Goal: Task Accomplishment & Management: Manage account settings

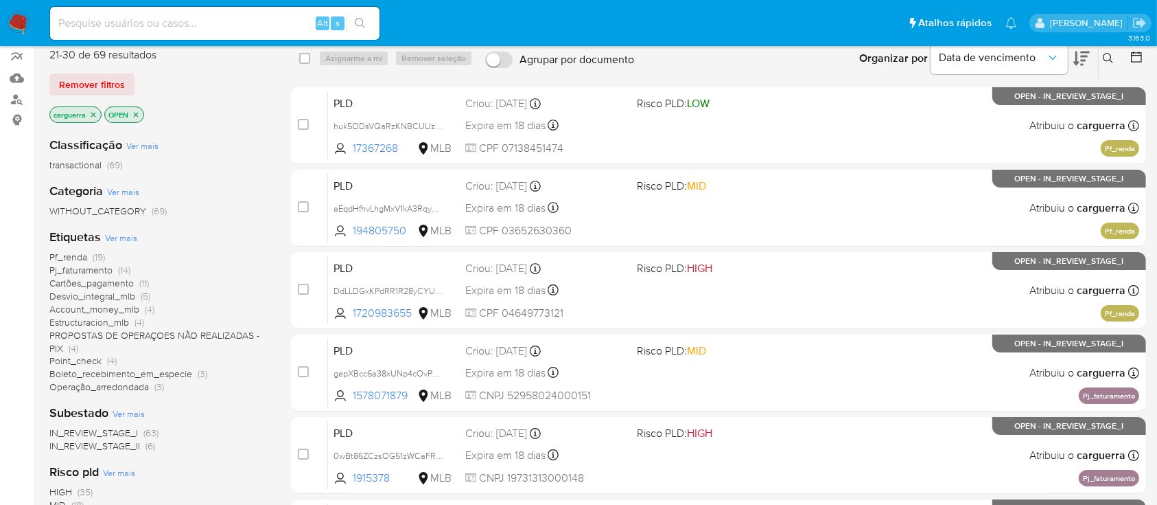
scroll to position [91, 0]
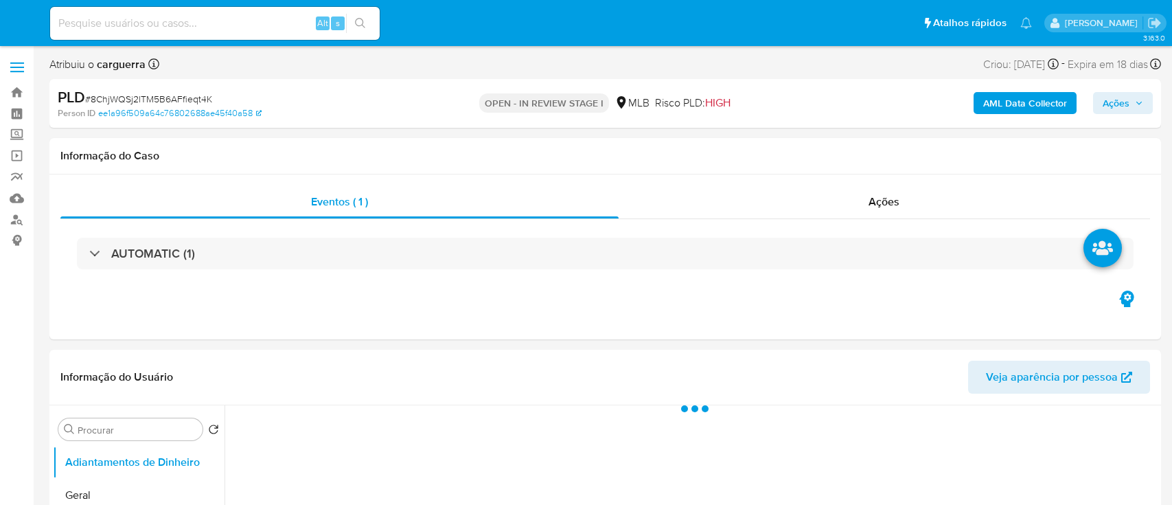
select select "10"
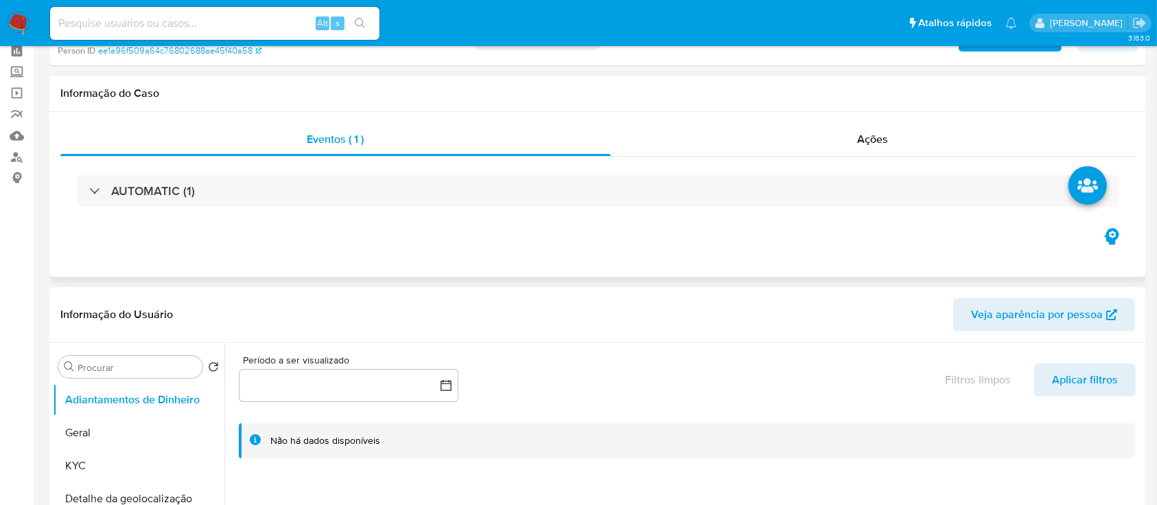
scroll to position [91, 0]
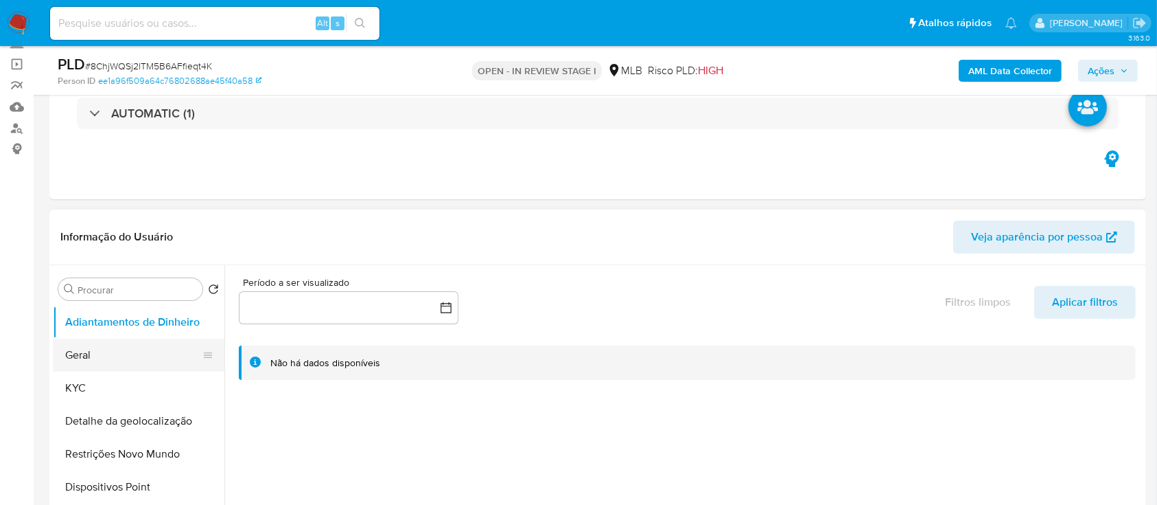
click at [111, 346] on button "Geral" at bounding box center [133, 354] width 161 height 33
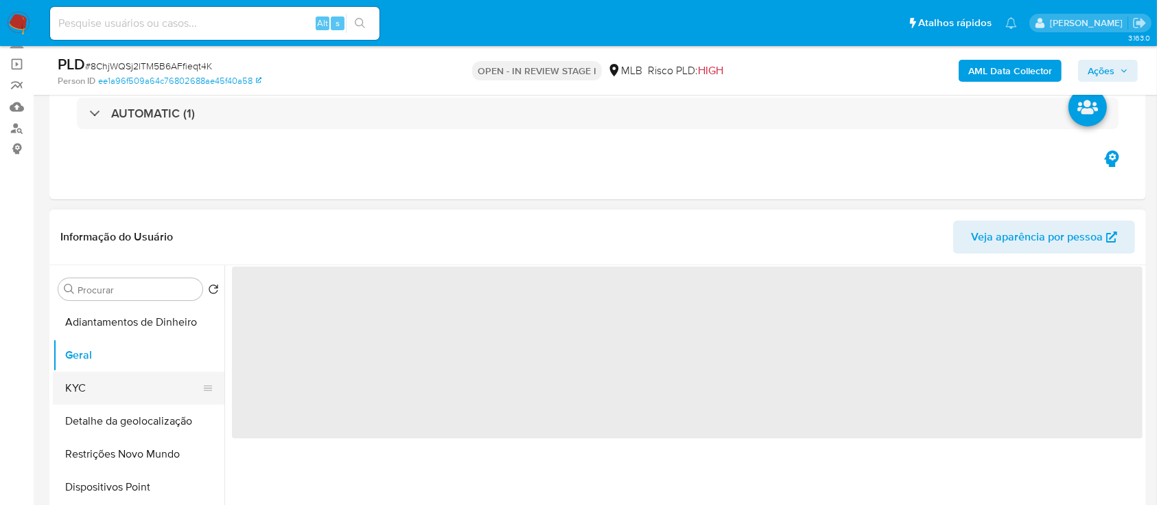
click at [91, 378] on button "KYC" at bounding box center [133, 387] width 161 height 33
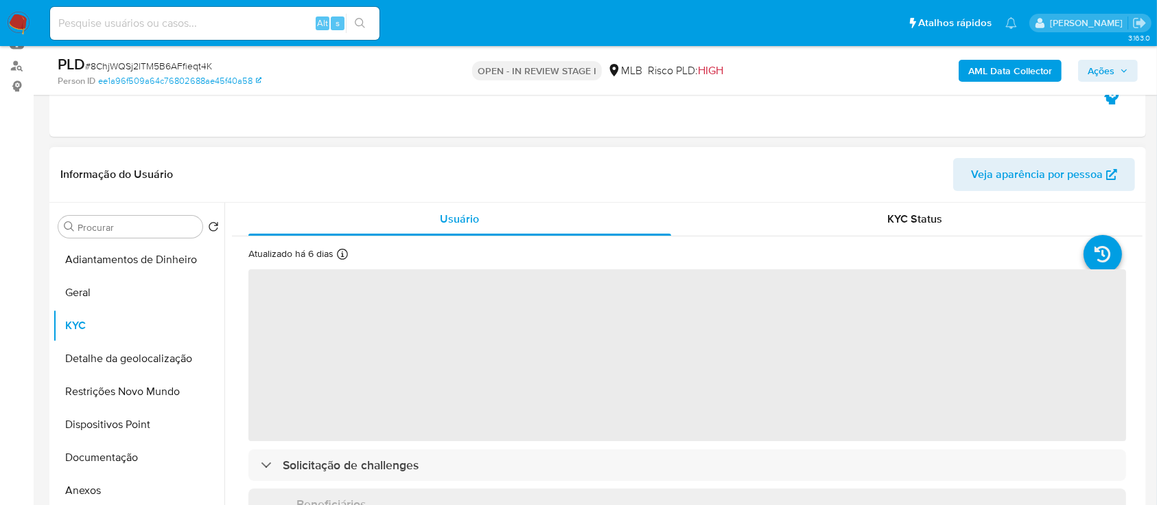
scroll to position [183, 0]
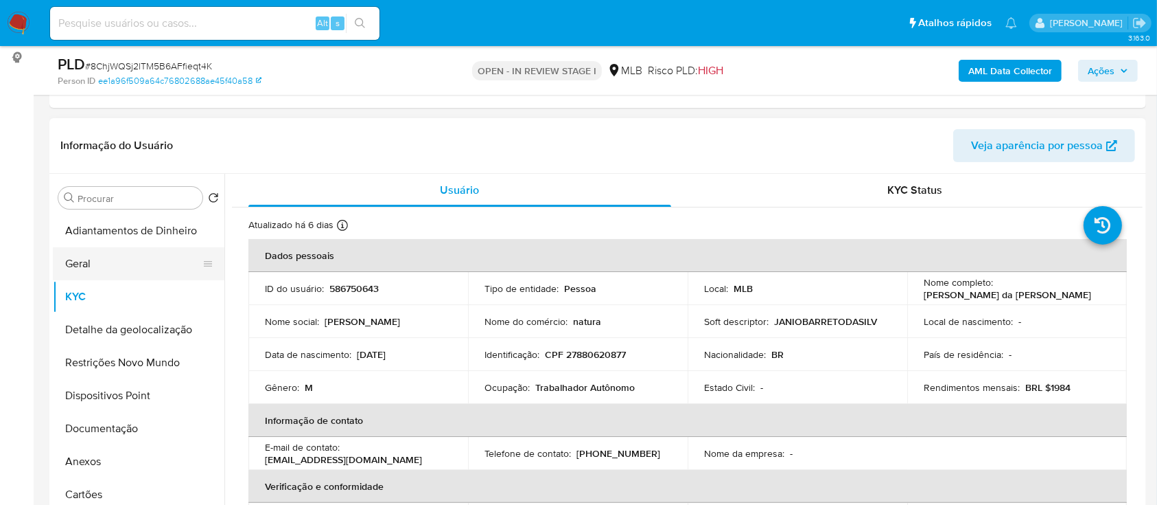
click at [127, 268] on button "Geral" at bounding box center [133, 263] width 161 height 33
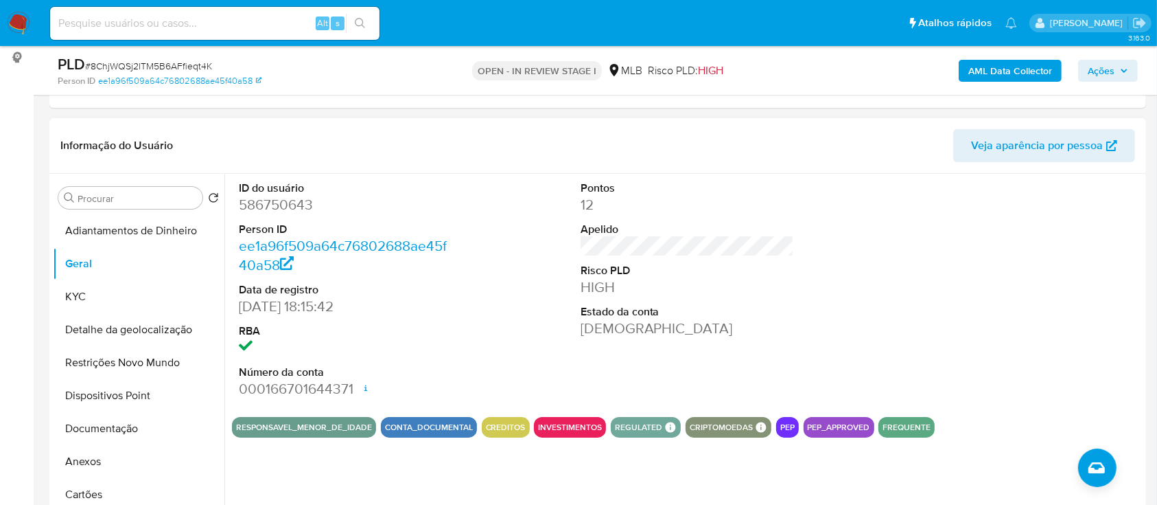
click at [994, 305] on div at bounding box center [1029, 290] width 228 height 232
click at [860, 280] on div "ID do usuário 586750643 Person ID ee1a96f509a64c76802688ae45f40a58 Data de regi…" at bounding box center [687, 290] width 911 height 232
drag, startPoint x: 942, startPoint y: 242, endPoint x: 910, endPoint y: 1, distance: 243.0
click at [940, 242] on div at bounding box center [1029, 290] width 228 height 232
click at [114, 288] on button "KYC" at bounding box center [133, 296] width 161 height 33
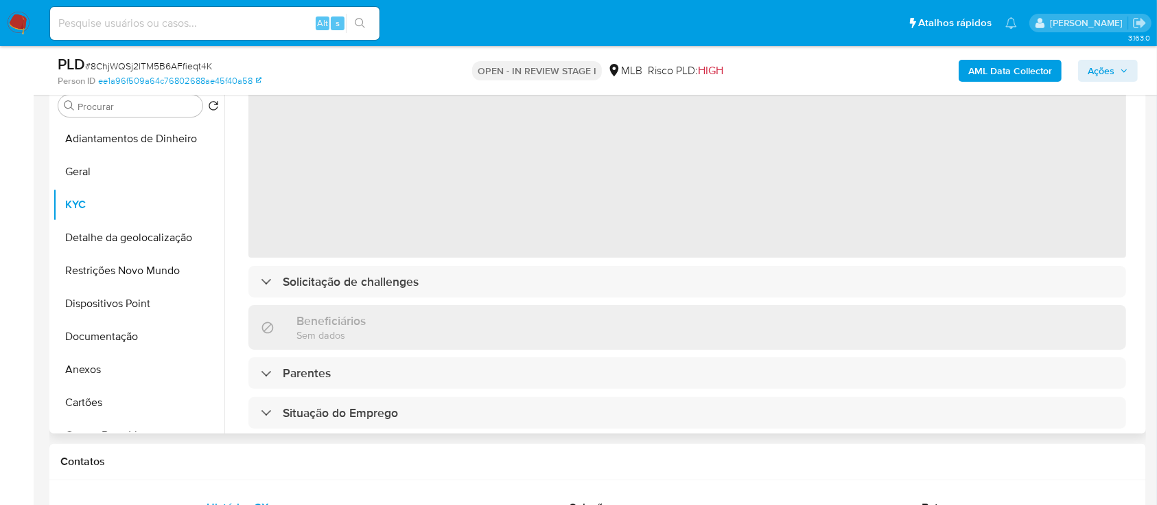
scroll to position [91, 0]
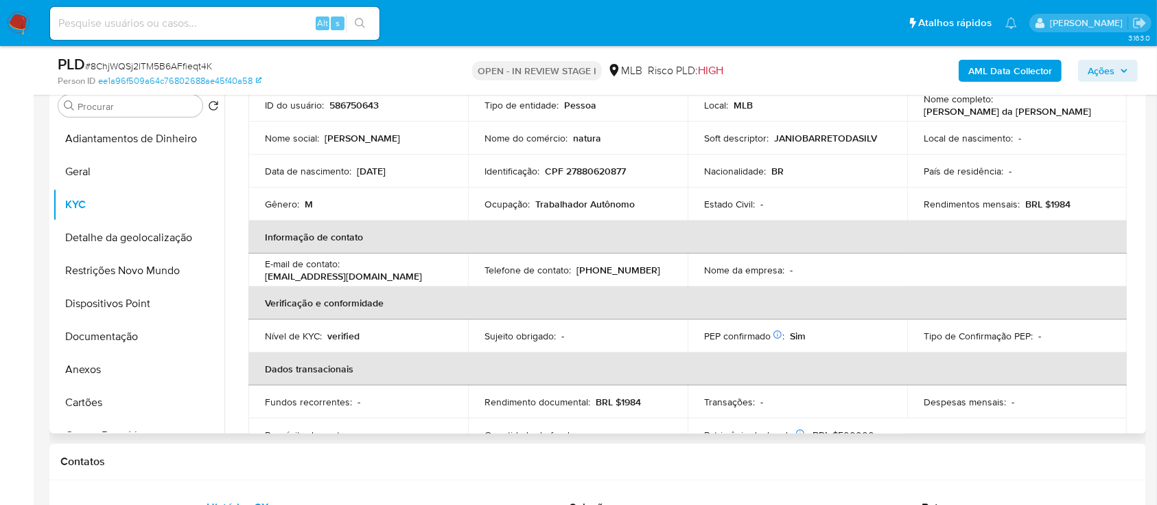
drag, startPoint x: 1143, startPoint y: 196, endPoint x: 1143, endPoint y: 187, distance: 8.9
click at [1143, 187] on div "Procurar Retornar ao pedido padrão Adiantamentos de Dinheiro Geral KYC Detalhe …" at bounding box center [597, 257] width 1097 height 351
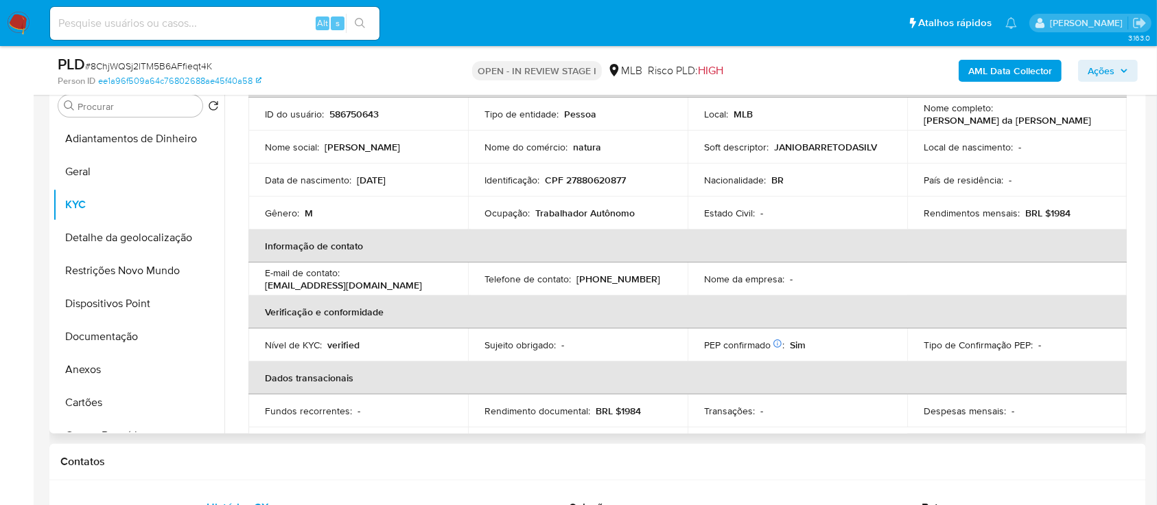
scroll to position [84, 0]
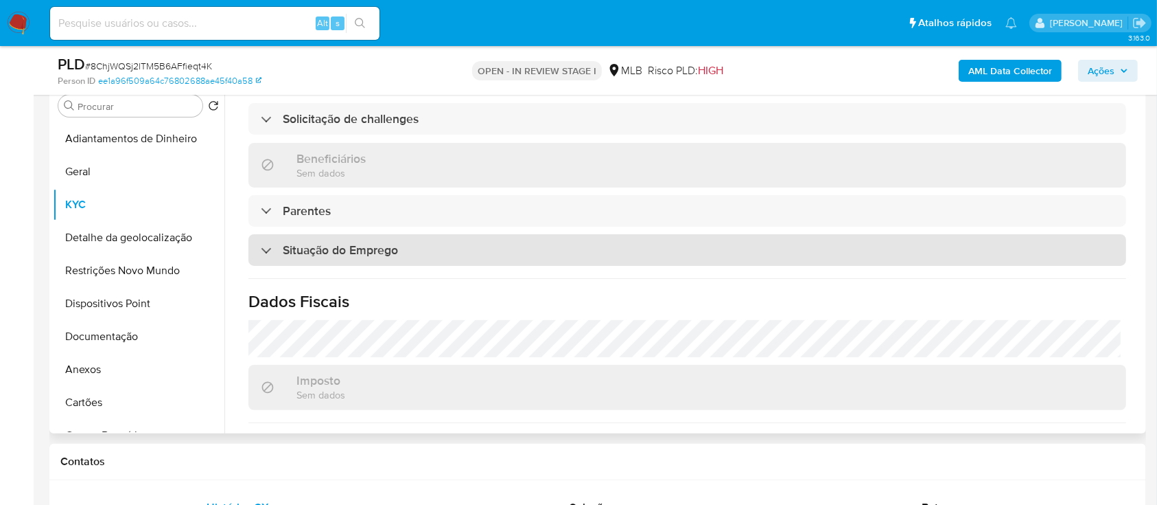
scroll to position [583, 0]
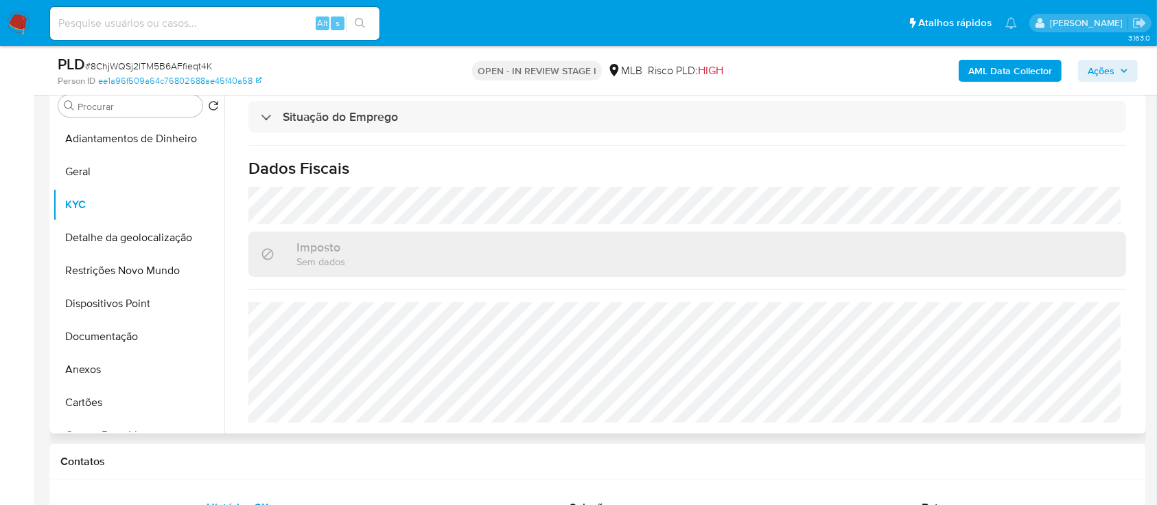
click at [68, 238] on button "Detalhe da geolocalização" at bounding box center [133, 237] width 161 height 33
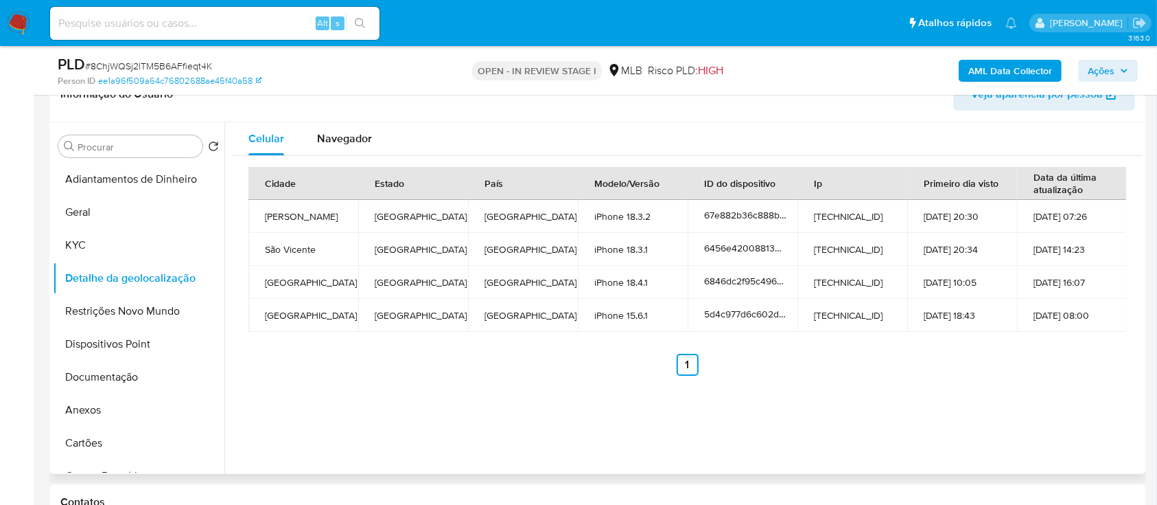
scroll to position [275, 0]
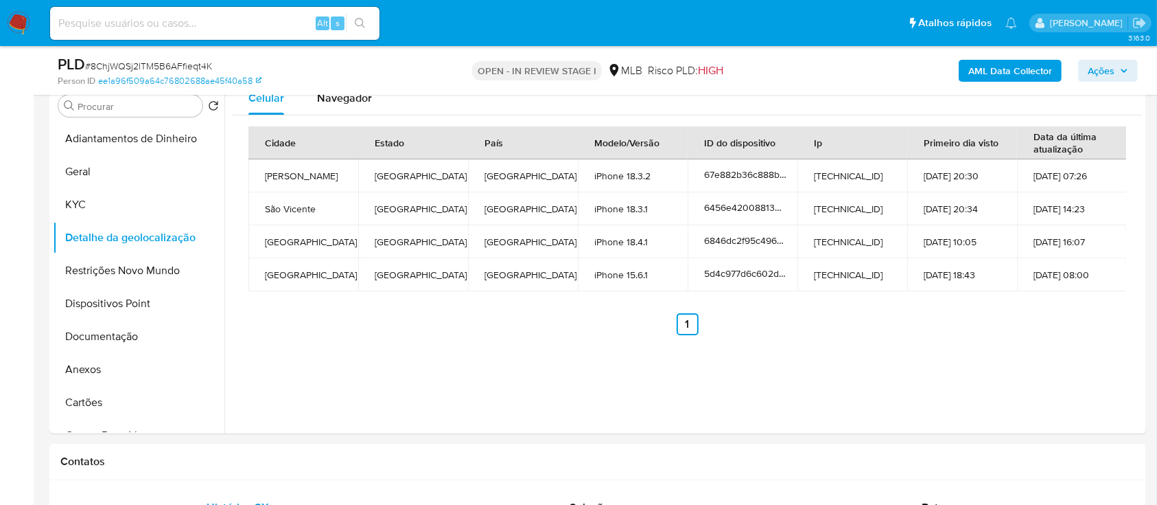
click at [916, 345] on div "Celular Navegador Cidade Estado País Modelo/Versão ID do dispositivo Ip Primeir…" at bounding box center [683, 257] width 918 height 351
click at [105, 264] on button "Restrições Novo Mundo" at bounding box center [133, 270] width 161 height 33
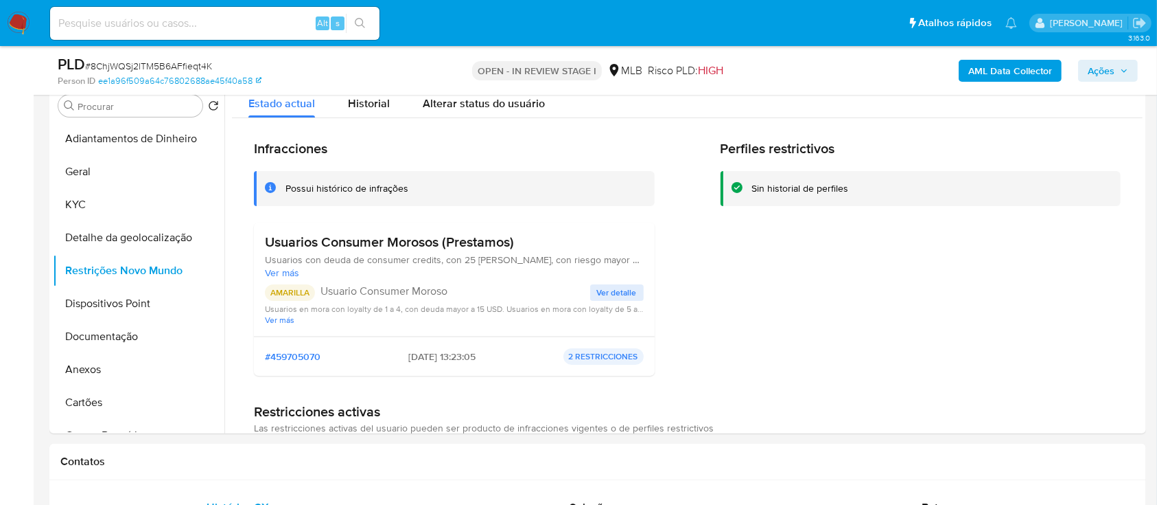
drag, startPoint x: 0, startPoint y: 462, endPoint x: 328, endPoint y: 294, distance: 368.7
click at [618, 294] on span "Ver detalle" at bounding box center [617, 293] width 40 height 14
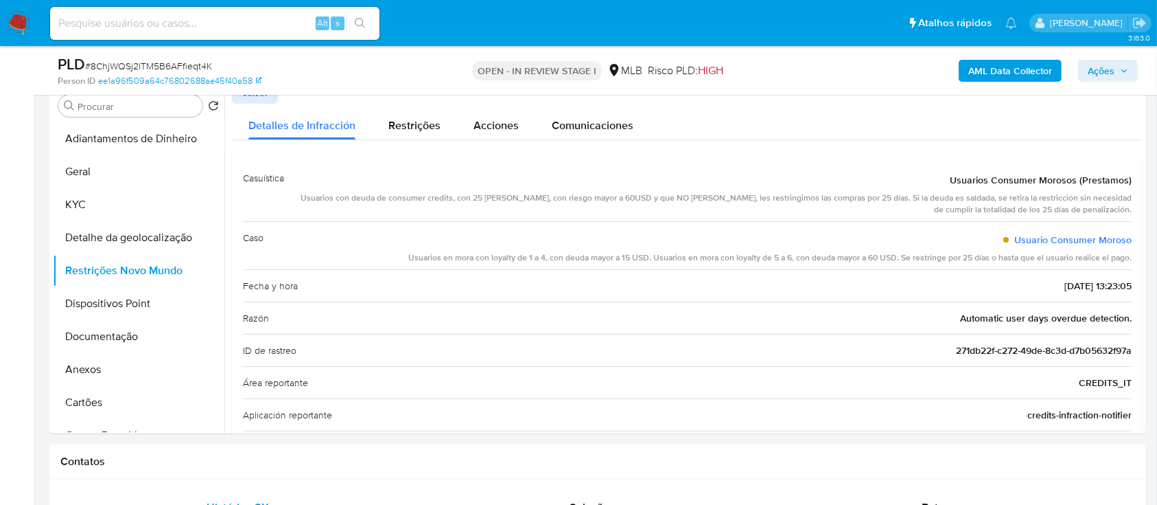
drag, startPoint x: 0, startPoint y: 418, endPoint x: 12, endPoint y: 413, distance: 12.9
drag, startPoint x: 932, startPoint y: 178, endPoint x: 1133, endPoint y: 292, distance: 230.2
click at [1133, 292] on div "Casuística Usuarios Consumer Morosos (Prestamos) Usuarios con deuda de consumer…" at bounding box center [687, 409] width 911 height 516
click at [121, 305] on button "Dispositivos Point" at bounding box center [133, 303] width 161 height 33
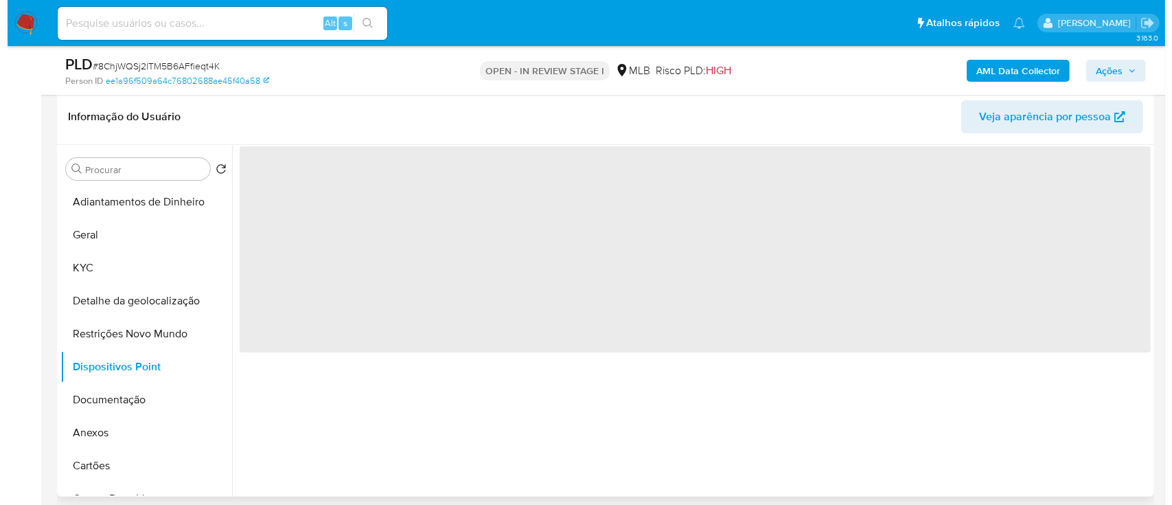
scroll to position [183, 0]
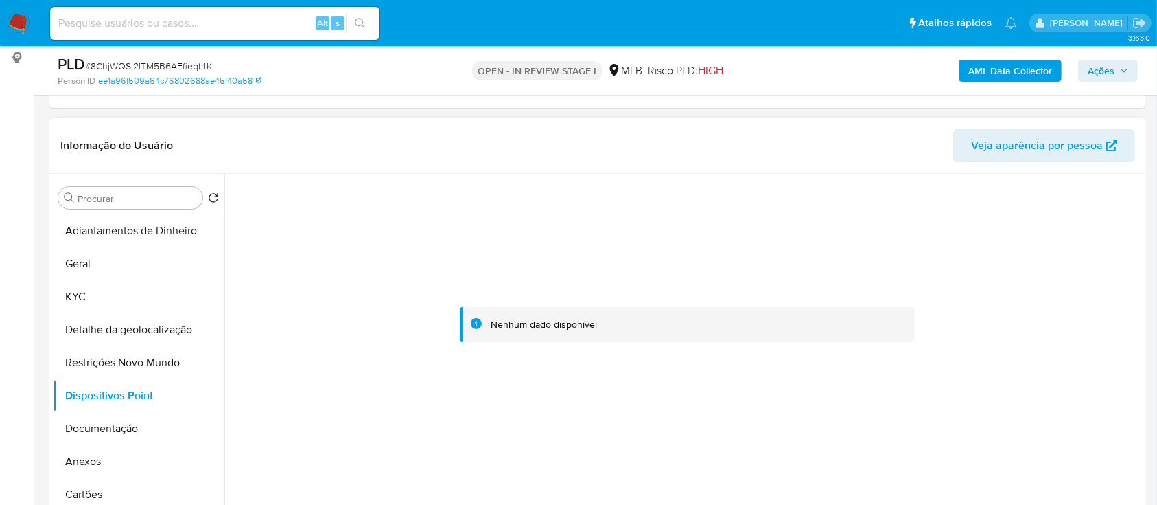
click at [1100, 249] on div at bounding box center [687, 325] width 911 height 302
click at [988, 72] on b "AML Data Collector" at bounding box center [1011, 71] width 84 height 22
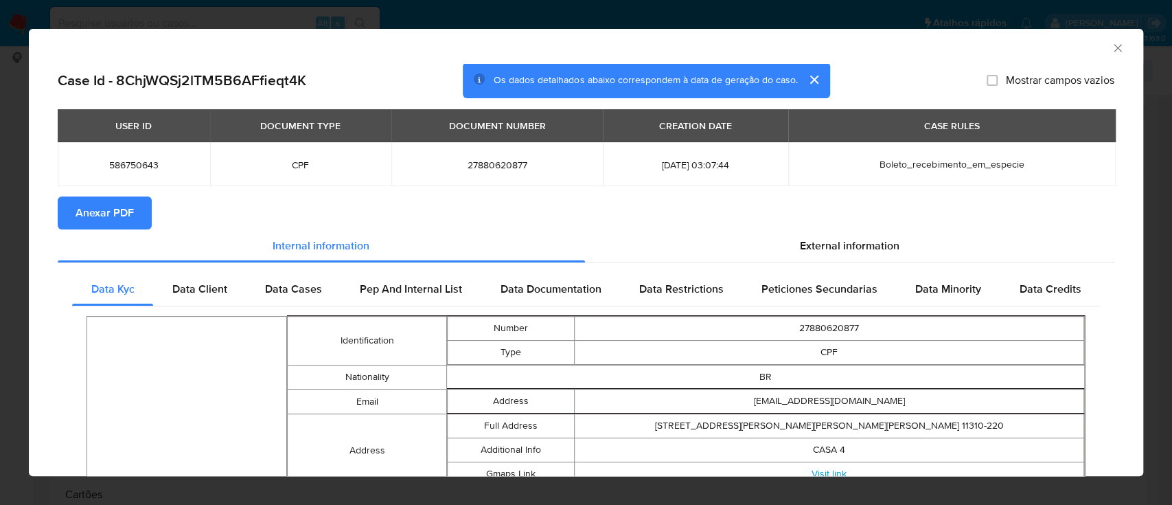
click at [111, 208] on span "Anexar PDF" at bounding box center [105, 213] width 58 height 30
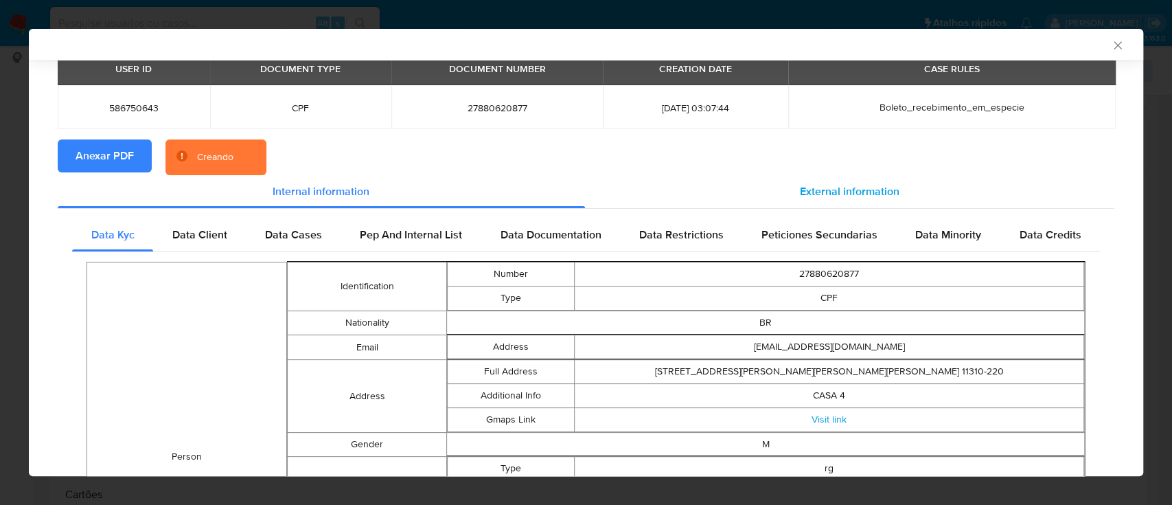
scroll to position [180, 0]
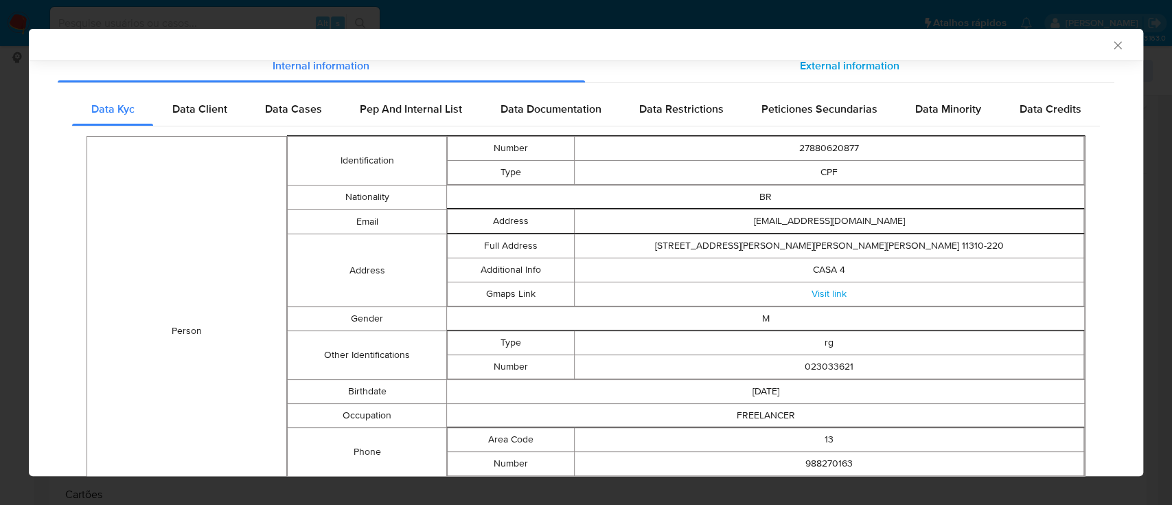
click at [848, 62] on span "External information" at bounding box center [850, 66] width 100 height 16
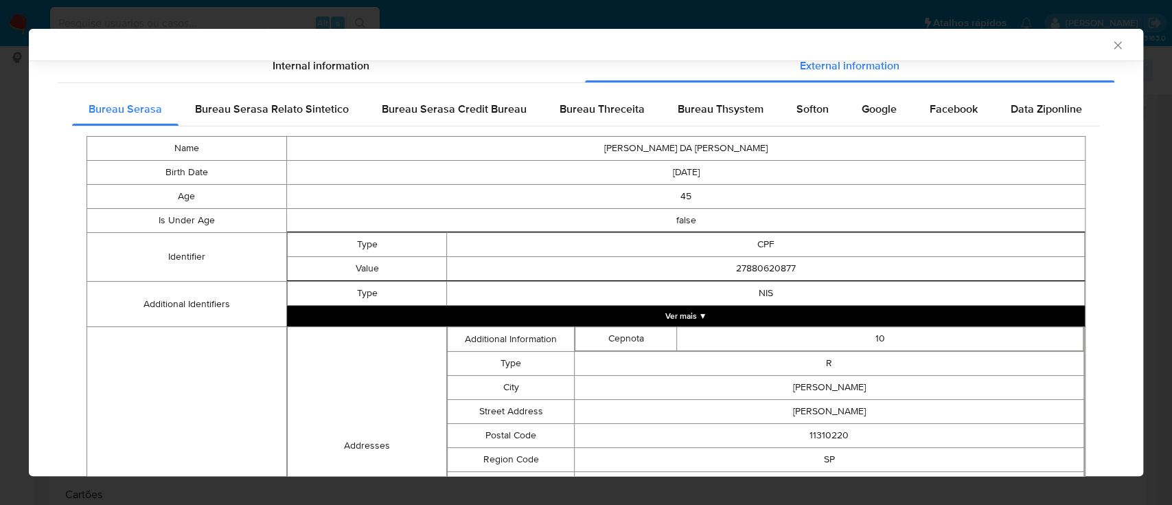
drag, startPoint x: 608, startPoint y: 112, endPoint x: 807, endPoint y: 153, distance: 203.3
click at [608, 111] on span "Bureau Threceita" at bounding box center [601, 109] width 85 height 16
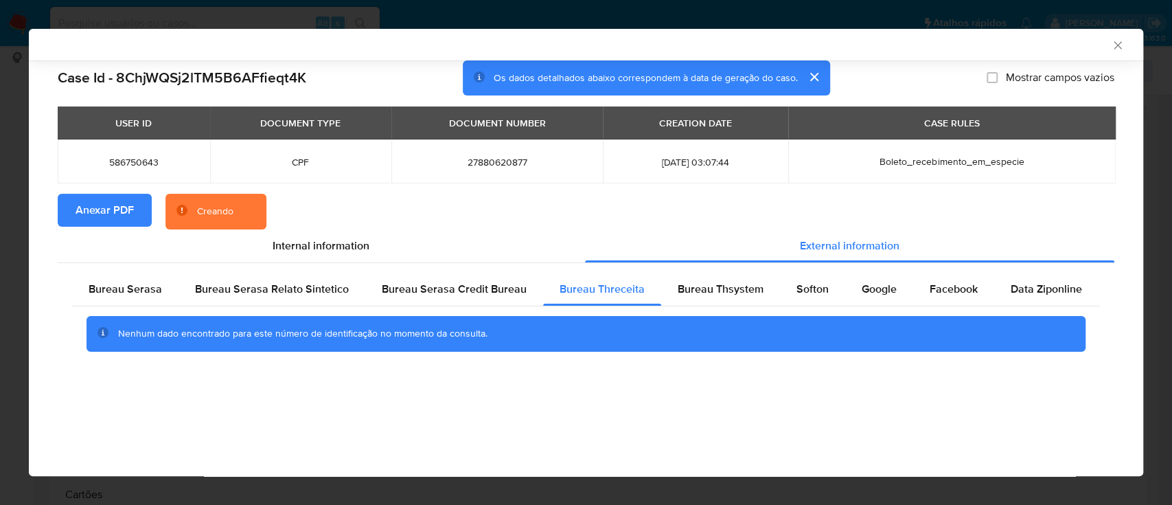
click at [1007, 43] on div "AML Data Collector" at bounding box center [574, 44] width 1072 height 12
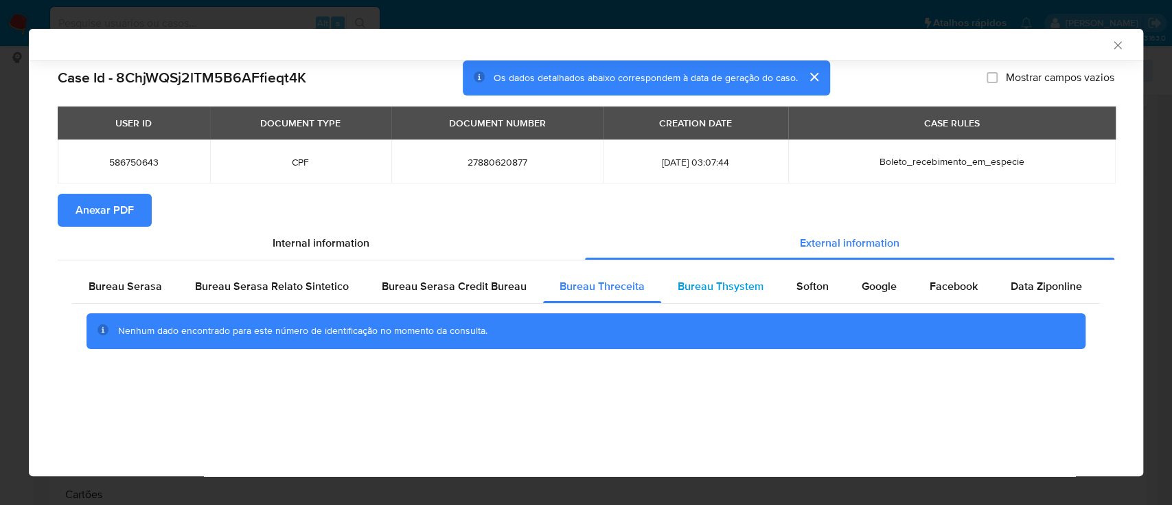
click at [710, 294] on div "Bureau Thsystem" at bounding box center [720, 286] width 119 height 33
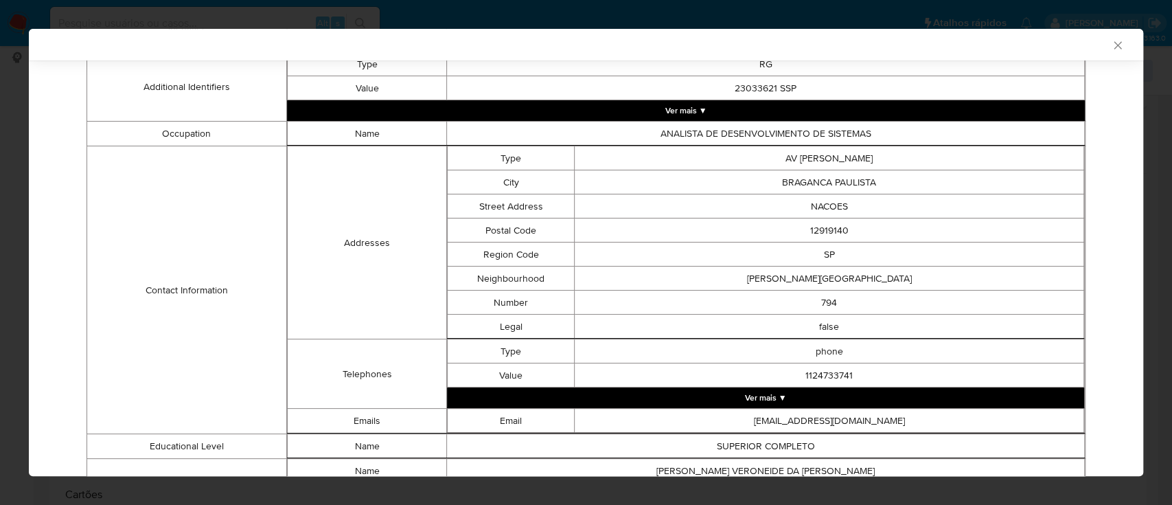
scroll to position [719, 0]
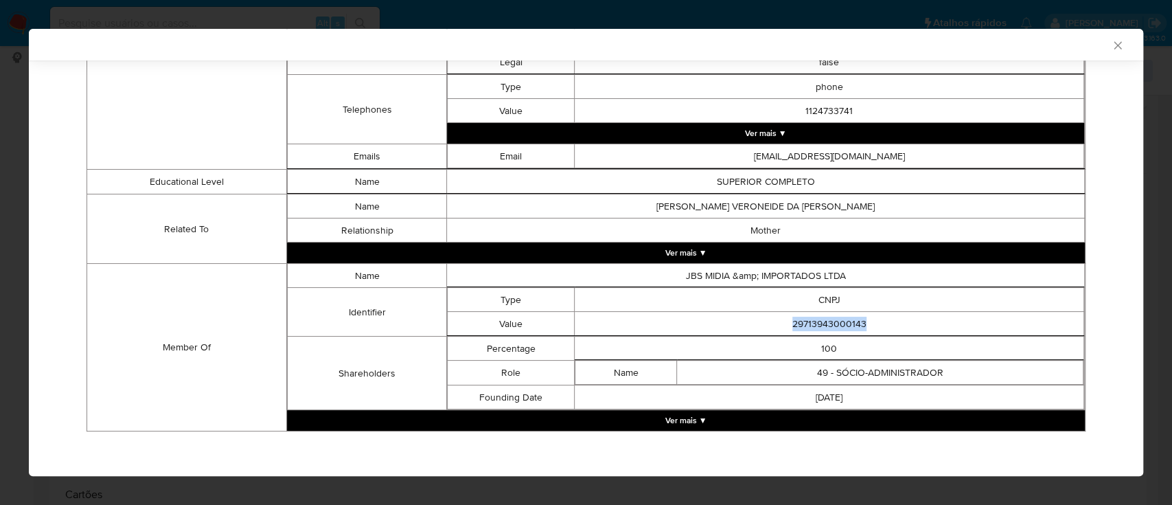
drag, startPoint x: 872, startPoint y: 314, endPoint x: 800, endPoint y: 320, distance: 72.3
click at [750, 316] on td "29713943000143" at bounding box center [829, 324] width 509 height 24
copy td "29713943000143"
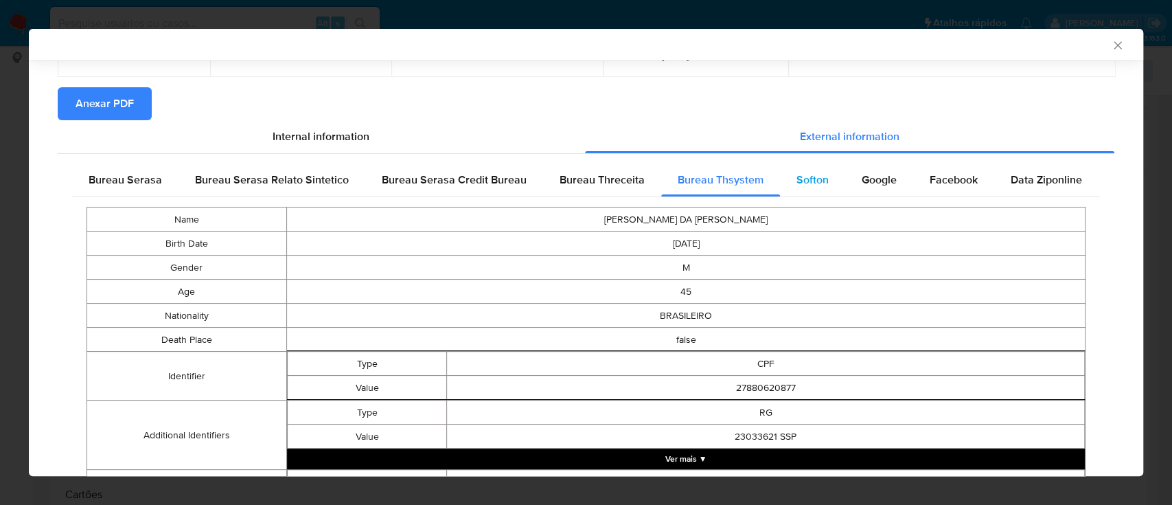
scroll to position [78, 0]
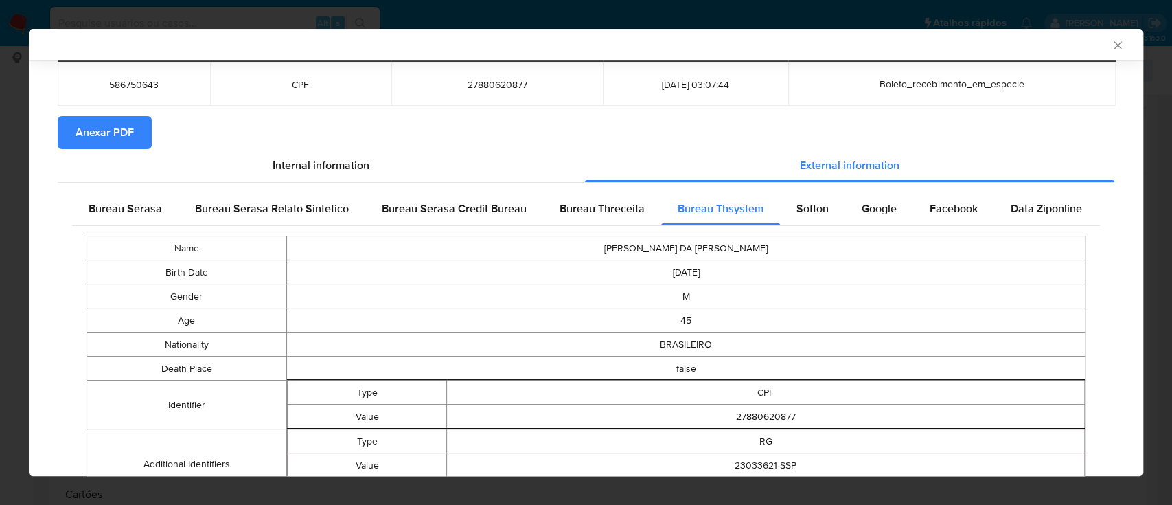
click at [803, 208] on span "Softon" at bounding box center [812, 208] width 32 height 16
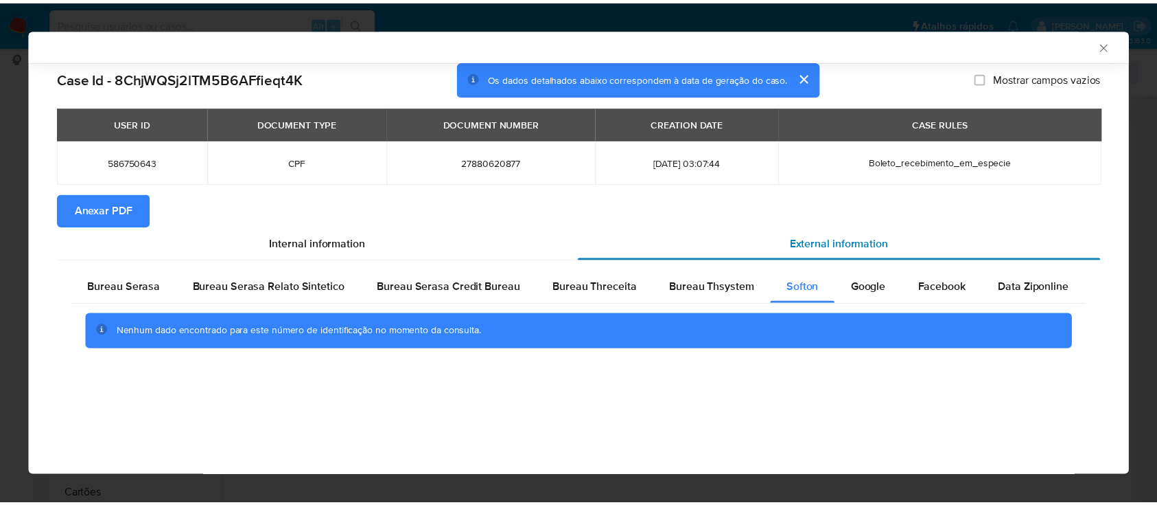
scroll to position [0, 0]
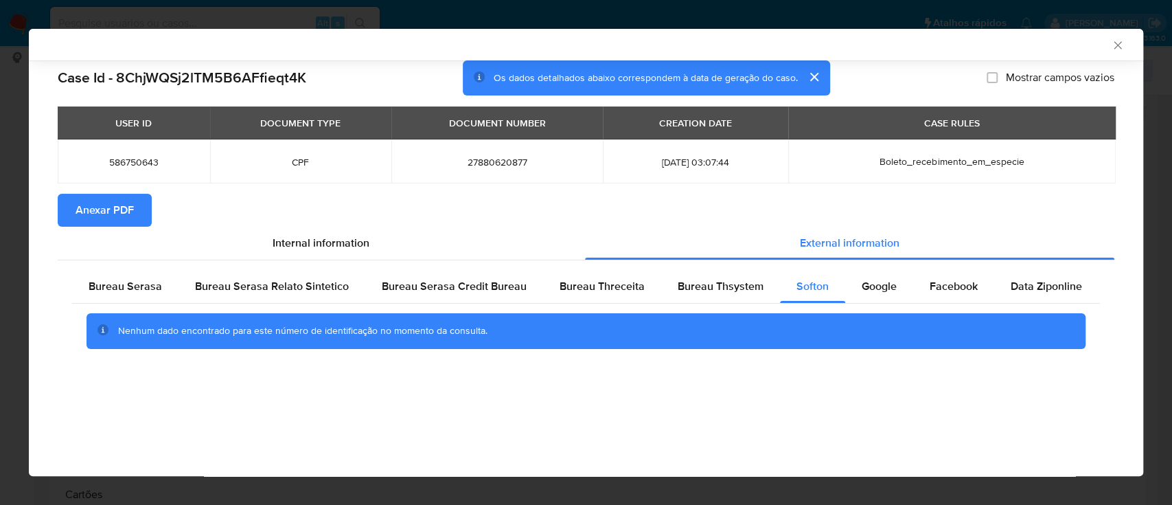
click at [949, 431] on div "AML Data Collector Case Id - 8ChjWQSj2lTM5B6AFfieqt4K Os dados detalhados abaix…" at bounding box center [586, 252] width 1114 height 447
click at [864, 294] on span "Google" at bounding box center [878, 286] width 35 height 16
click at [1028, 49] on div "AML Data Collector" at bounding box center [574, 44] width 1072 height 12
click at [1120, 42] on icon "Fechar a janela" at bounding box center [1117, 45] width 8 height 8
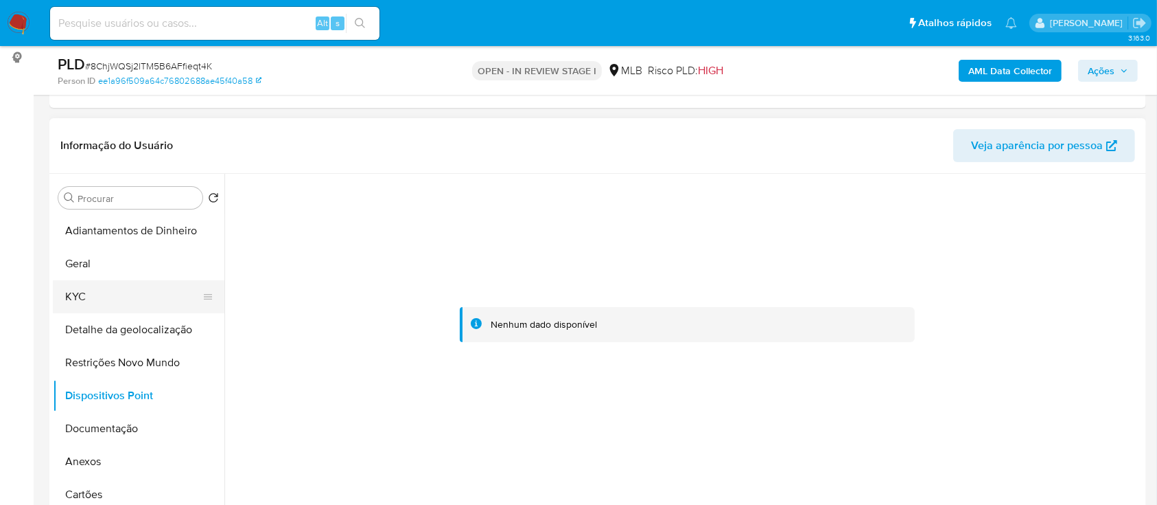
click at [71, 293] on button "KYC" at bounding box center [133, 296] width 161 height 33
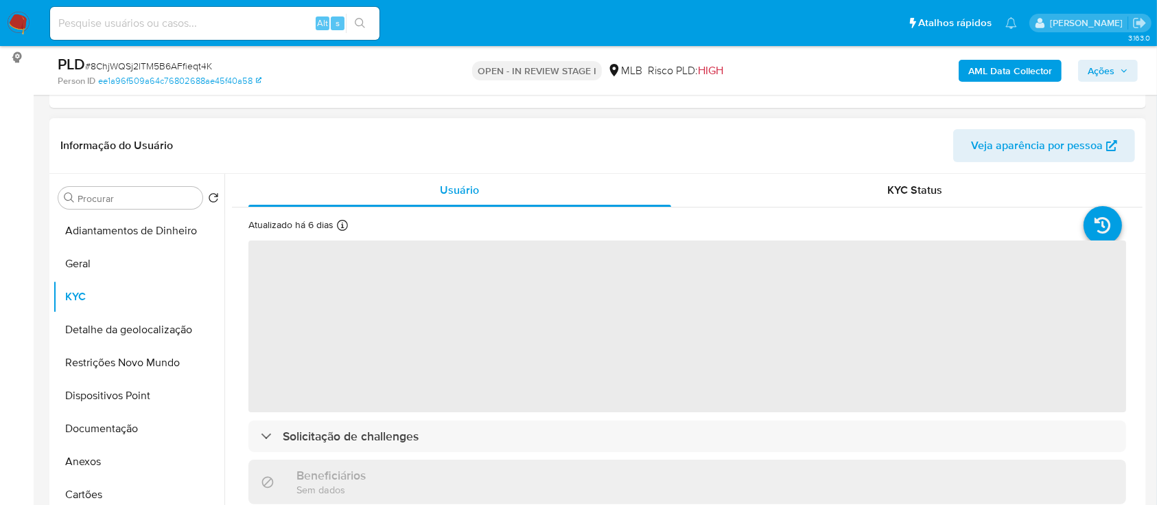
scroll to position [91, 0]
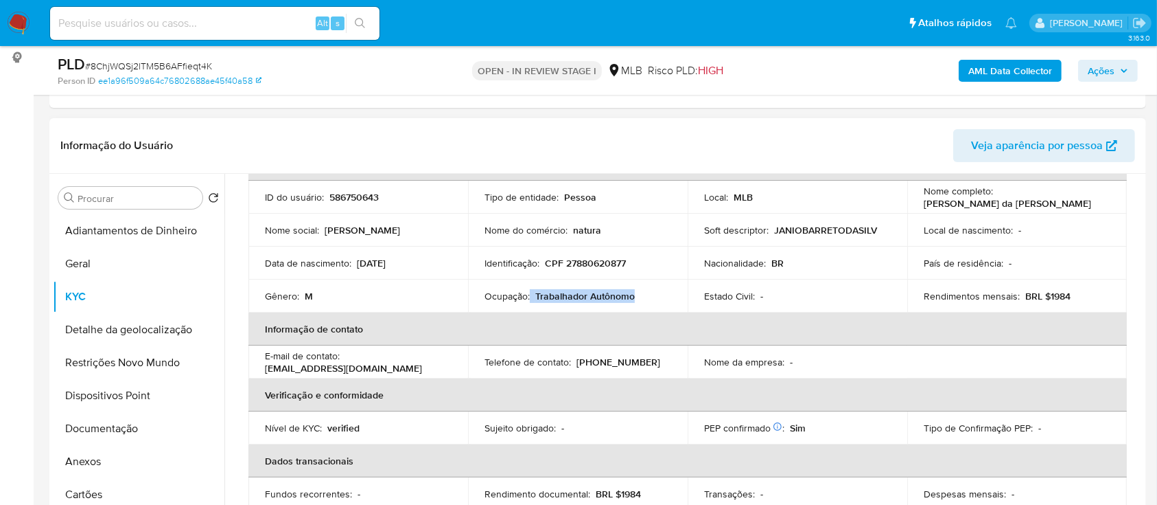
drag, startPoint x: 640, startPoint y: 299, endPoint x: 528, endPoint y: 297, distance: 111.9
click at [528, 297] on div "Ocupação : Trabalhador Autônomo" at bounding box center [578, 296] width 187 height 12
copy div "Trabalhador Autônomo"
click at [86, 427] on button "Documentação" at bounding box center [133, 428] width 161 height 33
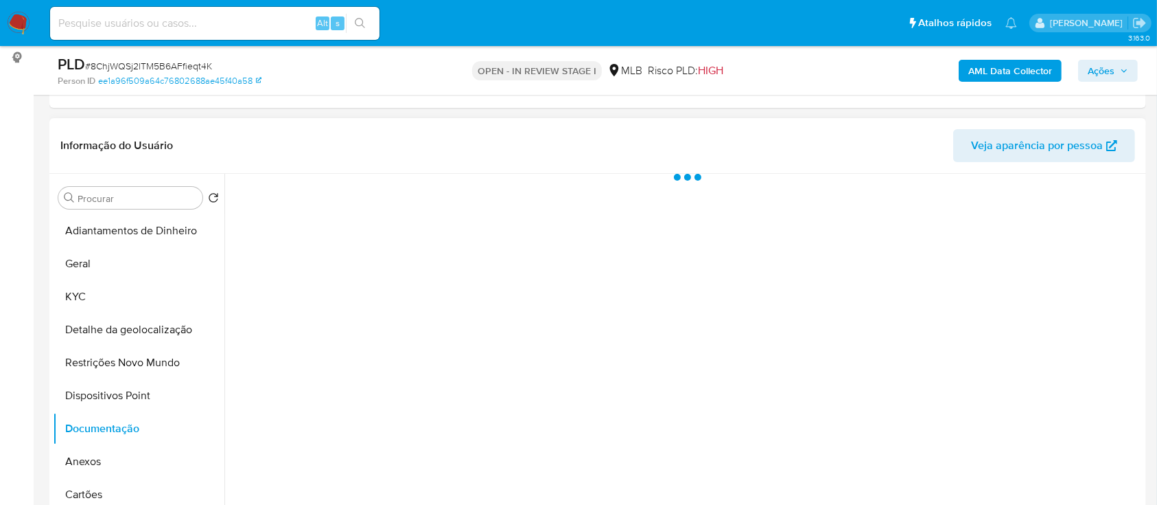
scroll to position [0, 0]
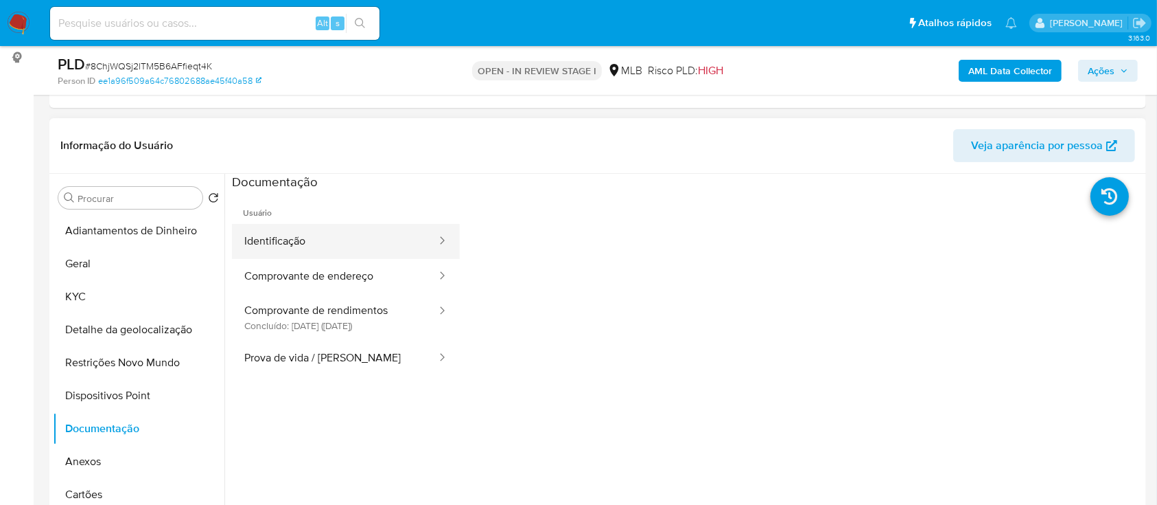
click at [308, 242] on button "Identificação" at bounding box center [335, 241] width 206 height 35
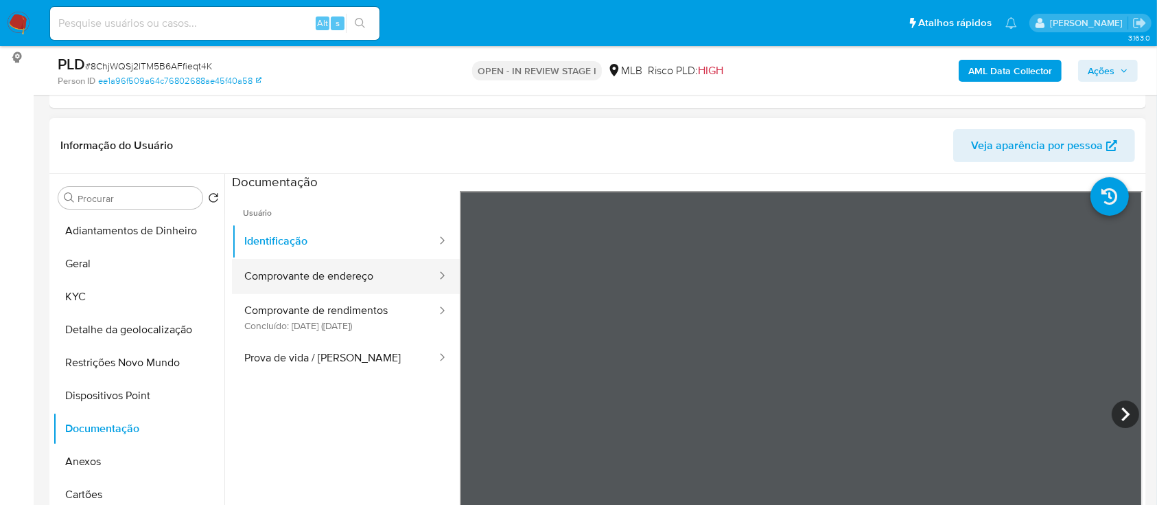
click at [365, 278] on button "Comprovante de endereço" at bounding box center [335, 276] width 206 height 35
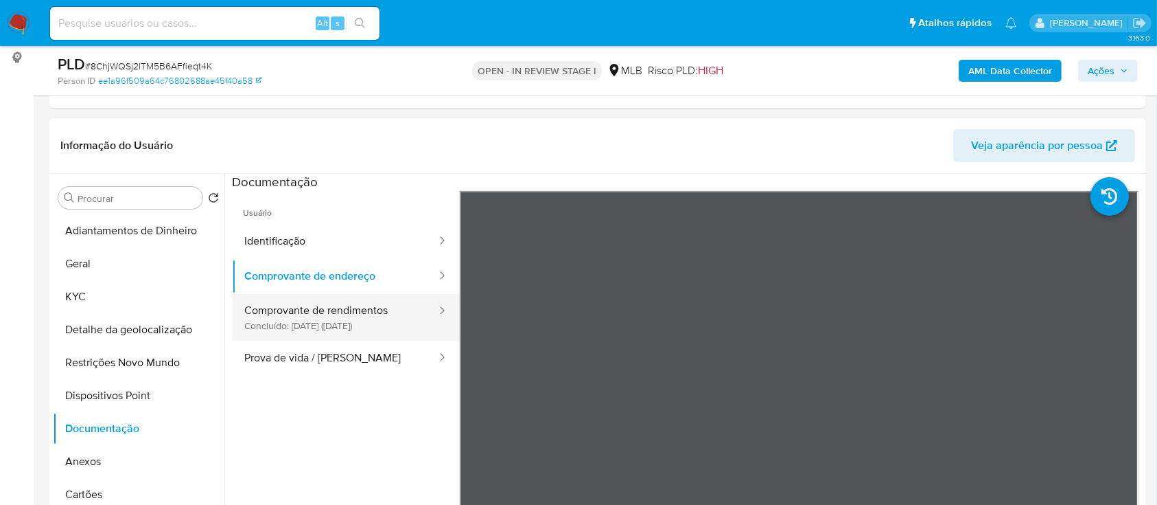
click at [318, 312] on button "Comprovante de rendimentos Concluído: 02/06/2025 (hace 4 meses)" at bounding box center [335, 317] width 206 height 47
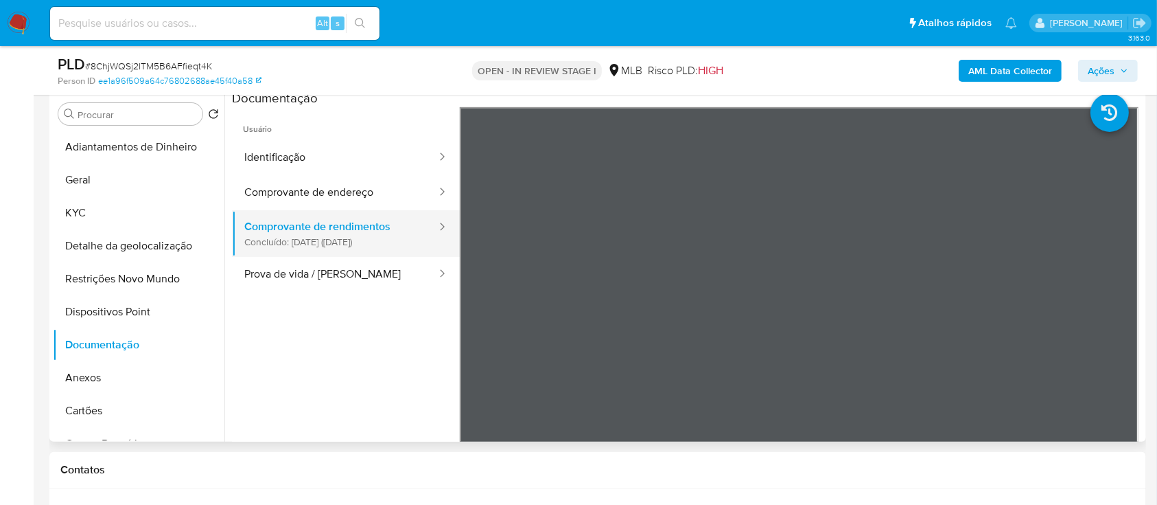
scroll to position [275, 0]
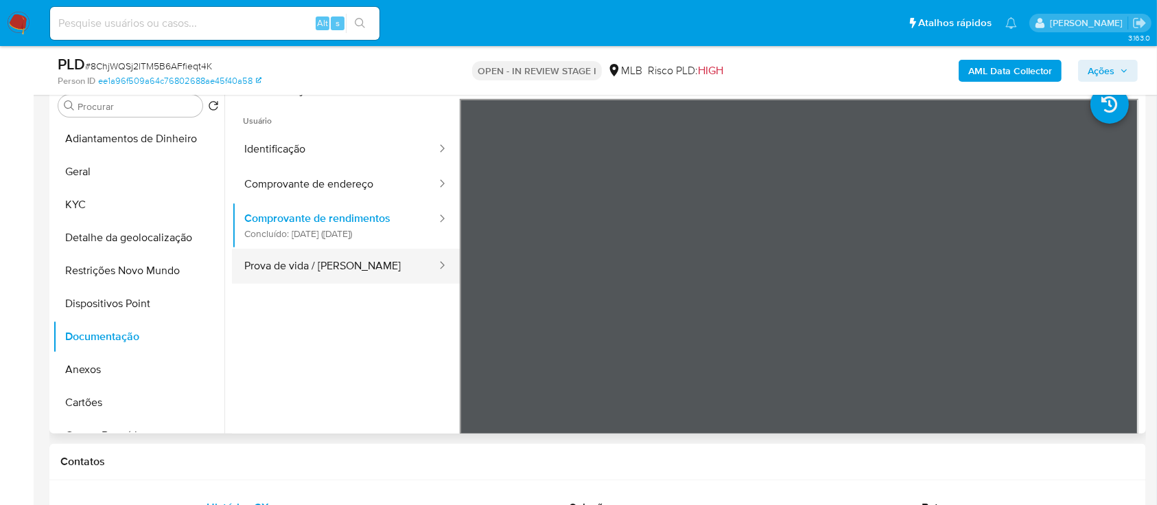
click at [286, 269] on button "Prova de vida / [PERSON_NAME]" at bounding box center [335, 265] width 206 height 35
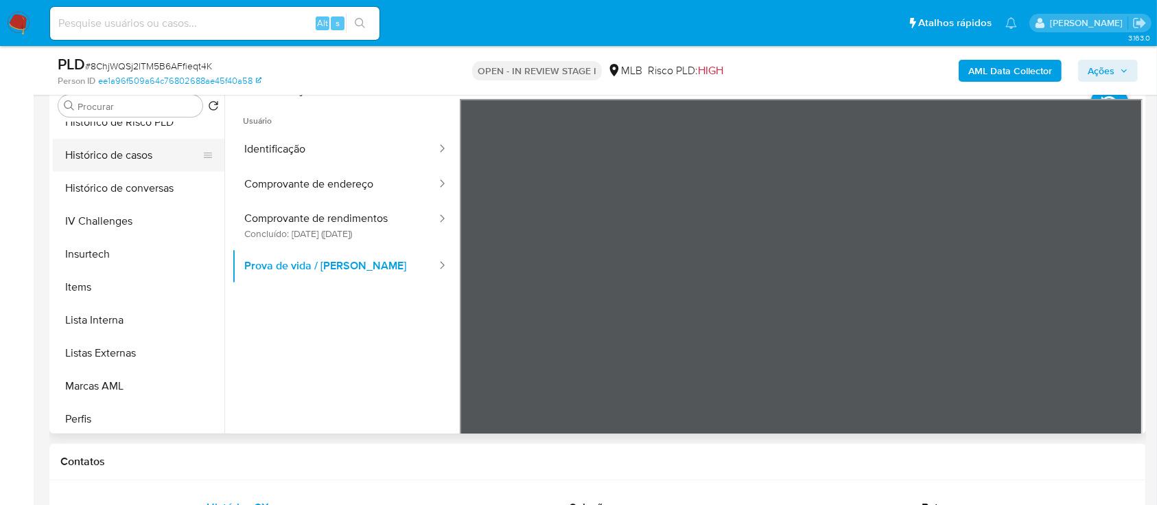
scroll to position [549, 0]
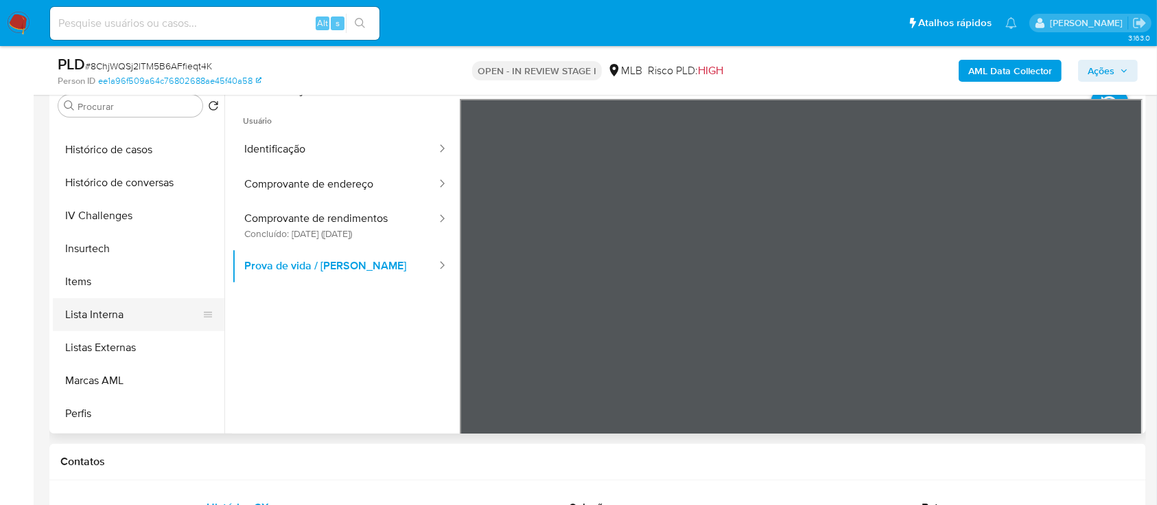
click at [129, 319] on button "Lista Interna" at bounding box center [133, 314] width 161 height 33
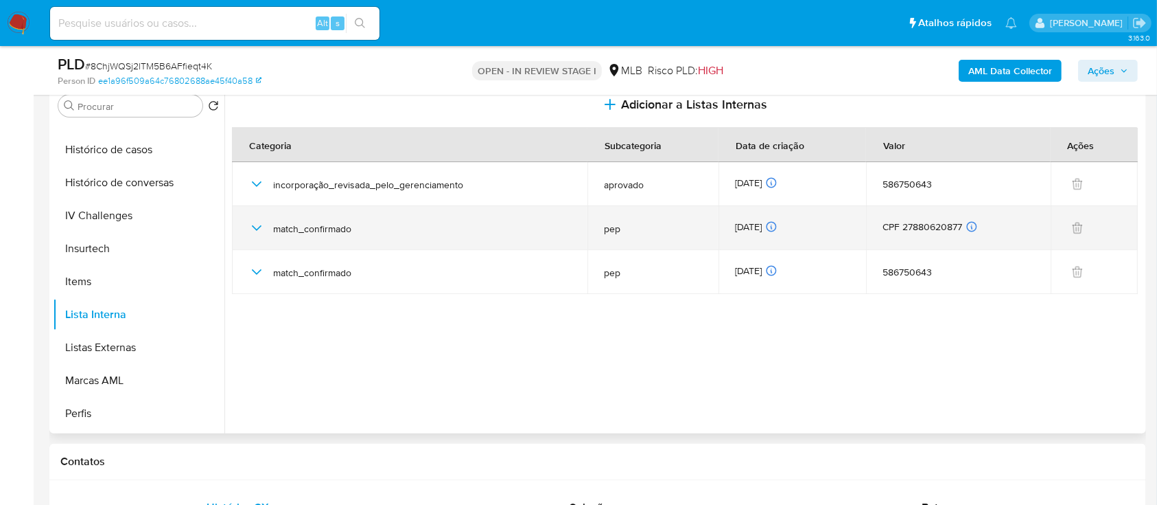
click at [261, 224] on icon "button" at bounding box center [256, 228] width 16 height 16
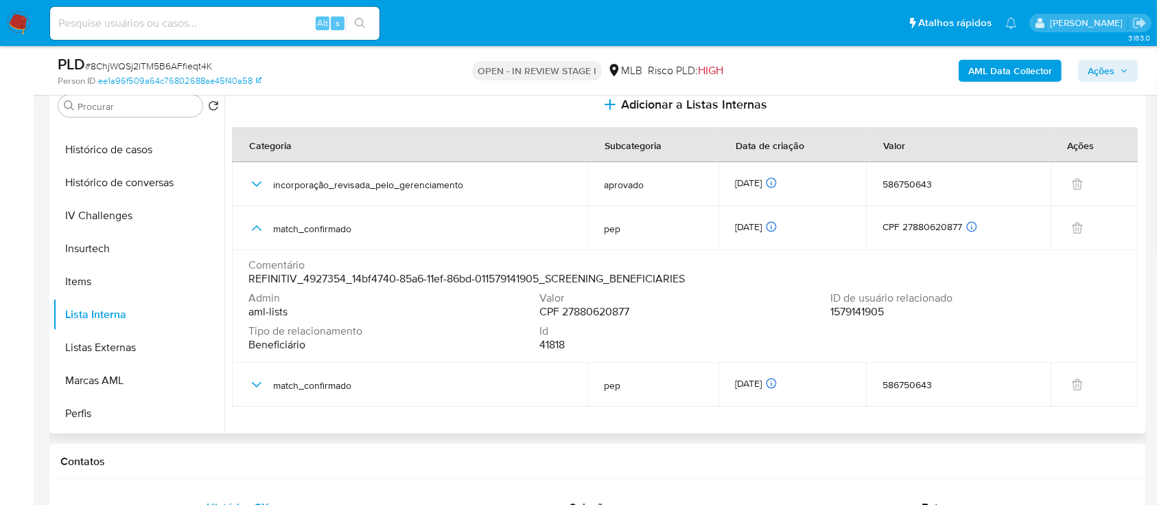
scroll to position [366, 0]
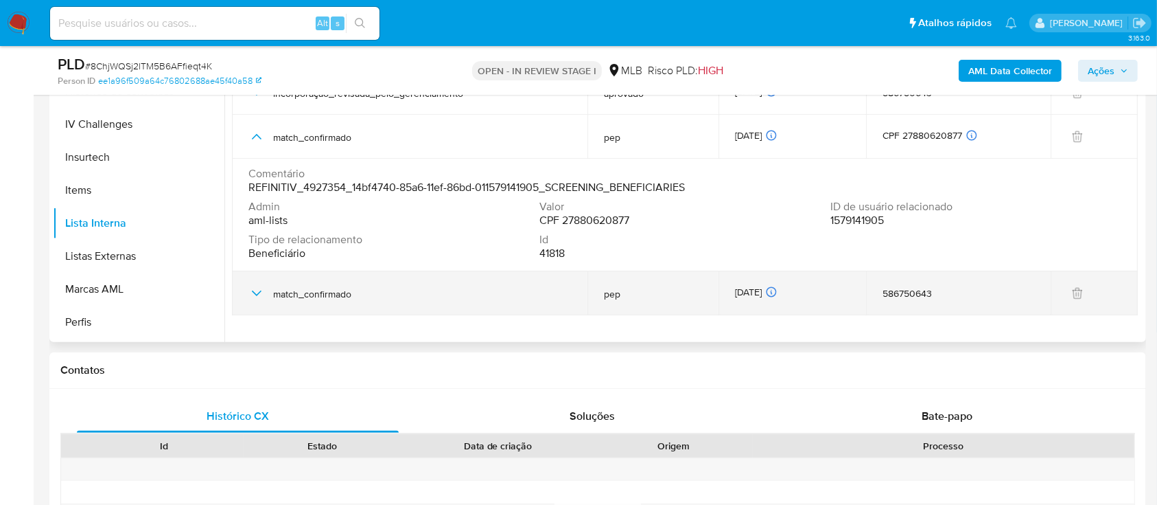
click at [249, 297] on icon "button" at bounding box center [256, 293] width 16 height 16
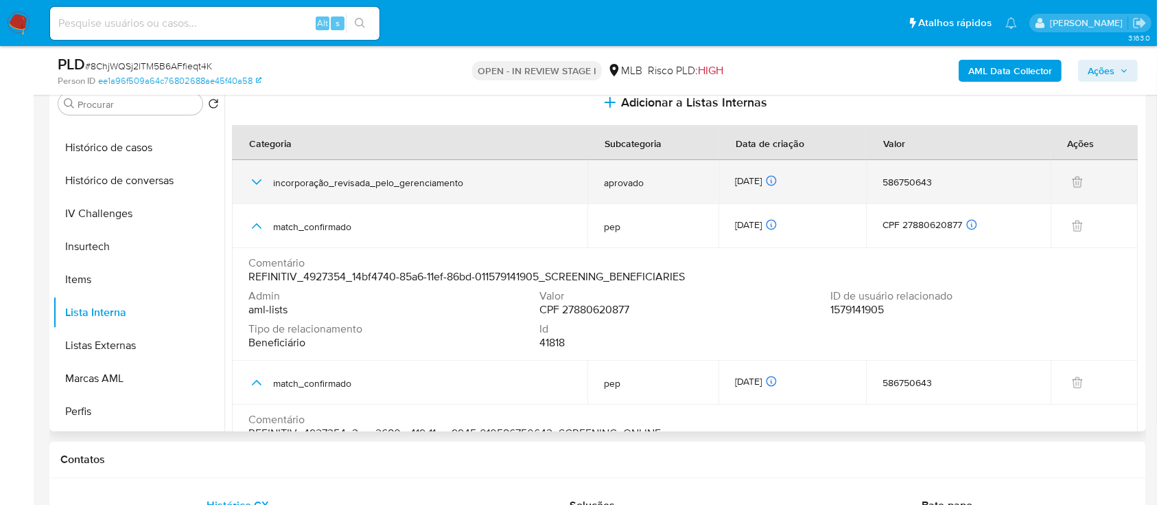
scroll to position [275, 0]
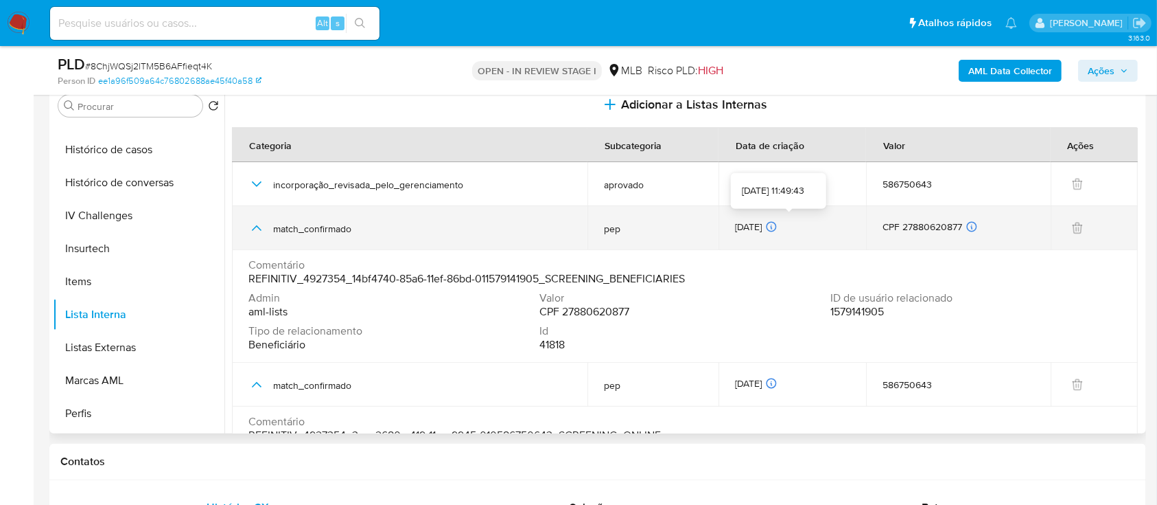
click at [778, 222] on icon at bounding box center [771, 226] width 12 height 12
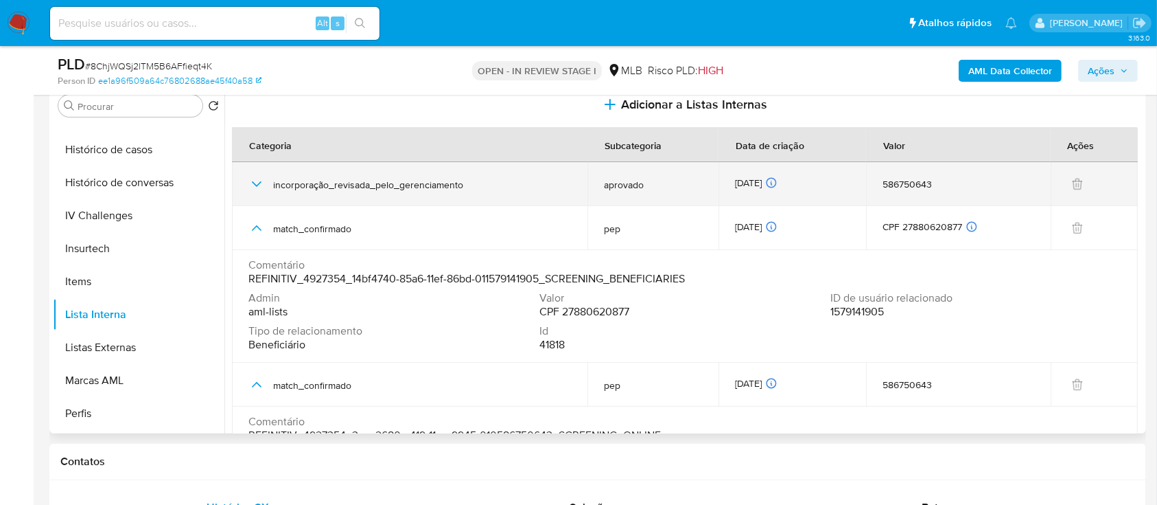
click at [256, 178] on icon "button" at bounding box center [256, 184] width 16 height 16
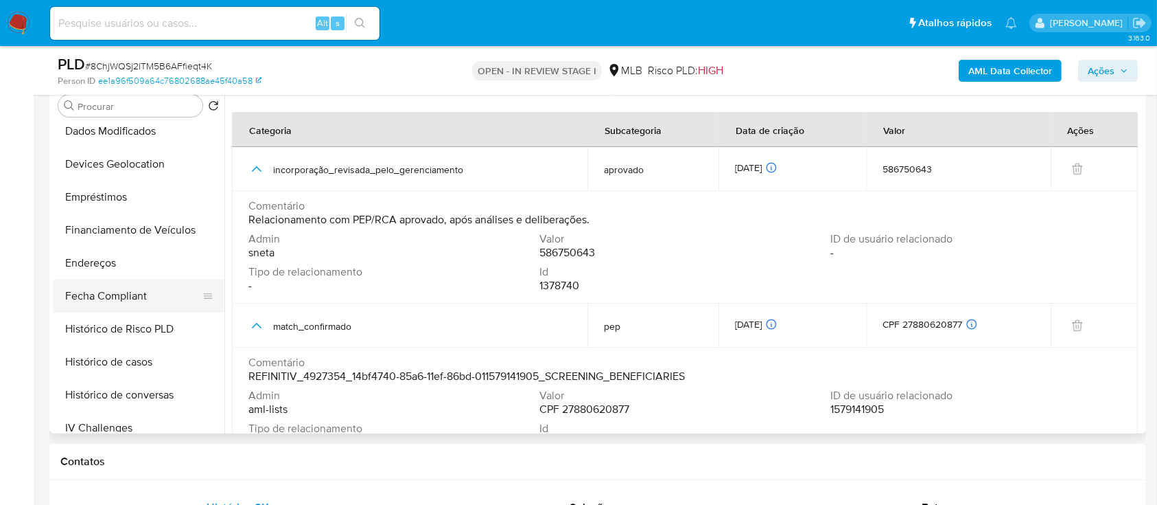
scroll to position [366, 0]
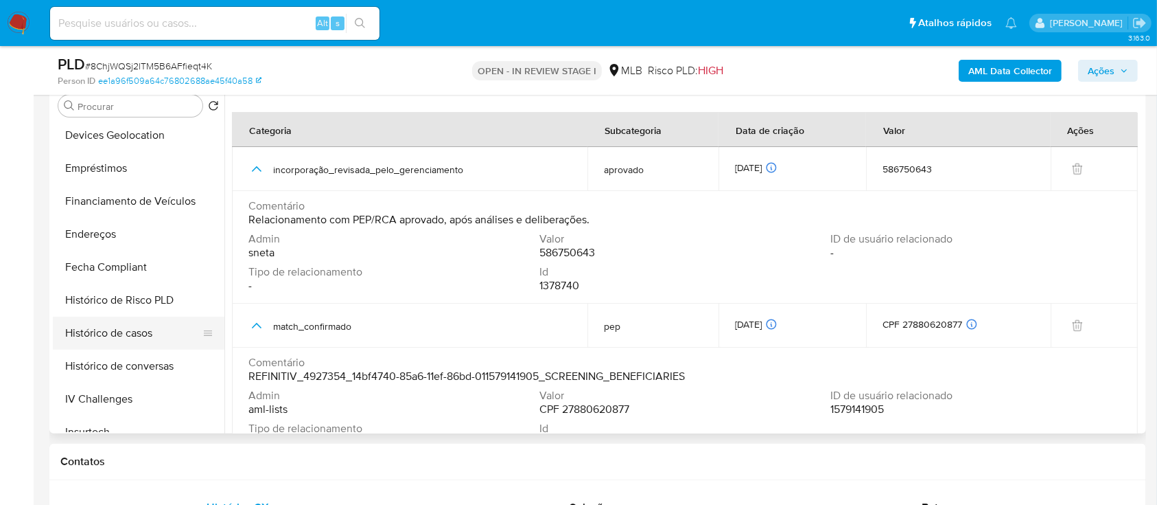
click at [139, 330] on button "Histórico de casos" at bounding box center [133, 332] width 161 height 33
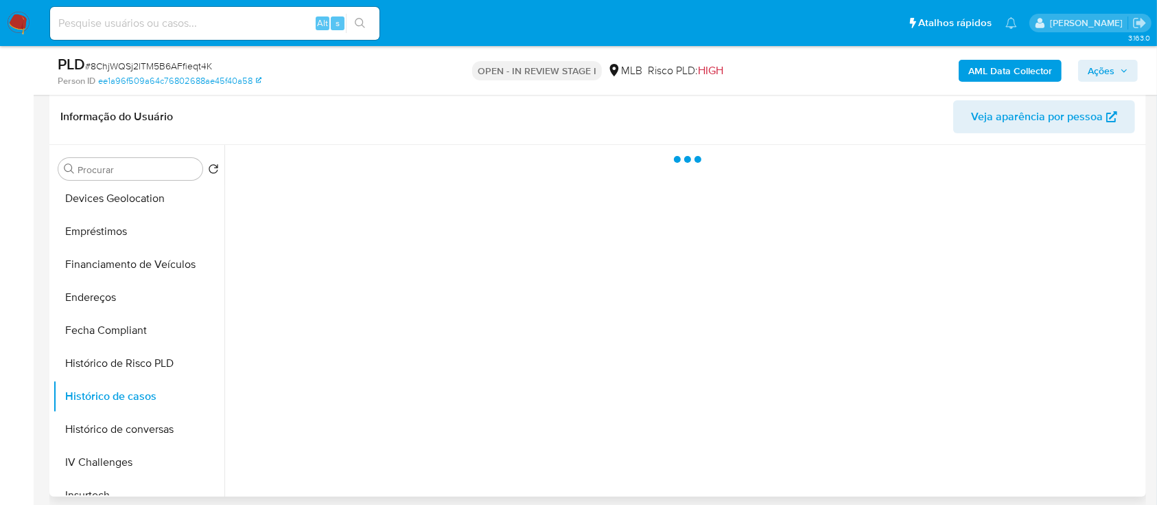
scroll to position [183, 0]
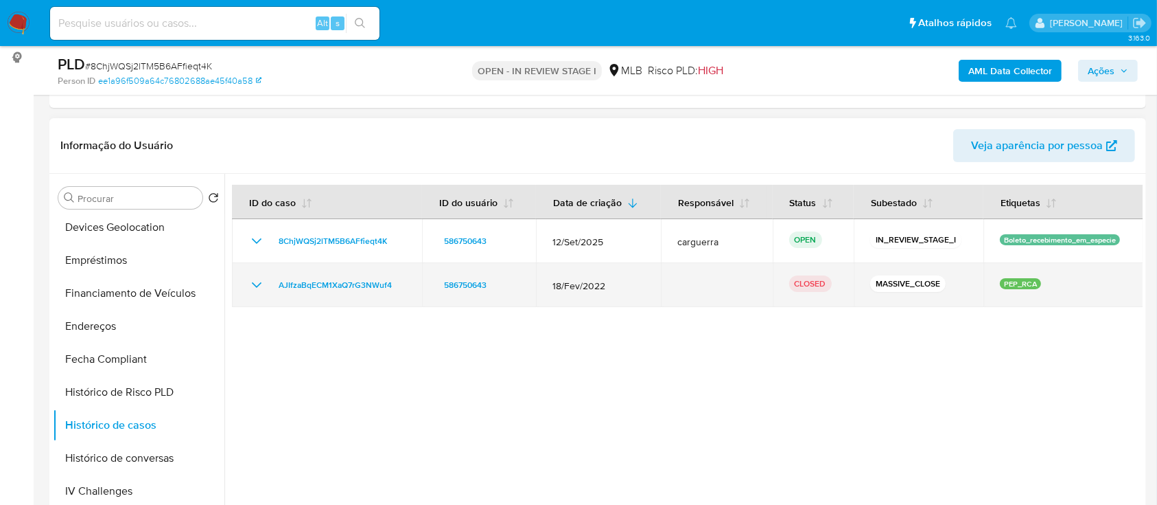
click at [255, 285] on icon "Mostrar/Ocultar" at bounding box center [256, 285] width 16 height 16
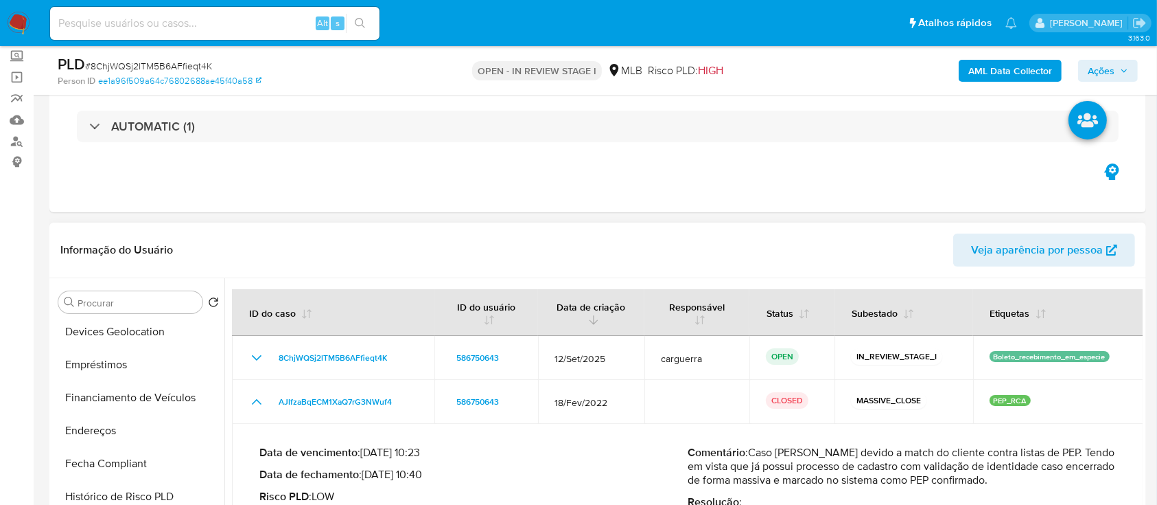
scroll to position [0, 0]
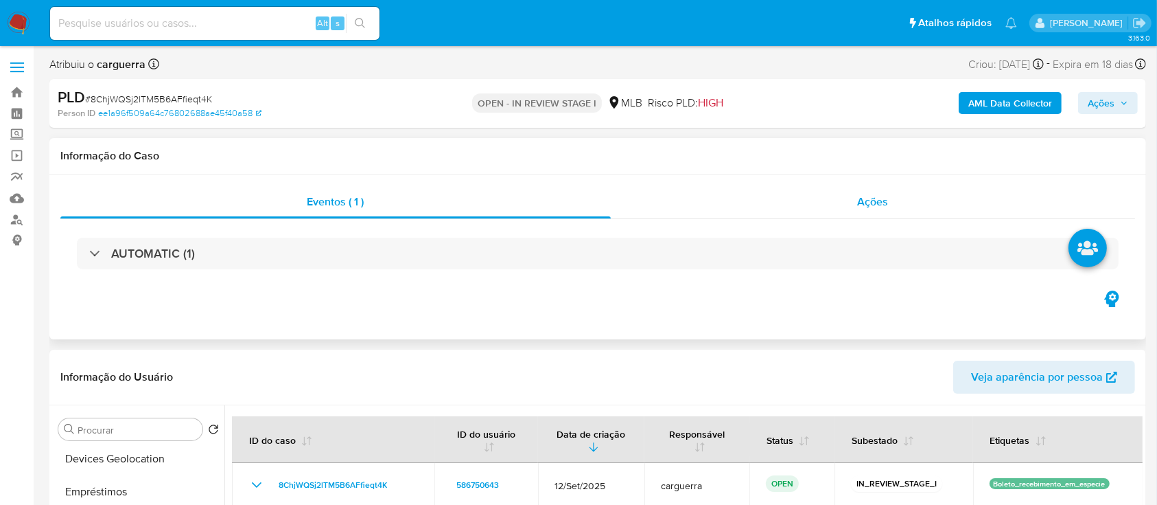
click at [877, 200] on span "Ações" at bounding box center [873, 202] width 31 height 16
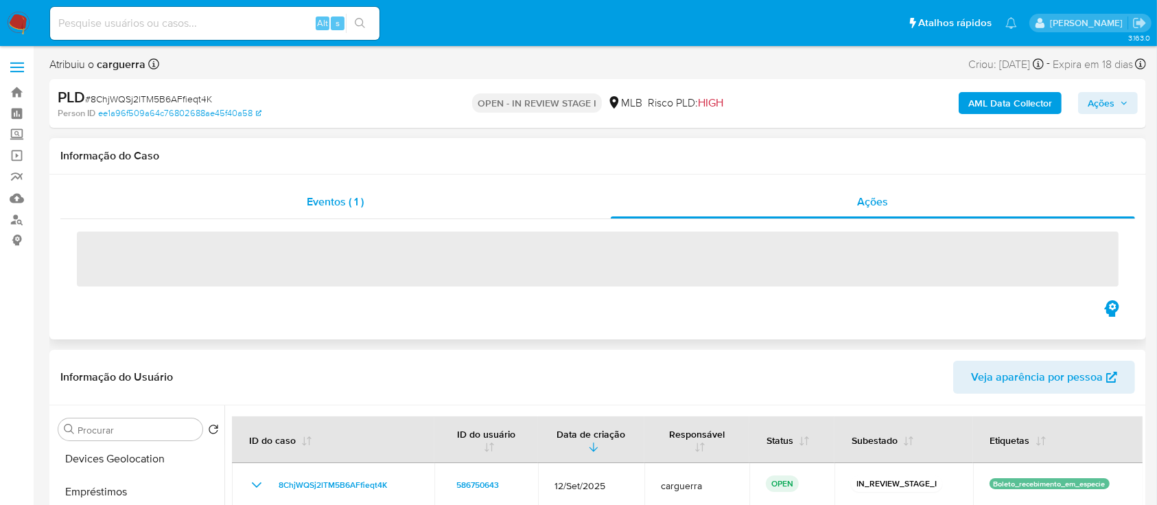
click at [351, 197] on span "Eventos ( 1 )" at bounding box center [336, 202] width 57 height 16
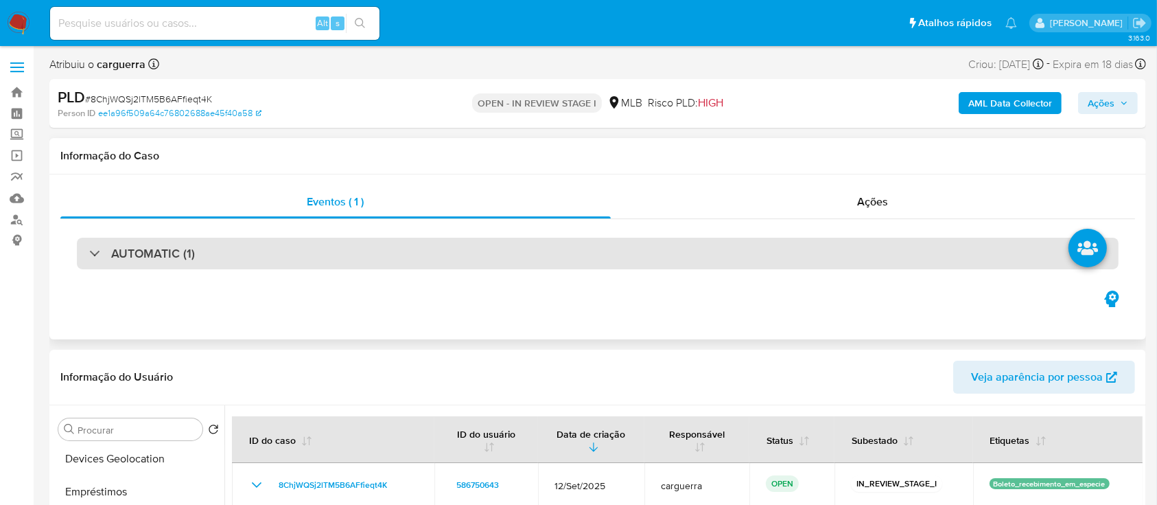
click at [105, 254] on div "AUTOMATIC (1)" at bounding box center [142, 253] width 106 height 15
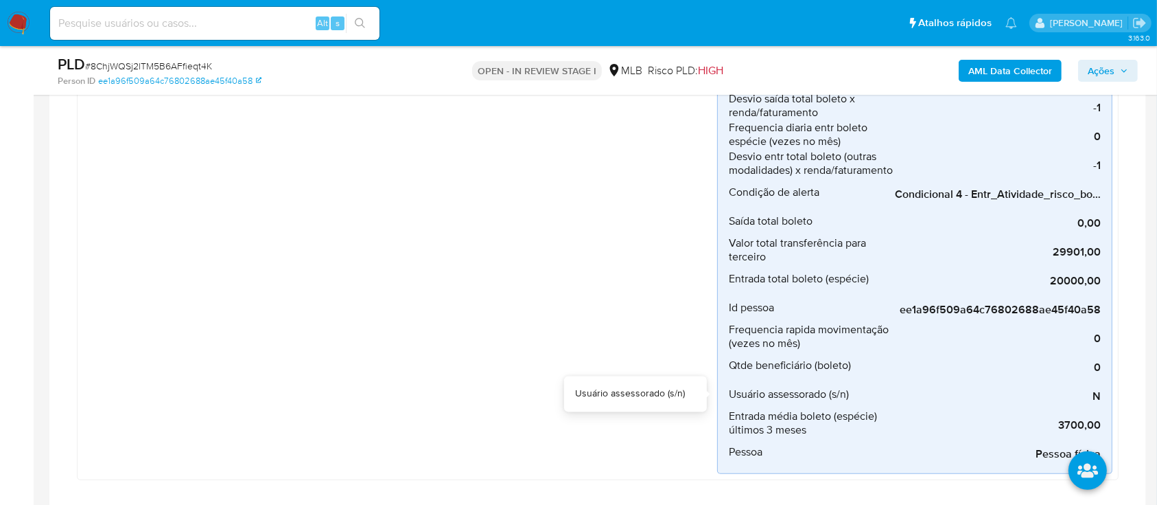
scroll to position [457, 0]
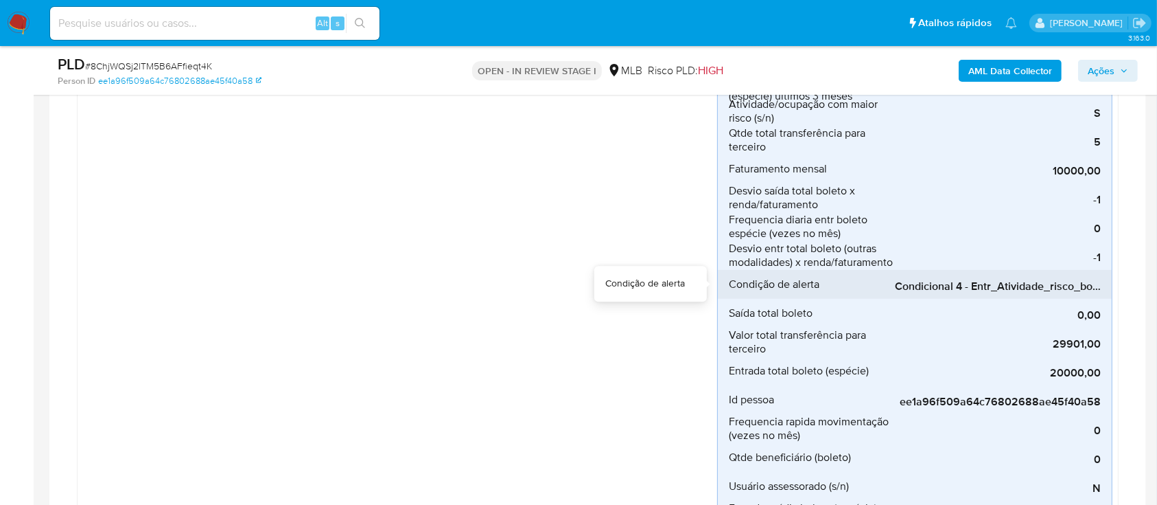
click at [955, 283] on span "Condicional 4 - Entr_Atividade_risco_boleto_espécie" at bounding box center [998, 286] width 206 height 14
drag, startPoint x: 892, startPoint y: 283, endPoint x: 1141, endPoint y: 281, distance: 248.5
click at [1141, 281] on div "Eventos ( 1 ) Ações AUTOMATIC (1) Boleto_recebimento_em_especie Criado há um mê…" at bounding box center [597, 152] width 1097 height 969
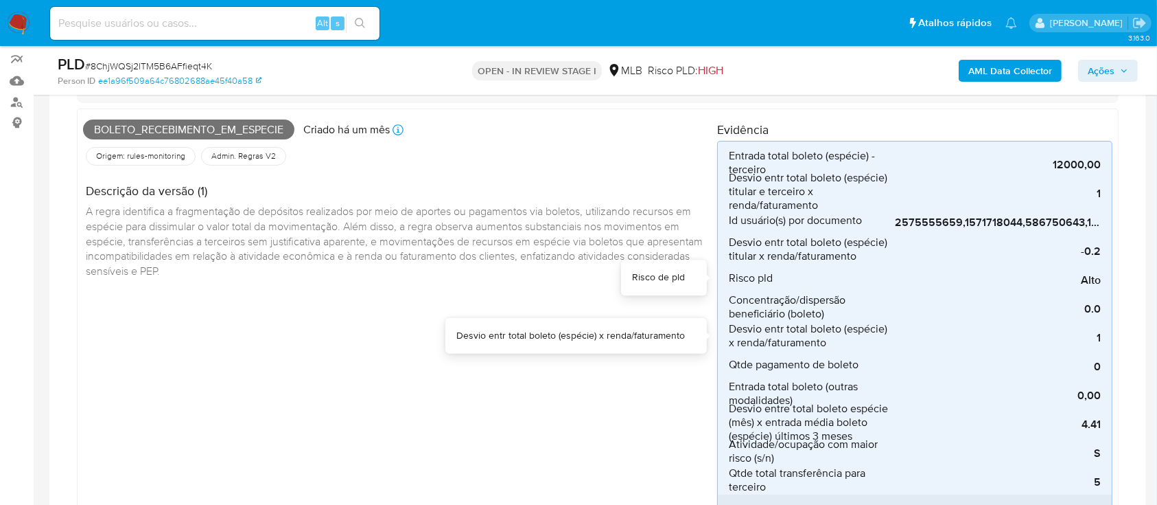
scroll to position [91, 0]
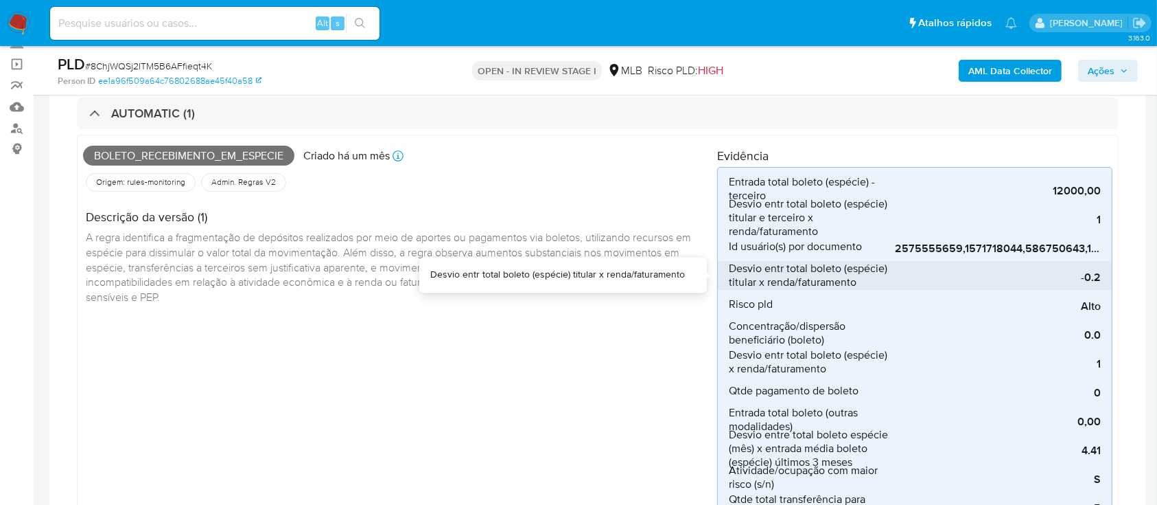
drag, startPoint x: 942, startPoint y: 265, endPoint x: 1025, endPoint y: 273, distance: 83.4
click at [1025, 273] on div "-0.2" at bounding box center [998, 275] width 206 height 29
drag, startPoint x: 994, startPoint y: 262, endPoint x: 1053, endPoint y: 268, distance: 59.4
click at [1058, 265] on div "-0.2" at bounding box center [998, 275] width 206 height 29
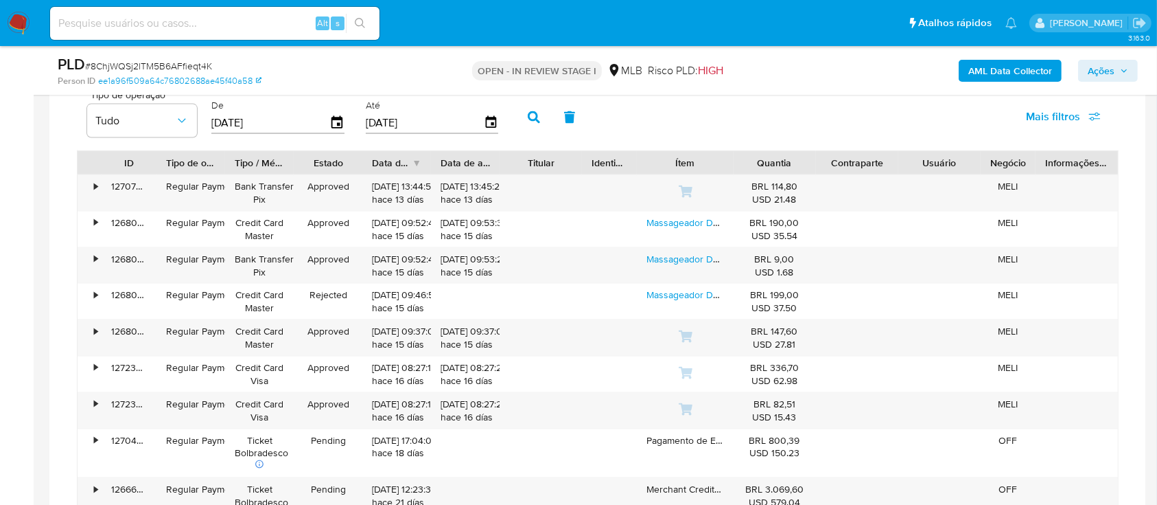
scroll to position [1922, 0]
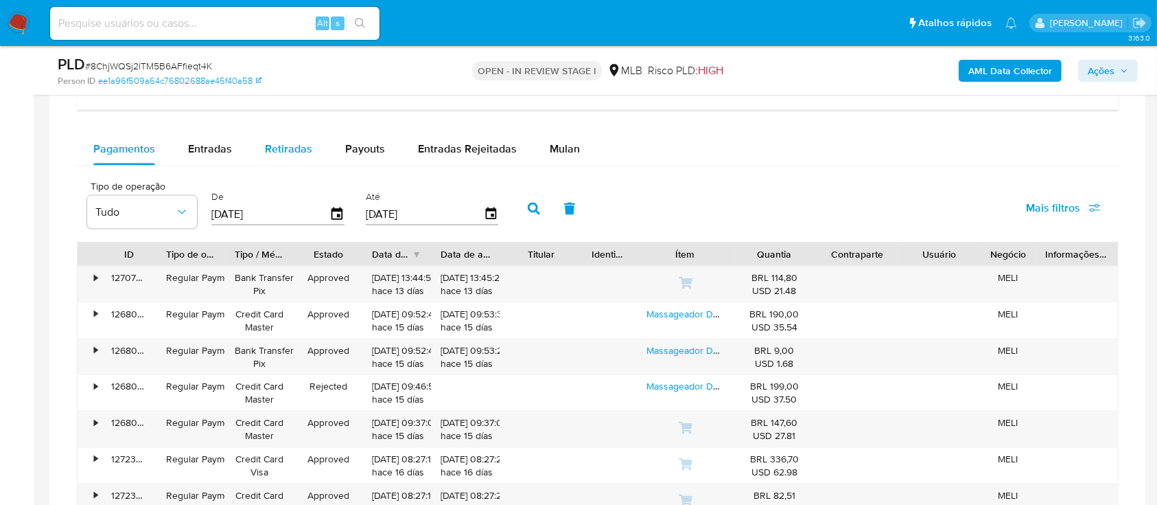
drag, startPoint x: 205, startPoint y: 151, endPoint x: 281, endPoint y: 152, distance: 76.9
click at [205, 151] on span "Entradas" at bounding box center [210, 149] width 44 height 16
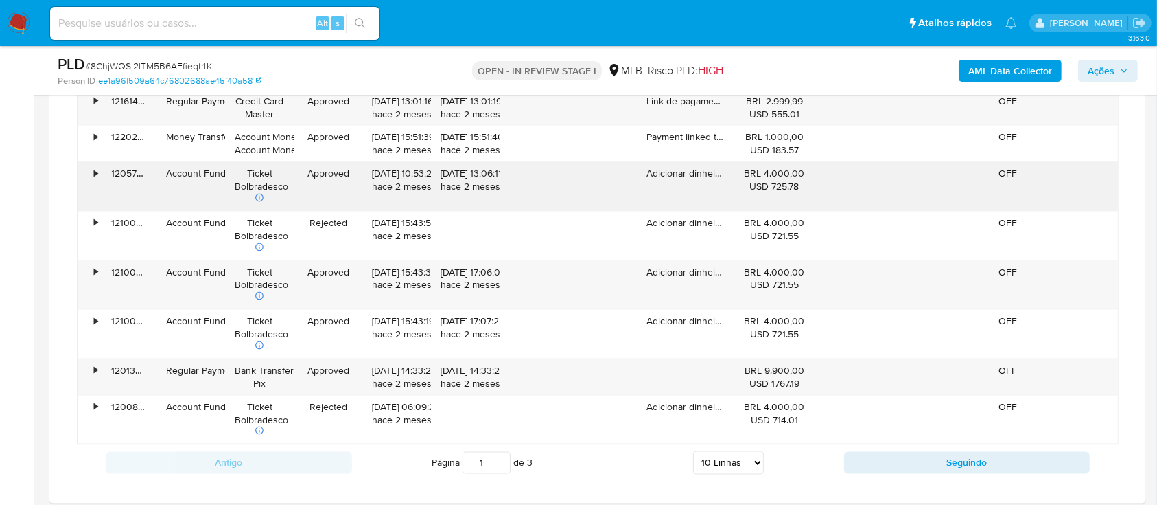
scroll to position [2288, 0]
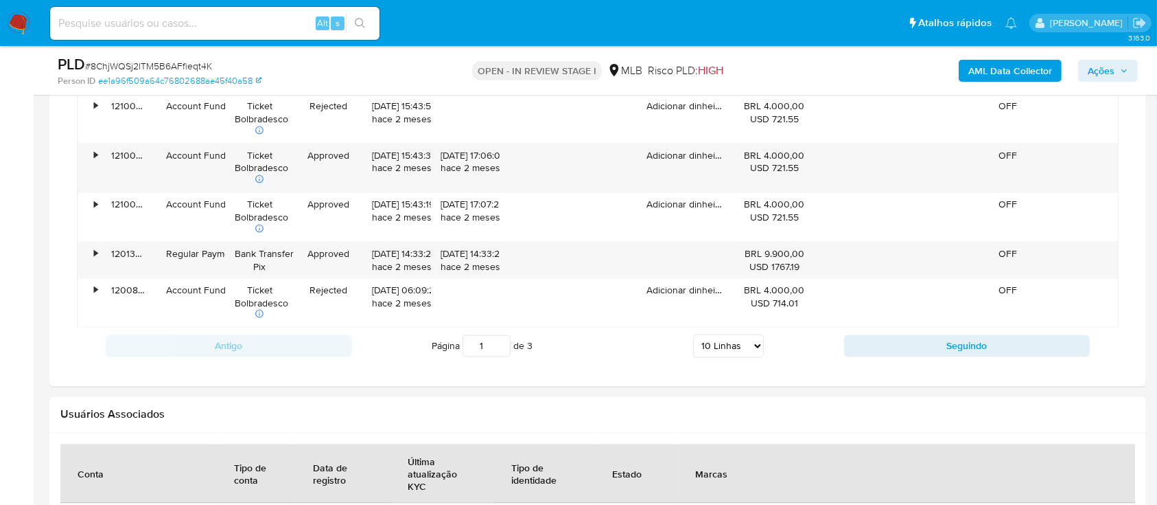
click at [751, 346] on select "5 Linhas 10 Linhas 20 Linhas 25 Linhas 50 Linhas 100 Linhas" at bounding box center [728, 345] width 71 height 23
select select "100"
click at [693, 334] on select "5 Linhas 10 Linhas 20 Linhas 25 Linhas 50 Linhas 100 Linhas" at bounding box center [728, 345] width 71 height 23
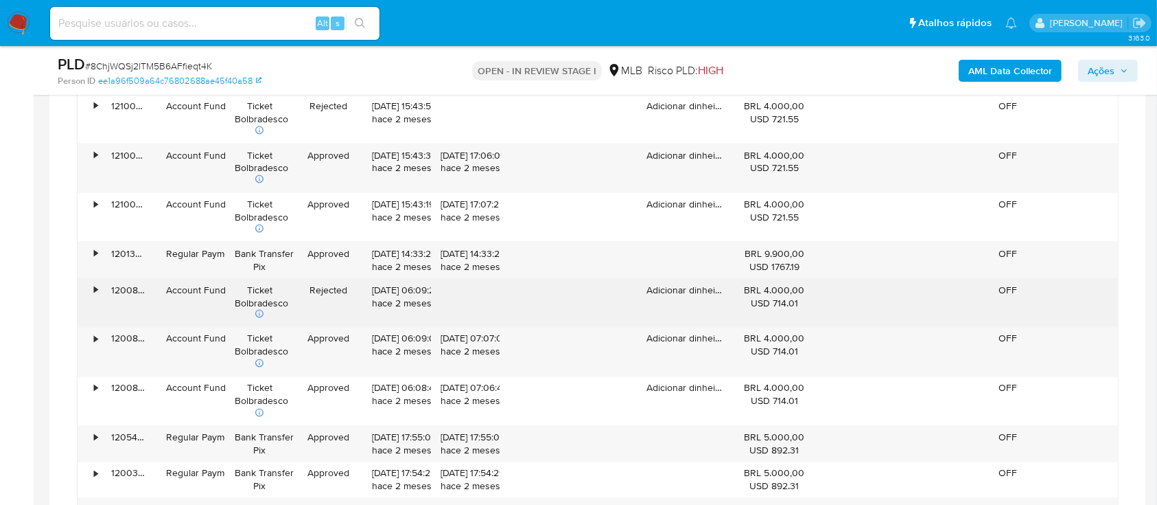
drag, startPoint x: 305, startPoint y: 289, endPoint x: 367, endPoint y: 294, distance: 62.7
click at [367, 294] on div "• 120084635511 Account Fund Ticket Bolbradesco Rejected 01/08/2025 06:09:21 hac…" at bounding box center [598, 303] width 1041 height 49
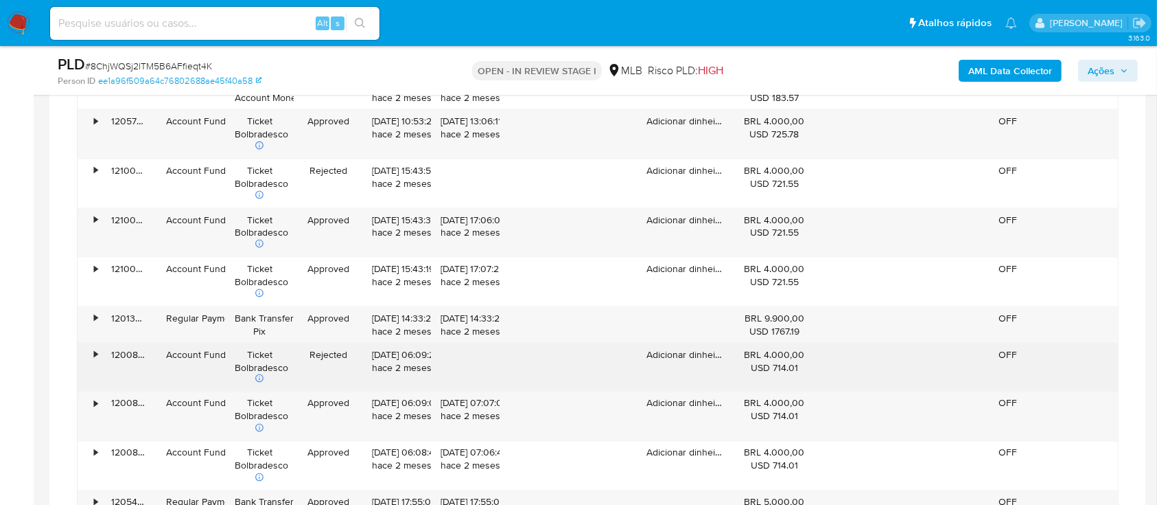
scroll to position [2197, 0]
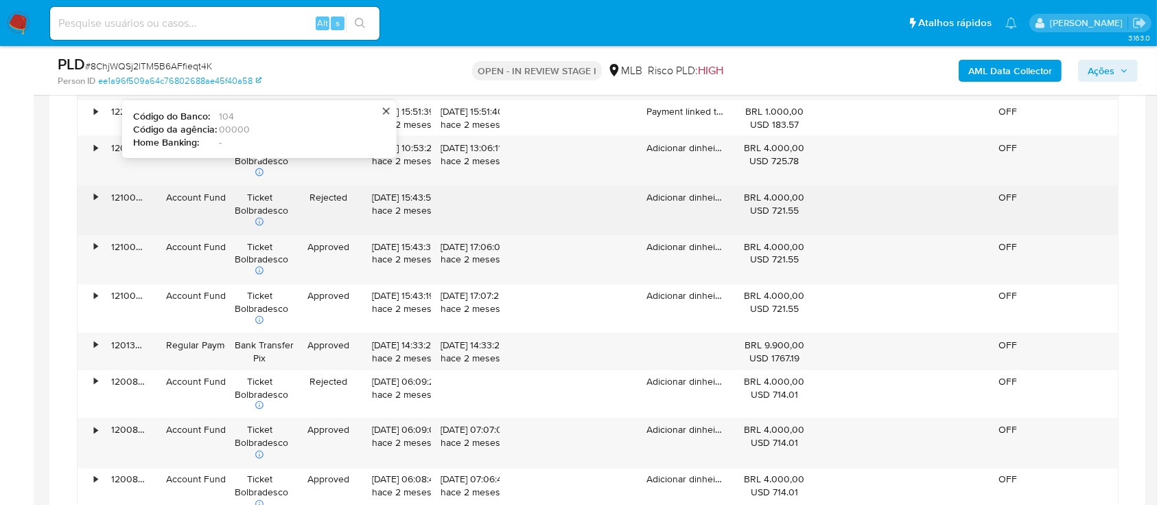
click at [94, 194] on div "•" at bounding box center [95, 197] width 3 height 13
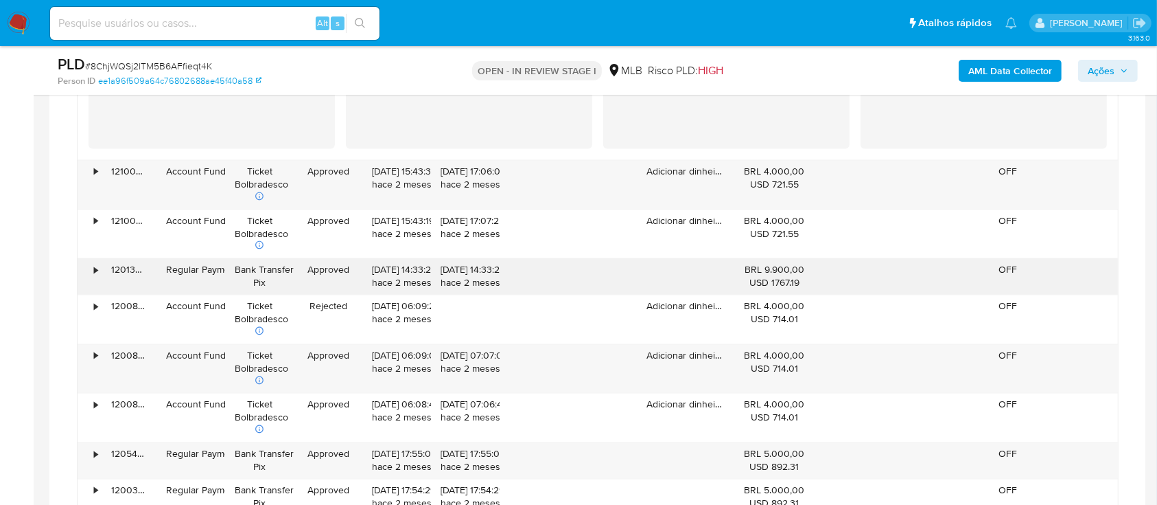
scroll to position [2562, 0]
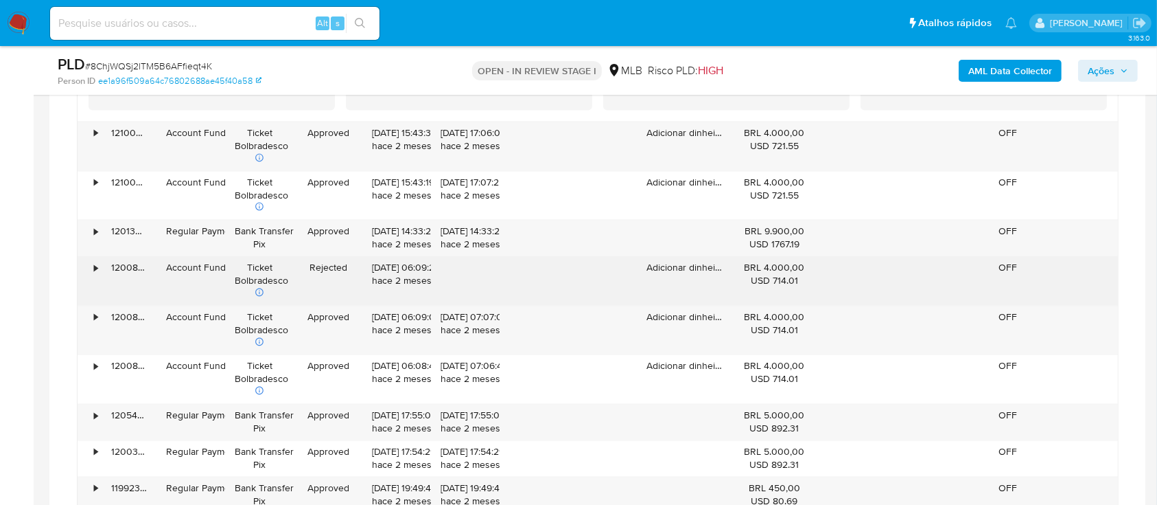
click at [99, 266] on div "•" at bounding box center [90, 281] width 24 height 49
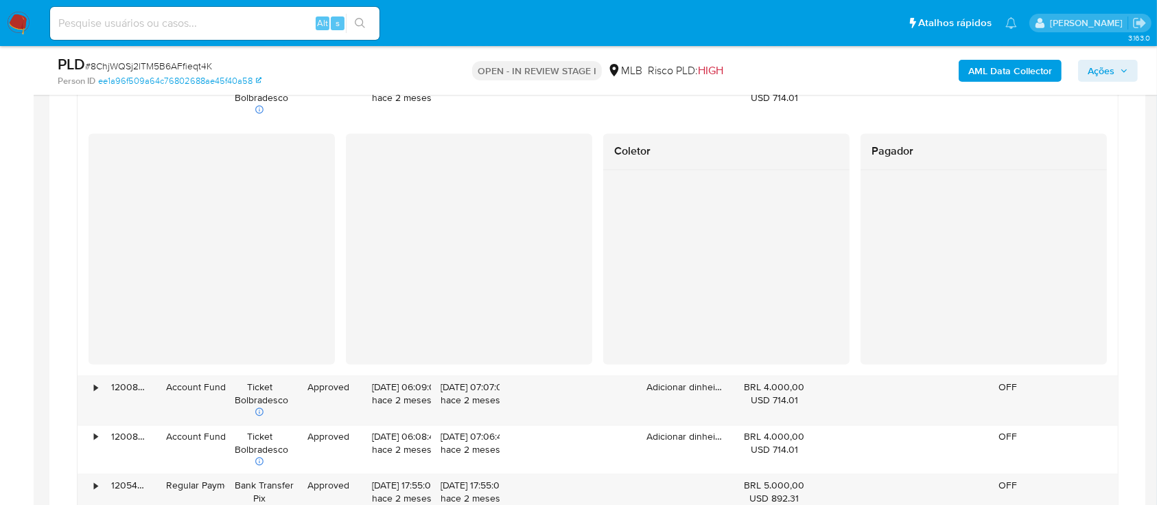
scroll to position [2837, 0]
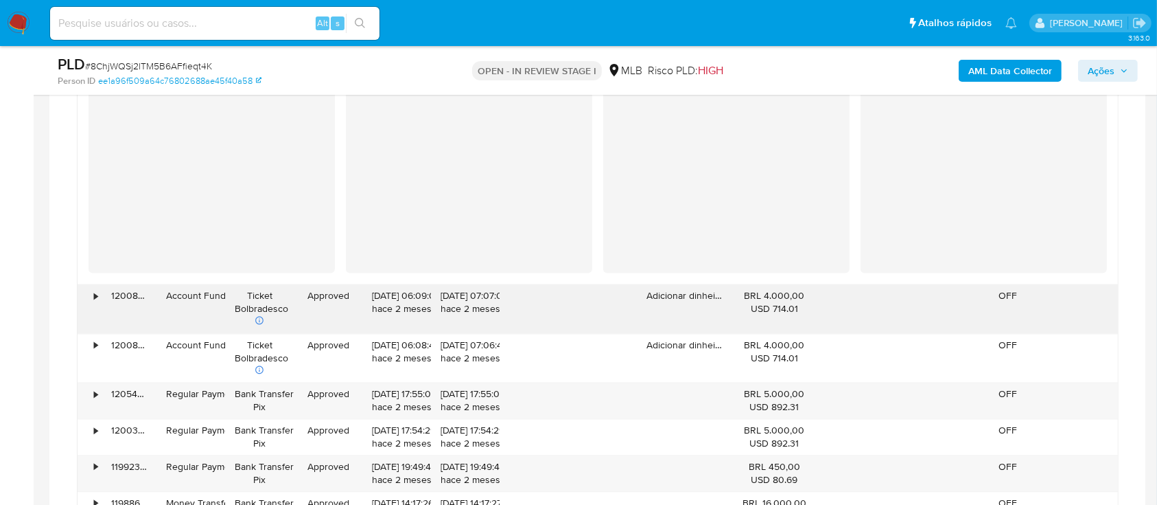
click at [97, 293] on div "•" at bounding box center [95, 295] width 3 height 13
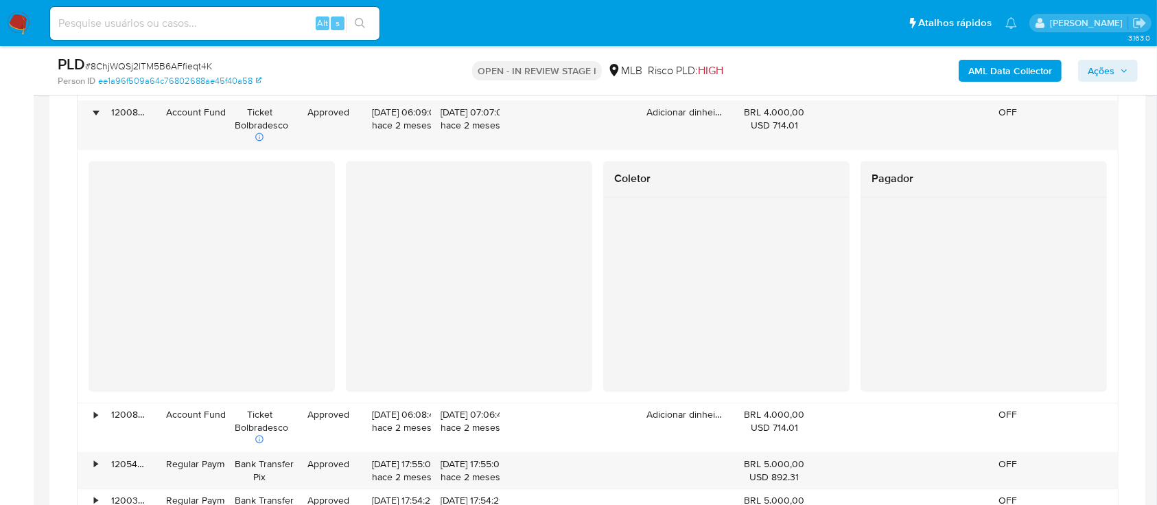
scroll to position [3112, 0]
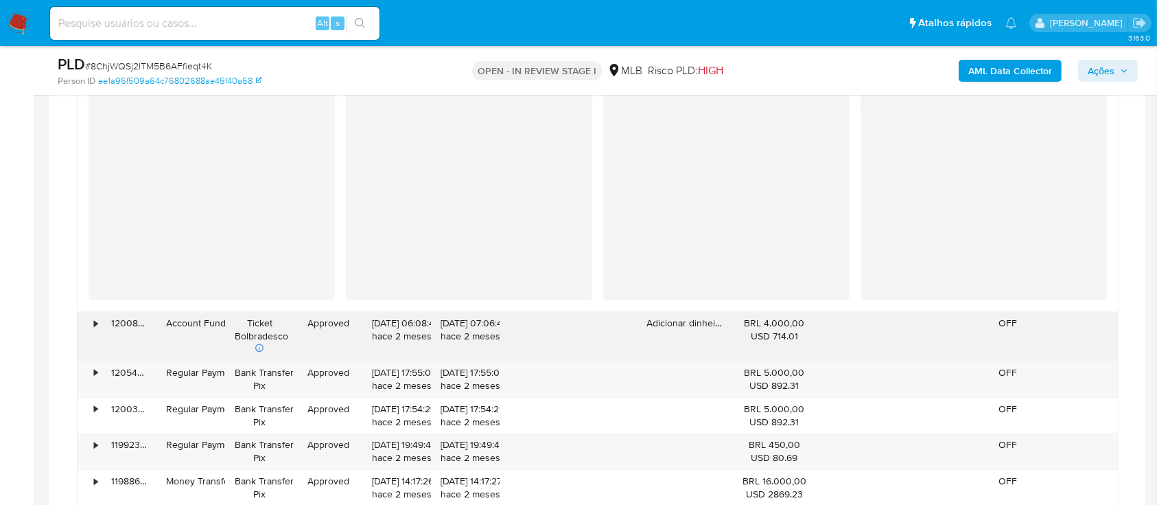
click at [98, 316] on div "•" at bounding box center [90, 336] width 24 height 49
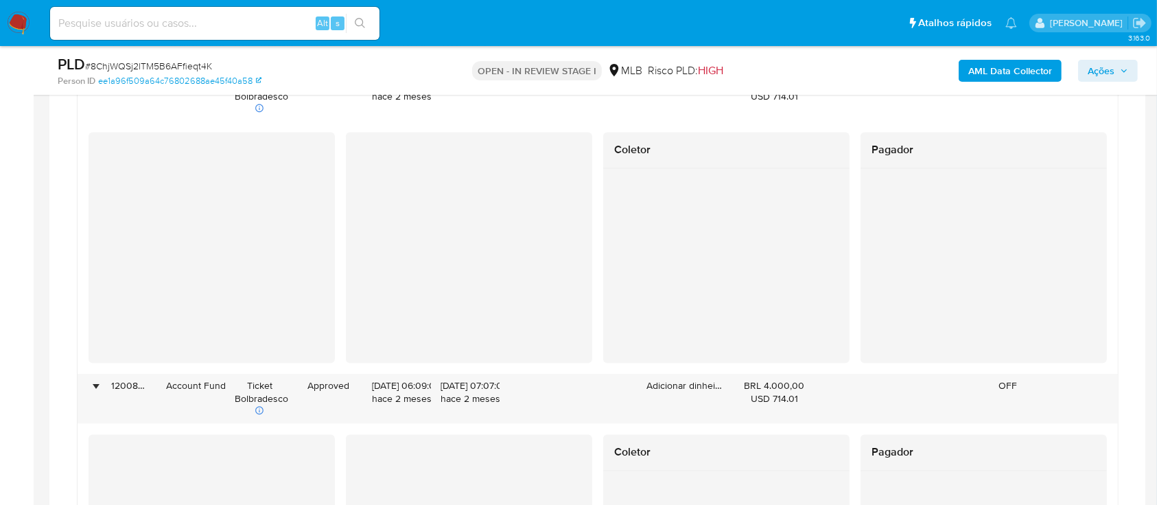
scroll to position [2746, 0]
click at [99, 384] on div "•" at bounding box center [90, 399] width 24 height 49
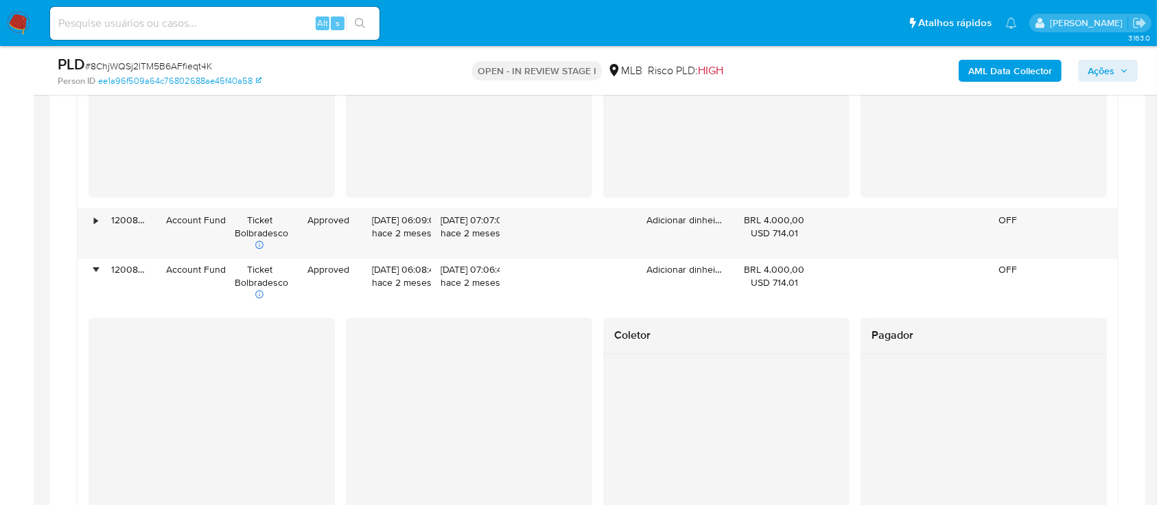
scroll to position [2928, 0]
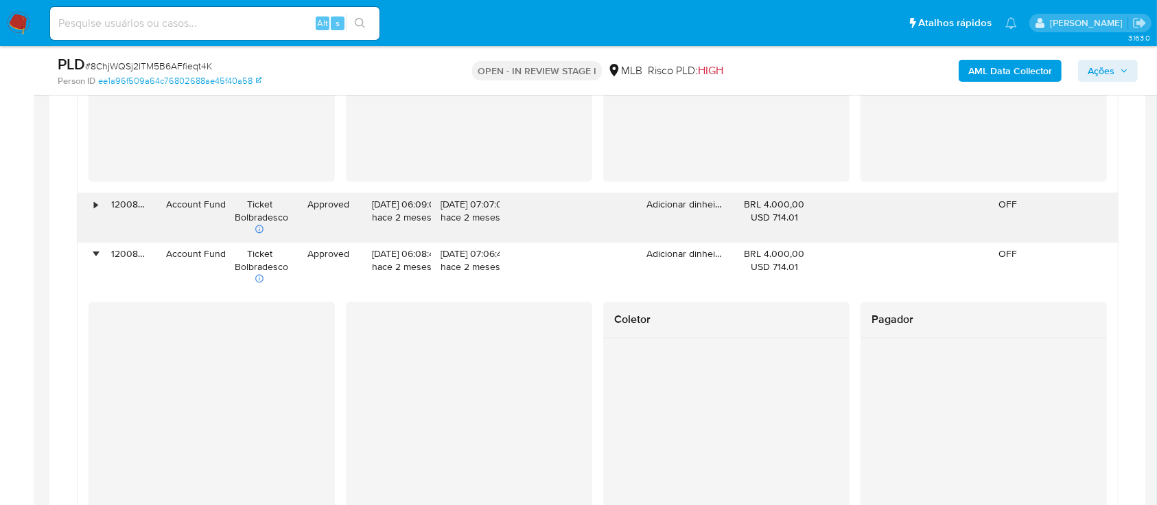
click at [95, 202] on div "•" at bounding box center [95, 204] width 3 height 13
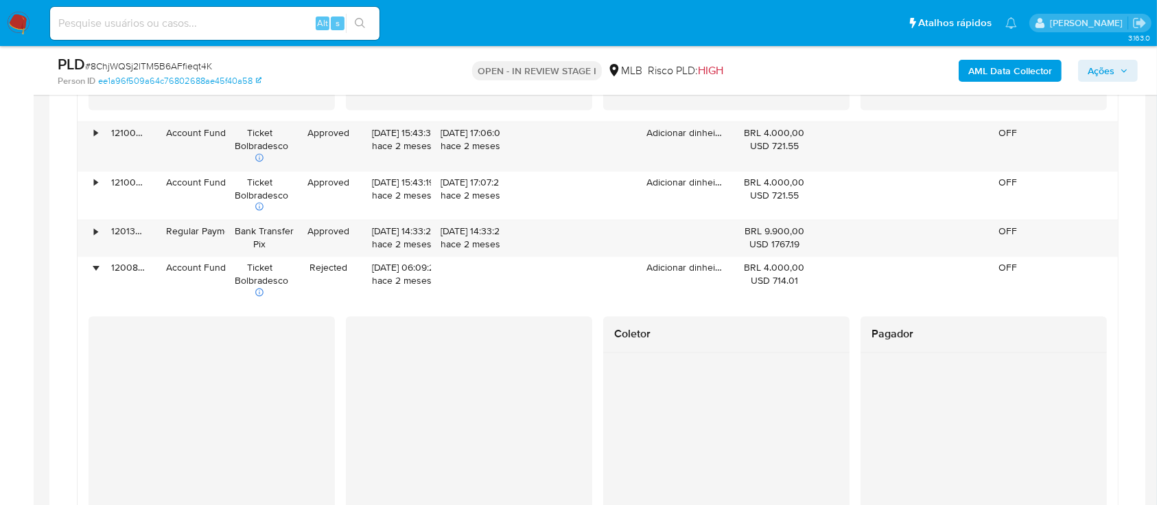
scroll to position [2471, 0]
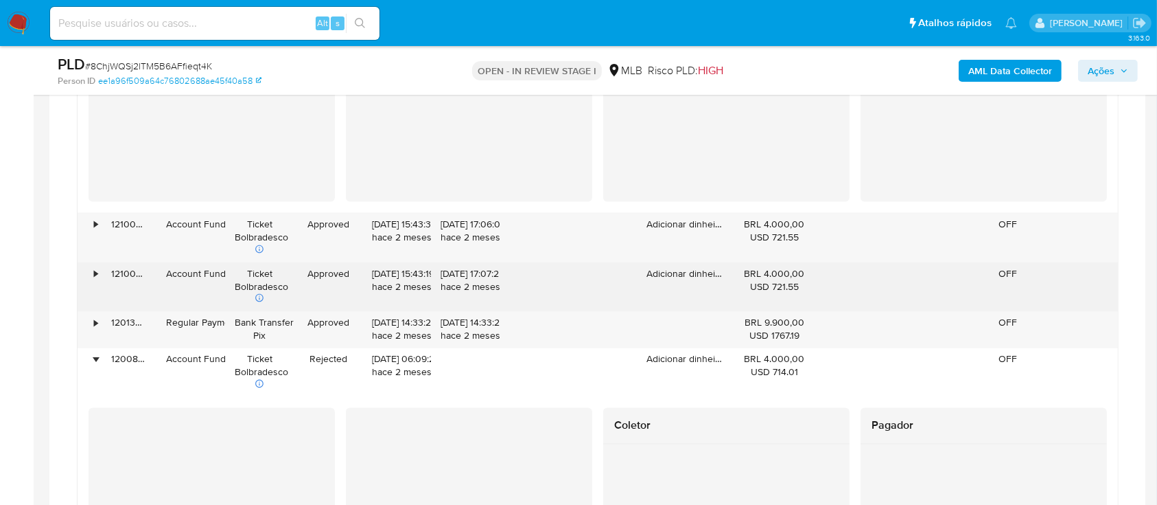
click at [96, 275] on div "•" at bounding box center [95, 274] width 3 height 13
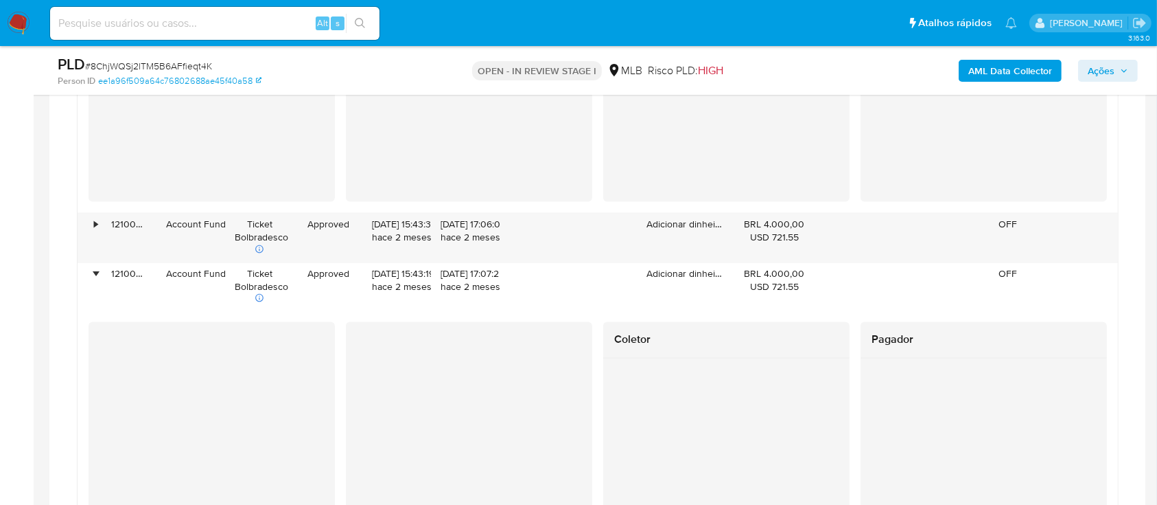
scroll to position [2562, 0]
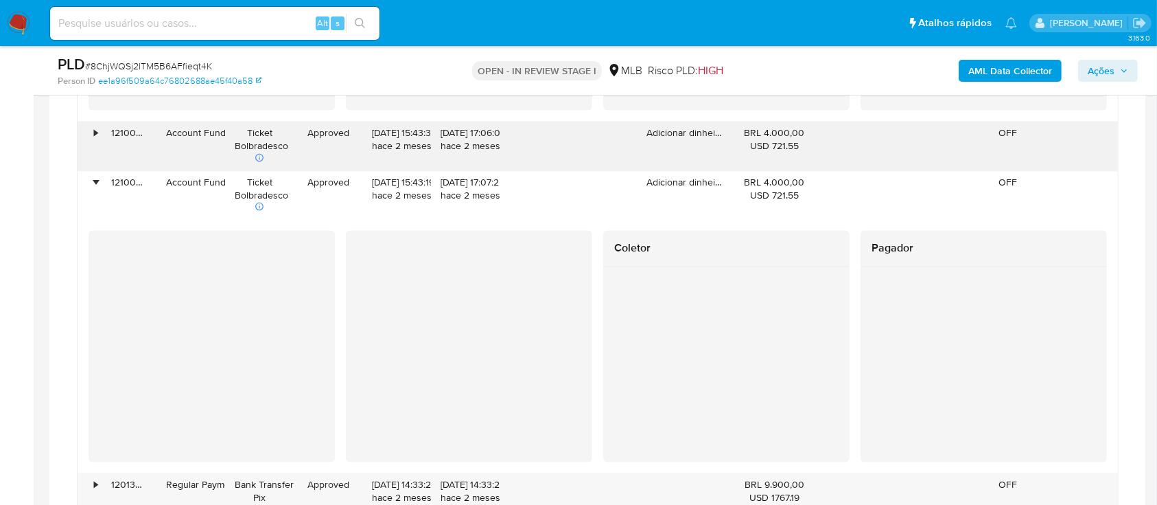
click at [97, 128] on div "•" at bounding box center [95, 133] width 3 height 13
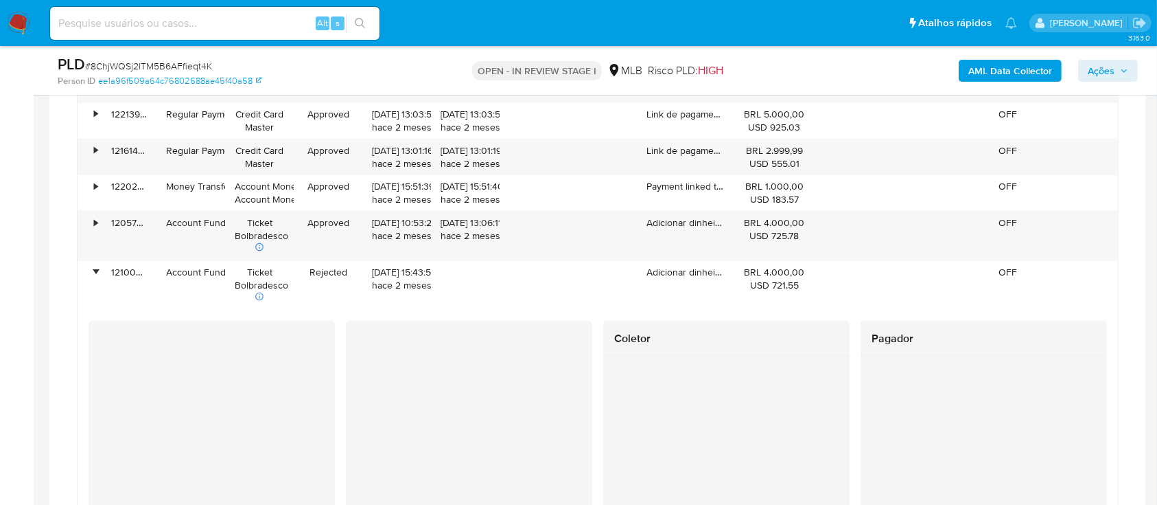
scroll to position [2105, 0]
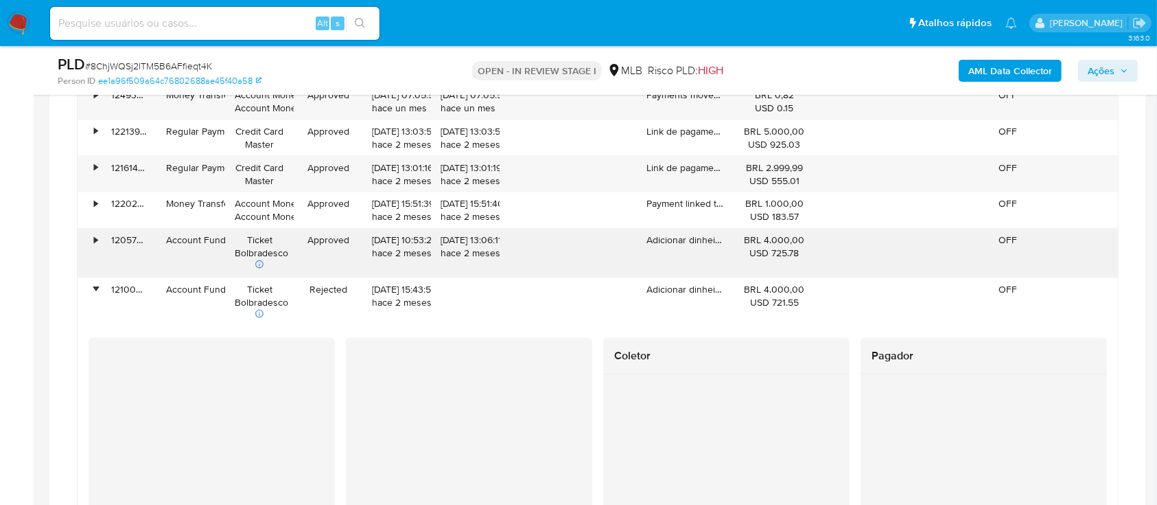
click at [95, 240] on div "•" at bounding box center [95, 239] width 3 height 13
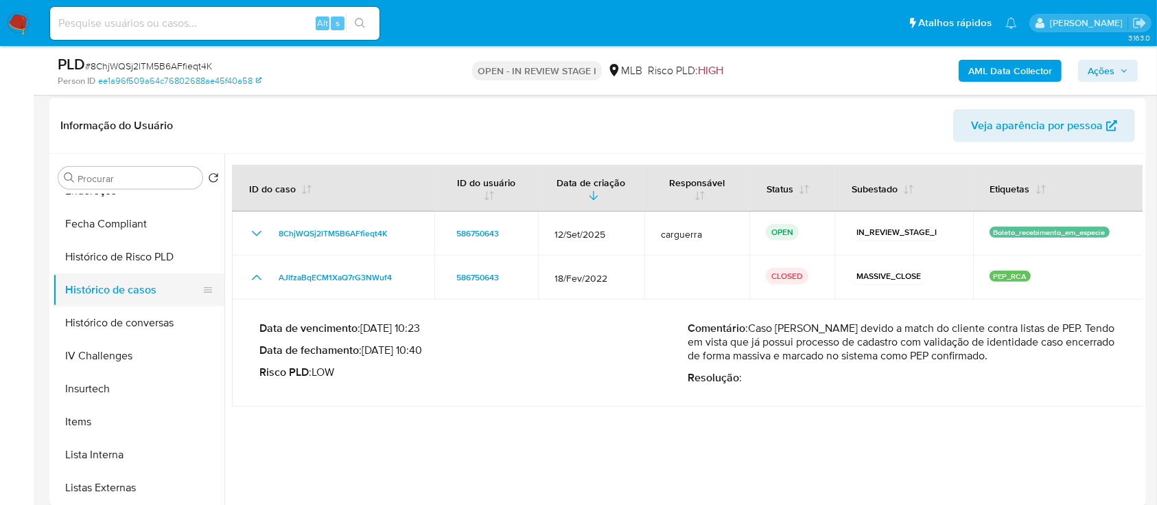
scroll to position [366, 0]
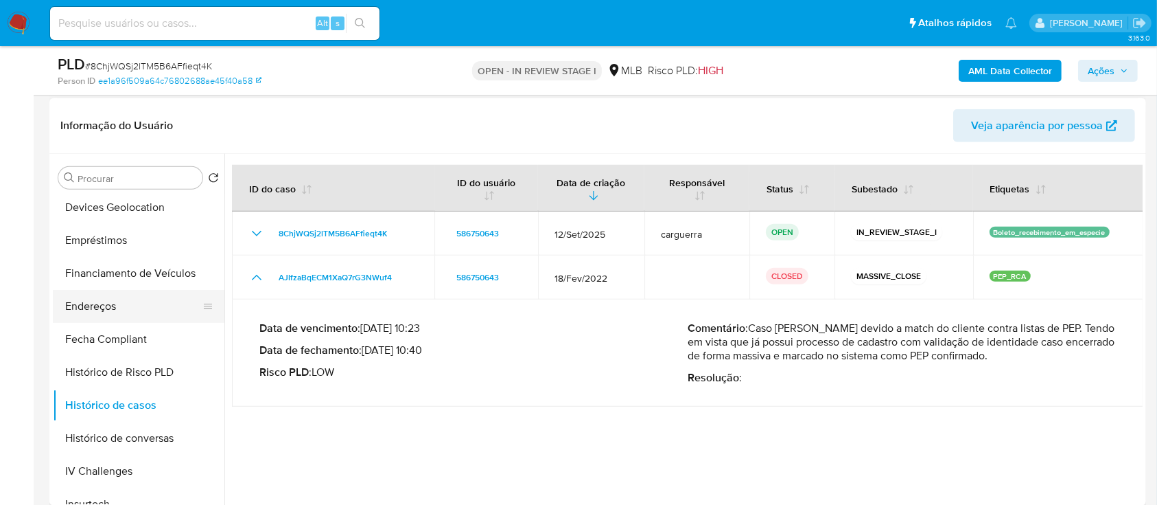
click at [99, 297] on button "Endereços" at bounding box center [133, 306] width 161 height 33
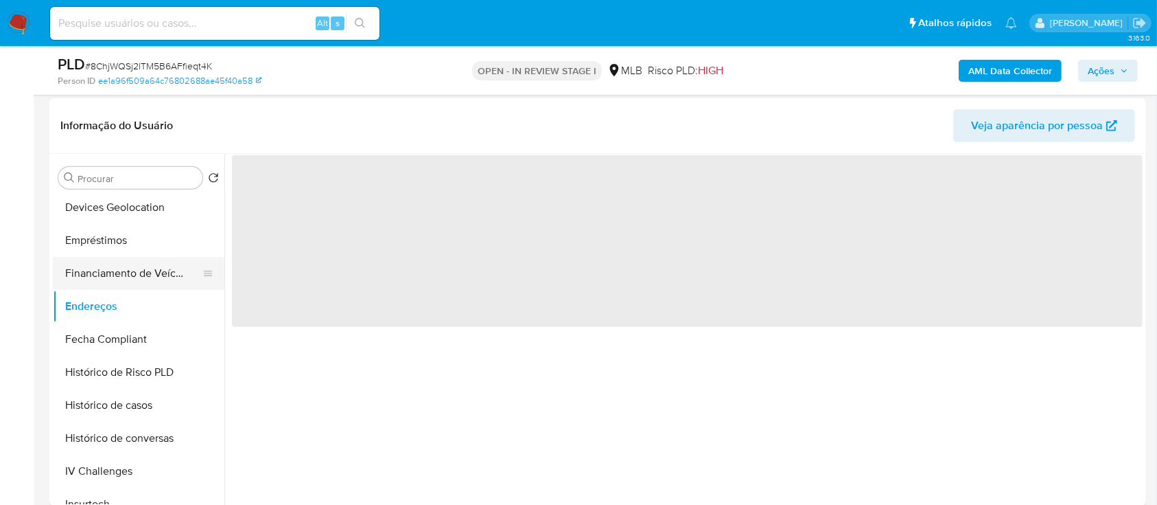
scroll to position [183, 0]
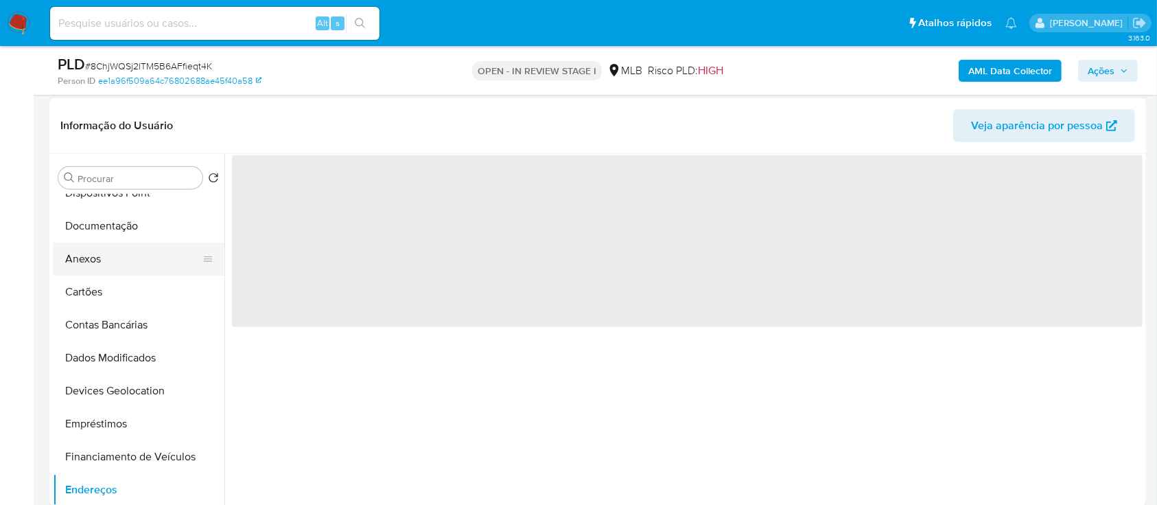
drag, startPoint x: 104, startPoint y: 257, endPoint x: 189, endPoint y: 272, distance: 86.3
click at [104, 258] on button "Anexos" at bounding box center [133, 258] width 161 height 33
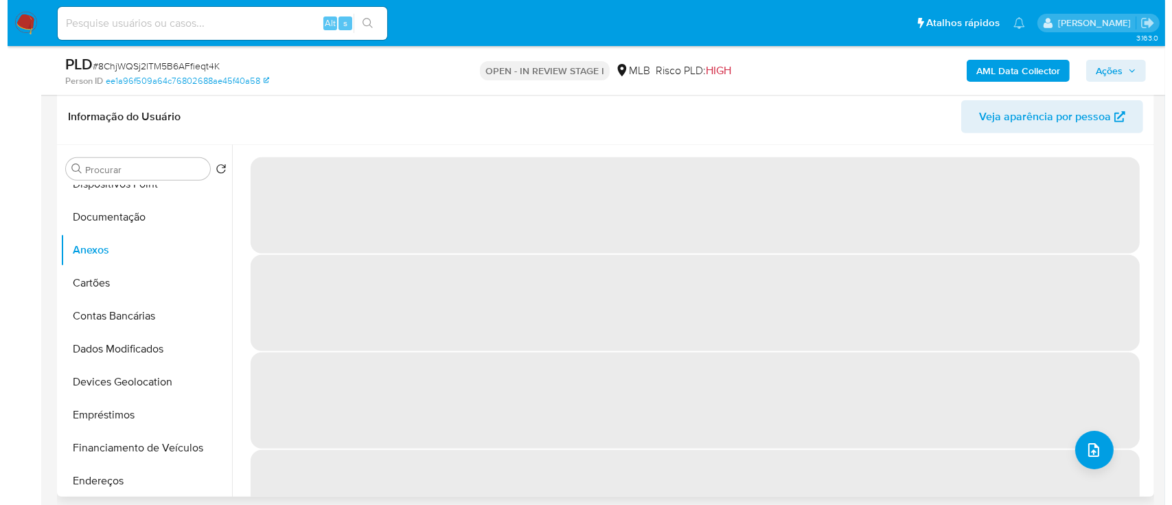
scroll to position [1006, 0]
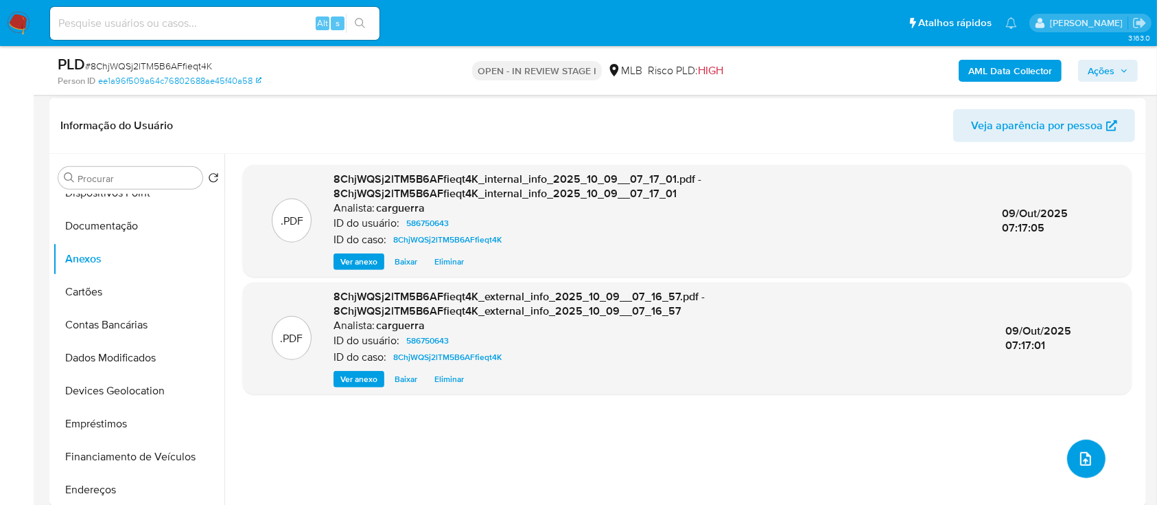
click at [1090, 450] on button "upload-file" at bounding box center [1086, 458] width 38 height 38
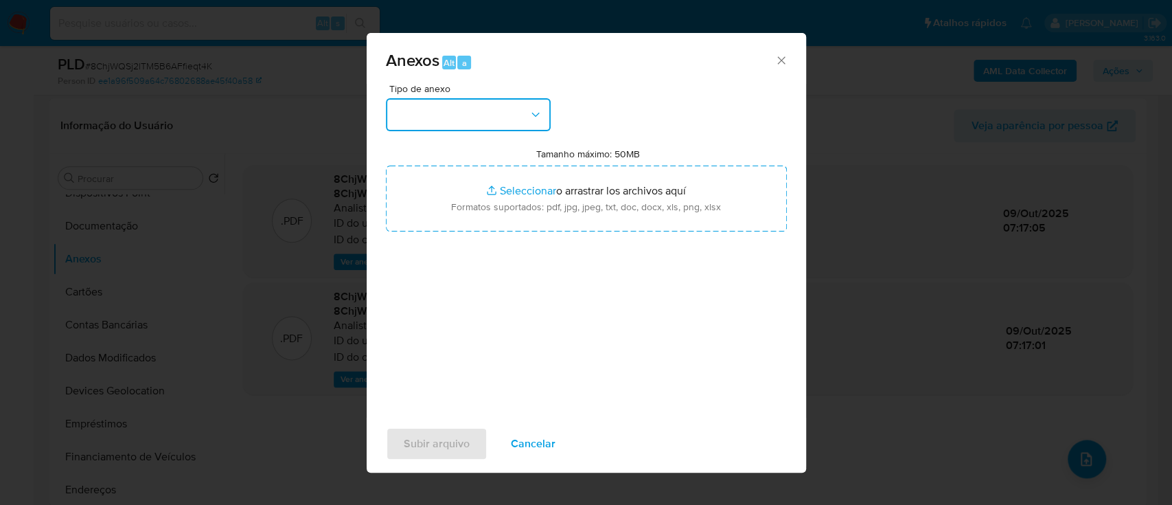
drag, startPoint x: 429, startPoint y: 113, endPoint x: 435, endPoint y: 127, distance: 15.4
click at [429, 114] on button "button" at bounding box center [468, 114] width 165 height 33
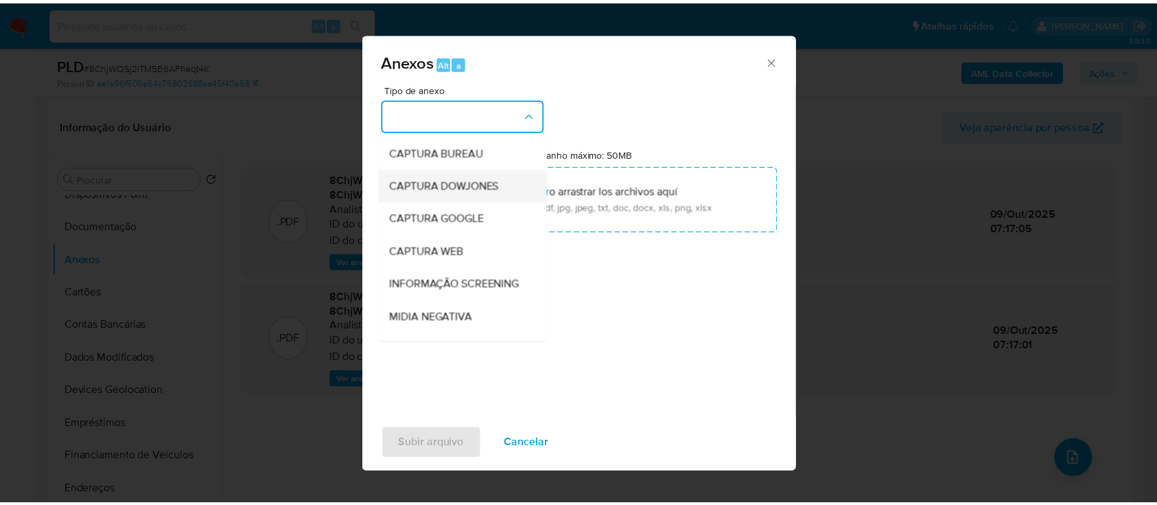
scroll to position [183, 0]
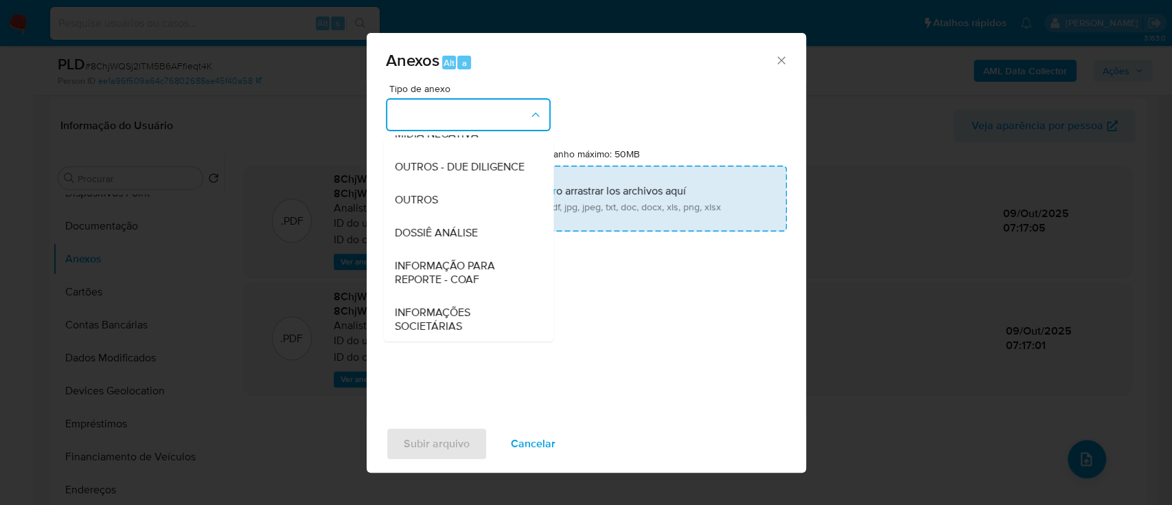
click at [467, 216] on div "OUTROS" at bounding box center [464, 199] width 140 height 33
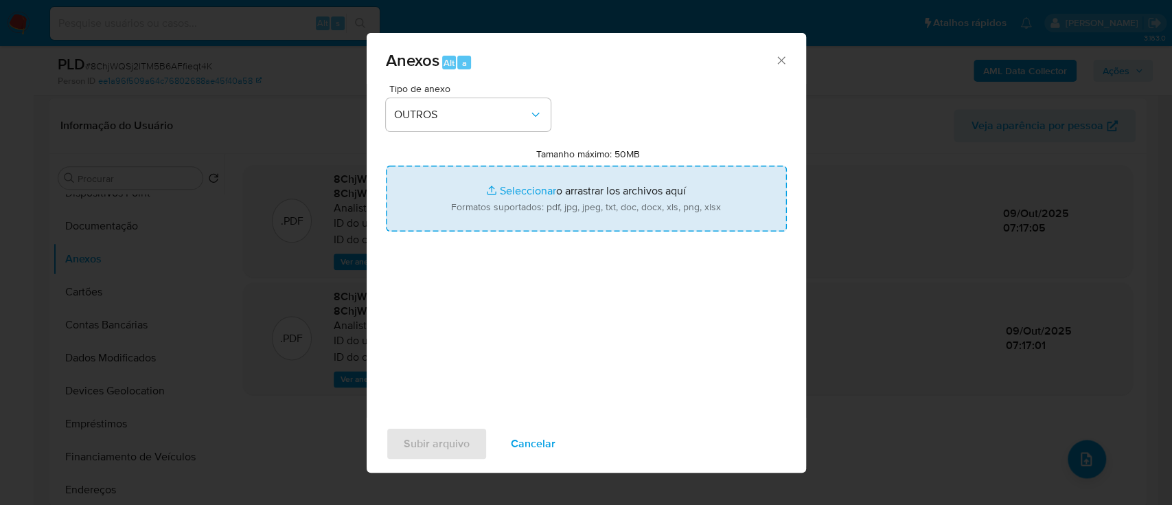
click at [500, 187] on input "Tamanho máximo: 50MB Seleccionar archivos" at bounding box center [586, 198] width 401 height 66
type input "C:\fakepath\SAR - xxx - CPF 27880620877 - JANIO BARRETO DA SILVA.pdf"
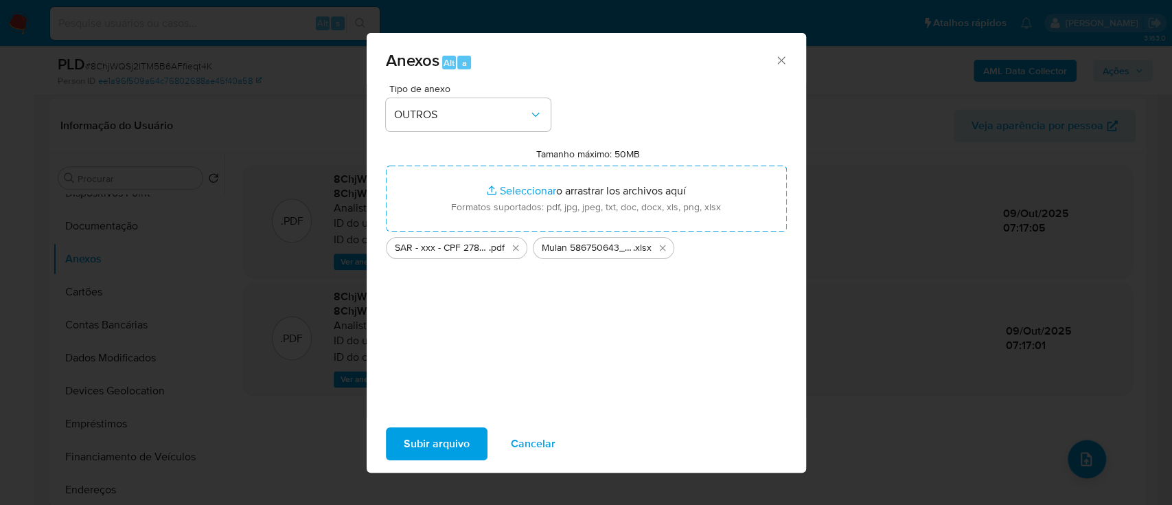
click at [428, 441] on span "Subir arquivo" at bounding box center [437, 443] width 66 height 30
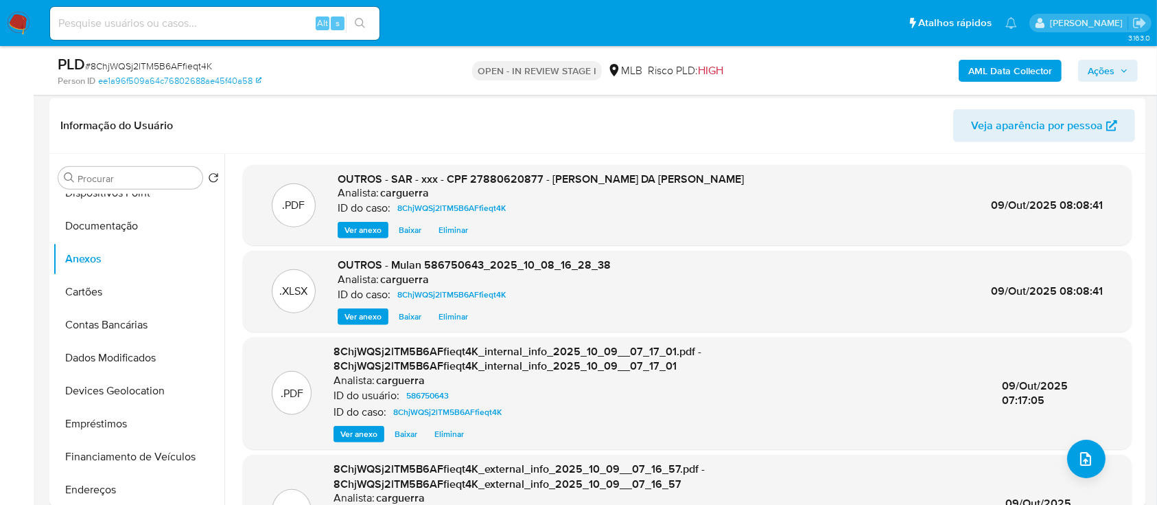
click at [1110, 67] on span "Ações" at bounding box center [1101, 71] width 27 height 22
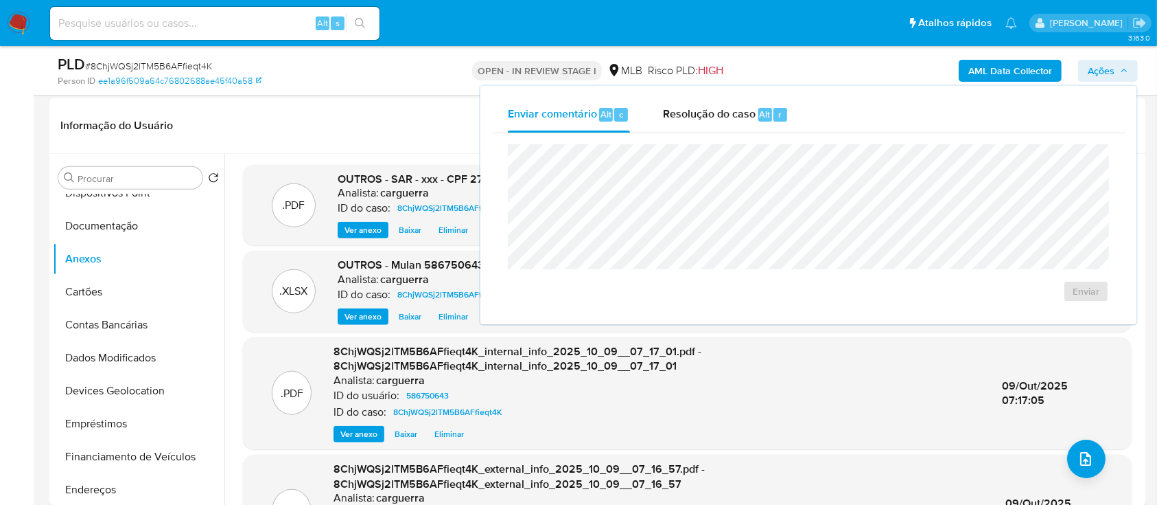
drag, startPoint x: 724, startPoint y: 98, endPoint x: 710, endPoint y: 137, distance: 41.7
click at [724, 101] on div "Resolução do caso Alt r" at bounding box center [726, 115] width 126 height 36
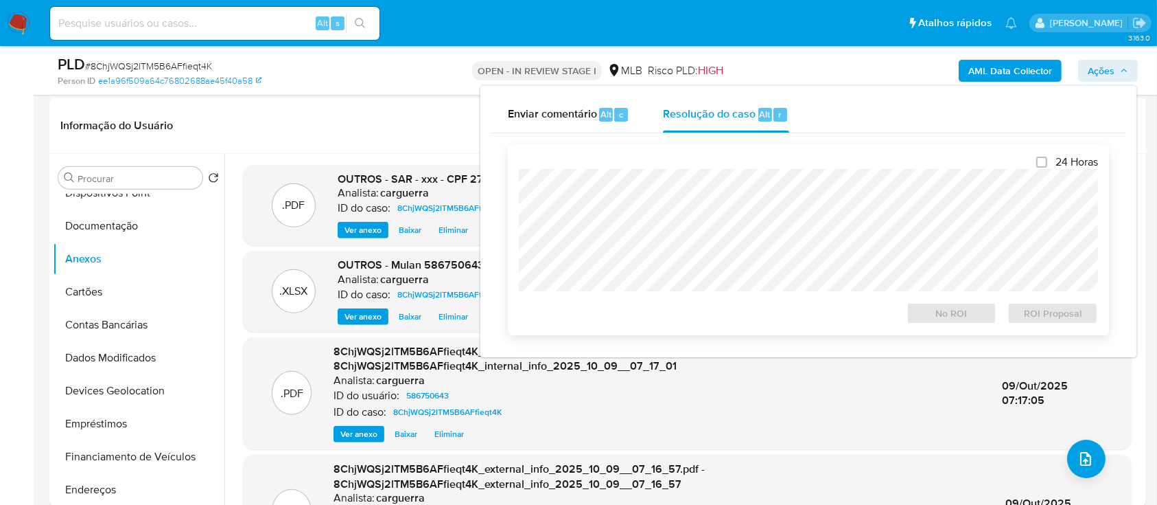
drag, startPoint x: 696, startPoint y: 162, endPoint x: 697, endPoint y: 169, distance: 6.9
click at [696, 164] on div "24 Horas No ROI ROI Proposal" at bounding box center [808, 239] width 579 height 169
click at [1037, 308] on span "ROI Proposal" at bounding box center [1052, 312] width 71 height 19
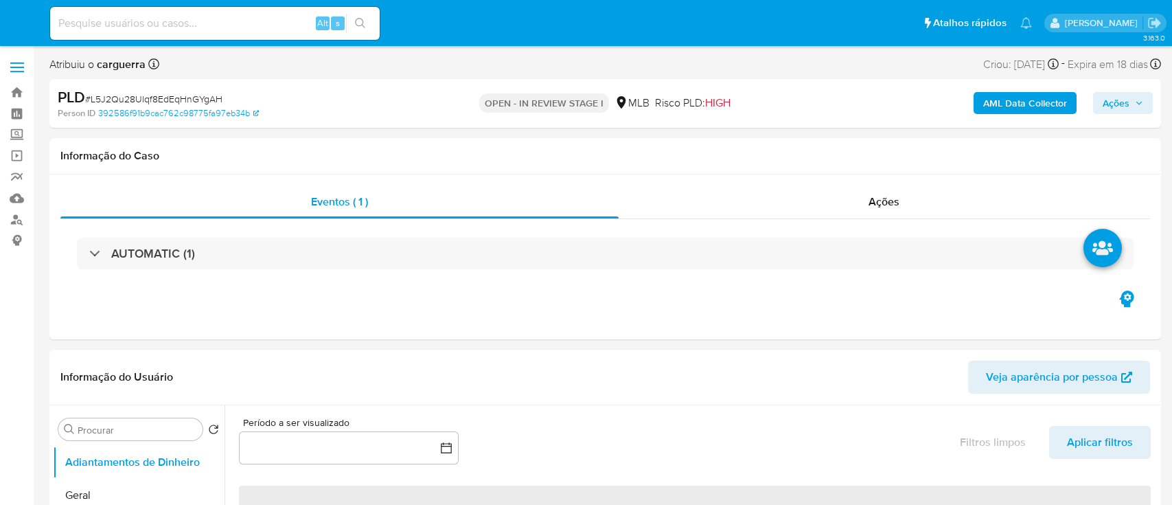
select select "10"
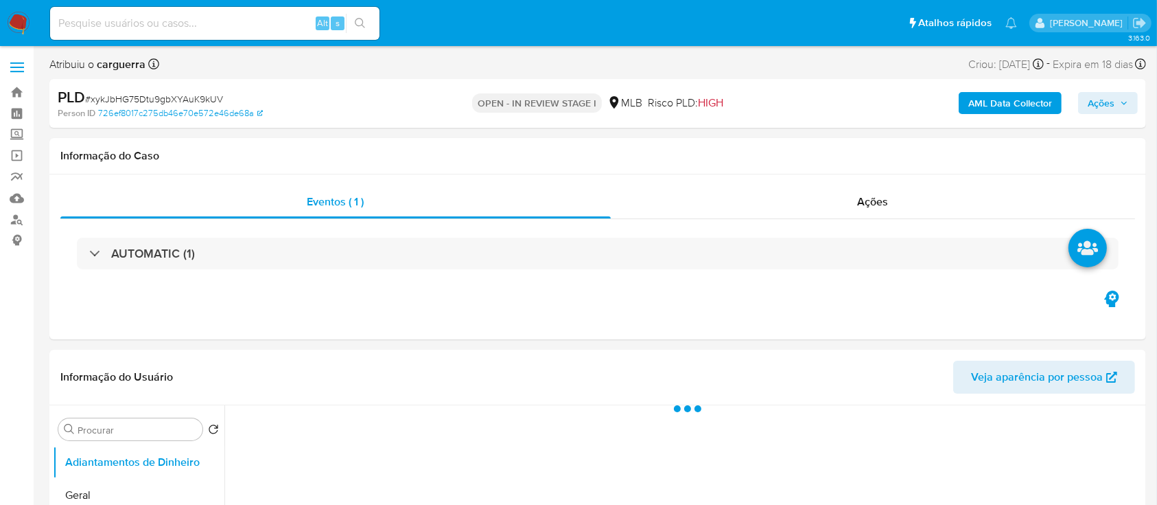
select select "10"
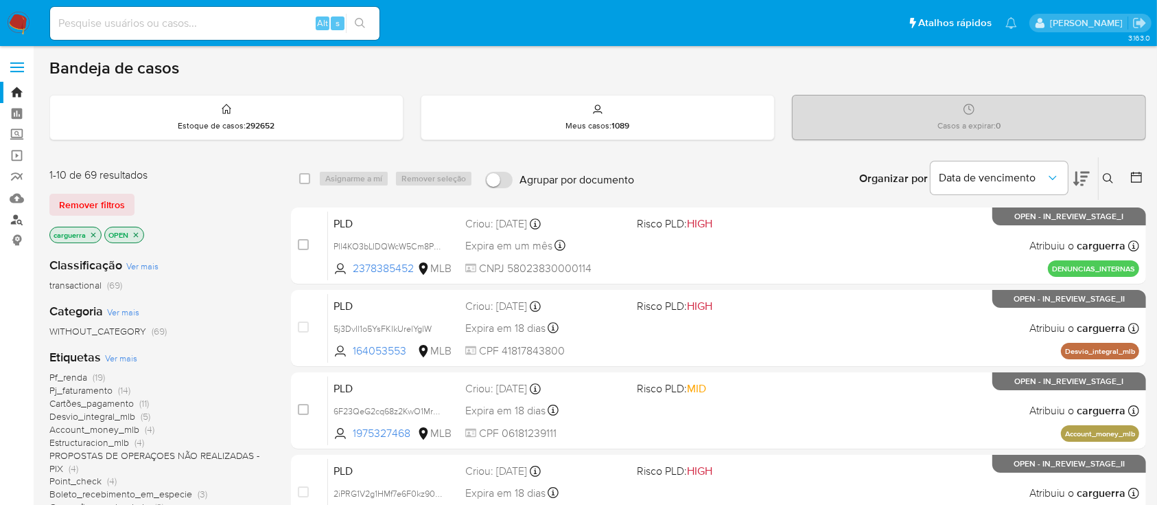
click at [15, 219] on link "Localizador de pessoas" at bounding box center [81, 219] width 163 height 21
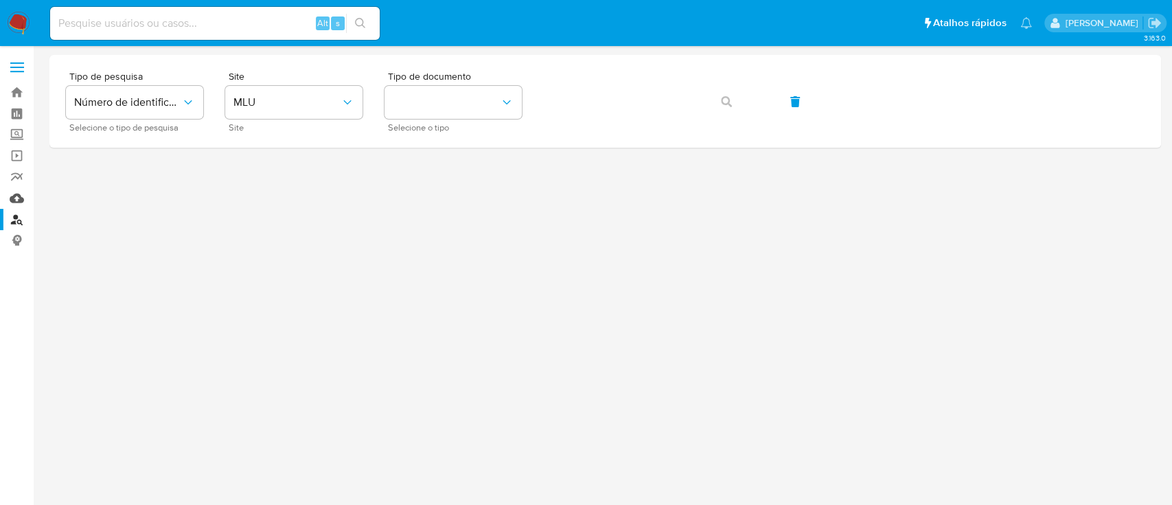
click at [16, 196] on link "Mulan" at bounding box center [81, 197] width 163 height 21
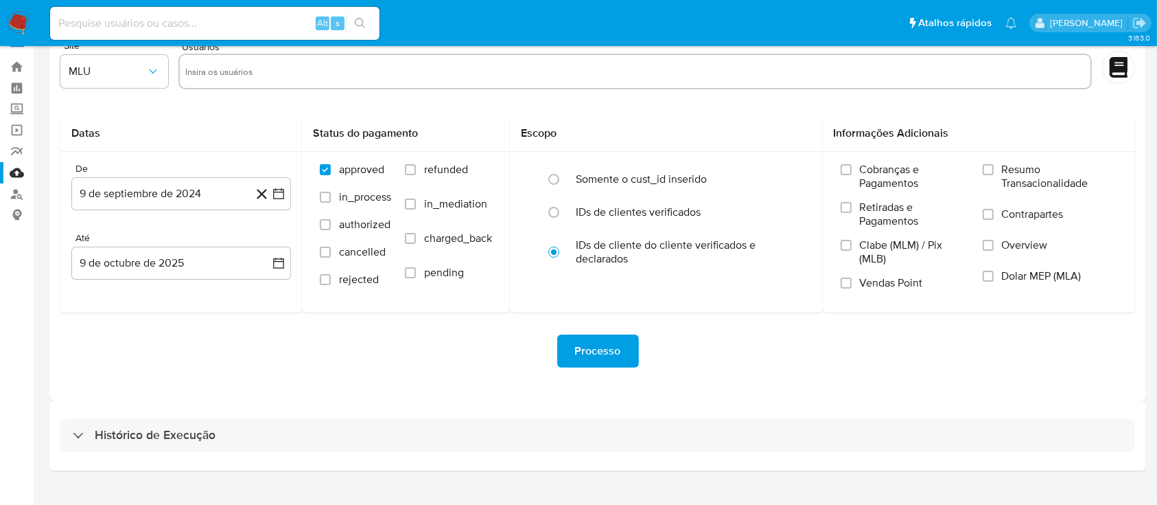
scroll to position [49, 0]
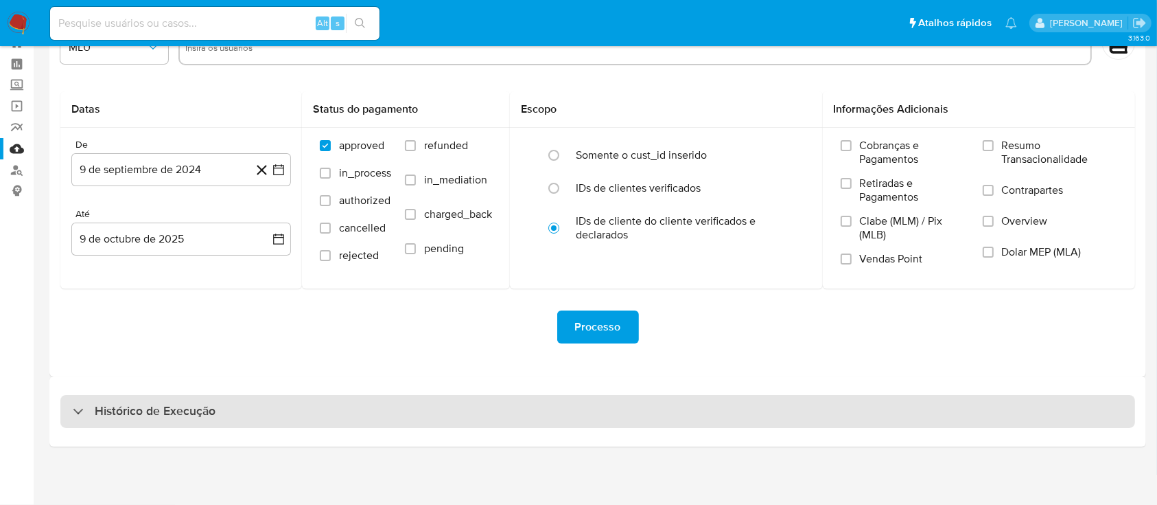
click at [80, 408] on div "Histórico de Execução" at bounding box center [144, 411] width 143 height 16
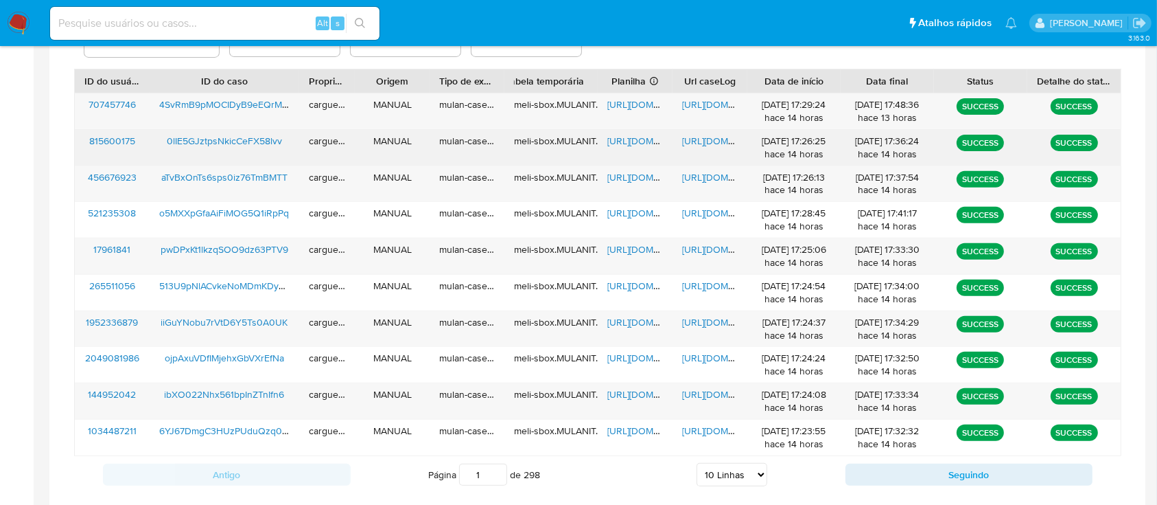
scroll to position [567, 0]
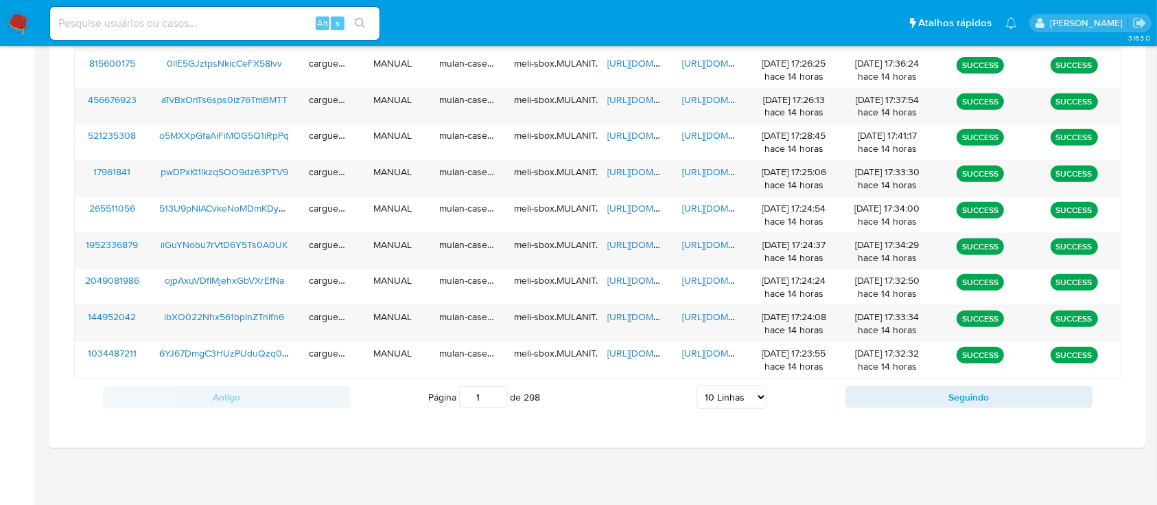
click at [759, 396] on select "5 Linhas 10 Linhas 20 Linhas 25 Linhas 50 Linhas 100 Linhas" at bounding box center [732, 396] width 71 height 23
select select "20"
click at [697, 385] on select "5 Linhas 10 Linhas 20 Linhas 25 Linhas 50 Linhas 100 Linhas" at bounding box center [732, 396] width 71 height 23
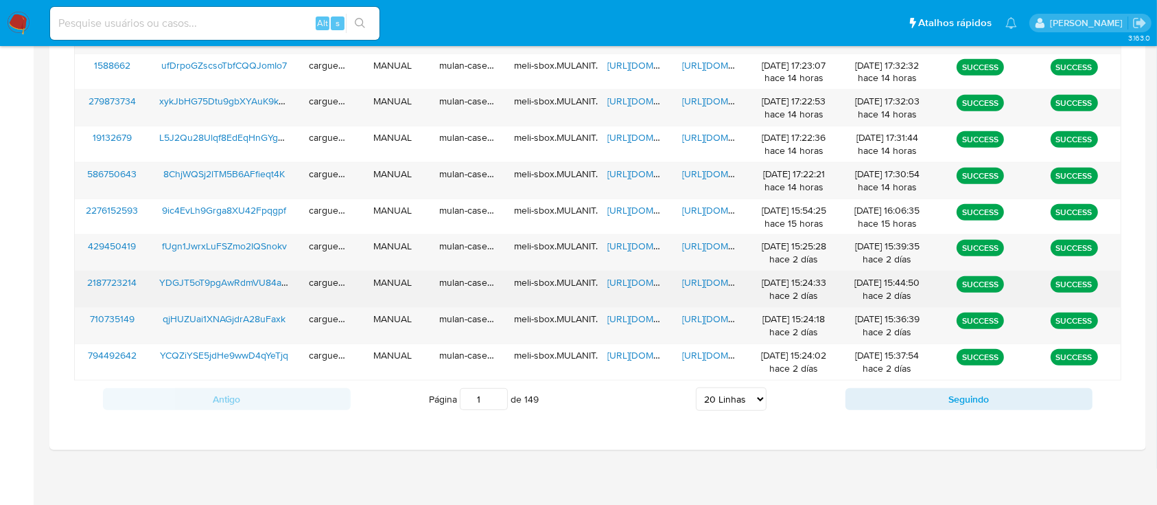
scroll to position [929, 0]
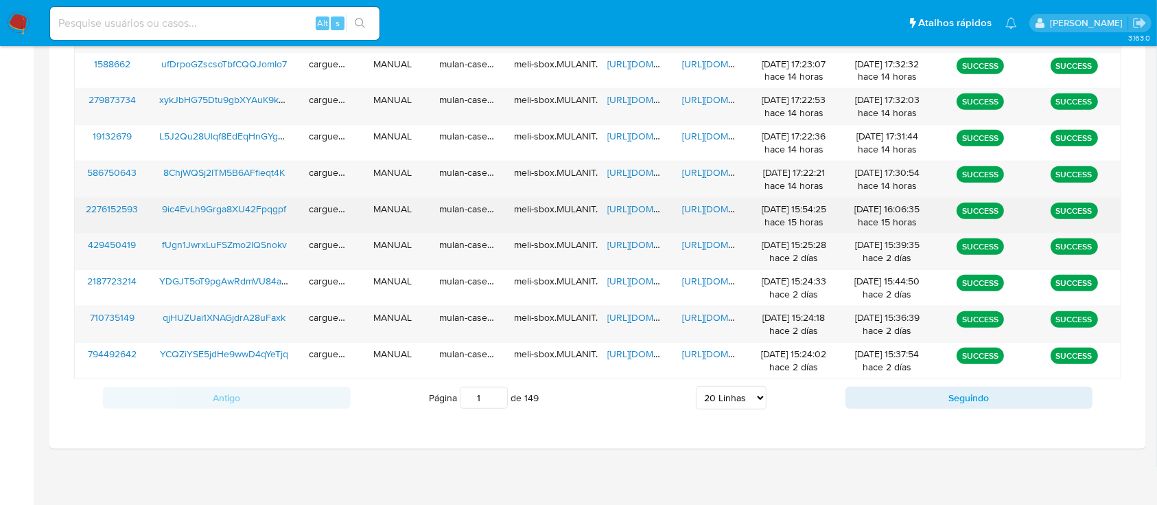
click at [632, 204] on span "https://docs.google.com/spreadsheets/d/1EH03MYSMD5c7DdBlj4VH4nGmC8xKMtPPcM1hQvn…" at bounding box center [654, 209] width 95 height 14
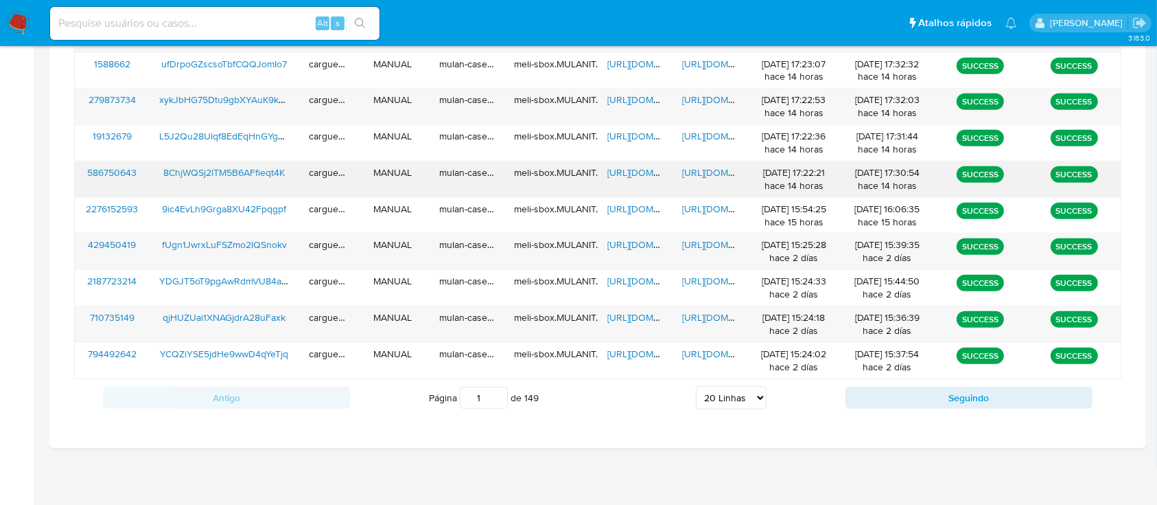
click at [629, 171] on span "https://docs.google.com/spreadsheets/d/1aBDiAwW0DyKSpphiZHhDNM2aLDK47FssFRaWEgj…" at bounding box center [654, 172] width 95 height 14
click at [721, 169] on span "https://docs.google.com/document/d/1tnLDLuflwjD4cuUfeki-Wq5NWgJ2m7j0855hjawOKLw…" at bounding box center [729, 172] width 95 height 14
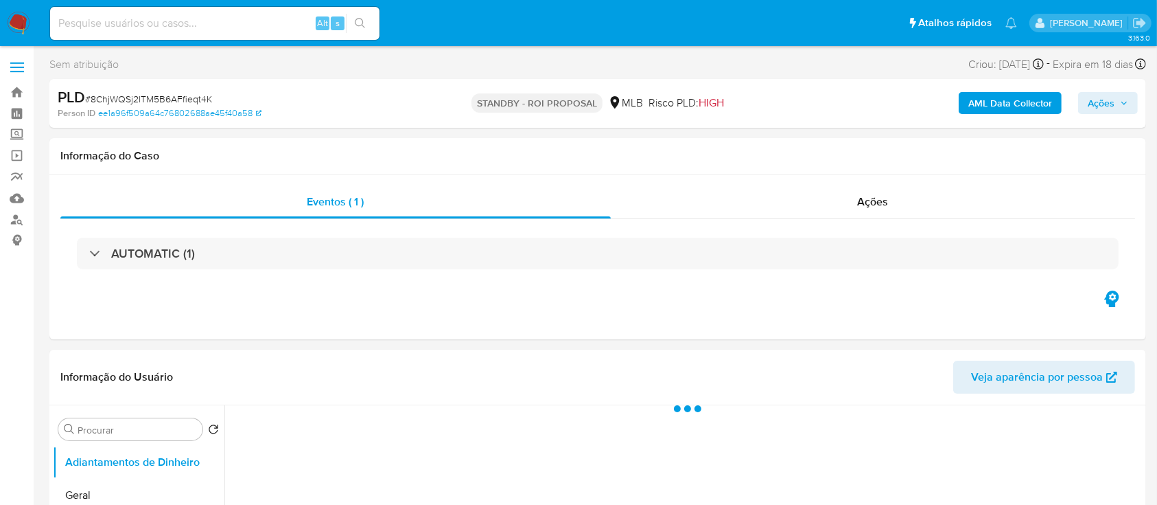
select select "10"
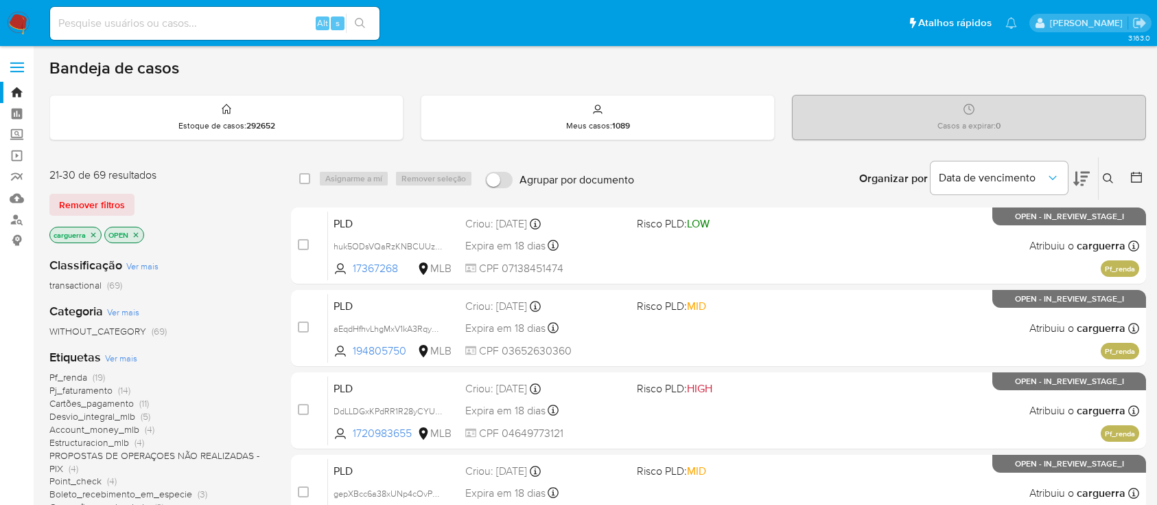
scroll to position [91, 0]
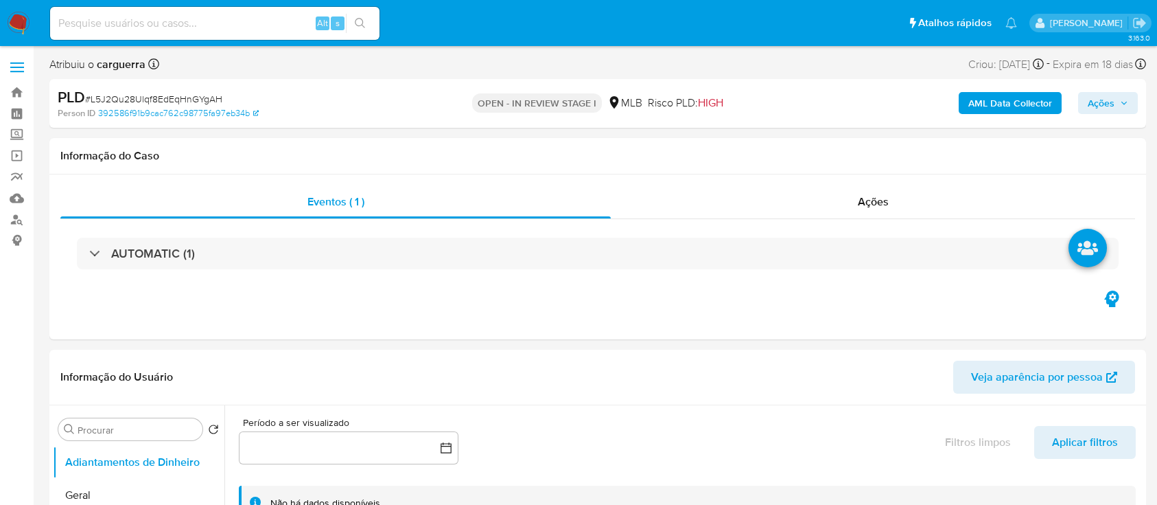
select select "10"
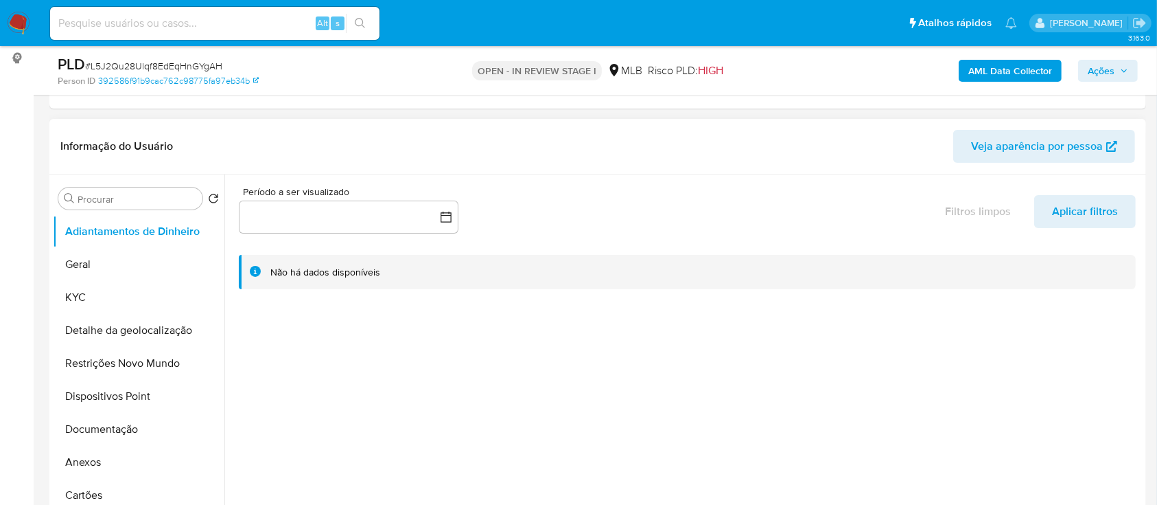
scroll to position [183, 0]
drag, startPoint x: 108, startPoint y: 264, endPoint x: 135, endPoint y: 267, distance: 27.6
click at [108, 263] on button "Geral" at bounding box center [133, 263] width 161 height 33
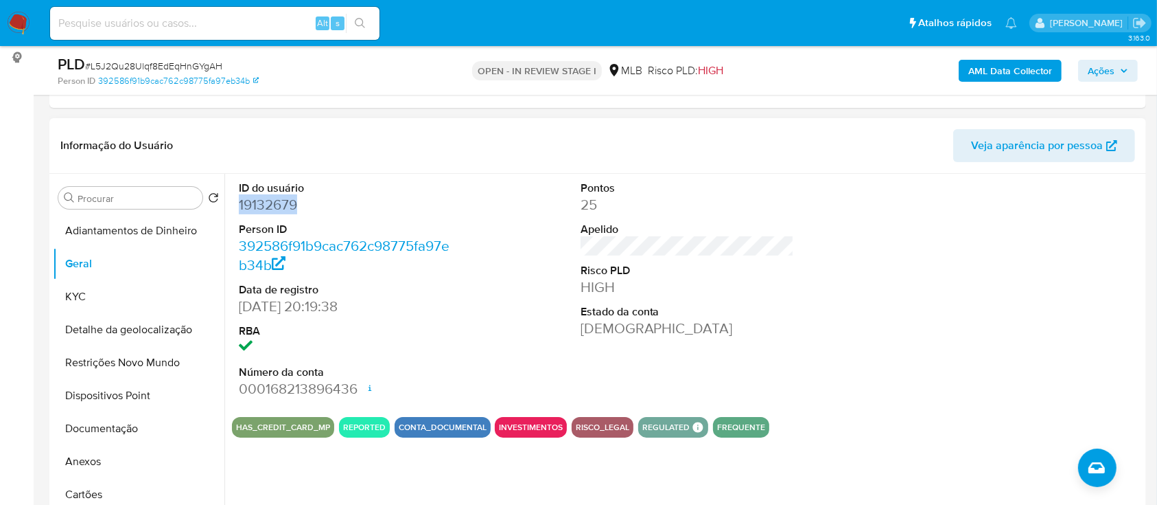
drag, startPoint x: 302, startPoint y: 213, endPoint x: 256, endPoint y: 216, distance: 46.1
click at [236, 208] on div "ID do usuário 19132679 Person ID 392586f91b9cac762c98775fa97eb34b Data de regis…" at bounding box center [346, 290] width 228 height 232
copy dd "19132679"
drag, startPoint x: 1018, startPoint y: 288, endPoint x: 695, endPoint y: 184, distance: 338.9
click at [1006, 283] on div at bounding box center [1029, 290] width 228 height 232
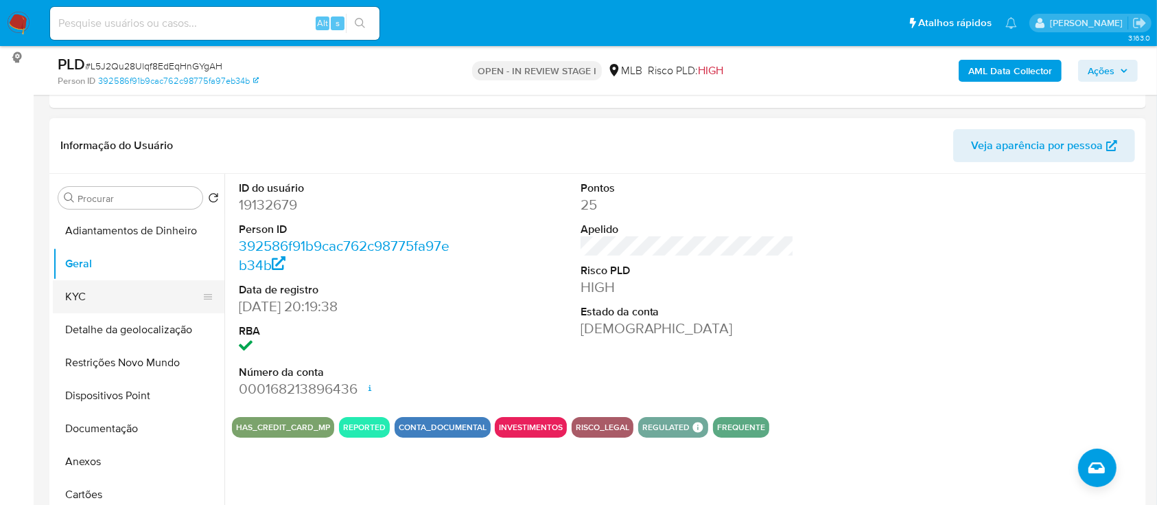
click at [89, 294] on button "KYC" at bounding box center [133, 296] width 161 height 33
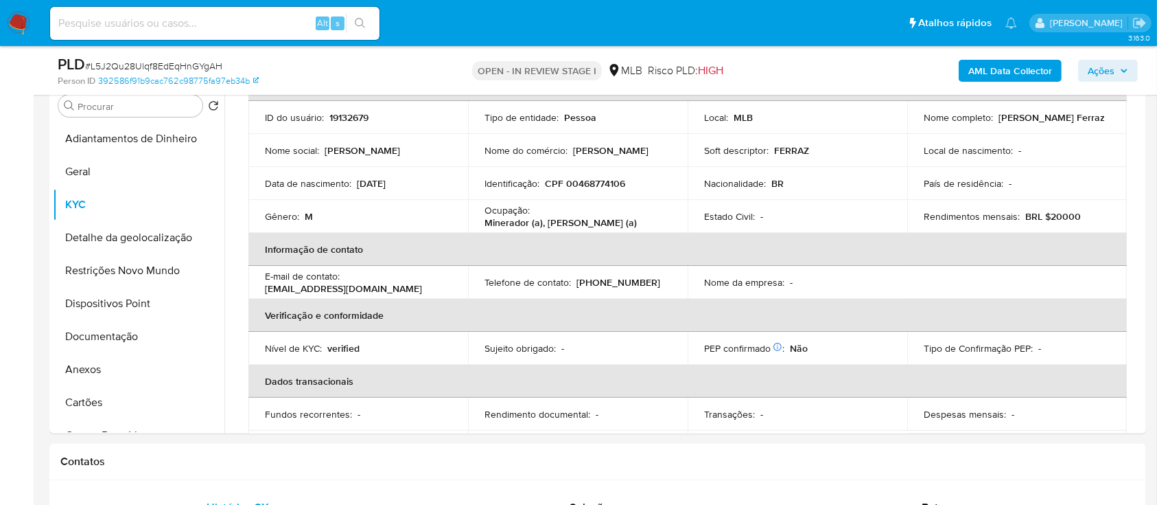
scroll to position [81, 0]
drag, startPoint x: 9, startPoint y: 323, endPoint x: 218, endPoint y: 126, distance: 287.5
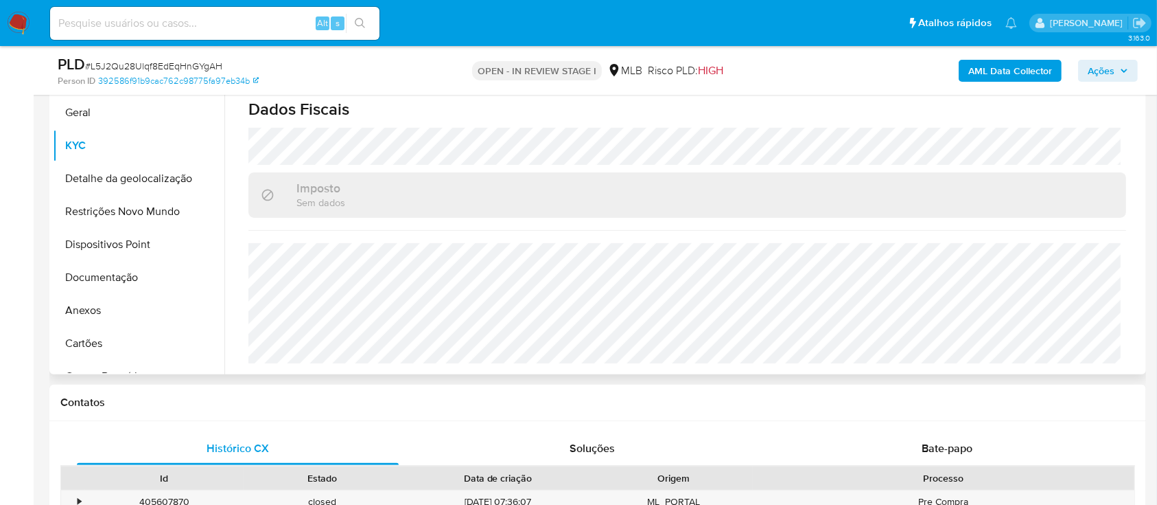
scroll to position [457, 0]
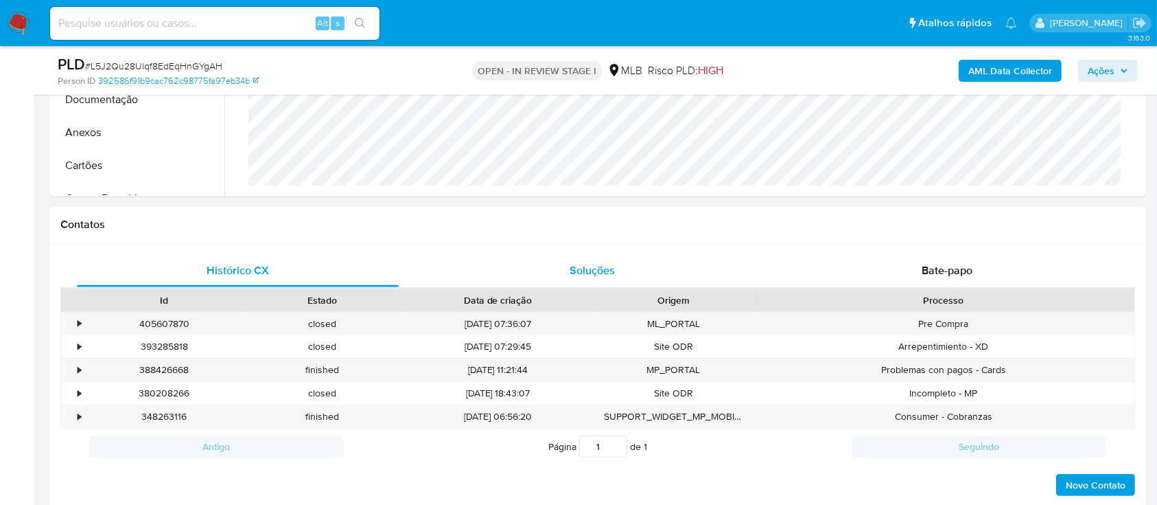
scroll to position [275, 0]
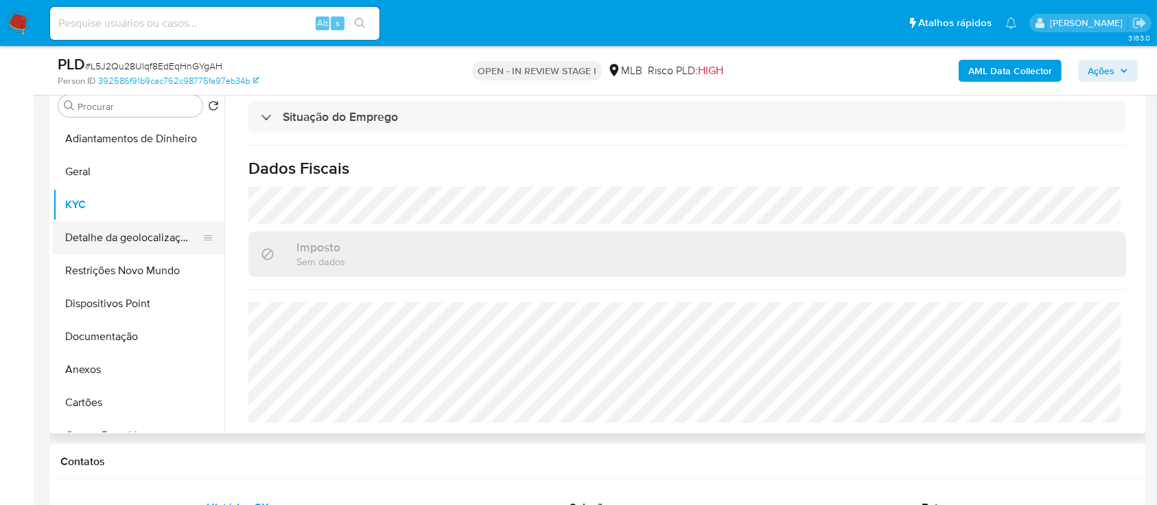
click at [115, 230] on button "Detalhe da geolocalização" at bounding box center [133, 237] width 161 height 33
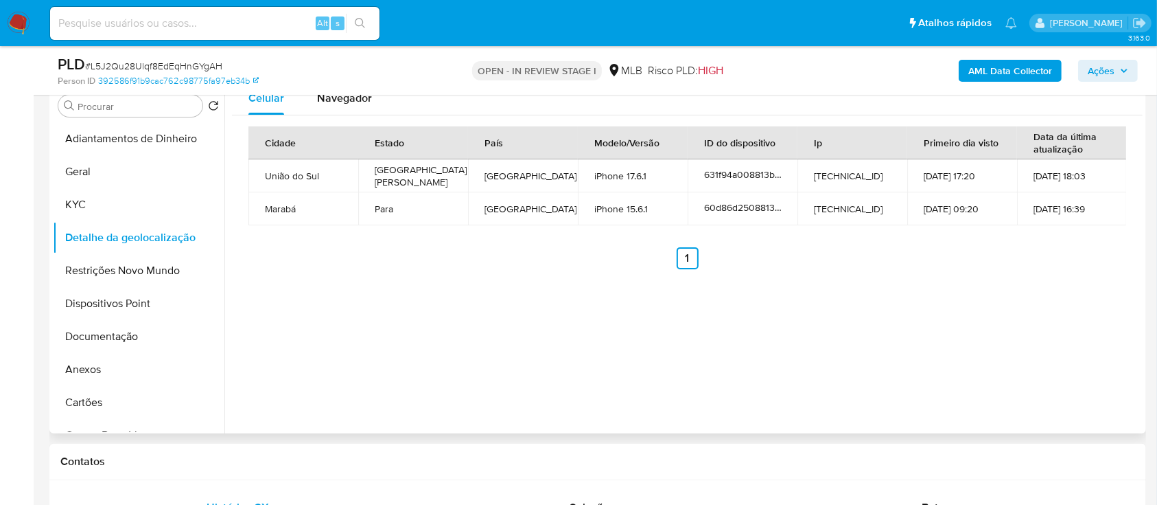
click at [1005, 332] on div "Celular Navegador Cidade Estado País Modelo/Versão ID do dispositivo Ip Primeir…" at bounding box center [683, 257] width 918 height 351
click at [138, 266] on button "Restrições Novo Mundo" at bounding box center [133, 270] width 161 height 33
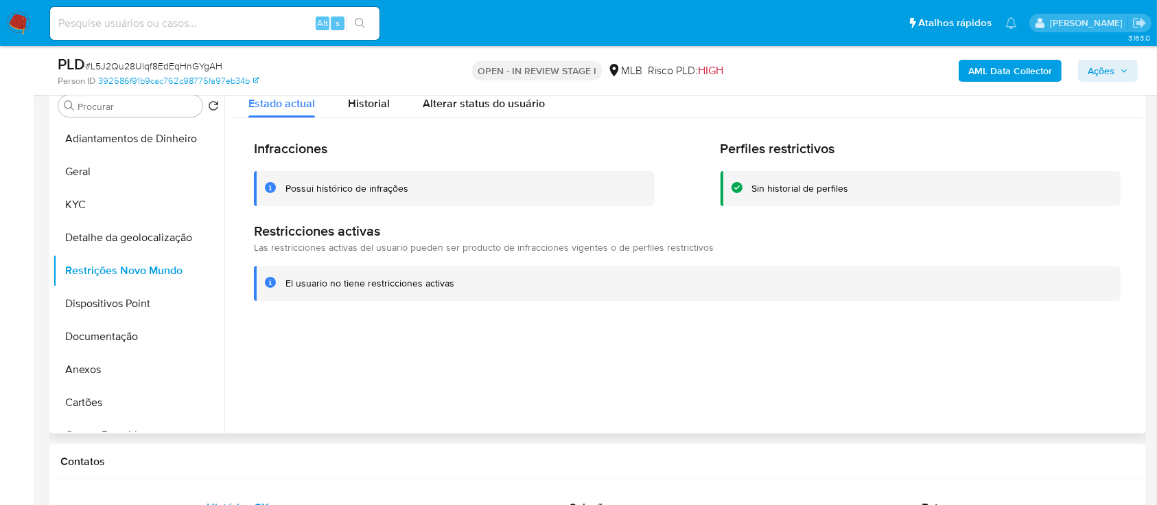
click at [995, 381] on div at bounding box center [683, 257] width 918 height 351
click at [115, 310] on button "Dispositivos Point" at bounding box center [133, 303] width 161 height 33
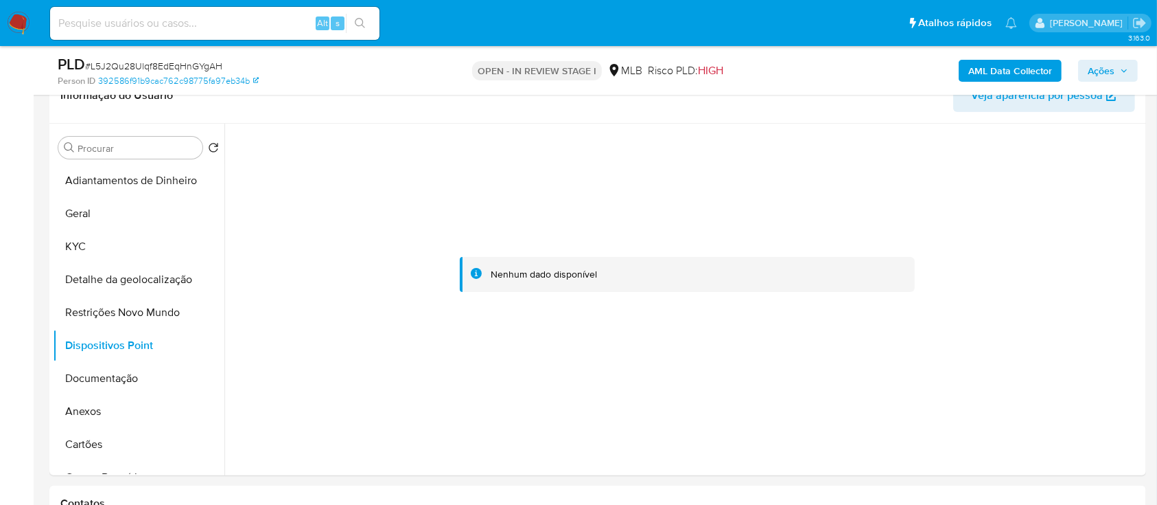
scroll to position [275, 0]
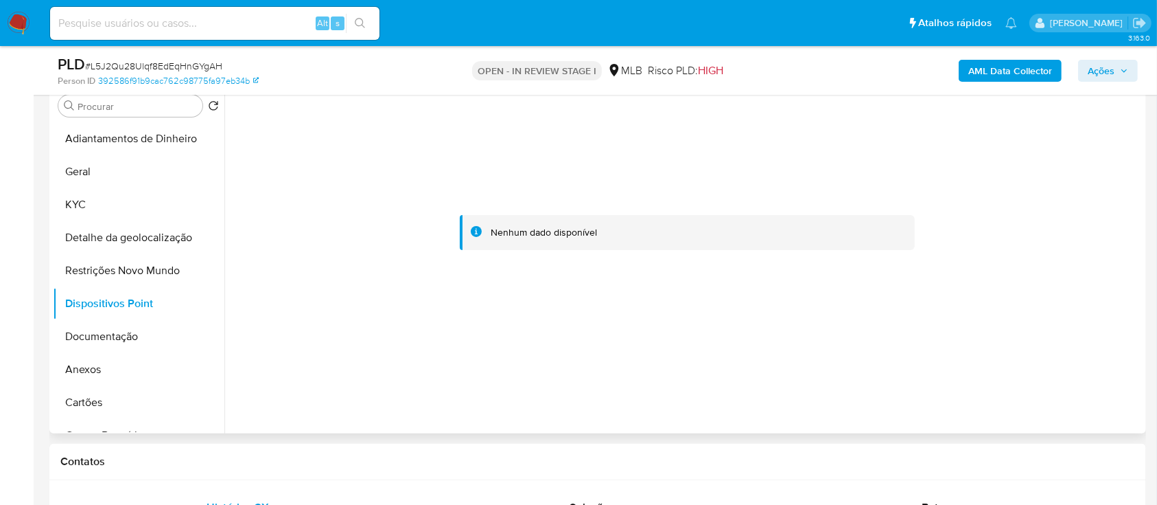
click at [962, 314] on div at bounding box center [687, 233] width 911 height 302
click at [391, 390] on div at bounding box center [683, 257] width 918 height 351
click at [125, 345] on button "Documentação" at bounding box center [133, 336] width 161 height 33
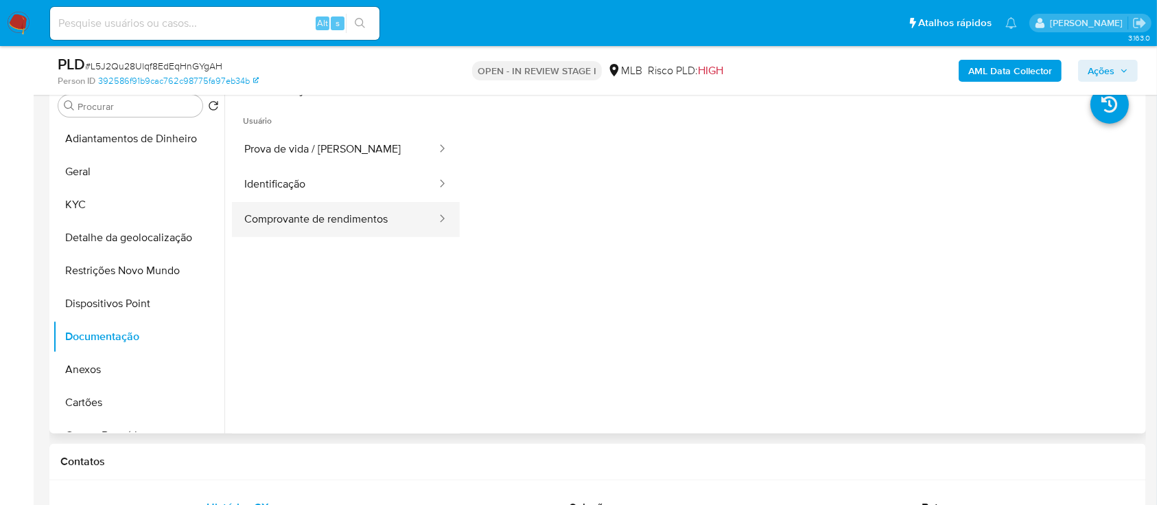
click at [354, 216] on button "Comprovante de rendimentos" at bounding box center [335, 219] width 206 height 35
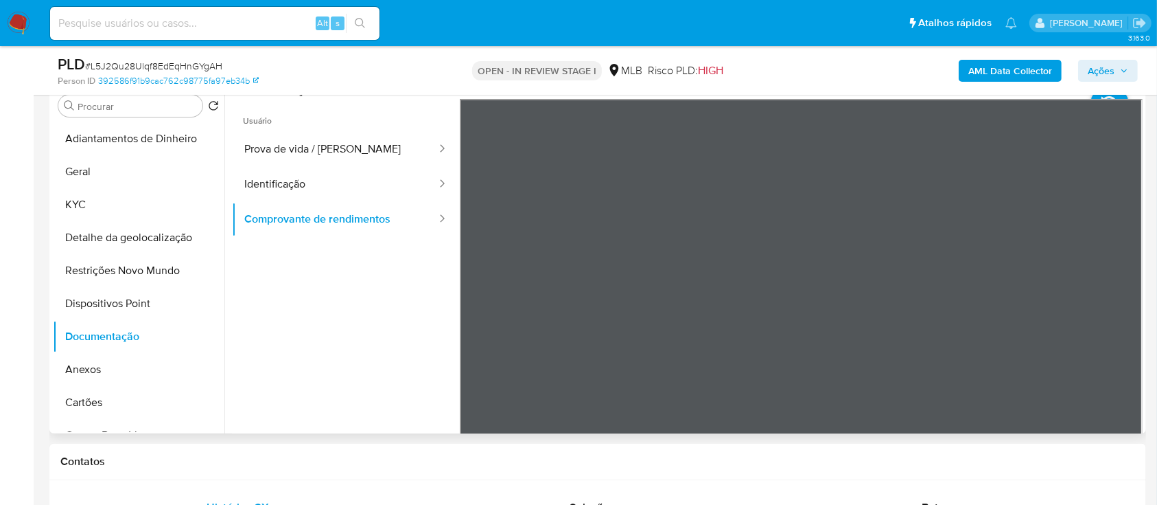
drag, startPoint x: 268, startPoint y: 402, endPoint x: 287, endPoint y: 381, distance: 28.2
click at [267, 401] on ul "Usuário Prova de vida / Selfie Identificação Comprovante de rendimentos" at bounding box center [346, 296] width 228 height 395
click at [298, 188] on button "Identificação" at bounding box center [335, 184] width 206 height 35
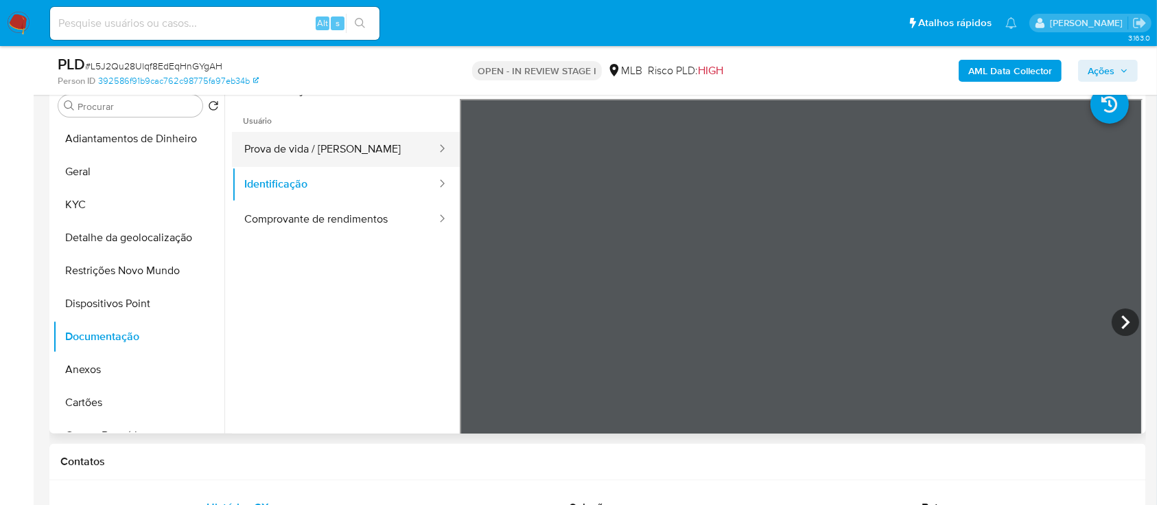
click at [319, 146] on button "Prova de vida / [PERSON_NAME]" at bounding box center [335, 149] width 206 height 35
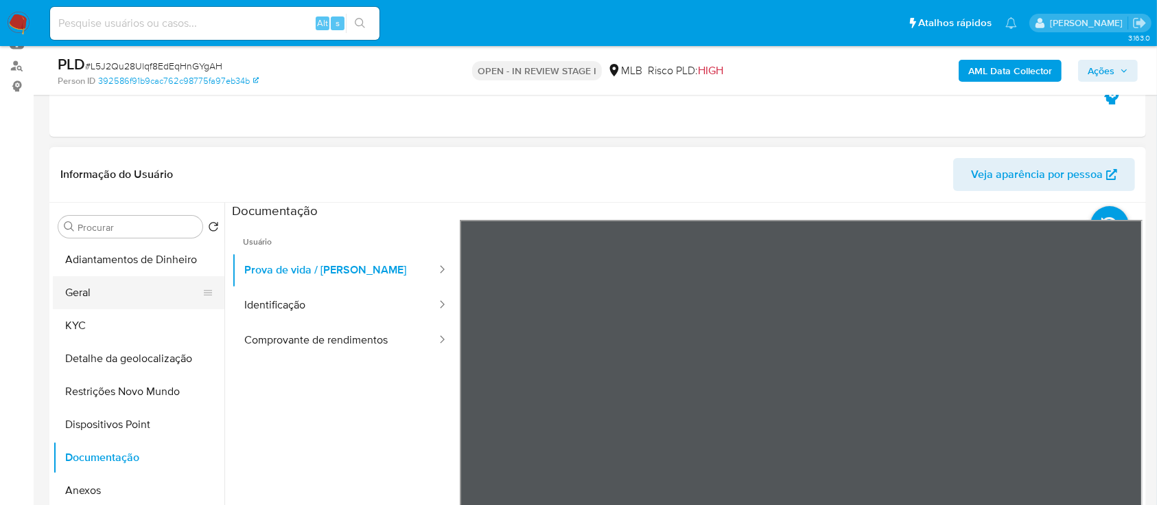
scroll to position [183, 0]
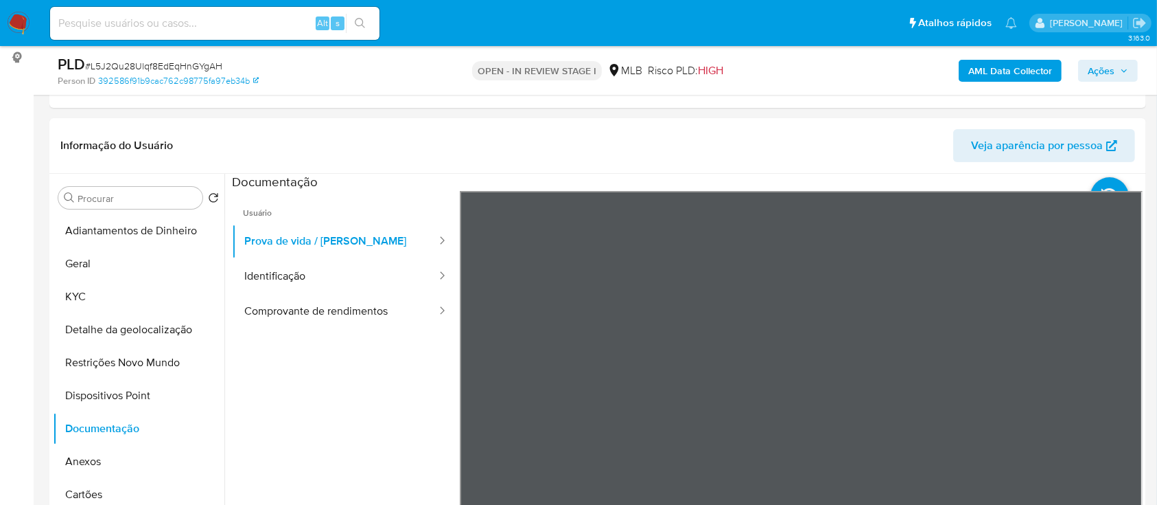
click at [977, 66] on b "AML Data Collector" at bounding box center [1011, 71] width 84 height 22
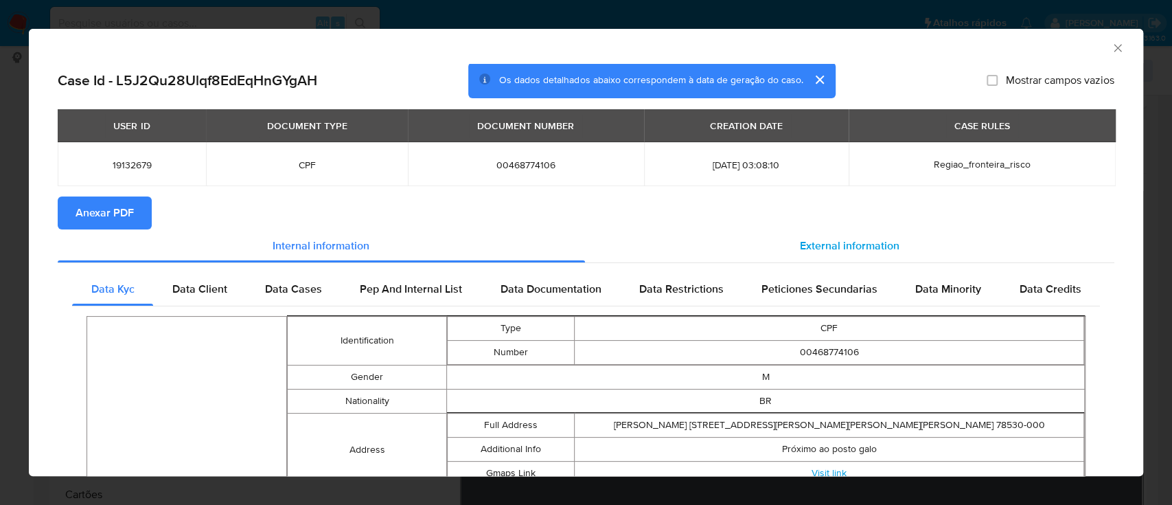
click at [840, 248] on span "External information" at bounding box center [850, 246] width 100 height 16
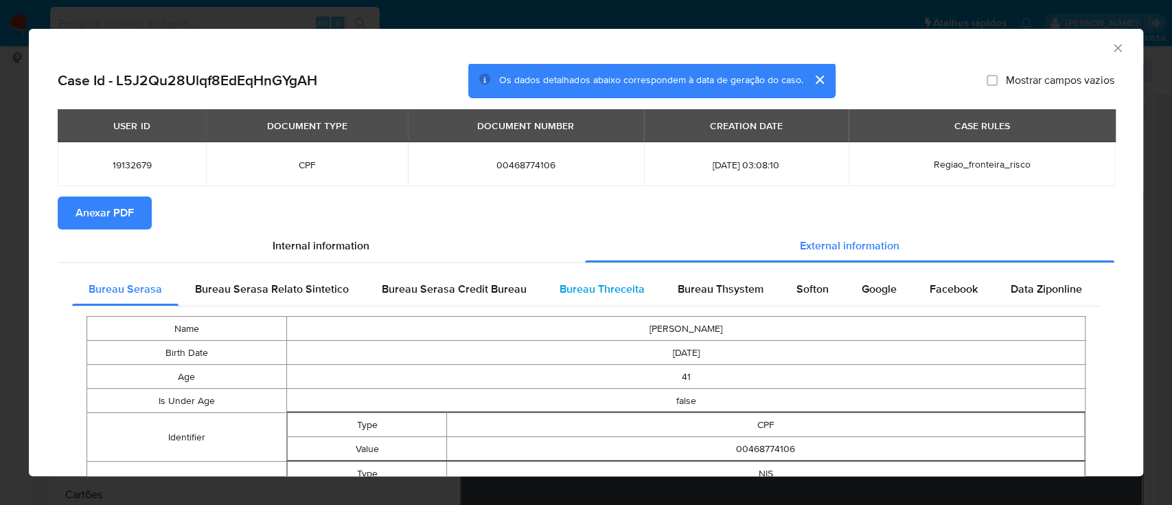
click at [588, 281] on span "Bureau Threceita" at bounding box center [601, 289] width 85 height 16
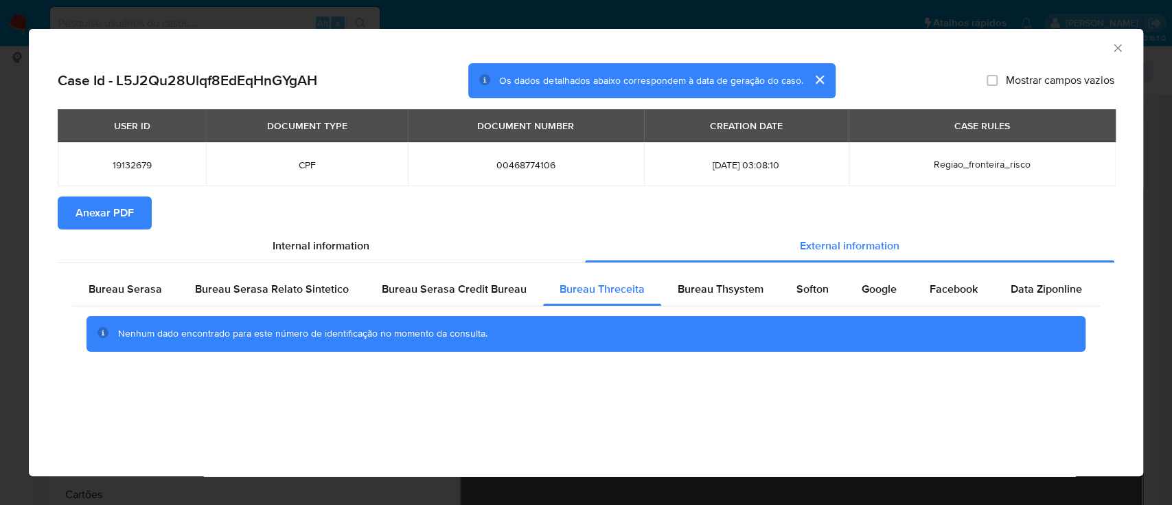
drag, startPoint x: 1039, startPoint y: 49, endPoint x: 941, endPoint y: 39, distance: 98.6
click at [1035, 49] on div "AML Data Collector" at bounding box center [574, 45] width 1072 height 15
click at [95, 213] on span "Anexar PDF" at bounding box center [105, 213] width 58 height 30
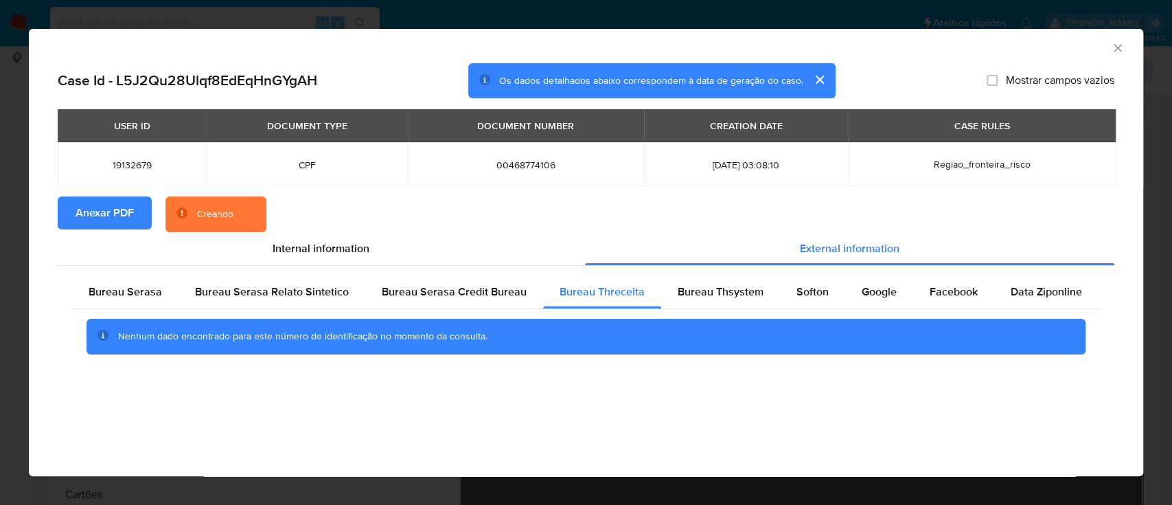
click at [1114, 52] on icon "Fechar a janela" at bounding box center [1118, 48] width 14 height 14
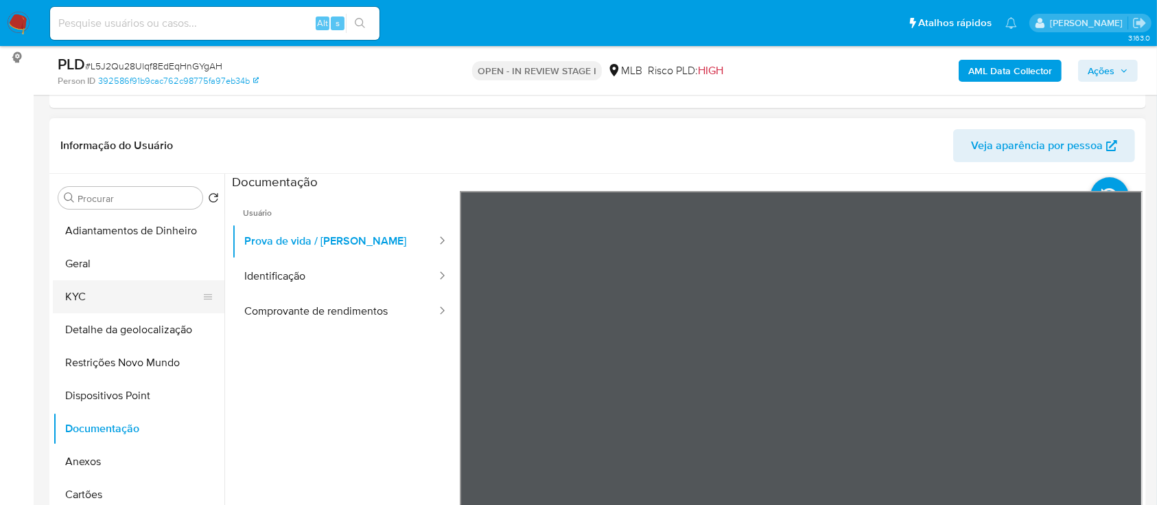
click at [104, 297] on button "KYC" at bounding box center [133, 296] width 161 height 33
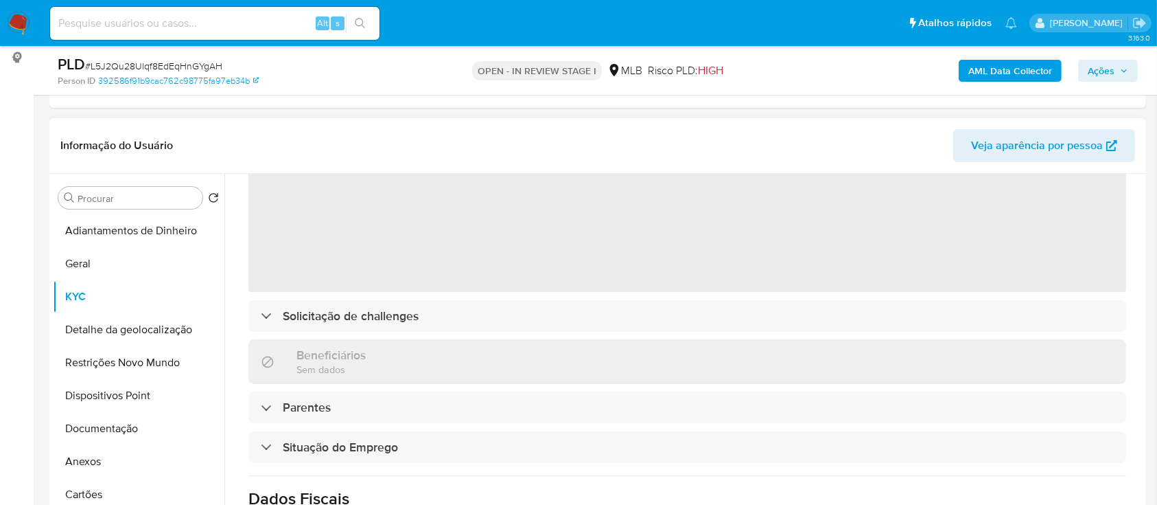
scroll to position [91, 0]
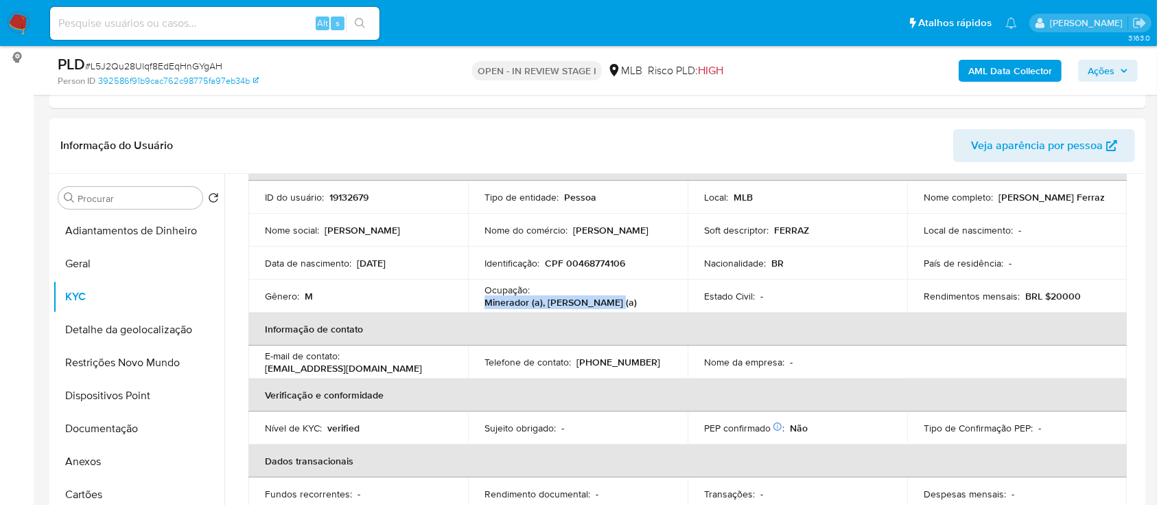
drag, startPoint x: 658, startPoint y: 294, endPoint x: 533, endPoint y: 297, distance: 124.3
click at [533, 297] on div "Ocupação : Minerador (a), garimpeiro (a)" at bounding box center [578, 295] width 187 height 25
copy p "Minerador (a), garimpeiro (a)"
click at [132, 464] on button "Anexos" at bounding box center [133, 461] width 161 height 33
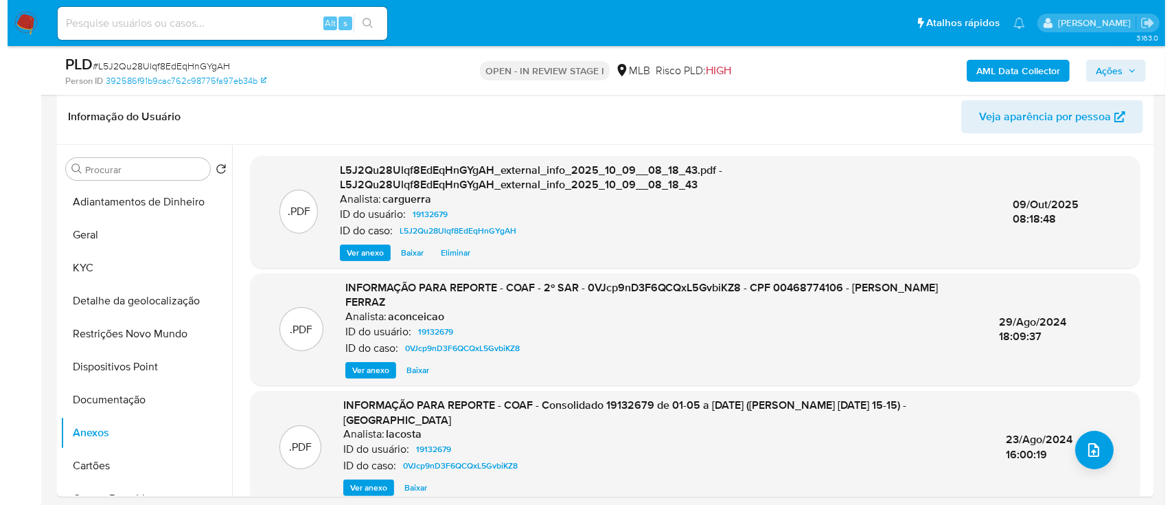
scroll to position [183, 0]
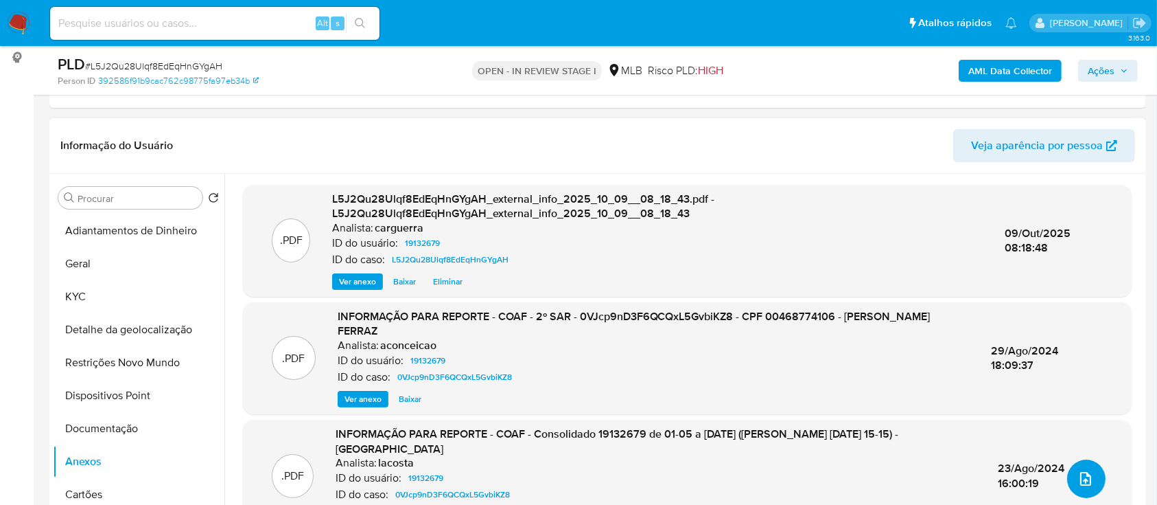
click at [1078, 476] on icon "upload-file" at bounding box center [1086, 478] width 16 height 16
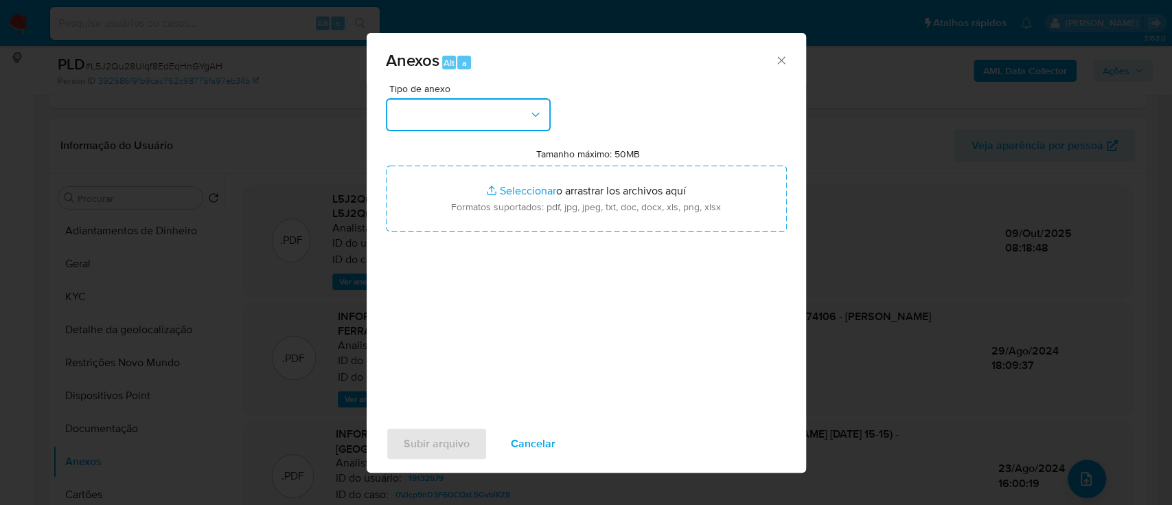
click at [465, 115] on button "button" at bounding box center [468, 114] width 165 height 33
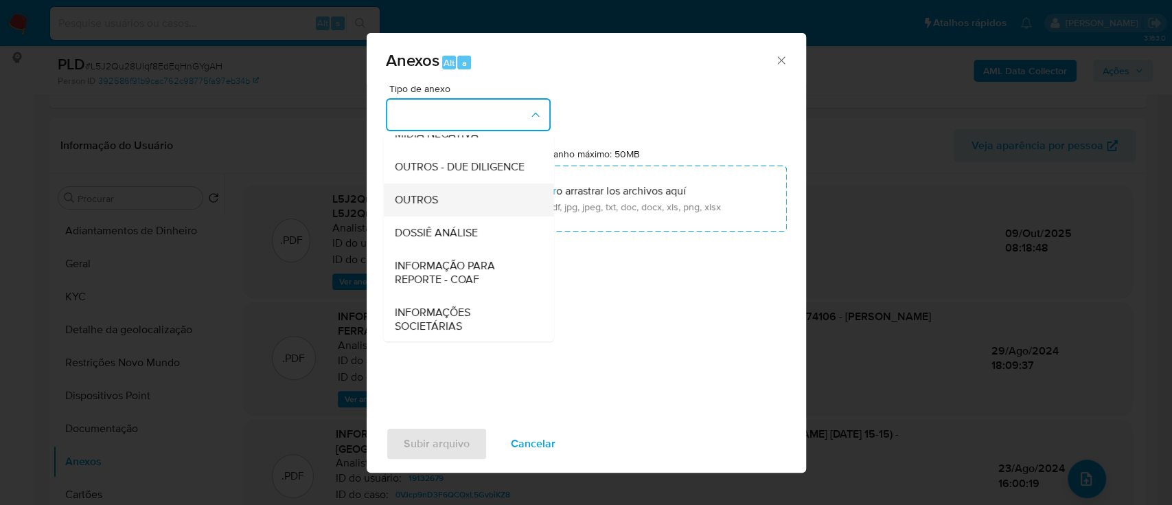
click at [428, 207] on span "OUTROS" at bounding box center [415, 200] width 43 height 14
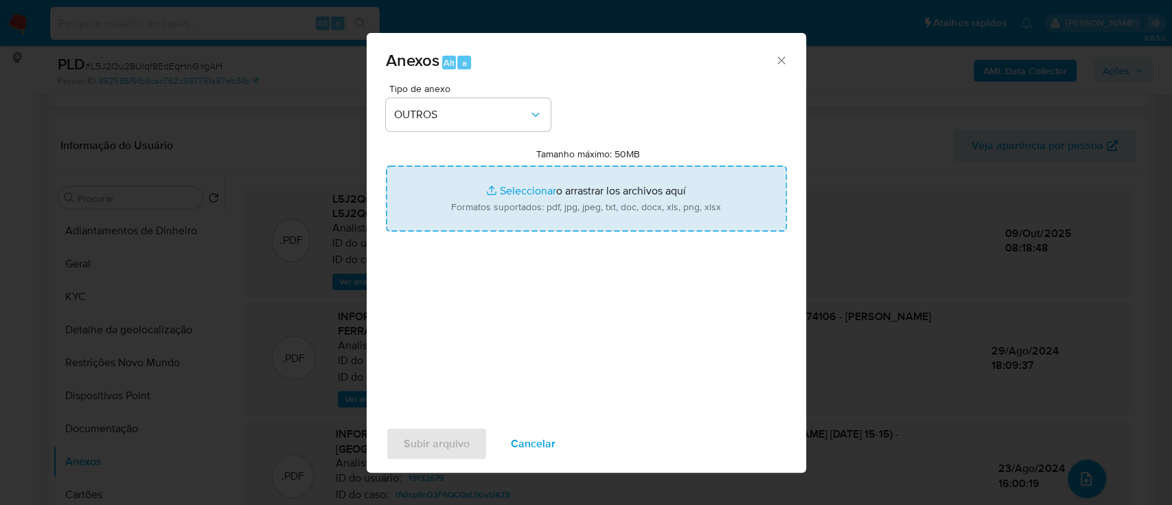
click at [529, 188] on input "Tamanho máximo: 50MB Seleccionar archivos" at bounding box center [586, 198] width 401 height 66
type input "C:\fakepath\Mulan 19132679_2025_10_08_16_29_17.xlsx"
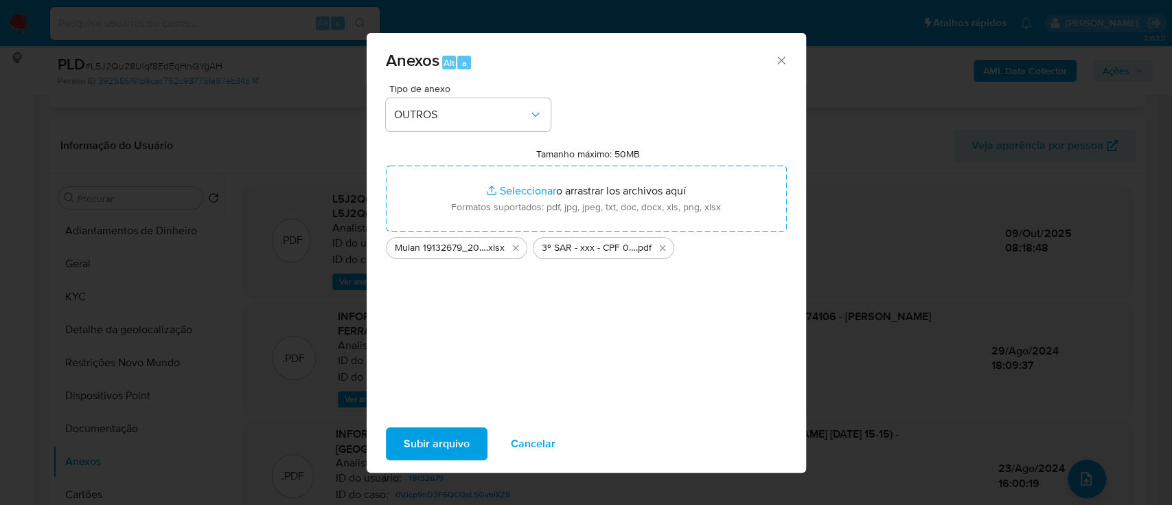
click at [456, 444] on span "Subir arquivo" at bounding box center [437, 443] width 66 height 30
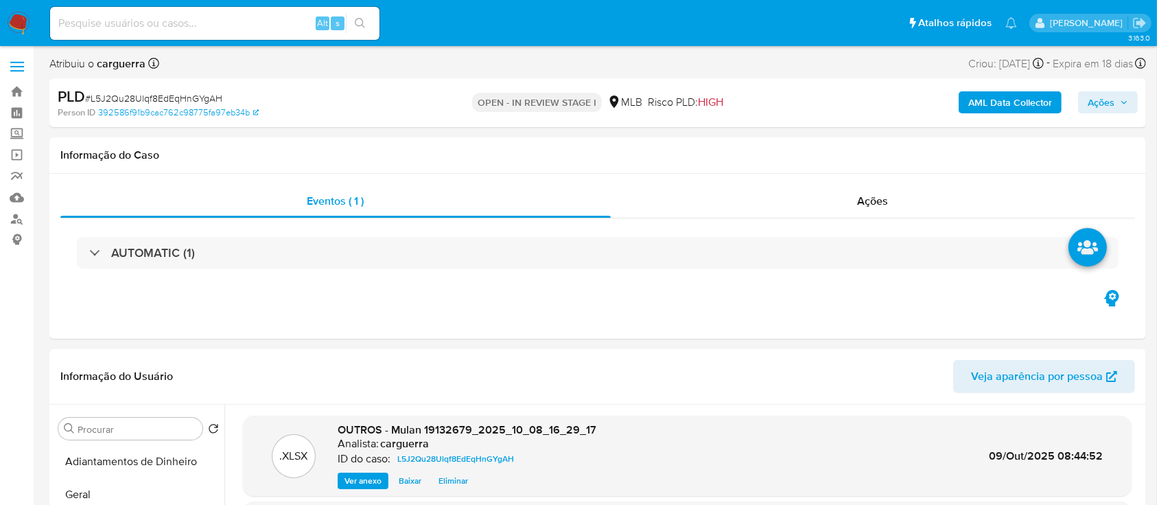
scroll to position [0, 0]
click at [1109, 102] on span "Ações" at bounding box center [1101, 103] width 27 height 22
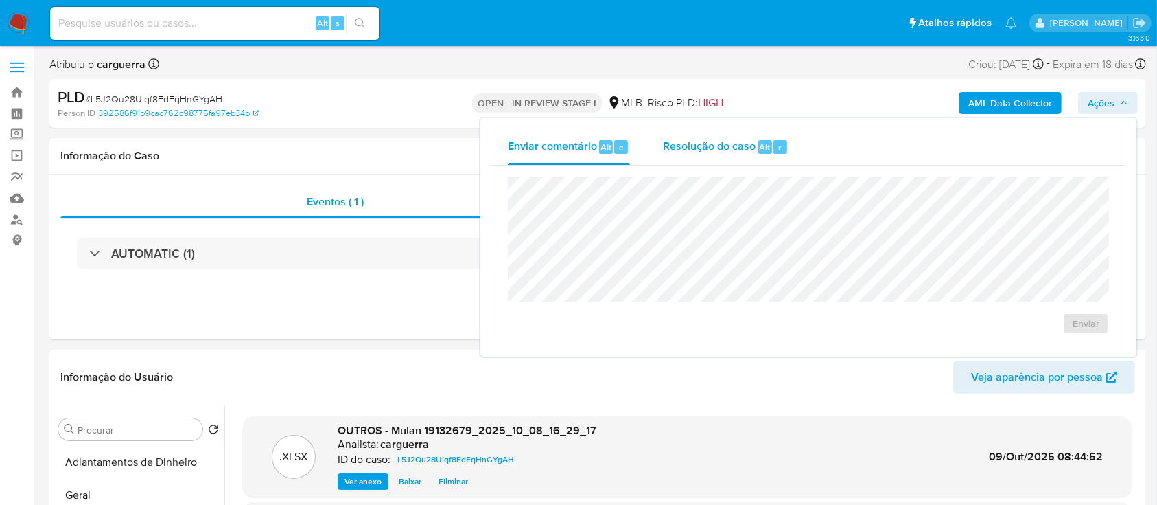
click at [726, 147] on span "Resolução do caso" at bounding box center [709, 147] width 93 height 16
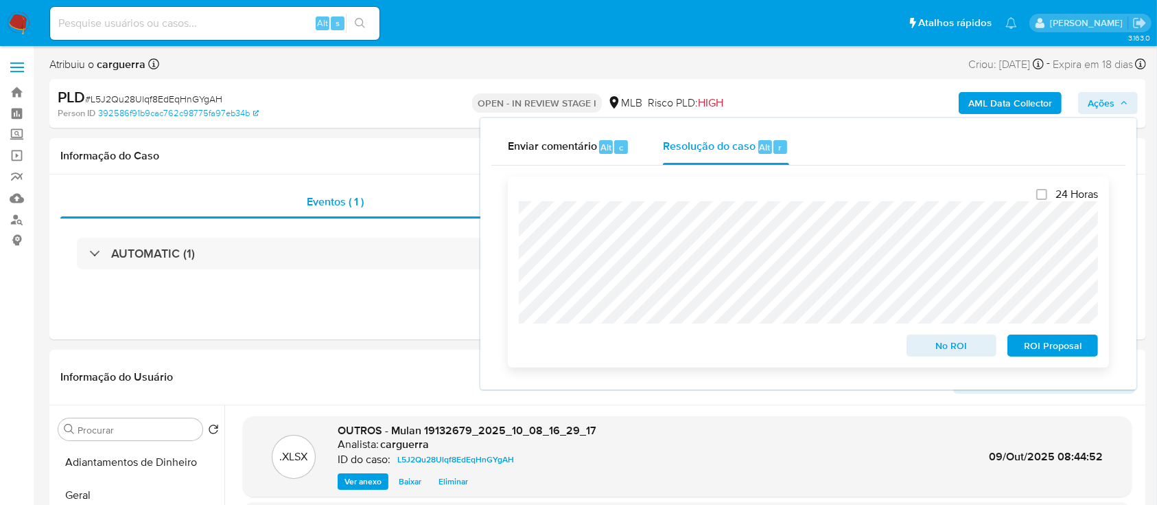
click at [1045, 352] on span "ROI Proposal" at bounding box center [1052, 345] width 71 height 19
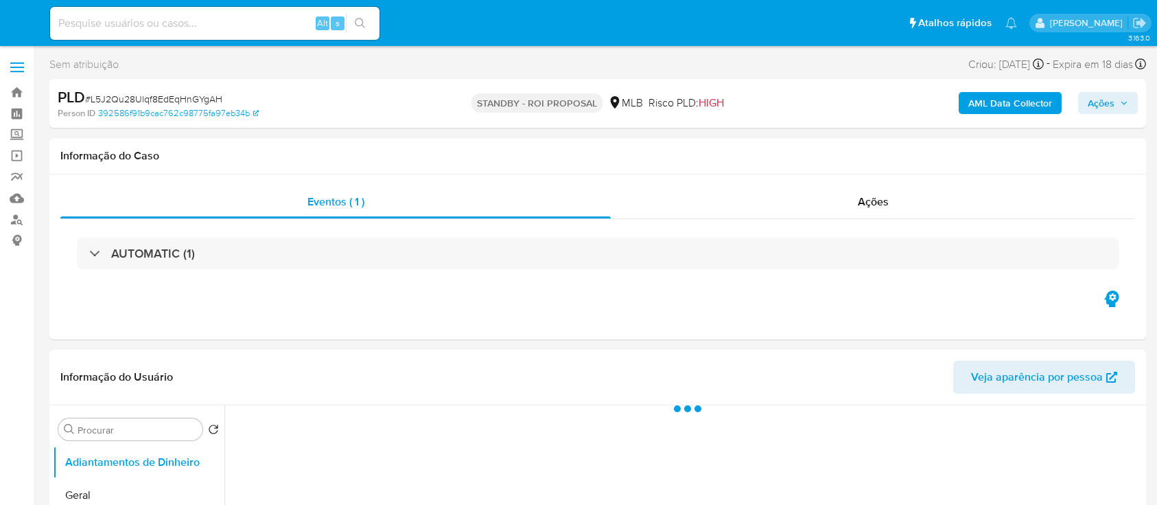
select select "10"
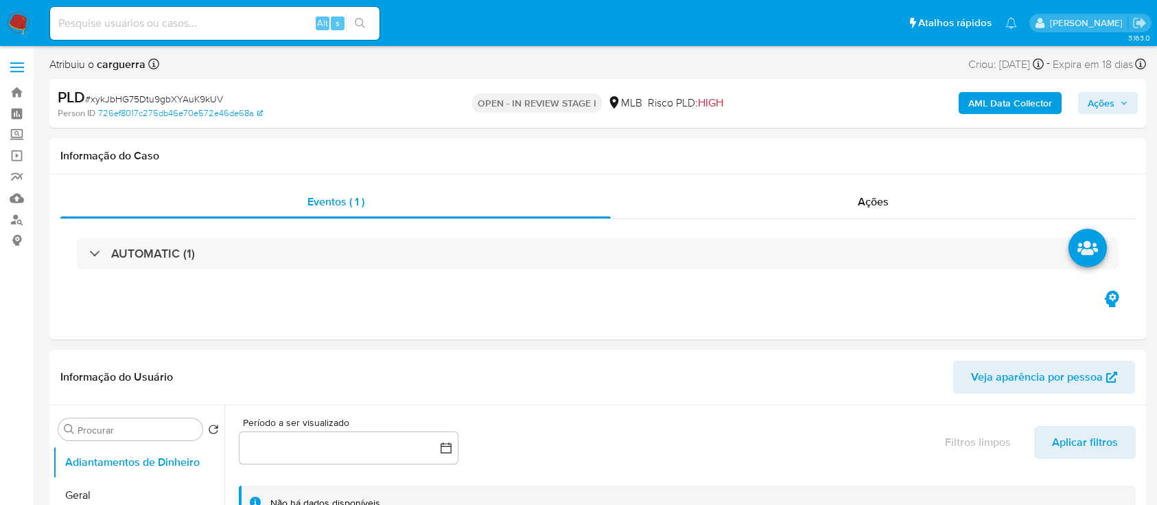
select select "10"
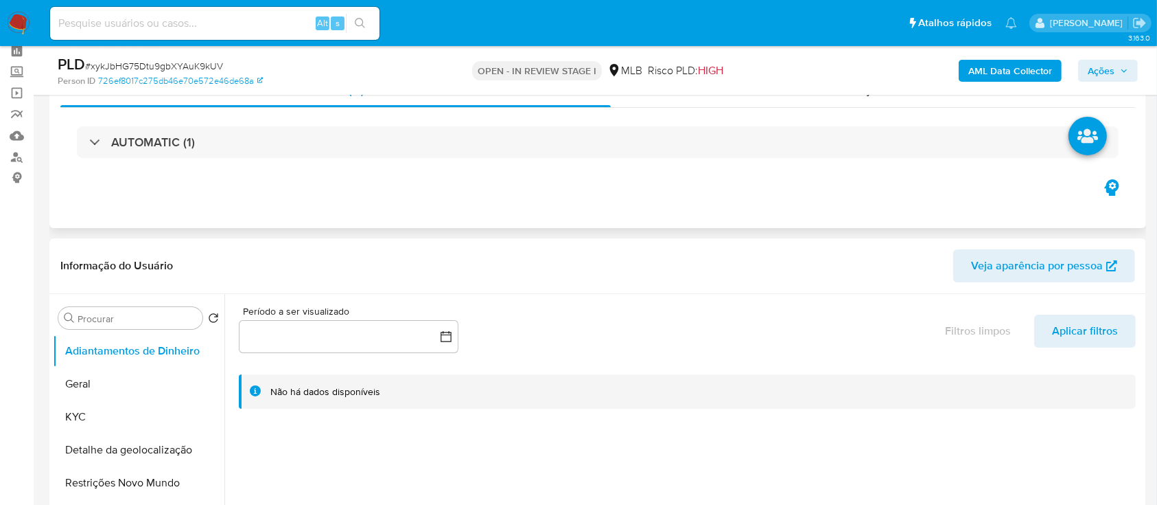
scroll to position [91, 0]
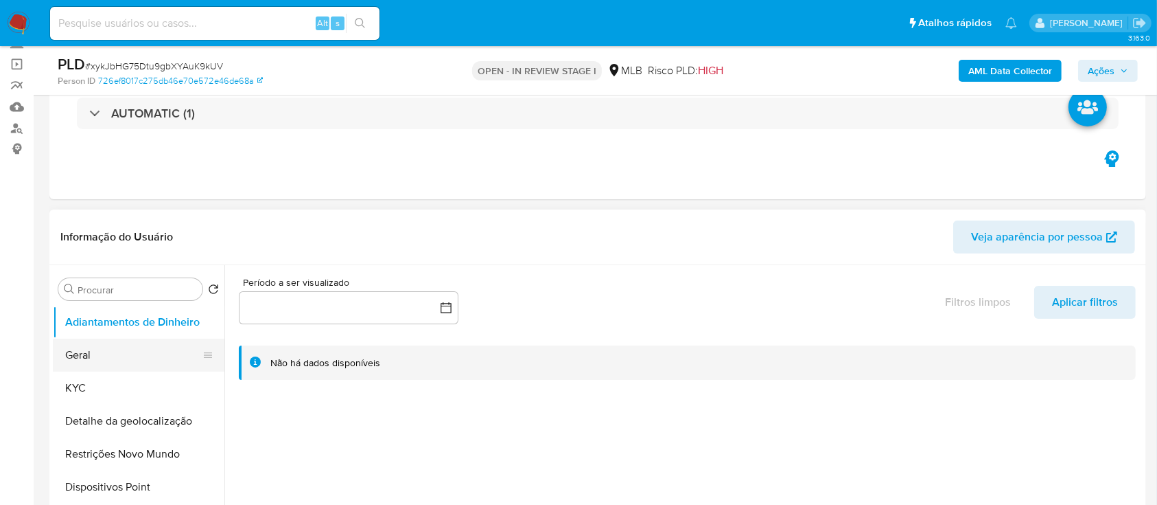
click at [73, 350] on button "Geral" at bounding box center [133, 354] width 161 height 33
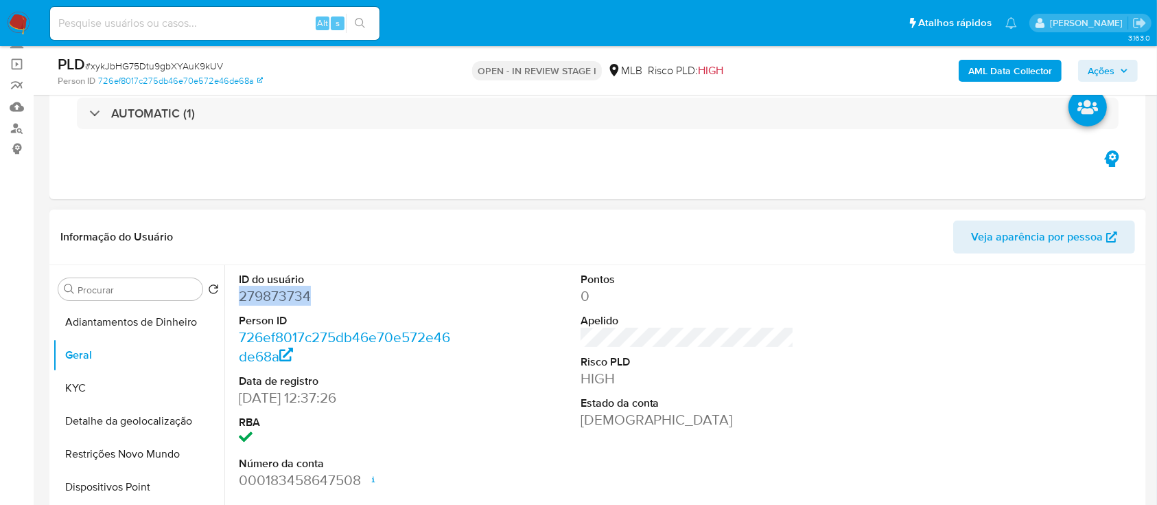
drag, startPoint x: 308, startPoint y: 298, endPoint x: 242, endPoint y: 295, distance: 66.0
click at [233, 294] on div "ID do usuário 279873734 Person ID 726ef8017c275db46e70e572e46de68a Data de regi…" at bounding box center [346, 381] width 228 height 232
copy dd "279873734"
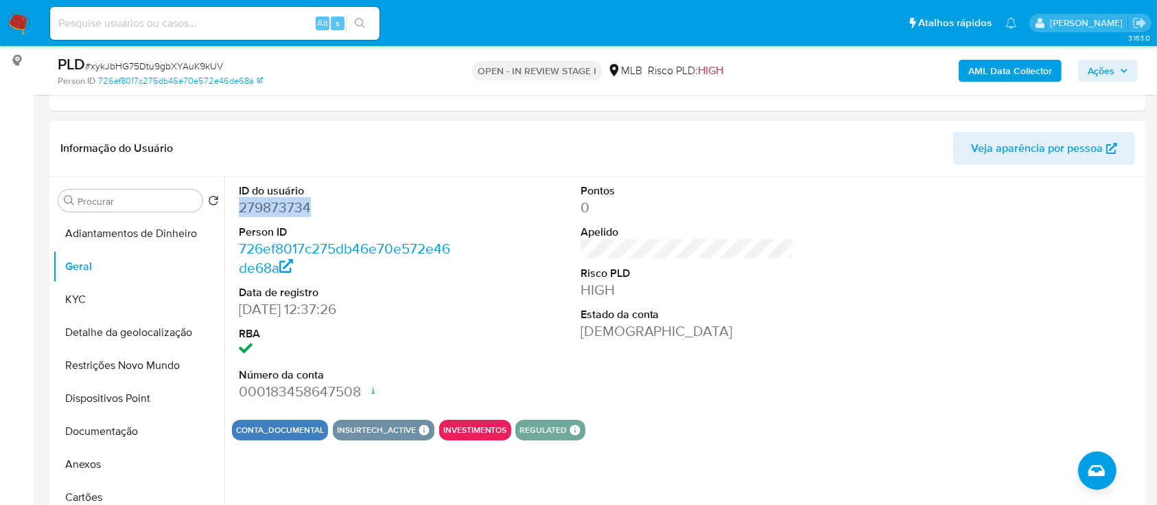
scroll to position [183, 0]
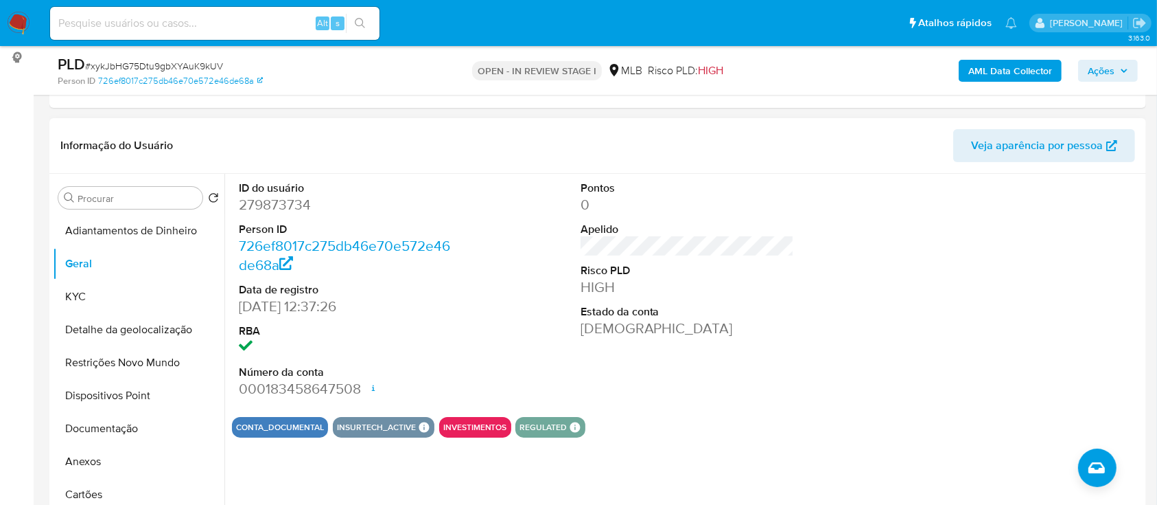
click at [644, 426] on div "CONTA_DOCUMENTAL INSURTECH_ACTIVE INSURTECH ACTIVE PRODUCTS Total Protection 1 …" at bounding box center [687, 427] width 911 height 21
click at [115, 306] on button "KYC" at bounding box center [133, 296] width 161 height 33
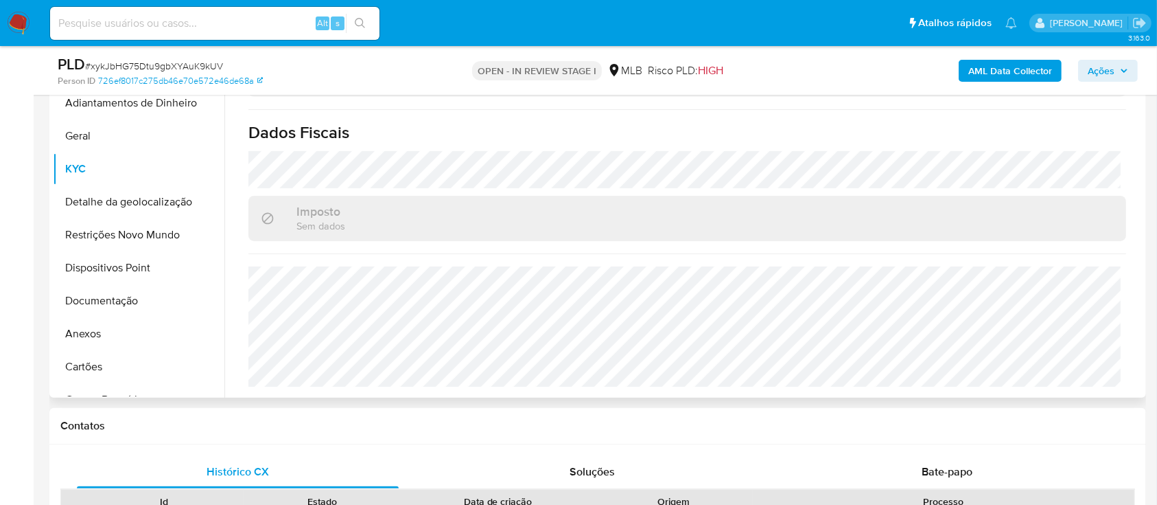
scroll to position [366, 0]
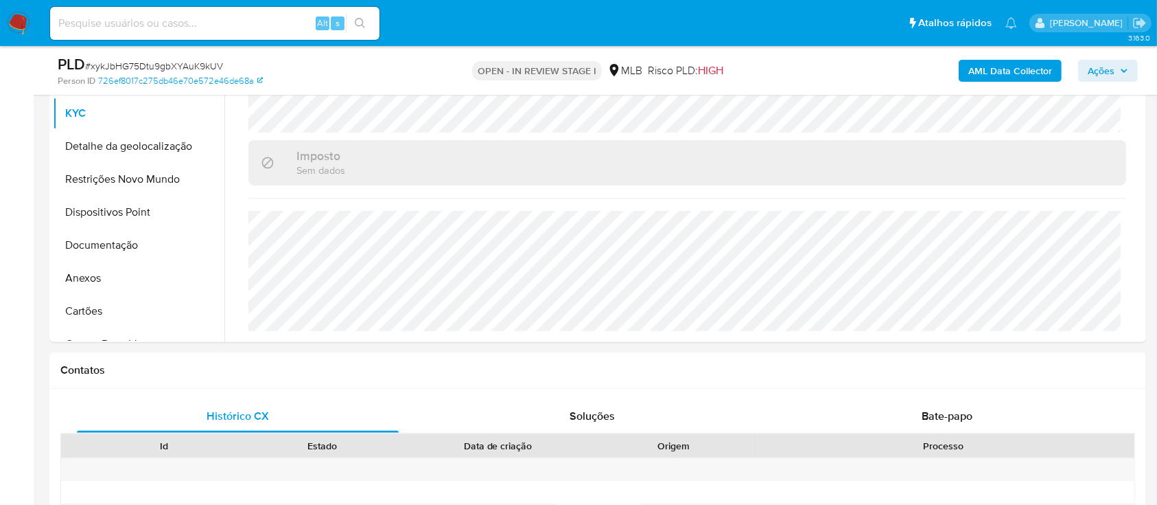
click at [126, 153] on button "Detalhe da geolocalização" at bounding box center [133, 146] width 161 height 33
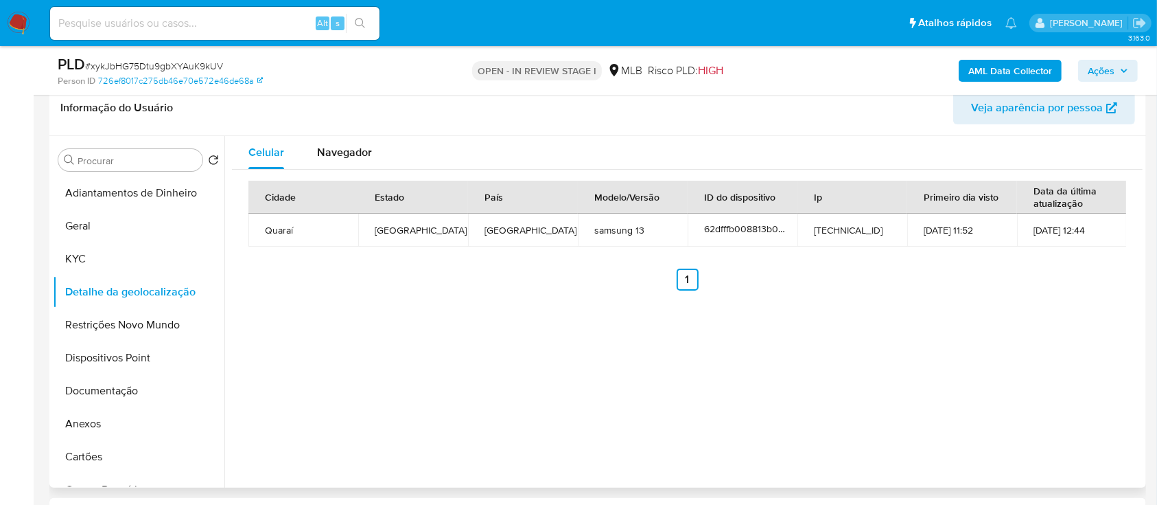
scroll to position [183, 0]
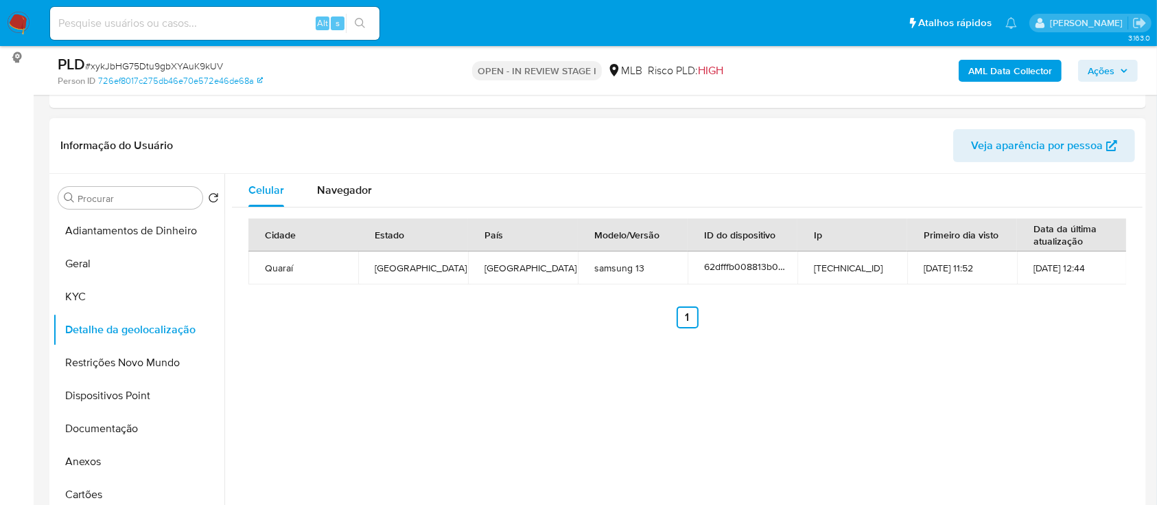
click at [842, 379] on div "Celular Navegador Cidade Estado País Modelo/Versão ID do dispositivo Ip Primeir…" at bounding box center [683, 349] width 918 height 351
click at [136, 353] on button "Restrições Novo Mundo" at bounding box center [133, 362] width 161 height 33
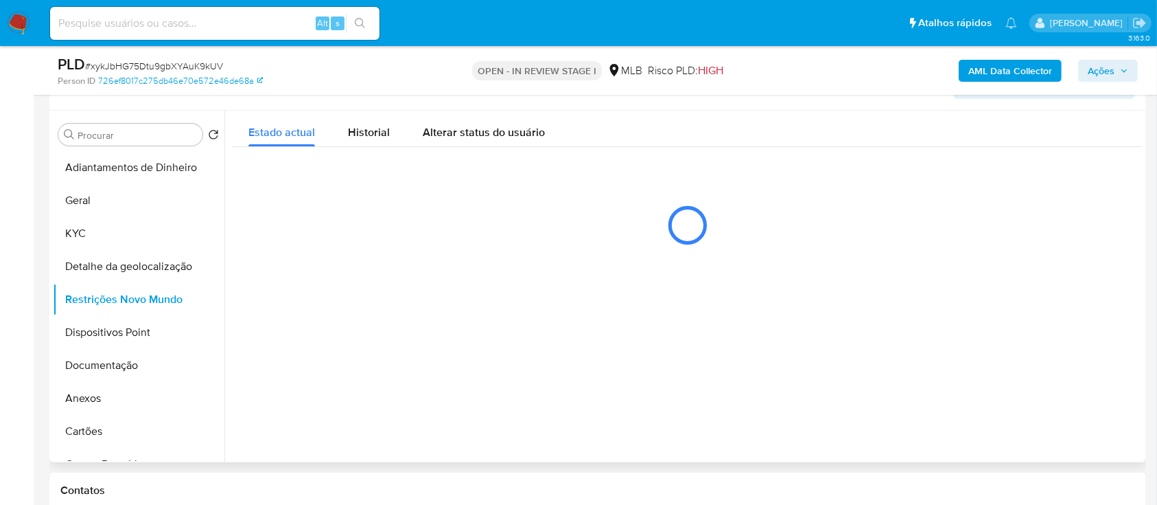
scroll to position [275, 0]
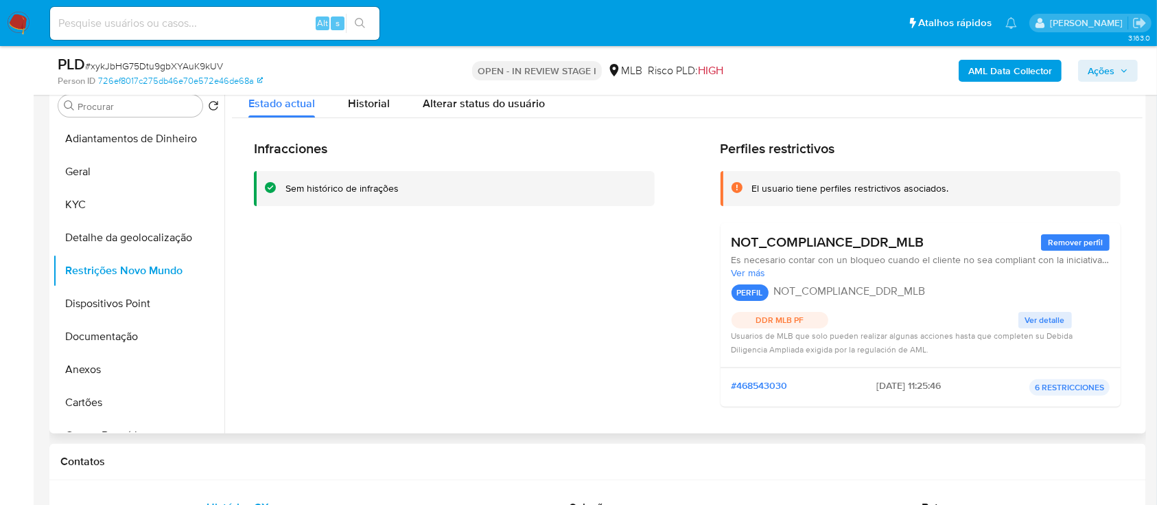
click at [375, 404] on div "Infracciones Sem histórico de infrações" at bounding box center [454, 278] width 401 height 277
click at [1043, 319] on span "Ver detalle" at bounding box center [1046, 320] width 40 height 14
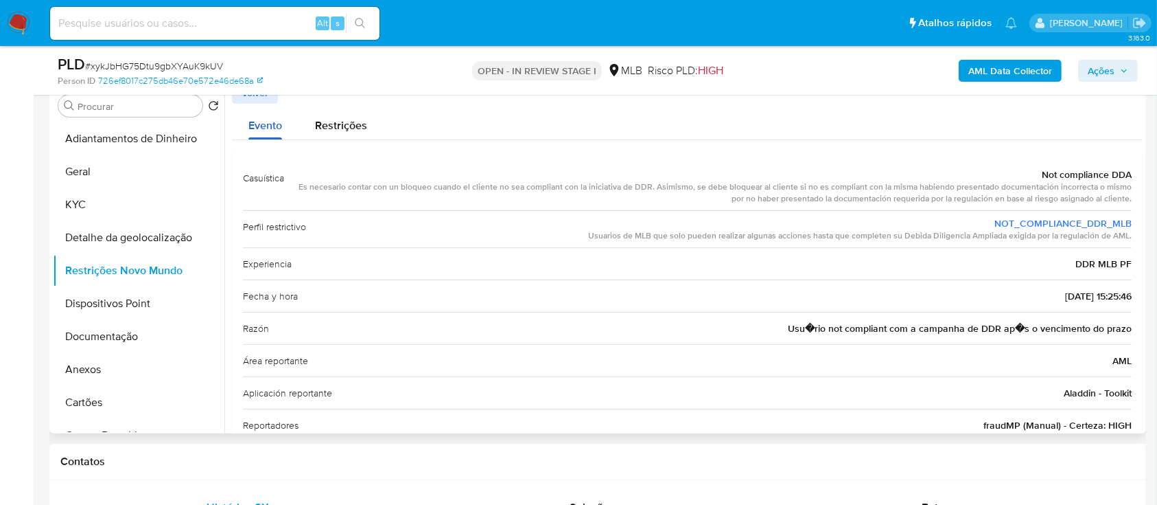
drag, startPoint x: 19, startPoint y: 262, endPoint x: 235, endPoint y: 130, distance: 253.5
drag, startPoint x: 1028, startPoint y: 176, endPoint x: 1119, endPoint y: 285, distance: 141.8
click at [1119, 285] on div "Casuística Not compliance DDA Es necesario contar con un bloqueo cuando el clie…" at bounding box center [687, 301] width 889 height 278
click at [116, 299] on button "Dispositivos Point" at bounding box center [133, 303] width 161 height 33
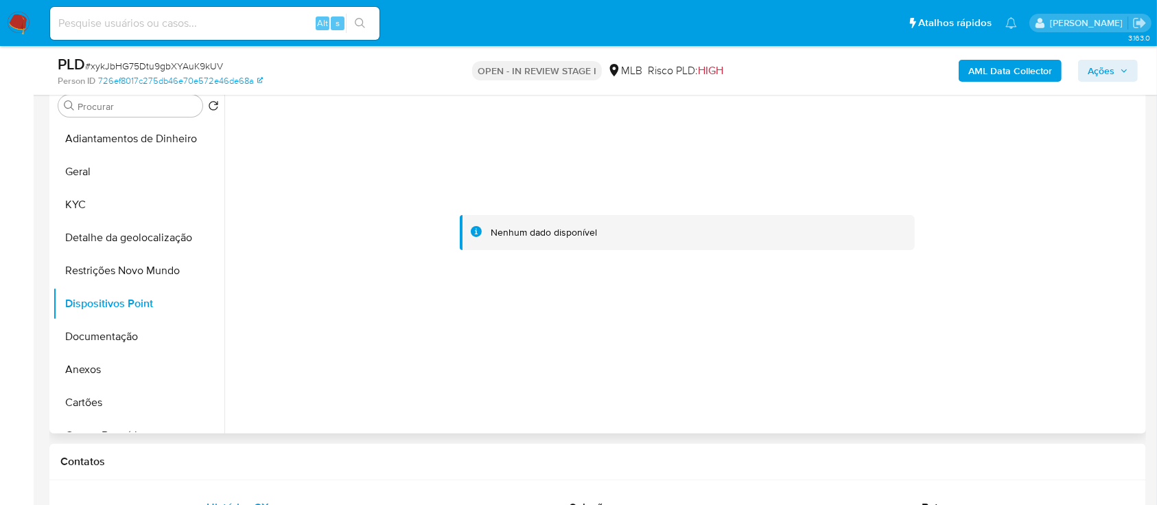
drag, startPoint x: 599, startPoint y: 398, endPoint x: 588, endPoint y: 377, distance: 23.9
click at [598, 398] on div at bounding box center [683, 257] width 918 height 351
click at [101, 343] on button "Documentação" at bounding box center [133, 336] width 161 height 33
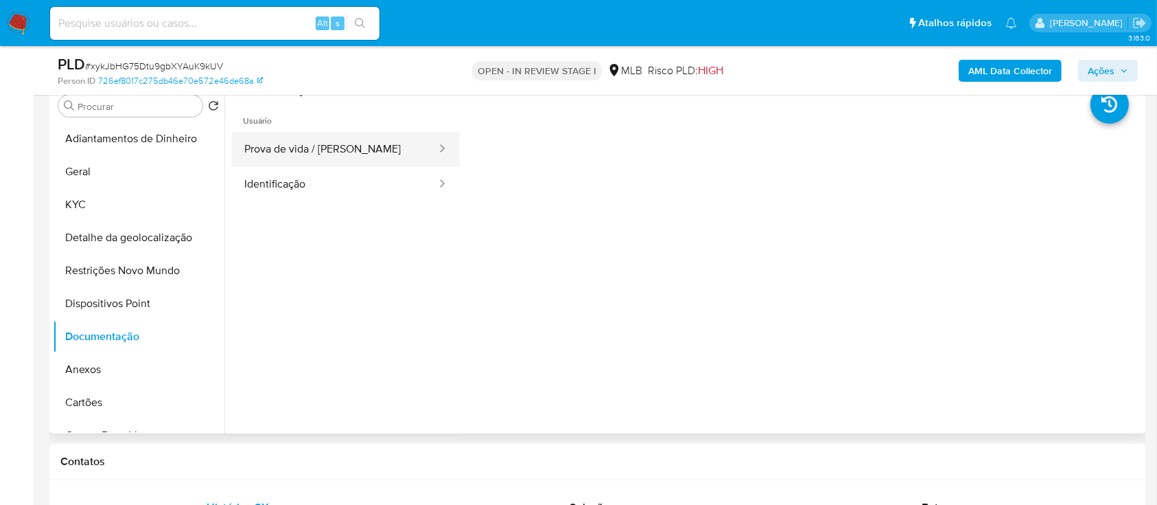
click at [313, 143] on button "Prova de vida / [PERSON_NAME]" at bounding box center [335, 149] width 206 height 35
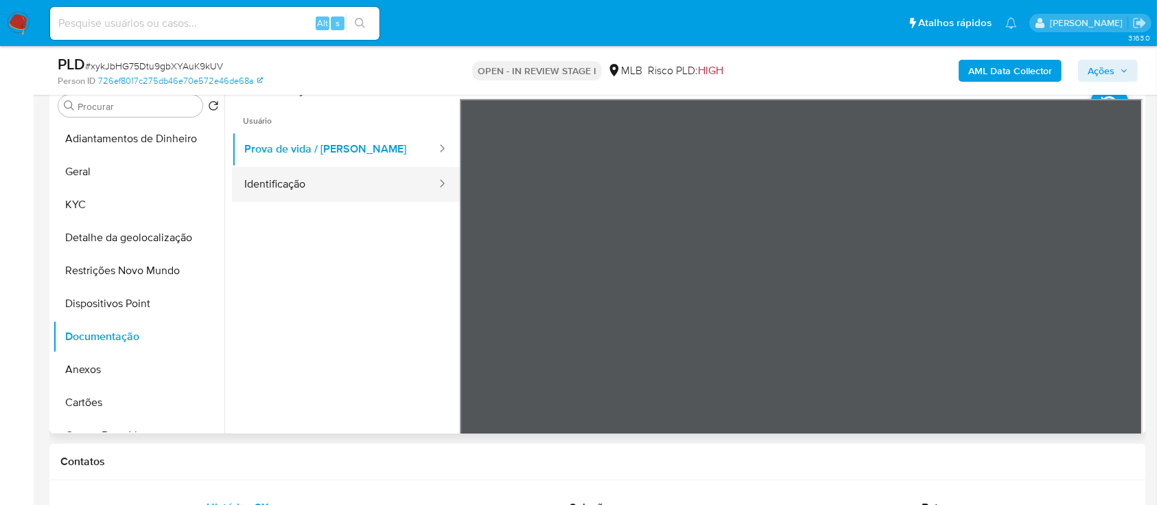
click at [326, 178] on button "Identificação" at bounding box center [335, 184] width 206 height 35
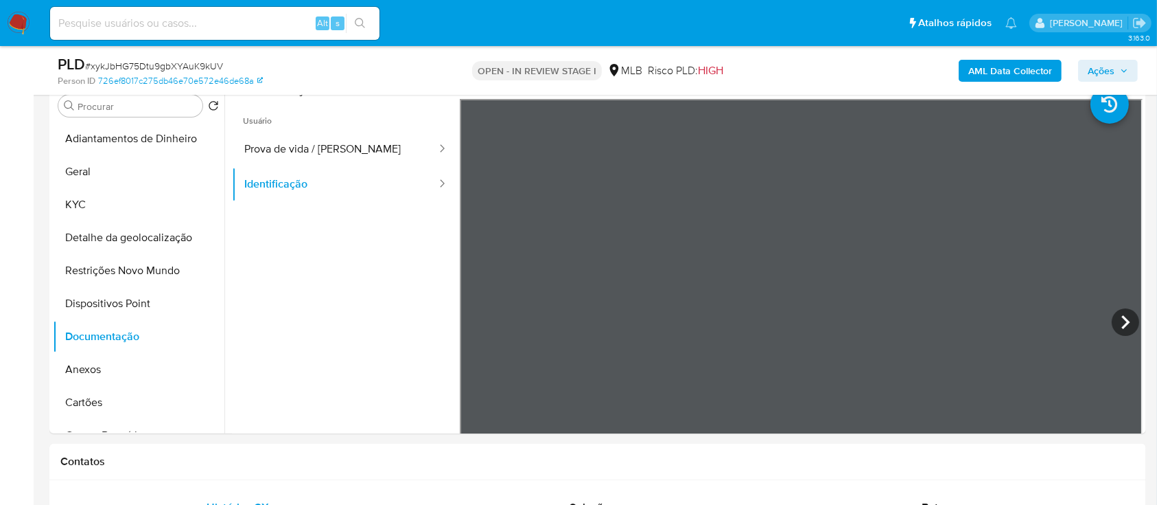
click at [1036, 68] on b "AML Data Collector" at bounding box center [1011, 71] width 84 height 22
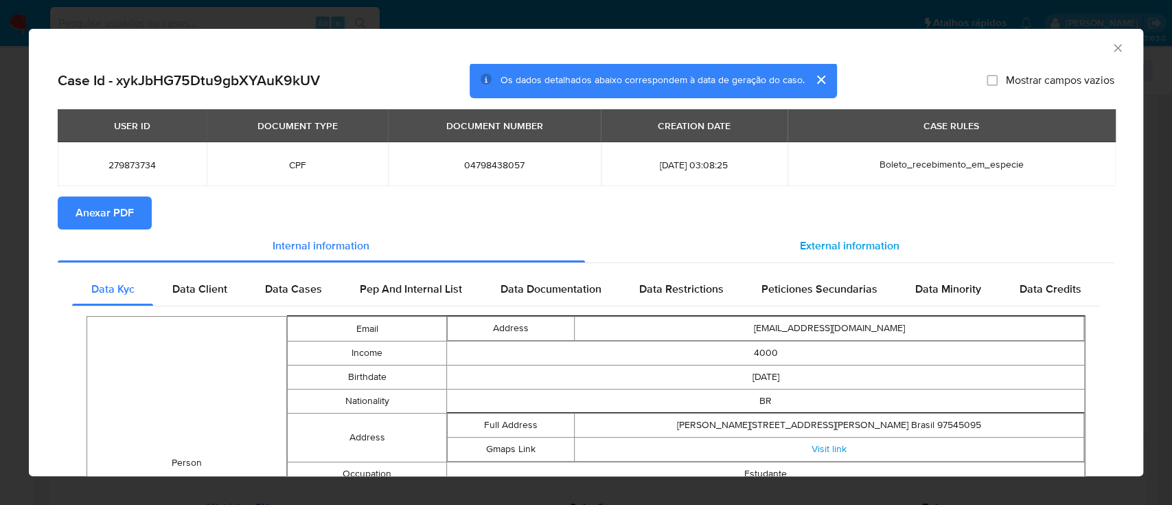
click at [828, 252] on span "External information" at bounding box center [850, 246] width 100 height 16
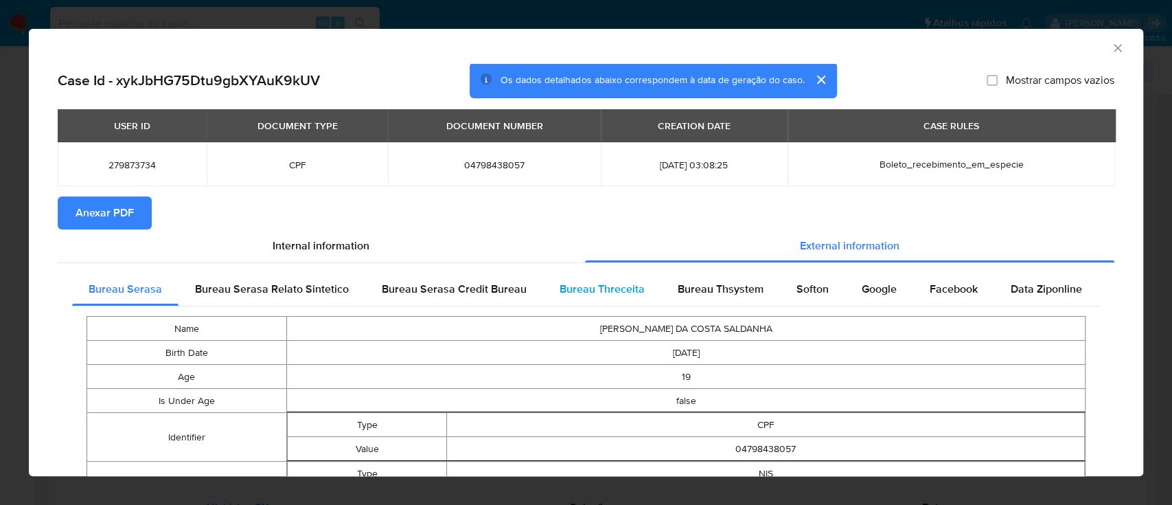
click at [643, 283] on div "Bureau Threceita" at bounding box center [602, 289] width 118 height 33
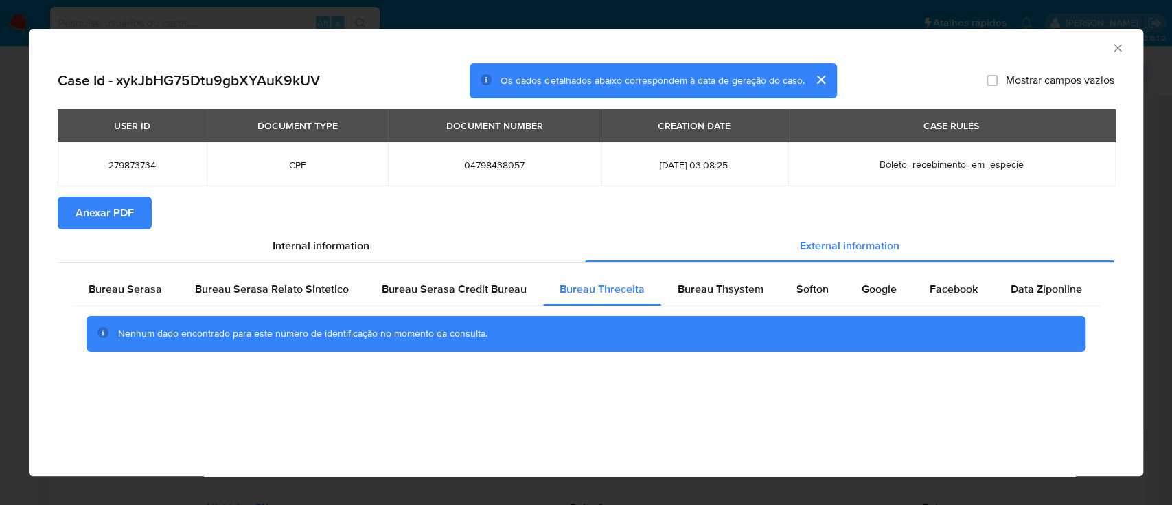
click at [967, 49] on div "AML Data Collector" at bounding box center [574, 45] width 1072 height 15
click at [731, 300] on div "Bureau Thsystem" at bounding box center [720, 289] width 119 height 33
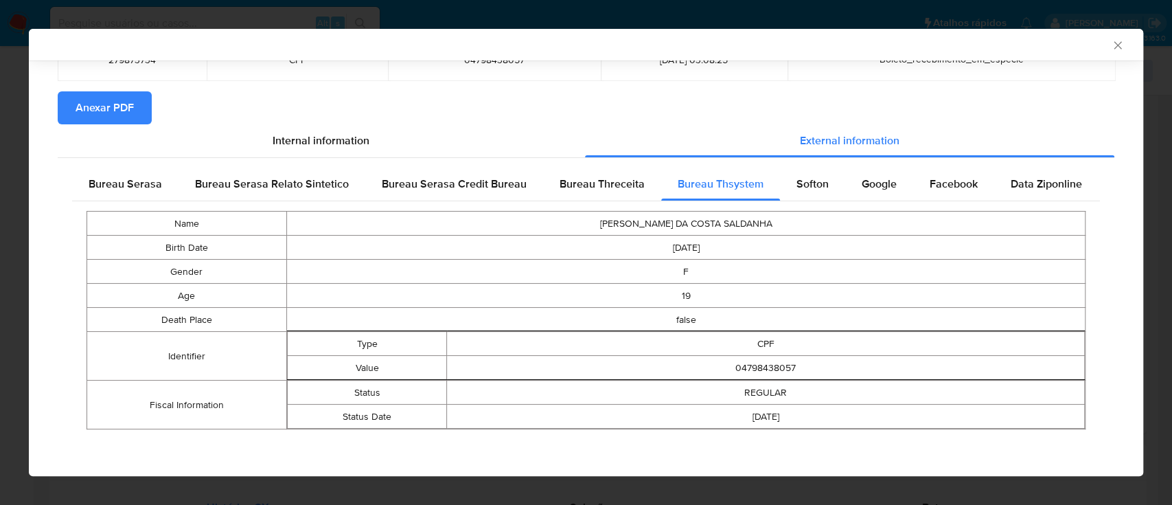
scroll to position [103, 0]
drag, startPoint x: 986, startPoint y: 115, endPoint x: 906, endPoint y: 105, distance: 80.9
click at [932, 107] on section "Anexar PDF" at bounding box center [586, 107] width 1056 height 33
click at [800, 174] on div "Softon" at bounding box center [812, 183] width 65 height 33
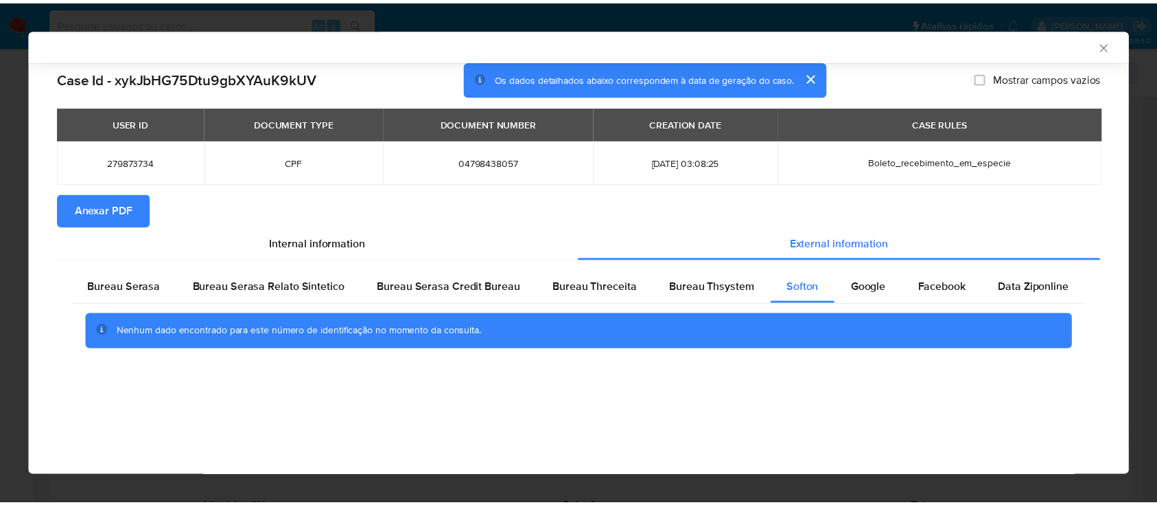
scroll to position [0, 0]
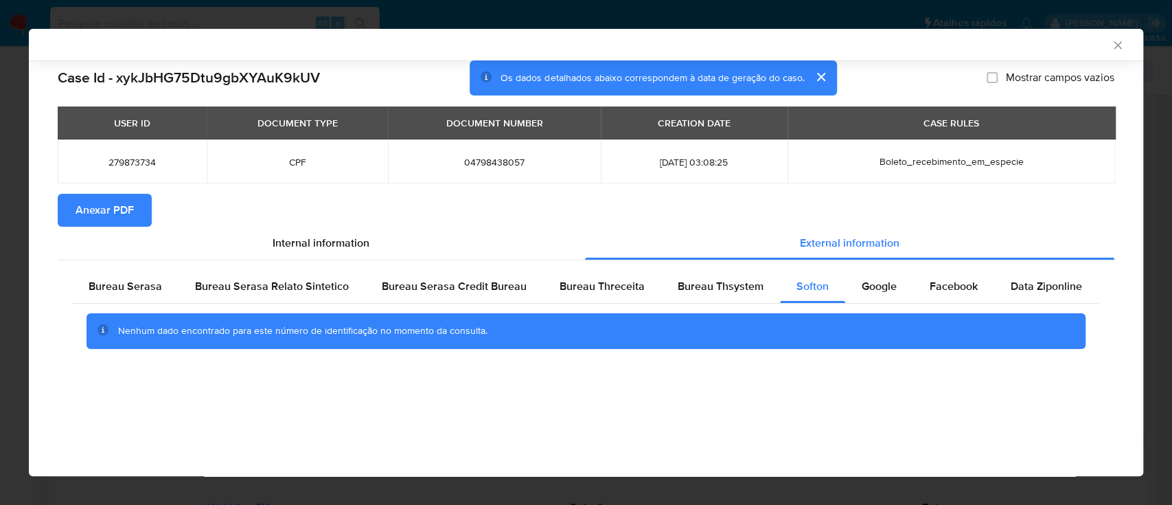
click at [912, 47] on div "AML Data Collector" at bounding box center [574, 44] width 1072 height 12
click at [879, 287] on span "Google" at bounding box center [878, 286] width 35 height 16
drag, startPoint x: 999, startPoint y: 36, endPoint x: 868, endPoint y: 5, distance: 135.2
click at [995, 34] on div "AML Data Collector" at bounding box center [586, 45] width 1114 height 32
click at [74, 217] on button "Anexar PDF" at bounding box center [105, 210] width 94 height 33
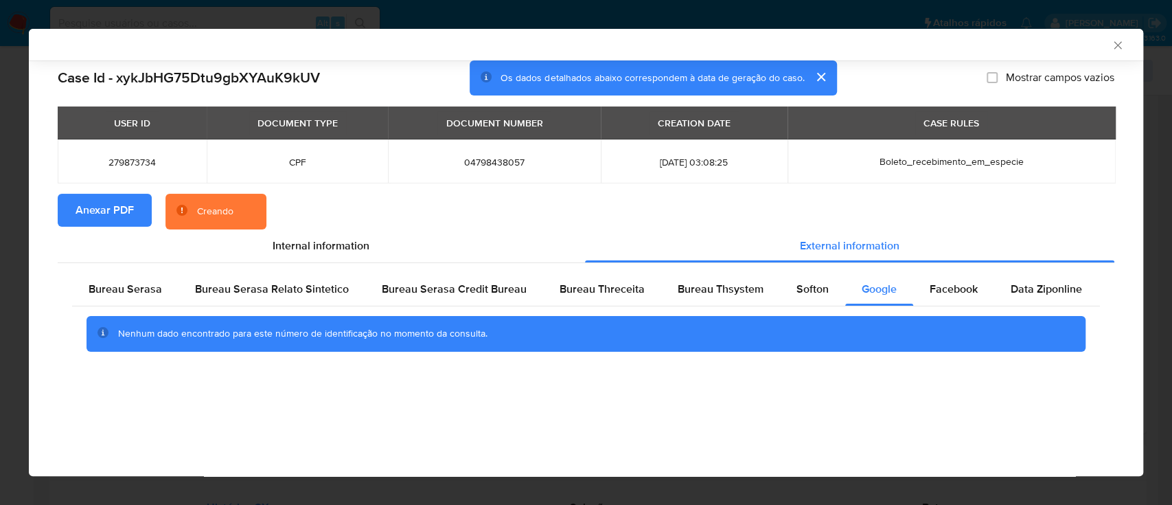
click at [1111, 45] on icon "Fechar a janela" at bounding box center [1118, 45] width 14 height 14
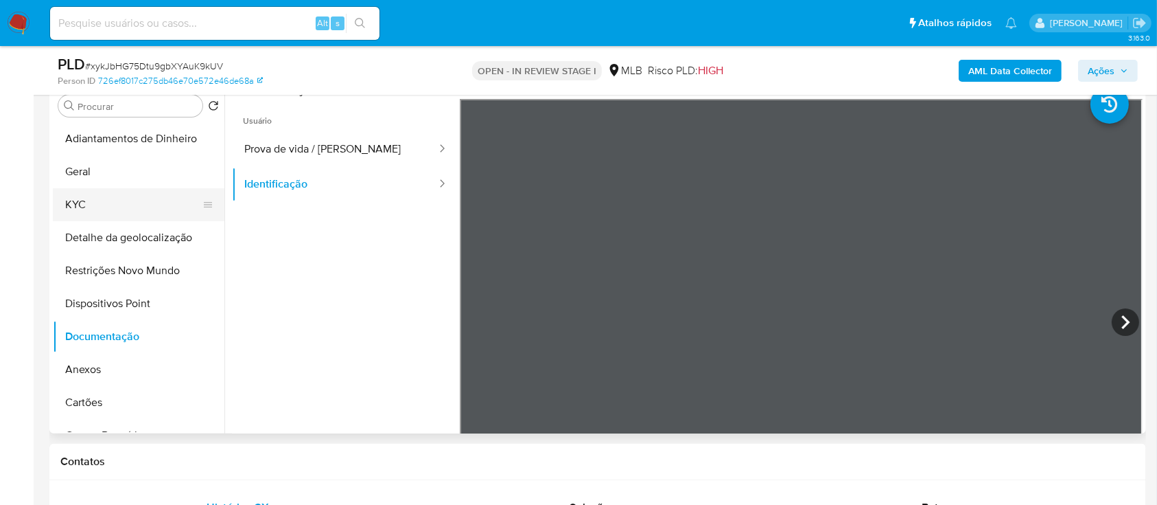
click at [99, 194] on button "KYC" at bounding box center [133, 204] width 161 height 33
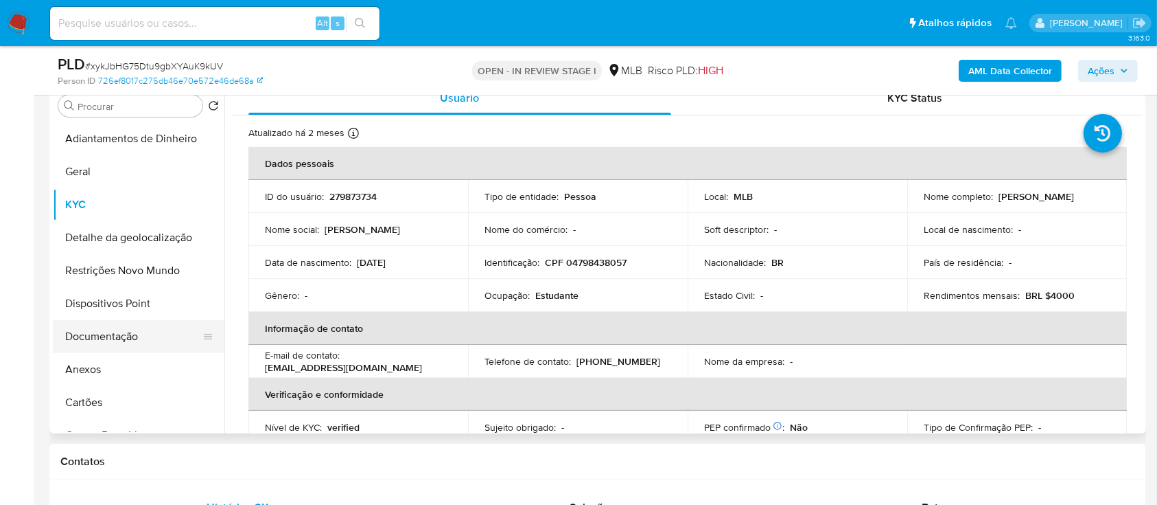
drag, startPoint x: 109, startPoint y: 338, endPoint x: 177, endPoint y: 326, distance: 69.1
click at [110, 338] on button "Documentação" at bounding box center [133, 336] width 161 height 33
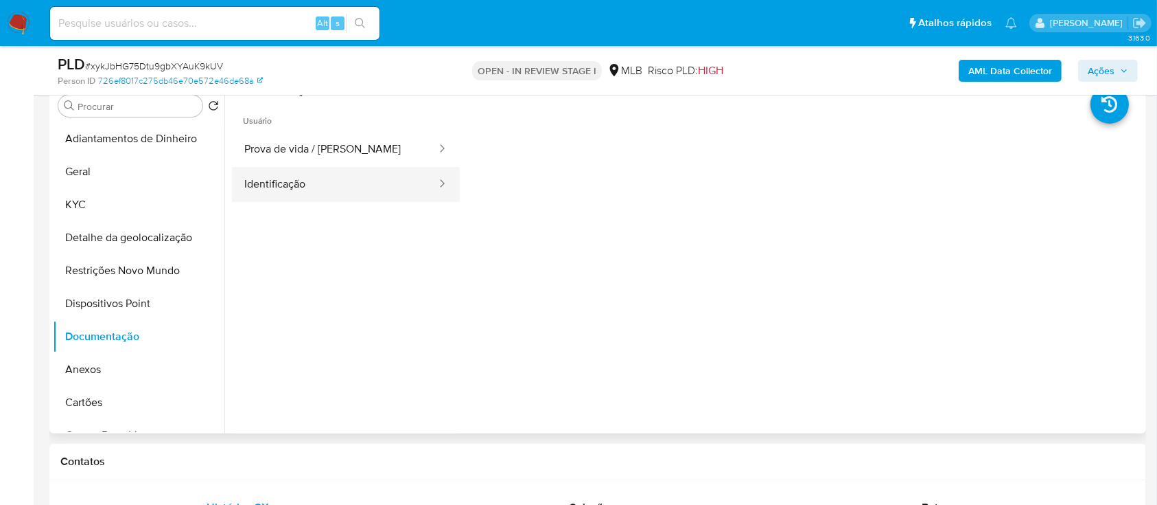
drag, startPoint x: 340, startPoint y: 159, endPoint x: 437, endPoint y: 168, distance: 97.2
click at [342, 160] on button "Prova de vida / [PERSON_NAME]" at bounding box center [335, 149] width 206 height 35
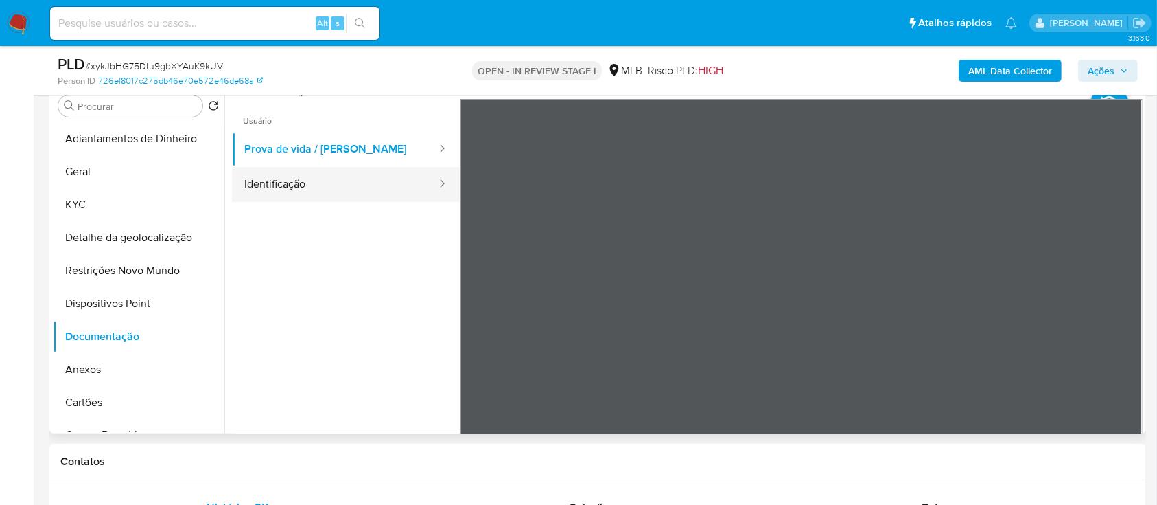
click at [364, 192] on button "Identificação" at bounding box center [335, 184] width 206 height 35
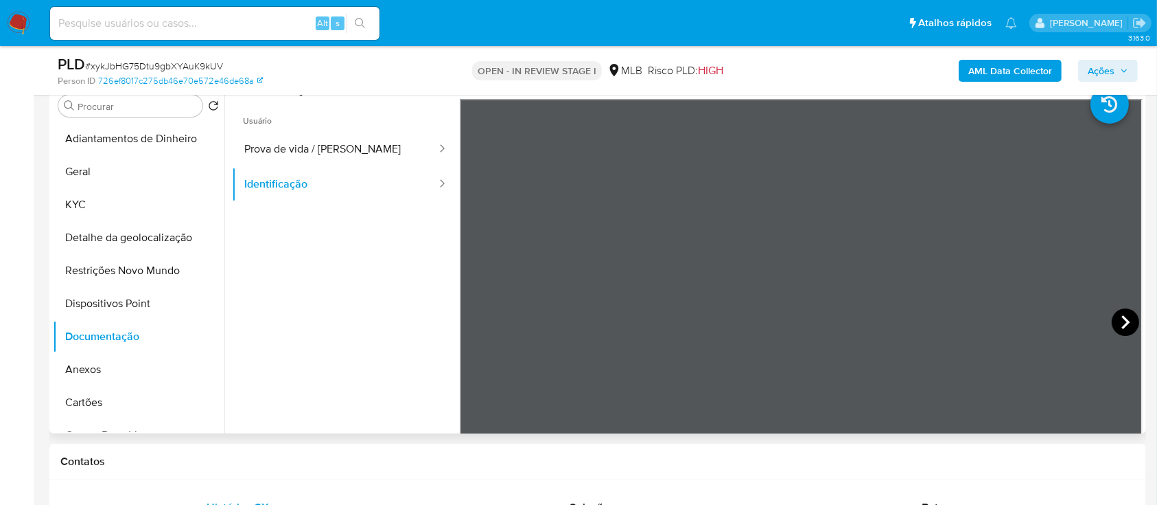
click at [1113, 321] on icon at bounding box center [1125, 321] width 27 height 27
drag, startPoint x: 72, startPoint y: 204, endPoint x: 127, endPoint y: 209, distance: 55.1
click at [71, 204] on button "KYC" at bounding box center [133, 204] width 161 height 33
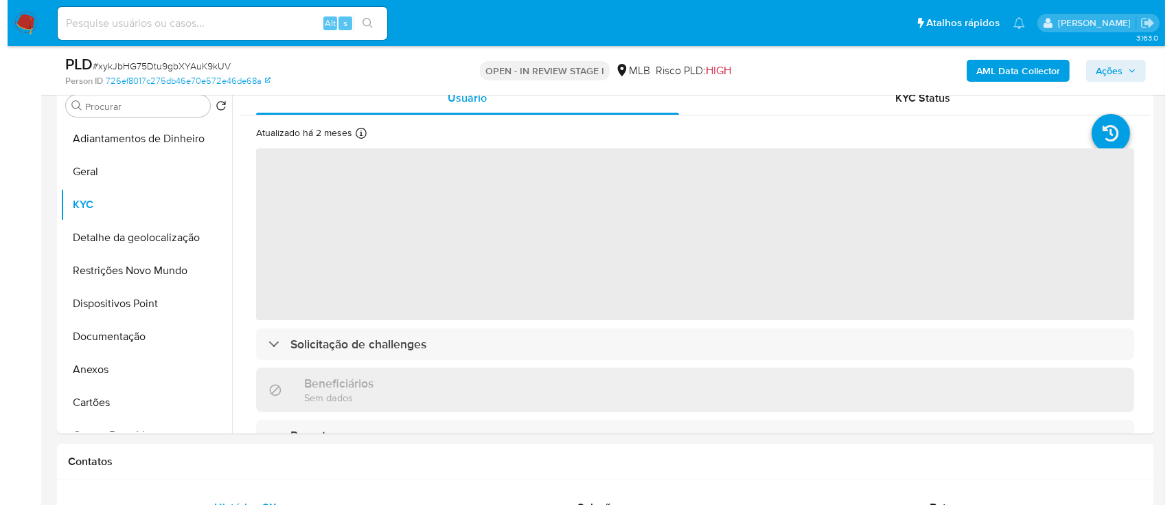
scroll to position [183, 0]
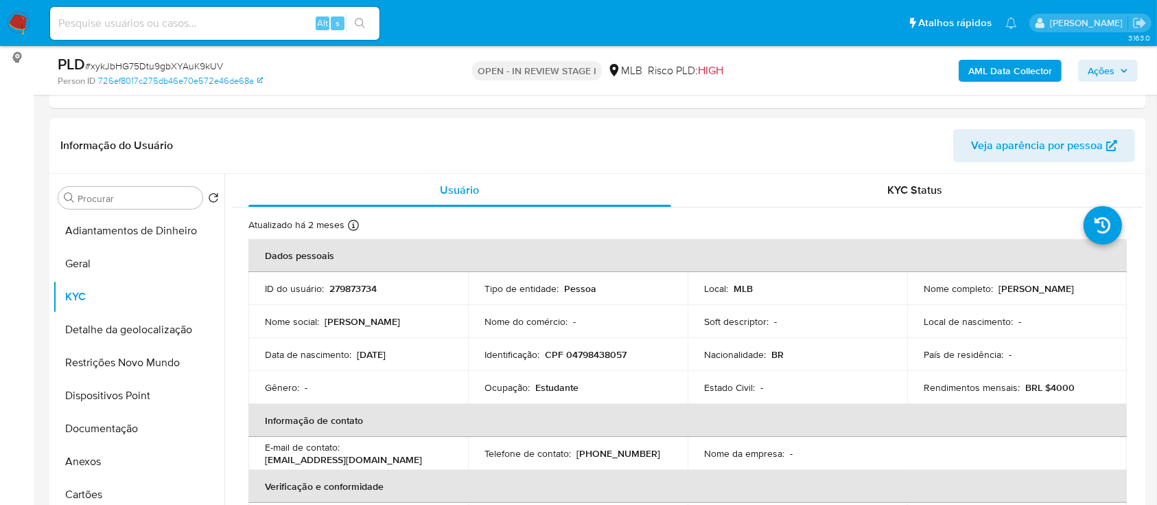
drag, startPoint x: 413, startPoint y: 352, endPoint x: 357, endPoint y: 353, distance: 56.3
click at [357, 353] on div "Data de nascimento : 06/04/2006" at bounding box center [358, 354] width 187 height 12
copy p "06/04/2006"
click at [87, 448] on button "Anexos" at bounding box center [133, 461] width 161 height 33
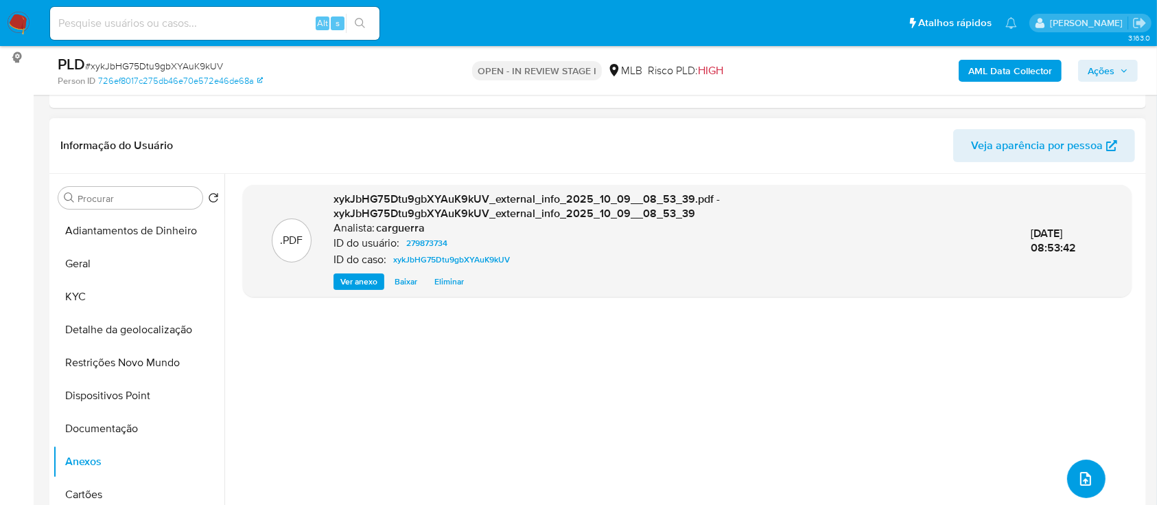
click at [1079, 475] on icon "upload-file" at bounding box center [1086, 478] width 16 height 16
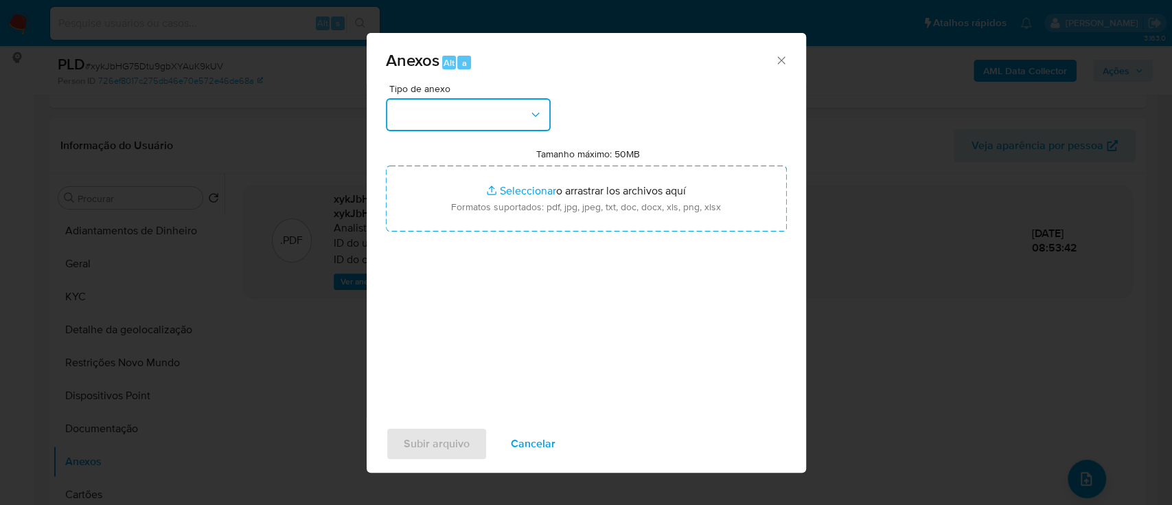
drag, startPoint x: 461, startPoint y: 111, endPoint x: 459, endPoint y: 121, distance: 10.7
click at [461, 111] on button "button" at bounding box center [468, 114] width 165 height 33
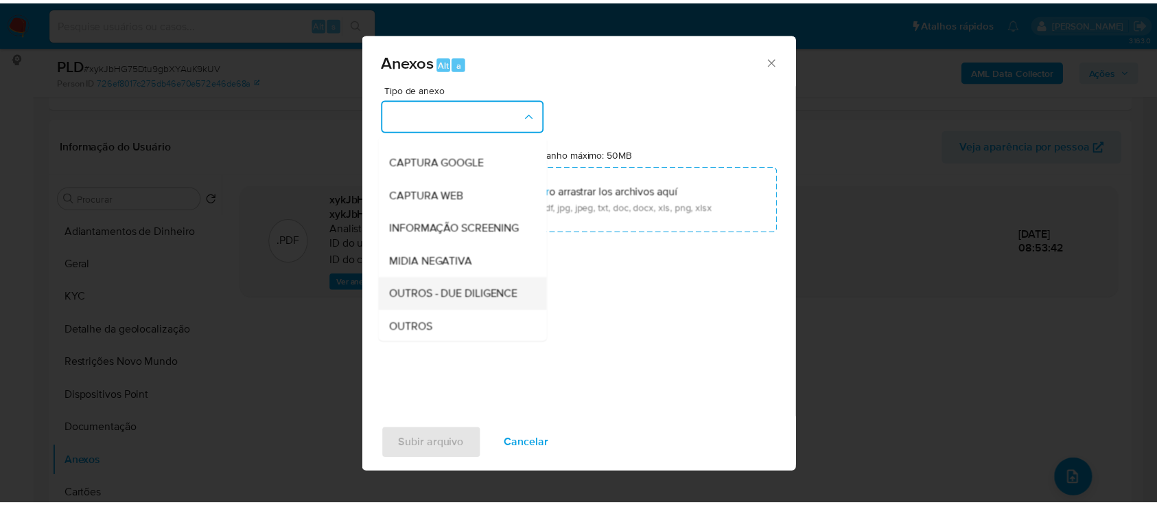
scroll to position [211, 0]
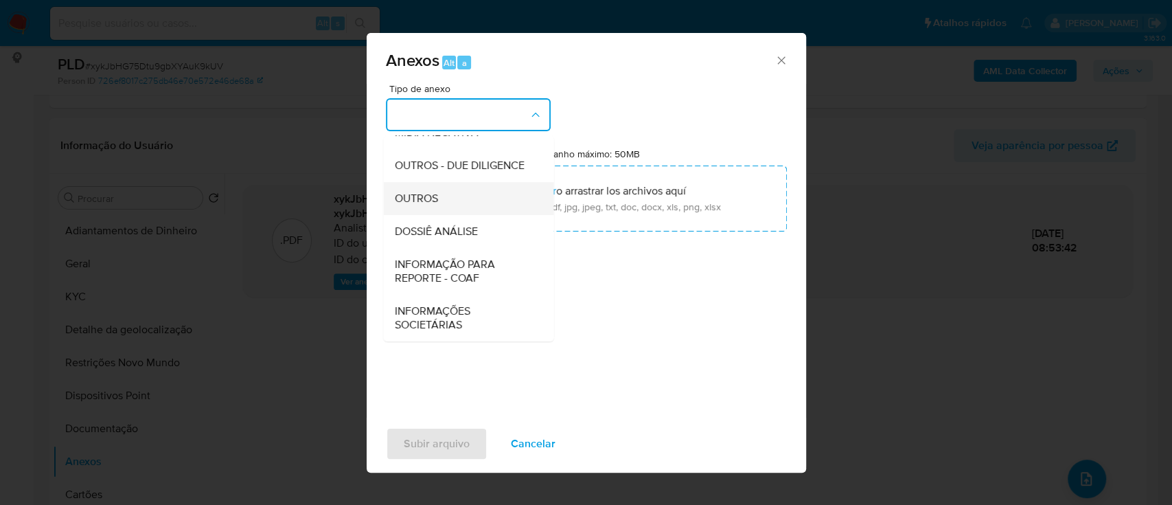
click at [428, 206] on div "OUTROS" at bounding box center [464, 198] width 140 height 33
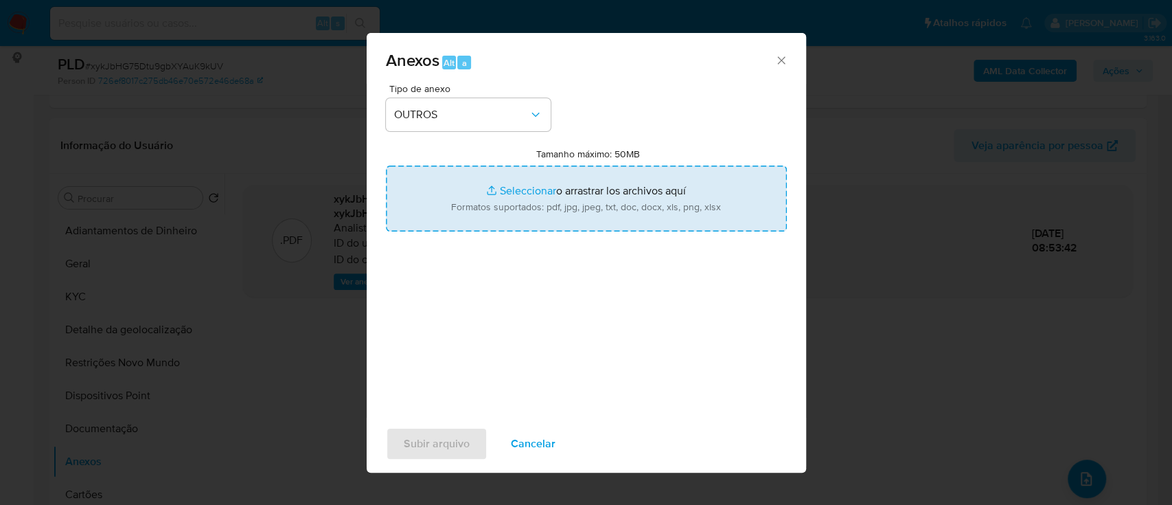
click at [504, 198] on input "Tamanho máximo: 50MB Seleccionar archivos" at bounding box center [586, 198] width 401 height 66
type input "C:\fakepath\Mulan 279873734_2025_10_08_16_29_44 (1).xlsx"
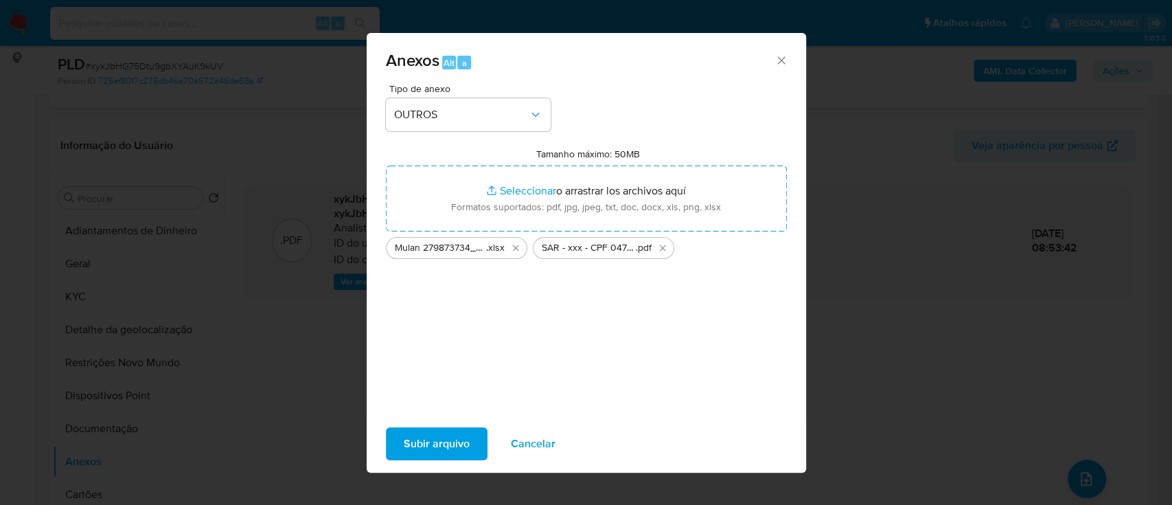
click at [445, 442] on span "Subir arquivo" at bounding box center [437, 443] width 66 height 30
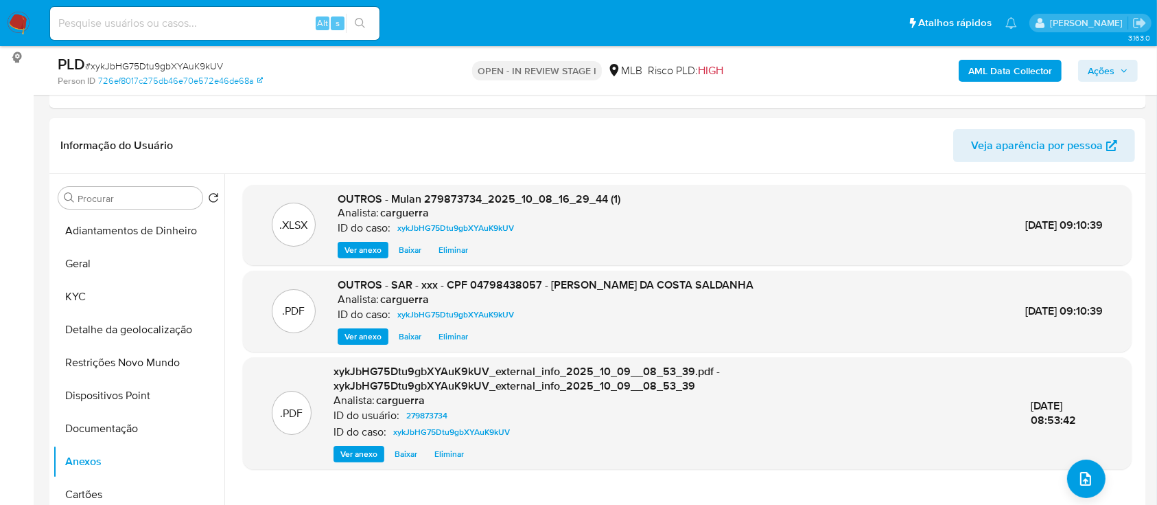
click at [1109, 69] on span "Ações" at bounding box center [1101, 71] width 27 height 22
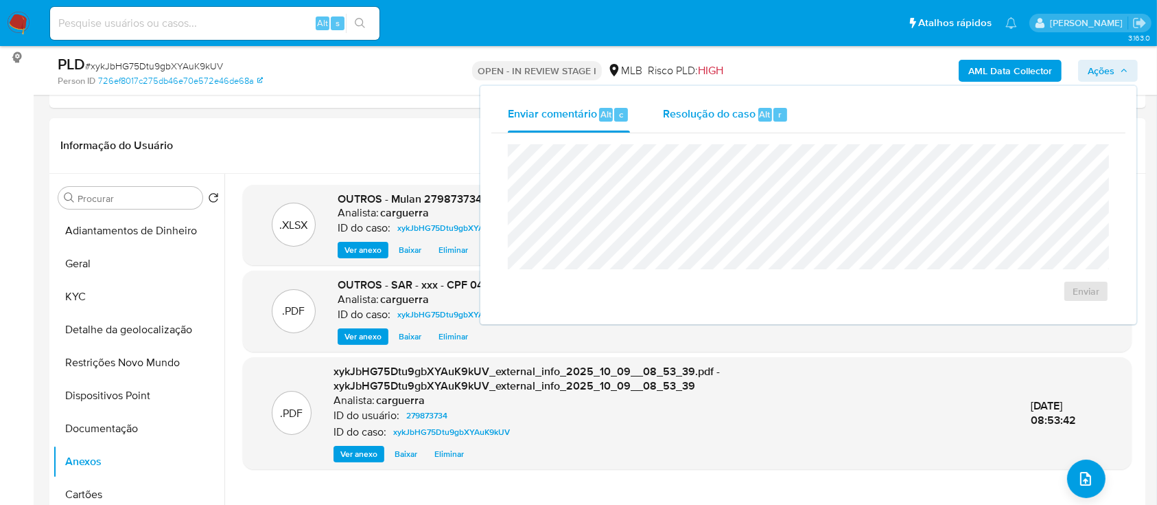
drag, startPoint x: 724, startPoint y: 116, endPoint x: 725, endPoint y: 131, distance: 15.2
click at [724, 117] on span "Resolução do caso" at bounding box center [709, 114] width 93 height 16
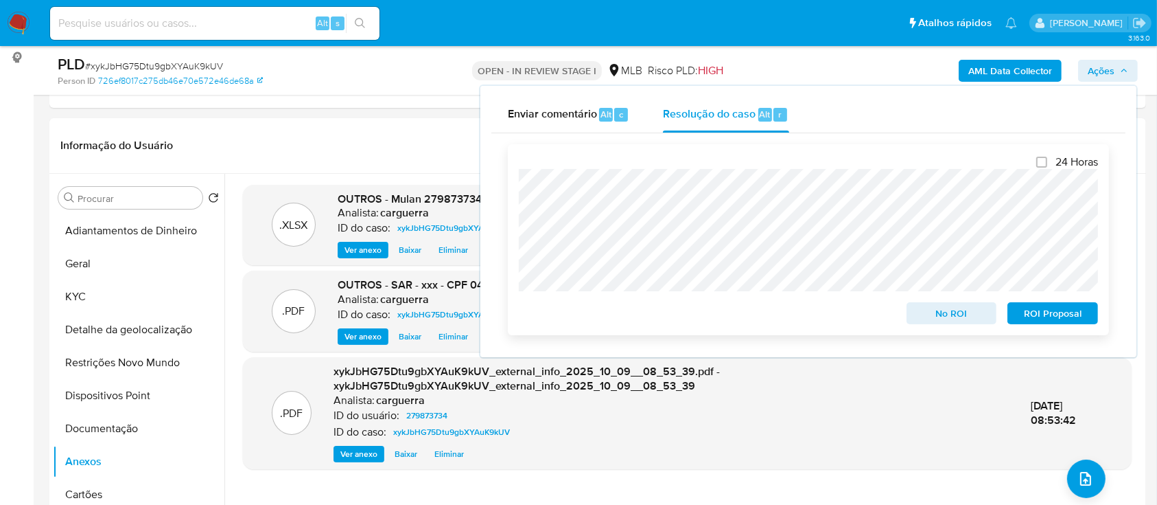
click at [1054, 320] on span "ROI Proposal" at bounding box center [1052, 312] width 71 height 19
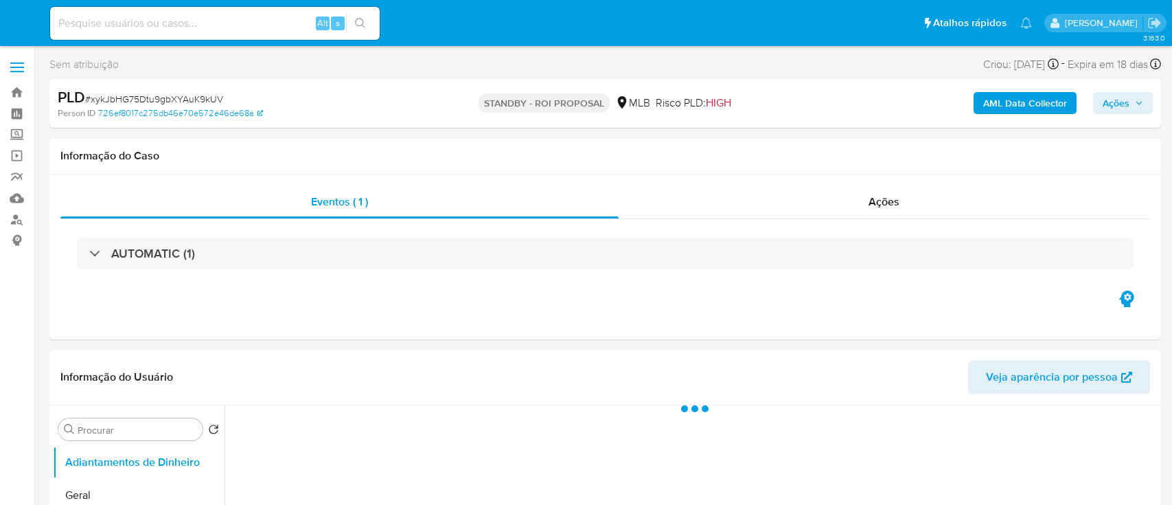
select select "10"
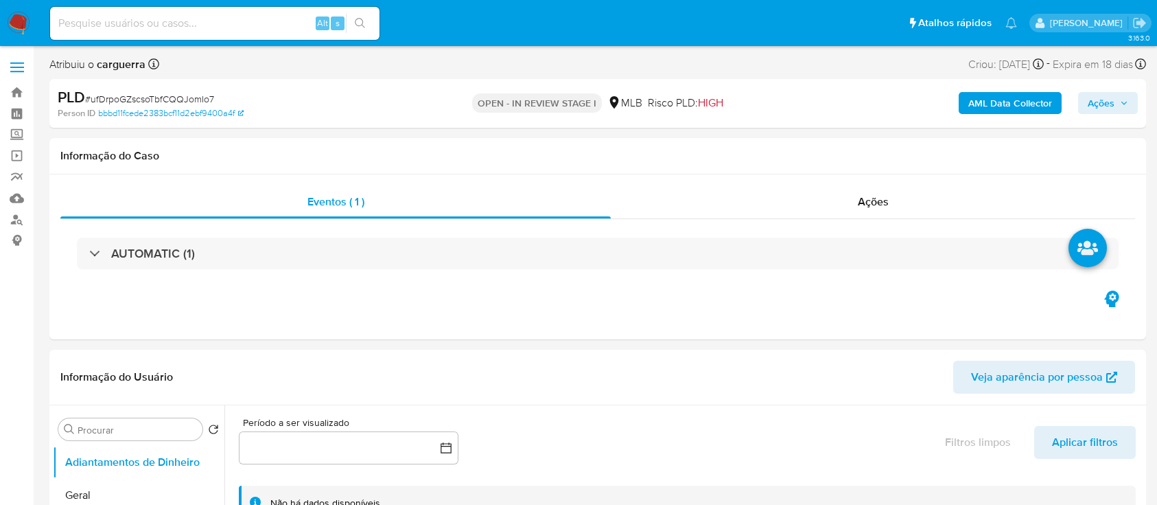
select select "10"
click at [403, 334] on div "Eventos ( 1 ) Ações AUTOMATIC (1)" at bounding box center [597, 256] width 1097 height 165
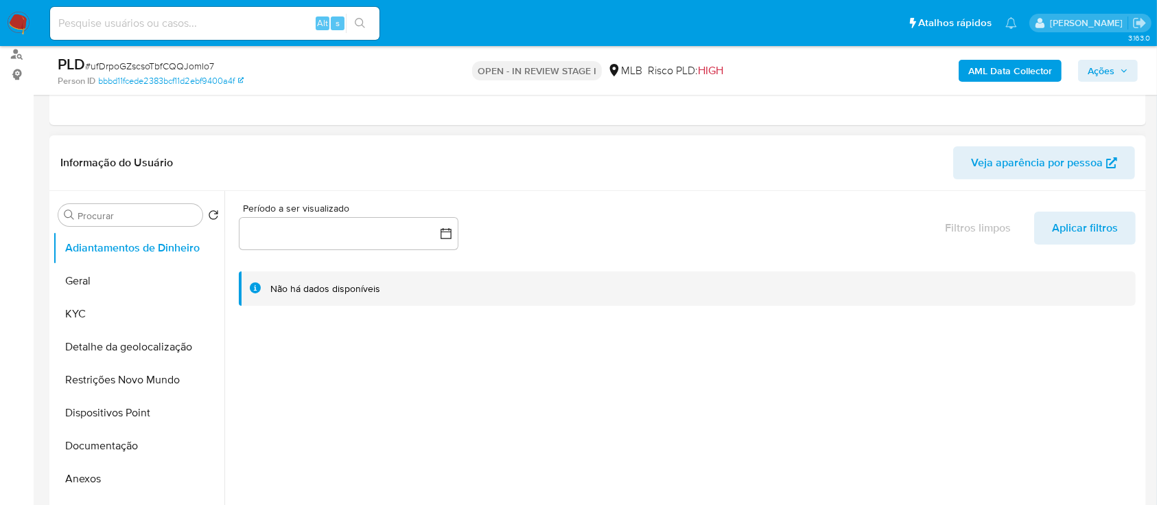
scroll to position [183, 0]
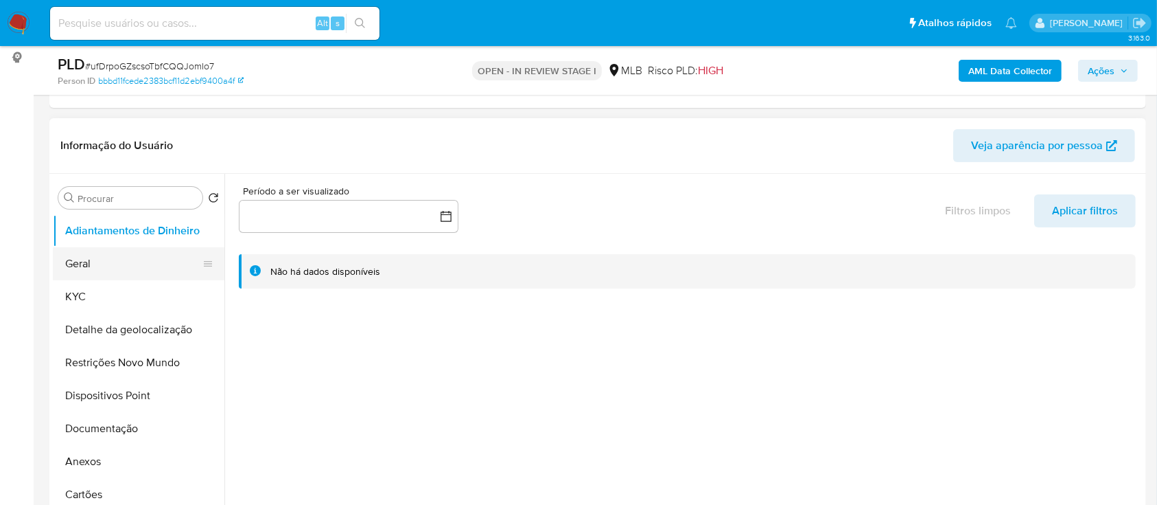
click at [89, 257] on button "Geral" at bounding box center [133, 263] width 161 height 33
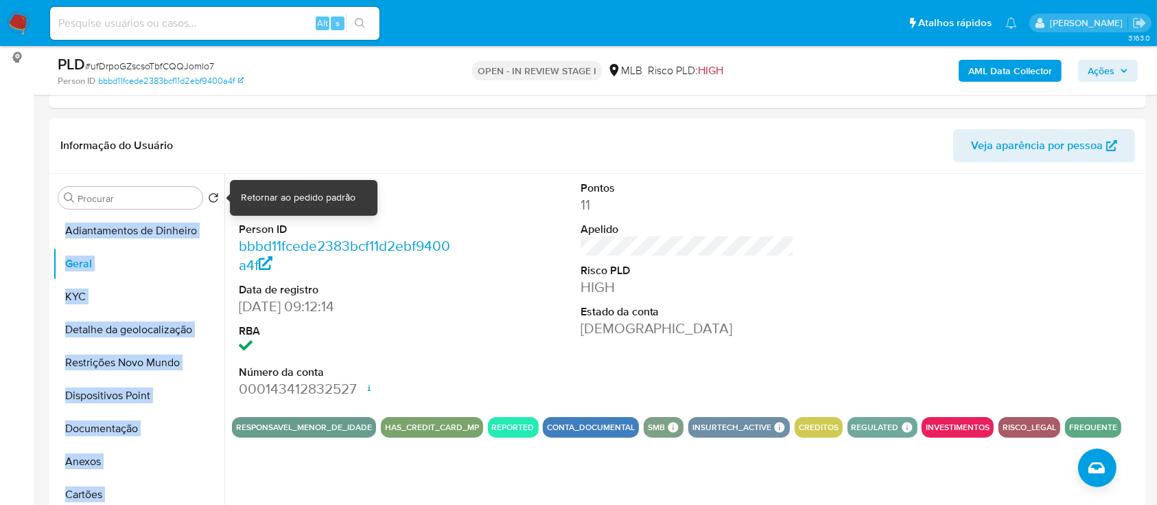
drag, startPoint x: 318, startPoint y: 205, endPoint x: 224, endPoint y: 200, distance: 93.4
click at [216, 201] on div "Procurar Retornar ao pedido padrão Adiantamentos de Dinheiro Geral KYC Detalhe …" at bounding box center [598, 349] width 1090 height 351
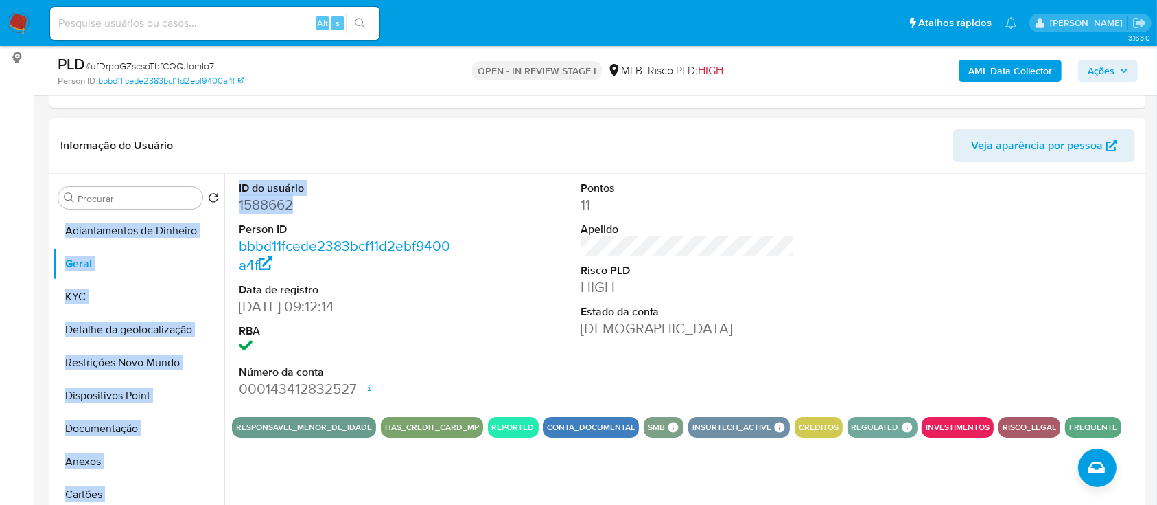
click at [393, 207] on dd "1588662" at bounding box center [346, 204] width 214 height 19
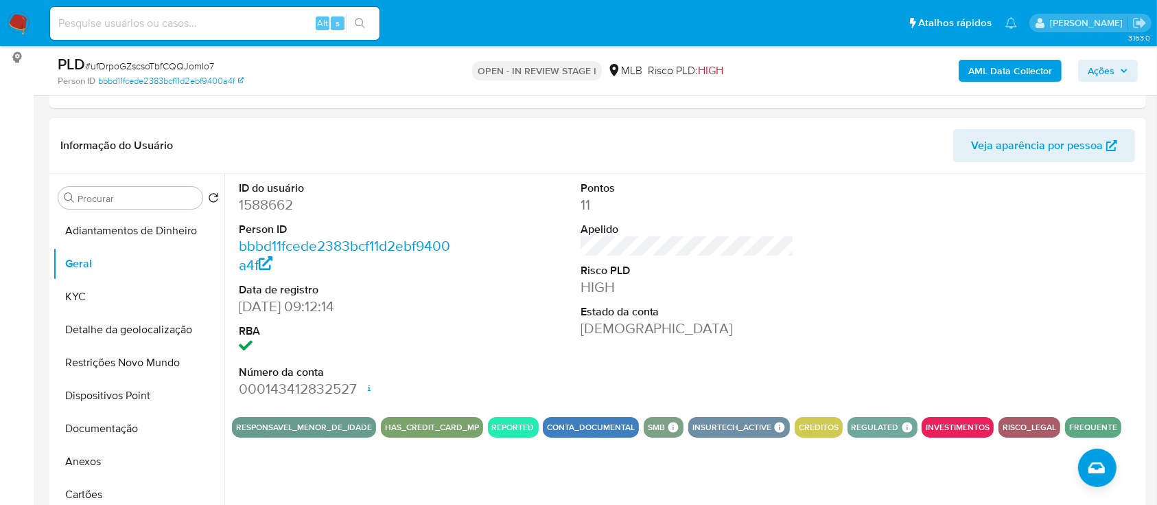
click at [459, 342] on div "ID do usuário 1588662 Person ID bbbd11fcede2383bcf11d2ebf9400a4f Data de regist…" at bounding box center [687, 290] width 911 height 232
drag, startPoint x: 302, startPoint y: 200, endPoint x: 257, endPoint y: 214, distance: 47.3
click at [239, 207] on dd "1588662" at bounding box center [346, 204] width 214 height 19
copy dd "1588662"
click at [100, 294] on button "KYC" at bounding box center [133, 296] width 161 height 33
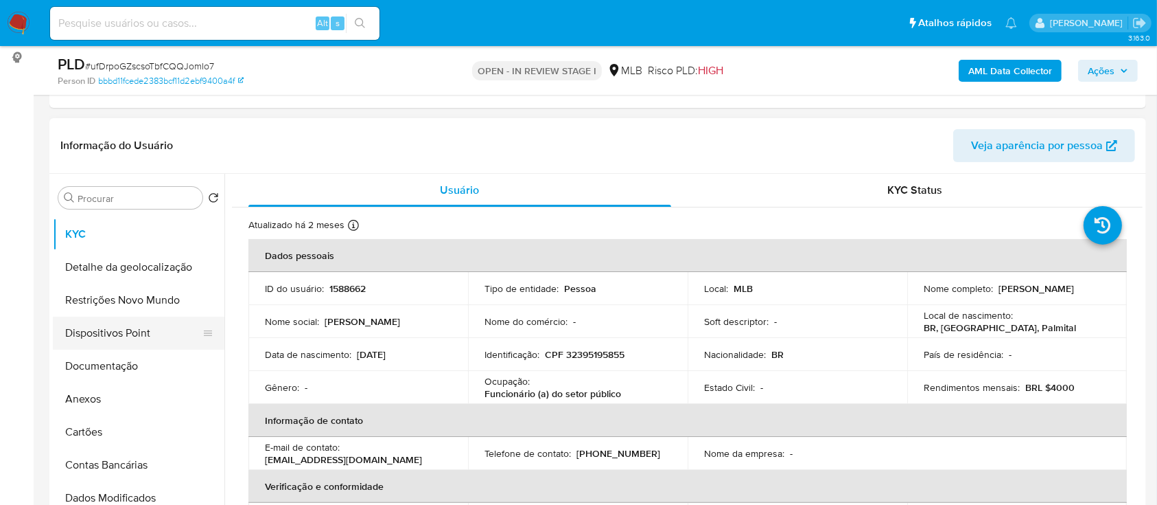
scroll to position [91, 0]
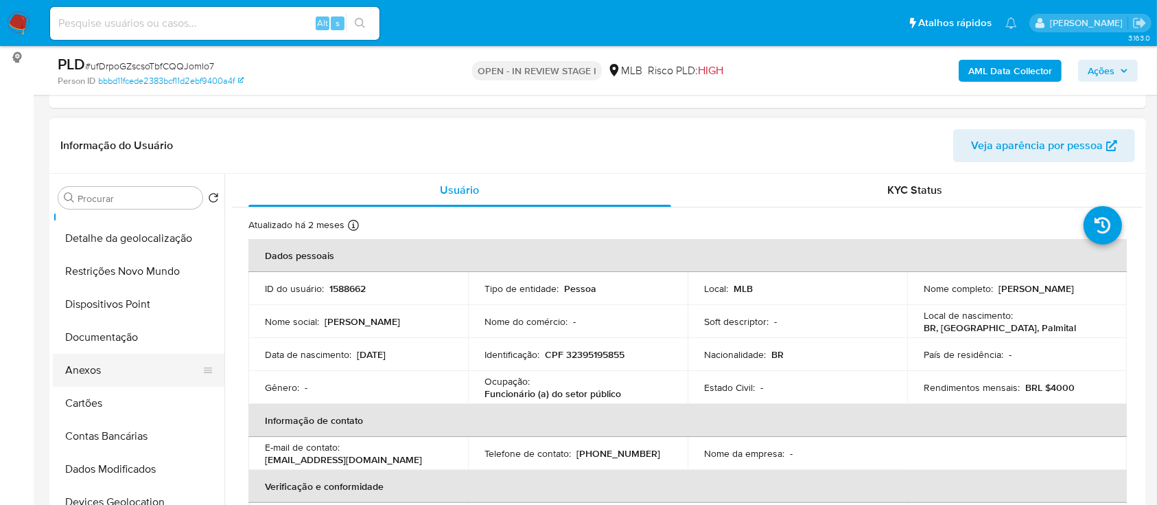
click at [115, 367] on button "Anexos" at bounding box center [133, 370] width 161 height 33
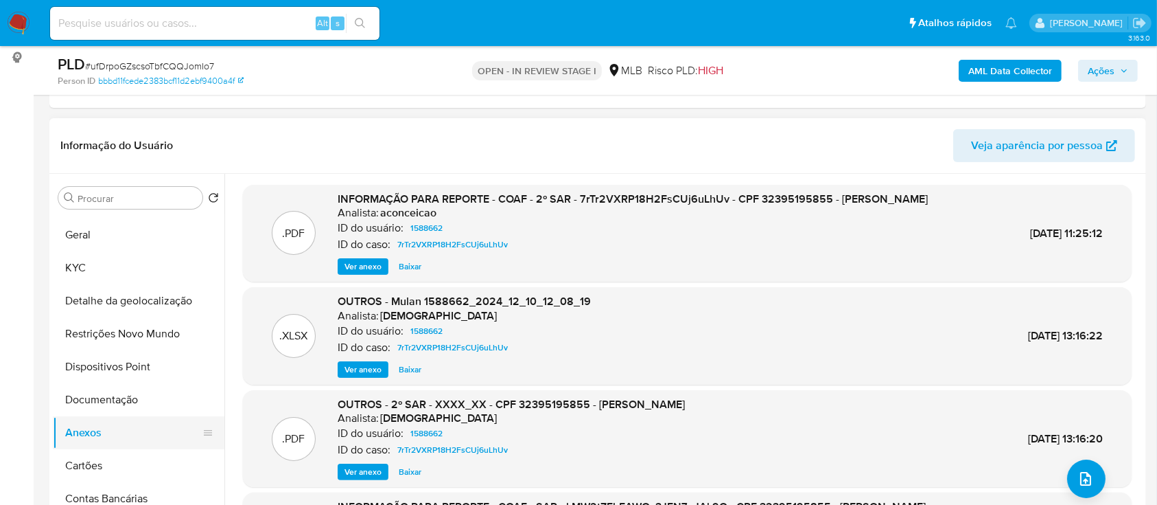
scroll to position [0, 0]
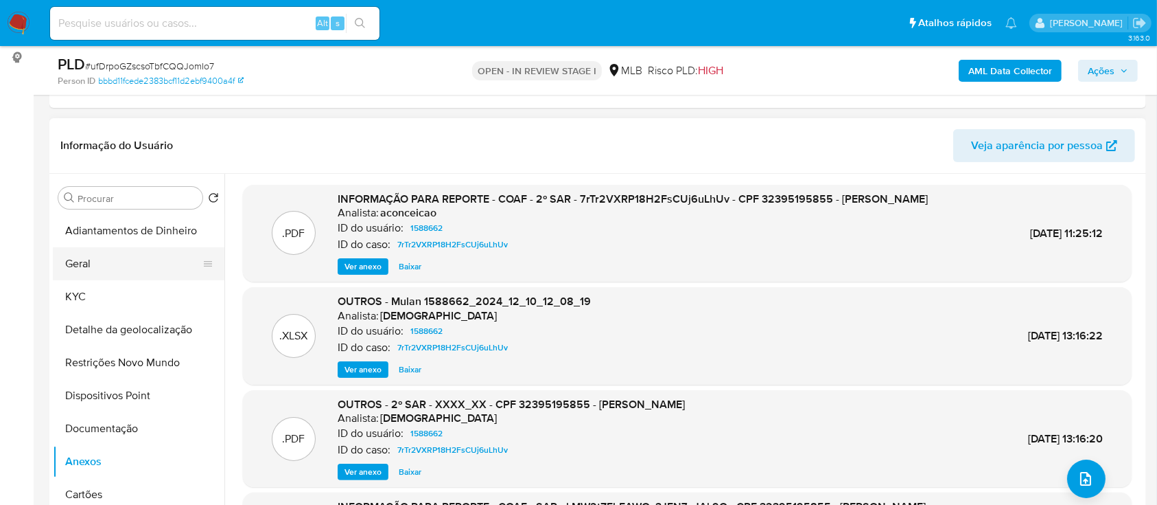
click at [106, 254] on button "Geral" at bounding box center [133, 263] width 161 height 33
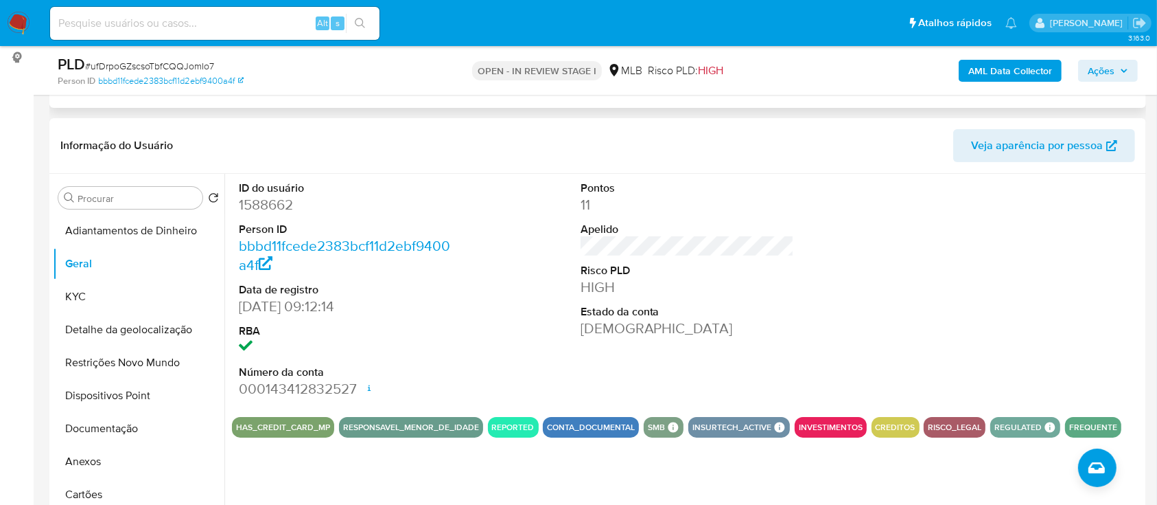
drag, startPoint x: 1010, startPoint y: 293, endPoint x: 728, endPoint y: 97, distance: 342.8
click at [1009, 292] on div at bounding box center [1029, 290] width 228 height 232
click at [83, 302] on button "KYC" at bounding box center [133, 296] width 161 height 33
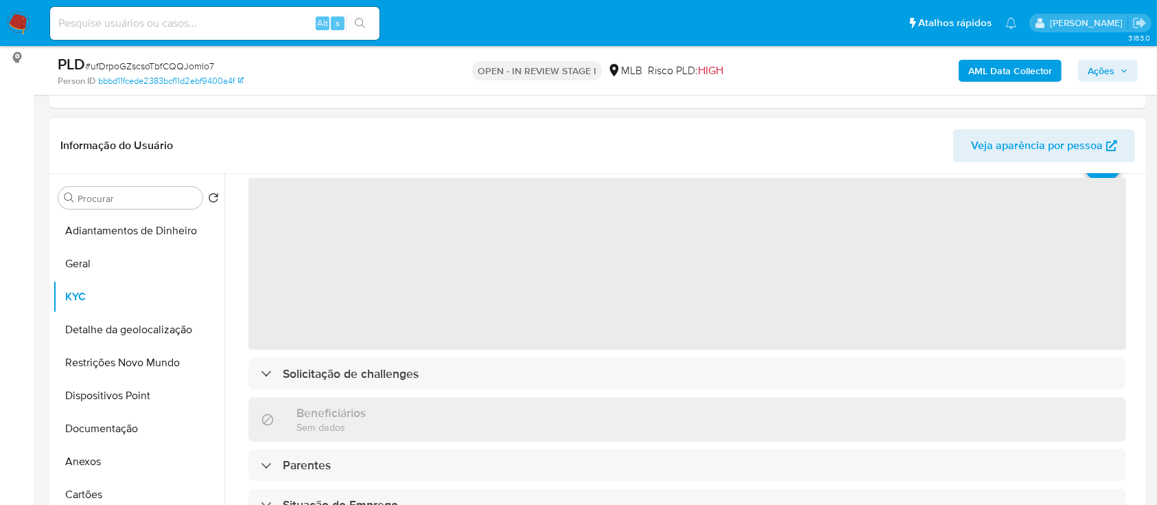
scroll to position [91, 0]
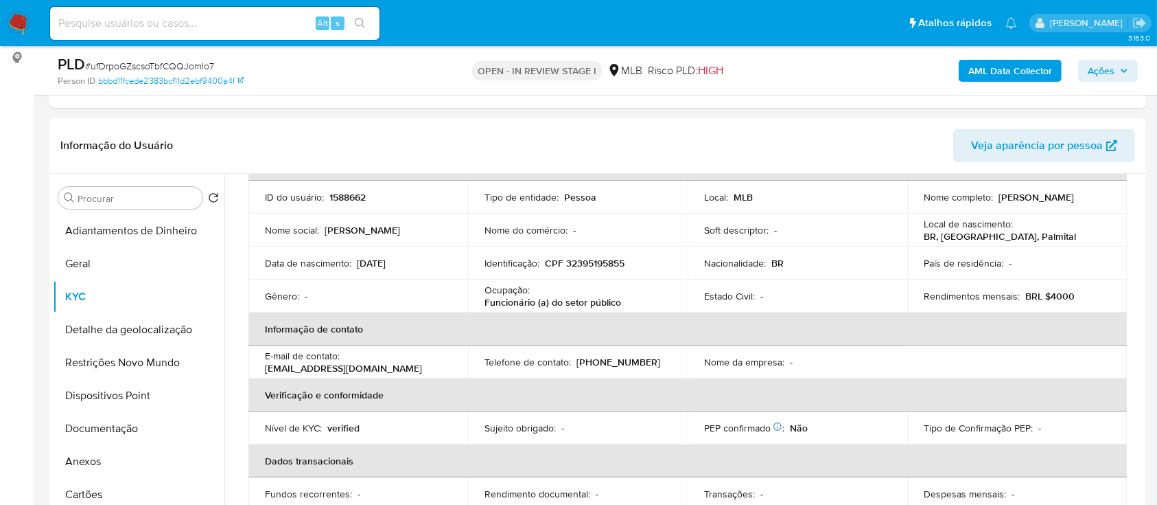
drag, startPoint x: 22, startPoint y: 212, endPoint x: 45, endPoint y: 206, distance: 24.1
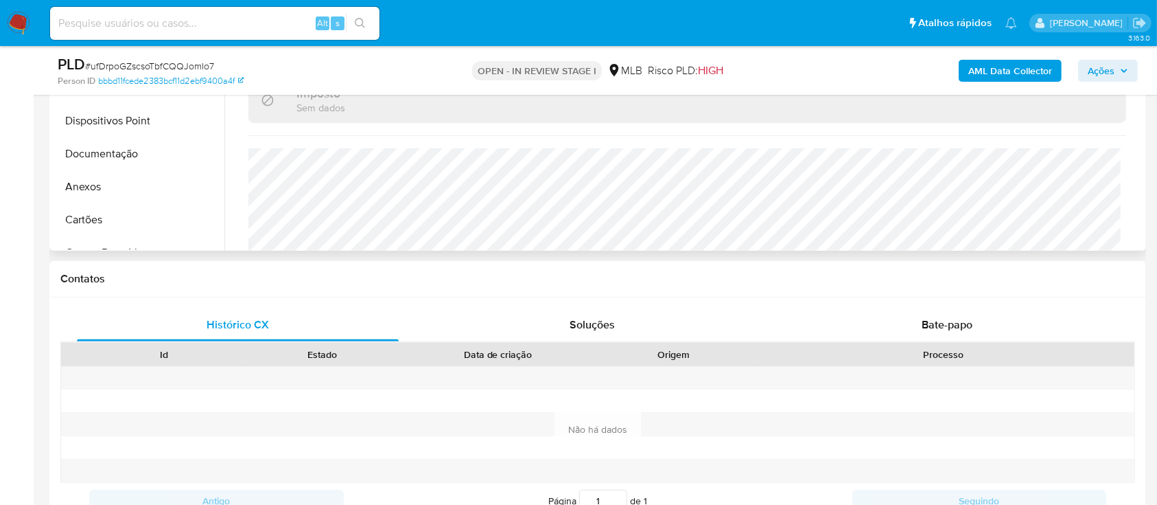
scroll to position [583, 0]
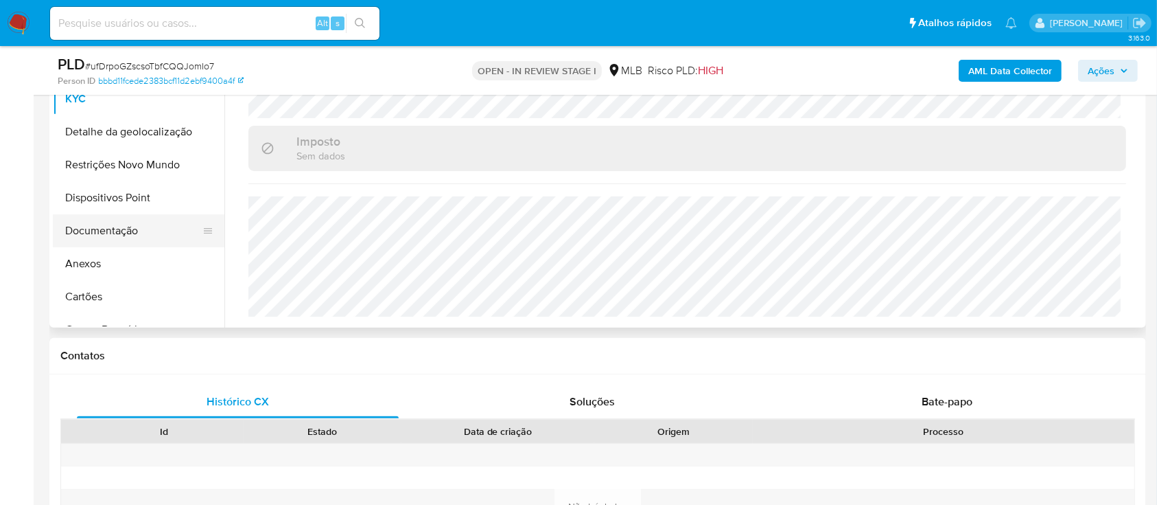
scroll to position [275, 0]
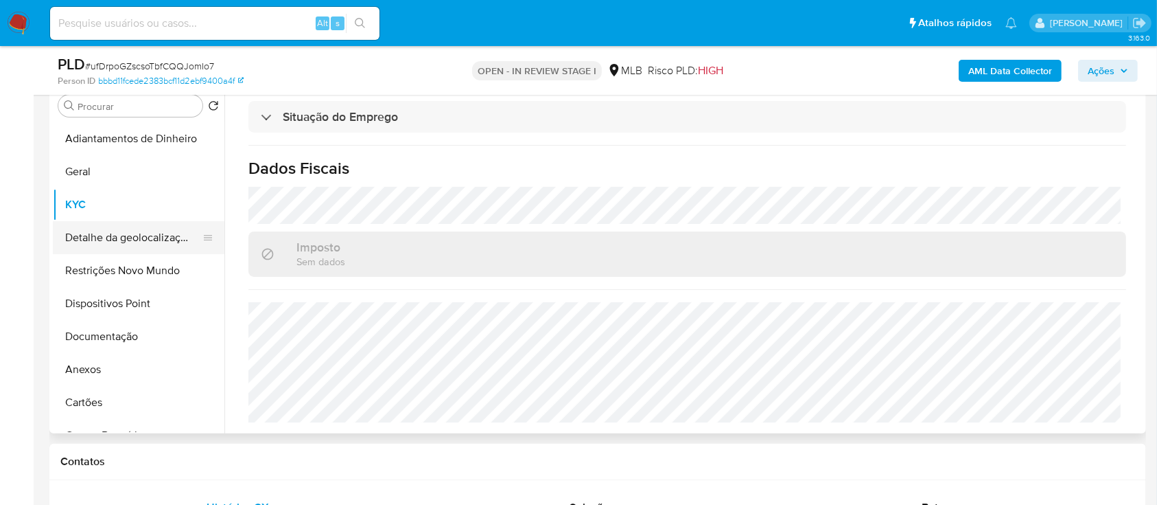
click at [159, 233] on button "Detalhe da geolocalização" at bounding box center [133, 237] width 161 height 33
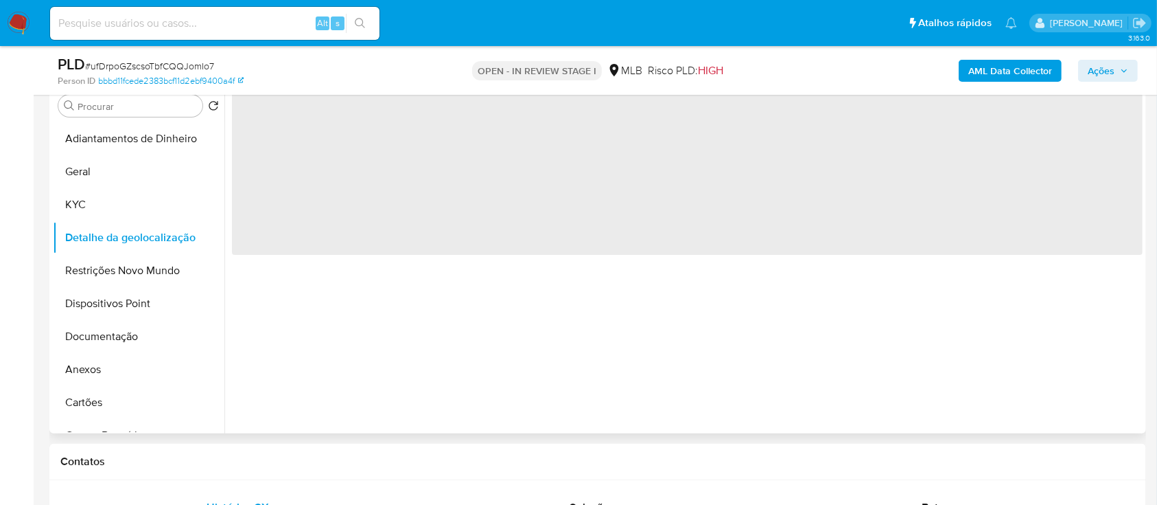
scroll to position [0, 0]
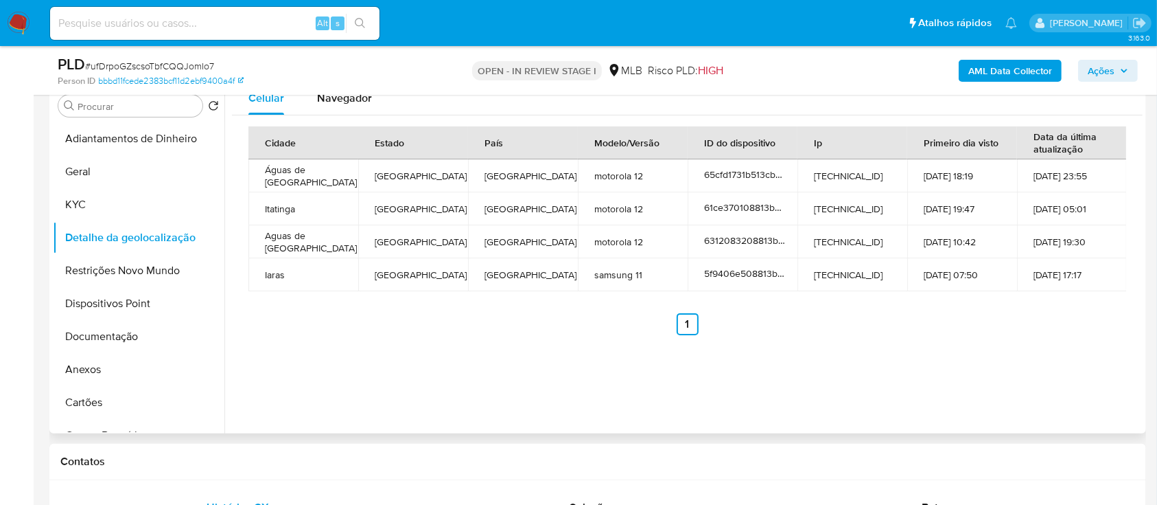
click at [905, 354] on div "Celular Navegador Cidade Estado País Modelo/Versão ID do dispositivo Ip Primeir…" at bounding box center [683, 257] width 918 height 351
click at [141, 265] on button "Restrições Novo Mundo" at bounding box center [133, 270] width 161 height 33
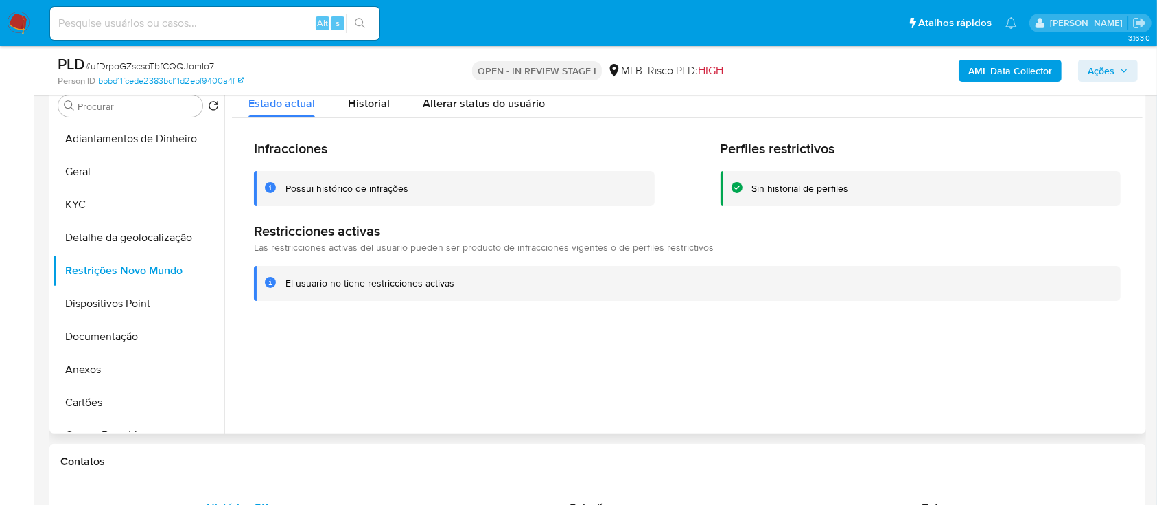
click at [901, 305] on div "Infracciones Possui histórico de infrações Perfiles restrictivos Sin historial …" at bounding box center [687, 220] width 911 height 204
click at [870, 359] on div at bounding box center [683, 257] width 918 height 351
click at [125, 297] on button "Dispositivos Point" at bounding box center [133, 303] width 161 height 33
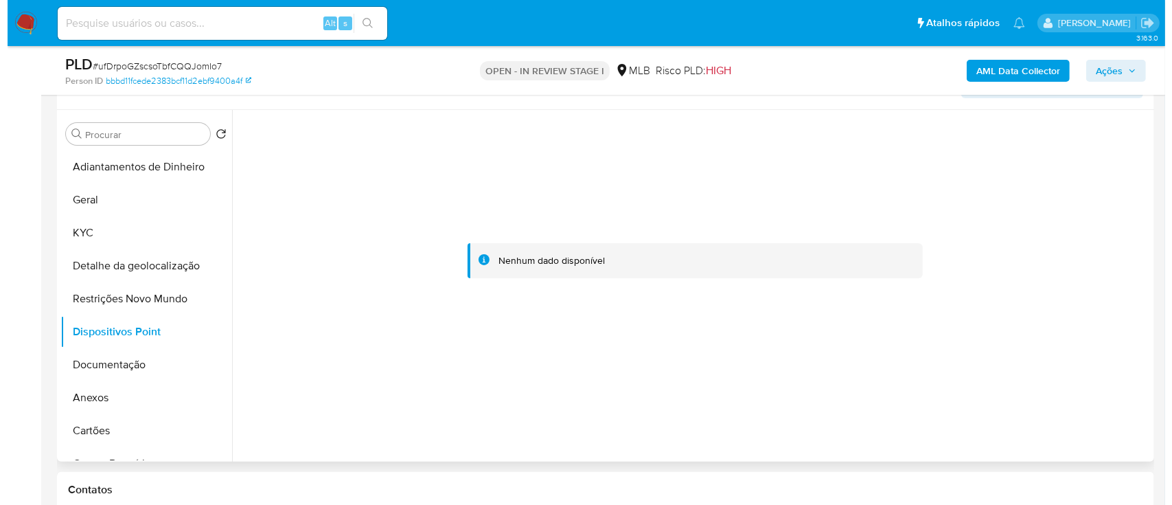
scroll to position [275, 0]
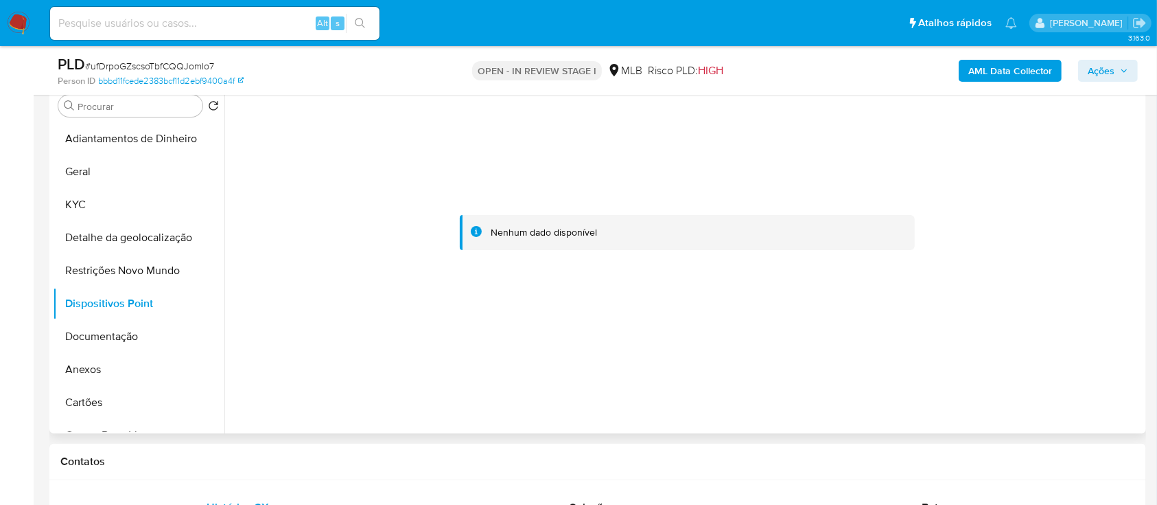
drag, startPoint x: 958, startPoint y: 370, endPoint x: 939, endPoint y: 356, distance: 23.1
click at [956, 369] on div at bounding box center [687, 233] width 911 height 302
click at [115, 325] on button "Documentação" at bounding box center [133, 336] width 161 height 33
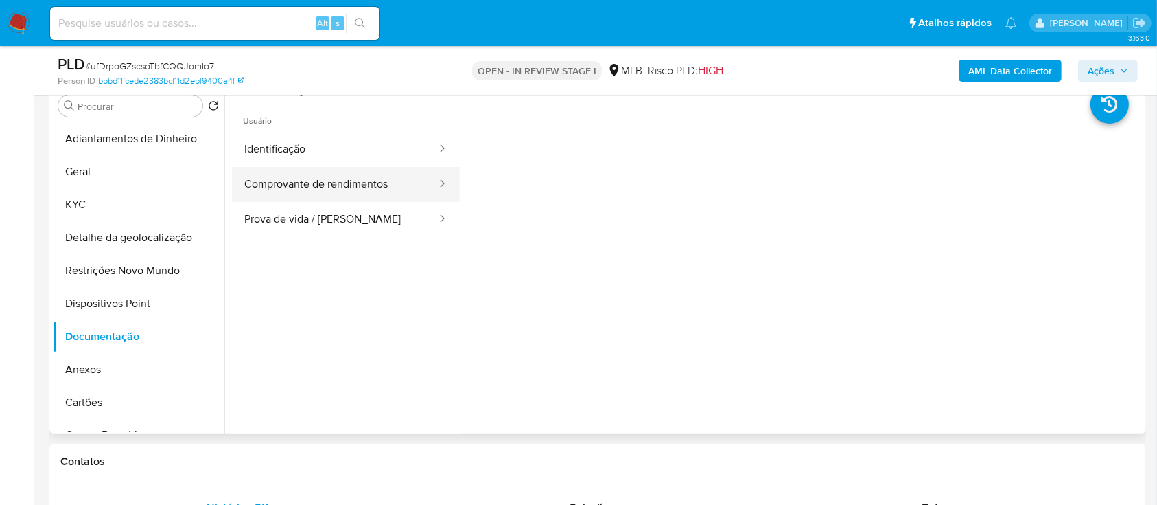
click at [322, 185] on button "Comprovante de rendimentos" at bounding box center [335, 184] width 206 height 35
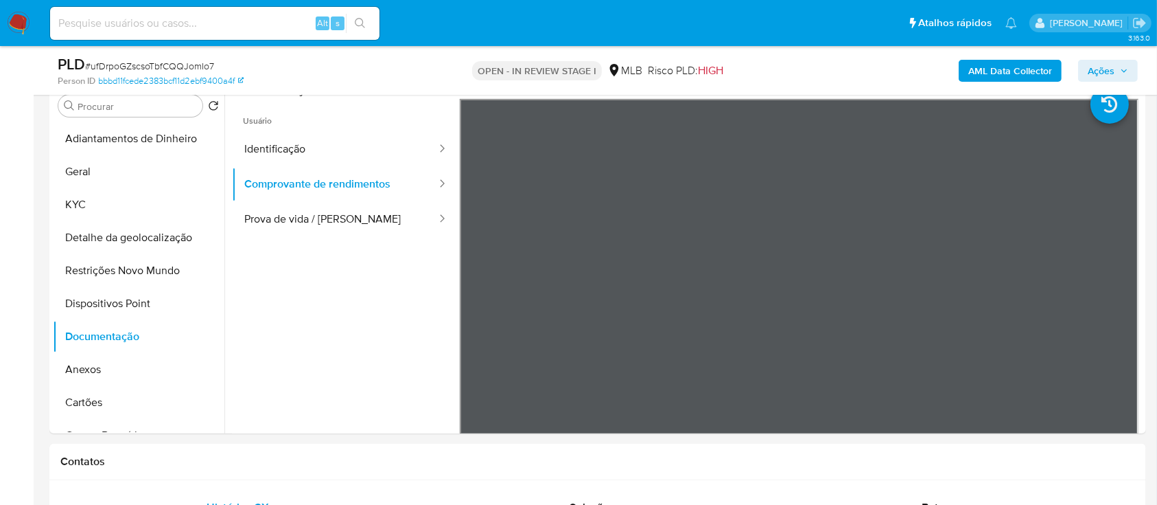
click at [1021, 73] on b "AML Data Collector" at bounding box center [1011, 71] width 84 height 22
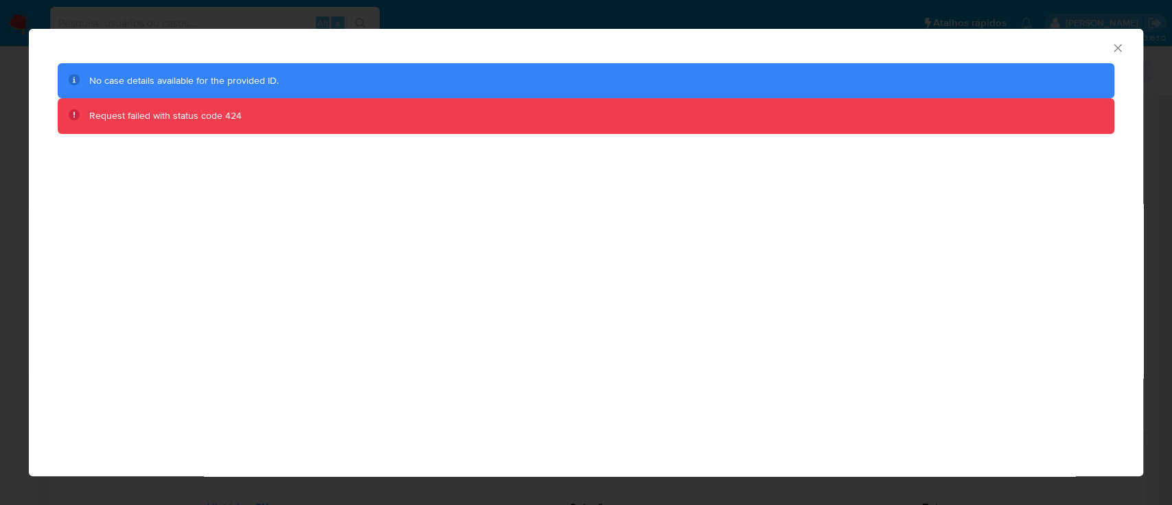
click at [1114, 51] on icon "Fechar a janela" at bounding box center [1118, 48] width 14 height 14
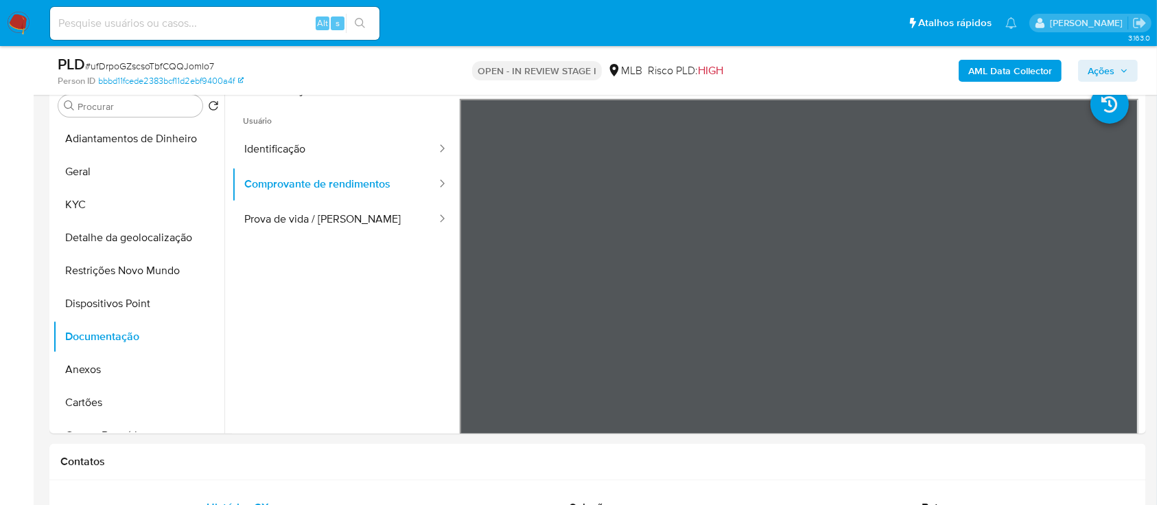
click at [1007, 71] on b "AML Data Collector" at bounding box center [1011, 71] width 84 height 22
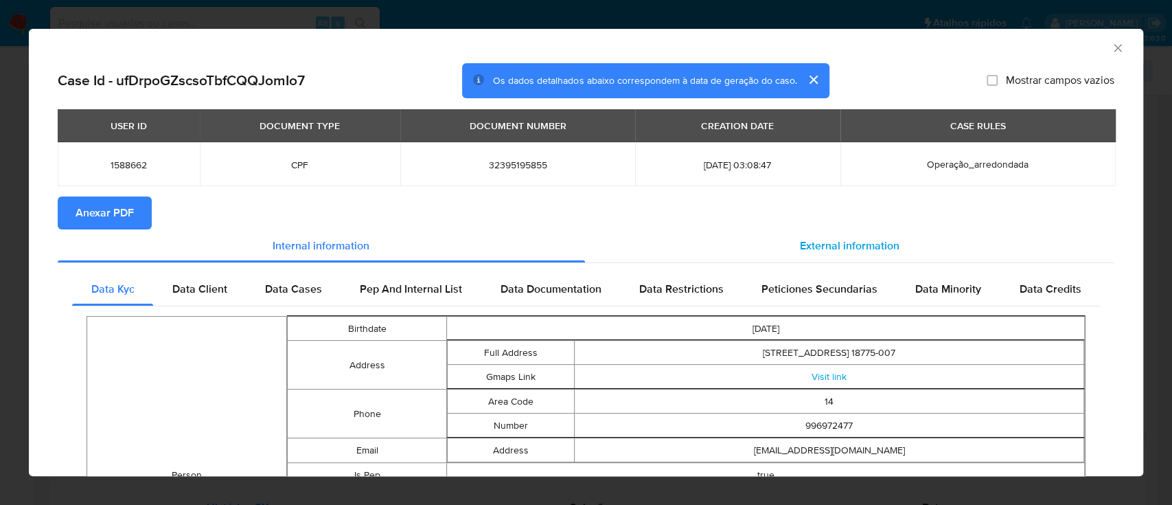
click at [873, 253] on span "External information" at bounding box center [850, 246] width 100 height 16
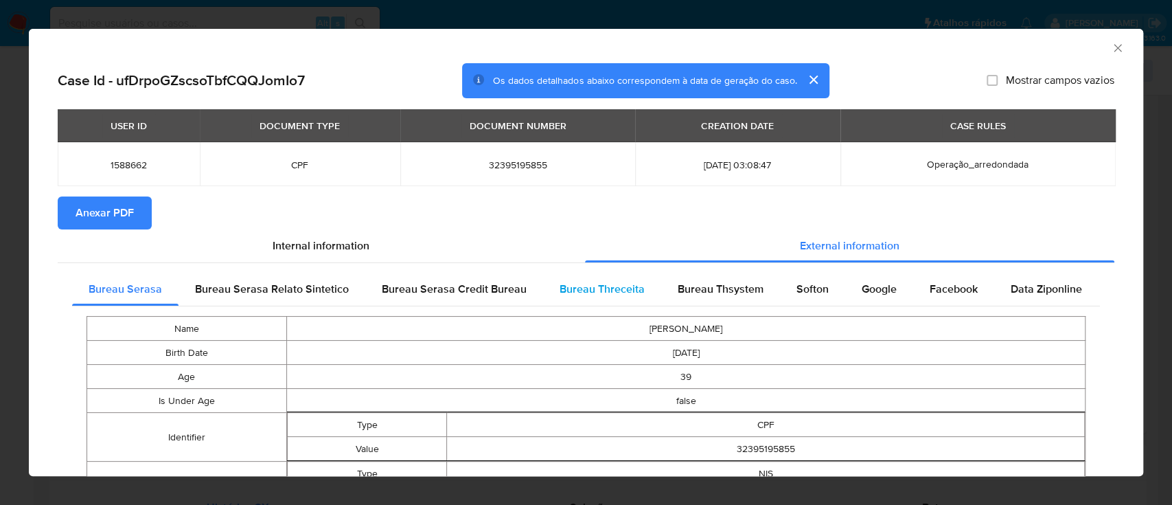
click at [632, 285] on span "Bureau Threceita" at bounding box center [601, 289] width 85 height 16
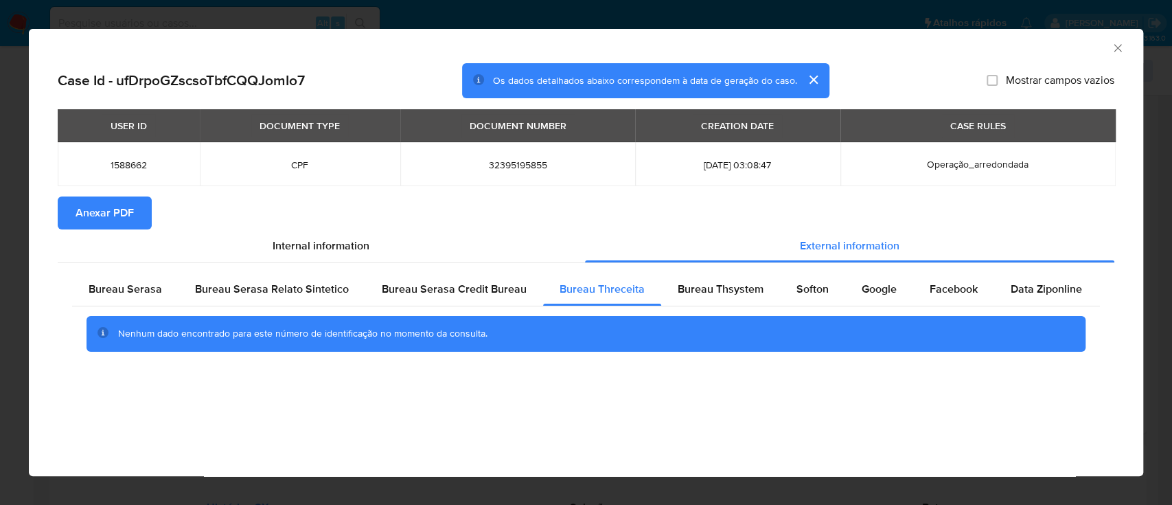
click at [1002, 46] on div "AML Data Collector" at bounding box center [574, 45] width 1072 height 15
click at [721, 286] on span "Bureau Thsystem" at bounding box center [721, 289] width 86 height 16
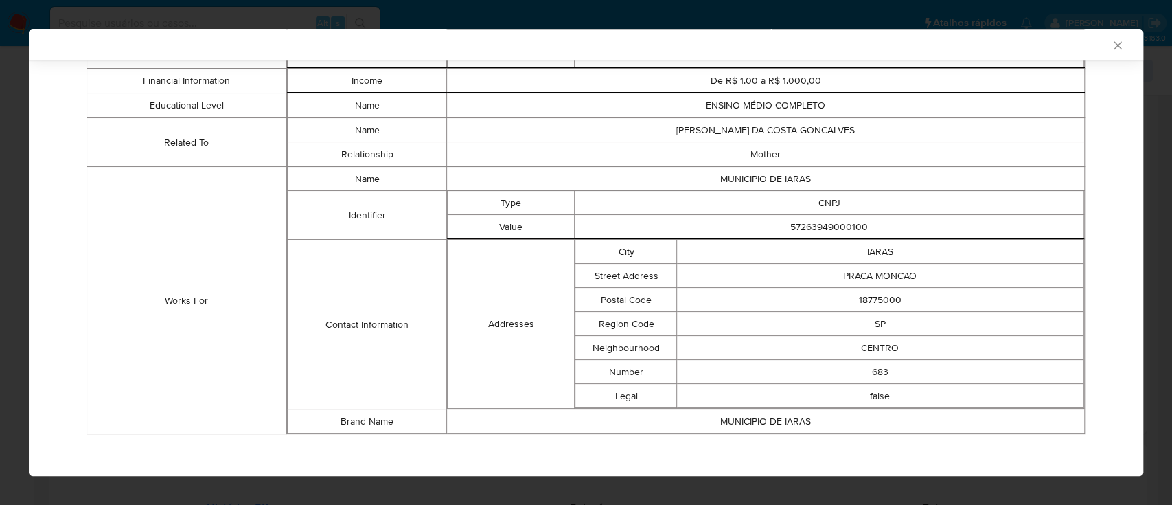
scroll to position [822, 0]
click at [973, 43] on div "AML Data Collector" at bounding box center [574, 44] width 1072 height 12
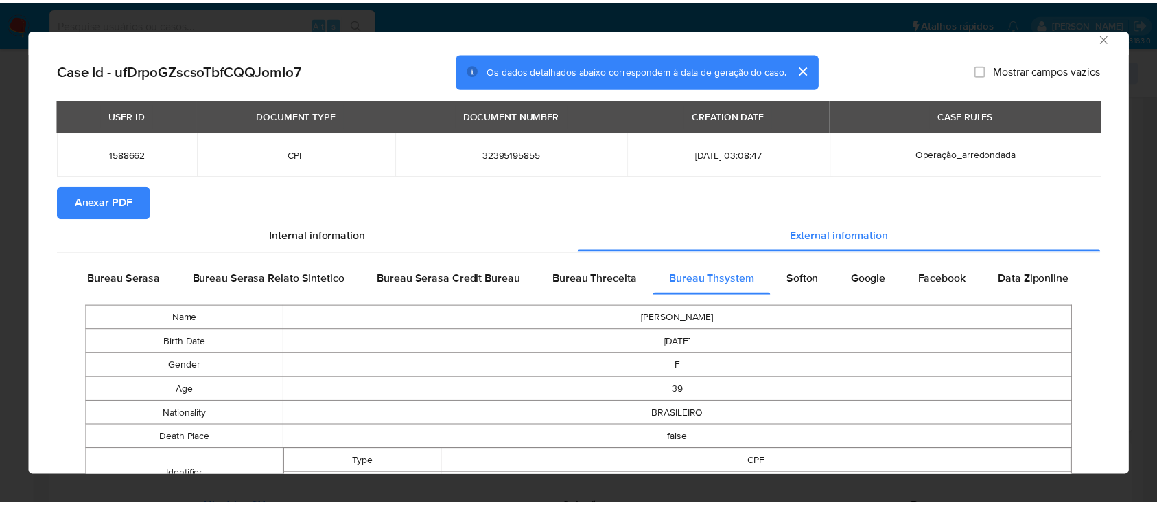
scroll to position [0, 0]
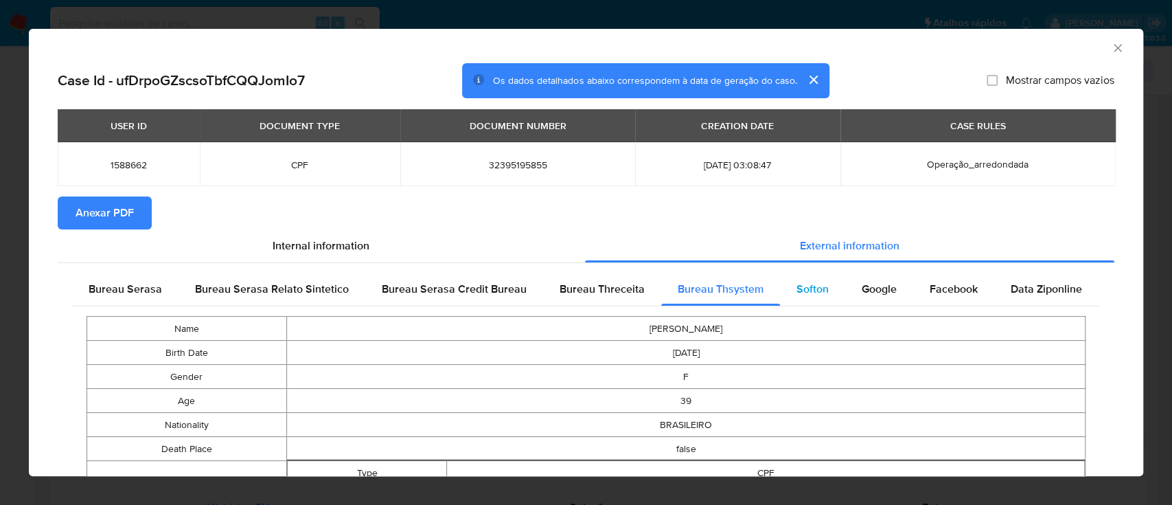
click at [805, 276] on div "Softon" at bounding box center [812, 289] width 65 height 33
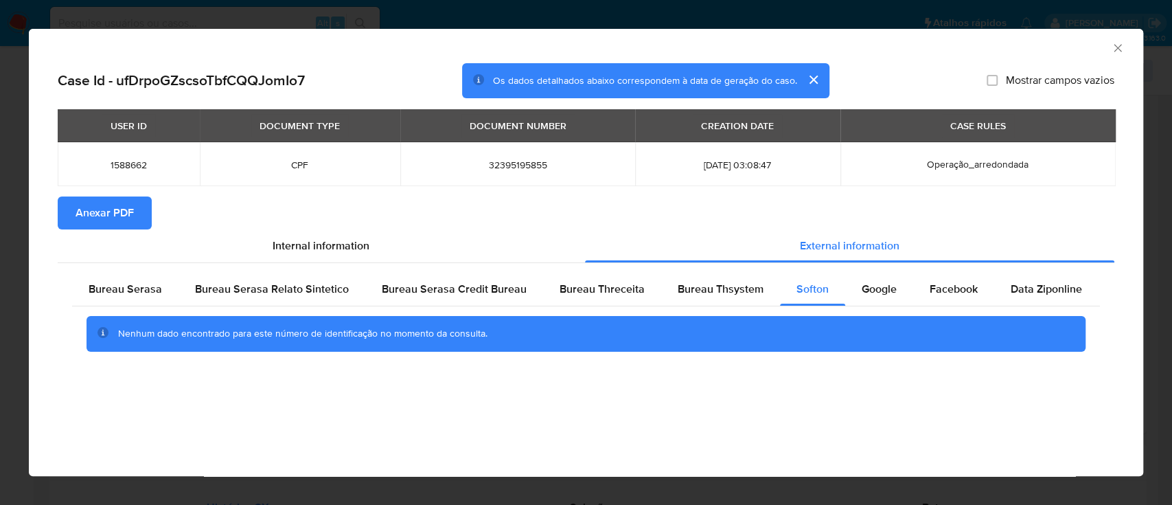
click at [972, 46] on div "AML Data Collector" at bounding box center [574, 45] width 1072 height 15
click at [863, 294] on span "Google" at bounding box center [878, 289] width 35 height 16
click at [286, 187] on div "USER ID DOCUMENT TYPE DOCUMENT NUMBER CREATION DATE CASE RULES 1588662 CPF 3239…" at bounding box center [586, 152] width 1056 height 87
click at [1120, 47] on icon "Fechar a janela" at bounding box center [1118, 48] width 14 height 14
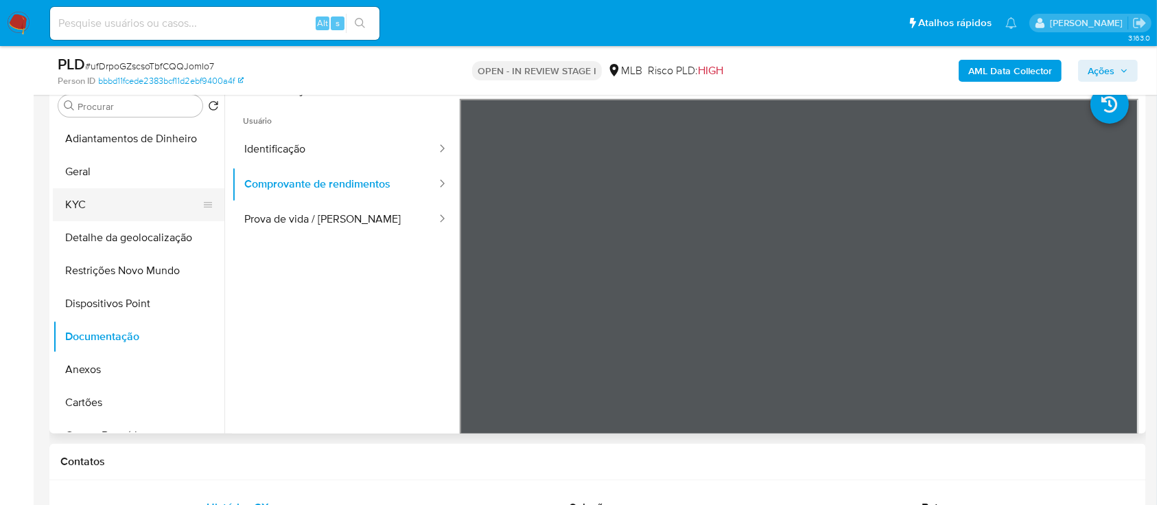
click at [84, 195] on button "KYC" at bounding box center [133, 204] width 161 height 33
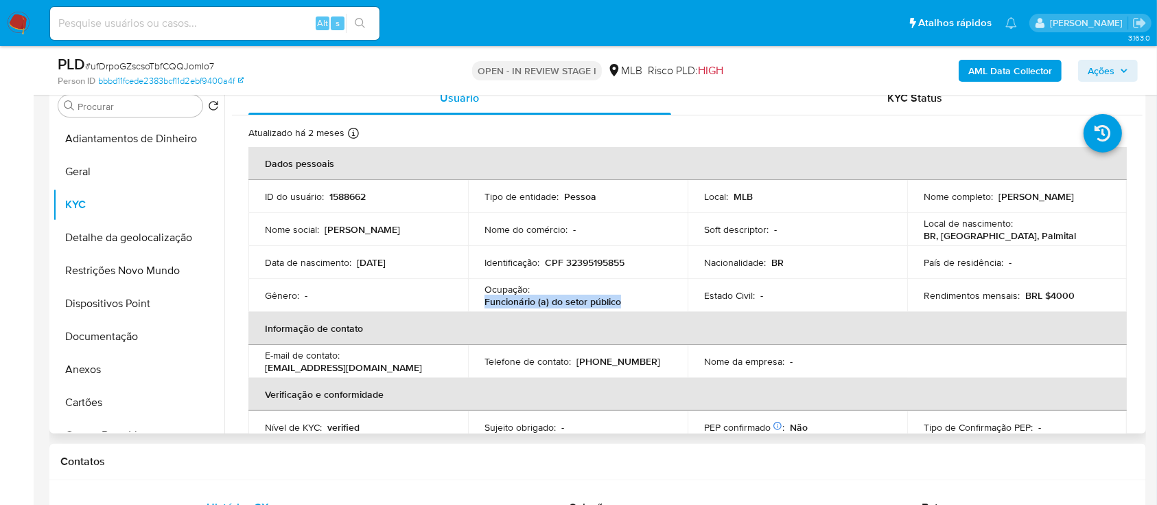
drag, startPoint x: 627, startPoint y: 305, endPoint x: 484, endPoint y: 302, distance: 142.8
click at [478, 305] on td "Ocupação : Funcionário (a) do setor público" at bounding box center [578, 295] width 220 height 33
copy p "Funcionário (a) do setor público"
drag, startPoint x: 106, startPoint y: 322, endPoint x: 126, endPoint y: 315, distance: 21.7
click at [106, 321] on button "Documentação" at bounding box center [139, 336] width 172 height 33
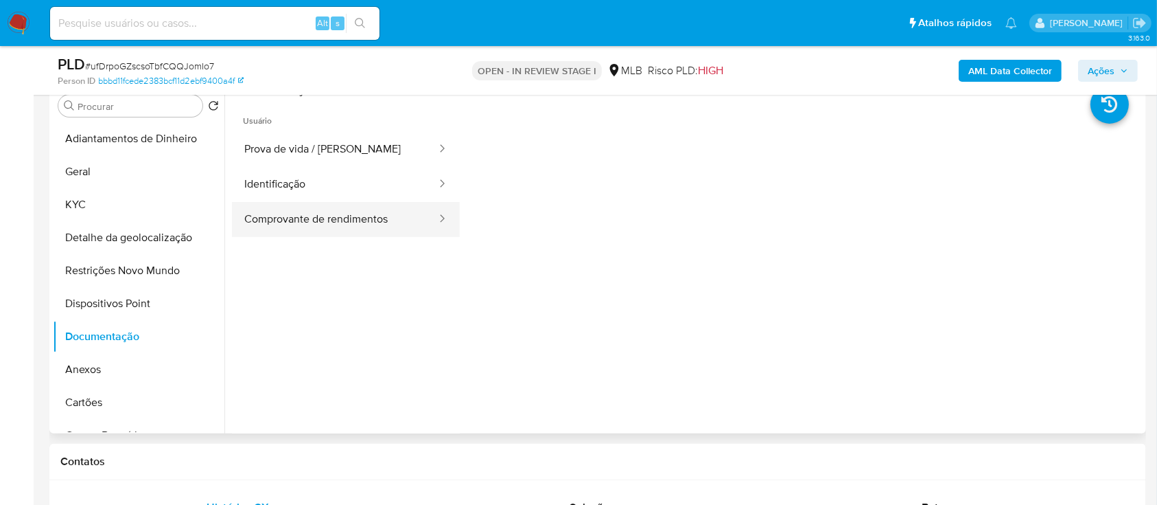
click at [324, 213] on button "Comprovante de rendimentos" at bounding box center [335, 219] width 206 height 35
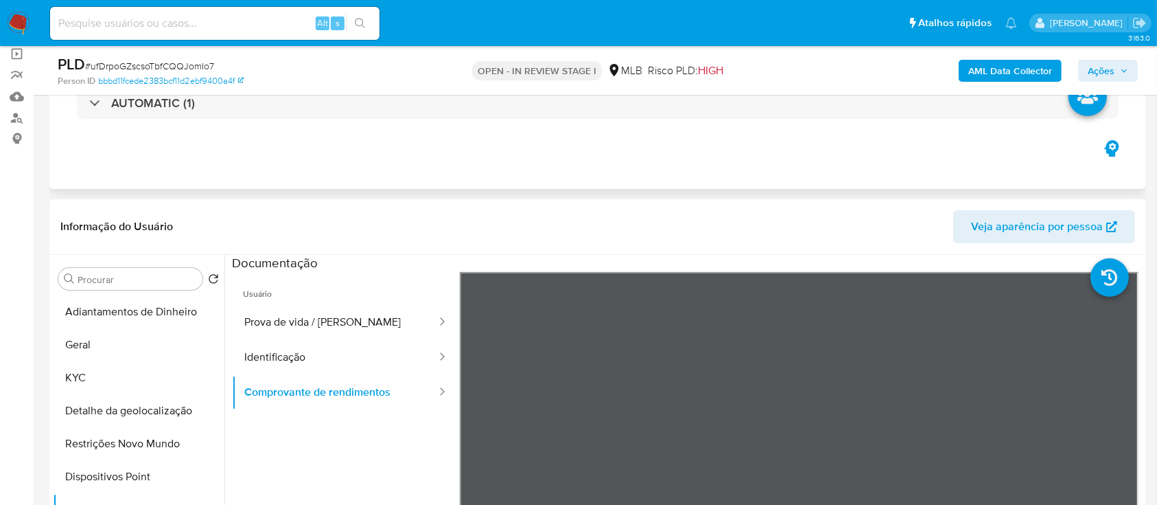
scroll to position [183, 0]
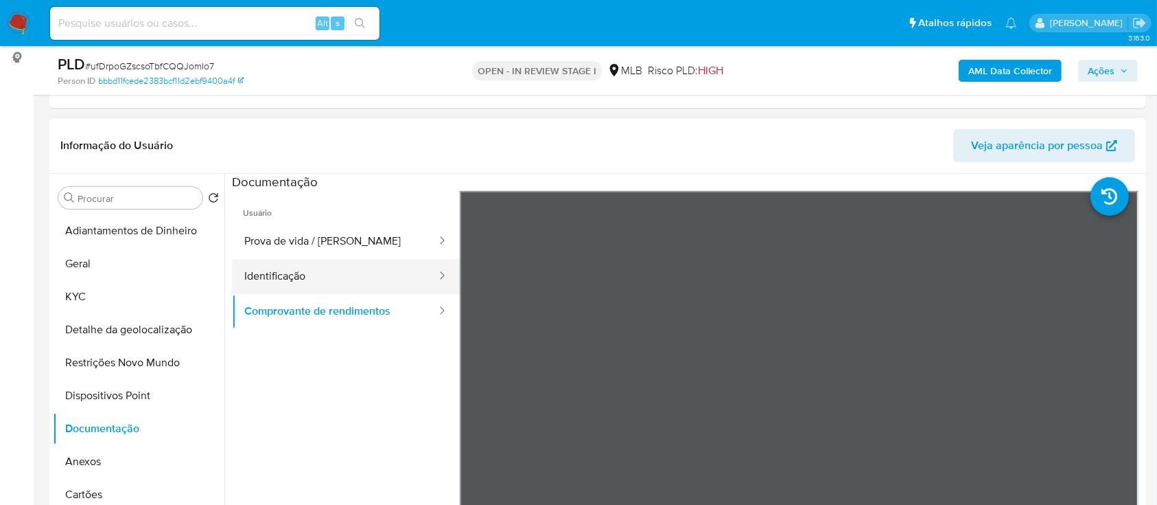
click at [310, 277] on button "Identificação" at bounding box center [335, 276] width 206 height 35
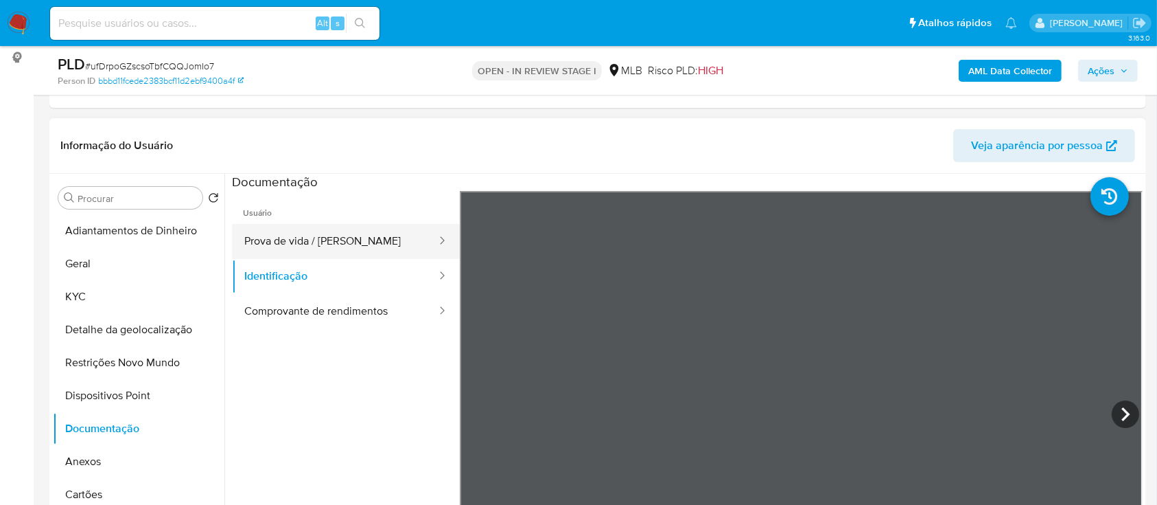
click at [335, 236] on button "Prova de vida / Selfie" at bounding box center [335, 241] width 206 height 35
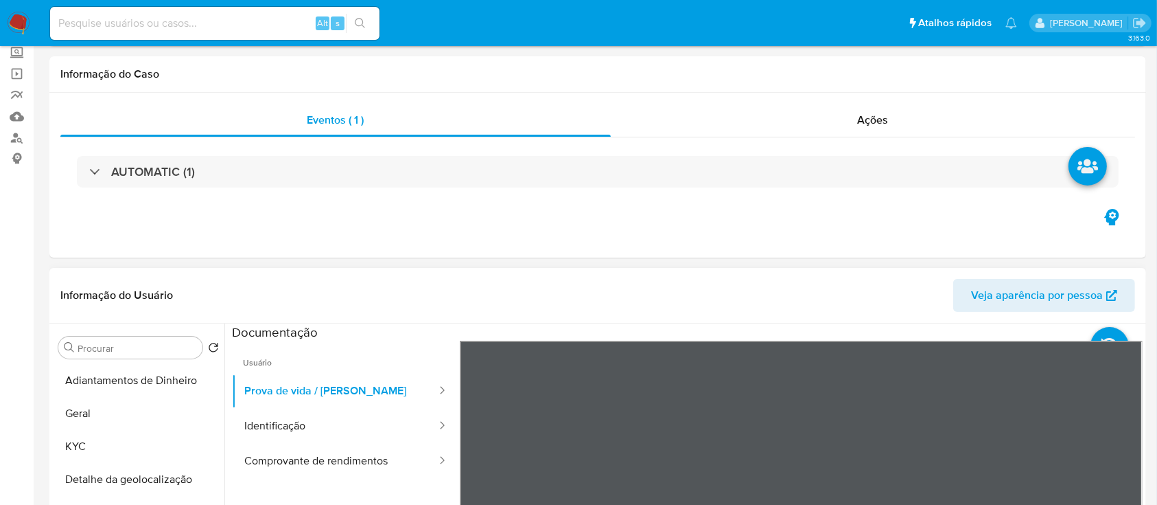
scroll to position [0, 0]
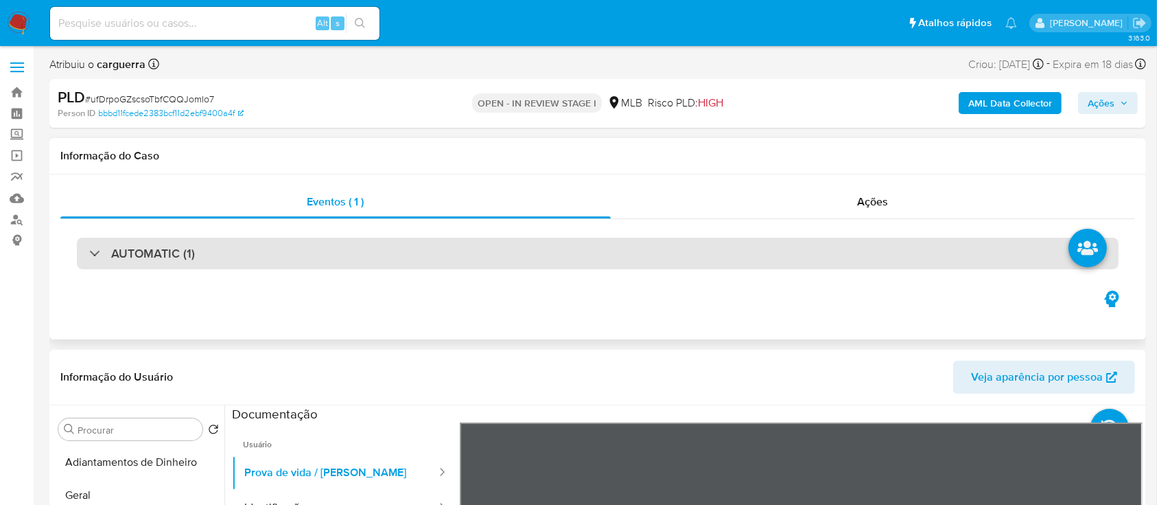
click at [121, 247] on h3 "AUTOMATIC (1)" at bounding box center [153, 253] width 84 height 15
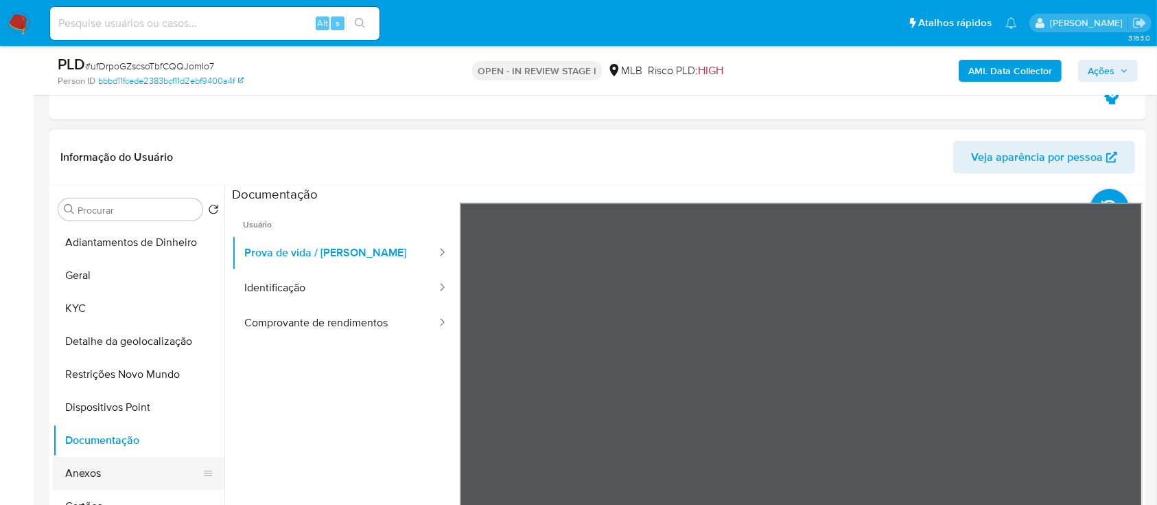
scroll to position [1190, 0]
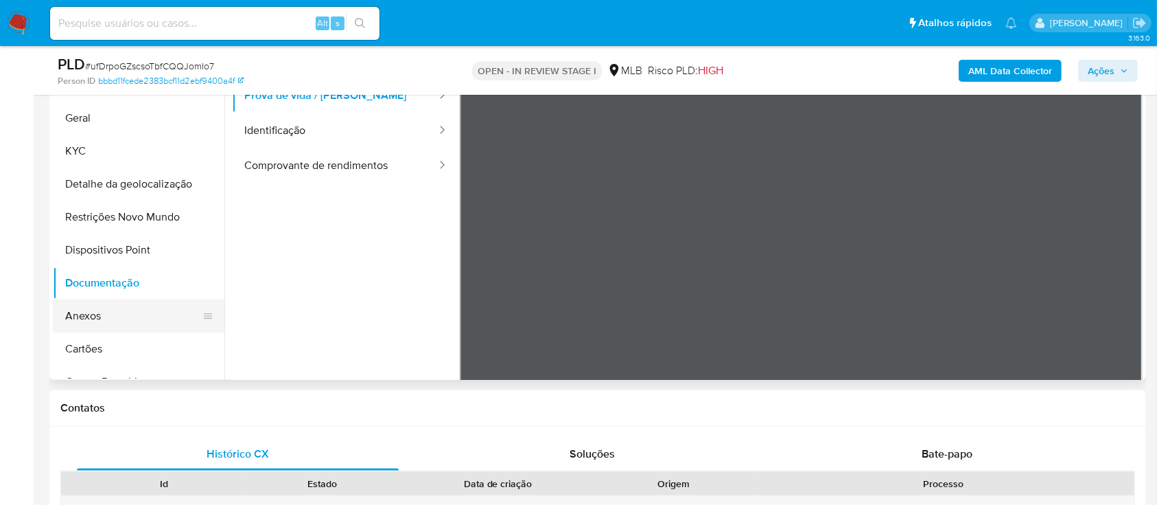
click at [97, 312] on button "Anexos" at bounding box center [133, 315] width 161 height 33
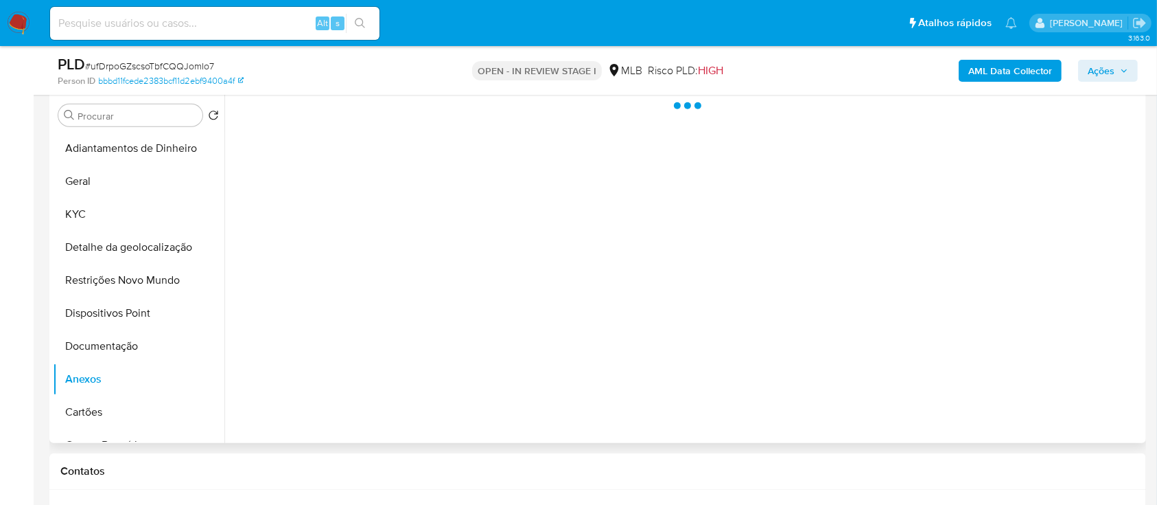
scroll to position [1098, 0]
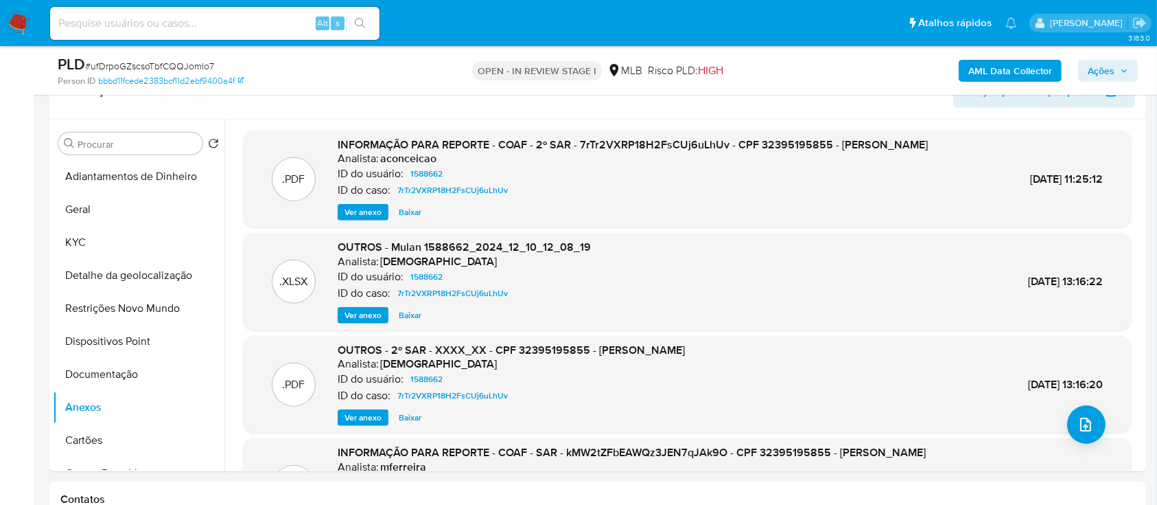
click at [1010, 68] on b "AML Data Collector" at bounding box center [1011, 71] width 84 height 22
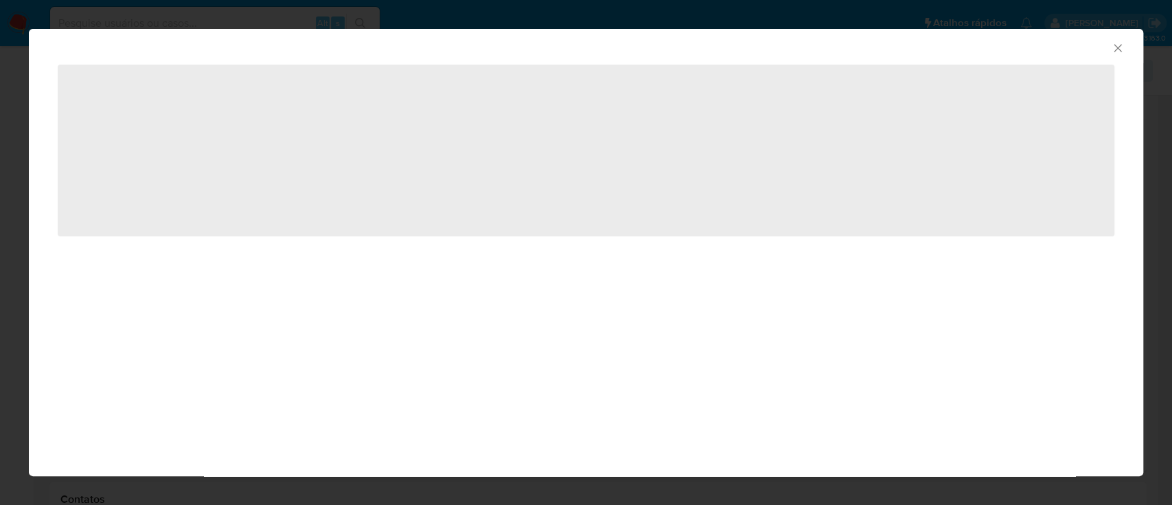
click at [1118, 47] on icon "Fechar a janela" at bounding box center [1118, 48] width 14 height 14
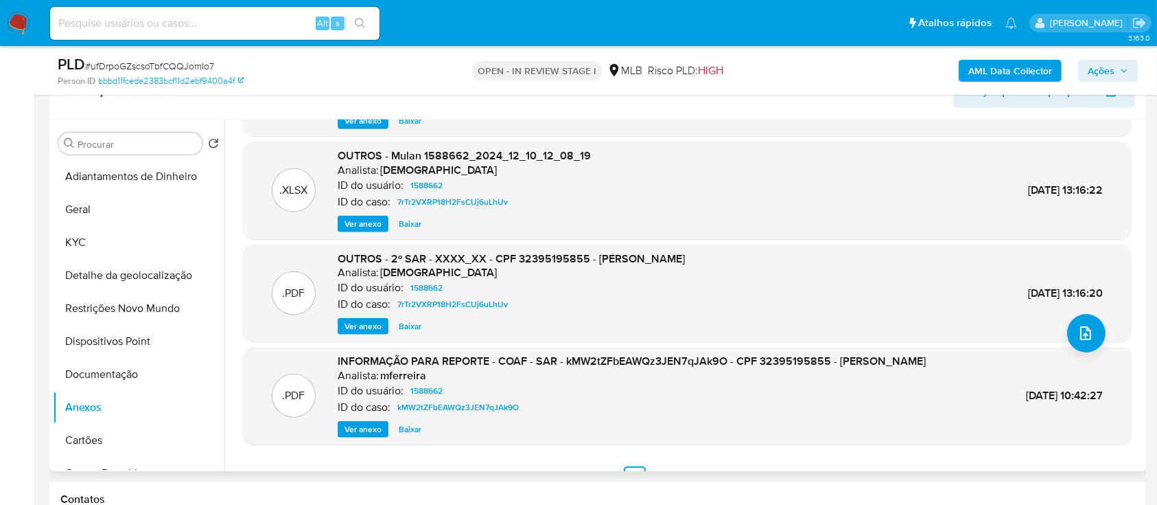
scroll to position [0, 0]
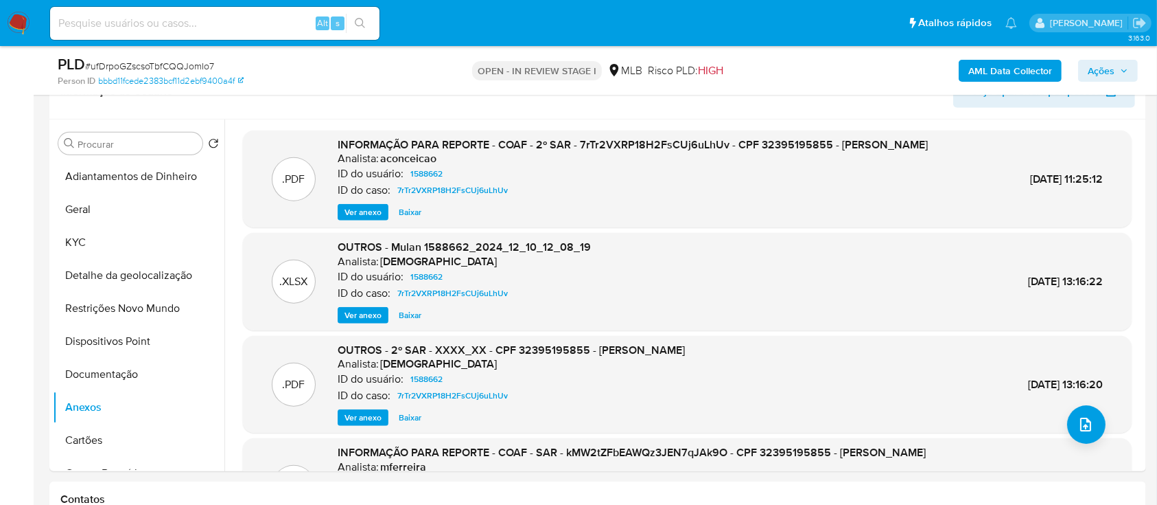
click at [1011, 71] on b "AML Data Collector" at bounding box center [1011, 71] width 84 height 22
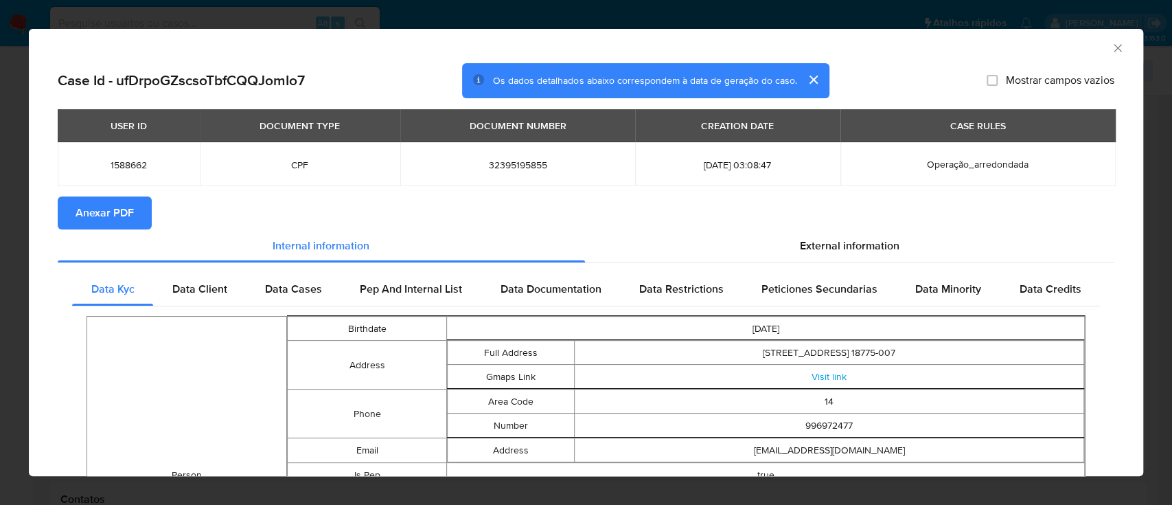
click at [124, 211] on span "Anexar PDF" at bounding box center [105, 213] width 58 height 30
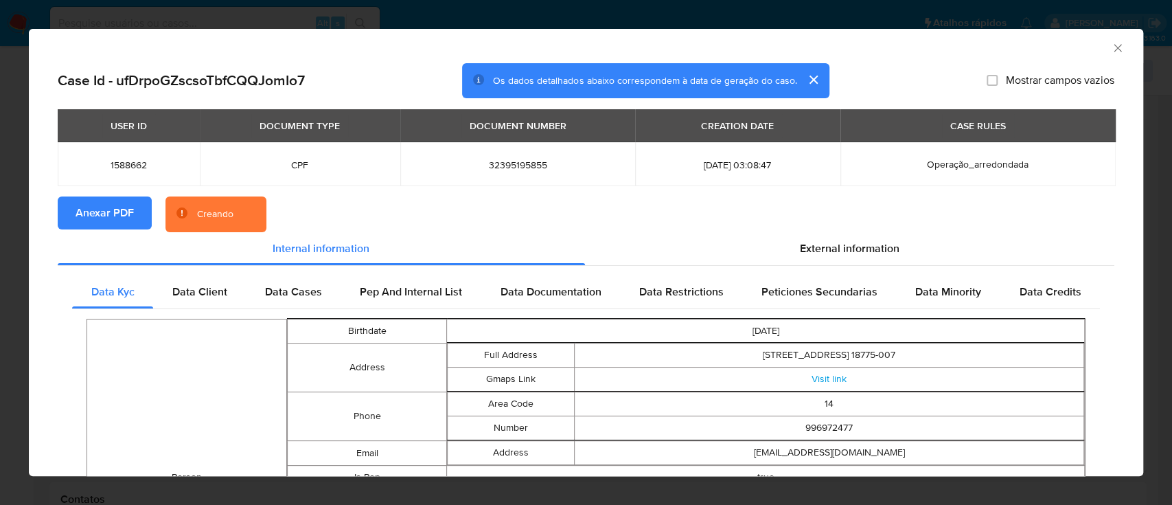
click at [1111, 47] on icon "Fechar a janela" at bounding box center [1118, 48] width 14 height 14
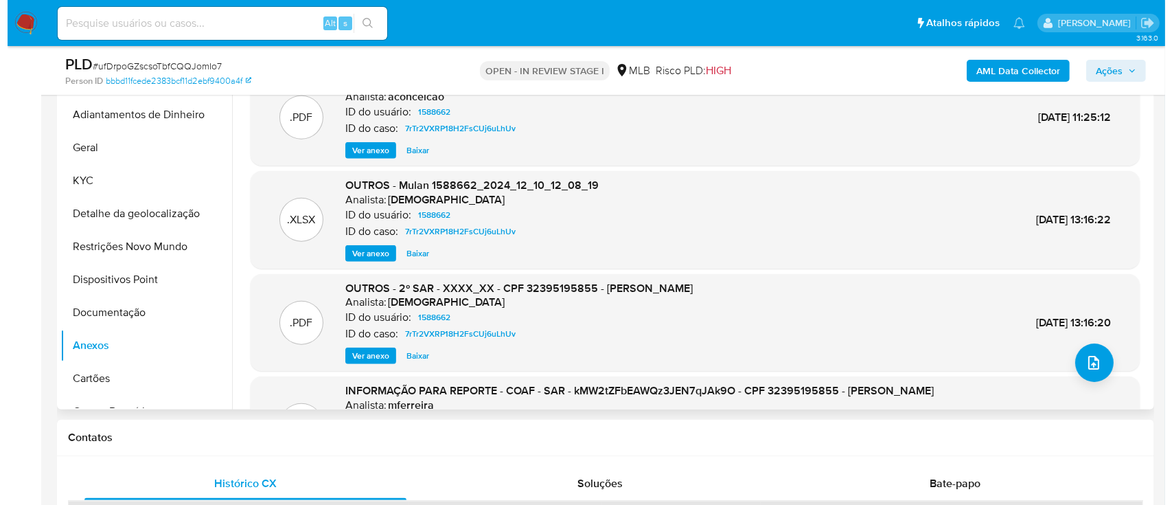
scroll to position [1190, 0]
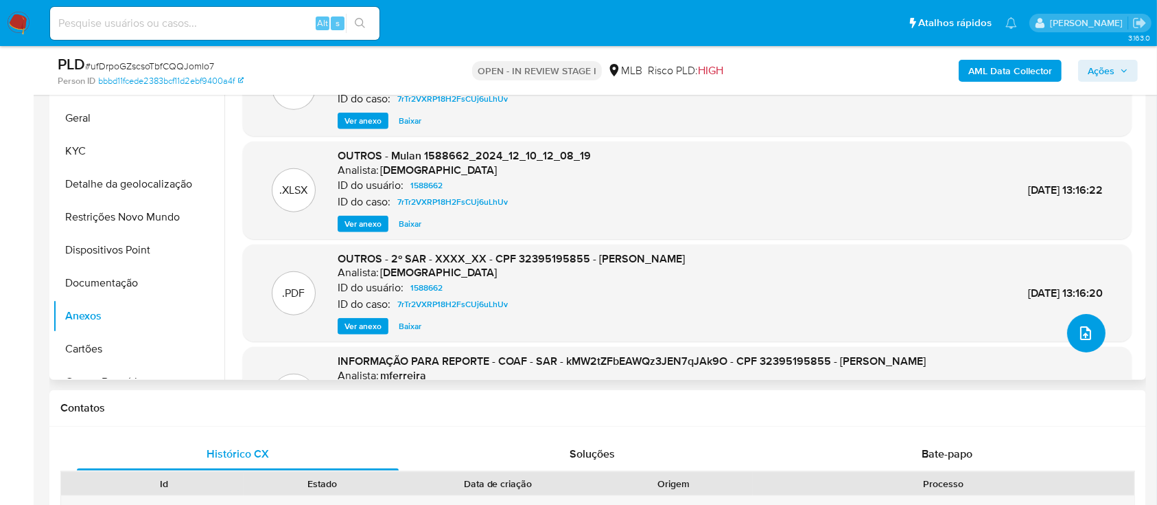
click at [1082, 334] on icon "upload-file" at bounding box center [1086, 333] width 16 height 16
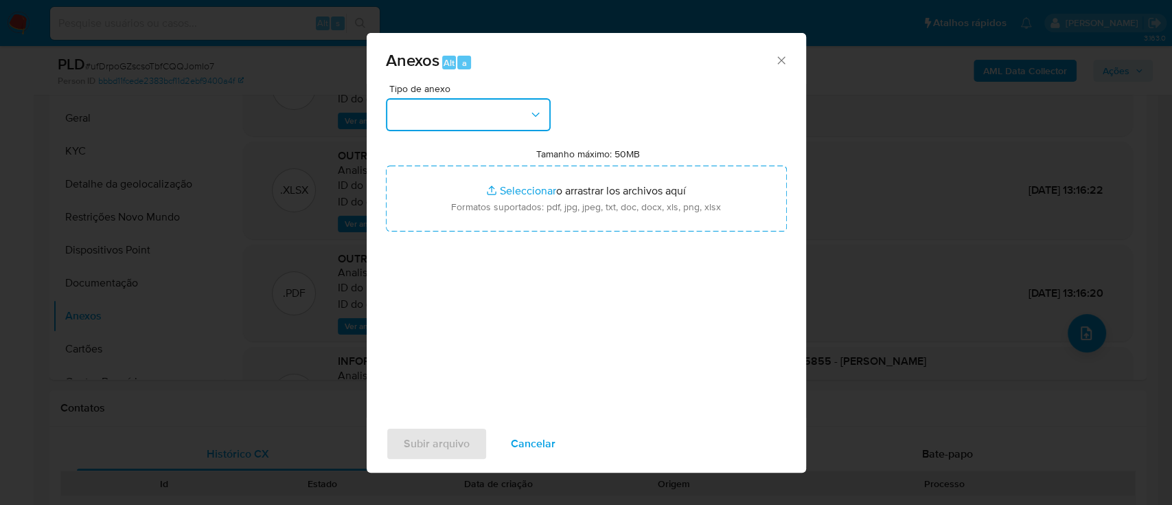
click at [484, 121] on button "button" at bounding box center [468, 114] width 165 height 33
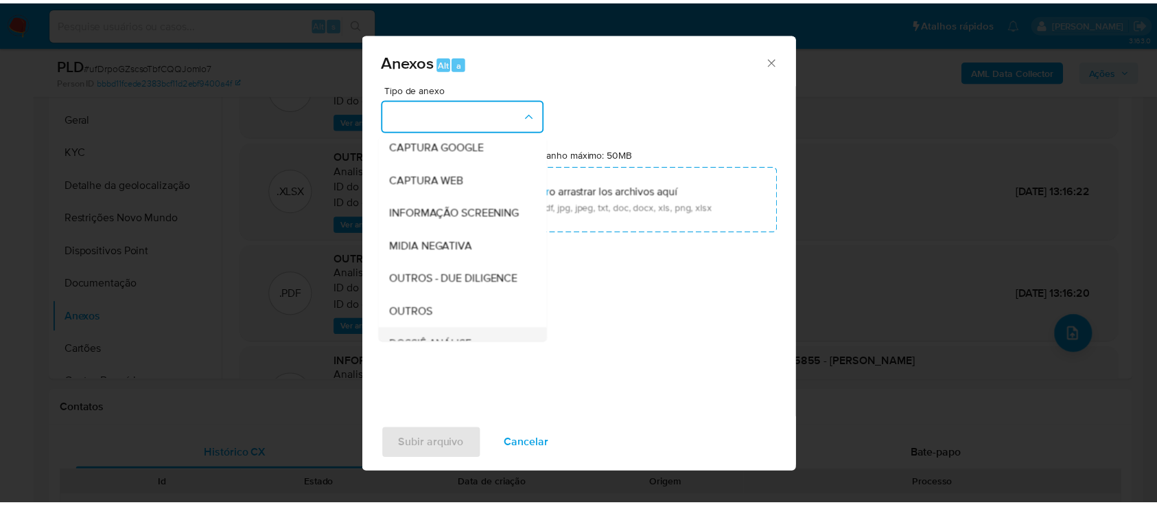
scroll to position [183, 0]
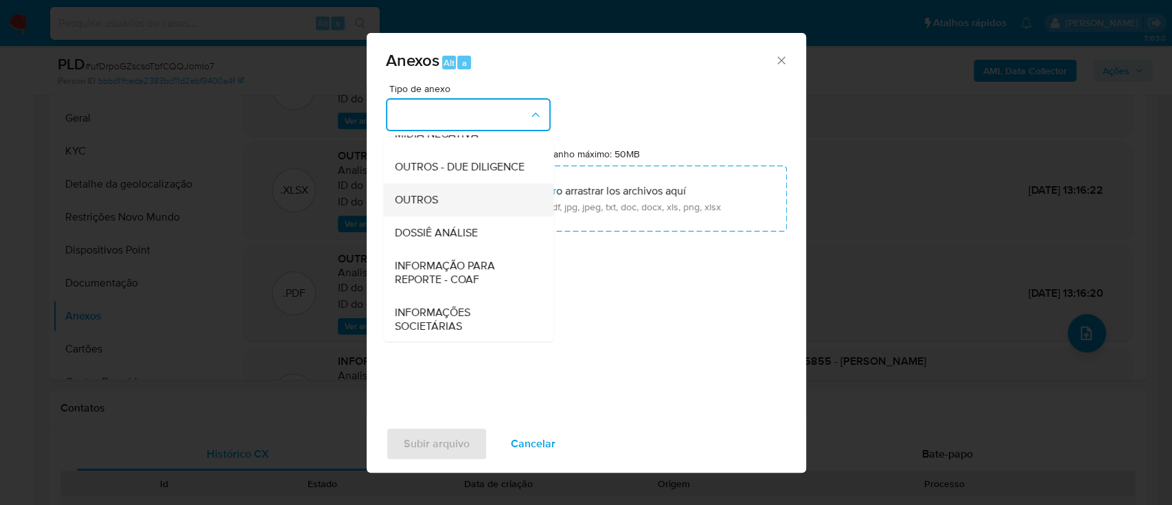
click at [428, 207] on span "OUTROS" at bounding box center [415, 200] width 43 height 14
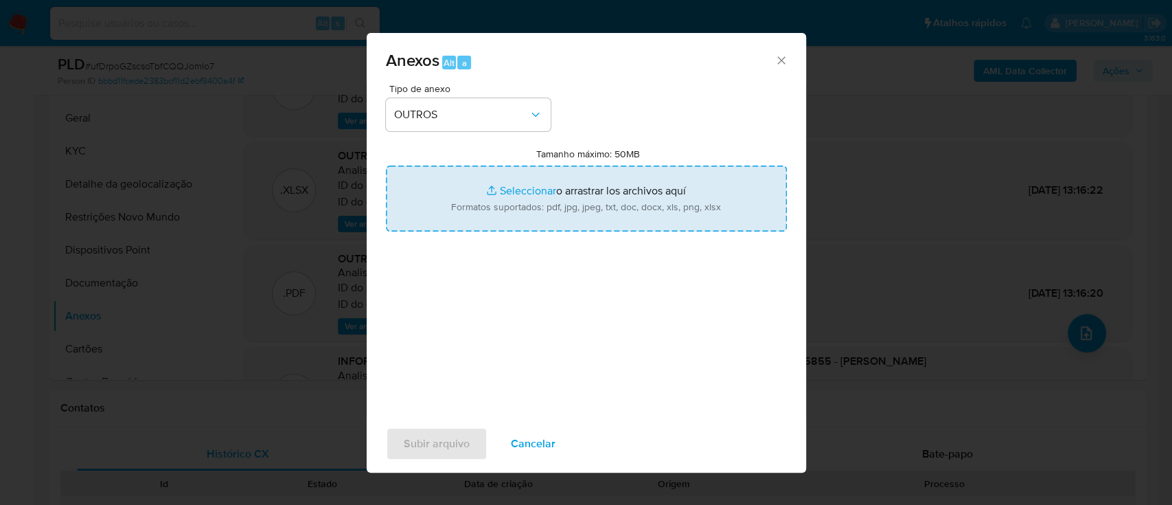
click at [518, 180] on input "Tamanho máximo: 50MB Seleccionar archivos" at bounding box center [586, 198] width 401 height 66
type input "C:\fakepath\3º SAR - xxx - CPF 32395195855 - TATIANA DA COSTA GONCALVES.pdf"
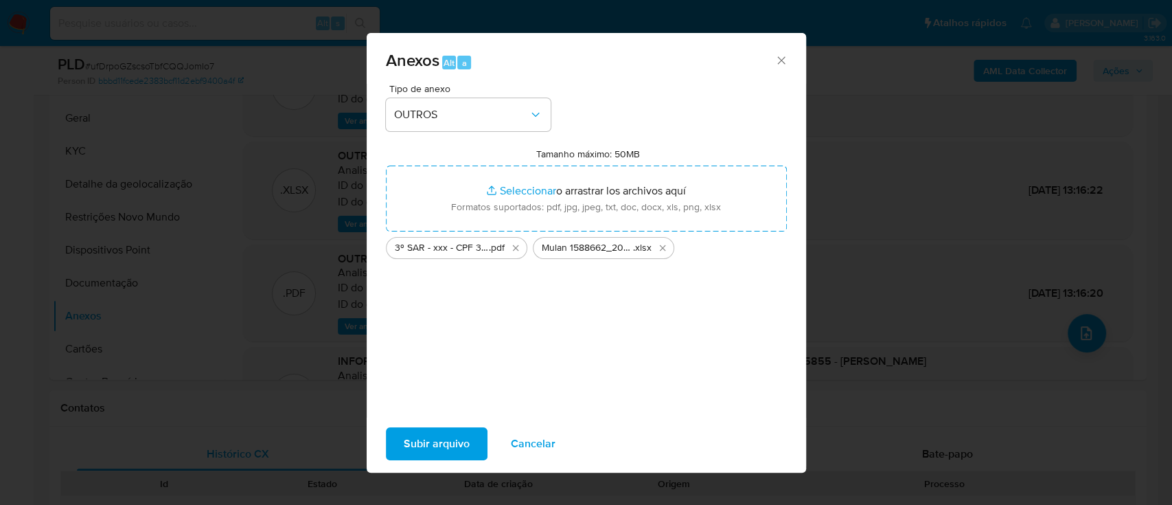
click at [412, 448] on span "Subir arquivo" at bounding box center [437, 443] width 66 height 30
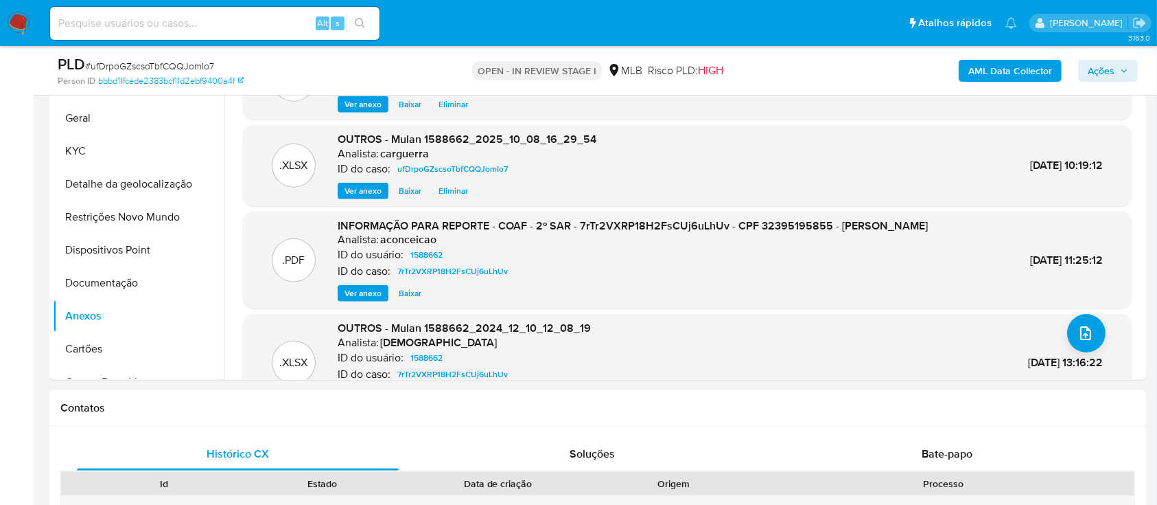
click at [1114, 64] on span "Ações" at bounding box center [1101, 71] width 27 height 22
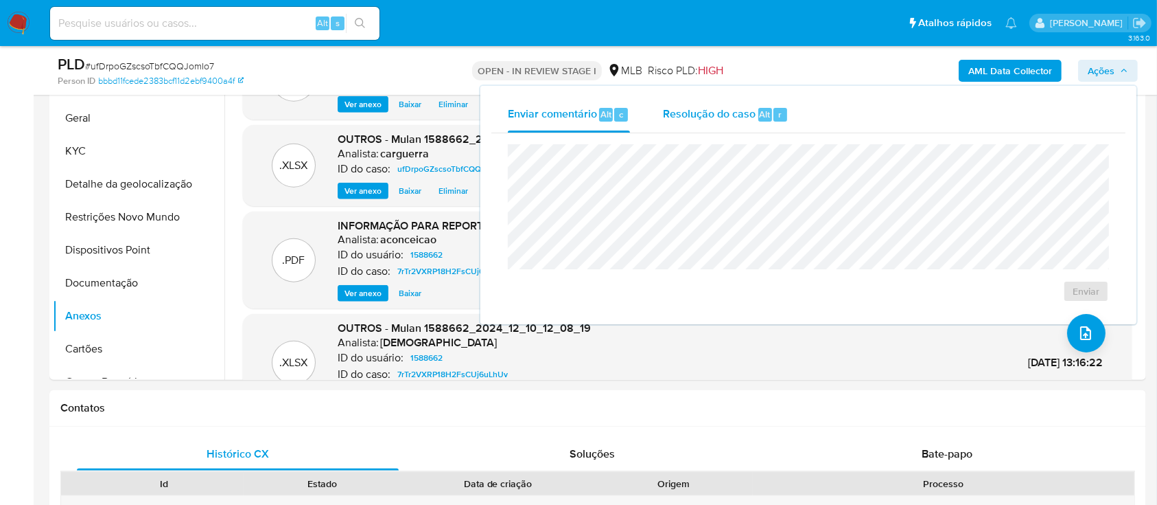
click at [715, 115] on span "Resolução do caso" at bounding box center [709, 114] width 93 height 16
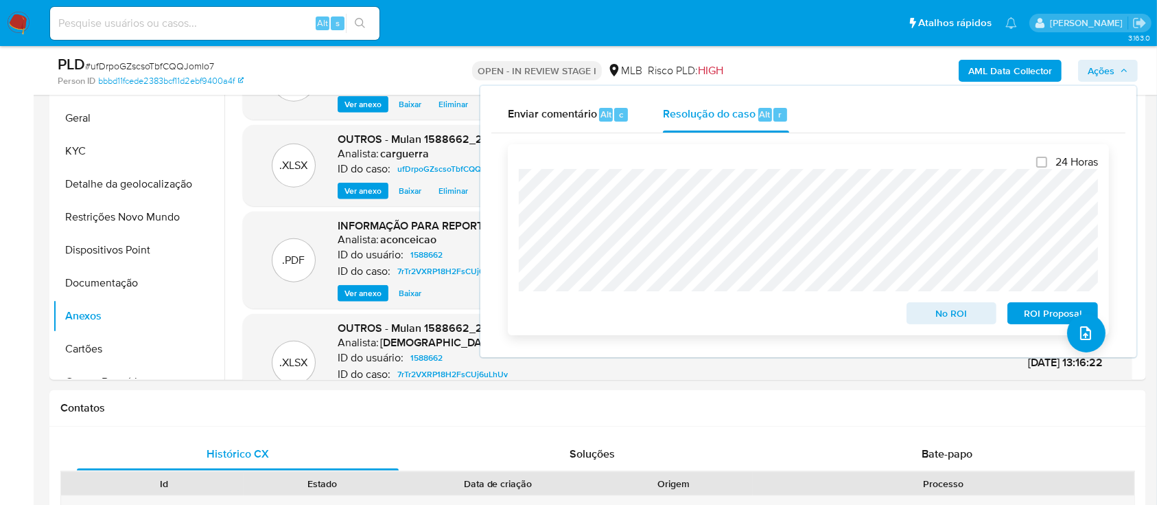
click at [1028, 315] on span "ROI Proposal" at bounding box center [1052, 312] width 71 height 19
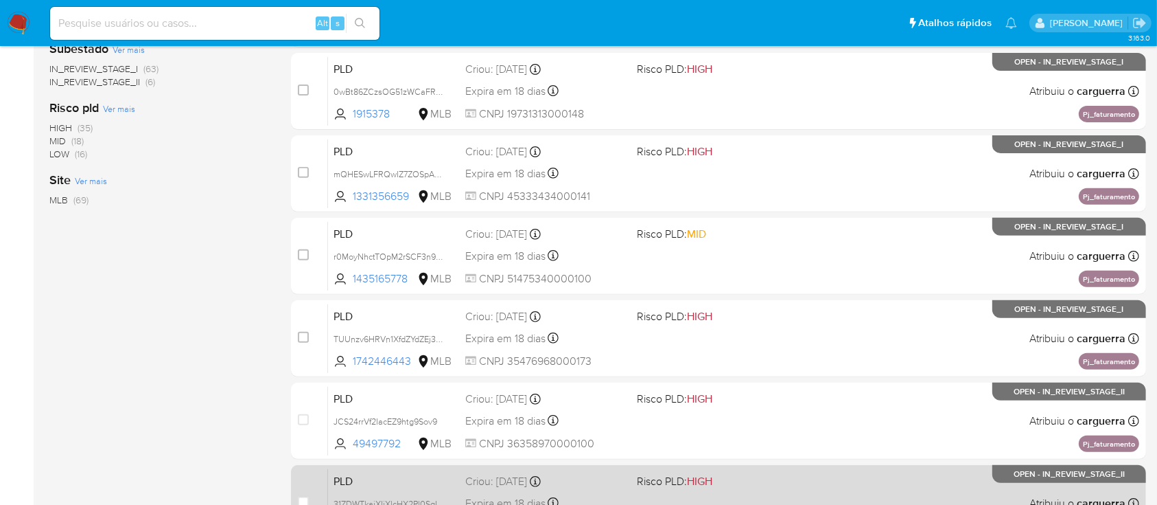
scroll to position [627, 0]
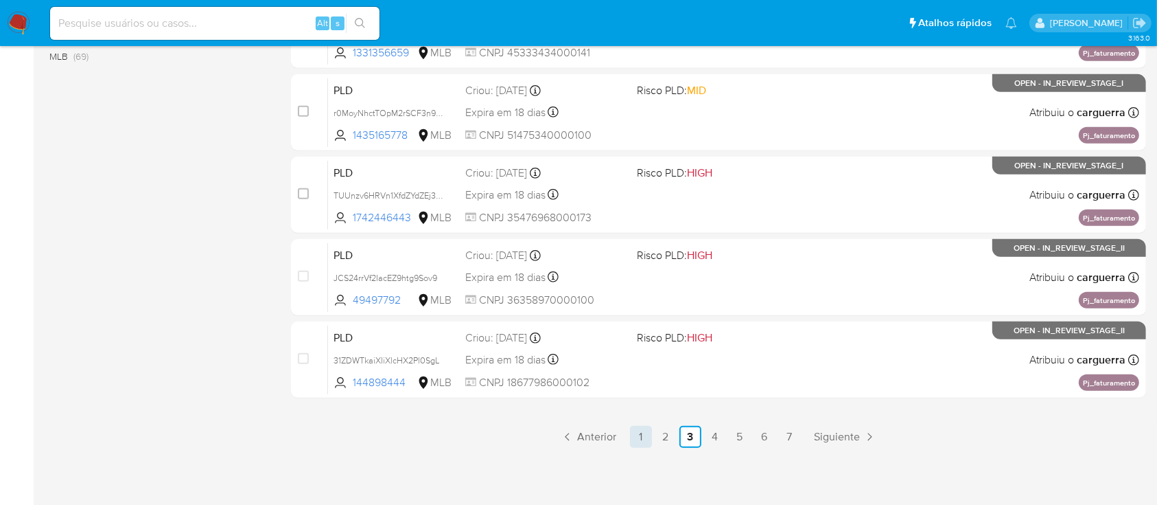
click at [643, 433] on link "1" at bounding box center [641, 437] width 22 height 22
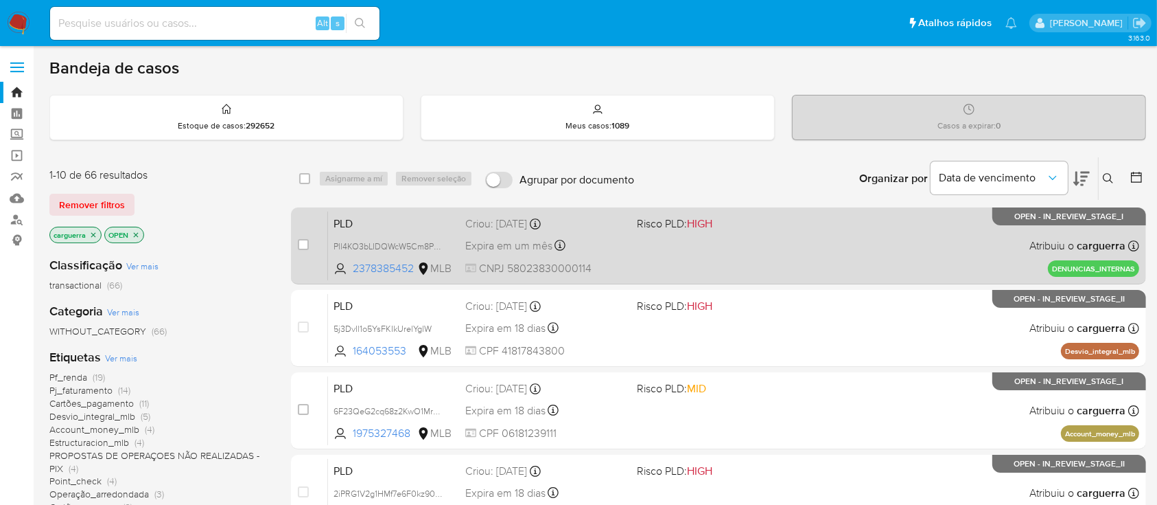
click at [860, 255] on div "PLD Pll4KO3bLIDQWcW5Cm8PhxAj 2378385452 MLB Risco PLD: HIGH Criou: [DATE] Criou…" at bounding box center [733, 245] width 811 height 69
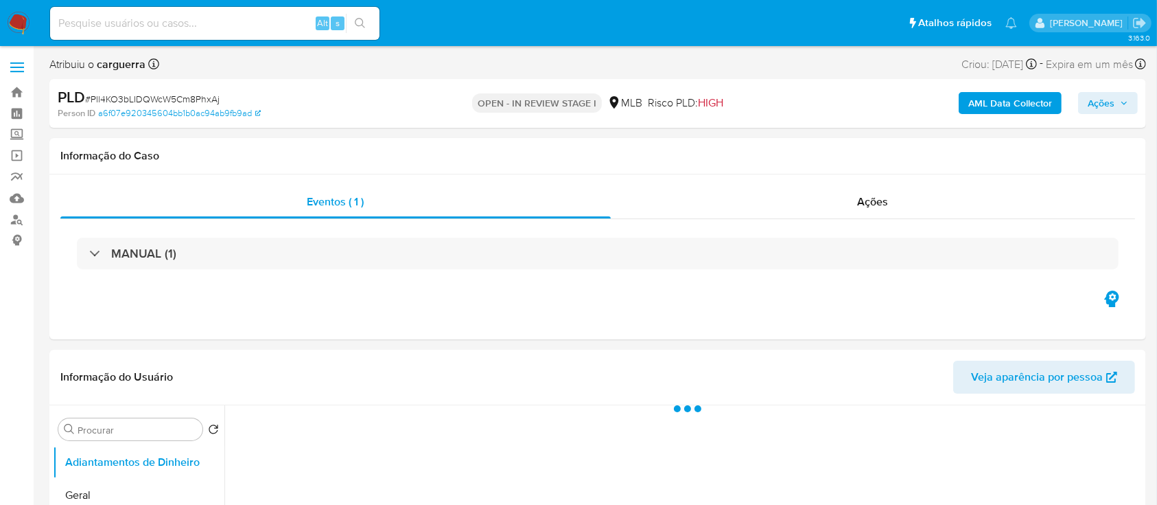
select select "10"
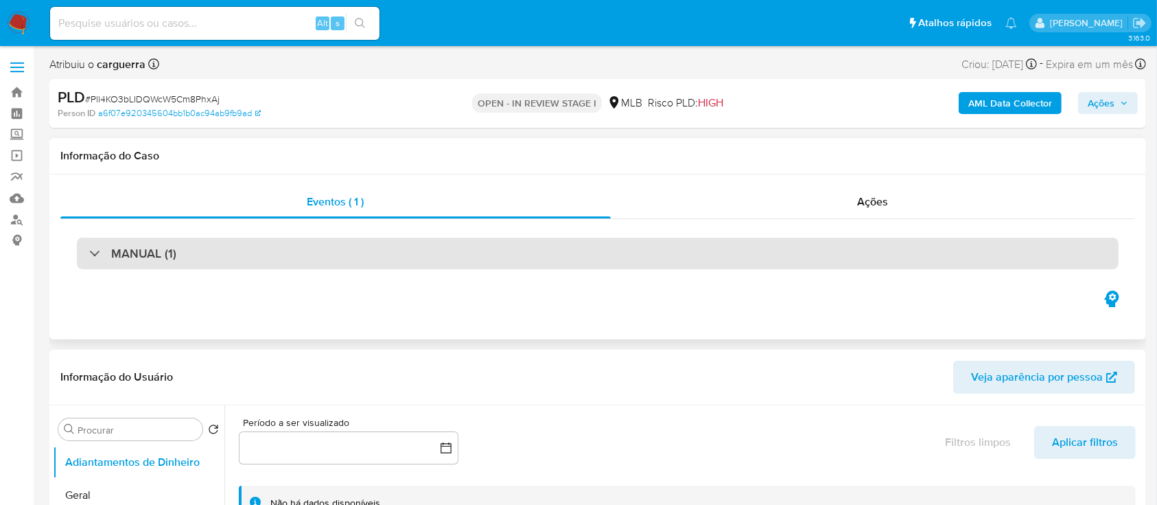
click at [137, 246] on h3 "MANUAL (1)" at bounding box center [143, 253] width 65 height 15
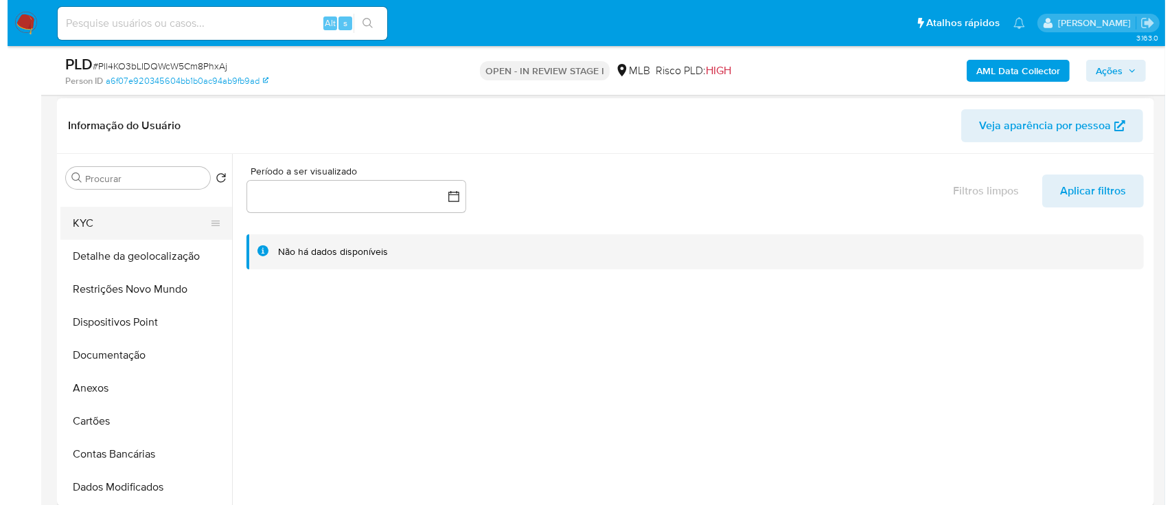
scroll to position [91, 0]
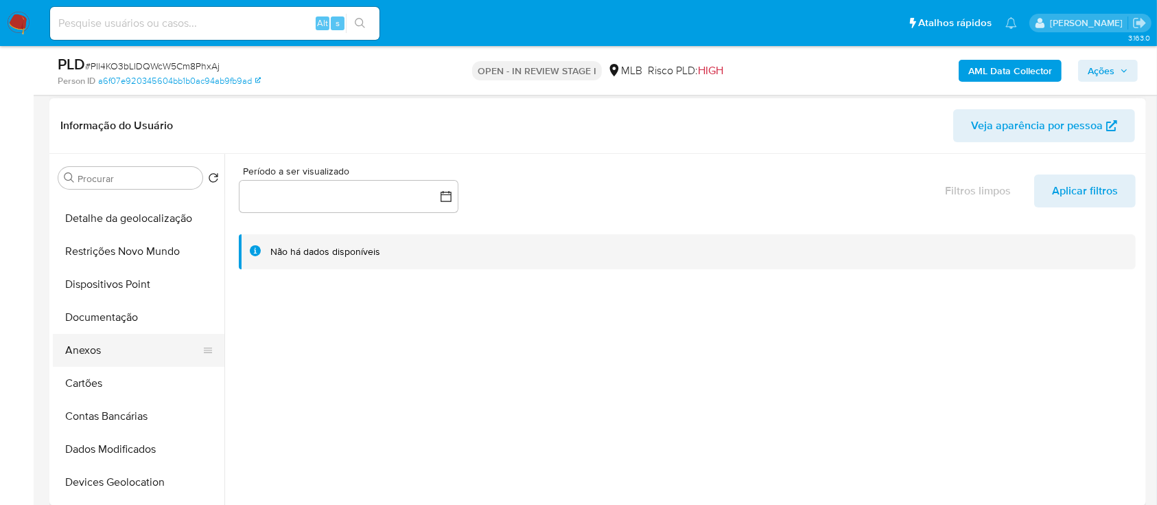
click at [105, 343] on button "Anexos" at bounding box center [133, 350] width 161 height 33
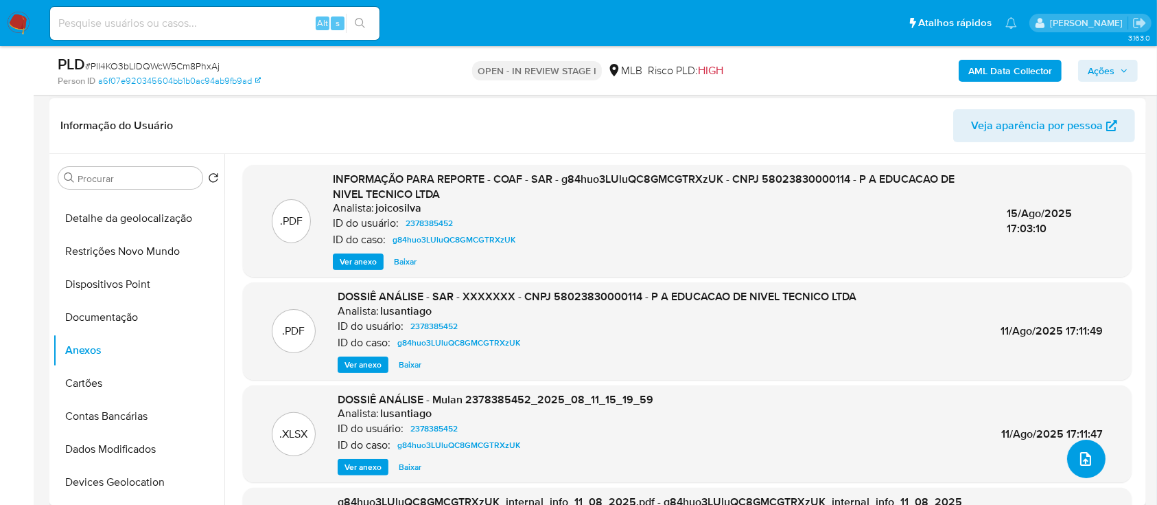
click at [1089, 454] on button "upload-file" at bounding box center [1086, 458] width 38 height 38
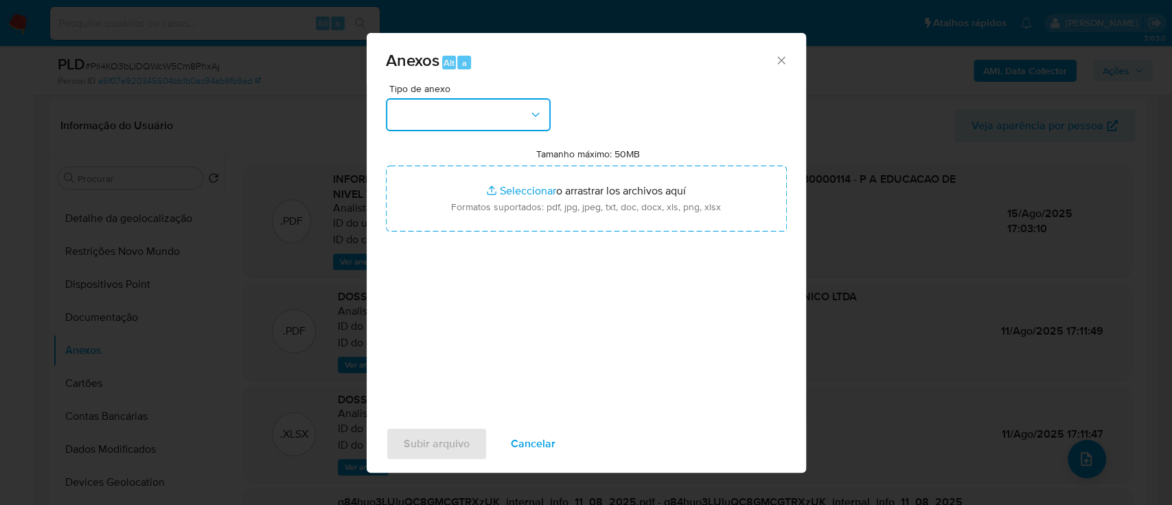
click at [481, 116] on button "button" at bounding box center [468, 114] width 165 height 33
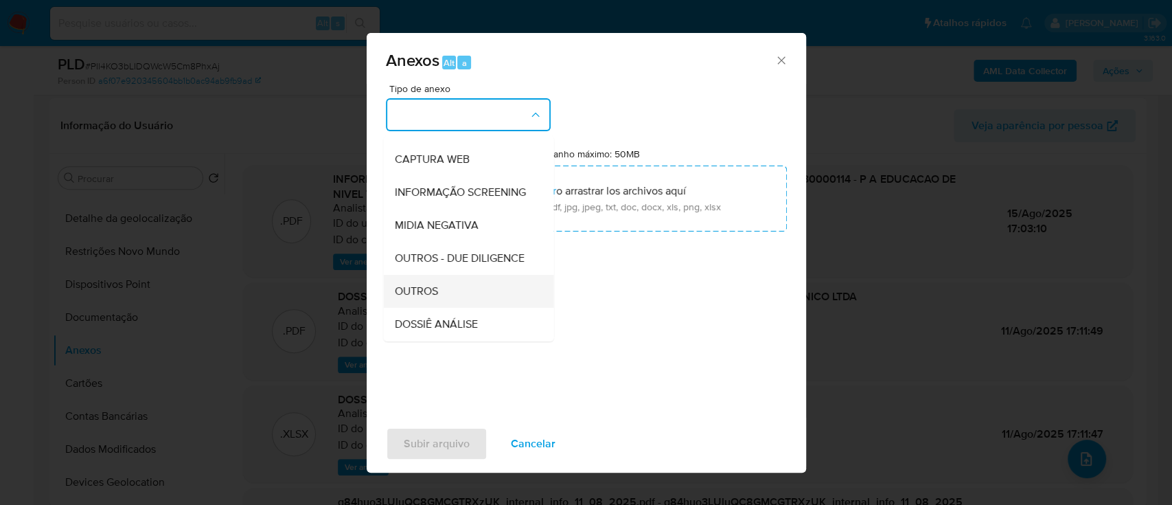
click at [437, 307] on div "OUTROS" at bounding box center [464, 291] width 140 height 33
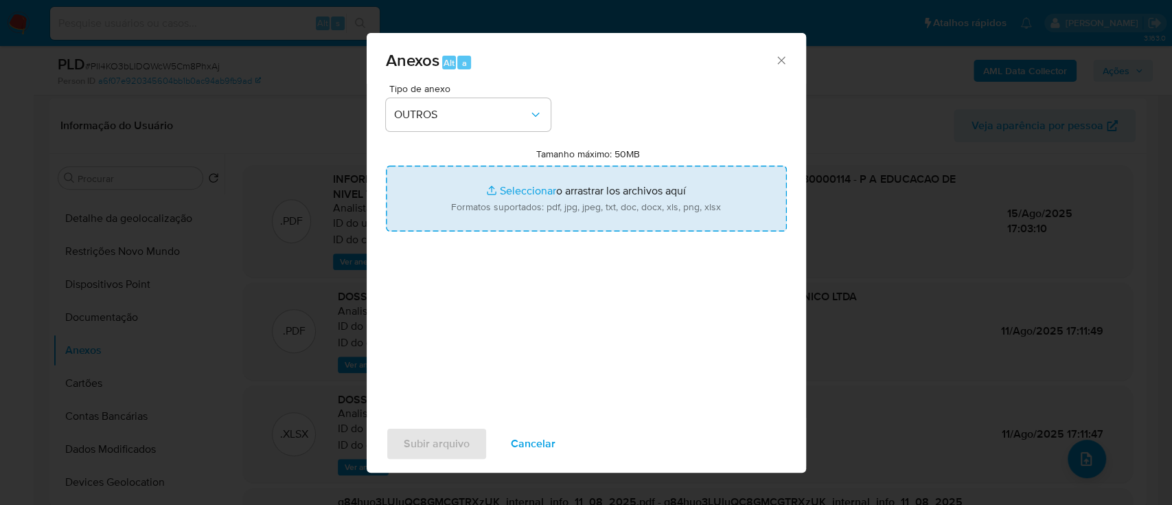
click at [522, 189] on input "Tamanho máximo: 50MB Seleccionar archivos" at bounding box center [586, 198] width 401 height 66
type input "C:\fakepath\SAR - xxx - CNPJ 58023830000114 - P A EDUCACAO DE NIVEL TECNICO LTD…"
click at [529, 191] on input "Tamanho máximo: 50MB Seleccionar archivos" at bounding box center [586, 198] width 401 height 66
type input "C:\fakepath\Mulan 2378385452_2025_10_03_09_29_19.xlsx"
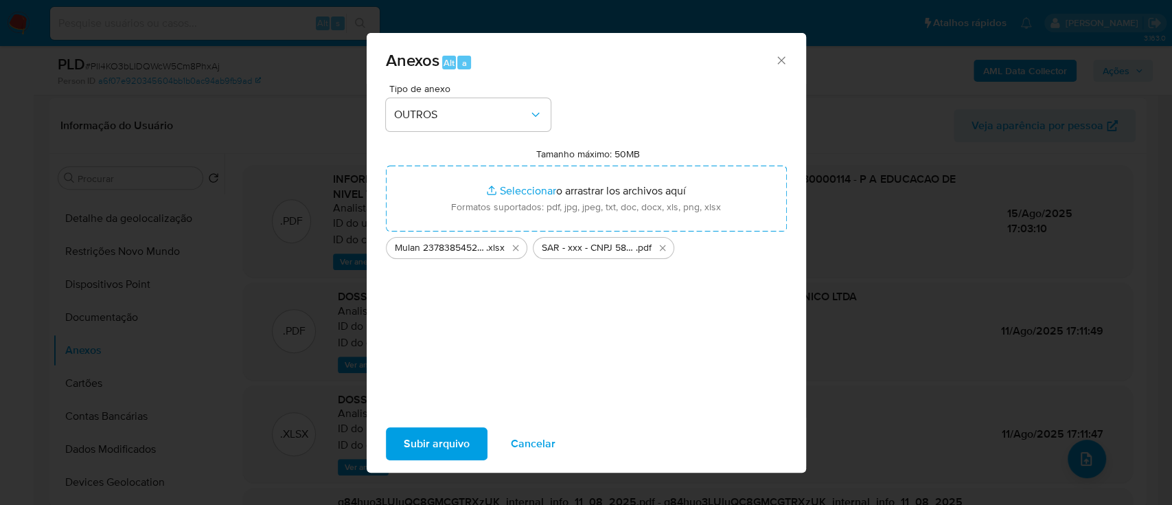
click at [439, 443] on span "Subir arquivo" at bounding box center [437, 443] width 66 height 30
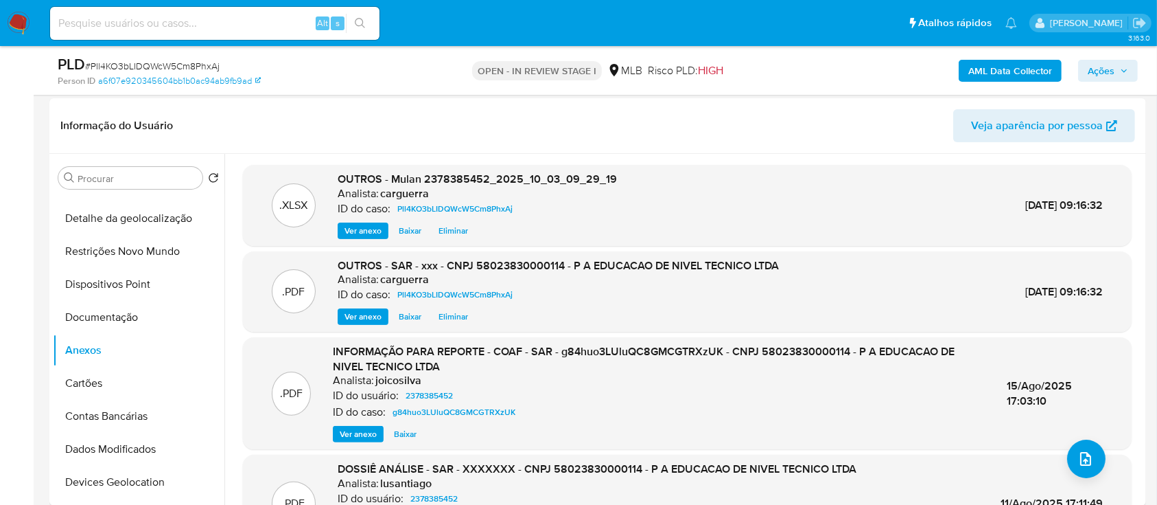
click at [1105, 63] on span "Ações" at bounding box center [1101, 71] width 27 height 22
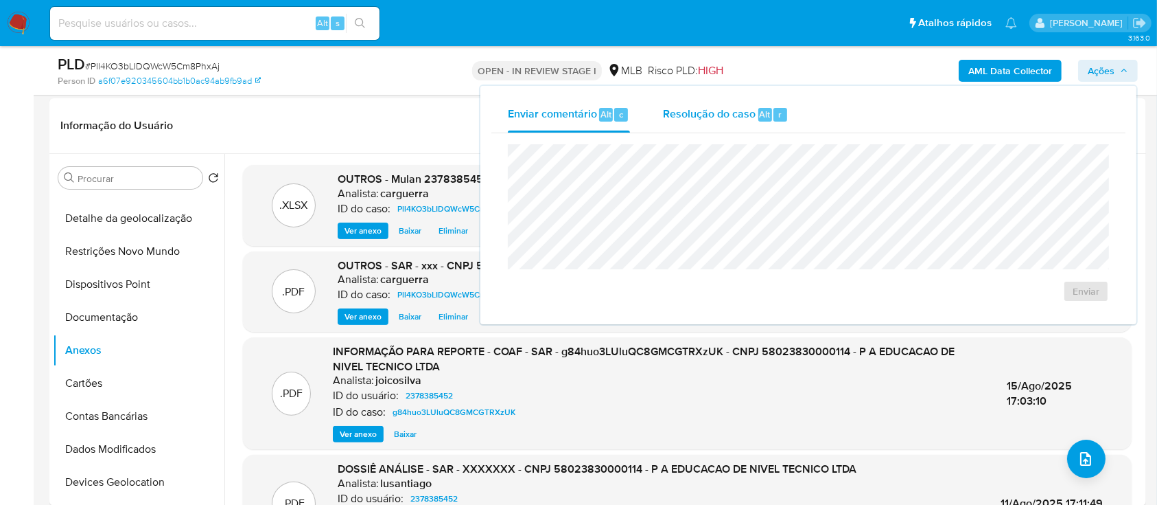
drag, startPoint x: 716, startPoint y: 106, endPoint x: 712, endPoint y: 135, distance: 28.4
click at [716, 106] on span "Resolução do caso" at bounding box center [709, 114] width 93 height 16
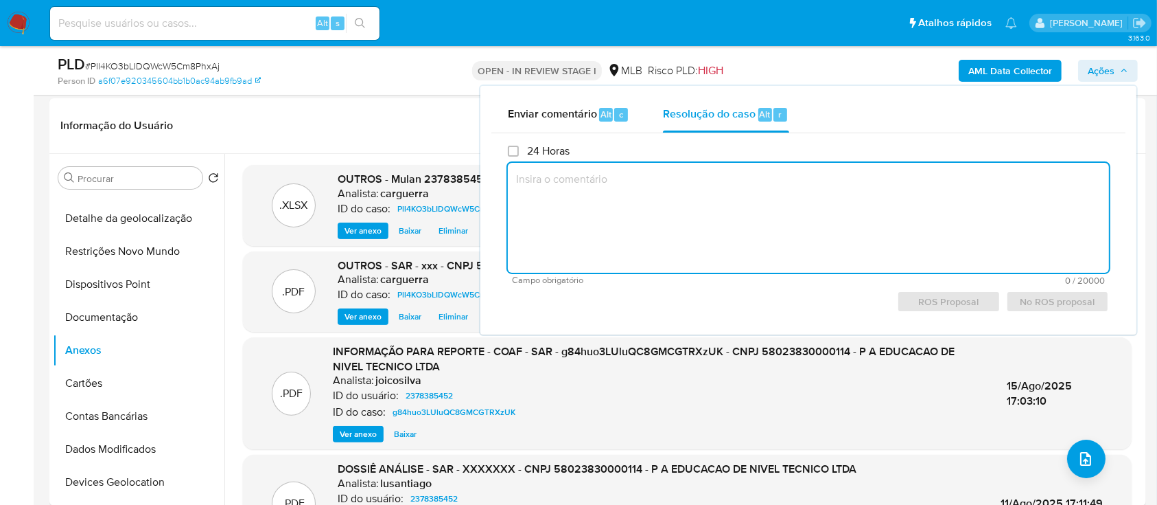
click at [700, 196] on textarea at bounding box center [808, 218] width 601 height 110
paste textarea "xykJbHG75Dtu9gbXYAuK9kUV"
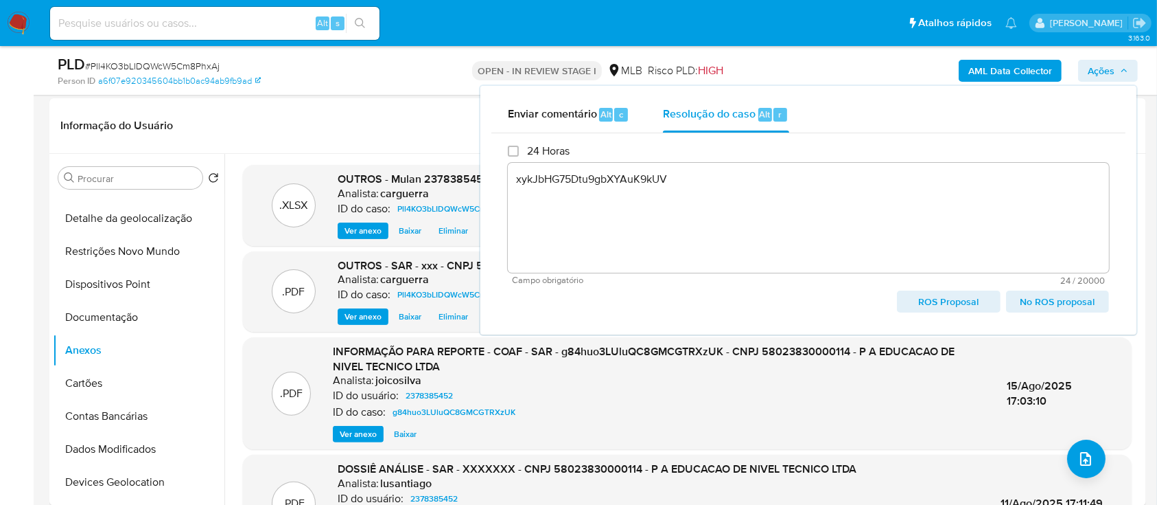
click at [959, 299] on span "ROS Proposal" at bounding box center [949, 301] width 84 height 19
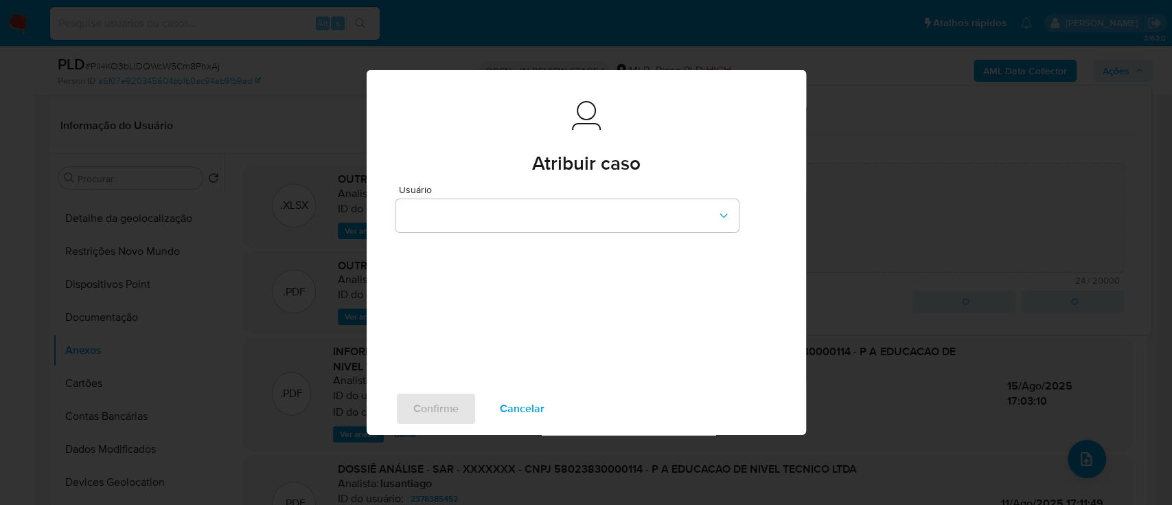
click at [529, 404] on span "Cancelar" at bounding box center [522, 408] width 45 height 30
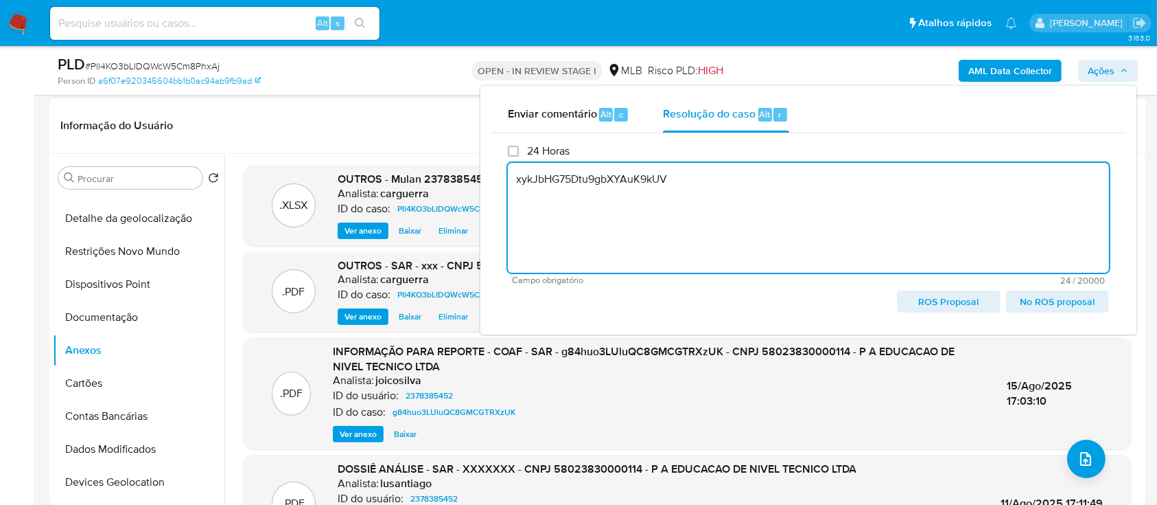
drag, startPoint x: 728, startPoint y: 191, endPoint x: 424, endPoint y: 182, distance: 304.2
drag, startPoint x: 699, startPoint y: 193, endPoint x: 478, endPoint y: 194, distance: 221.7
paste textarea "Fatos relevantes concluídos pelo analista: Empresa constituída a menos de um an…"
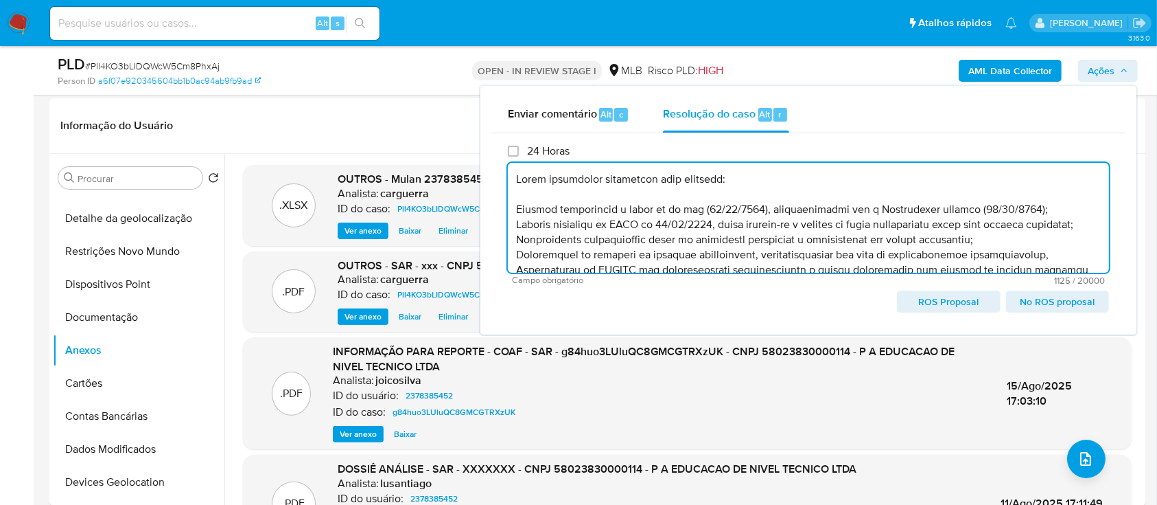
scroll to position [185, 0]
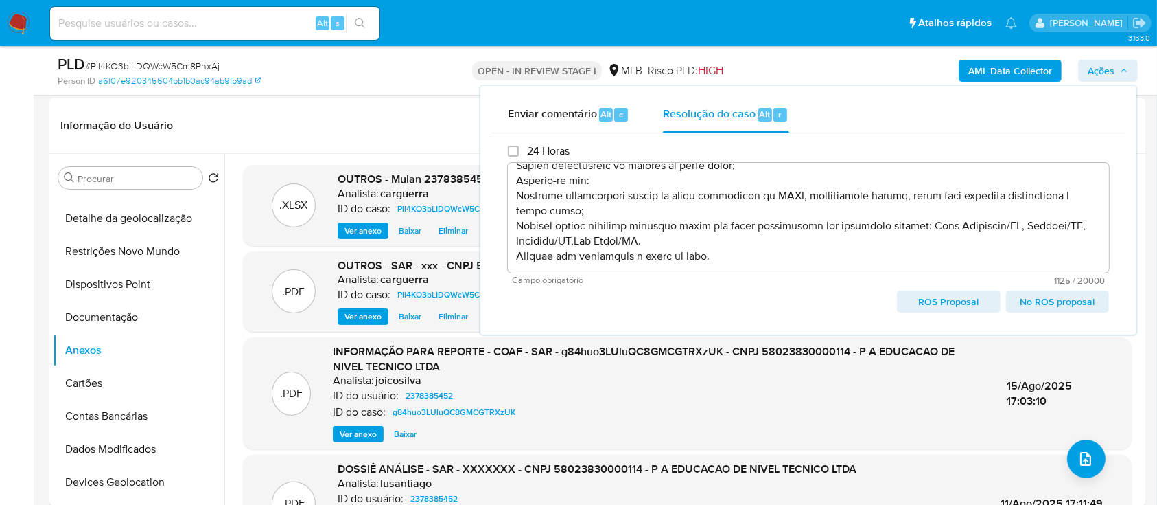
click at [954, 299] on span "ROS Proposal" at bounding box center [949, 301] width 84 height 19
type textarea "Fatos relevantes concluídos pelo analista: Empresa constituída a menos de um an…"
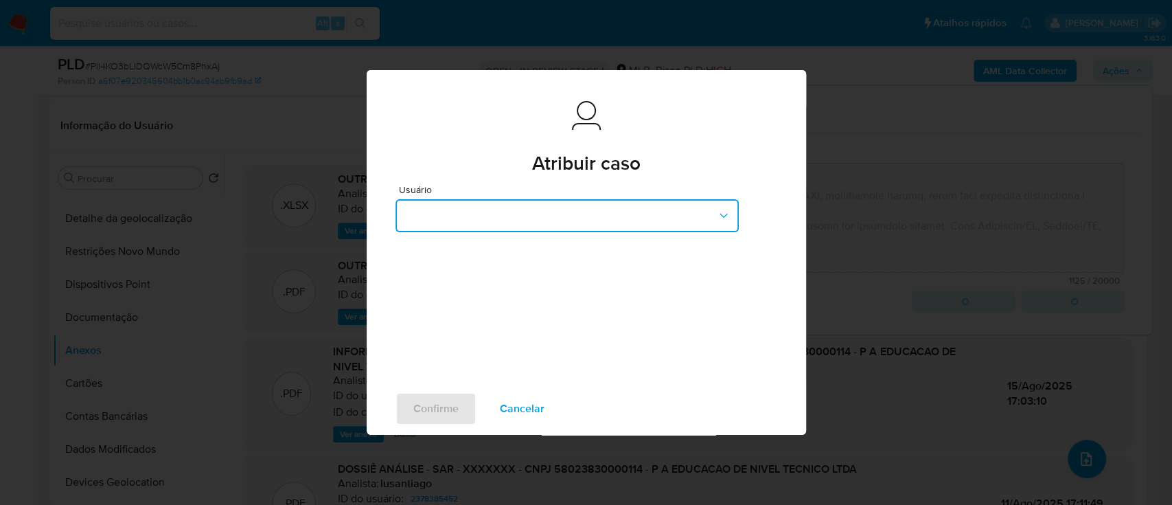
click at [620, 215] on button "button" at bounding box center [566, 215] width 343 height 33
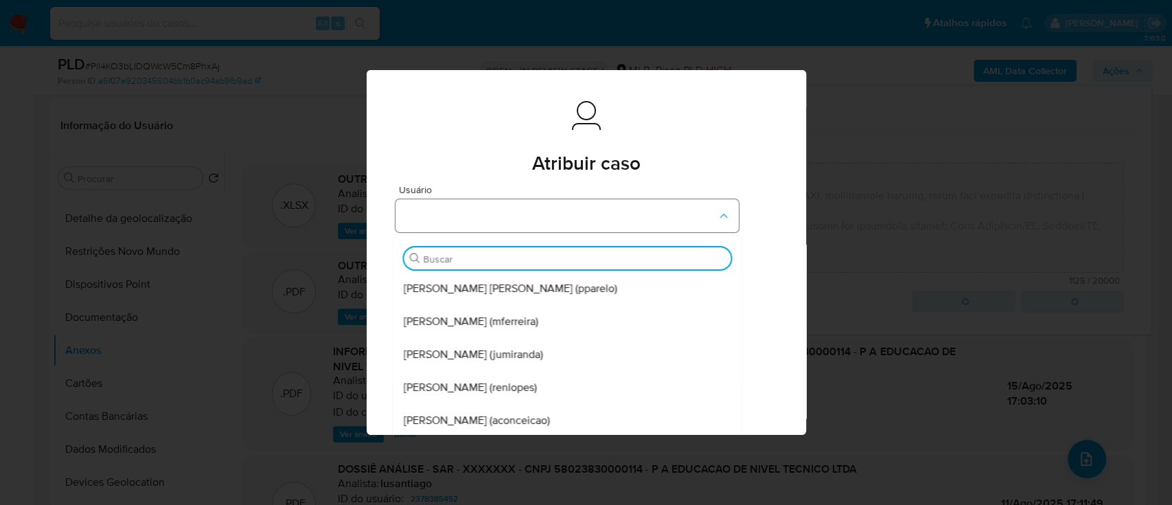
type input "j"
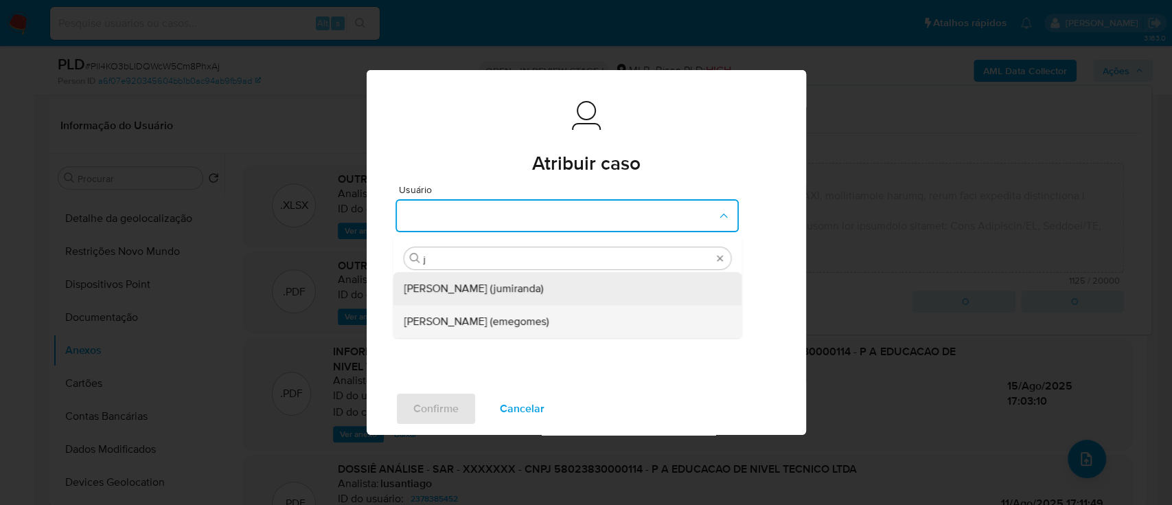
click at [548, 314] on span "Jose Emerson Gomes Pereira (emegomes)" at bounding box center [476, 321] width 145 height 14
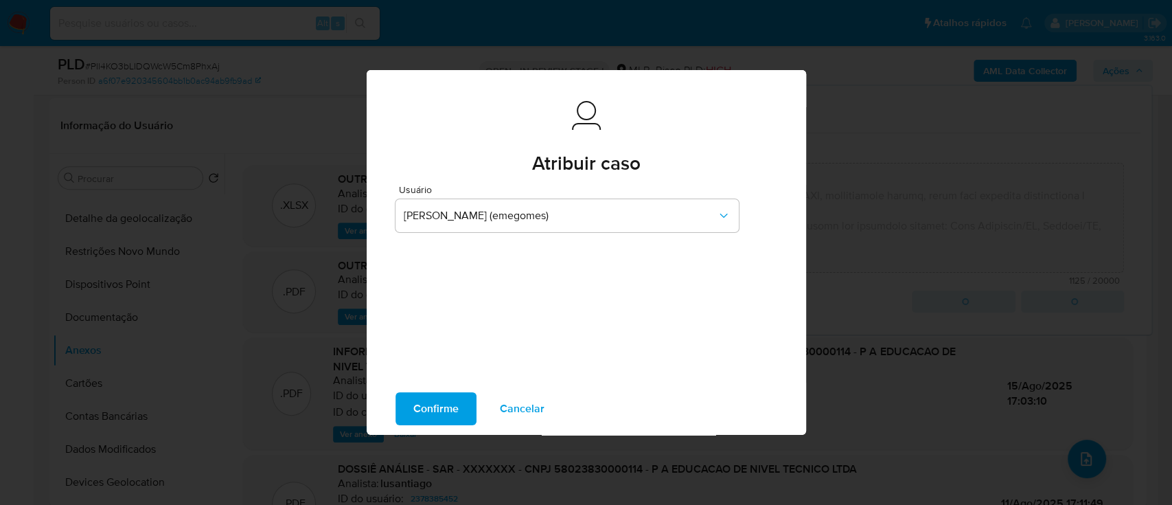
click at [439, 404] on span "Confirme" at bounding box center [435, 408] width 45 height 30
type textarea "Fatos relevantes concluídos pelo analista: Empresa constituída a menos de um an…"
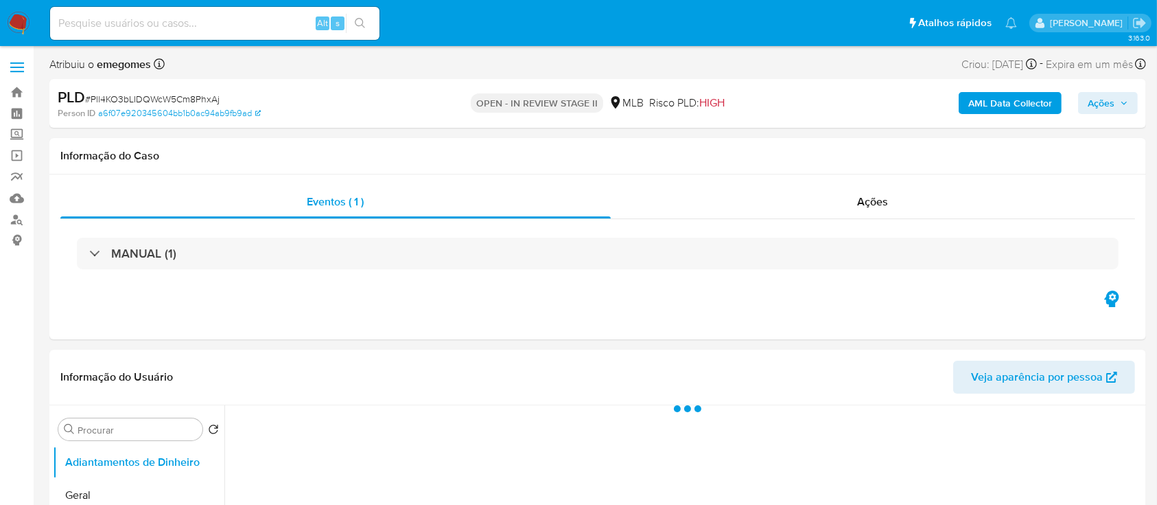
select select "10"
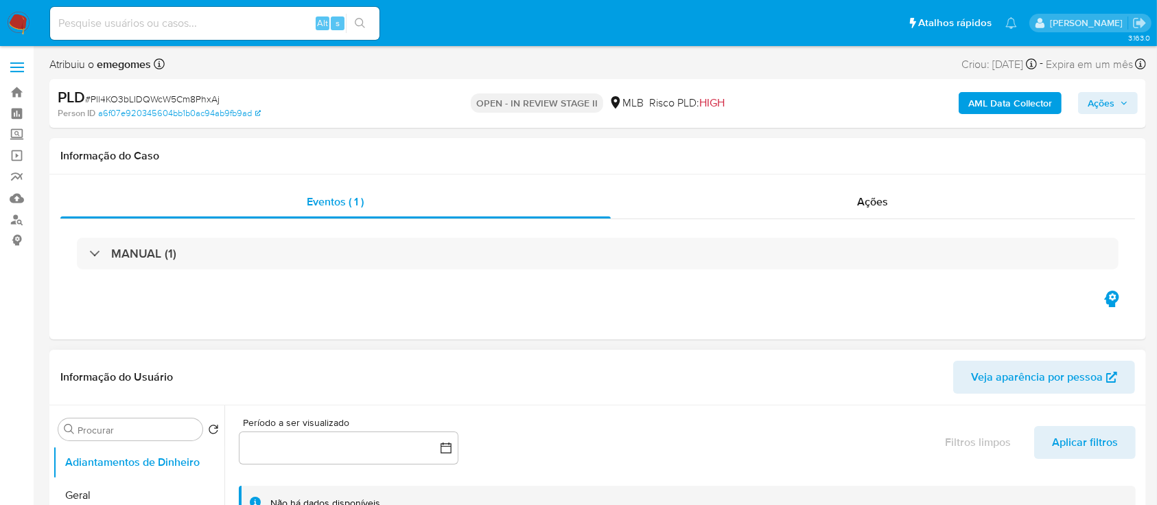
click at [558, 390] on header "Informação do Usuário Veja aparência por pessoa" at bounding box center [597, 376] width 1075 height 33
click at [1118, 96] on span "Ações" at bounding box center [1108, 102] width 40 height 19
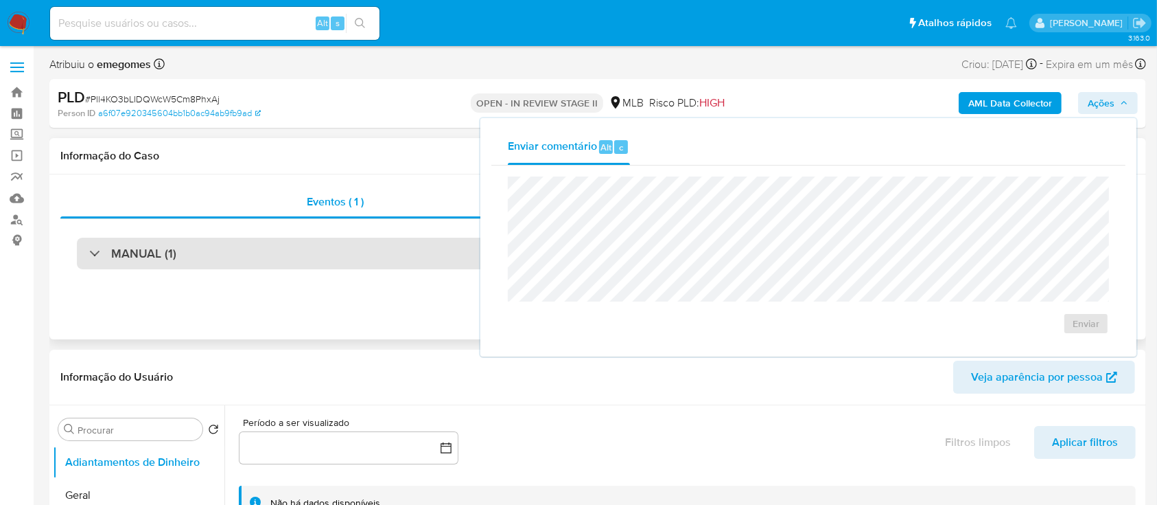
click at [304, 246] on div "MANUAL (1)" at bounding box center [598, 254] width 1042 height 32
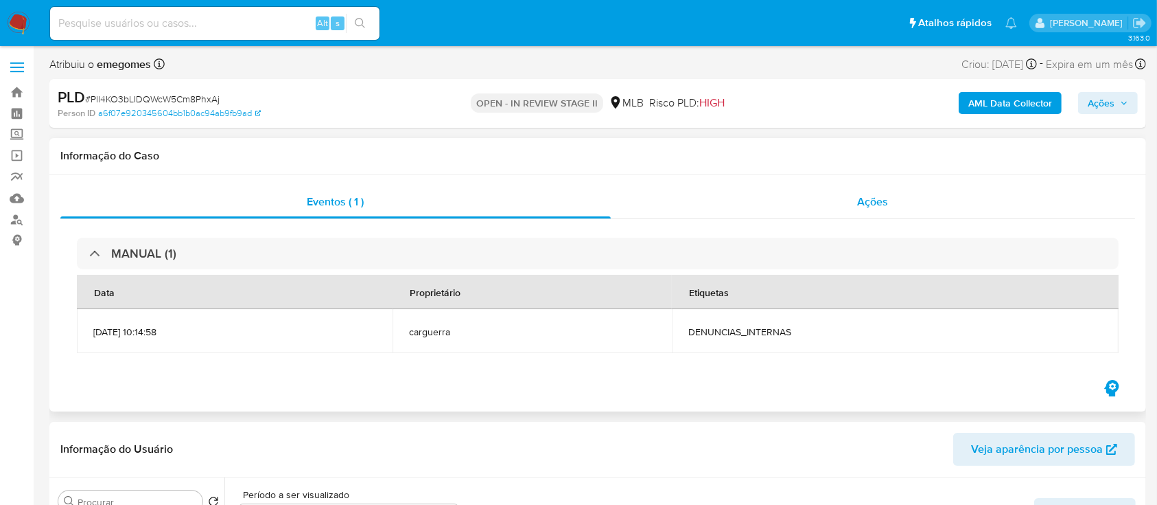
click at [873, 198] on span "Ações" at bounding box center [873, 202] width 31 height 16
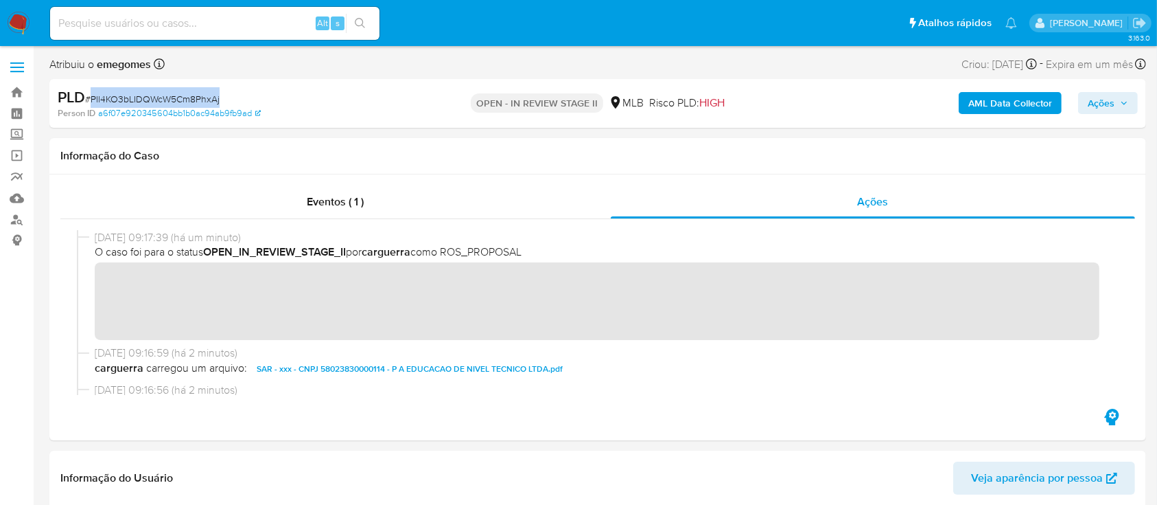
drag, startPoint x: 227, startPoint y: 104, endPoint x: 93, endPoint y: 104, distance: 133.9
click at [90, 103] on div "PLD # Pll4KO3bLIDQWcW5Cm8PhxAj" at bounding box center [235, 97] width 355 height 21
copy span "Pll4KO3bLIDQWcW5Cm8PhxAj"
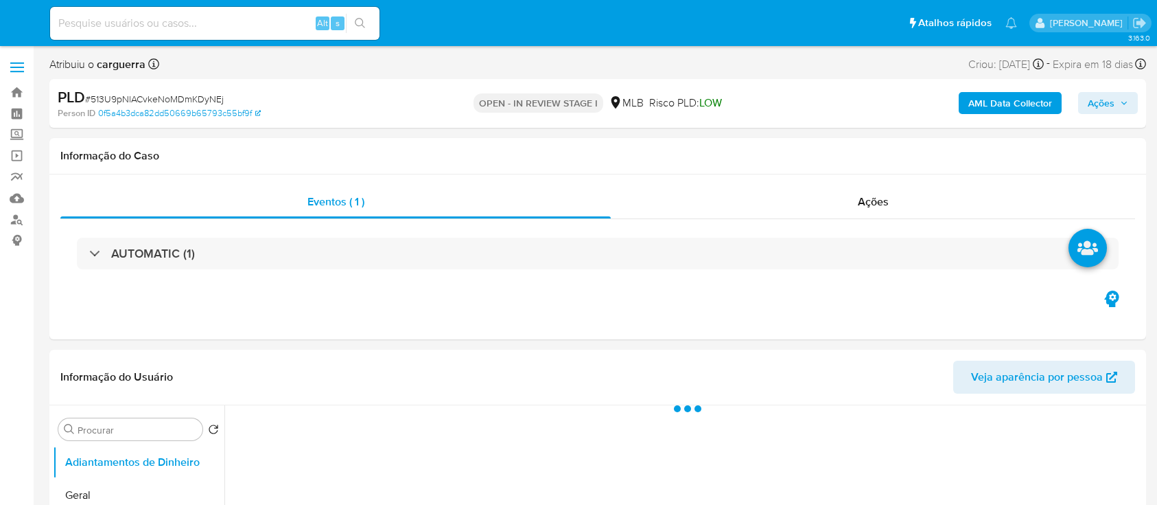
select select "10"
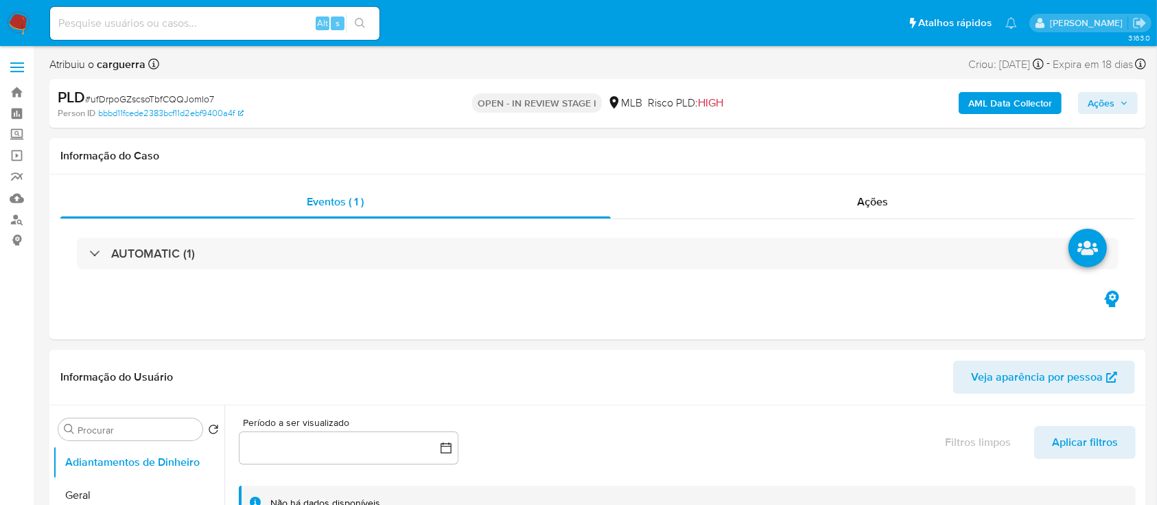
click at [1102, 98] on span "Ações" at bounding box center [1101, 103] width 27 height 22
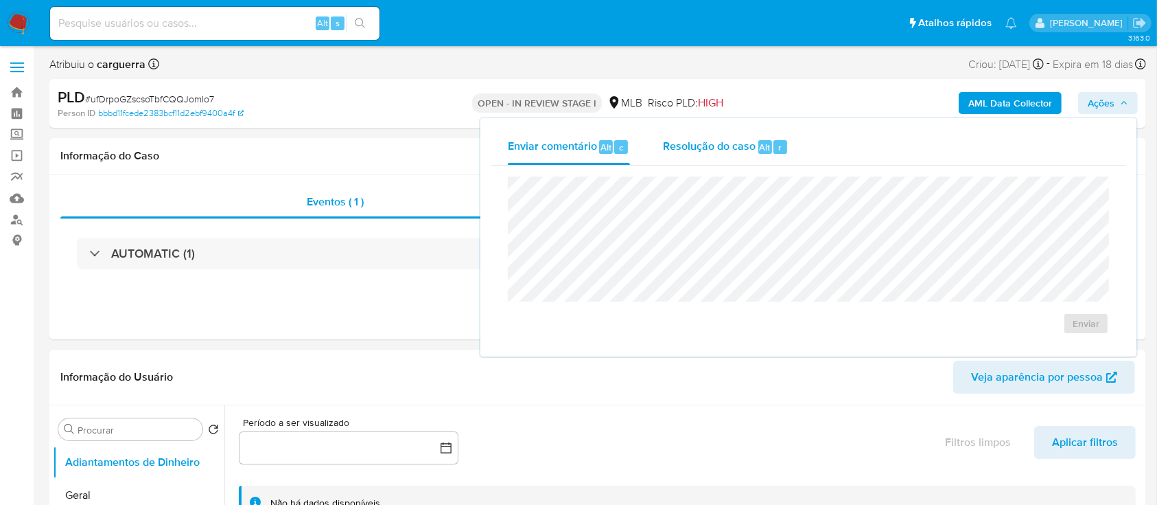
click at [719, 146] on span "Resolução do caso" at bounding box center [709, 147] width 93 height 16
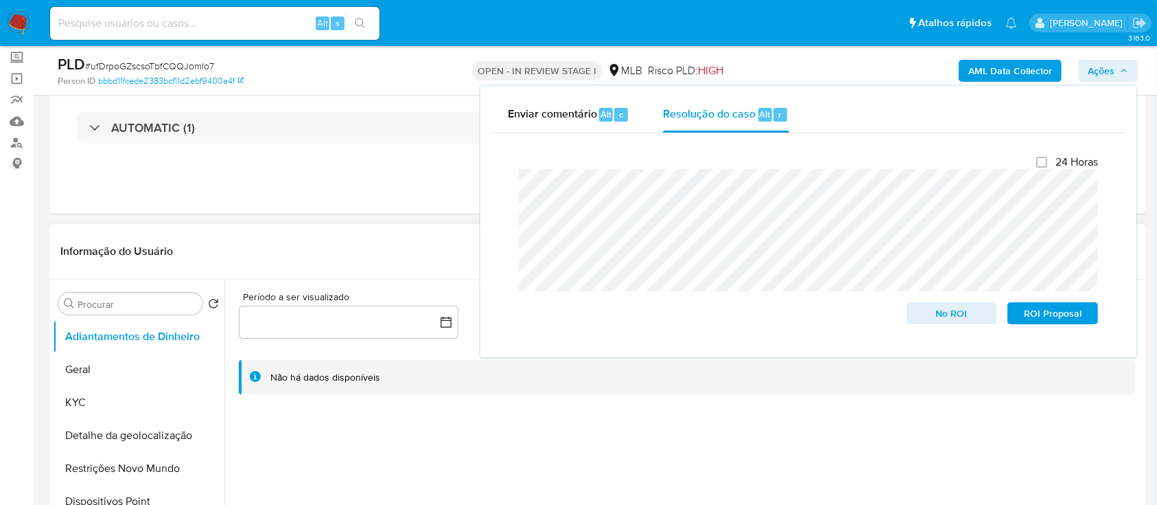
scroll to position [183, 0]
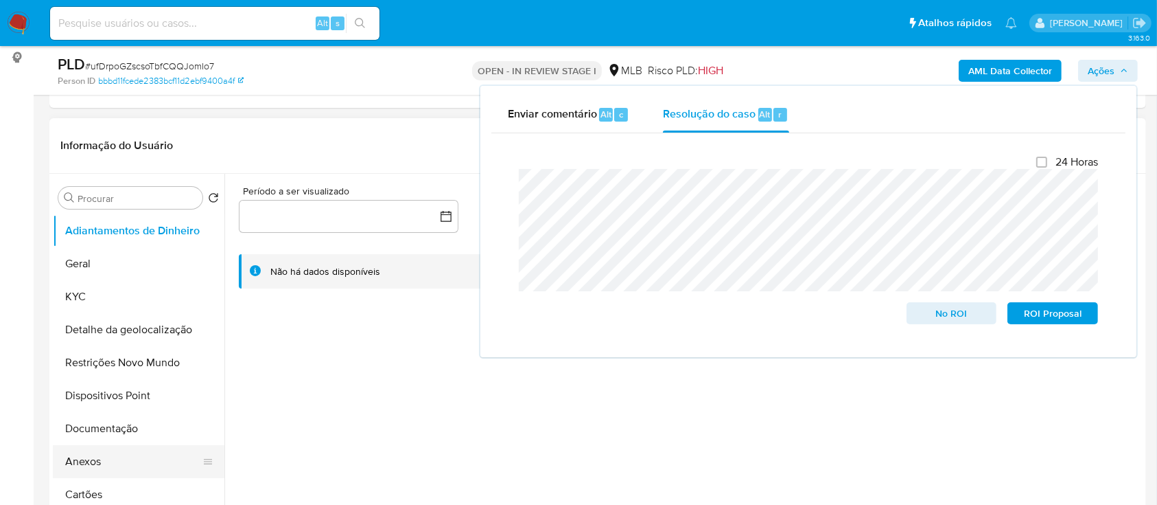
click at [104, 453] on button "Anexos" at bounding box center [133, 461] width 161 height 33
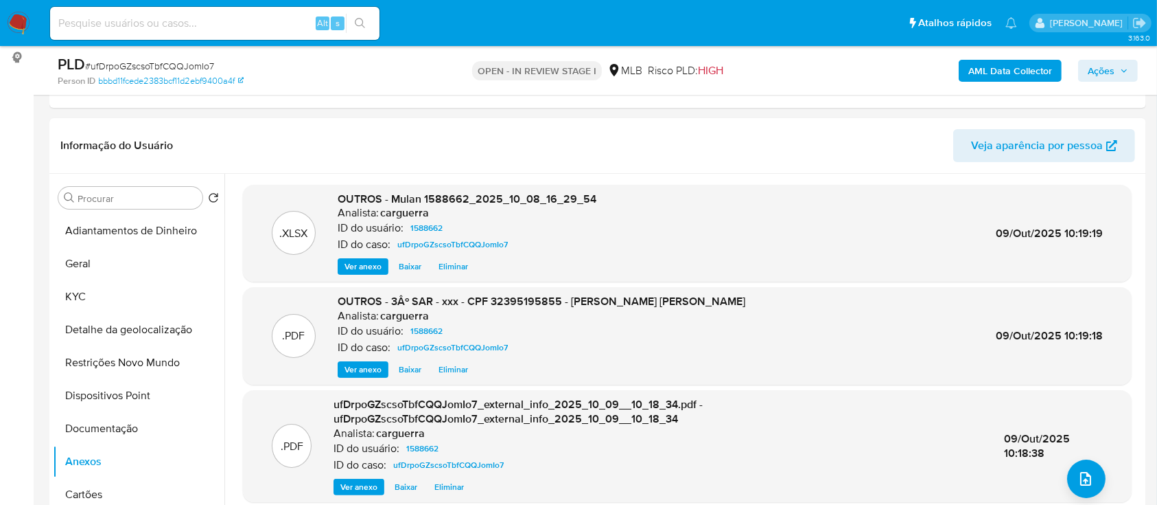
click at [1116, 56] on div "AML Data Collector Ações" at bounding box center [960, 70] width 356 height 32
drag, startPoint x: 1114, startPoint y: 73, endPoint x: 1087, endPoint y: 80, distance: 28.3
click at [1114, 73] on span "Ações" at bounding box center [1101, 71] width 27 height 22
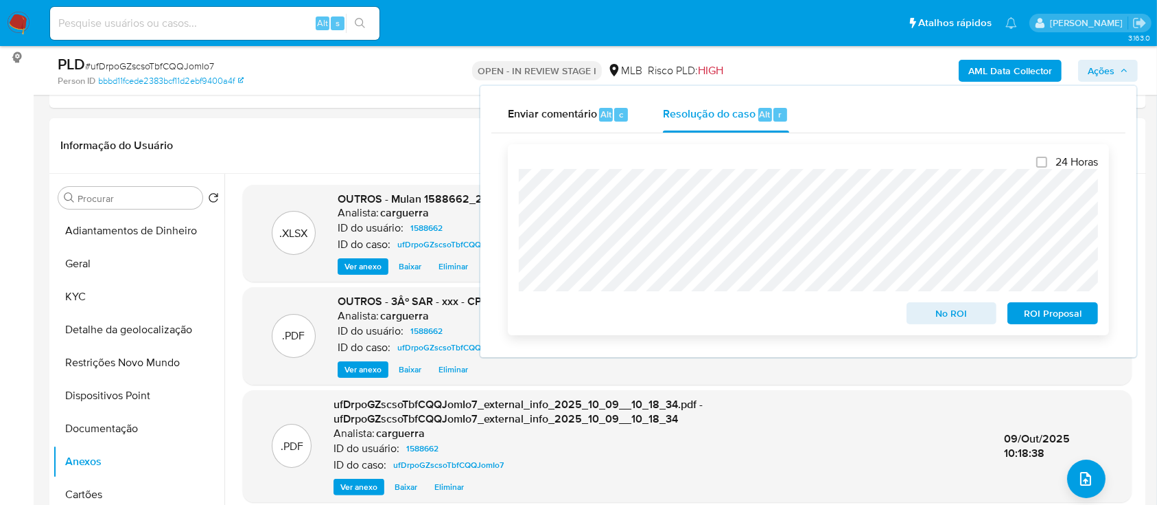
click at [1060, 312] on span "ROI Proposal" at bounding box center [1052, 312] width 71 height 19
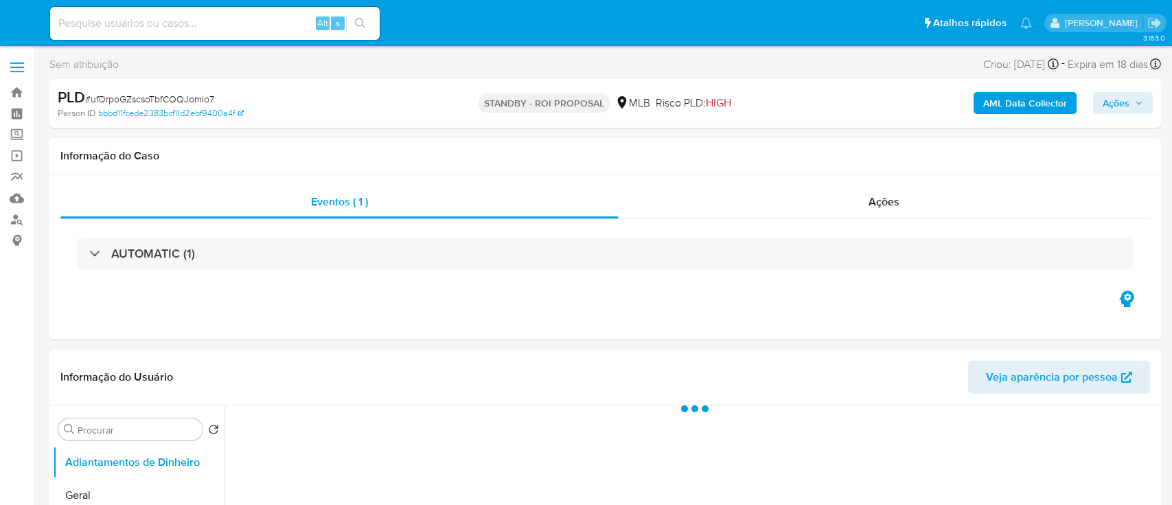
select select "10"
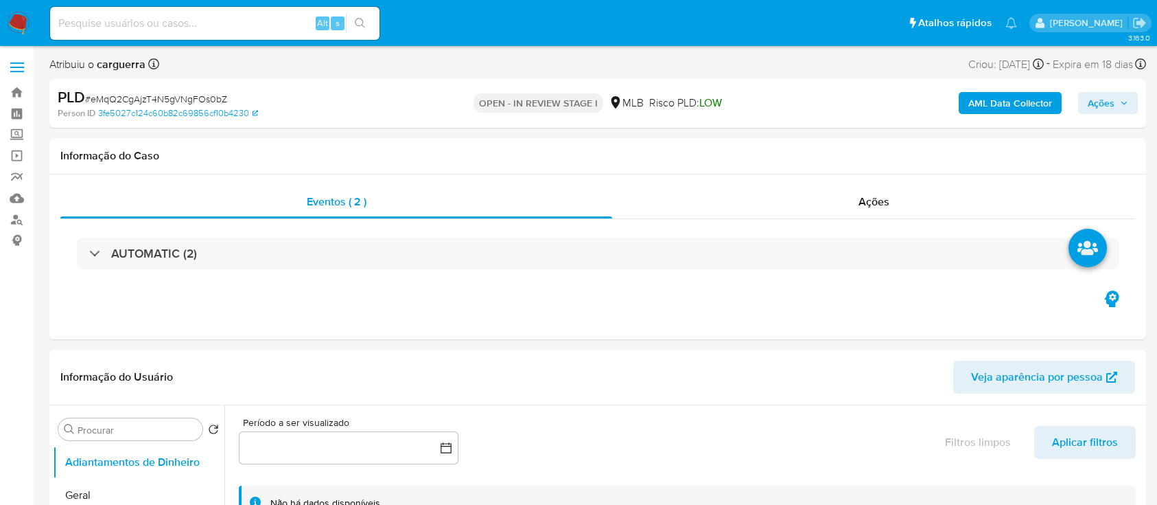
select select "10"
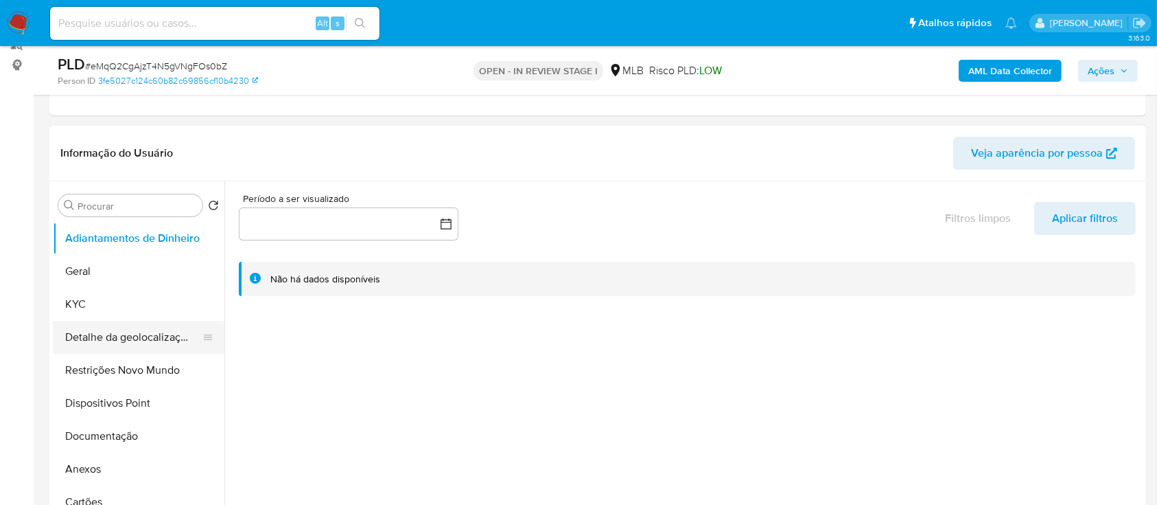
scroll to position [183, 0]
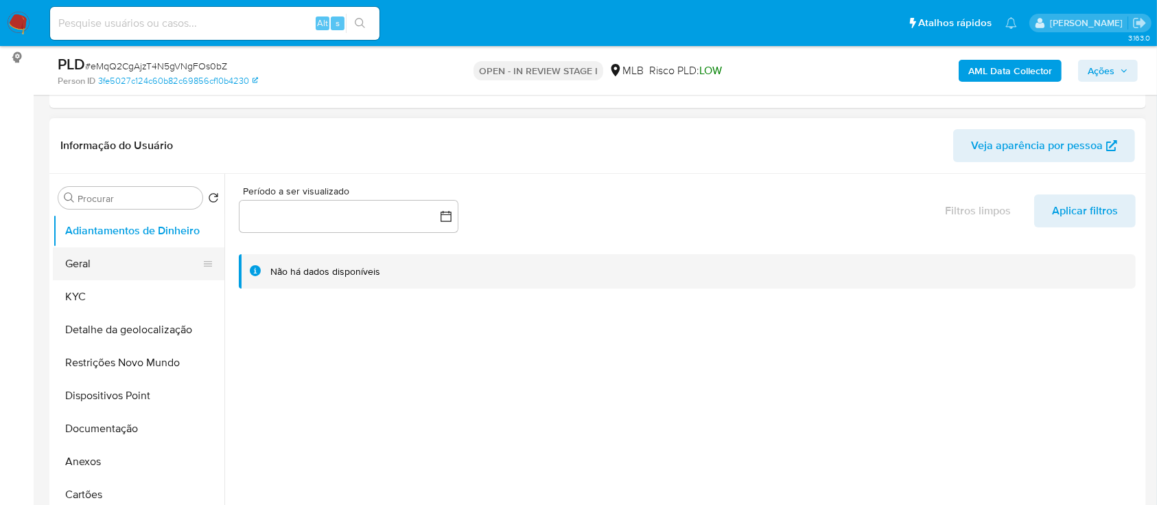
click at [119, 249] on button "Geral" at bounding box center [133, 263] width 161 height 33
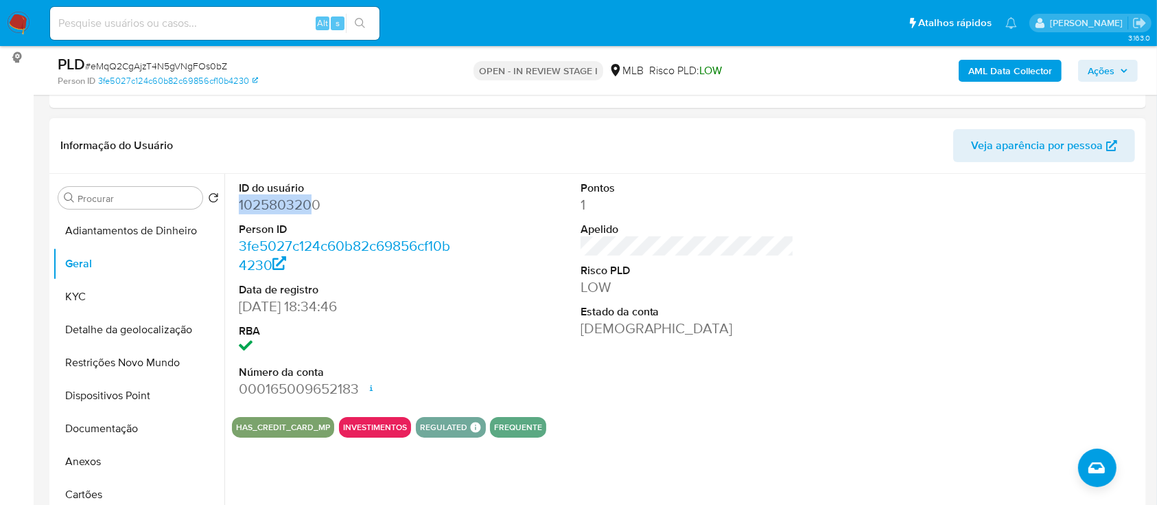
drag, startPoint x: 311, startPoint y: 198, endPoint x: 239, endPoint y: 200, distance: 72.1
click at [239, 200] on dd "1025803200" at bounding box center [346, 204] width 214 height 19
drag, startPoint x: 325, startPoint y: 202, endPoint x: 232, endPoint y: 211, distance: 93.8
click at [232, 211] on div "ID do usuário 1025803200 Person ID 3fe5027c124c60b82c69856cf10b4230 Data de reg…" at bounding box center [346, 290] width 228 height 232
copy dd "1025803200"
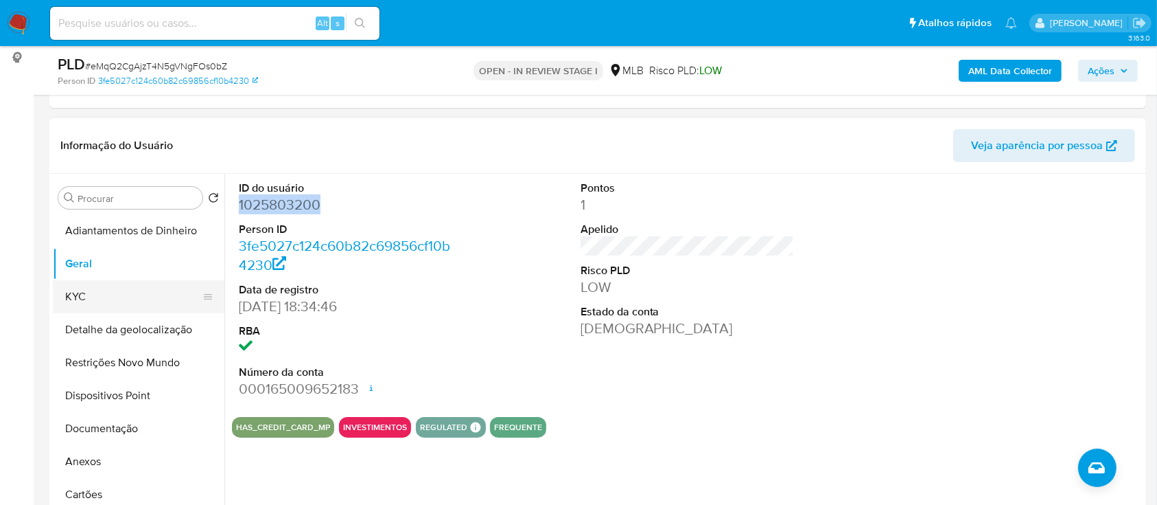
click at [81, 290] on button "KYC" at bounding box center [133, 296] width 161 height 33
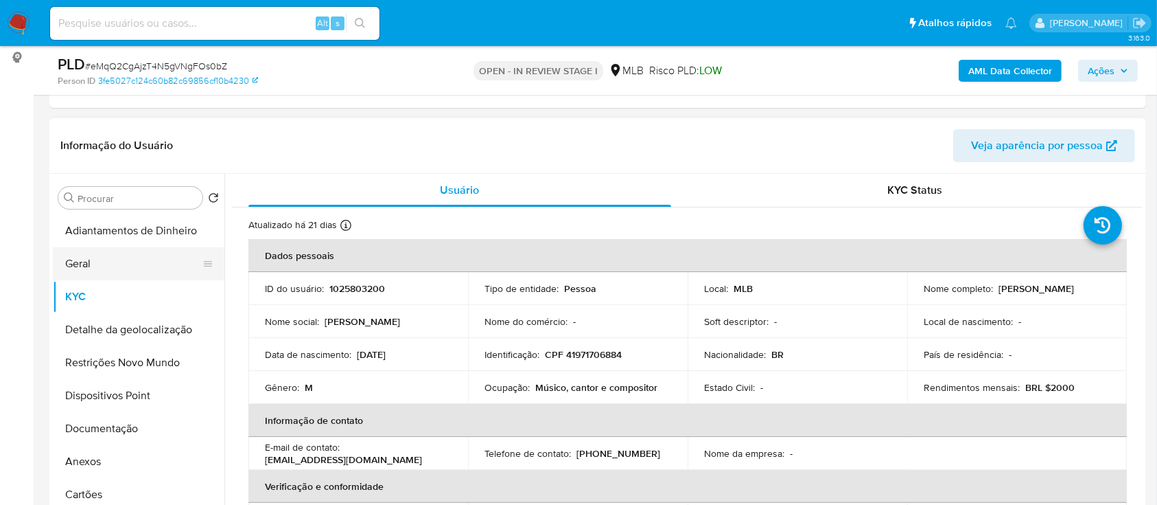
click at [102, 274] on button "Geral" at bounding box center [133, 263] width 161 height 33
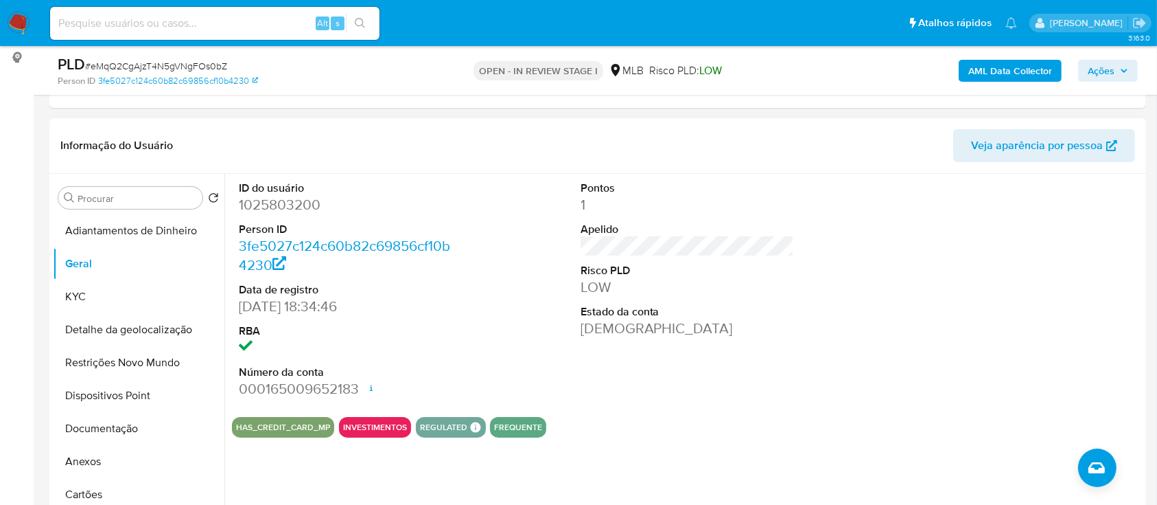
drag, startPoint x: 691, startPoint y: 417, endPoint x: 651, endPoint y: 371, distance: 60.8
click at [690, 417] on div "HAS_CREDIT_CARD_MP INVESTIMENTOS REGULATED REGULATED MLB BACEN COMPLIES LEGACY …" at bounding box center [687, 427] width 911 height 21
click at [124, 289] on button "KYC" at bounding box center [133, 296] width 161 height 33
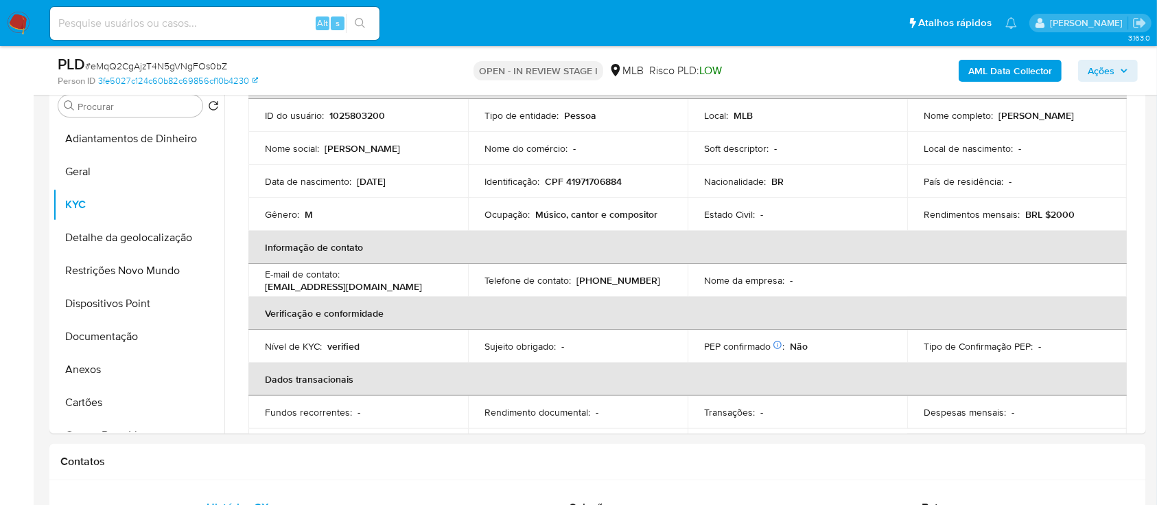
scroll to position [79, 0]
drag, startPoint x: 17, startPoint y: 142, endPoint x: 181, endPoint y: 56, distance: 185.1
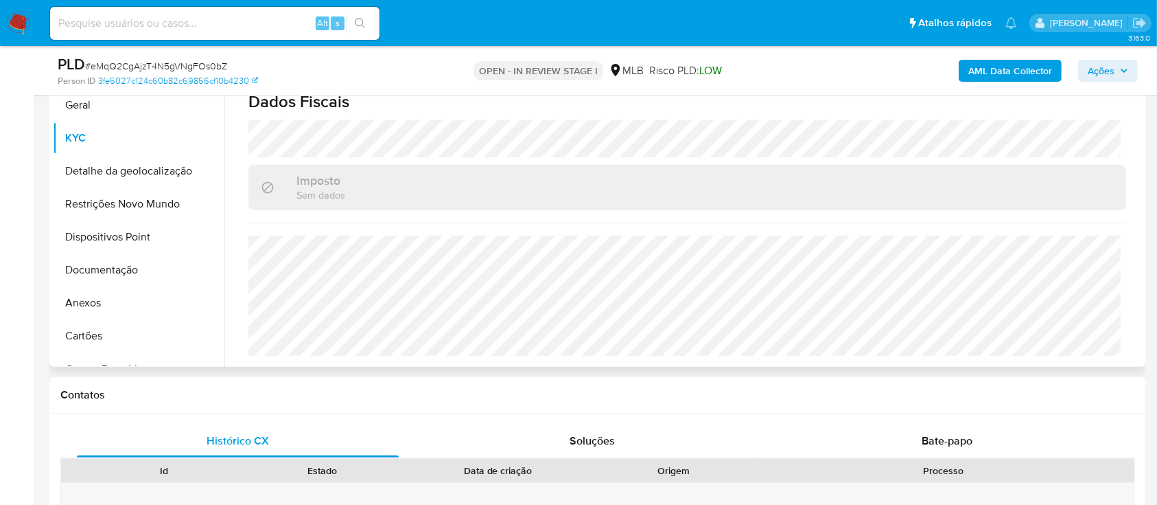
scroll to position [366, 0]
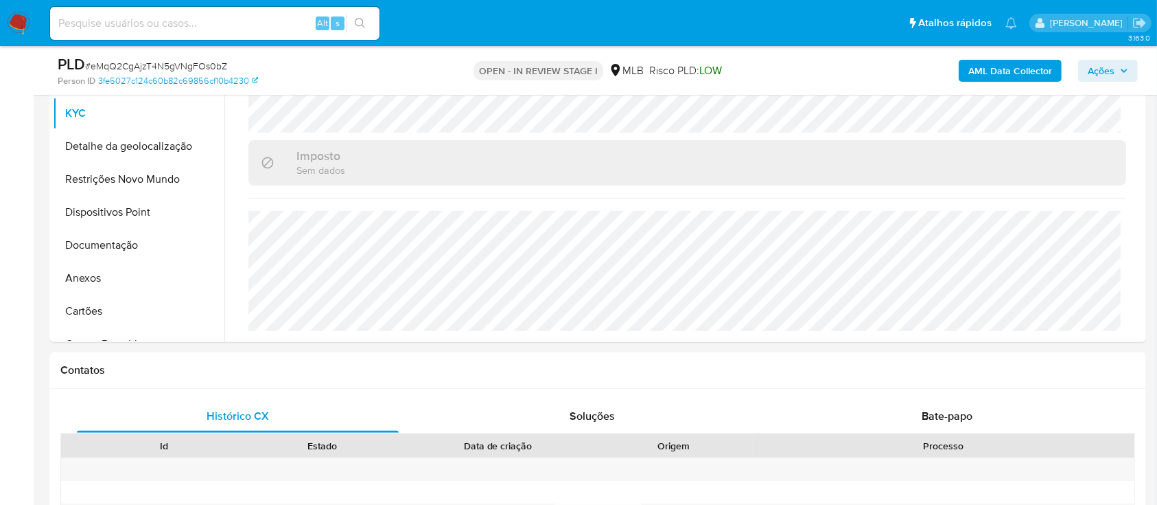
drag, startPoint x: 0, startPoint y: 228, endPoint x: 23, endPoint y: 227, distance: 23.4
click at [100, 138] on button "Detalhe da geolocalização" at bounding box center [133, 146] width 161 height 33
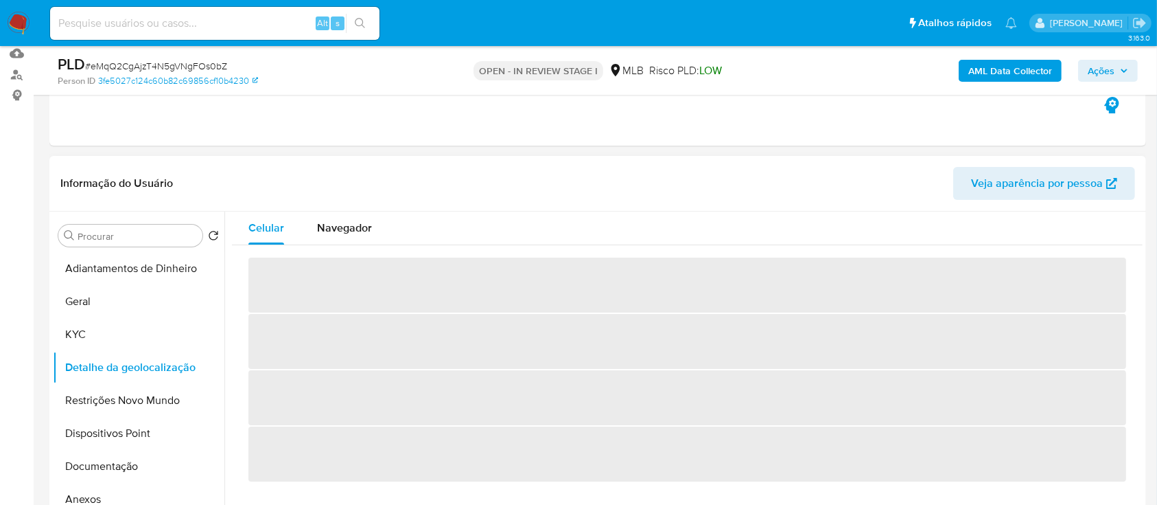
scroll to position [183, 0]
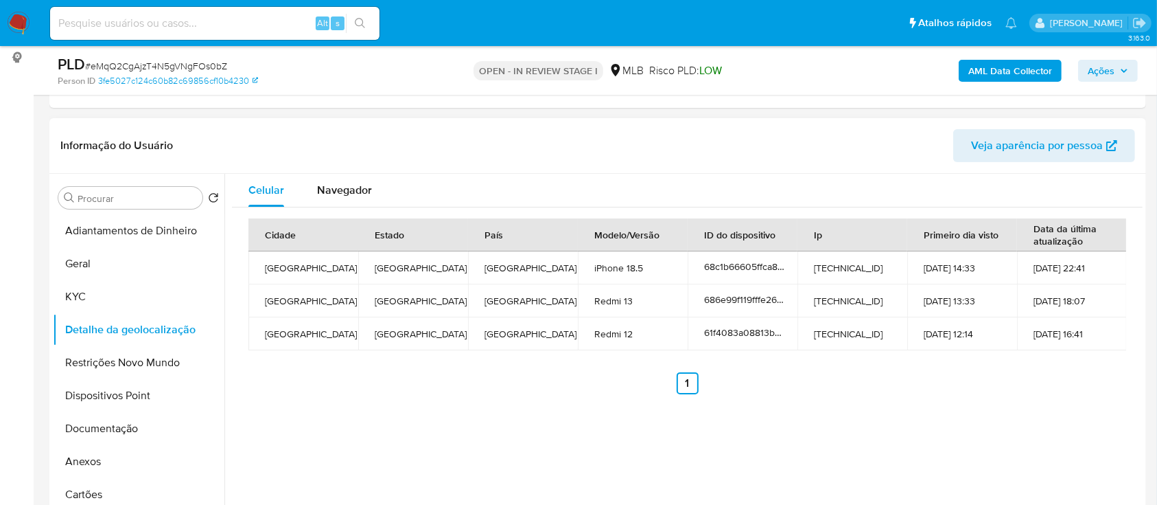
drag, startPoint x: 334, startPoint y: 437, endPoint x: 340, endPoint y: 427, distance: 12.0
click at [334, 437] on div "Celular Navegador Cidade Estado País Modelo/Versão ID do dispositivo Ip Primeir…" at bounding box center [683, 349] width 918 height 351
click at [152, 369] on button "Restrições Novo Mundo" at bounding box center [133, 362] width 161 height 33
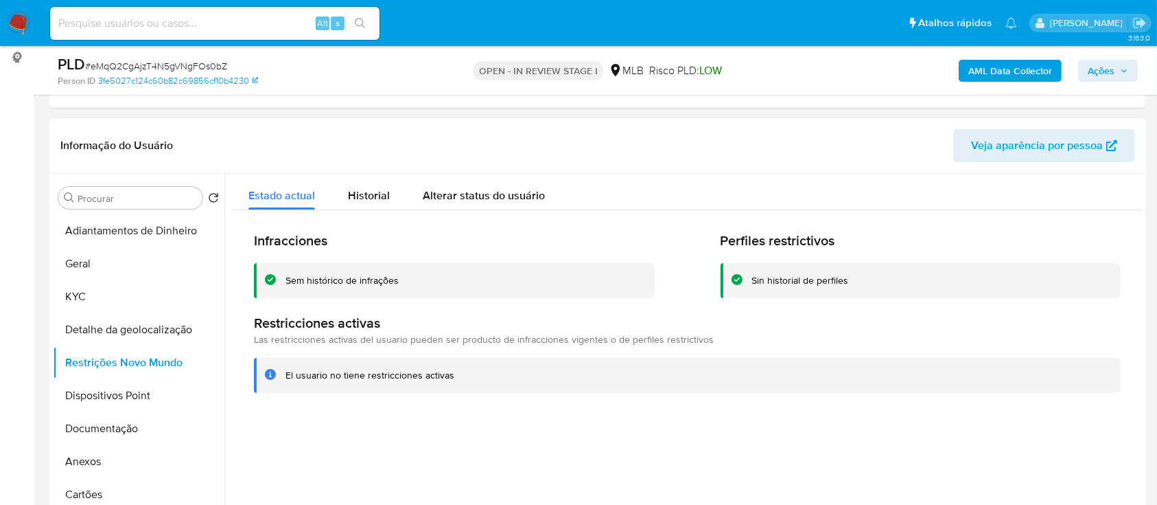
click at [373, 456] on div at bounding box center [683, 349] width 918 height 351
drag, startPoint x: 121, startPoint y: 392, endPoint x: 139, endPoint y: 393, distance: 17.2
click at [121, 391] on button "Dispositivos Point" at bounding box center [133, 395] width 161 height 33
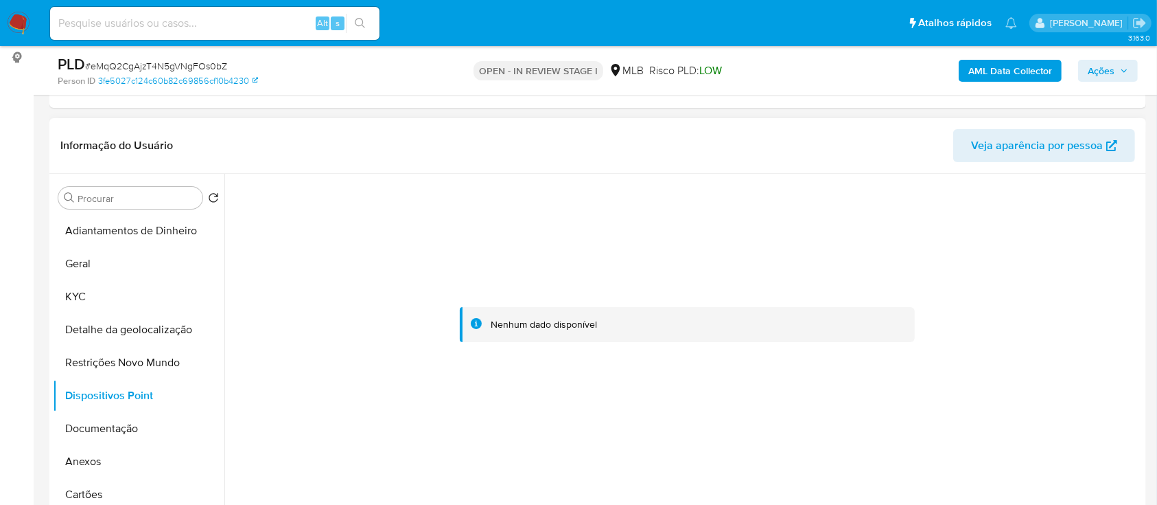
drag, startPoint x: 415, startPoint y: 447, endPoint x: 423, endPoint y: 445, distance: 8.4
click at [418, 446] on div at bounding box center [687, 325] width 911 height 302
click at [96, 425] on button "Documentação" at bounding box center [133, 428] width 161 height 33
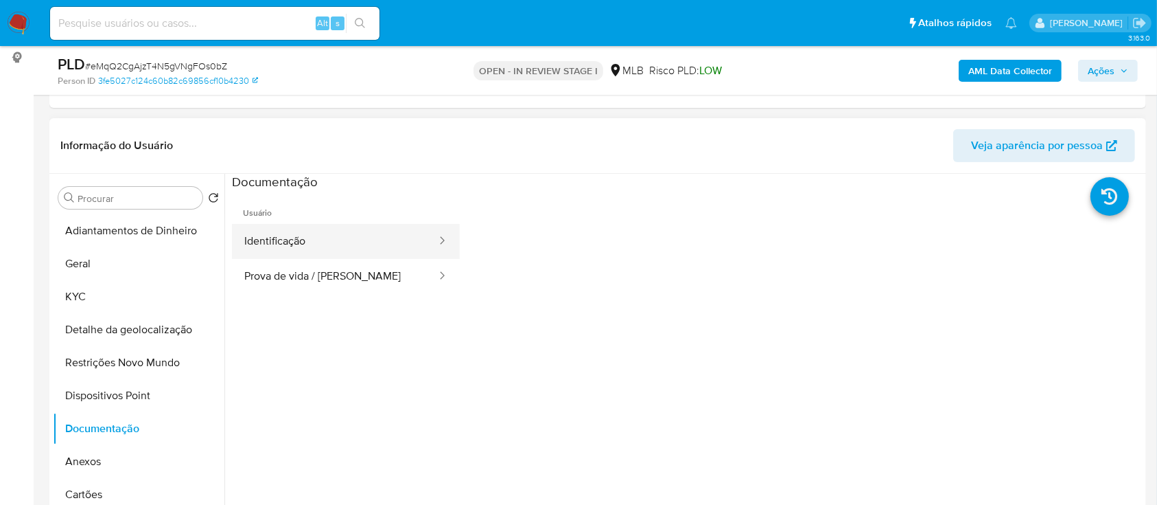
click at [301, 235] on button "Identificação" at bounding box center [335, 241] width 206 height 35
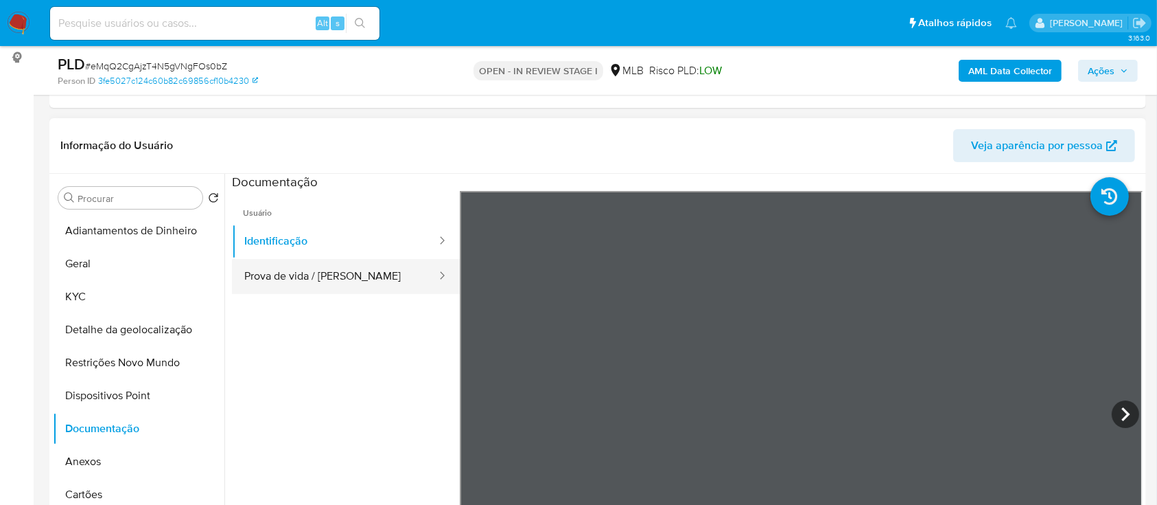
click at [397, 264] on button "Prova de vida / Selfie" at bounding box center [335, 276] width 206 height 35
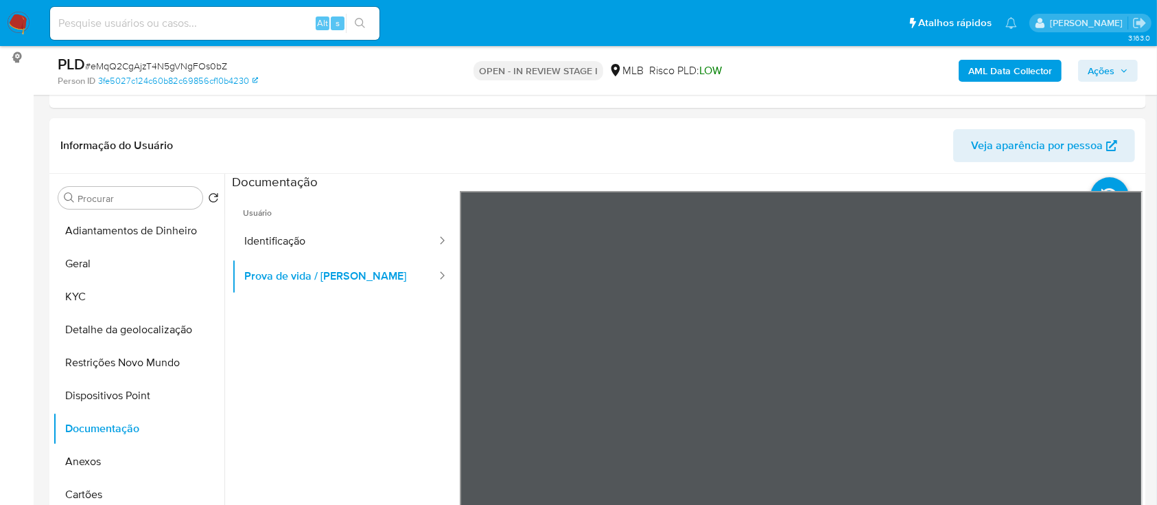
click at [1006, 73] on b "AML Data Collector" at bounding box center [1011, 71] width 84 height 22
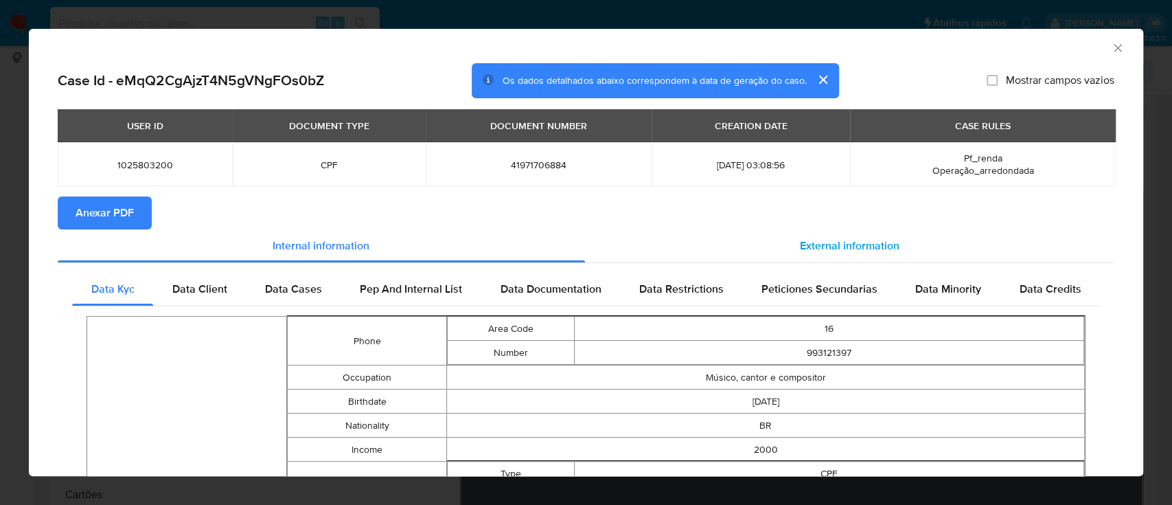
click at [822, 241] on span "External information" at bounding box center [850, 246] width 100 height 16
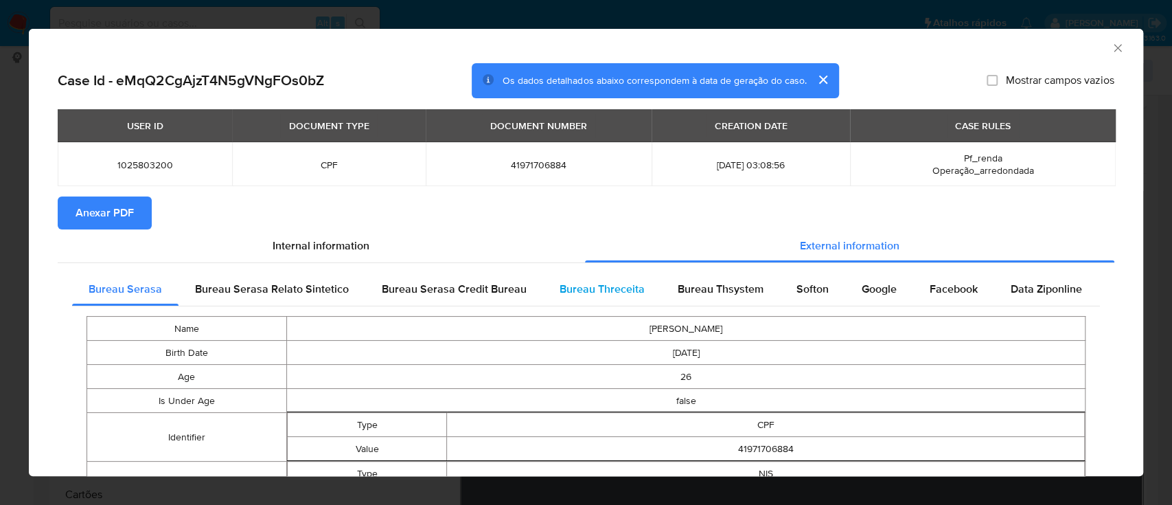
click at [608, 277] on div "Bureau Threceita" at bounding box center [602, 289] width 118 height 33
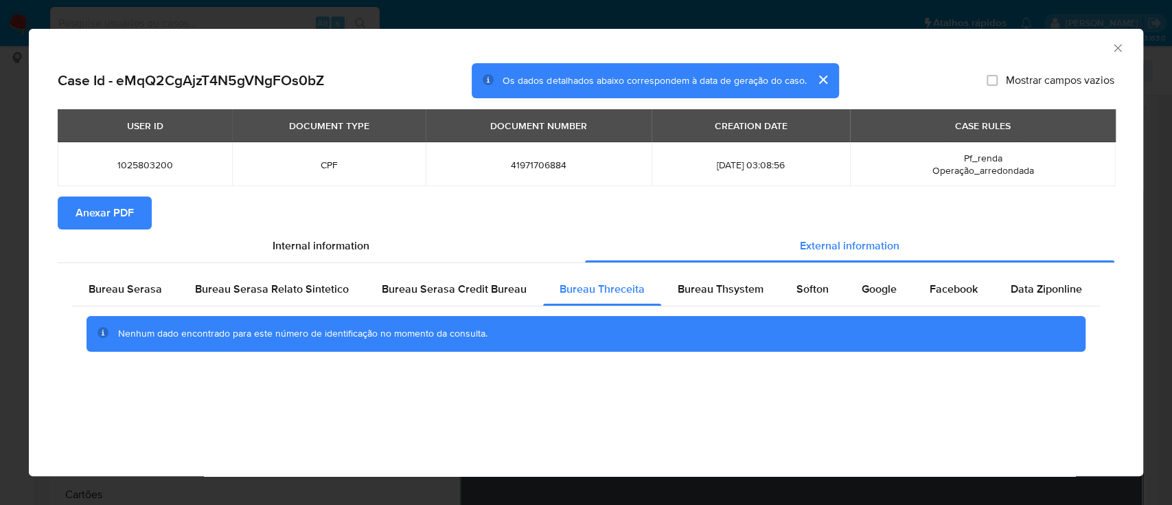
click at [1036, 46] on div "AML Data Collector" at bounding box center [574, 45] width 1072 height 15
drag, startPoint x: 706, startPoint y: 281, endPoint x: 715, endPoint y: 274, distance: 11.2
click at [705, 282] on span "Bureau Thsystem" at bounding box center [721, 289] width 86 height 16
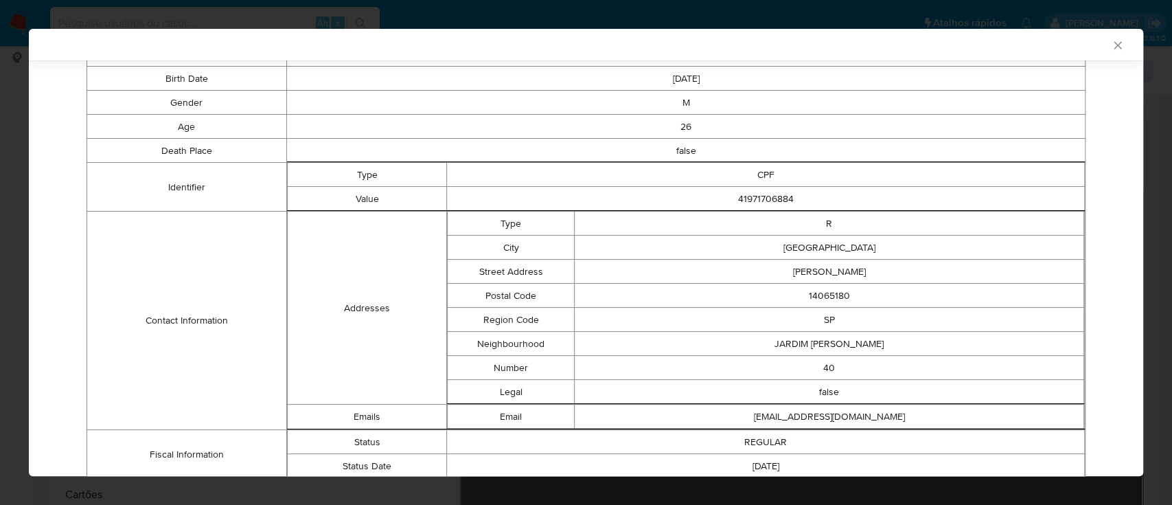
scroll to position [369, 0]
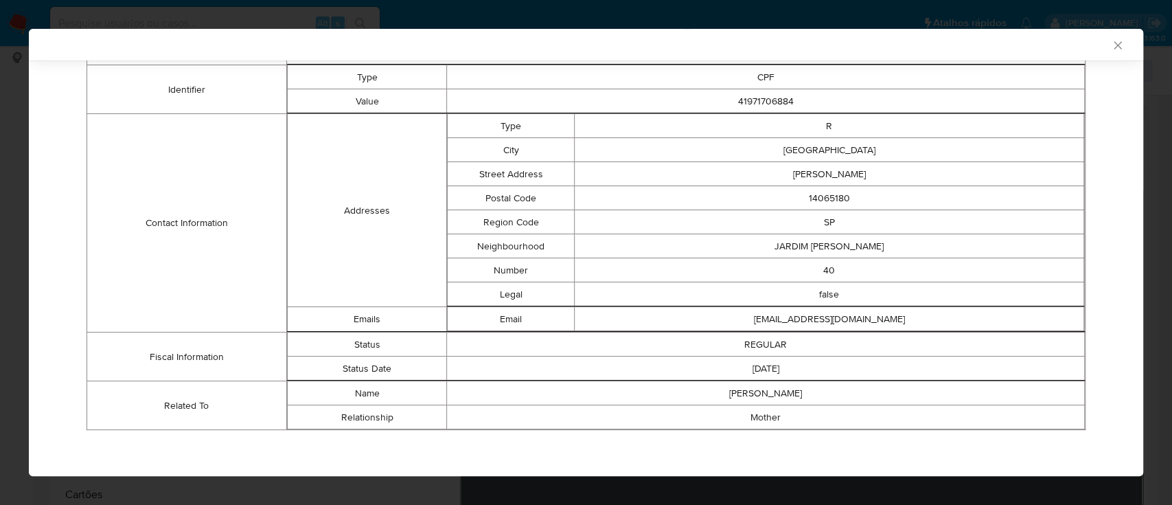
drag, startPoint x: 1012, startPoint y: 42, endPoint x: 1004, endPoint y: 41, distance: 8.3
click at [1012, 41] on div "AML Data Collector" at bounding box center [574, 44] width 1072 height 12
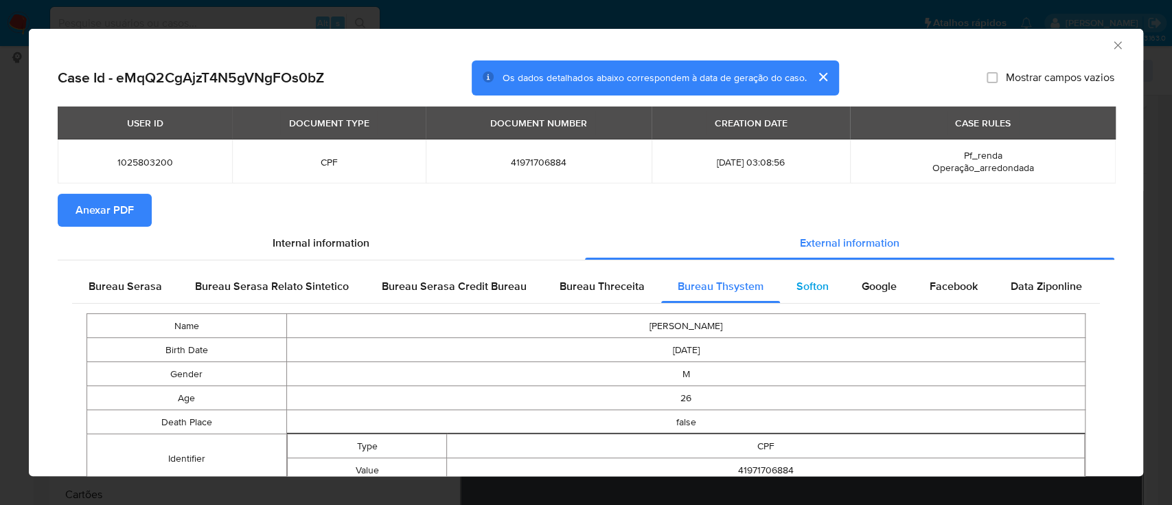
click at [802, 279] on span "Softon" at bounding box center [812, 286] width 32 height 16
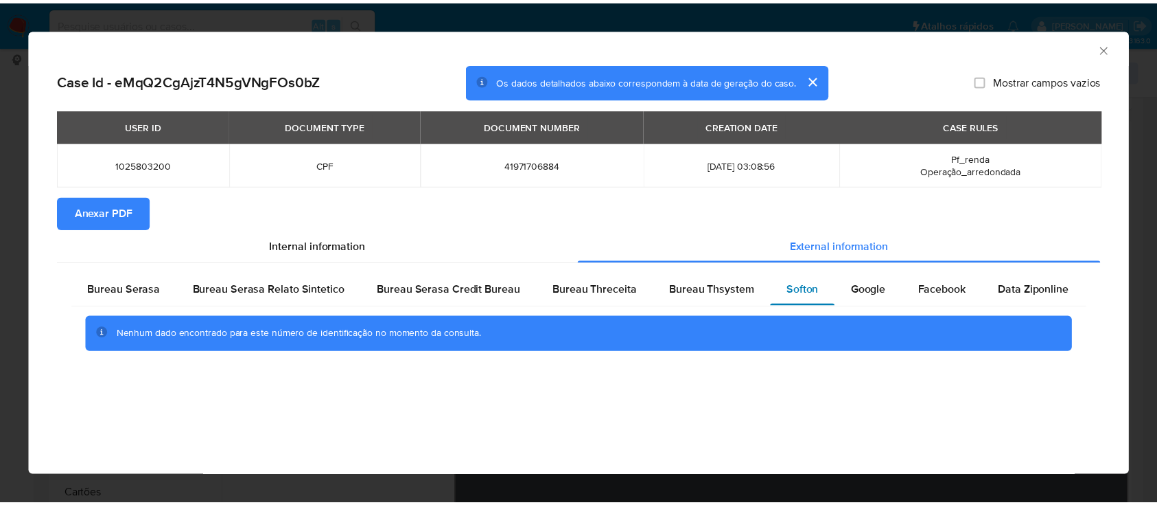
scroll to position [0, 0]
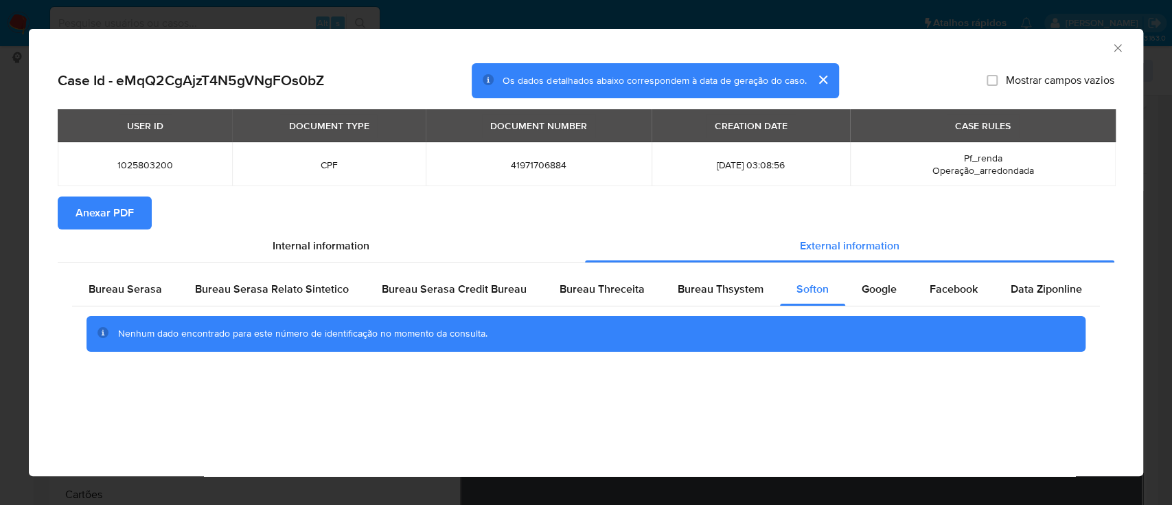
click at [1008, 41] on div "AML Data Collector" at bounding box center [574, 45] width 1072 height 15
click at [669, 430] on div "AML Data Collector Case Id - eMqQ2CgAjzT4N5gVNgFOs0bZ Os dados detalhados abaix…" at bounding box center [586, 252] width 1114 height 447
click at [875, 281] on div "Google" at bounding box center [879, 289] width 68 height 33
drag, startPoint x: 993, startPoint y: 54, endPoint x: 769, endPoint y: 27, distance: 226.1
click at [988, 52] on div "AML Data Collector" at bounding box center [586, 46] width 1114 height 34
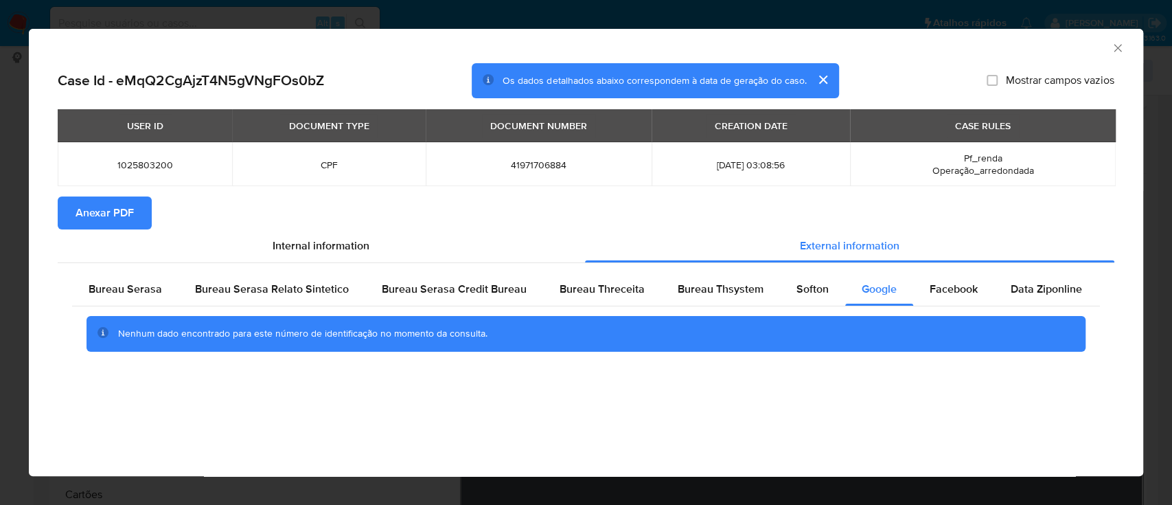
click at [111, 210] on span "Anexar PDF" at bounding box center [105, 213] width 58 height 30
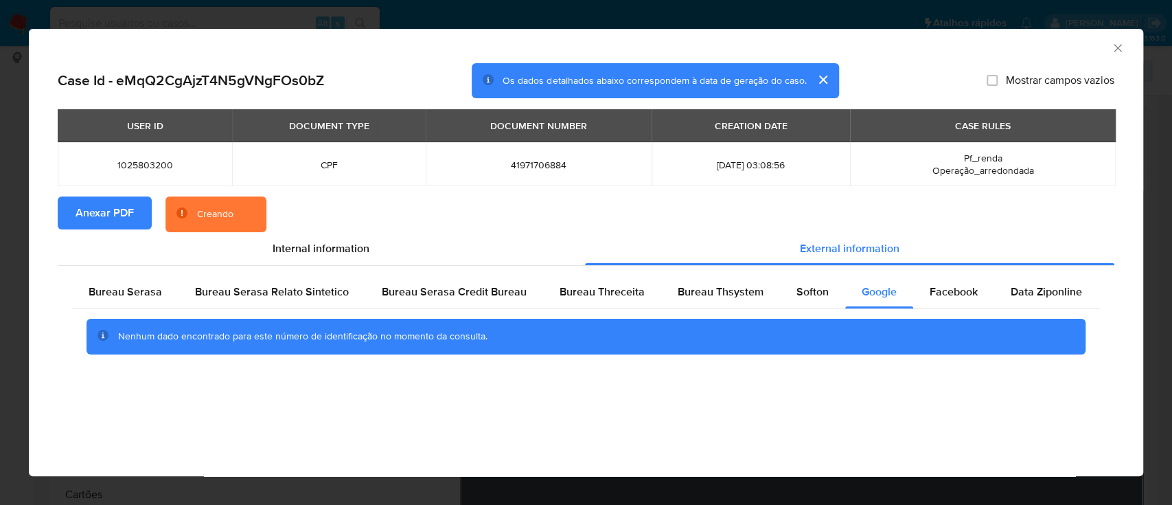
click at [1116, 47] on icon "Fechar a janela" at bounding box center [1118, 48] width 14 height 14
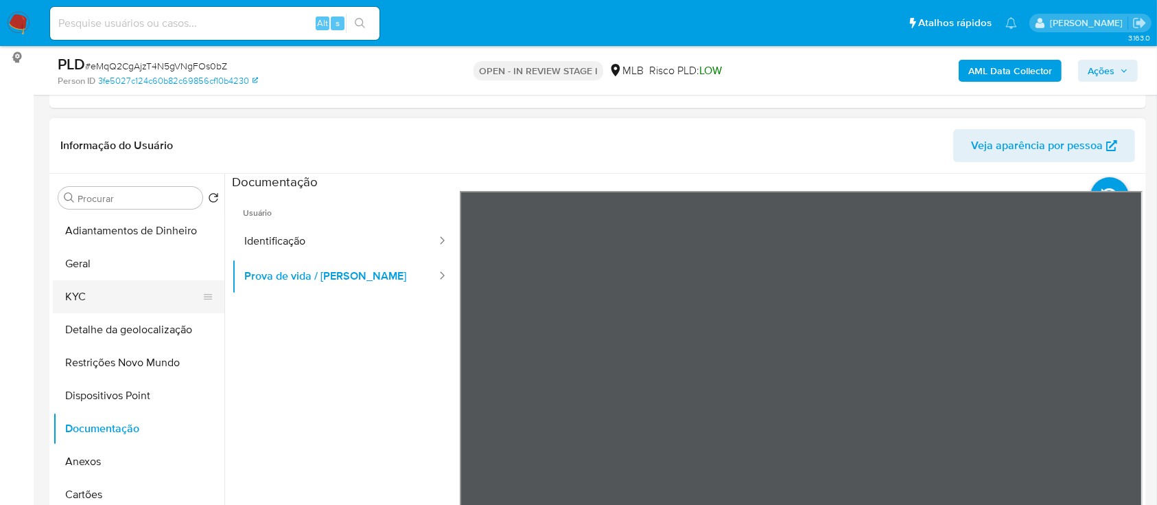
click at [83, 290] on button "KYC" at bounding box center [133, 296] width 161 height 33
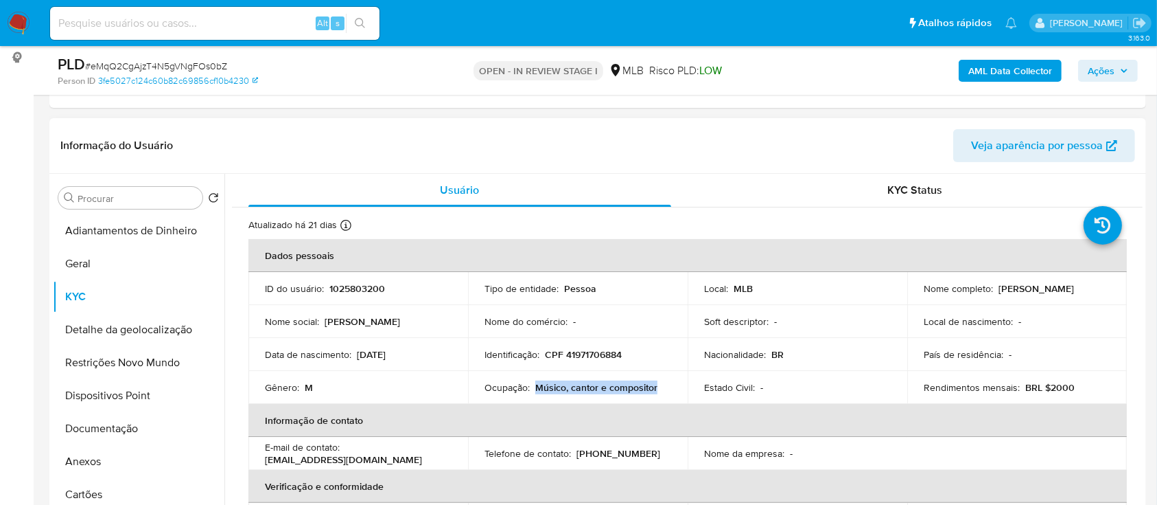
drag, startPoint x: 659, startPoint y: 384, endPoint x: 535, endPoint y: 387, distance: 124.3
click at [535, 387] on div "Ocupação : Músico, cantor e compositor" at bounding box center [578, 387] width 187 height 12
copy p "Músico, cantor e compositor"
click at [95, 455] on button "Anexos" at bounding box center [133, 461] width 161 height 33
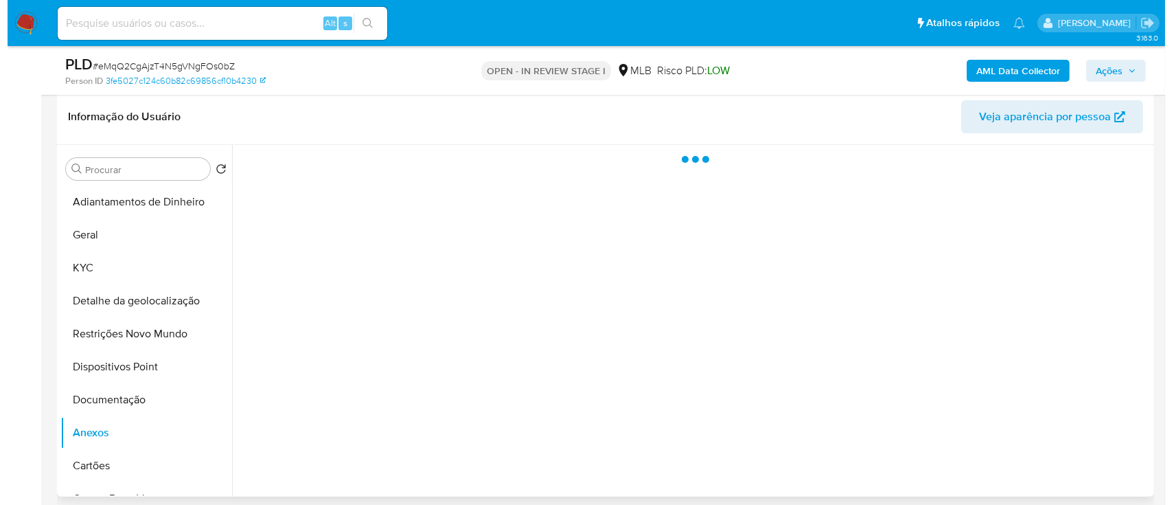
scroll to position [183, 0]
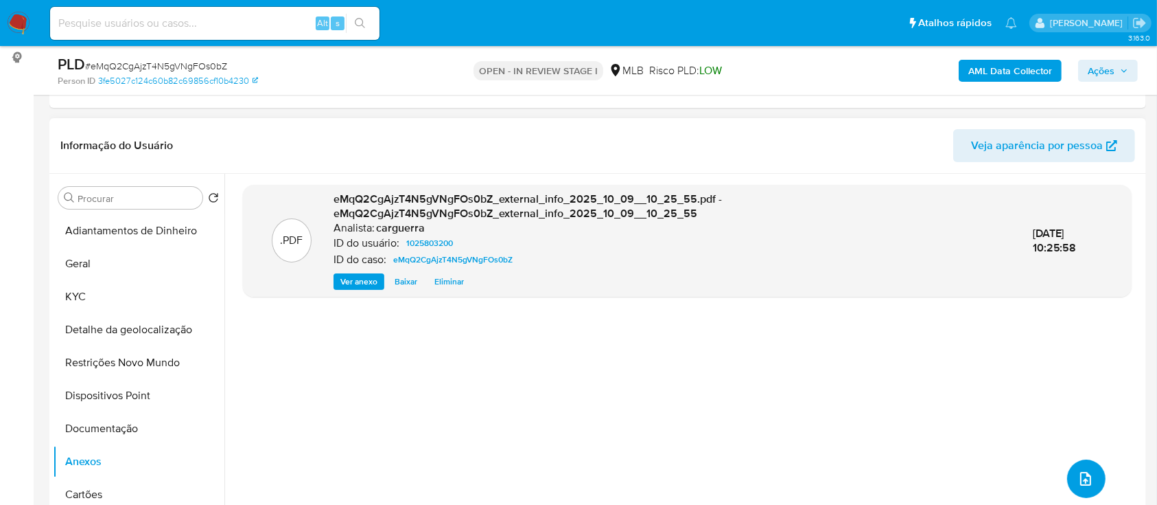
click at [1078, 474] on icon "upload-file" at bounding box center [1086, 478] width 16 height 16
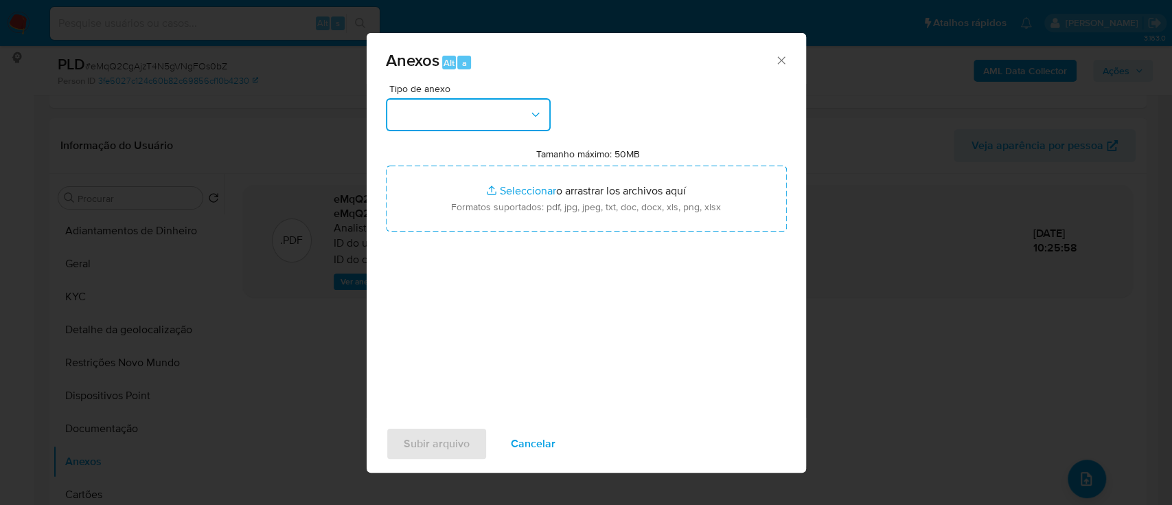
click at [472, 117] on button "button" at bounding box center [468, 114] width 165 height 33
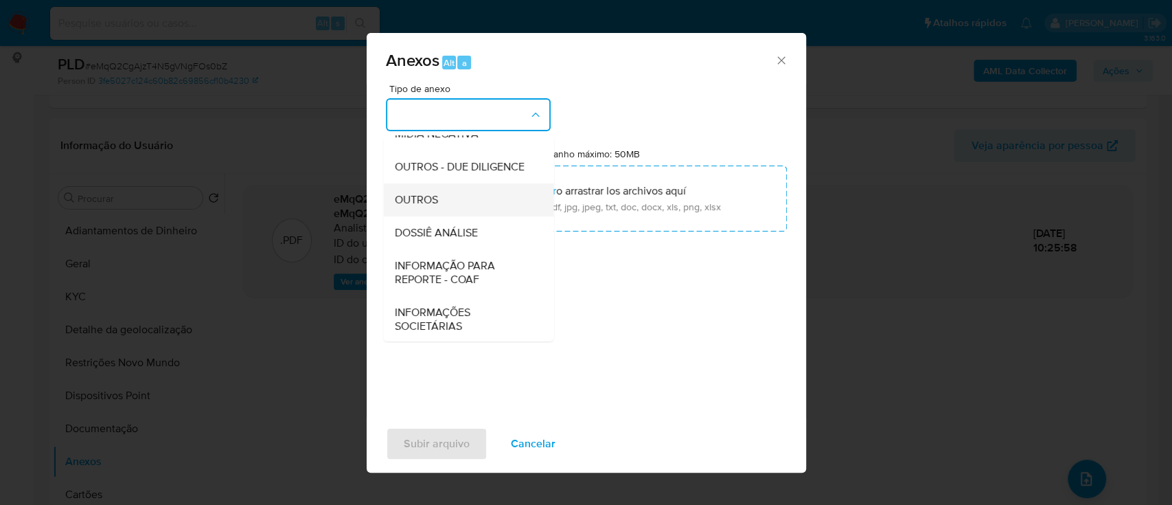
click at [447, 216] on div "OUTROS" at bounding box center [464, 199] width 140 height 33
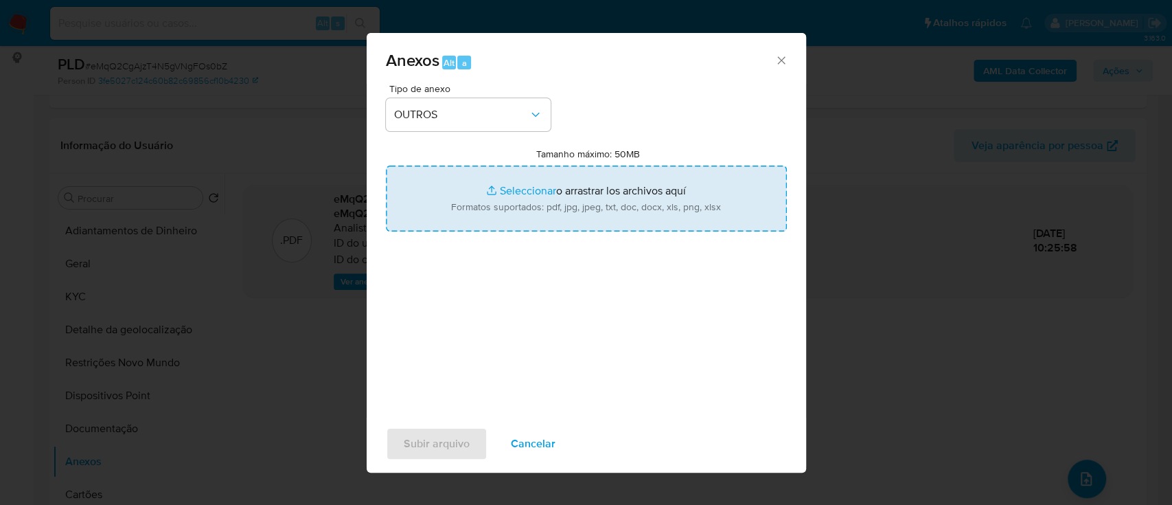
click at [511, 197] on input "Tamanho máximo: 50MB Seleccionar archivos" at bounding box center [586, 198] width 401 height 66
type input "C:\fakepath\Mulan 1025803200_2025_10_08_16_29_27.xlsx"
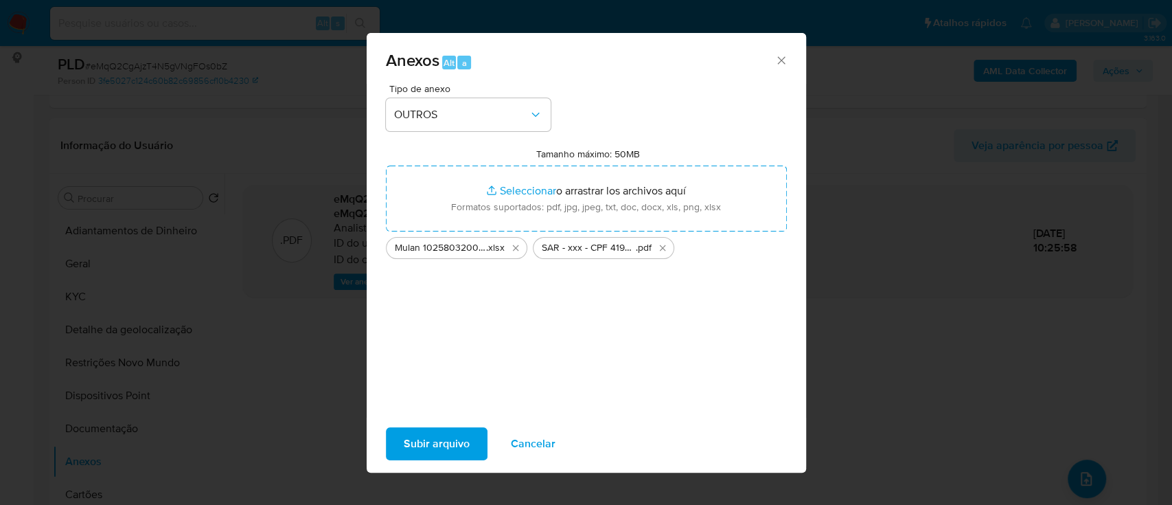
click at [427, 442] on span "Subir arquivo" at bounding box center [437, 443] width 66 height 30
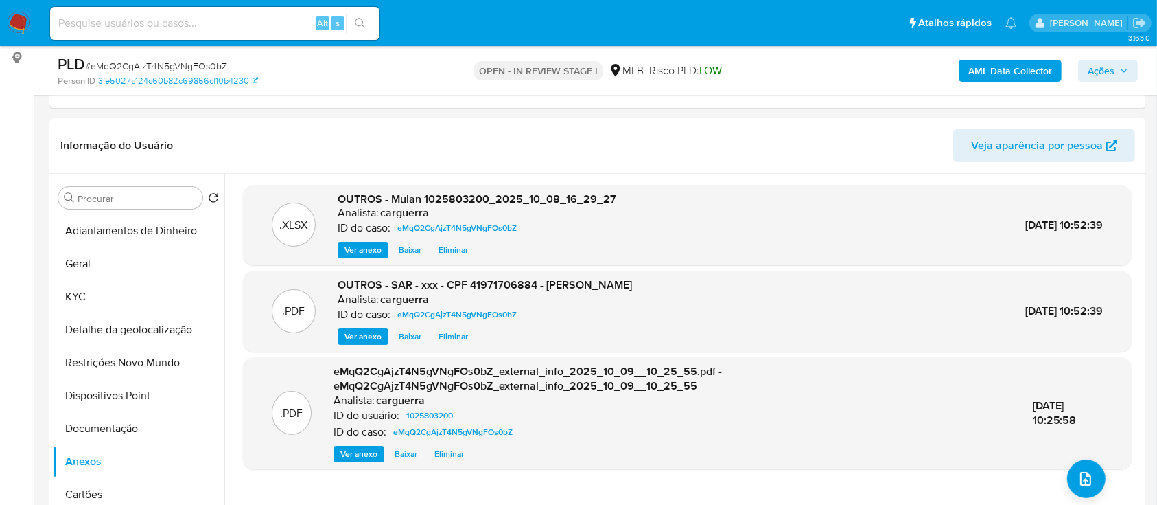
click at [1122, 69] on icon "button" at bounding box center [1124, 71] width 8 height 8
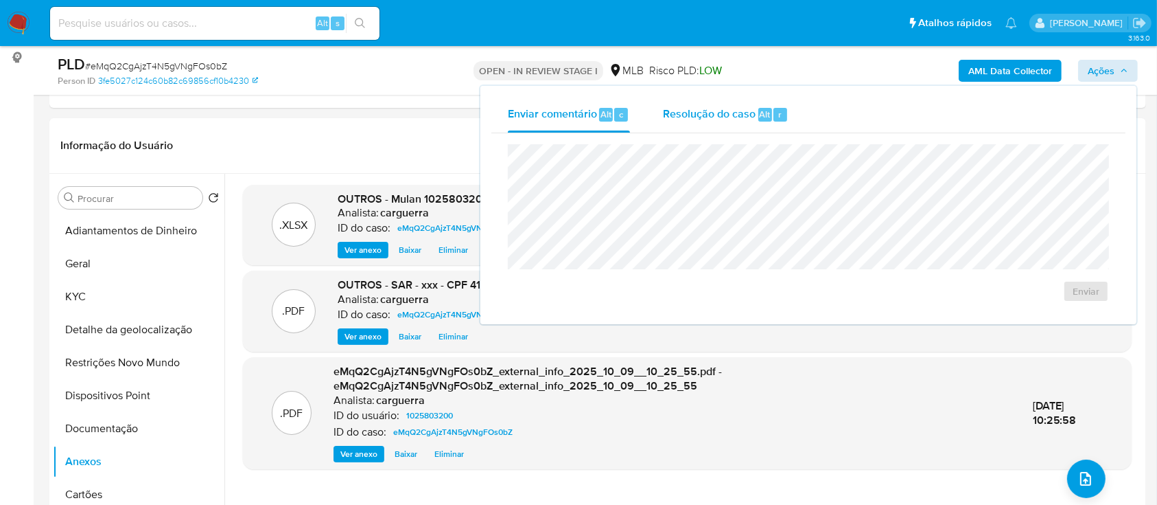
click at [721, 113] on span "Resolução do caso" at bounding box center [709, 114] width 93 height 16
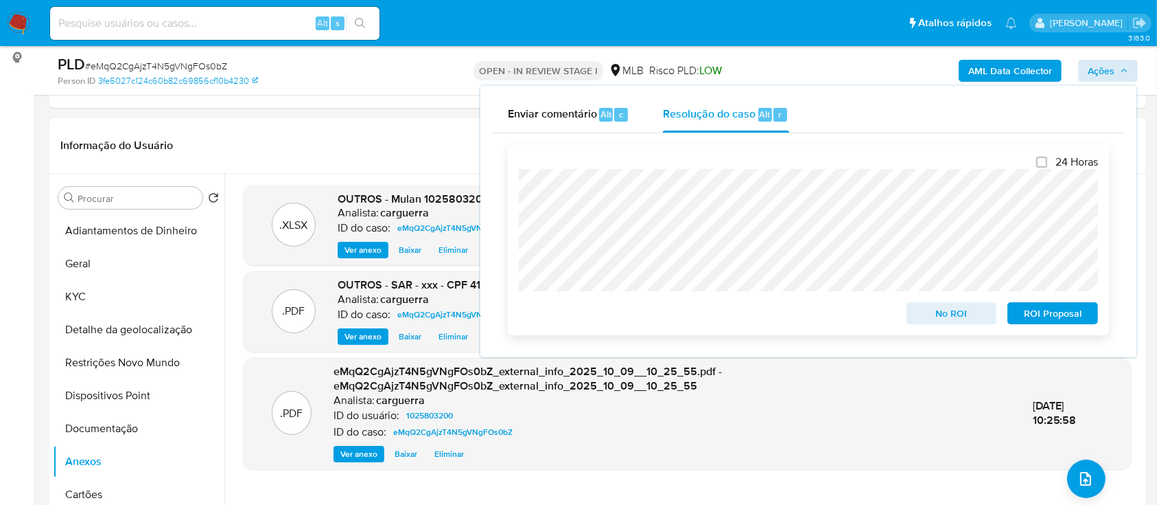
click at [1039, 317] on span "ROI Proposal" at bounding box center [1052, 312] width 71 height 19
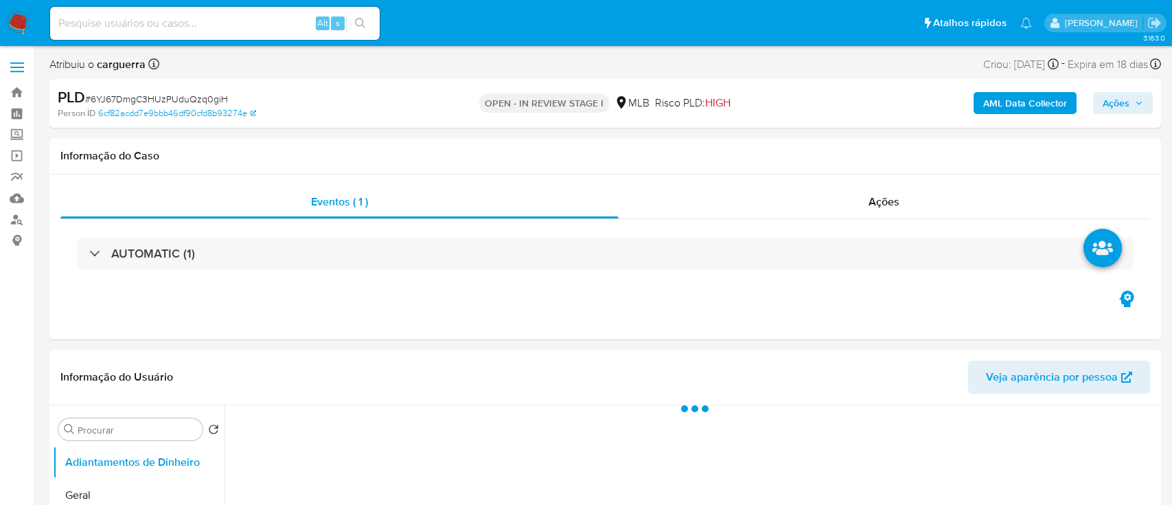
select select "10"
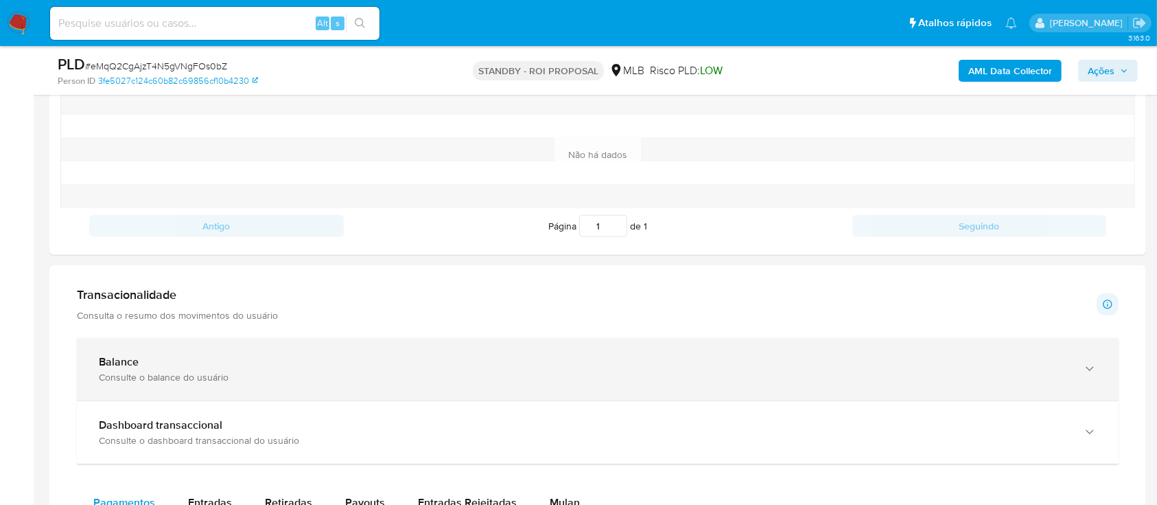
scroll to position [549, 0]
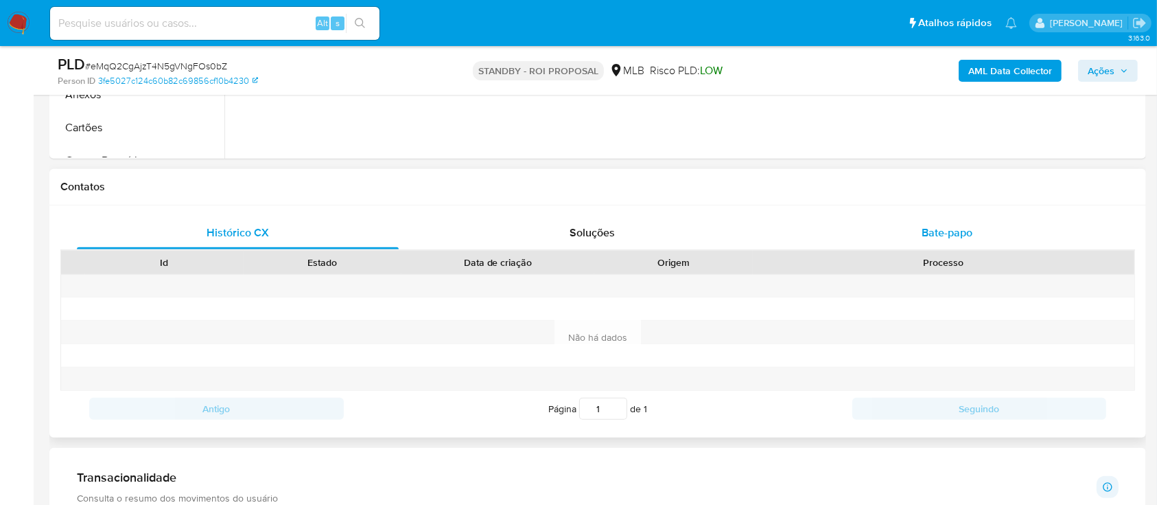
click at [938, 230] on span "Bate-papo" at bounding box center [947, 232] width 51 height 16
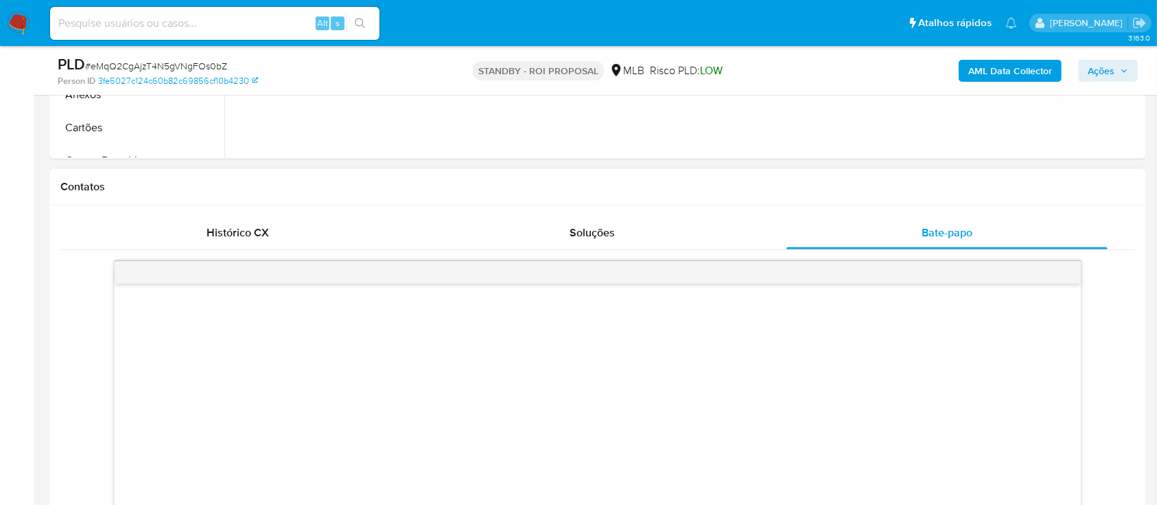
scroll to position [640, 0]
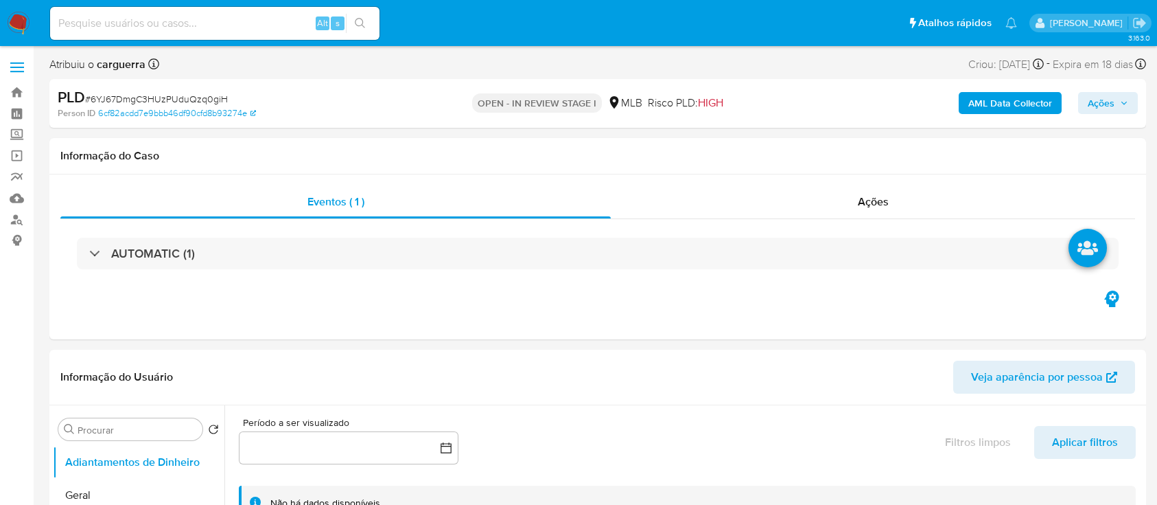
select select "10"
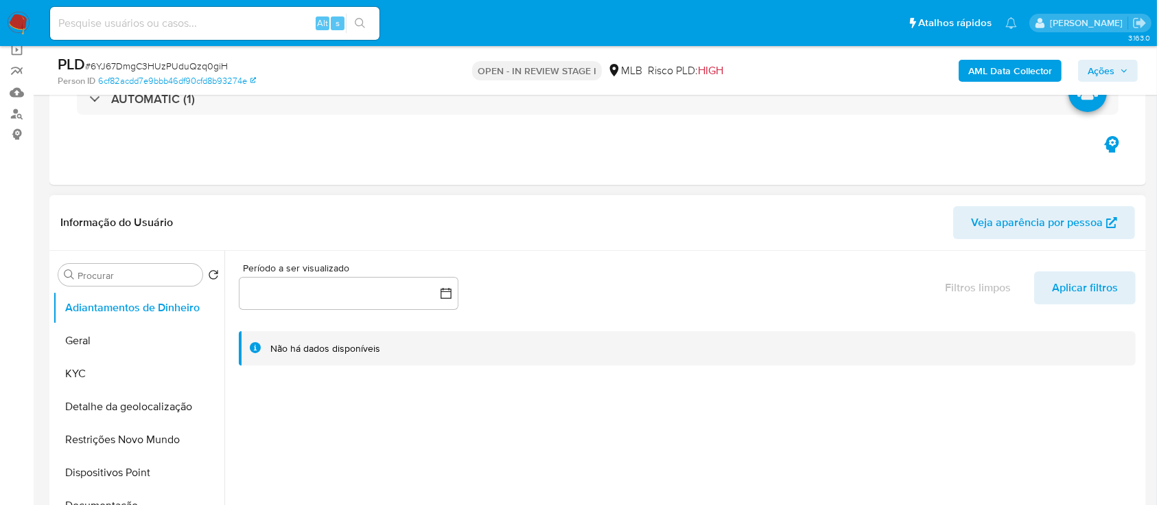
scroll to position [183, 0]
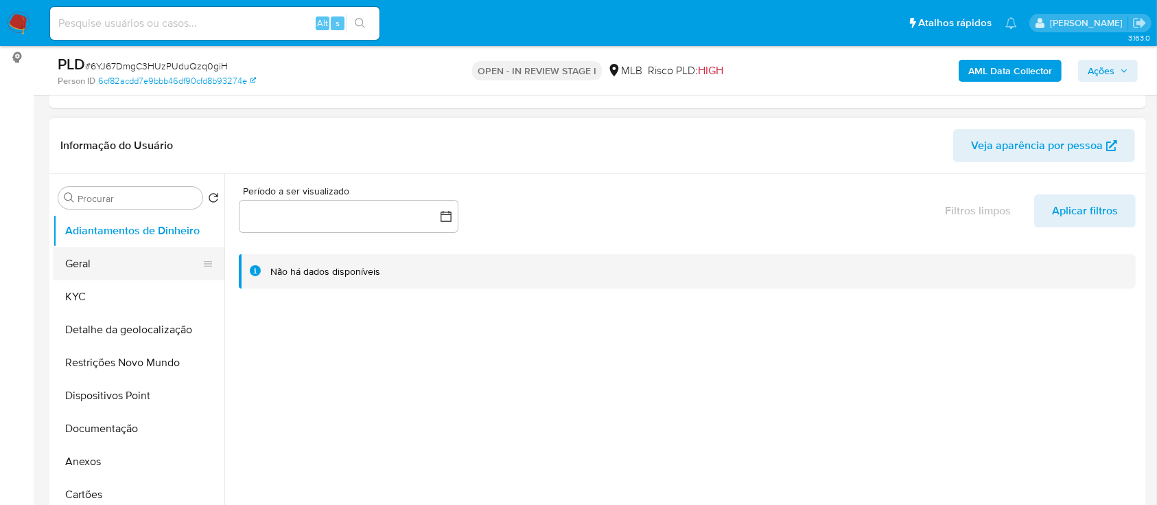
click at [104, 265] on button "Geral" at bounding box center [133, 263] width 161 height 33
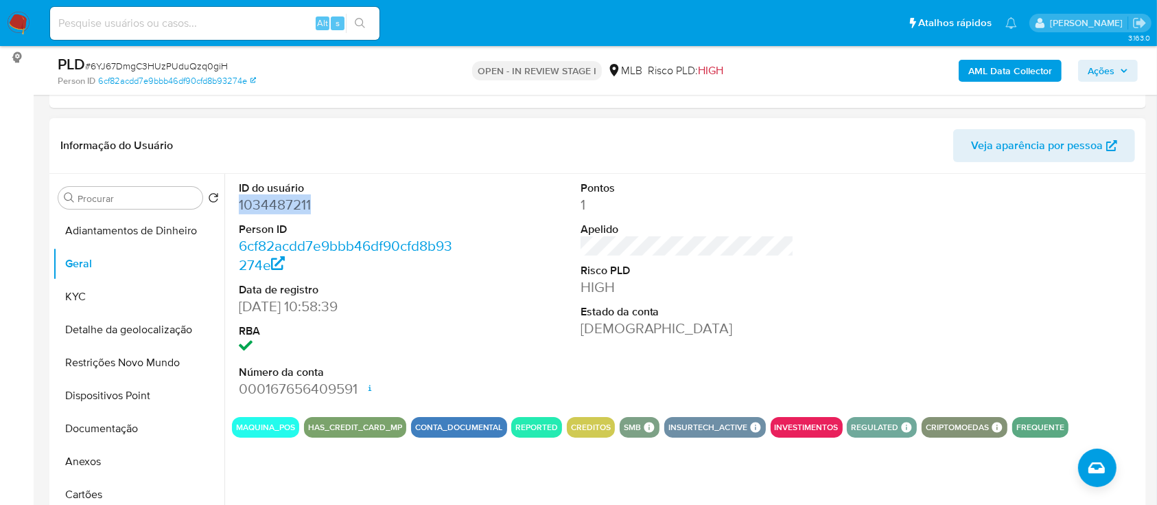
drag, startPoint x: 322, startPoint y: 210, endPoint x: 233, endPoint y: 207, distance: 89.3
click at [233, 207] on div "ID do usuário 1034487211 Person ID 6cf82acdd7e9bbb46df90cfd8b93274e Data de reg…" at bounding box center [346, 290] width 228 height 232
copy dd "1034487211"
click at [993, 256] on div at bounding box center [1029, 290] width 228 height 232
click at [100, 301] on button "KYC" at bounding box center [133, 296] width 161 height 33
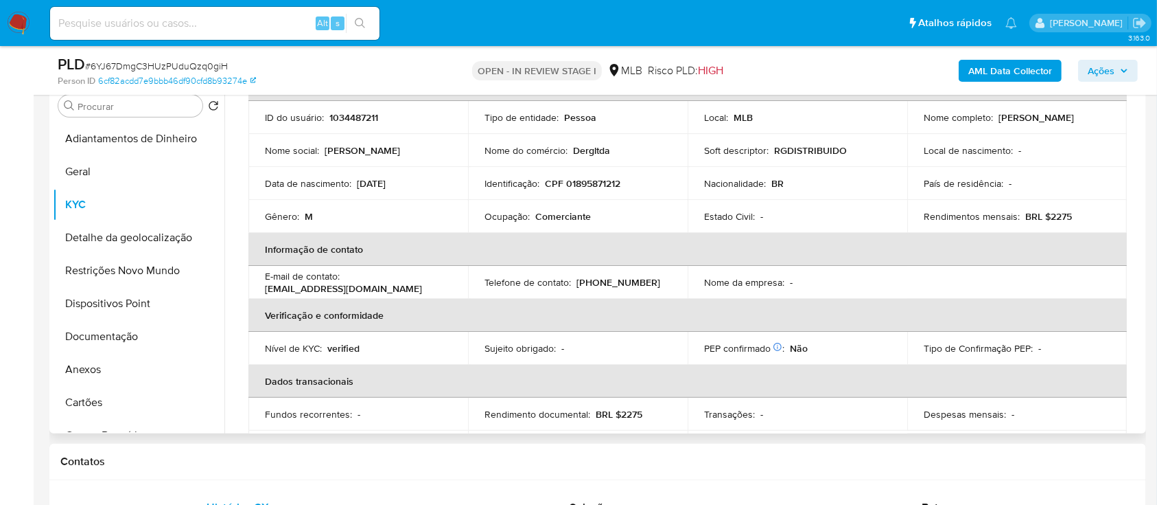
scroll to position [80, 0]
click at [929, 80] on div "AML Data Collector Ações" at bounding box center [960, 70] width 356 height 32
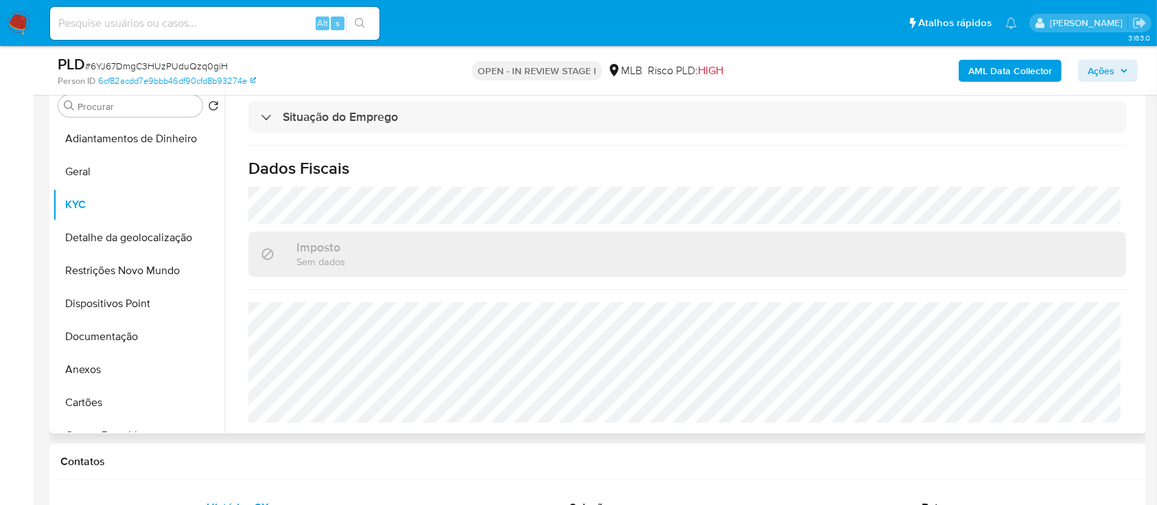
scroll to position [366, 0]
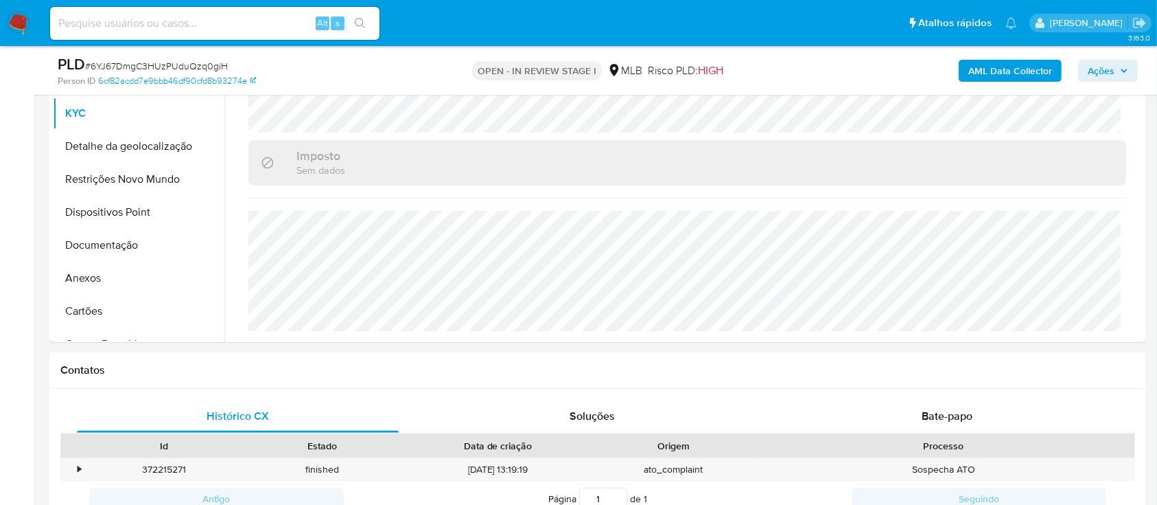
drag, startPoint x: 914, startPoint y: 72, endPoint x: 905, endPoint y: 71, distance: 9.0
click at [913, 72] on div "AML Data Collector Ações" at bounding box center [960, 70] width 356 height 32
click at [102, 154] on button "Detalhe da geolocalização" at bounding box center [133, 146] width 161 height 33
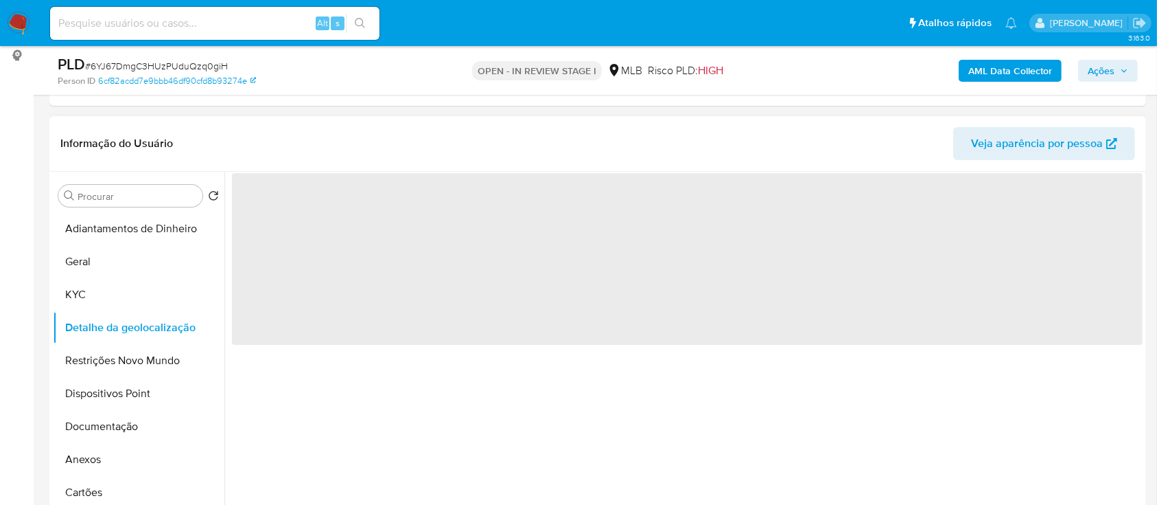
scroll to position [183, 0]
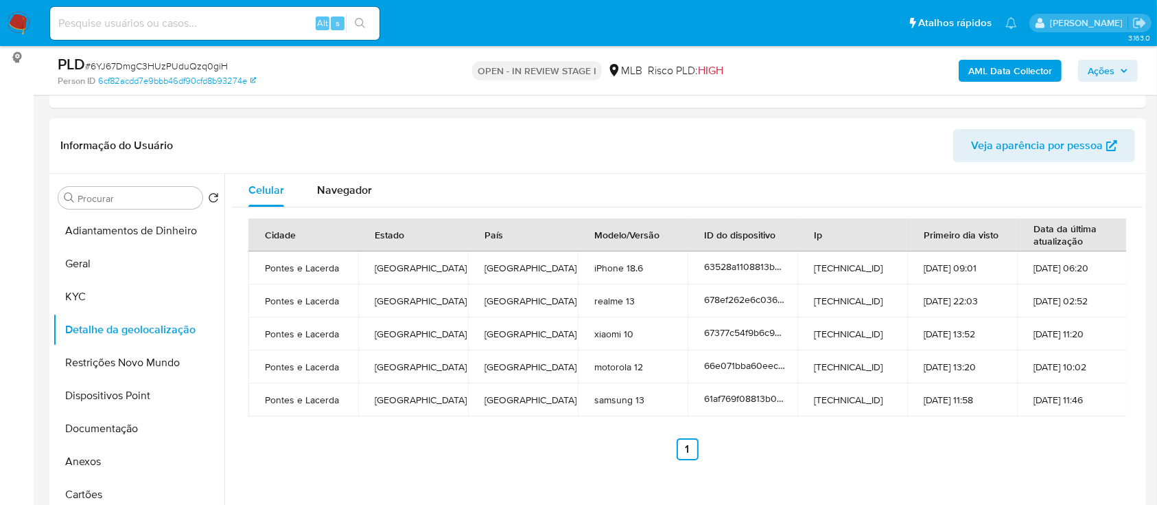
drag, startPoint x: 406, startPoint y: 457, endPoint x: 441, endPoint y: 374, distance: 90.1
click at [409, 459] on ul "Anterior 1 Siguiente" at bounding box center [687, 449] width 878 height 22
click at [156, 365] on button "Restrições Novo Mundo" at bounding box center [133, 362] width 161 height 33
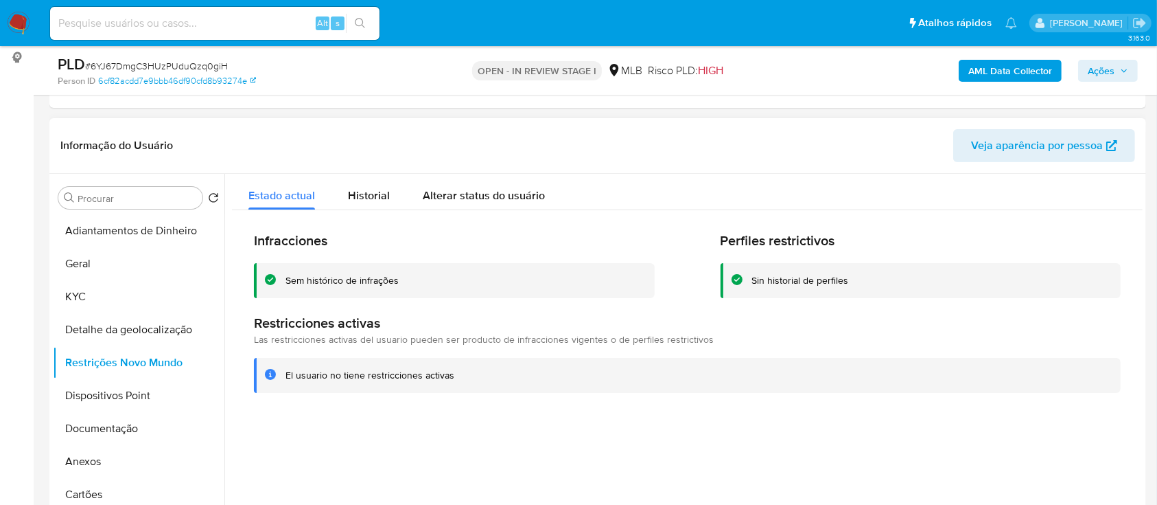
click at [588, 448] on div at bounding box center [683, 349] width 918 height 351
click at [94, 388] on button "Dispositivos Point" at bounding box center [133, 395] width 161 height 33
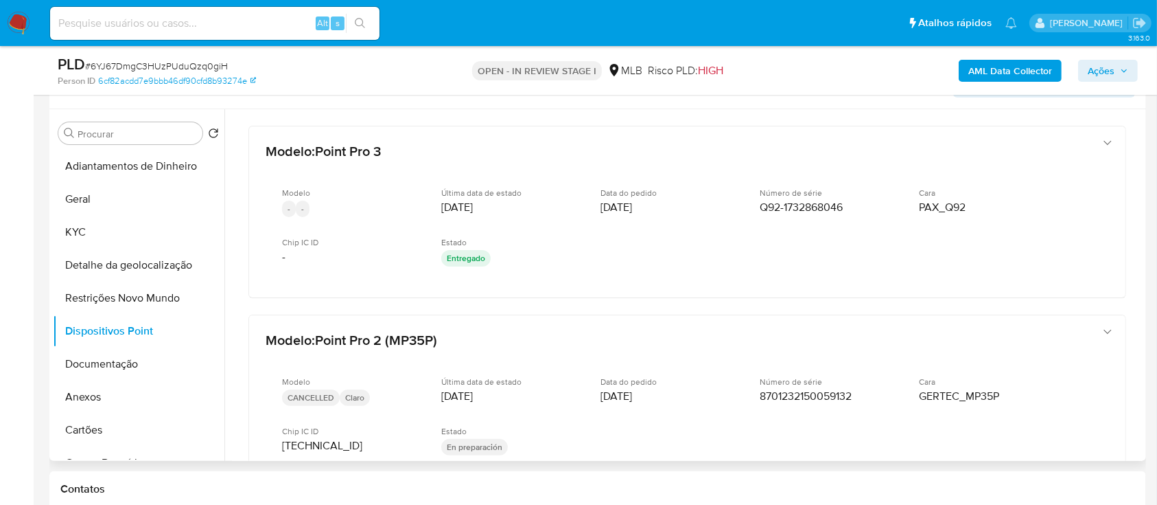
scroll to position [275, 0]
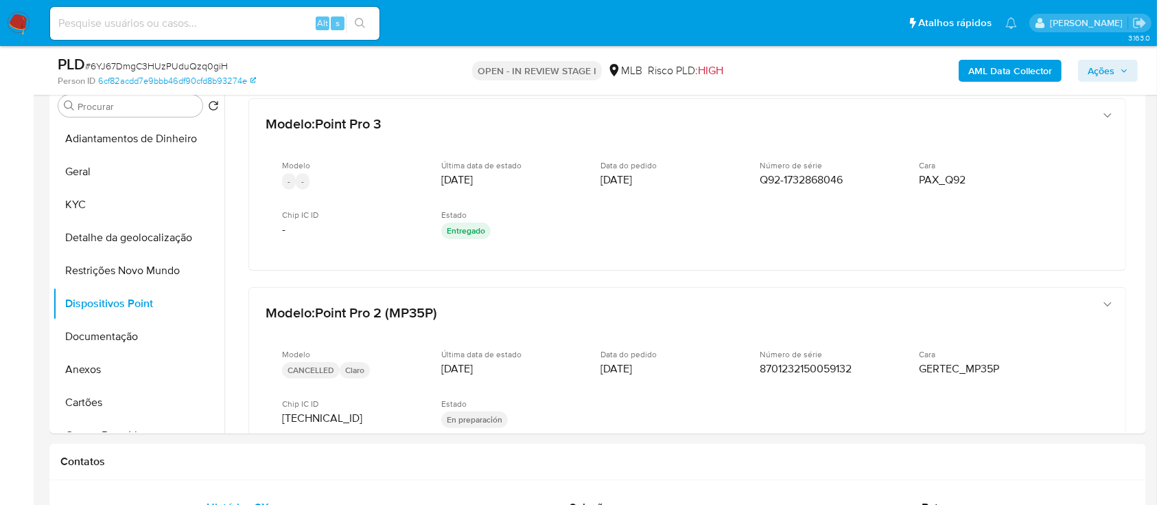
click at [97, 326] on button "Documentação" at bounding box center [133, 336] width 161 height 33
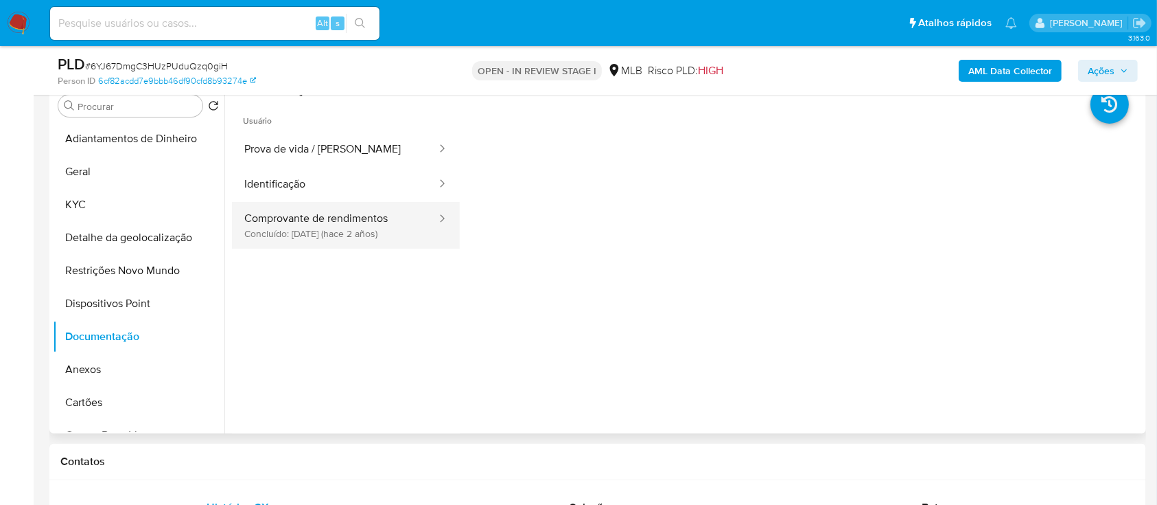
click at [323, 241] on button "Comprovante de rendimentos Concluído: 07/07/2023 (hace 2 años)" at bounding box center [335, 225] width 206 height 47
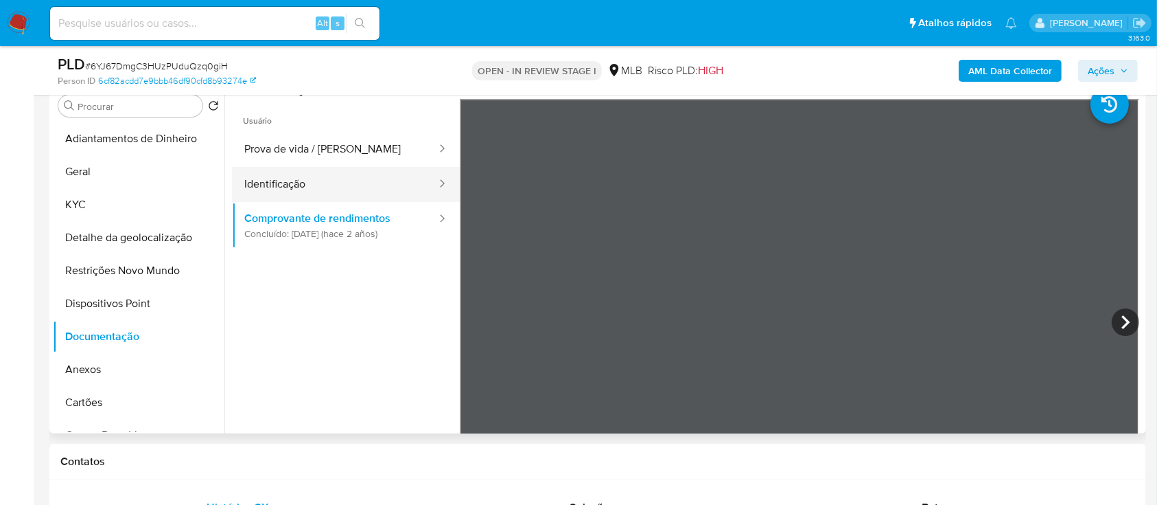
click at [276, 189] on button "Identificação" at bounding box center [335, 184] width 206 height 35
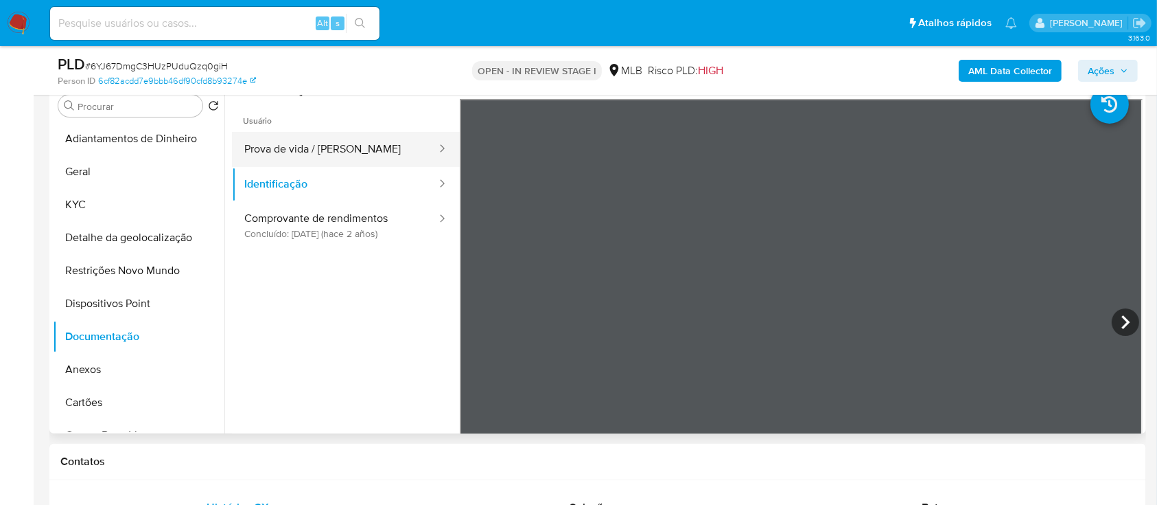
click at [313, 141] on button "Prova de vida / [PERSON_NAME]" at bounding box center [335, 149] width 206 height 35
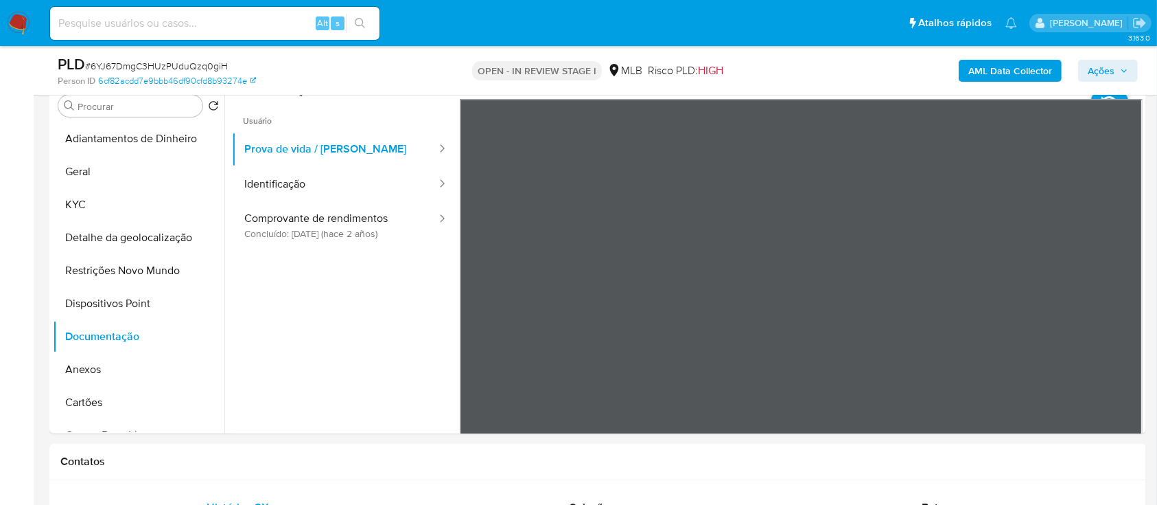
click at [1017, 69] on b "AML Data Collector" at bounding box center [1011, 71] width 84 height 22
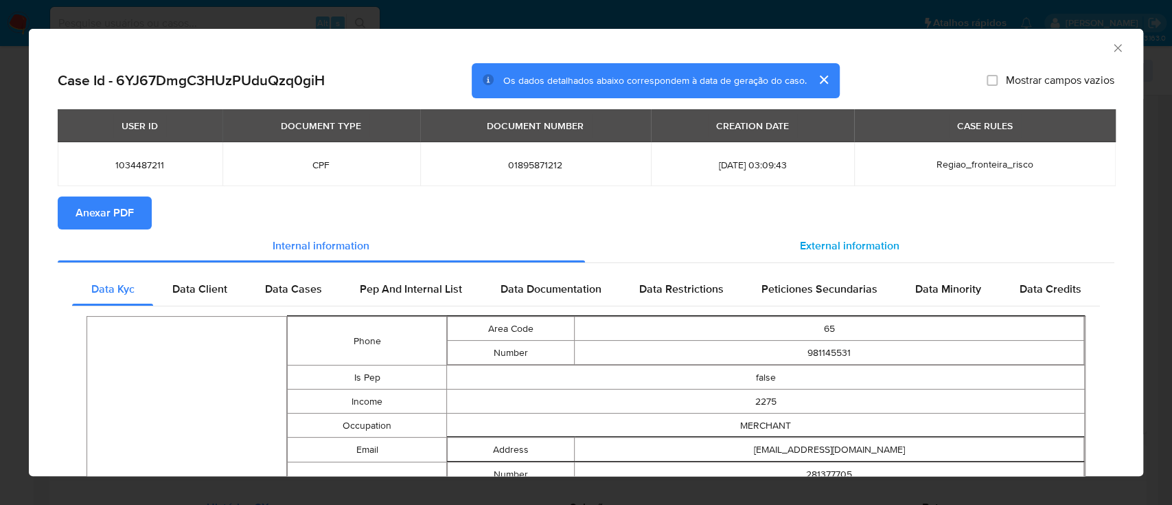
click at [840, 248] on span "External information" at bounding box center [850, 246] width 100 height 16
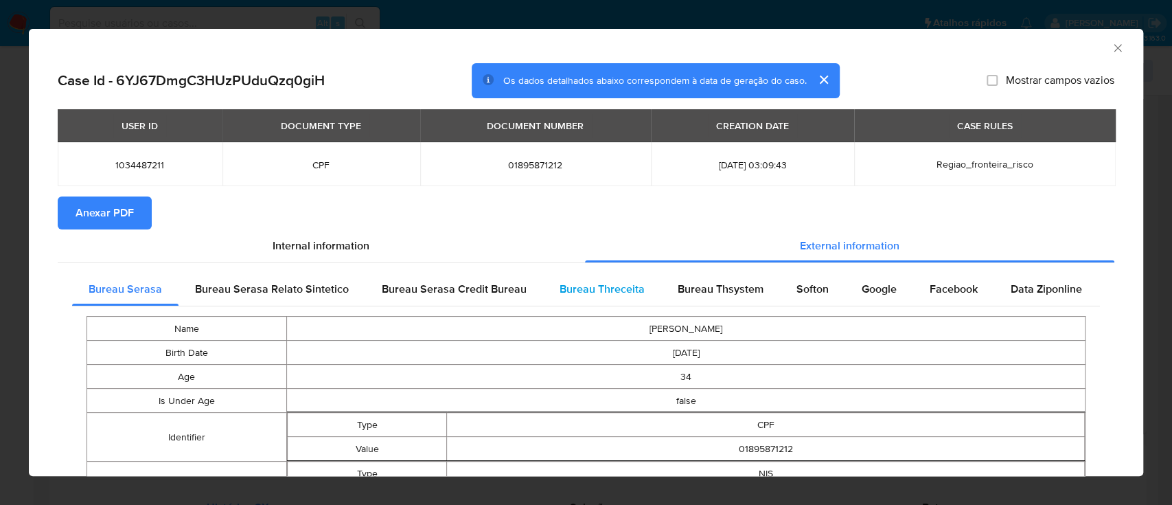
click at [568, 294] on span "Bureau Threceita" at bounding box center [601, 289] width 85 height 16
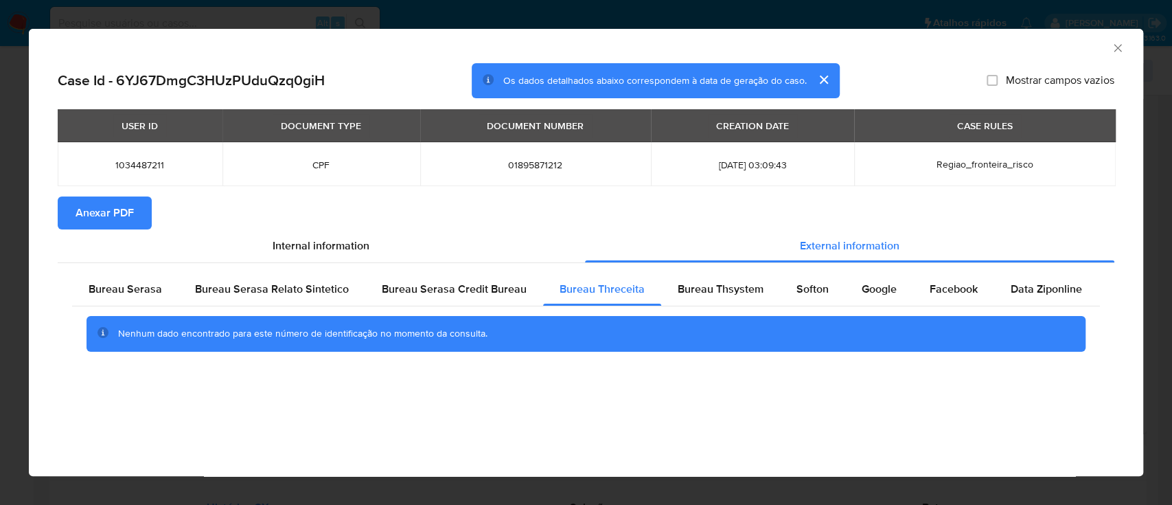
drag, startPoint x: 961, startPoint y: 52, endPoint x: 815, endPoint y: 32, distance: 147.7
click at [959, 54] on div "AML Data Collector" at bounding box center [586, 46] width 1114 height 34
click at [729, 277] on div "Bureau Thsystem" at bounding box center [720, 289] width 119 height 33
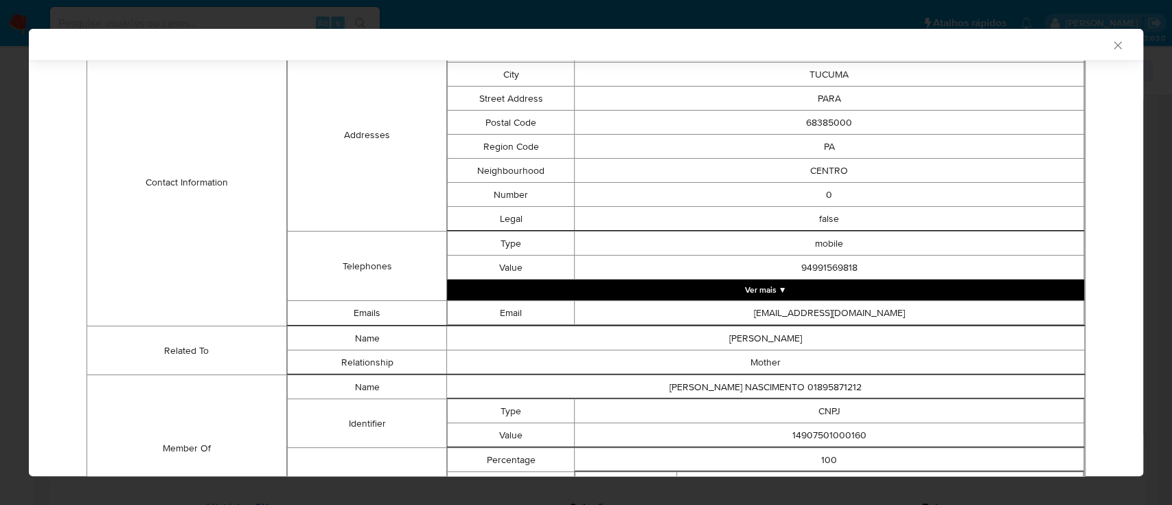
scroll to position [535, 0]
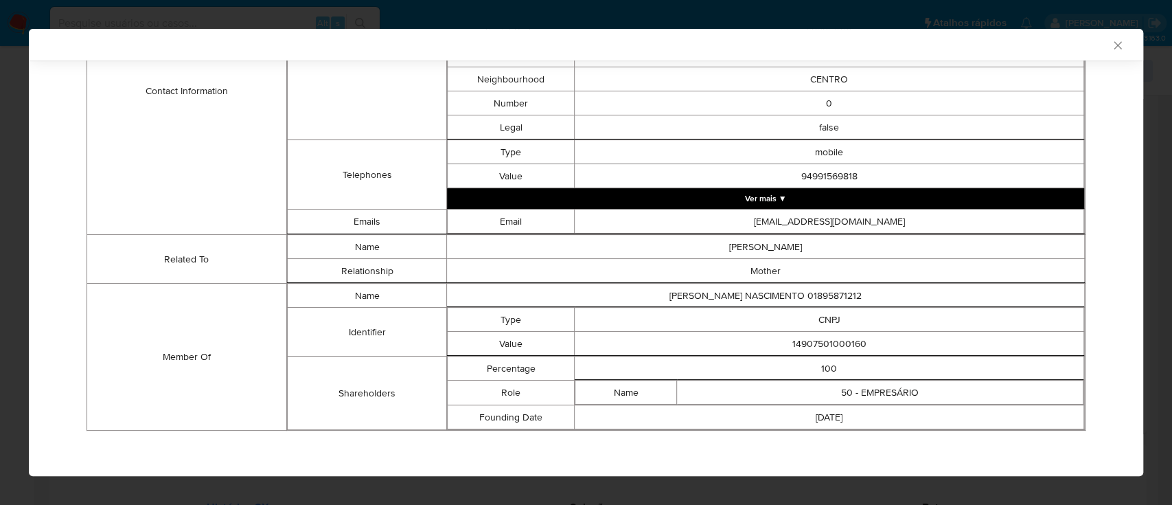
drag, startPoint x: 100, startPoint y: 191, endPoint x: 359, endPoint y: 58, distance: 291.3
click at [100, 192] on td "Contact Information" at bounding box center [187, 91] width 200 height 288
drag, startPoint x: 879, startPoint y: 332, endPoint x: 767, endPoint y: 335, distance: 111.9
click at [767, 334] on td "14907501000160" at bounding box center [829, 344] width 509 height 24
copy td "14907501000160"
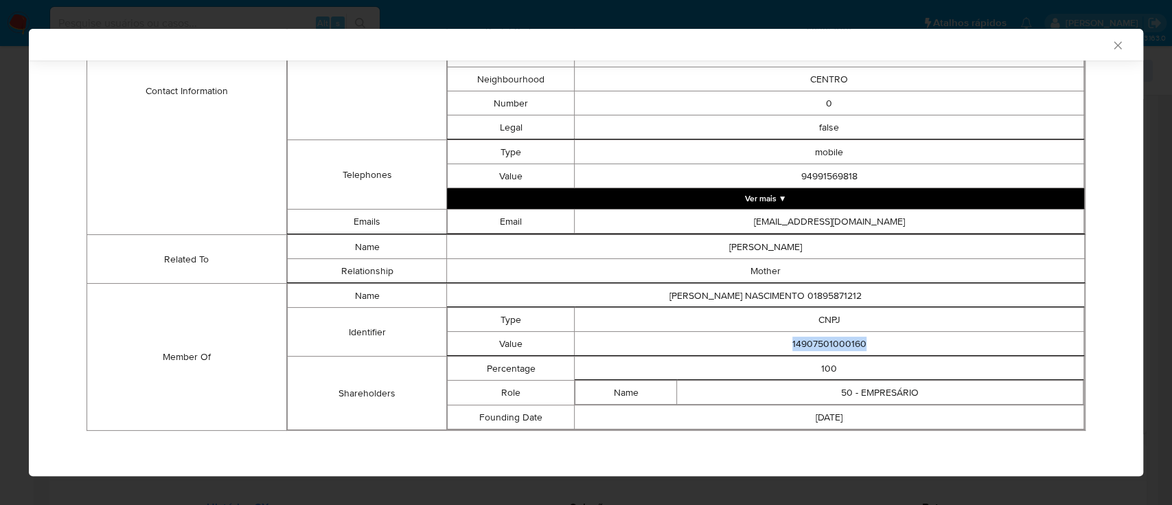
click at [1111, 45] on icon "Fechar a janela" at bounding box center [1118, 45] width 14 height 14
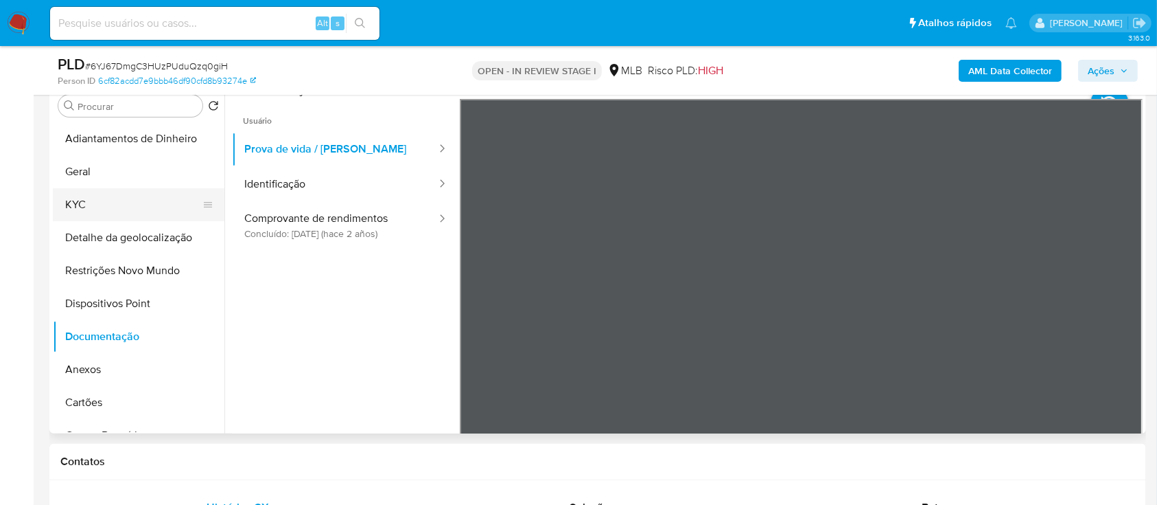
drag, startPoint x: 112, startPoint y: 205, endPoint x: 121, endPoint y: 207, distance: 9.2
click at [112, 206] on button "KYC" at bounding box center [133, 204] width 161 height 33
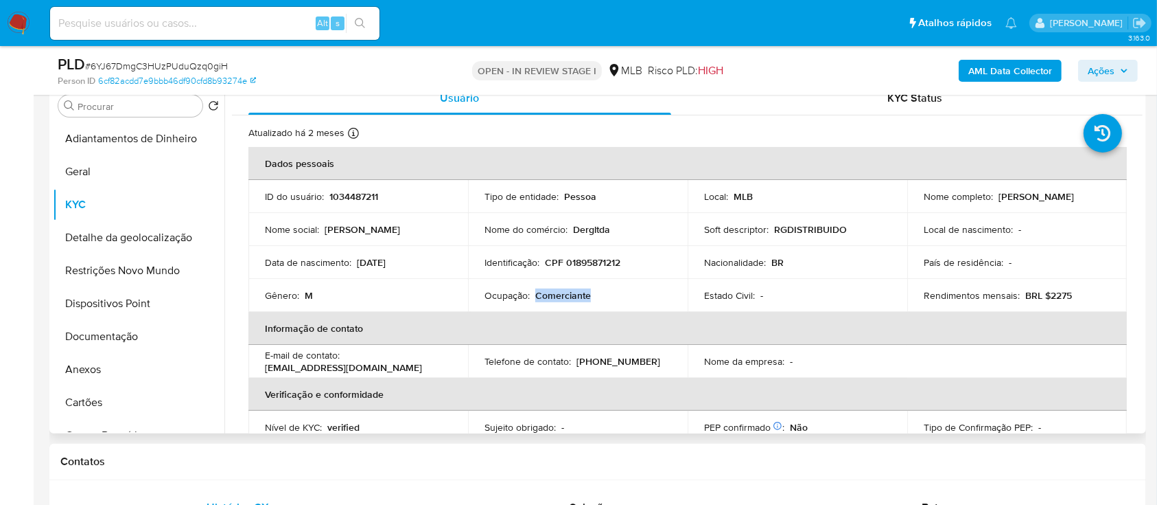
drag, startPoint x: 603, startPoint y: 294, endPoint x: 639, endPoint y: 309, distance: 39.4
click at [535, 289] on div "Ocupação : Comerciante" at bounding box center [578, 295] width 187 height 12
copy p "Comerciante"
click at [1007, 69] on b "AML Data Collector" at bounding box center [1011, 71] width 84 height 22
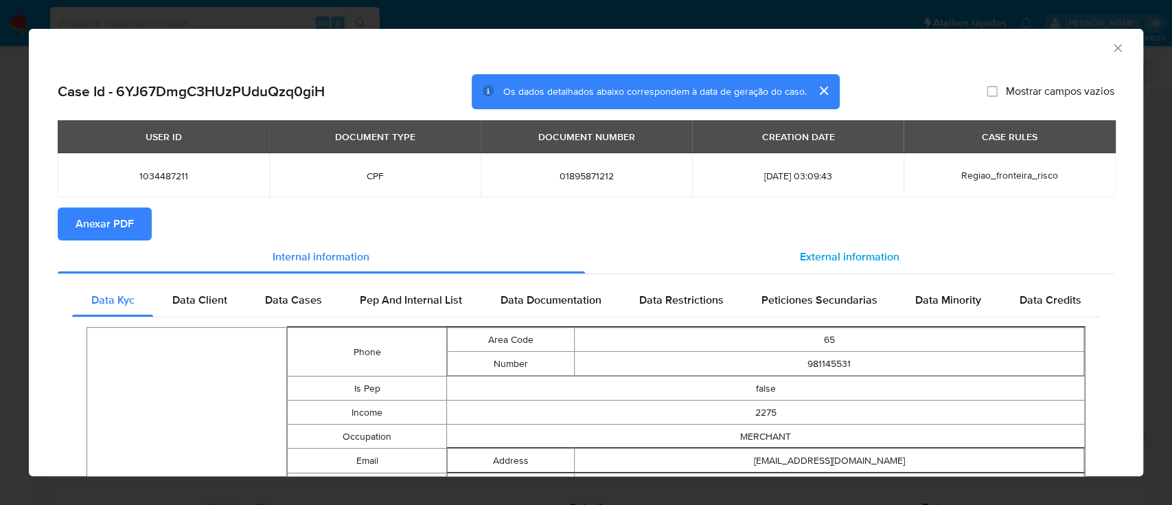
click at [831, 260] on span "External information" at bounding box center [850, 256] width 100 height 16
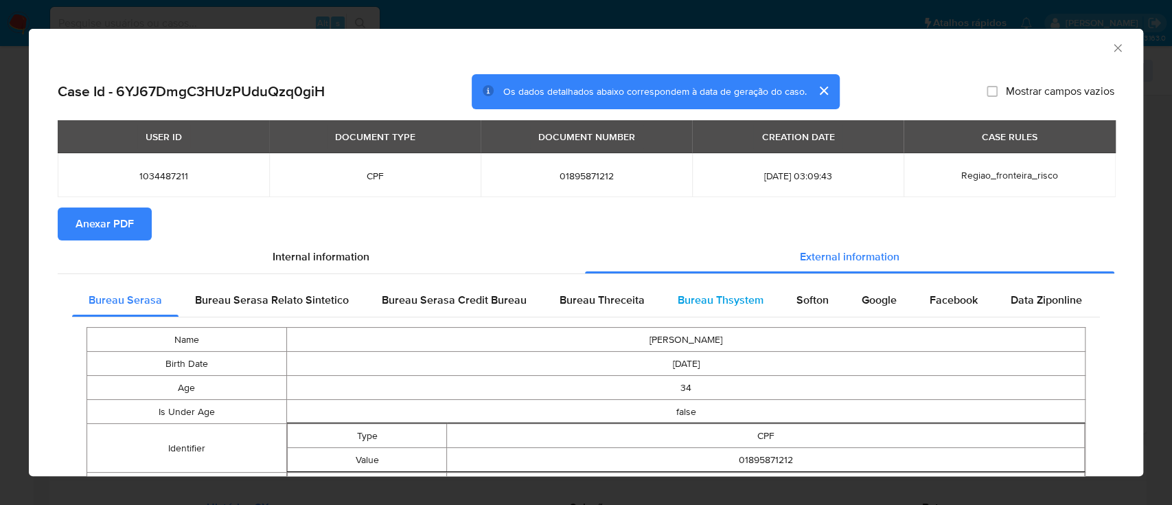
click at [687, 303] on span "Bureau Thsystem" at bounding box center [721, 300] width 86 height 16
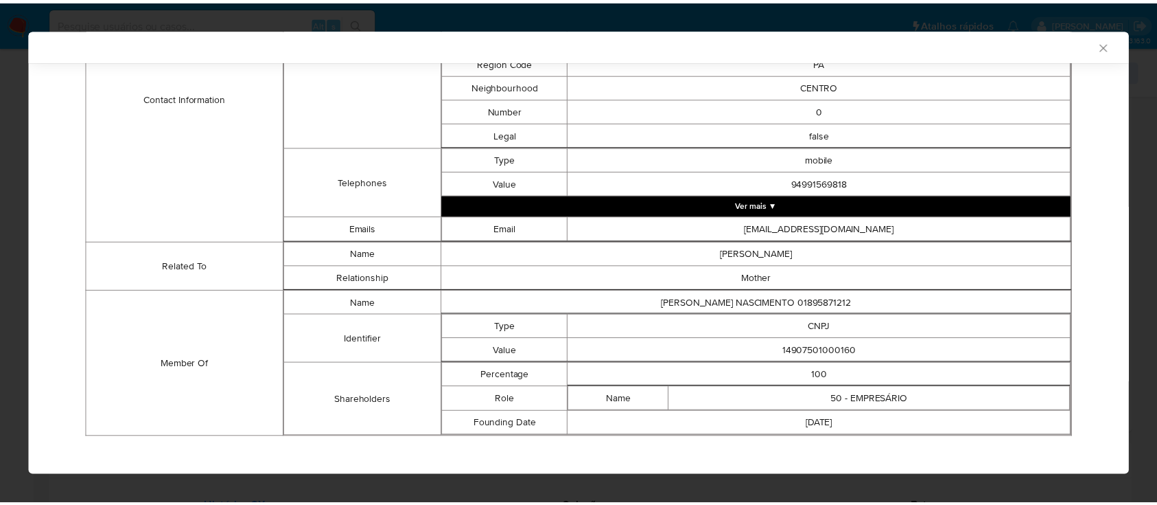
scroll to position [546, 0]
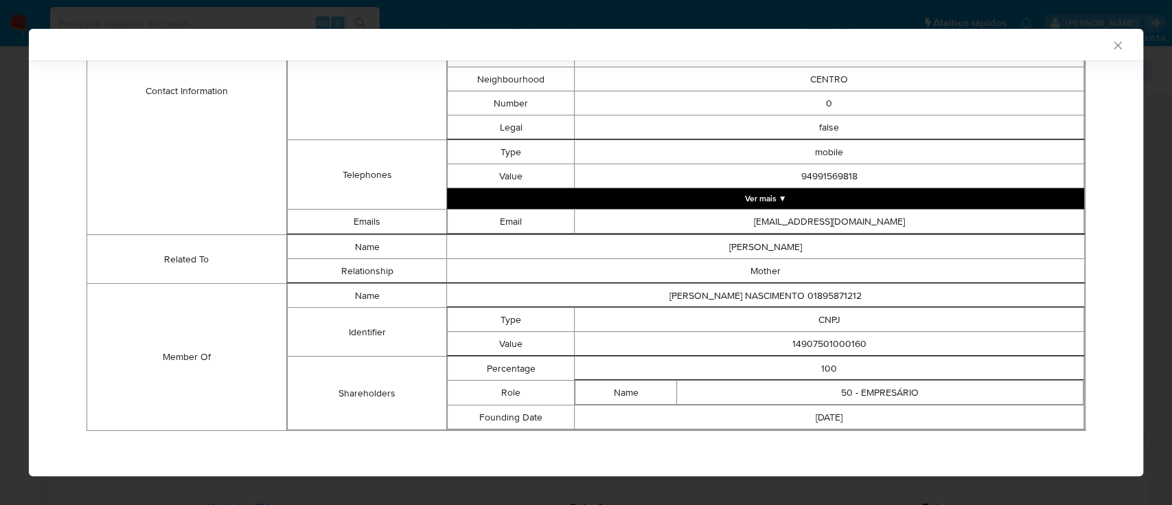
click at [1111, 48] on icon "Fechar a janela" at bounding box center [1118, 45] width 14 height 14
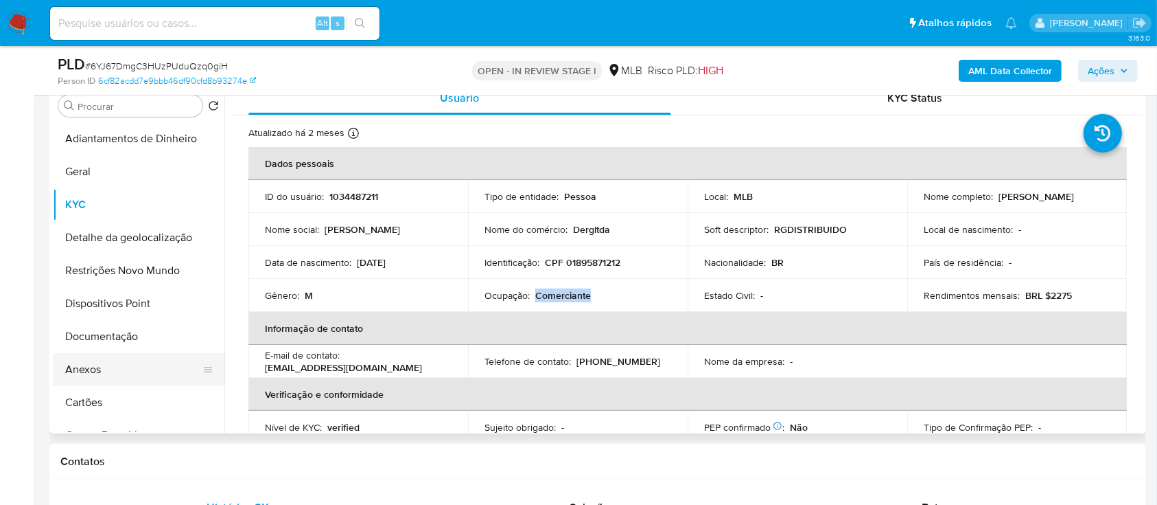
click at [86, 370] on button "Anexos" at bounding box center [133, 369] width 161 height 33
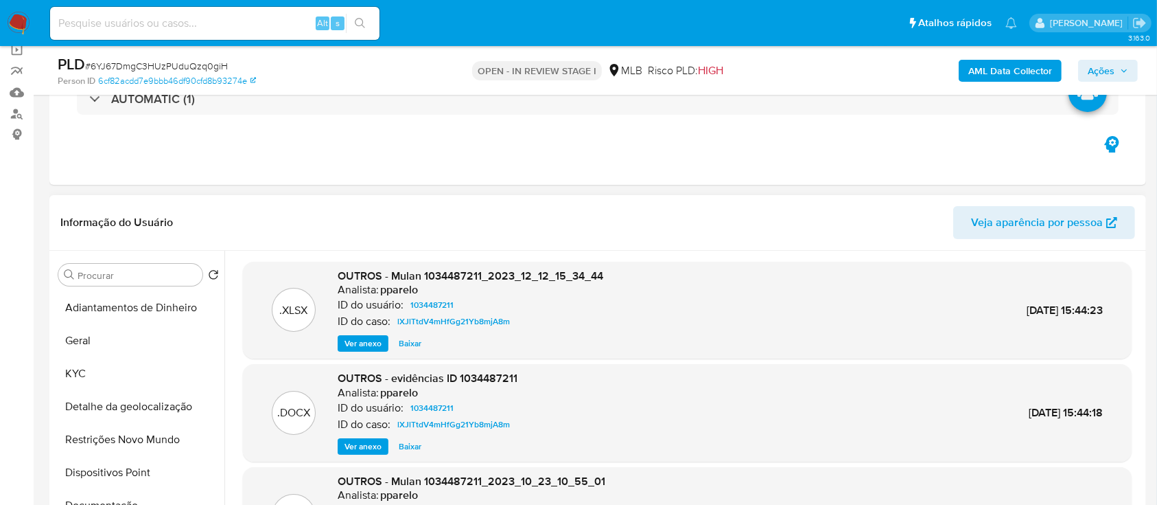
scroll to position [91, 0]
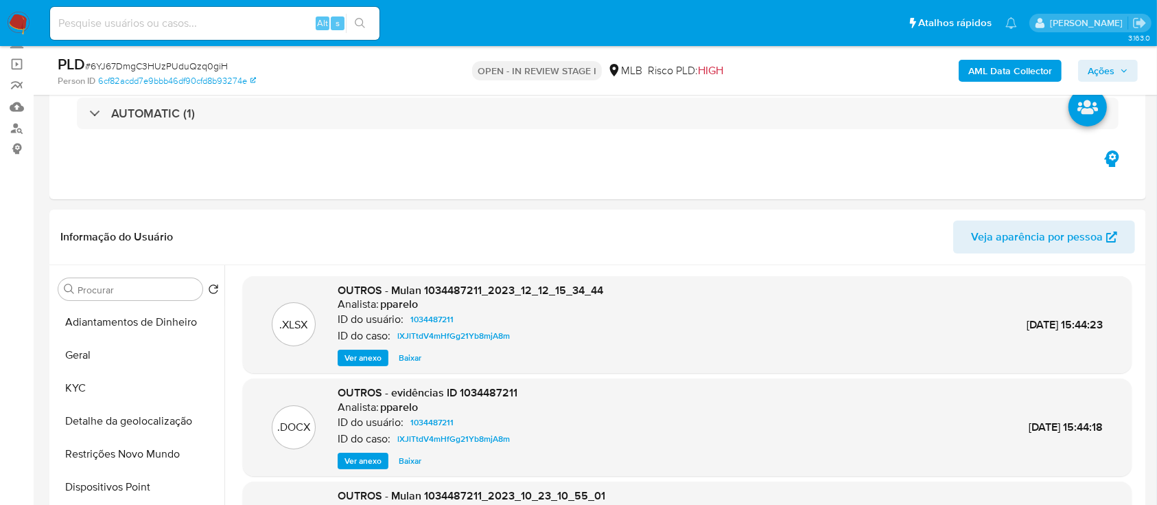
click at [1026, 66] on b "AML Data Collector" at bounding box center [1011, 71] width 84 height 22
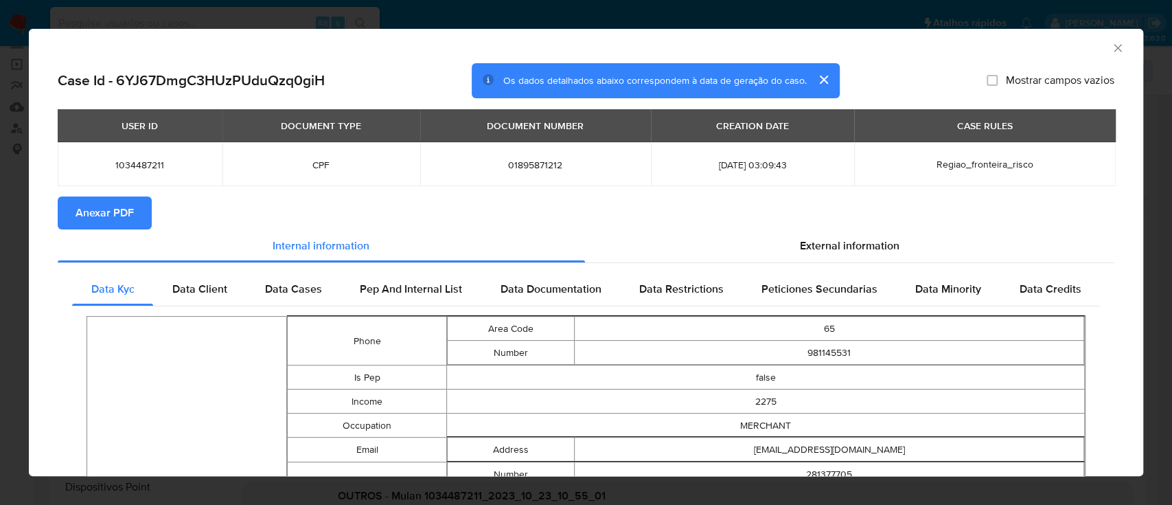
click at [84, 217] on span "Anexar PDF" at bounding box center [105, 213] width 58 height 30
click at [1111, 43] on icon "Fechar a janela" at bounding box center [1118, 48] width 14 height 14
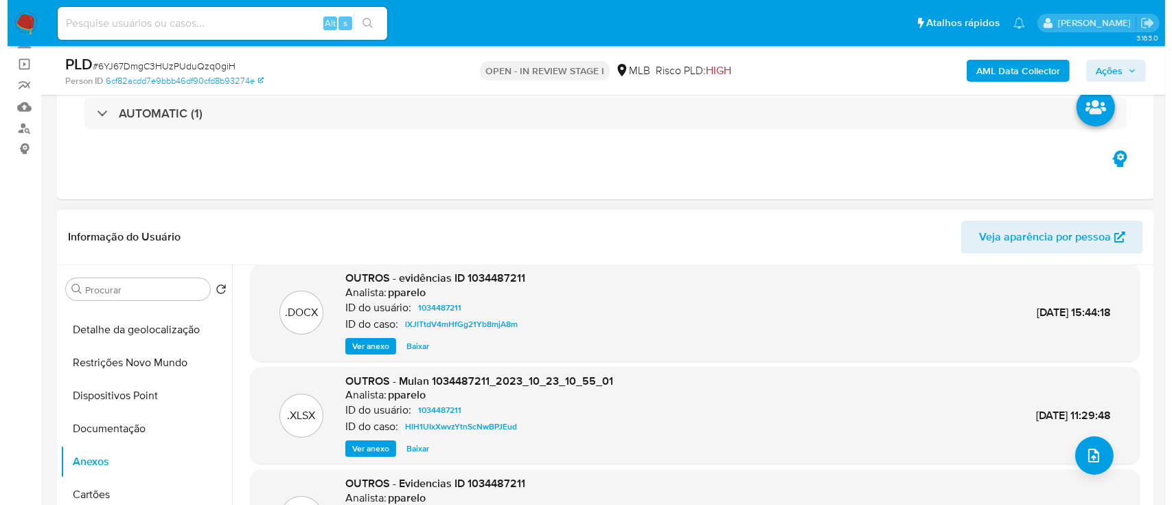
scroll to position [115, 0]
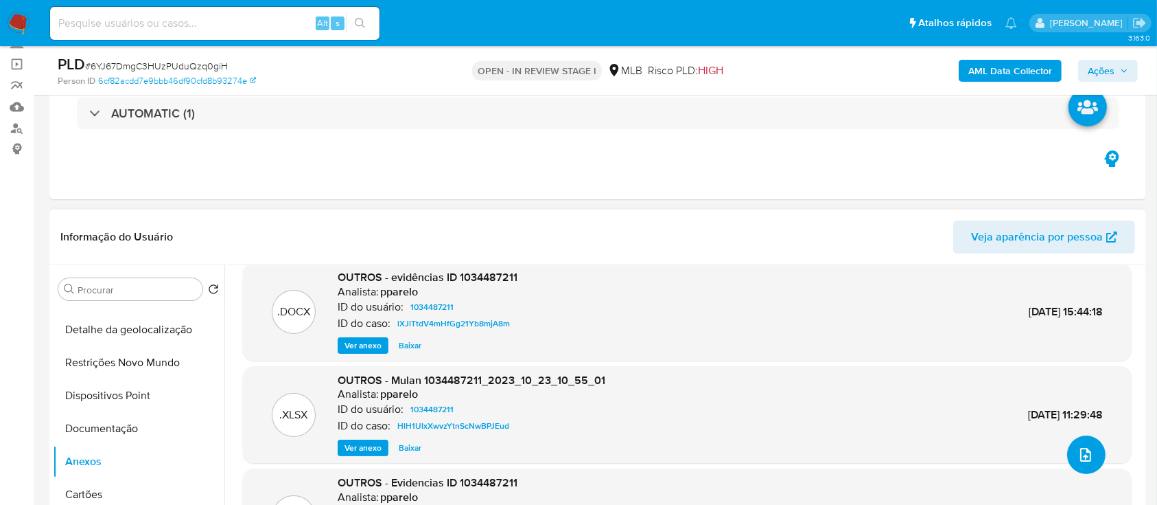
click at [1080, 456] on icon "upload-file" at bounding box center [1086, 454] width 16 height 16
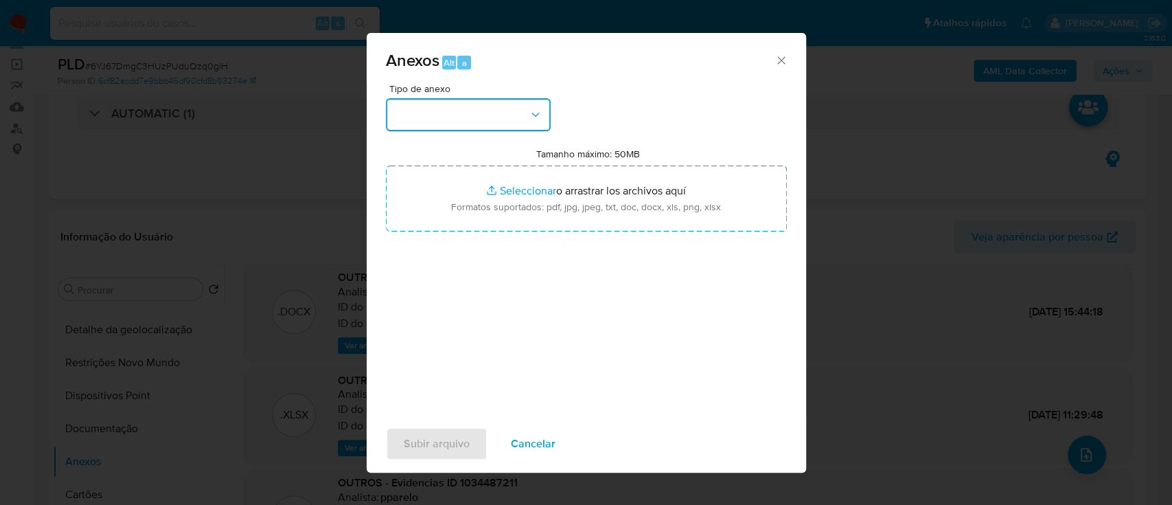
click at [465, 118] on button "button" at bounding box center [468, 114] width 165 height 33
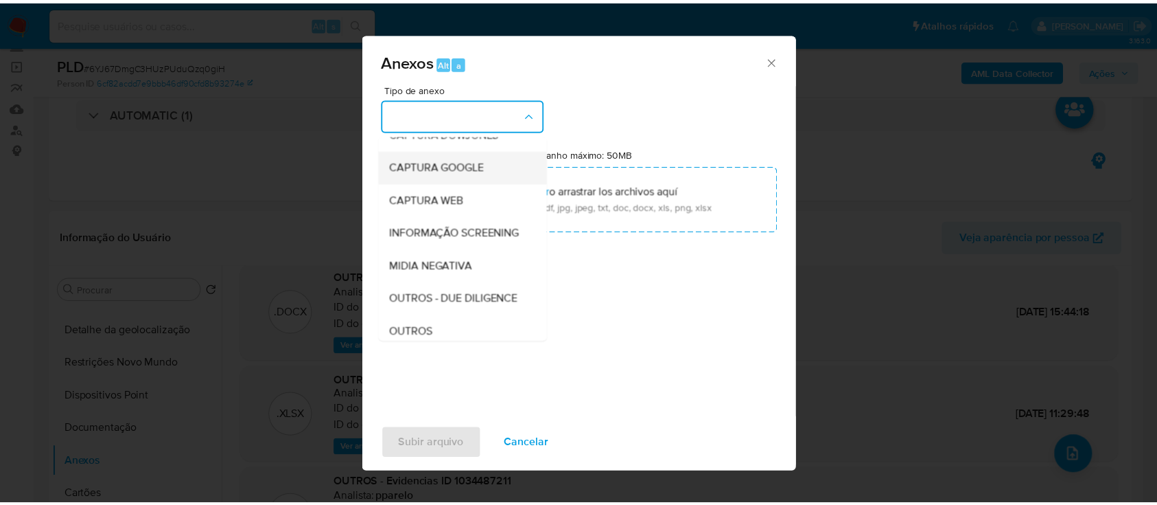
scroll to position [183, 0]
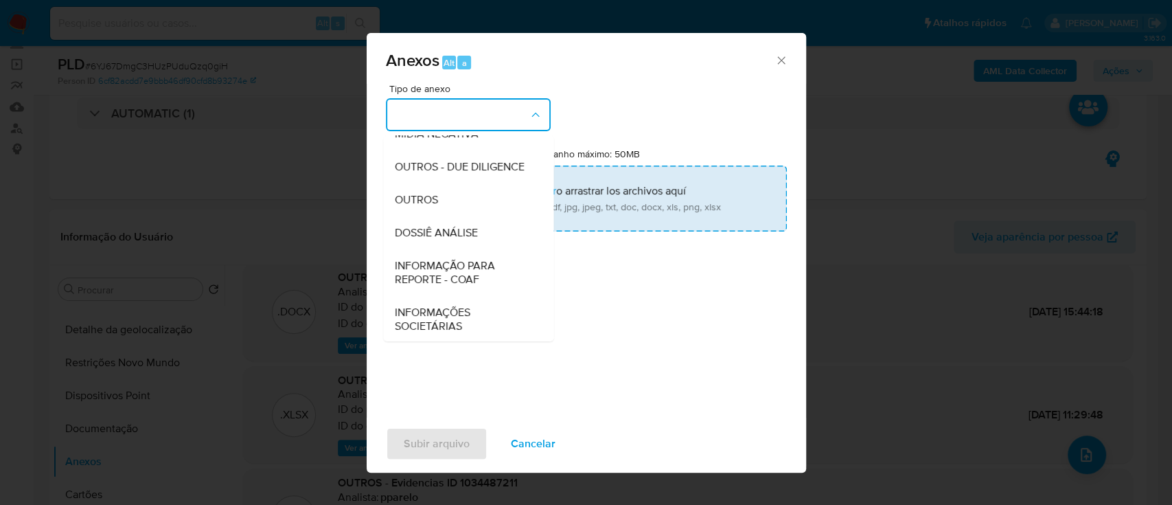
click at [441, 216] on div "OUTROS" at bounding box center [464, 199] width 140 height 33
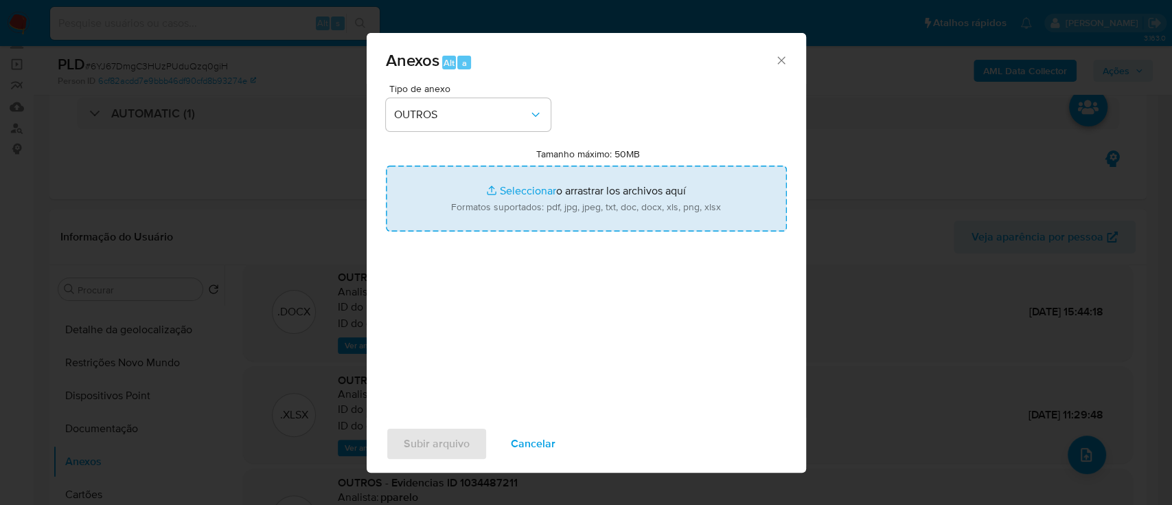
click at [522, 187] on input "Tamanho máximo: 50MB Seleccionar archivos" at bounding box center [586, 198] width 401 height 66
type input "C:\fakepath\Mulan 1034487211_2025_10_08_16_30_09.xlsx"
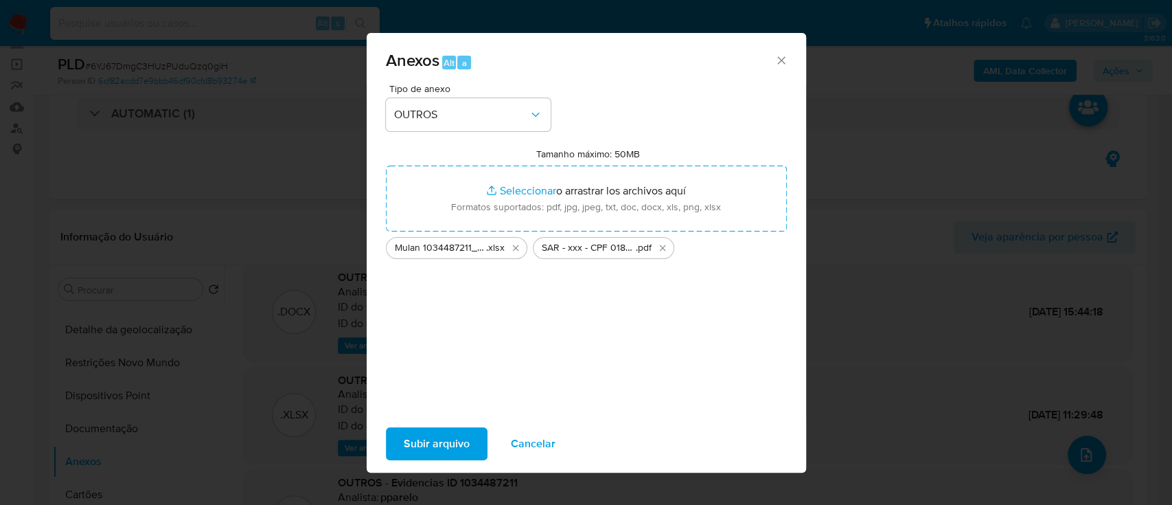
click at [428, 441] on span "Subir arquivo" at bounding box center [437, 443] width 66 height 30
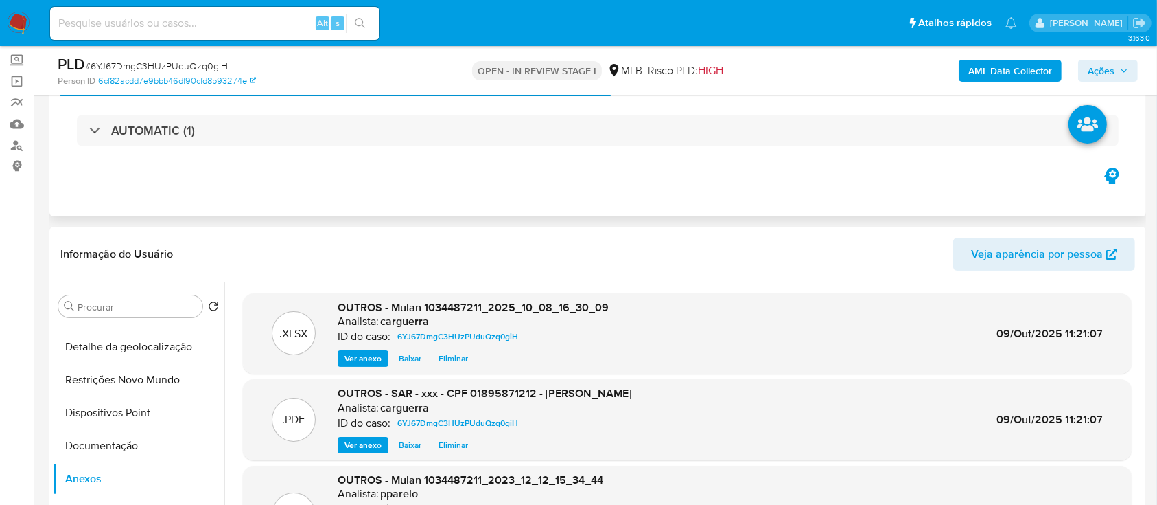
scroll to position [91, 0]
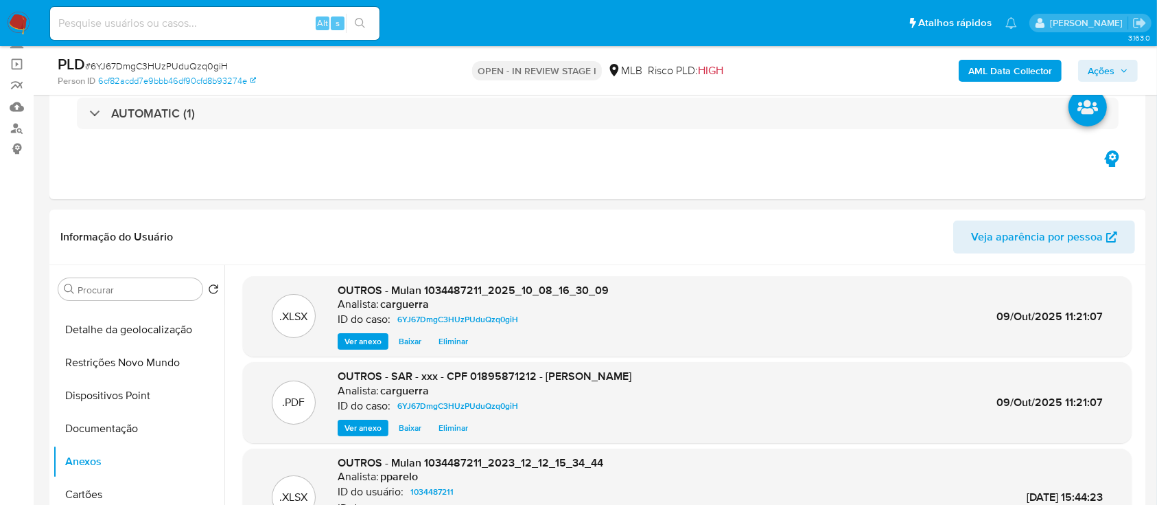
drag, startPoint x: 1107, startPoint y: 71, endPoint x: 1072, endPoint y: 80, distance: 36.1
click at [1108, 71] on span "Ações" at bounding box center [1101, 71] width 27 height 22
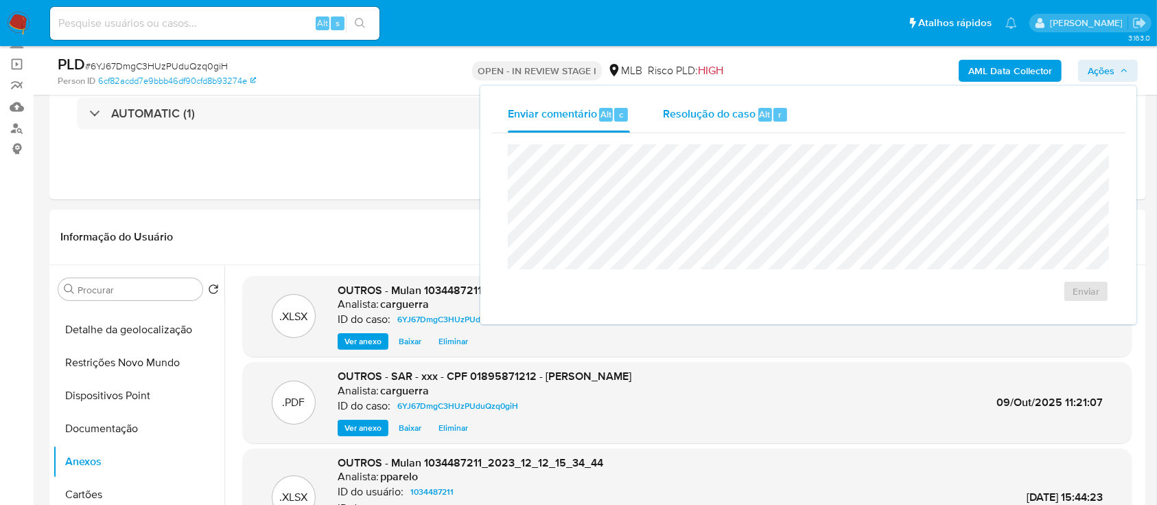
click at [732, 112] on span "Resolução do caso" at bounding box center [709, 114] width 93 height 16
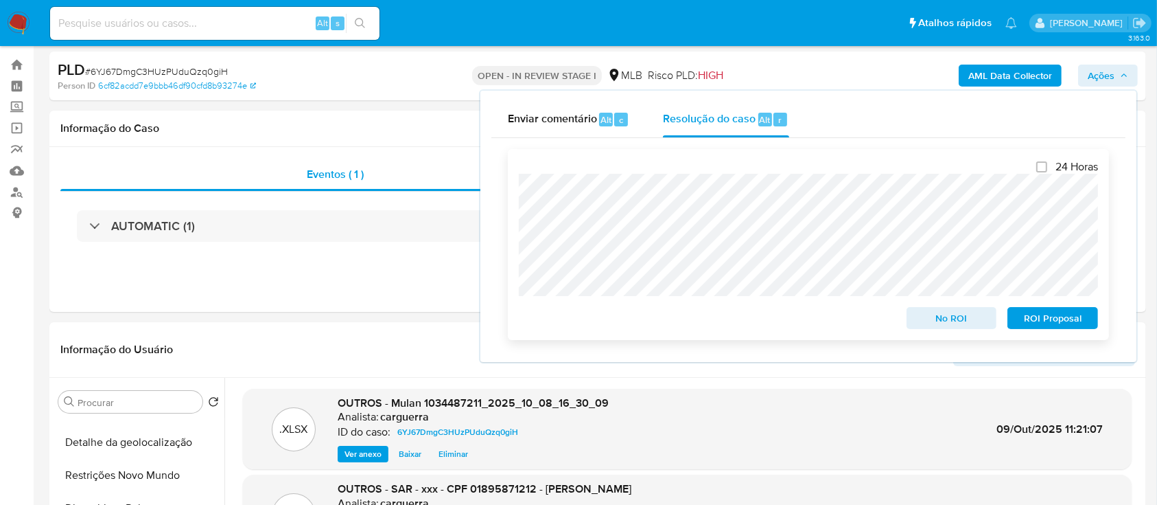
scroll to position [0, 0]
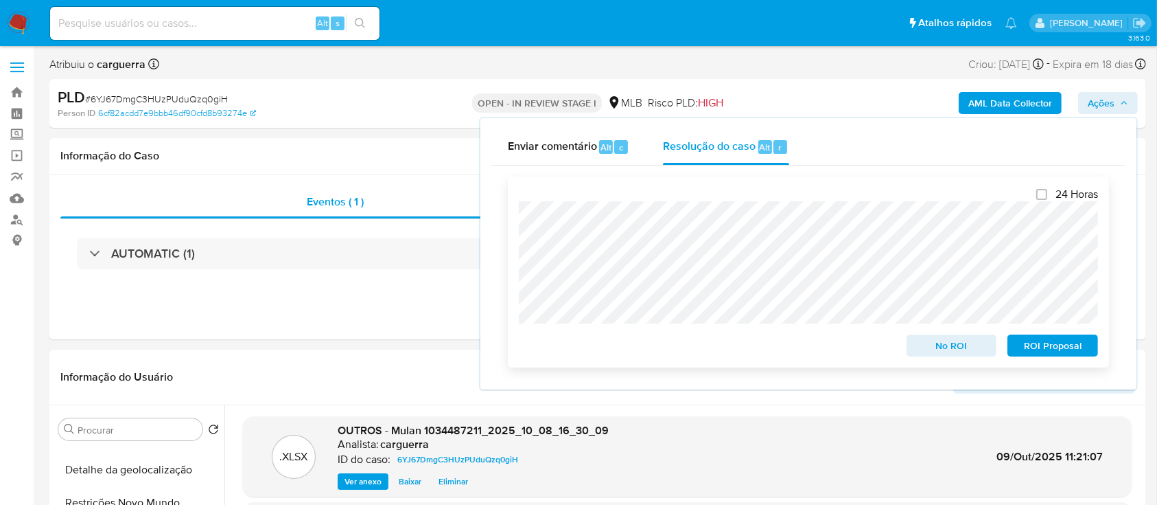
drag, startPoint x: 1058, startPoint y: 349, endPoint x: 928, endPoint y: 345, distance: 129.8
click at [1057, 349] on span "ROI Proposal" at bounding box center [1052, 345] width 71 height 19
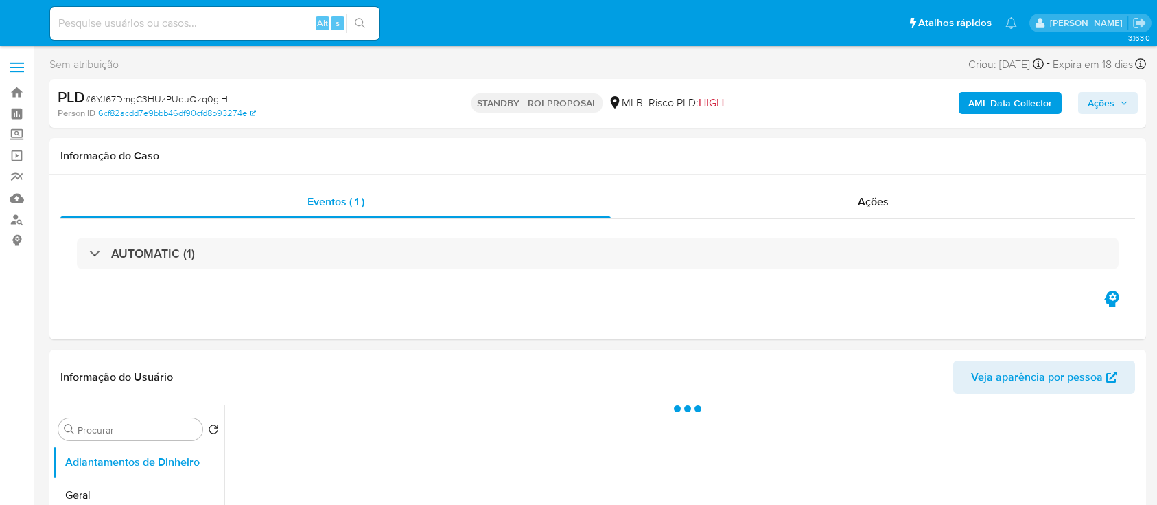
select select "10"
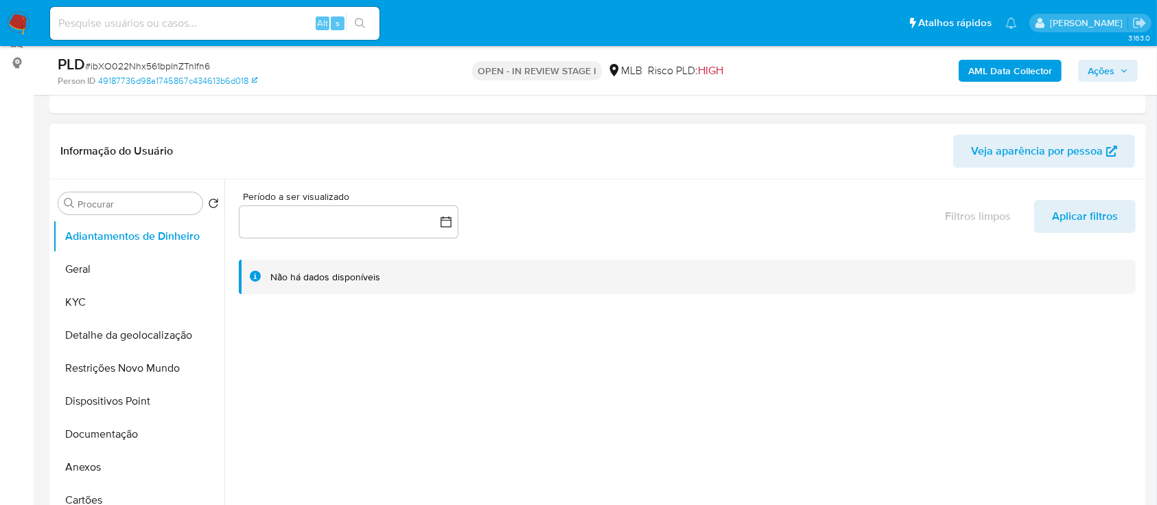
scroll to position [183, 0]
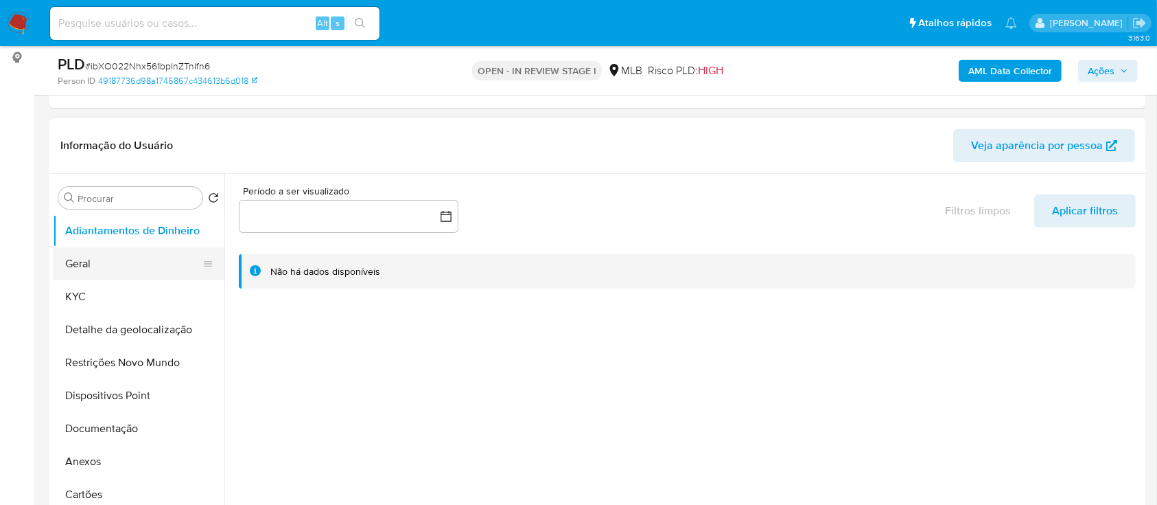
click at [94, 264] on button "Geral" at bounding box center [133, 263] width 161 height 33
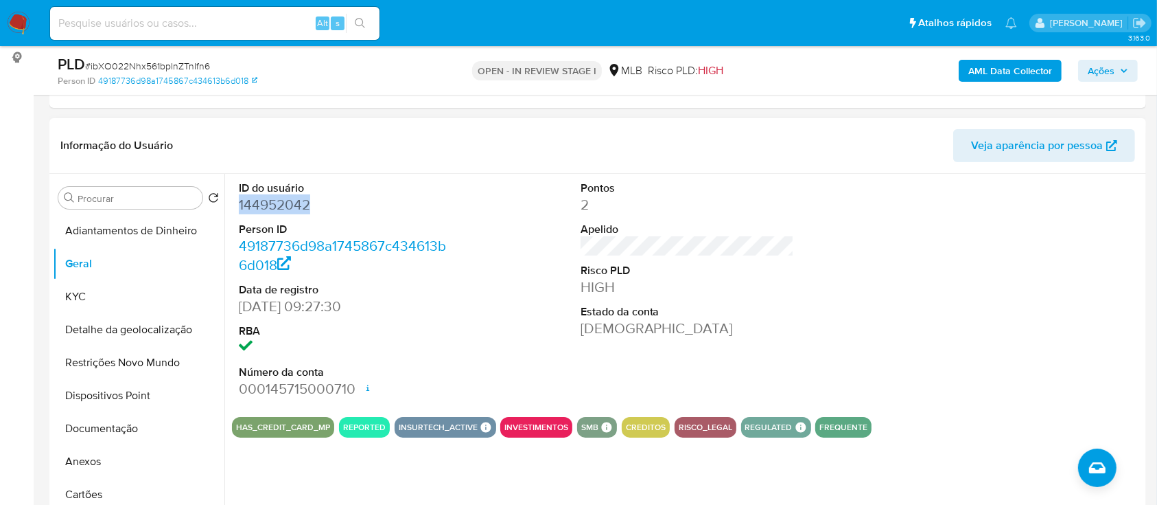
drag, startPoint x: 318, startPoint y: 204, endPoint x: 232, endPoint y: 213, distance: 86.3
click at [232, 213] on div "ID do usuário 144952042 Person ID 49187736d98a1745867c434613b6d018 Data de regi…" at bounding box center [346, 290] width 228 height 232
copy dd "144952042"
drag, startPoint x: 960, startPoint y: 252, endPoint x: 927, endPoint y: 244, distance: 34.0
click at [959, 250] on div at bounding box center [1029, 290] width 228 height 232
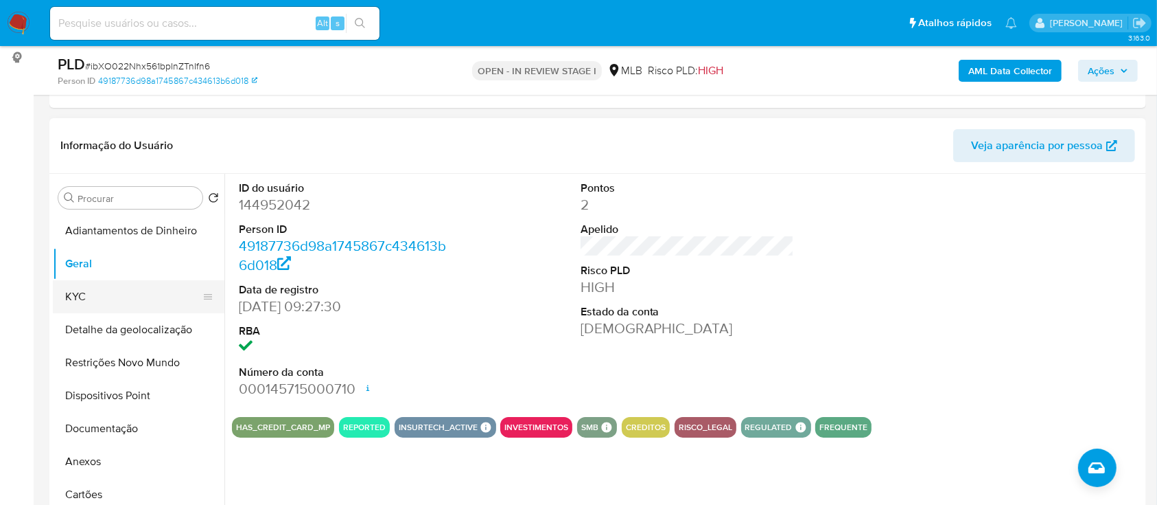
drag, startPoint x: 100, startPoint y: 294, endPoint x: 153, endPoint y: 294, distance: 52.9
click at [99, 295] on button "KYC" at bounding box center [133, 296] width 161 height 33
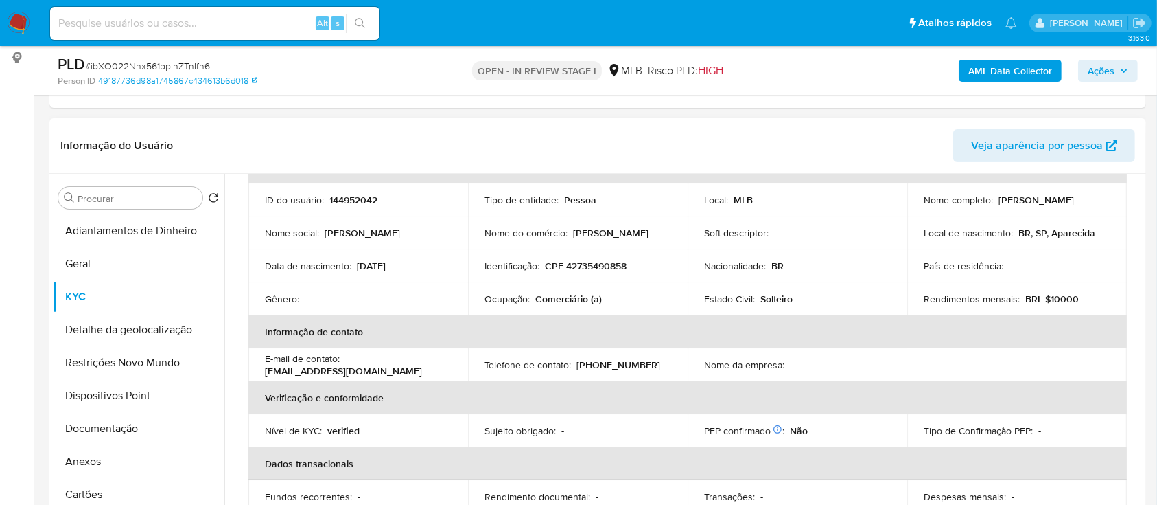
scroll to position [95, 0]
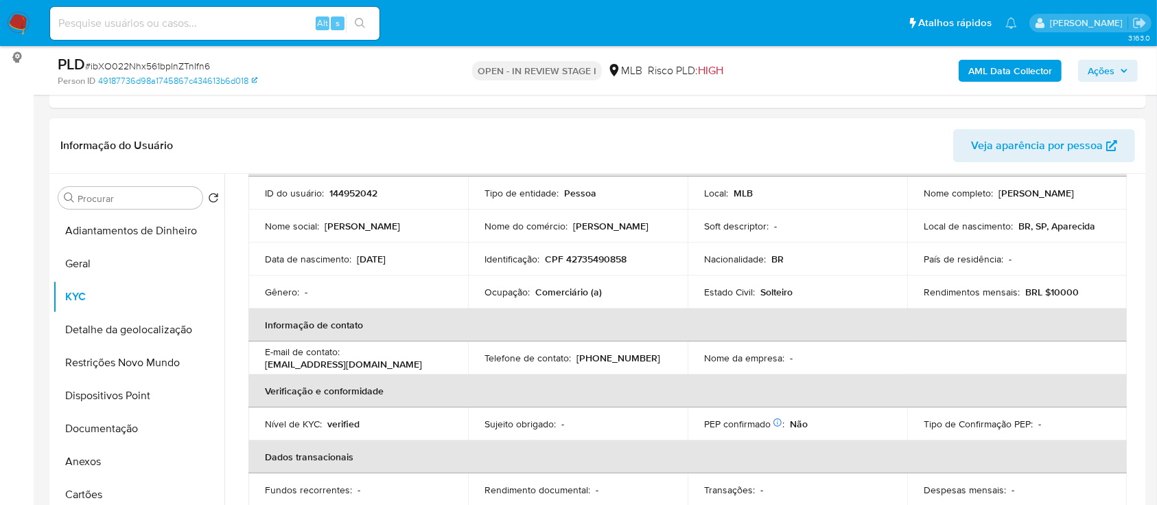
drag, startPoint x: 883, startPoint y: 132, endPoint x: 866, endPoint y: 133, distance: 17.9
click at [875, 133] on header "Informação do Usuário Veja aparência por pessoa" at bounding box center [597, 145] width 1075 height 33
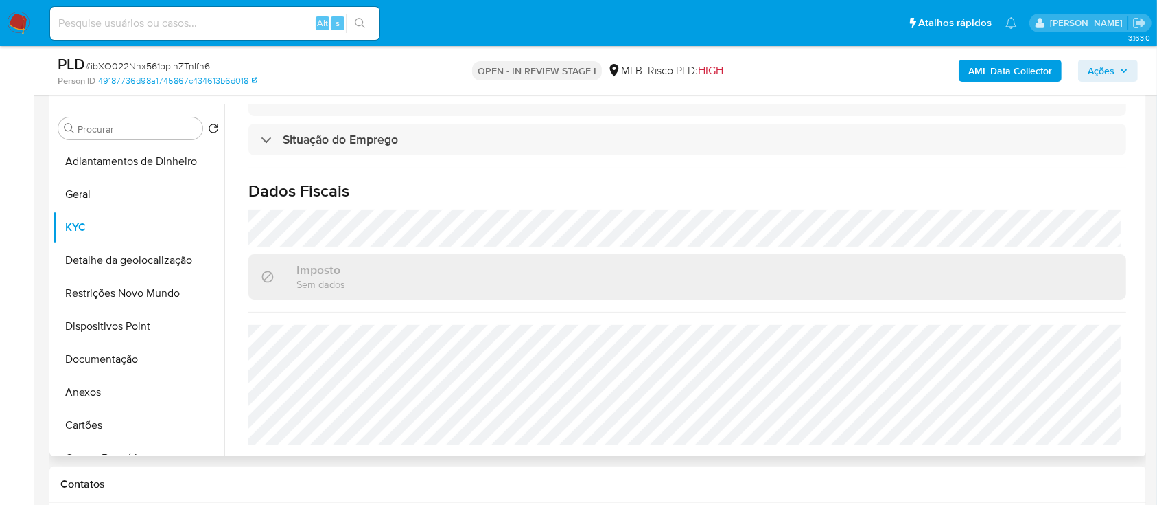
scroll to position [366, 0]
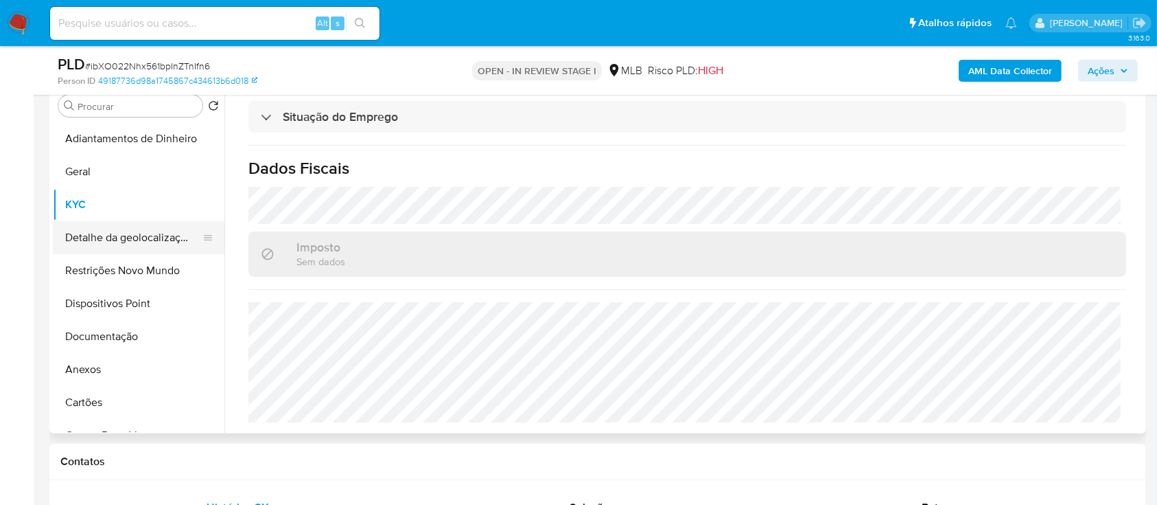
click at [142, 242] on button "Detalhe da geolocalização" at bounding box center [133, 237] width 161 height 33
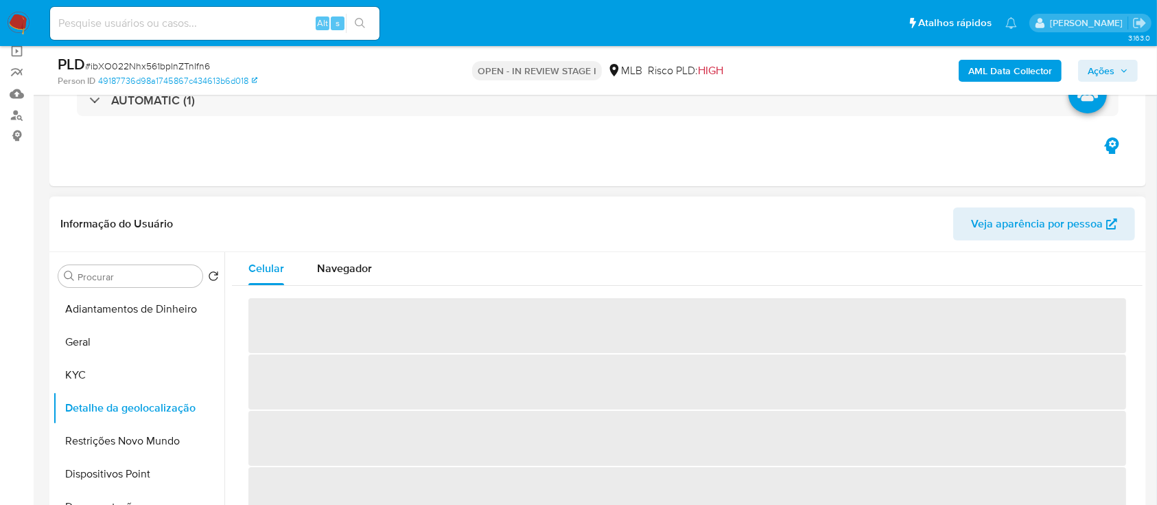
scroll to position [183, 0]
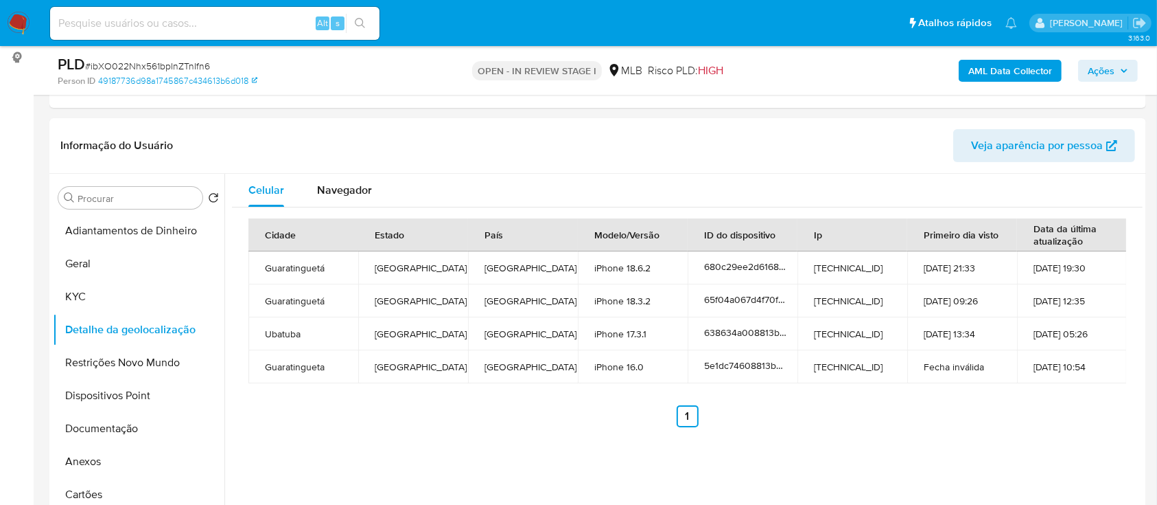
click at [960, 461] on div "Celular Navegador Cidade Estado País Modelo/Versão ID do dispositivo Ip Primeir…" at bounding box center [683, 349] width 918 height 351
click at [104, 362] on button "Restrições Novo Mundo" at bounding box center [133, 362] width 161 height 33
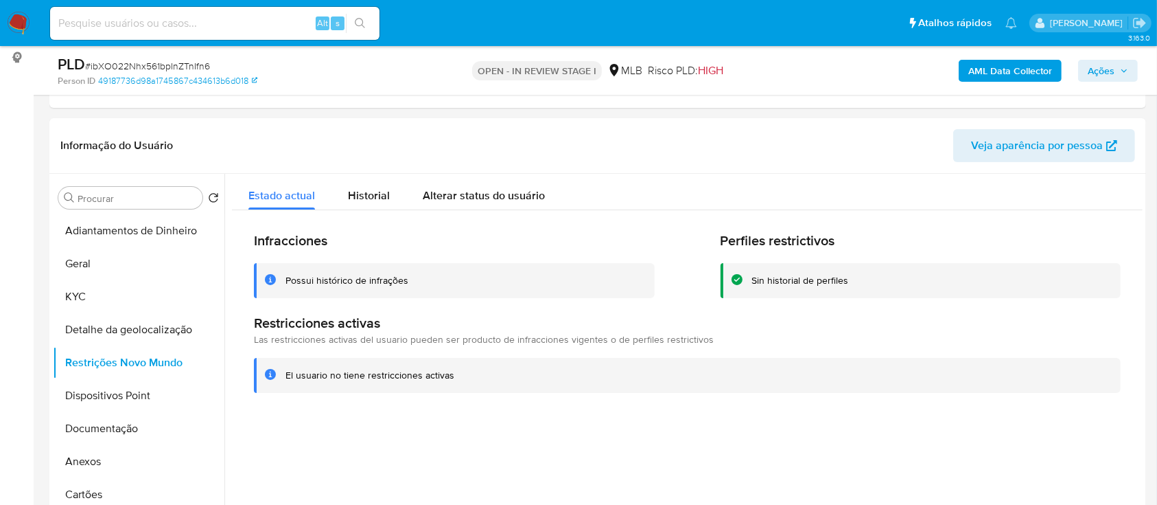
scroll to position [275, 0]
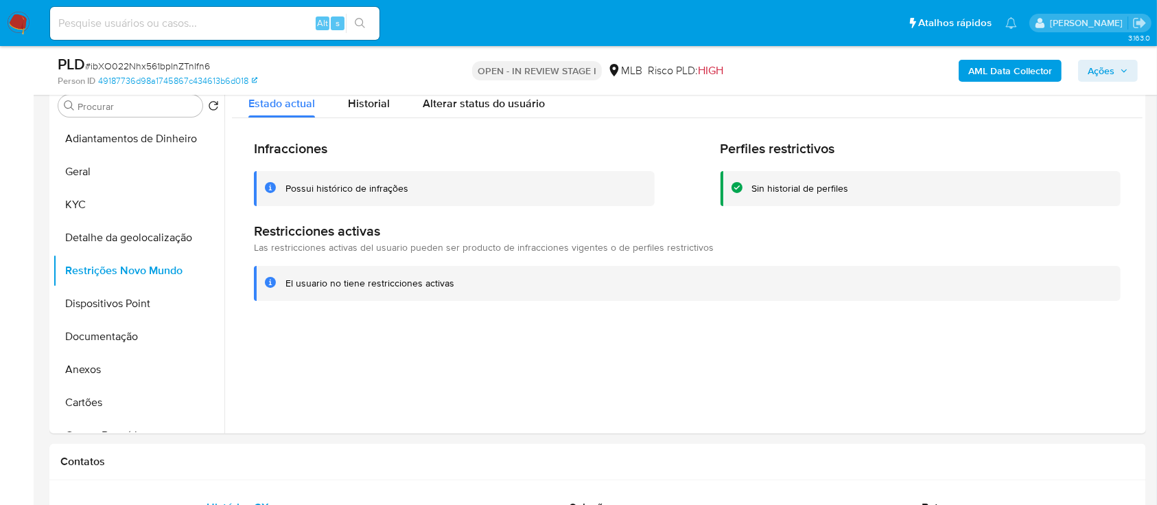
click at [945, 376] on div at bounding box center [683, 257] width 918 height 351
drag, startPoint x: 93, startPoint y: 303, endPoint x: 148, endPoint y: 310, distance: 54.7
click at [95, 303] on button "Dispositivos Point" at bounding box center [133, 303] width 161 height 33
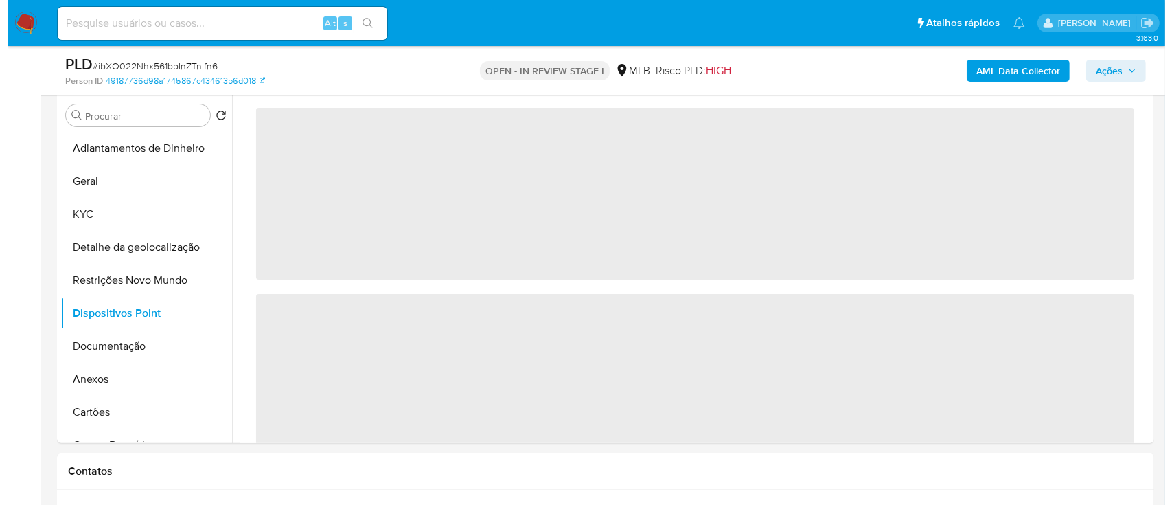
scroll to position [183, 0]
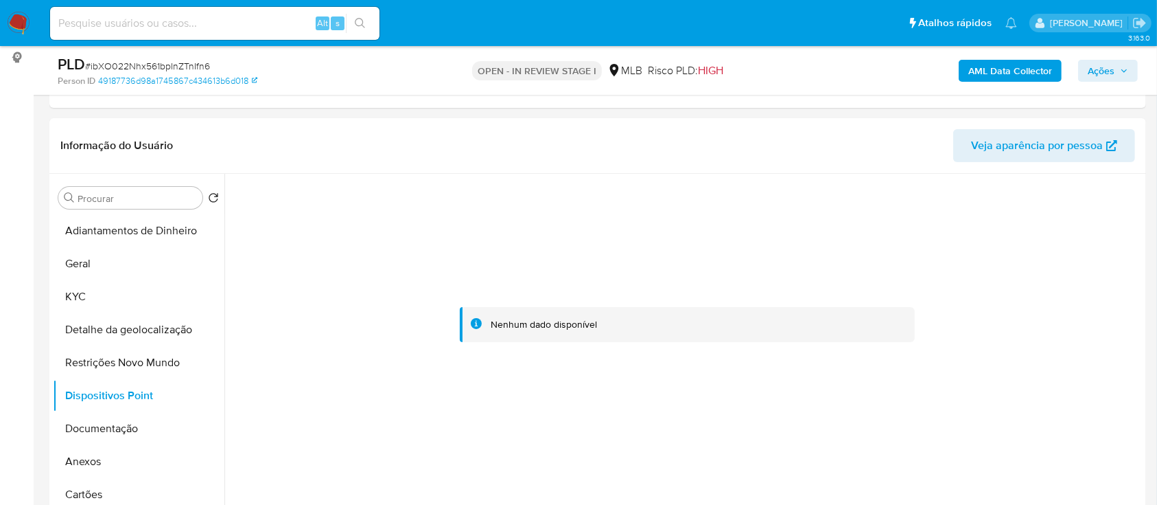
click at [936, 241] on div at bounding box center [687, 325] width 911 height 302
click at [84, 426] on button "Documentação" at bounding box center [133, 428] width 161 height 33
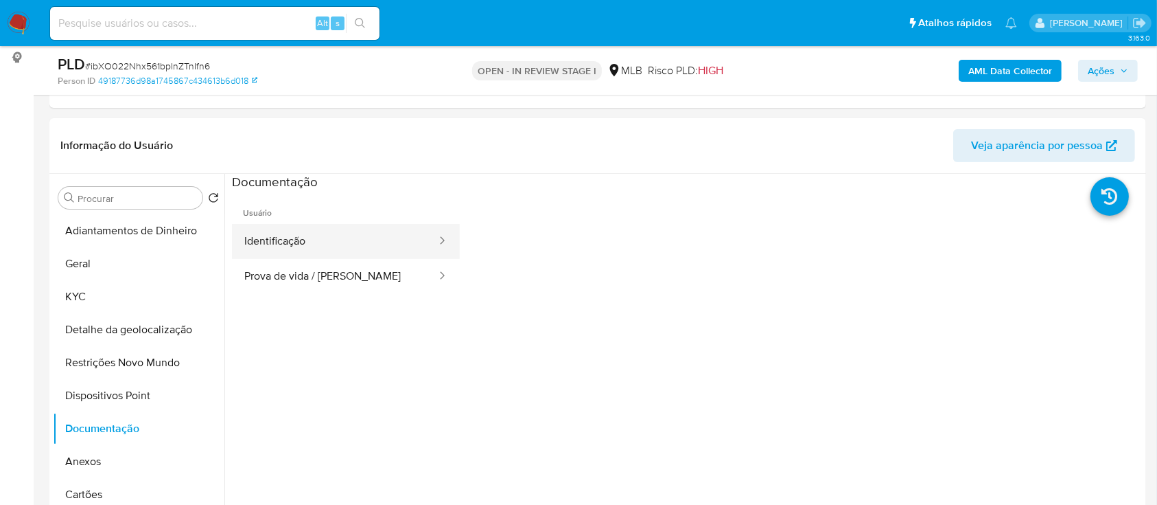
drag, startPoint x: 323, startPoint y: 235, endPoint x: 406, endPoint y: 232, distance: 83.8
click at [323, 236] on button "Identificação" at bounding box center [335, 241] width 206 height 35
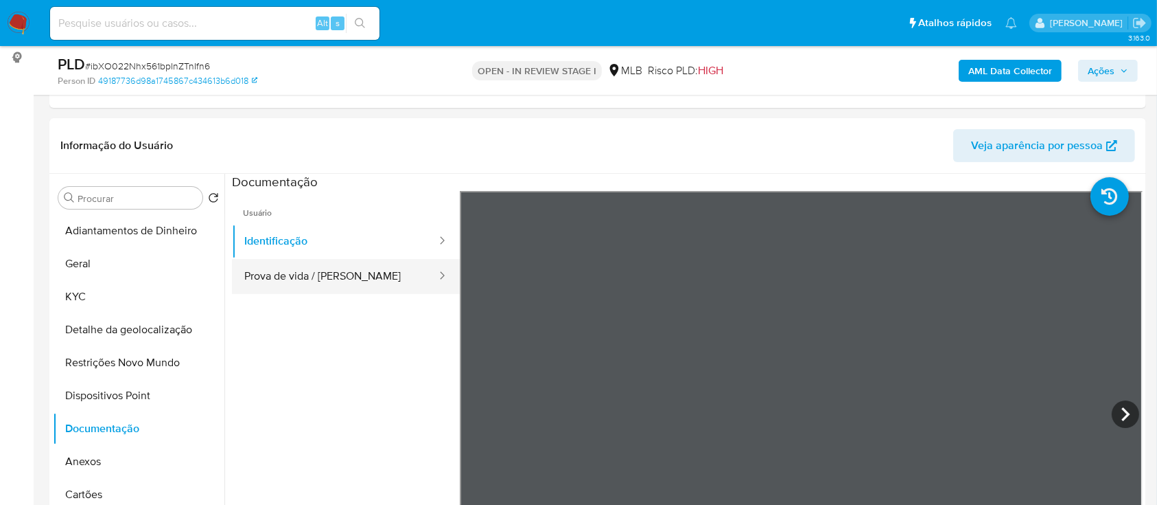
click at [351, 287] on button "Prova de vida / [PERSON_NAME]" at bounding box center [335, 276] width 206 height 35
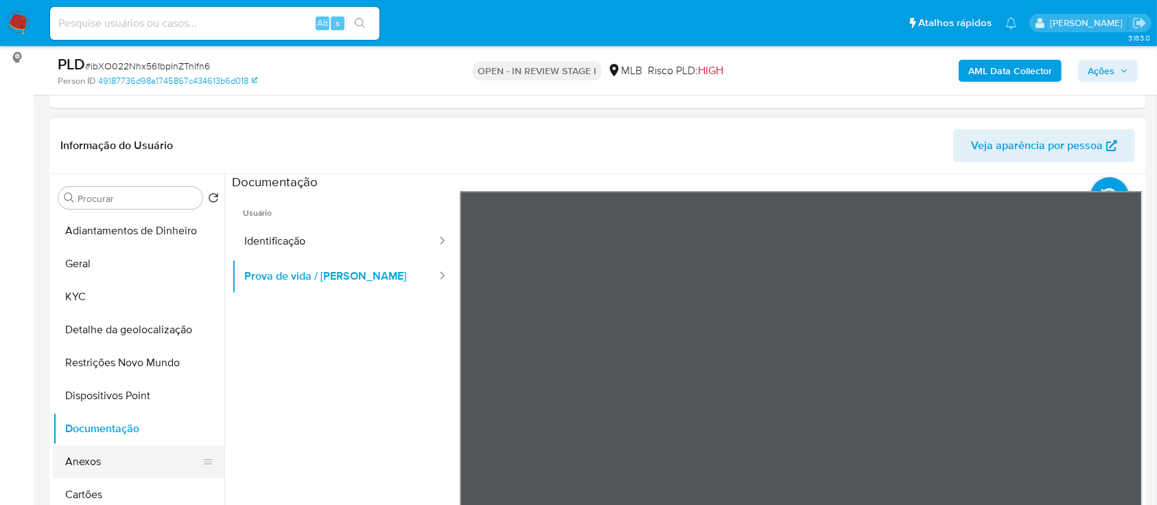
click at [91, 455] on button "Anexos" at bounding box center [133, 461] width 161 height 33
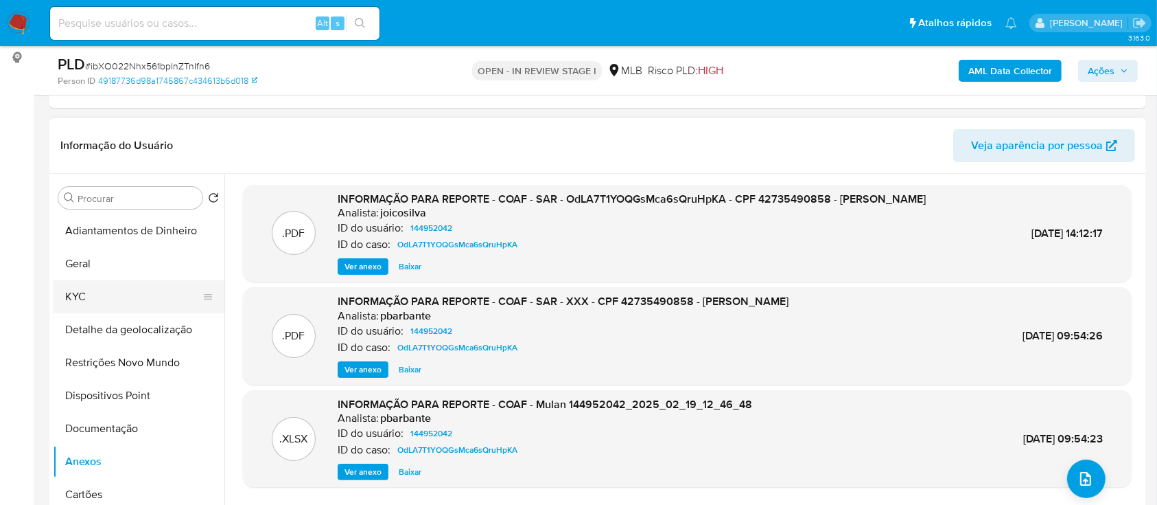
click at [92, 297] on button "KYC" at bounding box center [133, 296] width 161 height 33
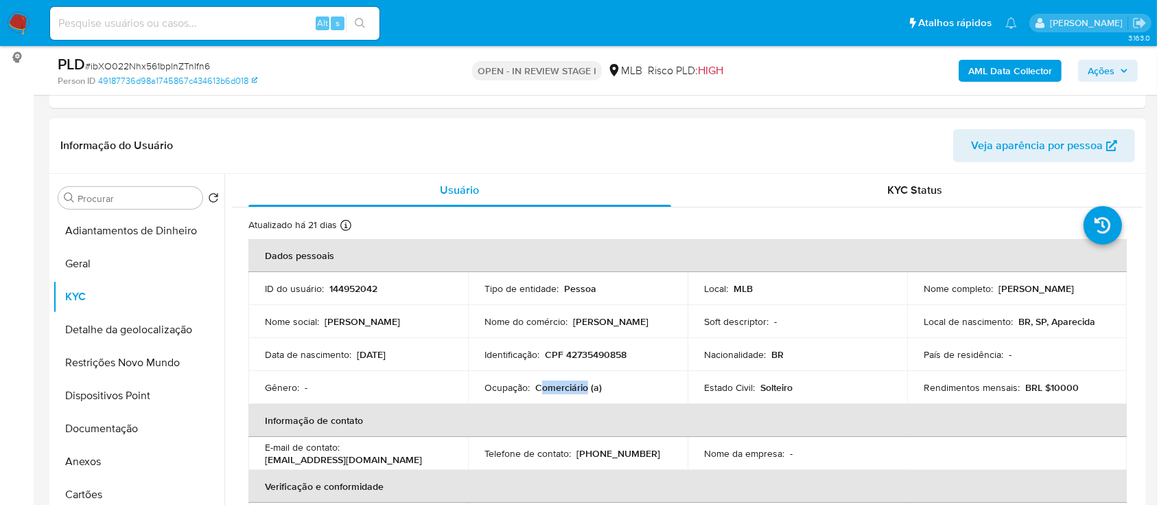
drag, startPoint x: 585, startPoint y: 386, endPoint x: 542, endPoint y: 382, distance: 43.4
click at [537, 382] on p "Comerciário (a)" at bounding box center [568, 387] width 67 height 12
copy p "Comerciário"
click at [989, 67] on b "AML Data Collector" at bounding box center [1011, 71] width 84 height 22
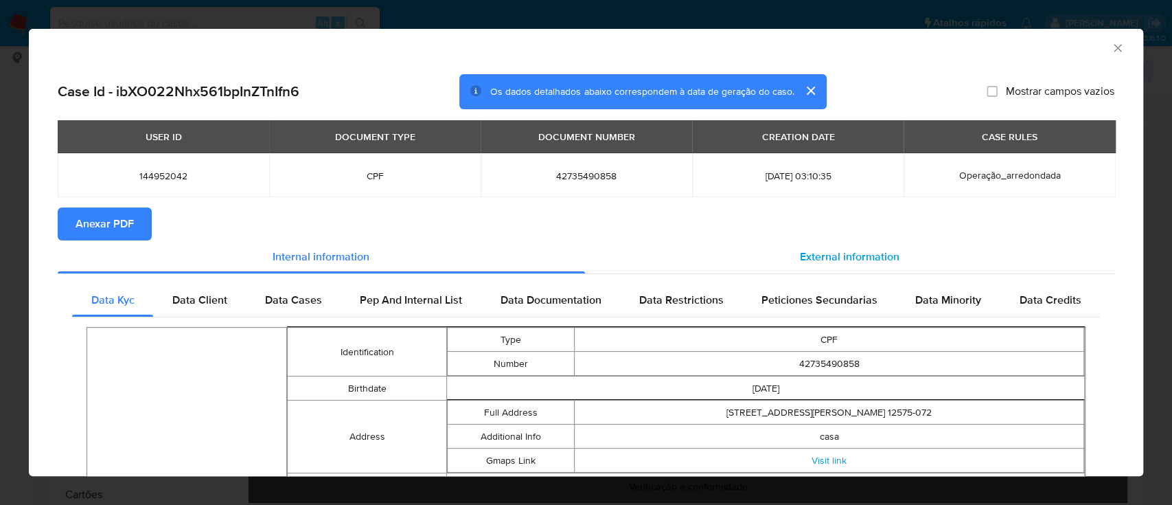
click at [816, 257] on span "External information" at bounding box center [850, 256] width 100 height 16
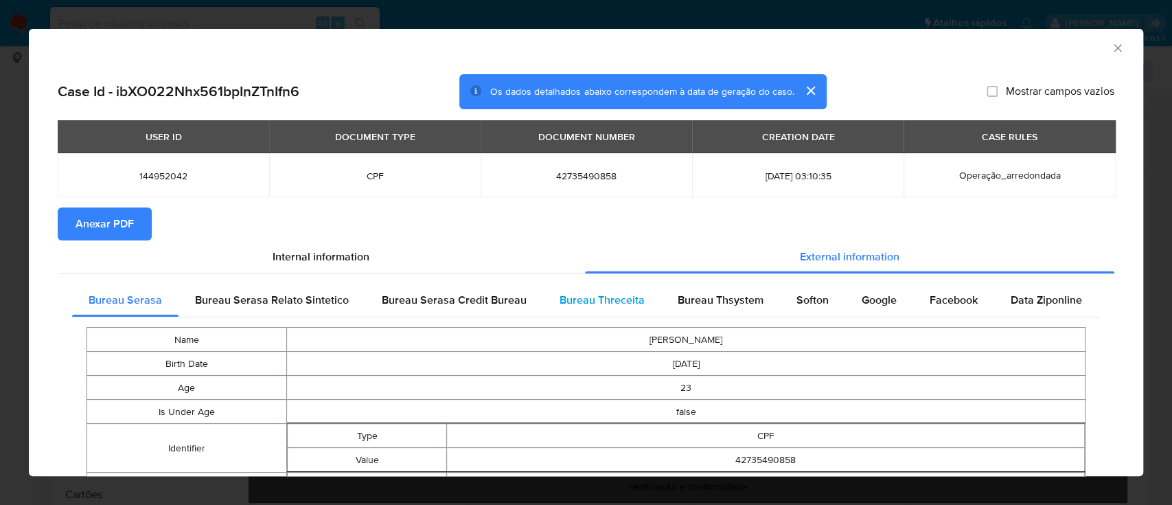
click at [585, 297] on span "Bureau Threceita" at bounding box center [601, 300] width 85 height 16
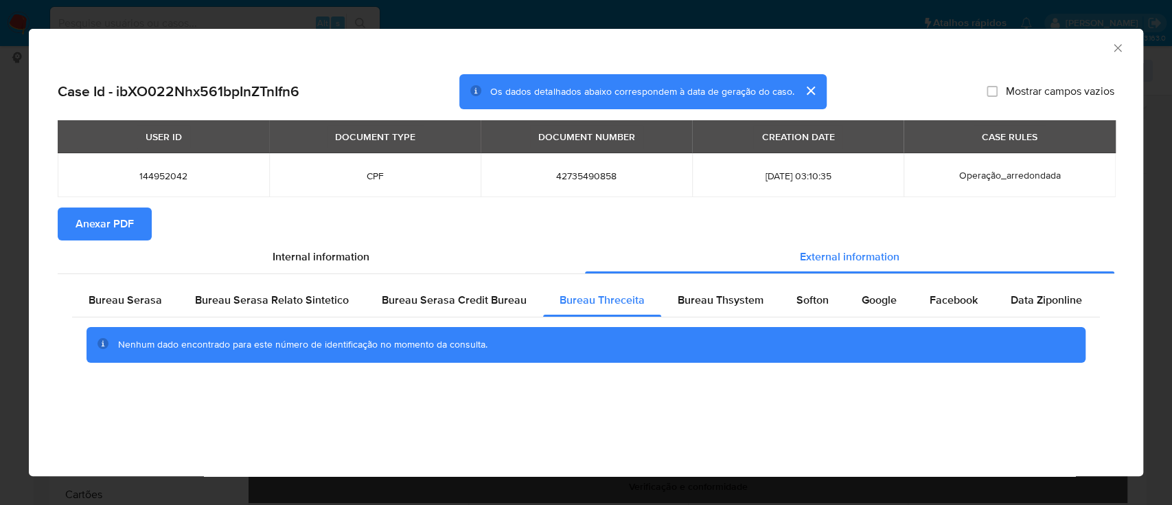
click at [1014, 36] on div "AML Data Collector" at bounding box center [586, 46] width 1114 height 34
click at [713, 290] on div "Bureau Thsystem" at bounding box center [720, 299] width 119 height 33
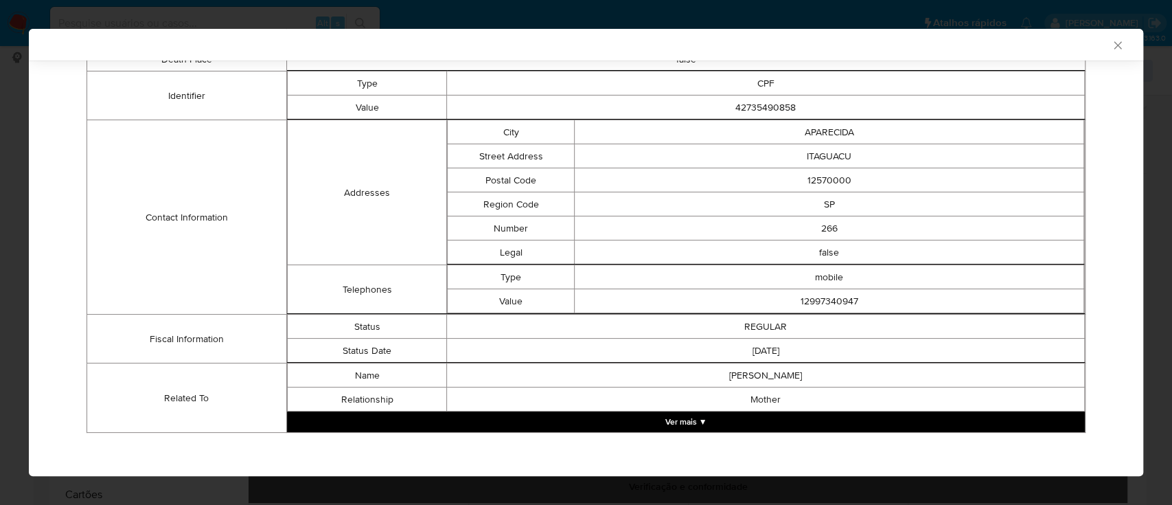
scroll to position [376, 0]
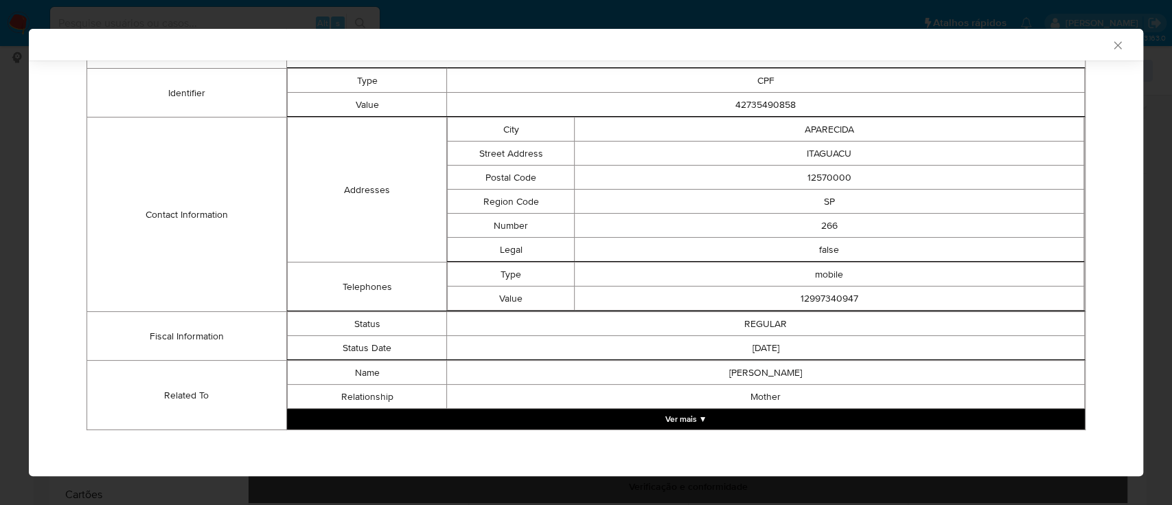
click at [685, 416] on button "Ver mais ▼" at bounding box center [686, 418] width 798 height 21
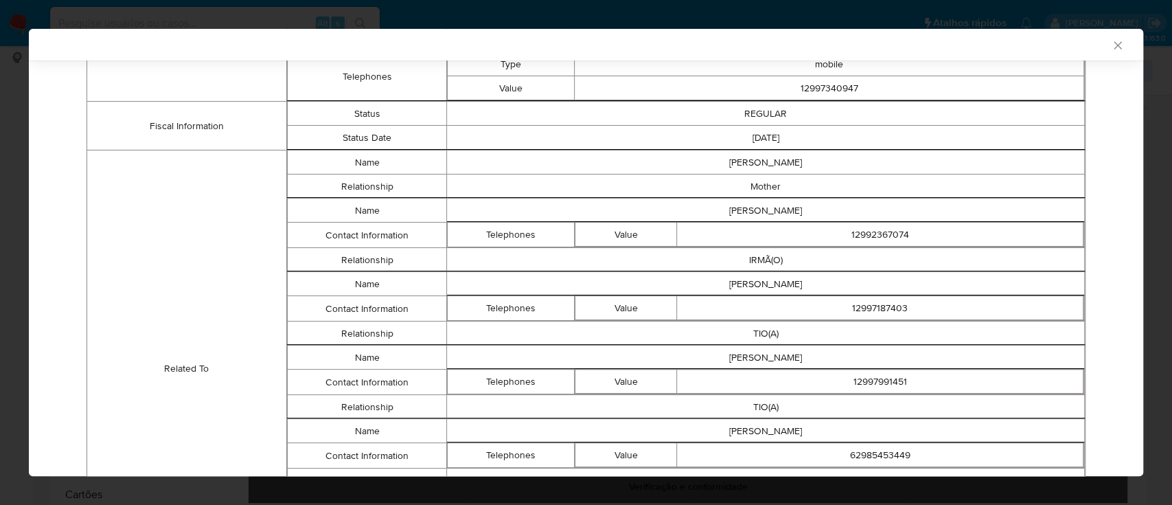
scroll to position [557, 0]
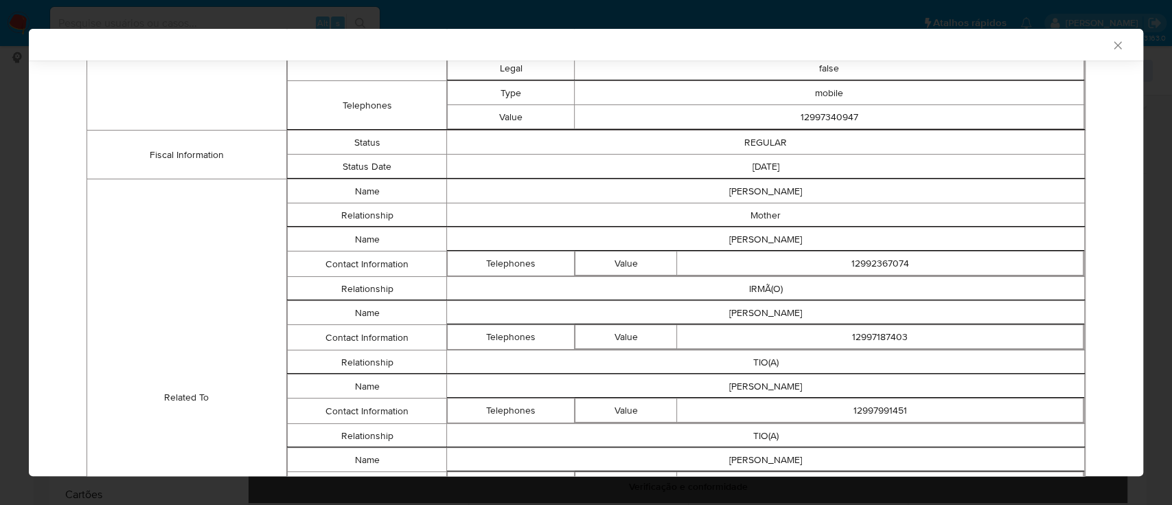
click at [114, 462] on td "Related To" at bounding box center [187, 397] width 200 height 437
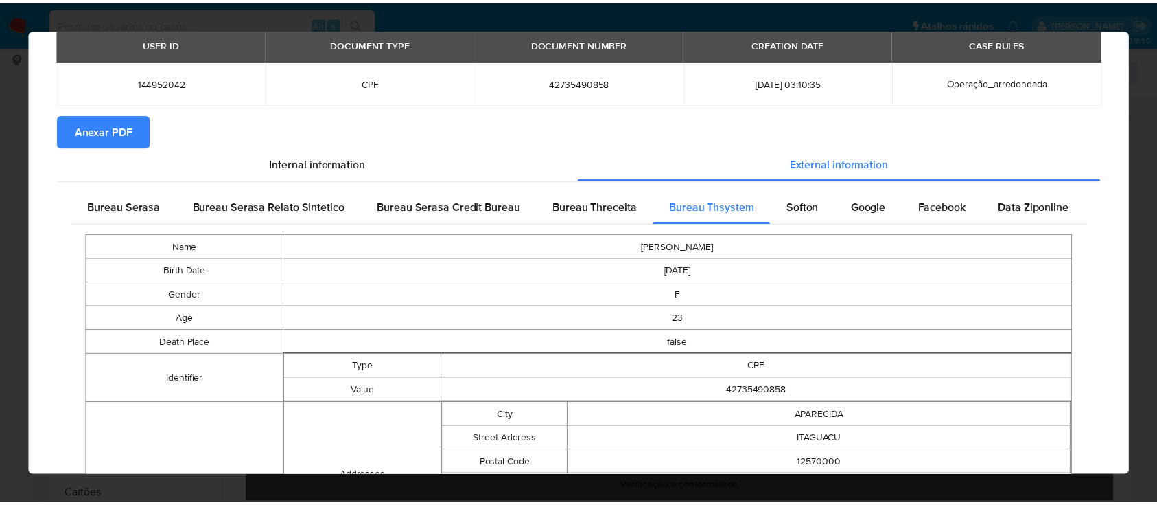
scroll to position [0, 0]
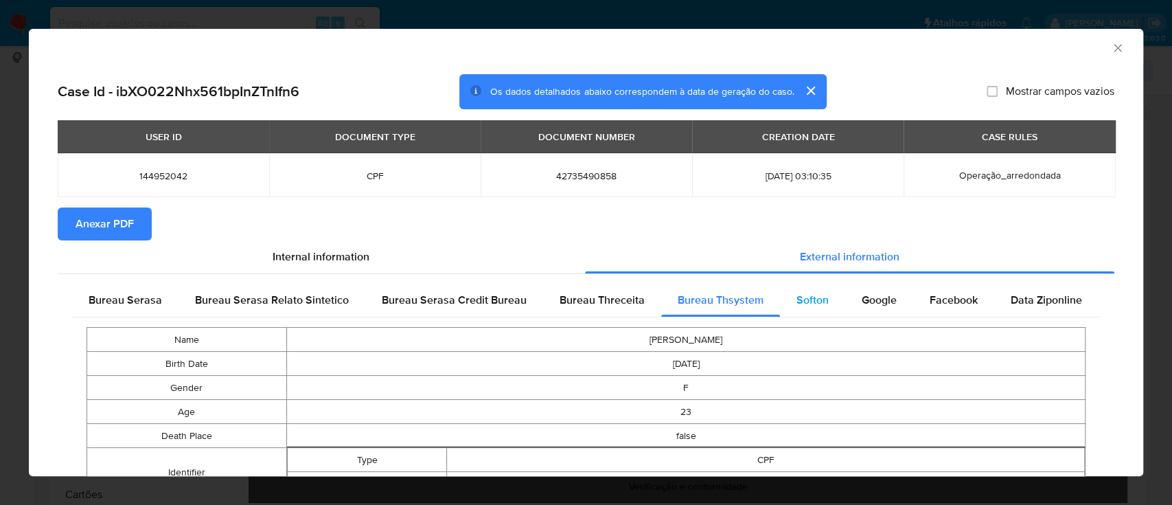
click at [807, 294] on div "Softon" at bounding box center [812, 299] width 65 height 33
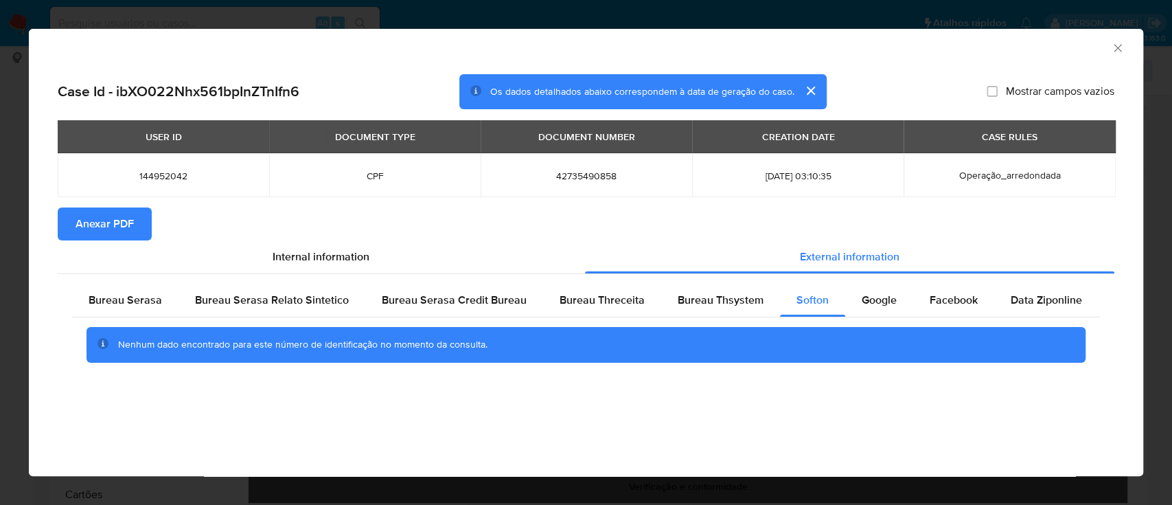
click at [979, 50] on div "AML Data Collector" at bounding box center [574, 45] width 1072 height 15
click at [872, 302] on span "Google" at bounding box center [878, 300] width 35 height 16
click at [1017, 49] on div "AML Data Collector" at bounding box center [574, 45] width 1072 height 15
click at [1112, 45] on icon "Fechar a janela" at bounding box center [1118, 48] width 14 height 14
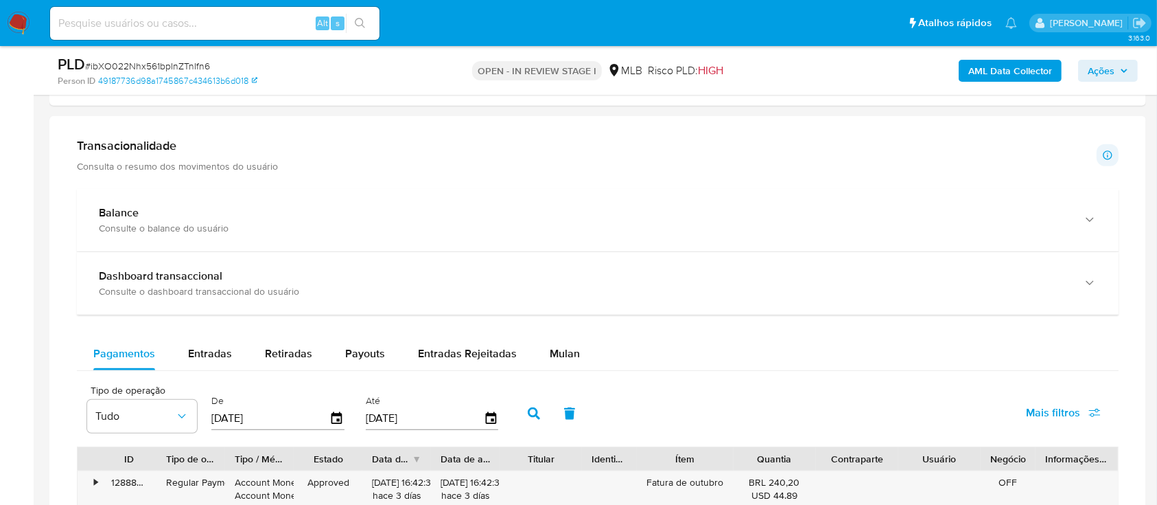
scroll to position [915, 0]
click at [555, 356] on span "Mulan" at bounding box center [565, 352] width 30 height 16
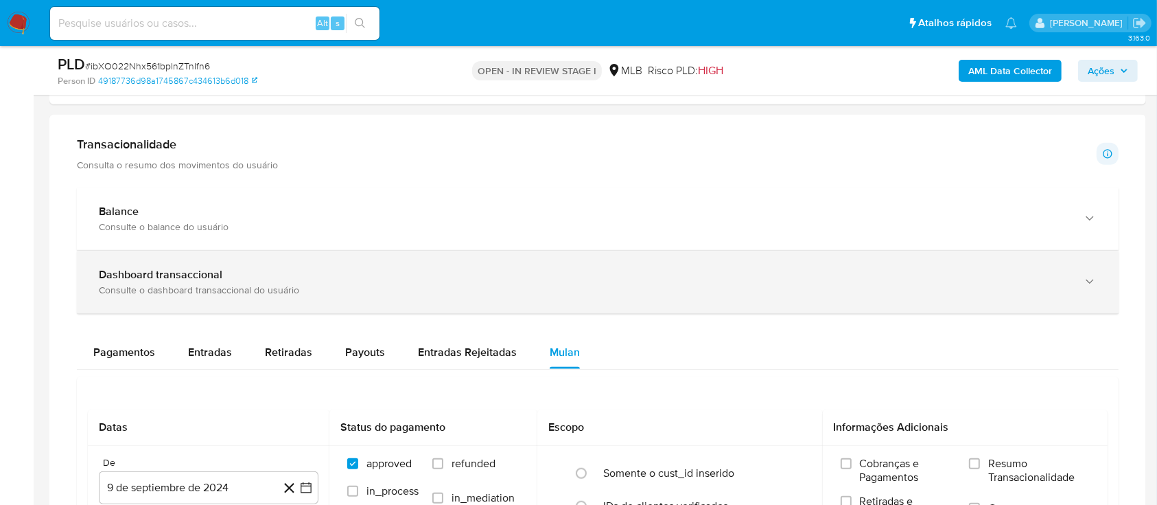
scroll to position [1098, 0]
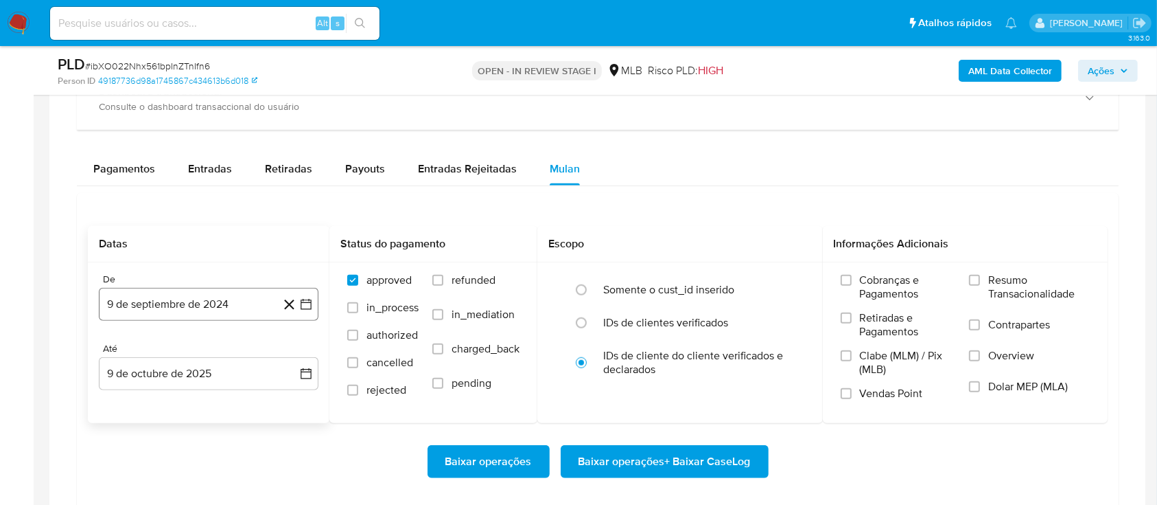
click at [304, 299] on icon "button" at bounding box center [306, 304] width 14 height 14
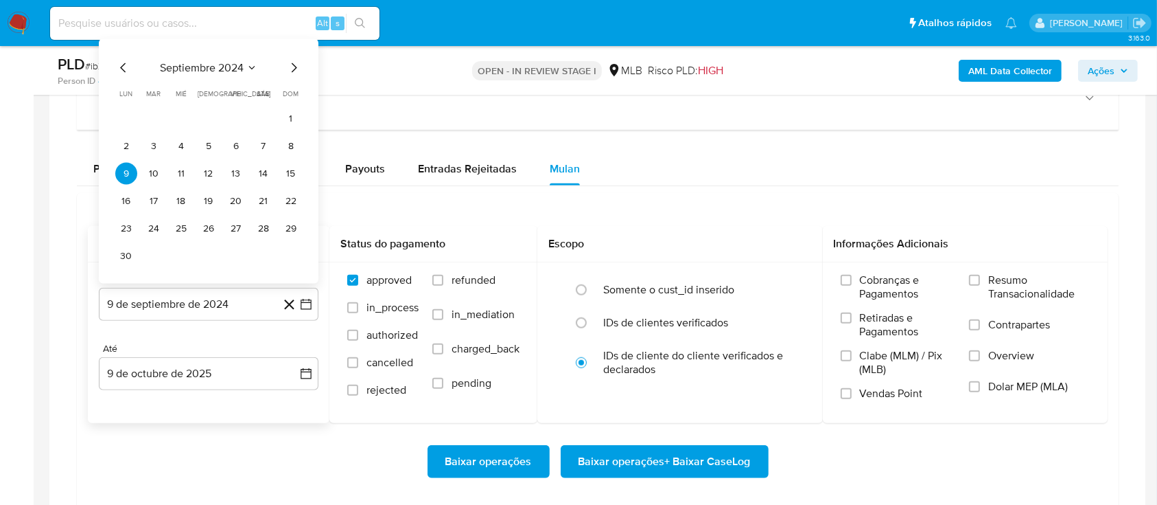
click at [253, 65] on icon "Seleccionar mes y año" at bounding box center [251, 67] width 11 height 11
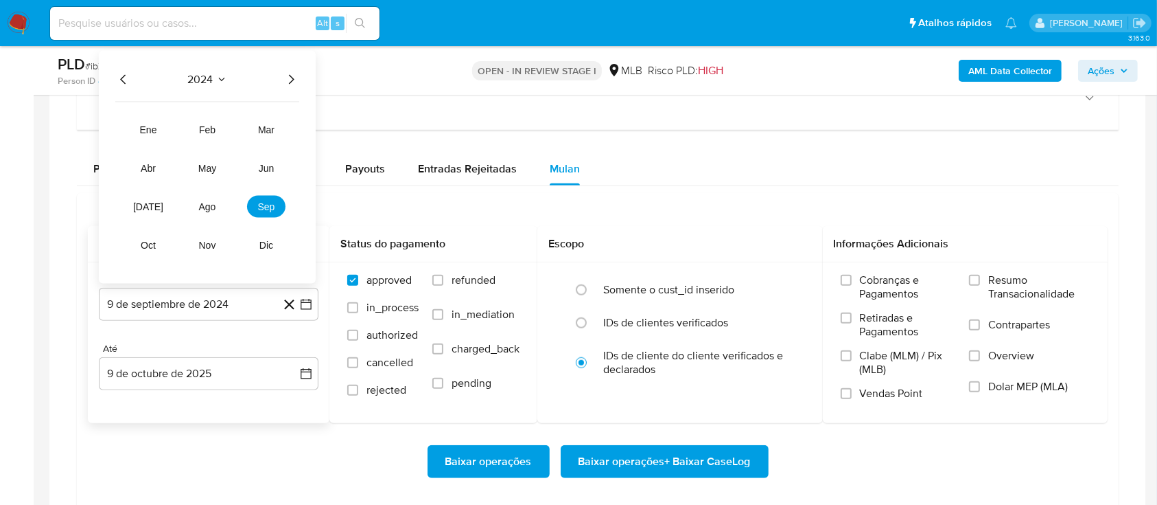
click at [283, 78] on icon "Año siguiente" at bounding box center [291, 79] width 16 height 16
click at [152, 128] on span "ene" at bounding box center [148, 129] width 17 height 11
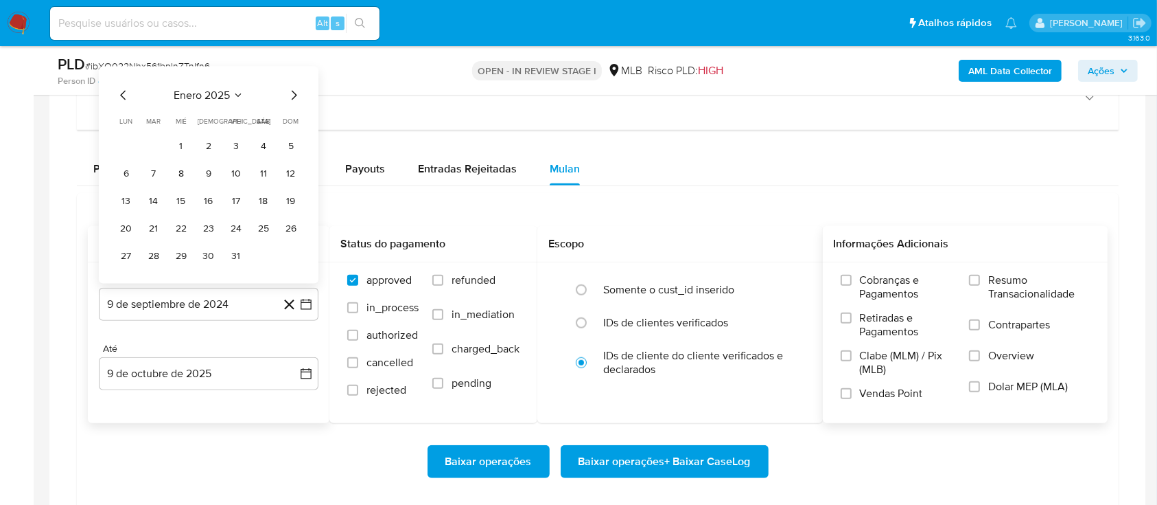
click at [985, 277] on label "Resumo Transacionalidade" at bounding box center [1029, 295] width 121 height 45
click at [980, 277] on input "Resumo Transacionalidade" at bounding box center [974, 280] width 11 height 11
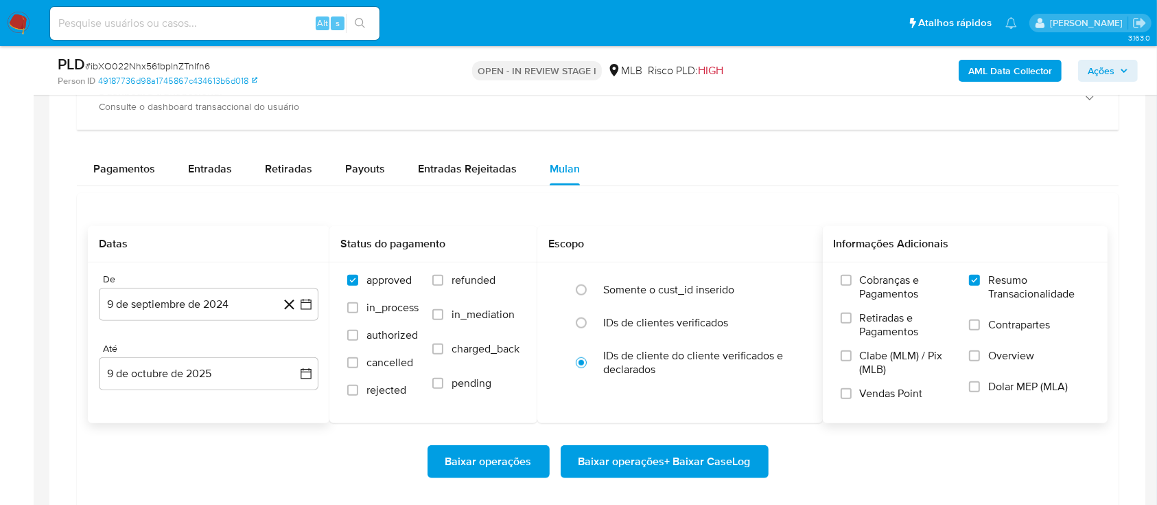
click at [714, 453] on span "Baixar operações + Baixar CaseLog" at bounding box center [665, 461] width 172 height 30
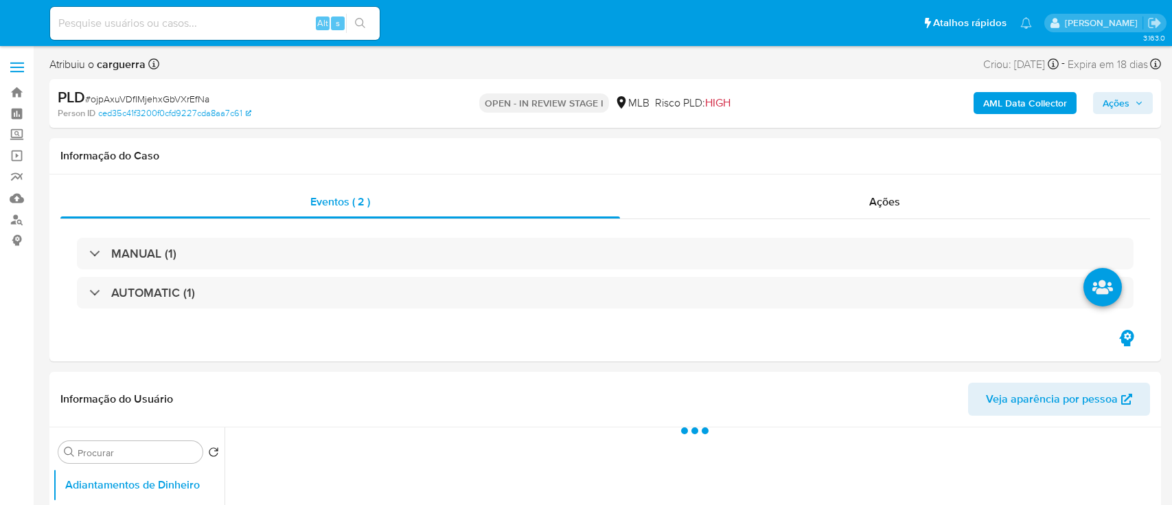
select select "10"
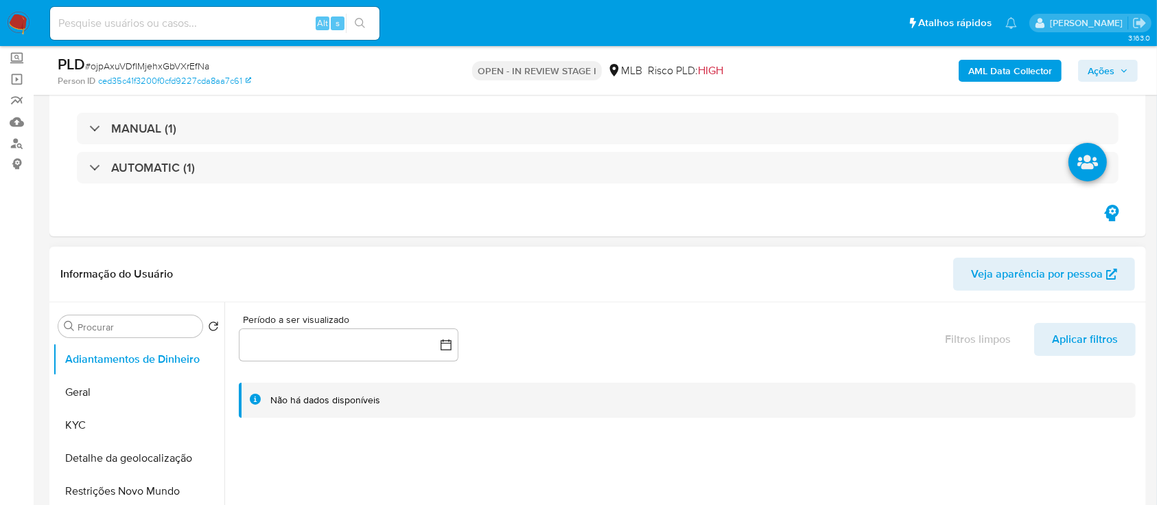
scroll to position [275, 0]
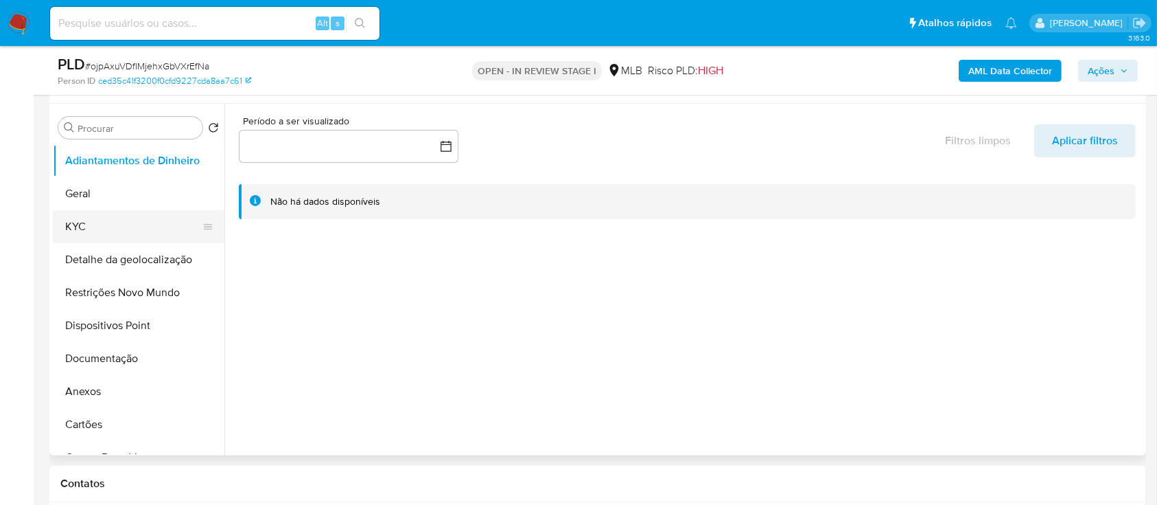
click at [81, 225] on button "KYC" at bounding box center [133, 226] width 161 height 33
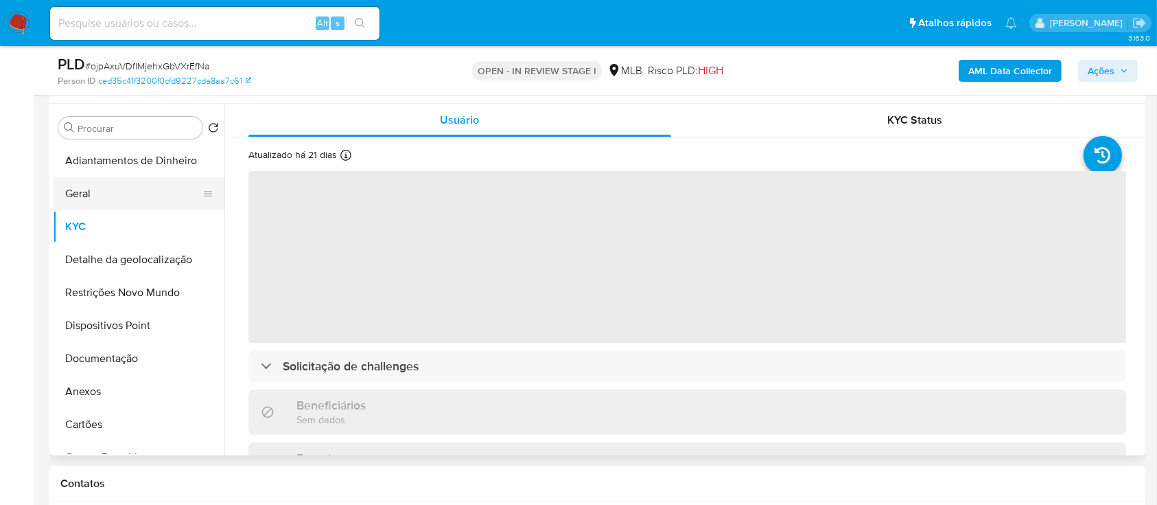
click at [93, 189] on button "Geral" at bounding box center [133, 193] width 161 height 33
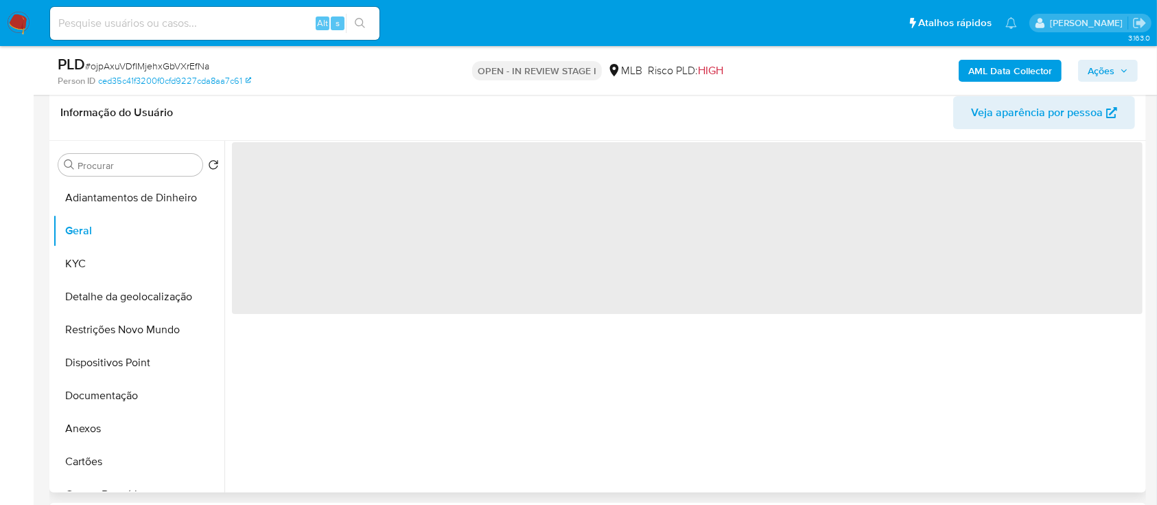
scroll to position [91, 0]
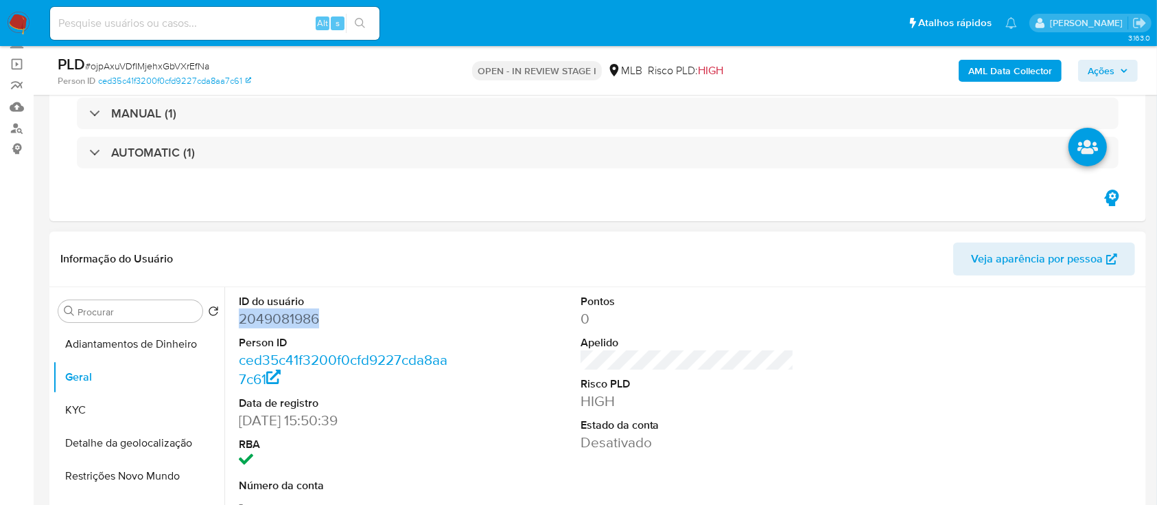
drag, startPoint x: 325, startPoint y: 320, endPoint x: 238, endPoint y: 312, distance: 87.6
click at [237, 311] on div "ID do usuário 2049081986 Person ID ced35c41f3200f0cfd9227cda8aa7c61 Data de reg…" at bounding box center [346, 403] width 228 height 232
copy dd "2049081986"
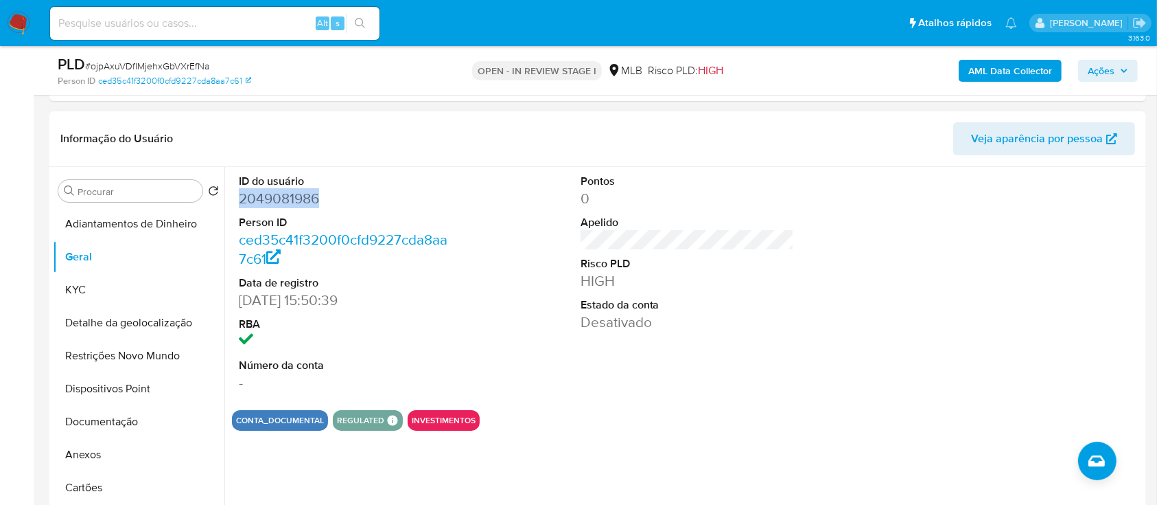
scroll to position [183, 0]
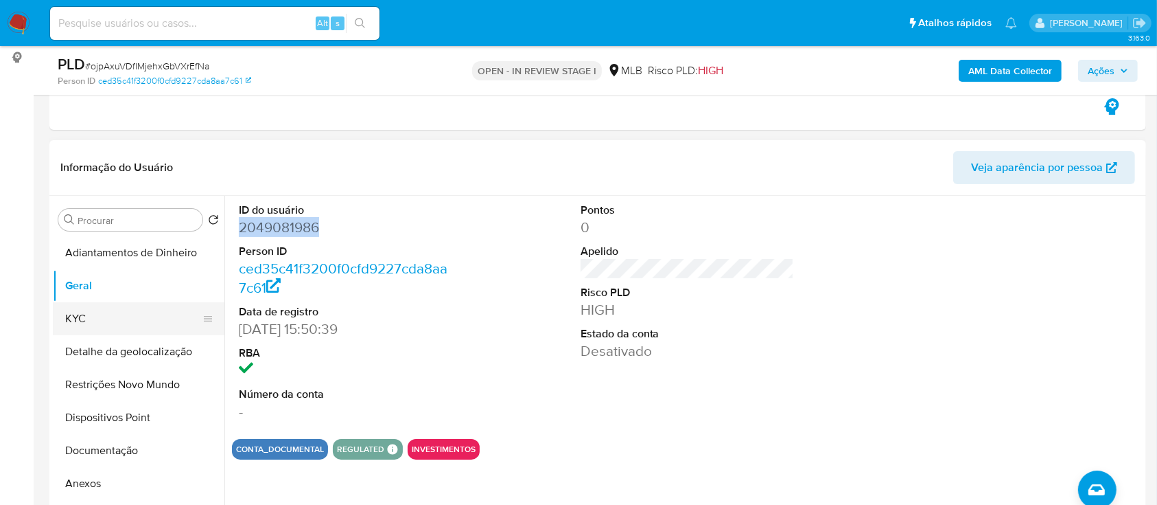
drag, startPoint x: 71, startPoint y: 321, endPoint x: 93, endPoint y: 324, distance: 22.8
click at [71, 321] on button "KYC" at bounding box center [133, 318] width 161 height 33
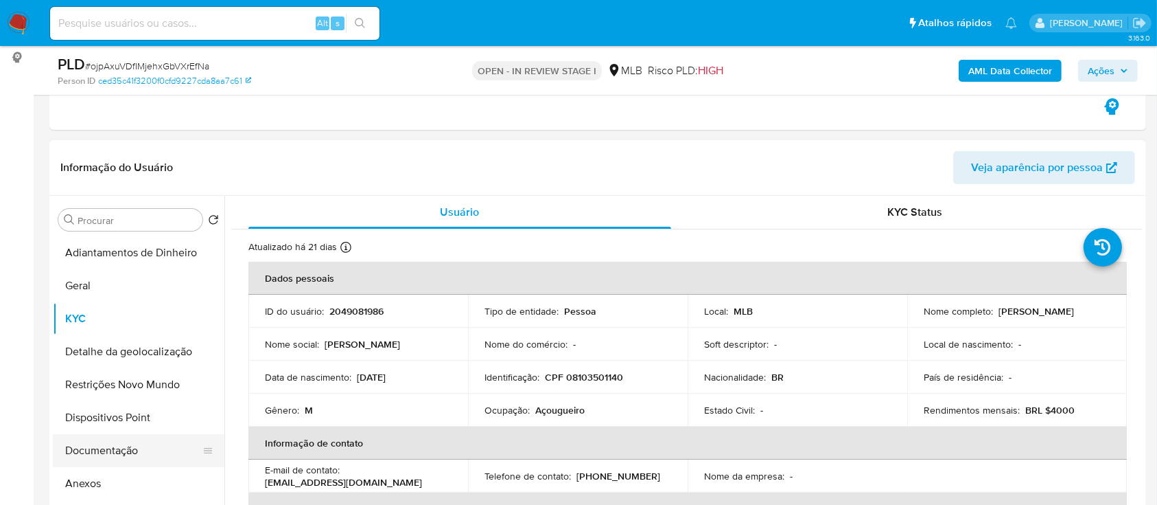
click at [91, 456] on button "Documentação" at bounding box center [133, 450] width 161 height 33
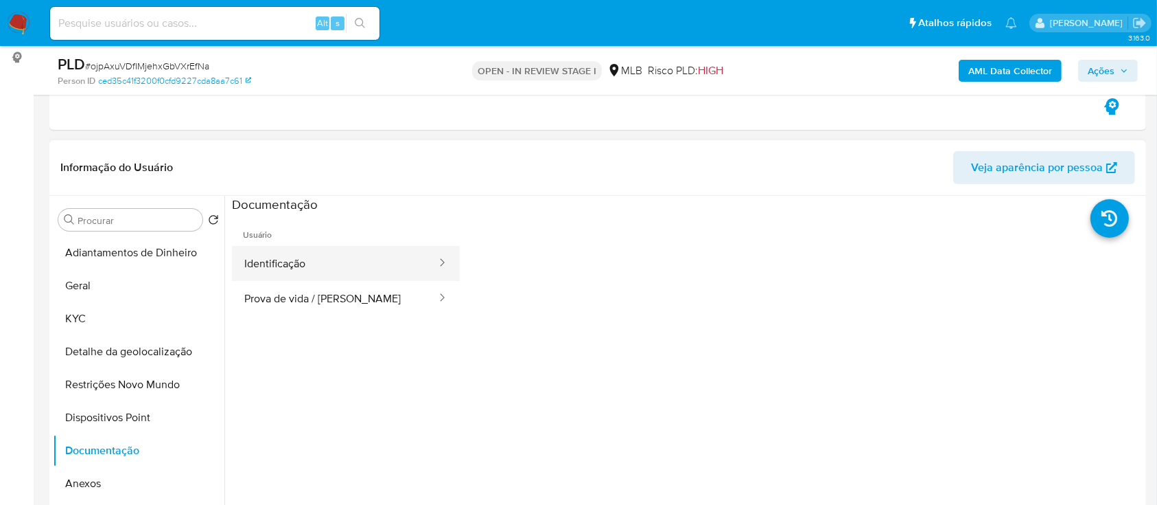
click at [292, 258] on button "Identificação" at bounding box center [335, 263] width 206 height 35
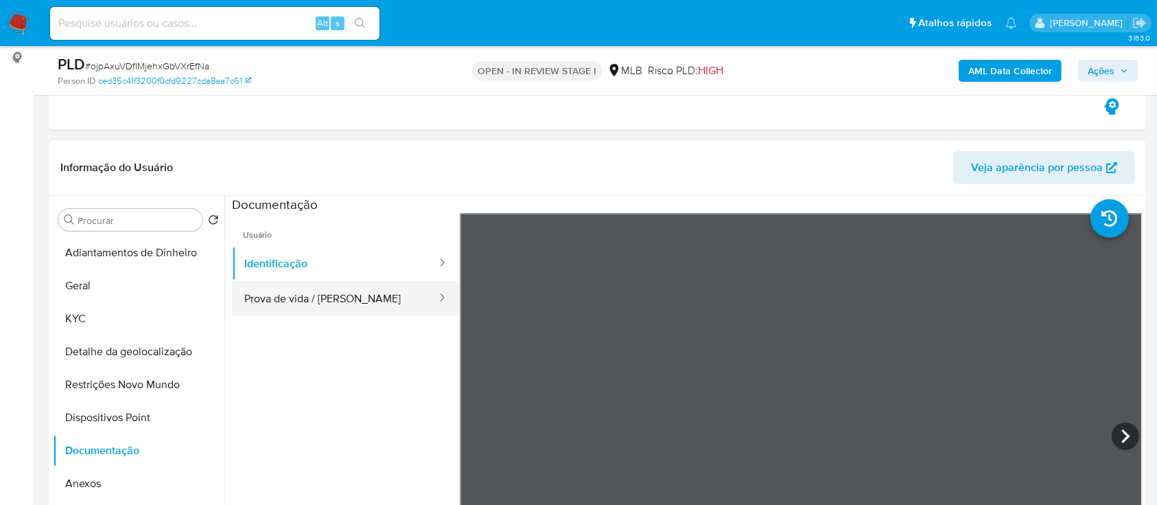
click at [317, 296] on button "Prova de vida / Selfie" at bounding box center [335, 298] width 206 height 35
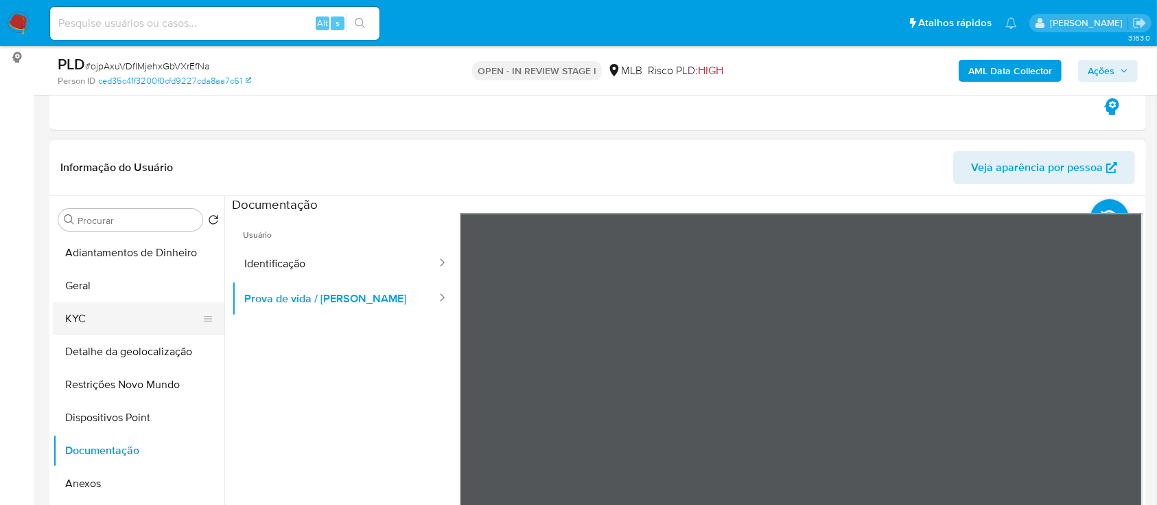
click at [83, 311] on button "KYC" at bounding box center [133, 318] width 161 height 33
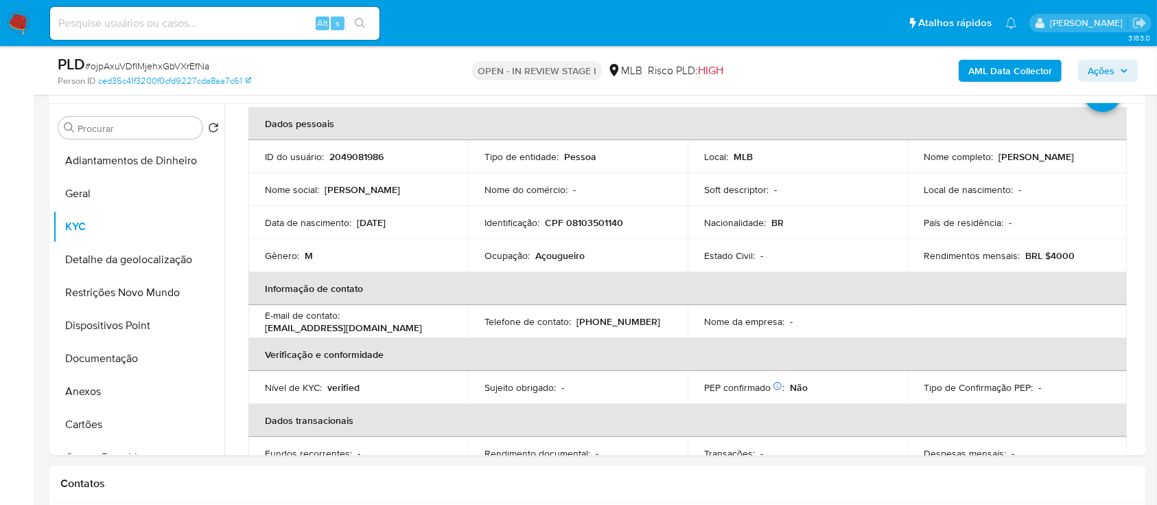
scroll to position [91, 0]
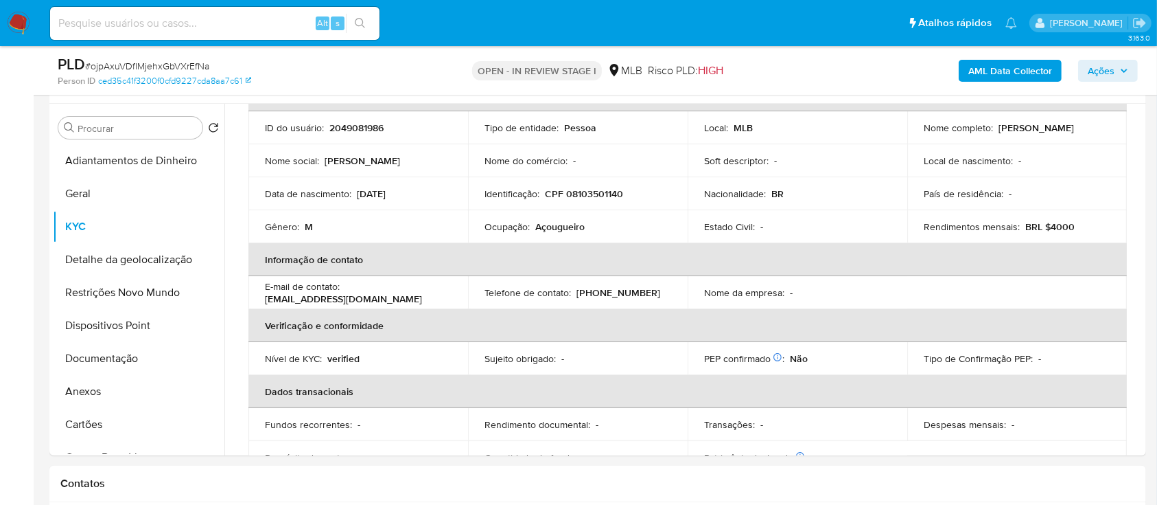
drag, startPoint x: 894, startPoint y: 64, endPoint x: 839, endPoint y: 69, distance: 55.1
click at [891, 64] on div "AML Data Collector Ações" at bounding box center [960, 70] width 356 height 32
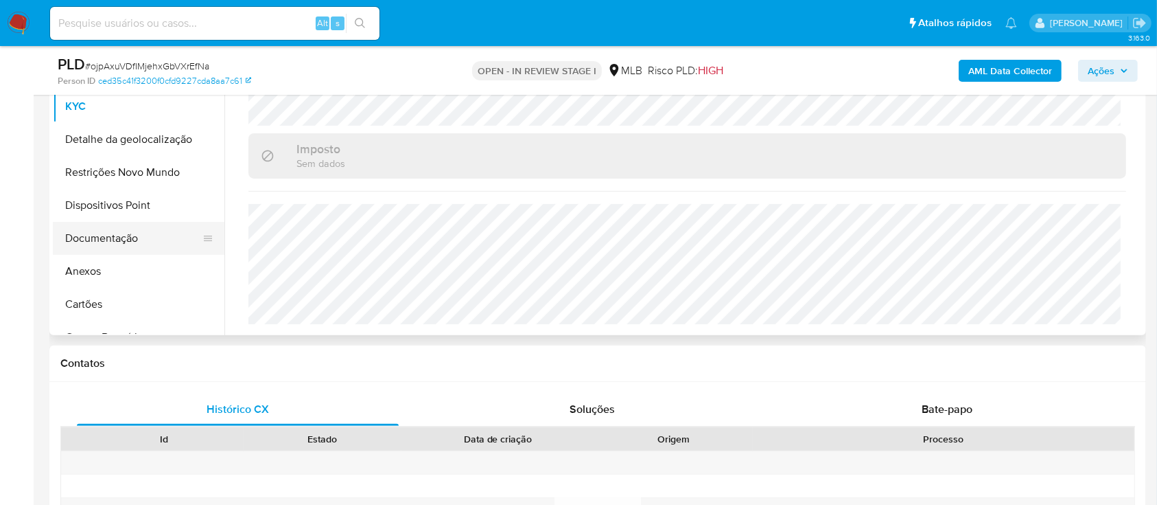
scroll to position [366, 0]
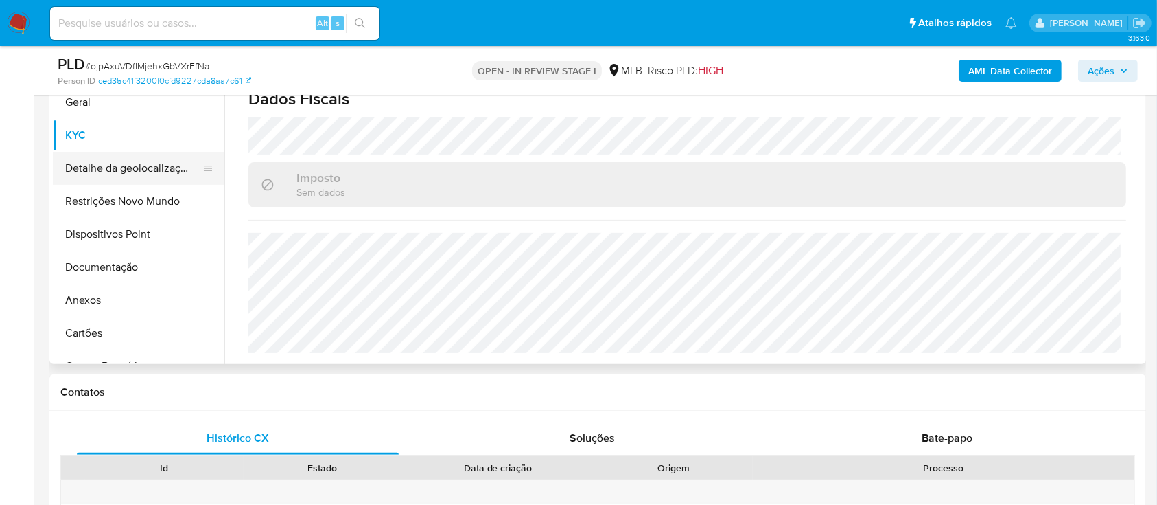
click at [143, 169] on button "Detalhe da geolocalização" at bounding box center [133, 168] width 161 height 33
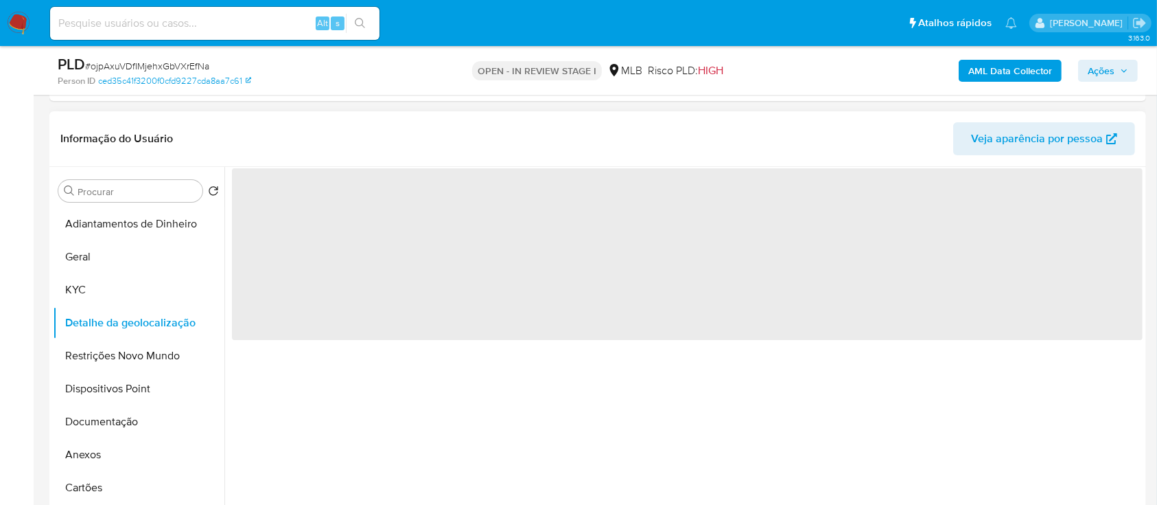
scroll to position [183, 0]
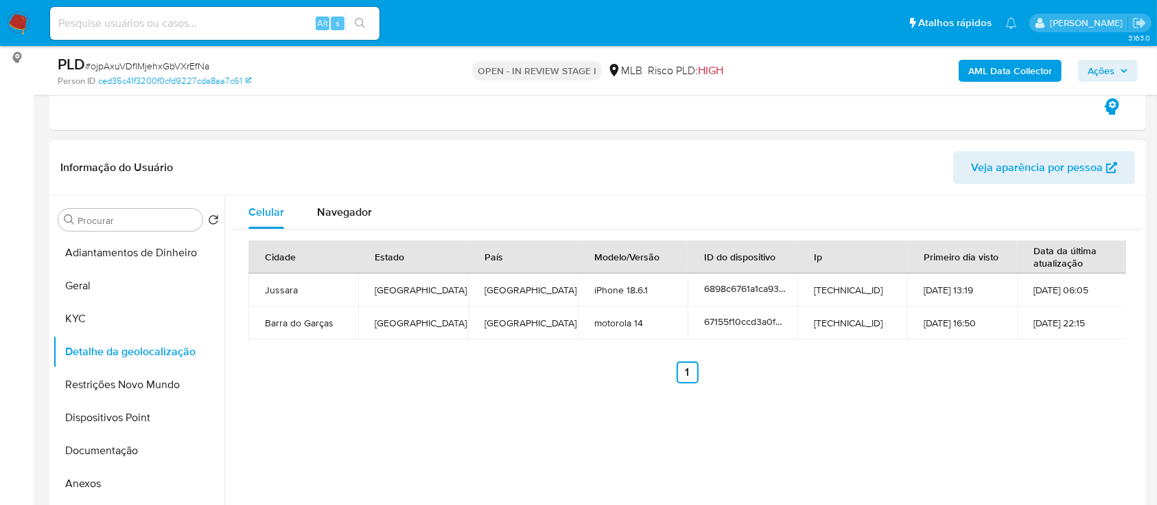
click at [299, 394] on div "Celular Navegador Cidade Estado País Modelo/Versão ID do dispositivo Ip Primeir…" at bounding box center [683, 371] width 918 height 351
click at [132, 377] on button "Restrições Novo Mundo" at bounding box center [133, 384] width 161 height 33
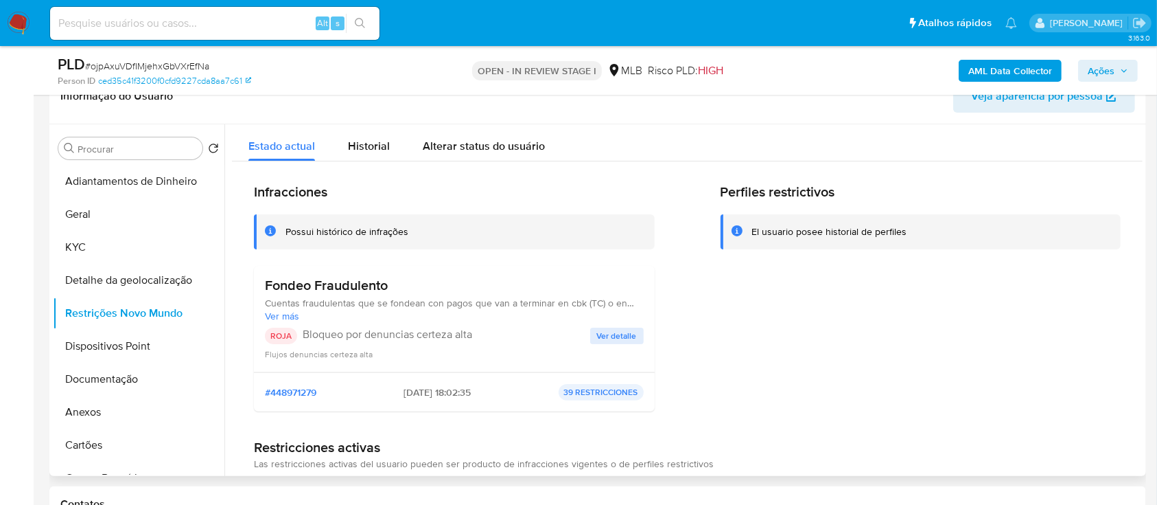
scroll to position [275, 0]
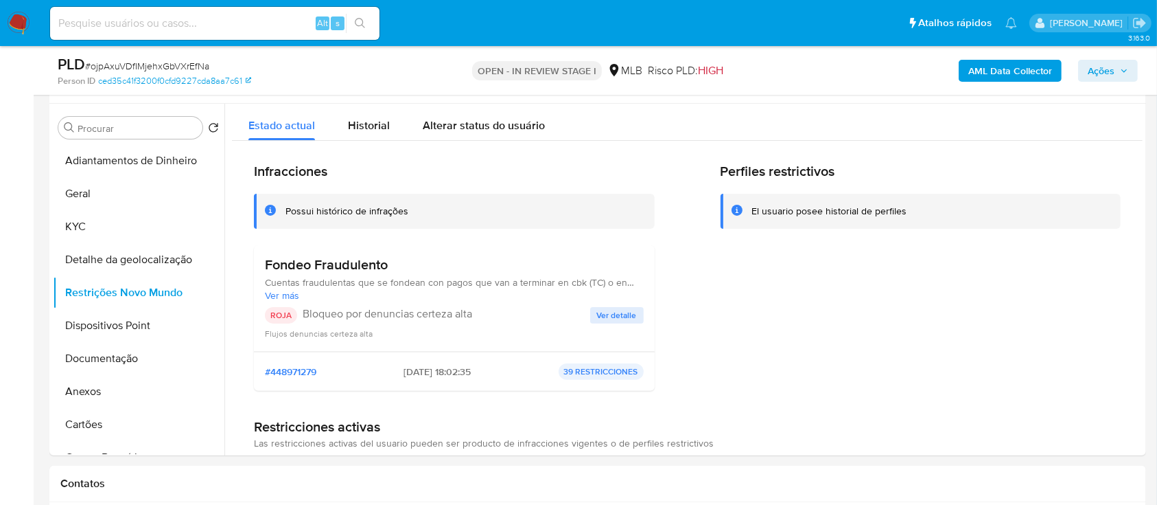
click at [590, 319] on button "Ver detalle" at bounding box center [617, 315] width 54 height 16
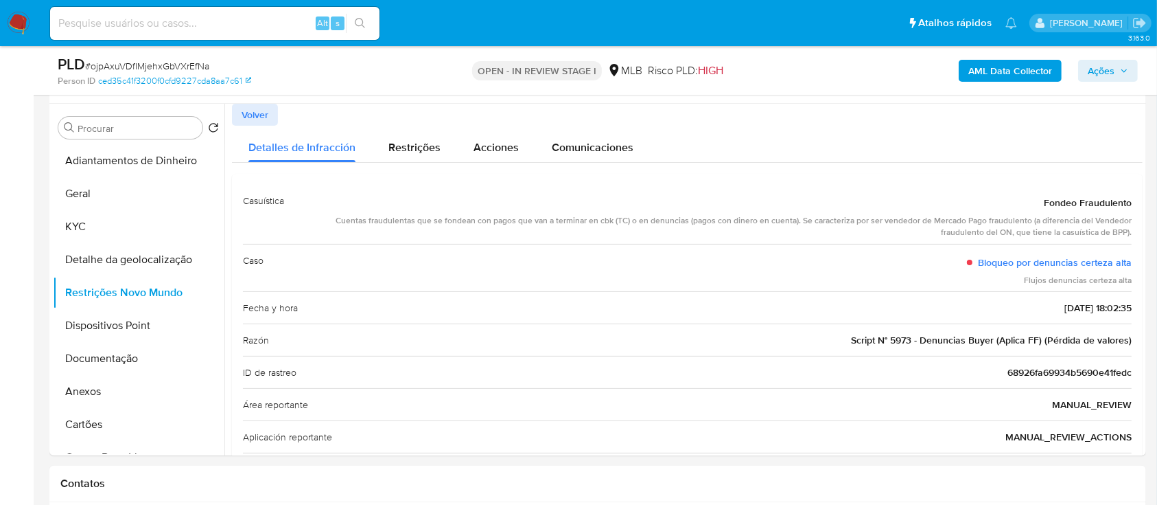
drag, startPoint x: 1030, startPoint y: 198, endPoint x: 1144, endPoint y: 314, distance: 162.6
click at [1144, 314] on div "Procurar Retornar ao pedido padrão Adiantamentos de Dinheiro Geral KYC Detalhe …" at bounding box center [597, 279] width 1097 height 351
click at [129, 331] on button "Dispositivos Point" at bounding box center [133, 325] width 161 height 33
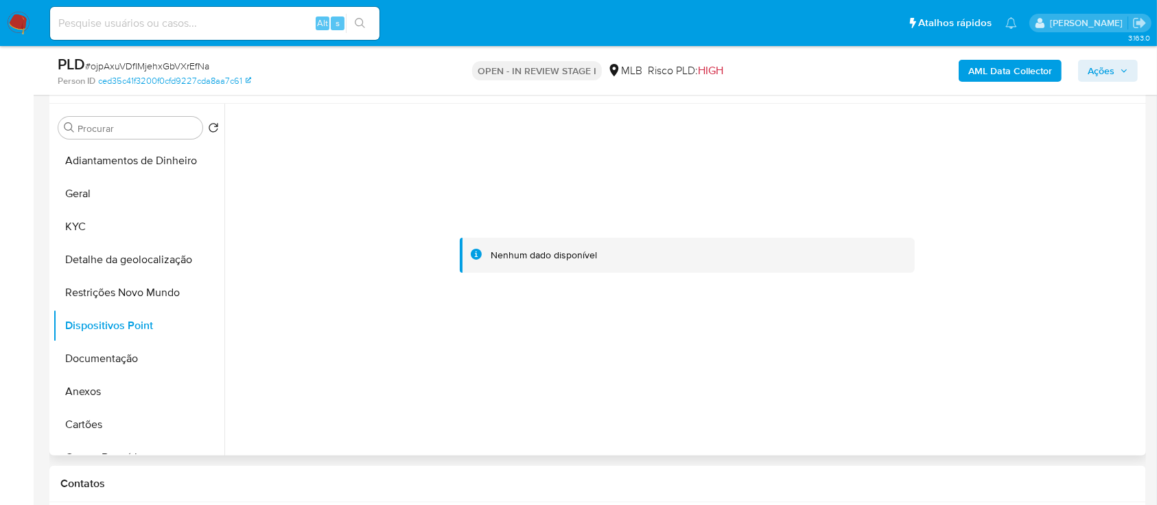
click at [255, 385] on div at bounding box center [687, 255] width 911 height 302
click at [112, 362] on button "Documentação" at bounding box center [133, 358] width 161 height 33
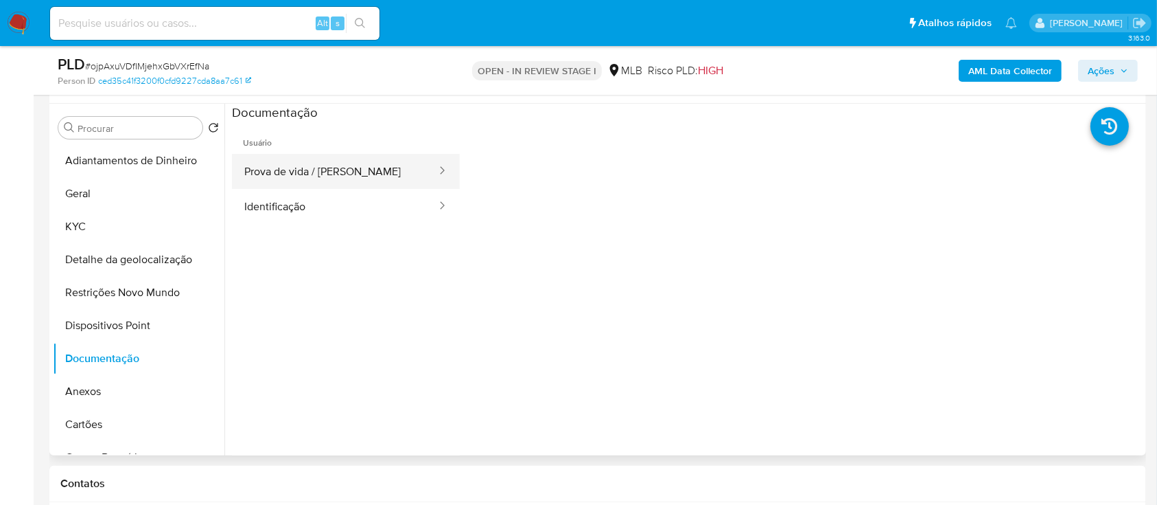
click at [329, 172] on button "Prova de vida / [PERSON_NAME]" at bounding box center [335, 171] width 206 height 35
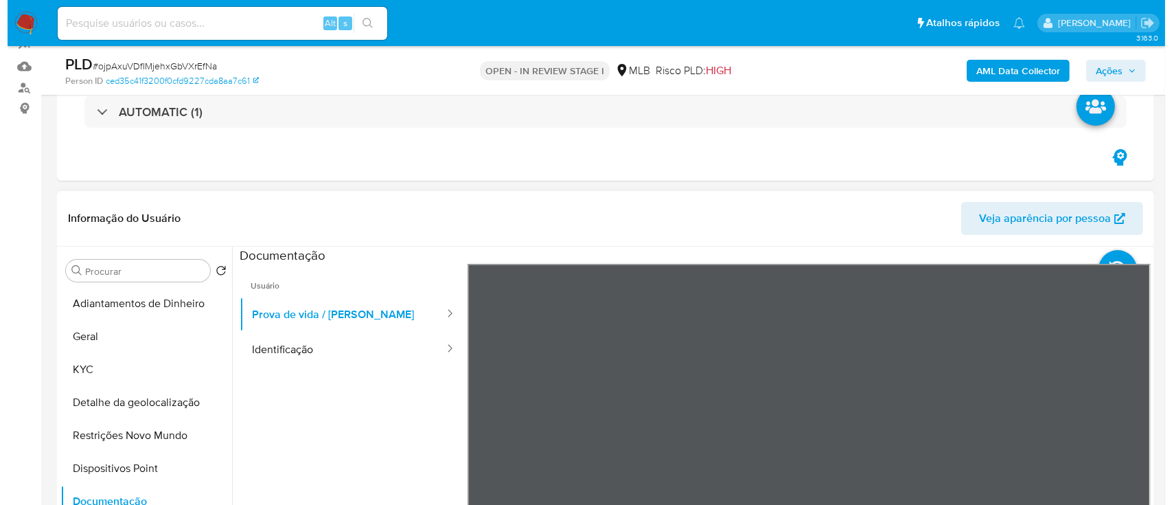
scroll to position [183, 0]
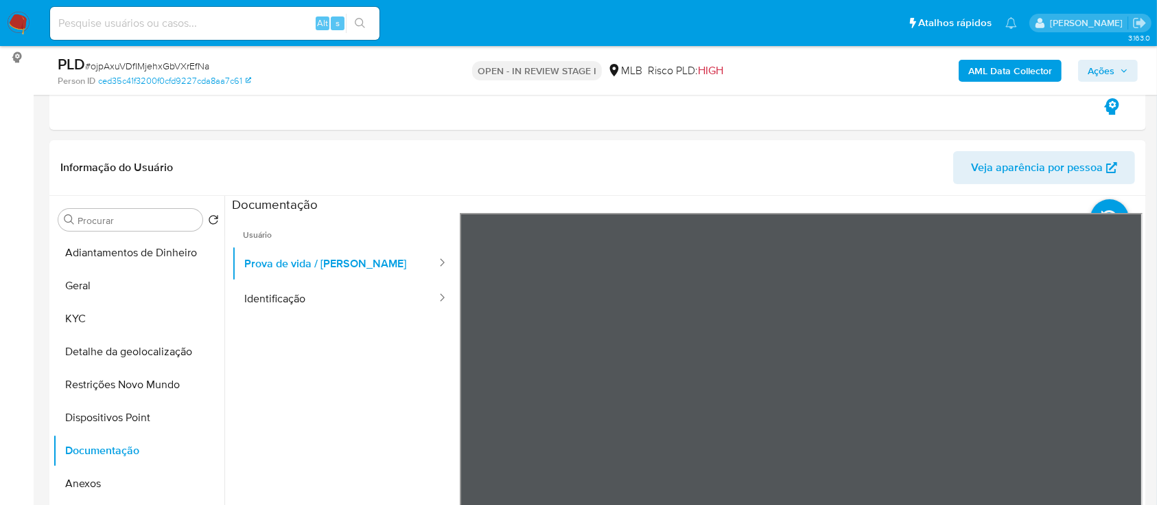
click at [1034, 69] on b "AML Data Collector" at bounding box center [1011, 71] width 84 height 22
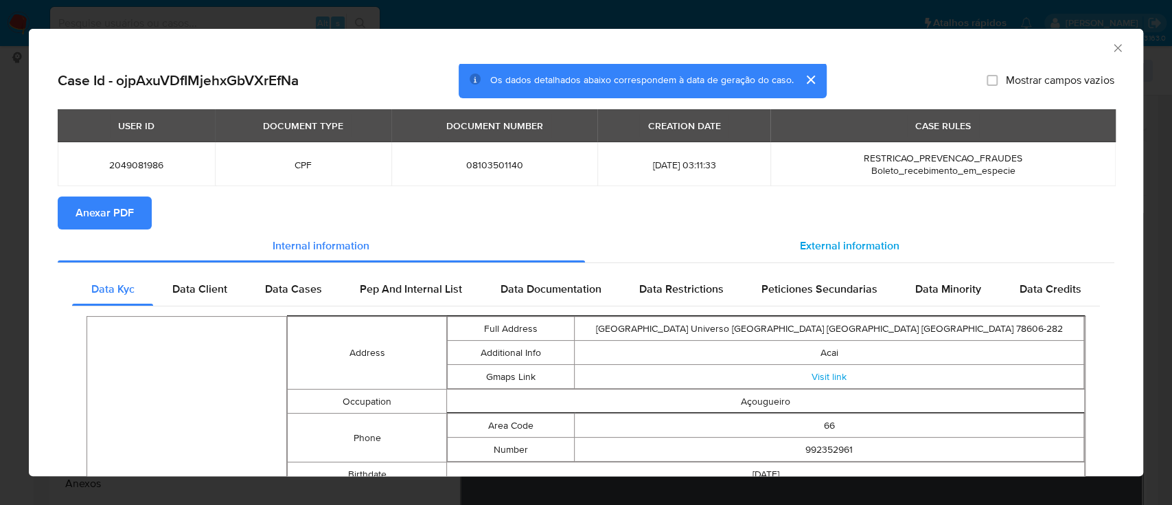
click at [820, 259] on div "External information" at bounding box center [850, 245] width 530 height 33
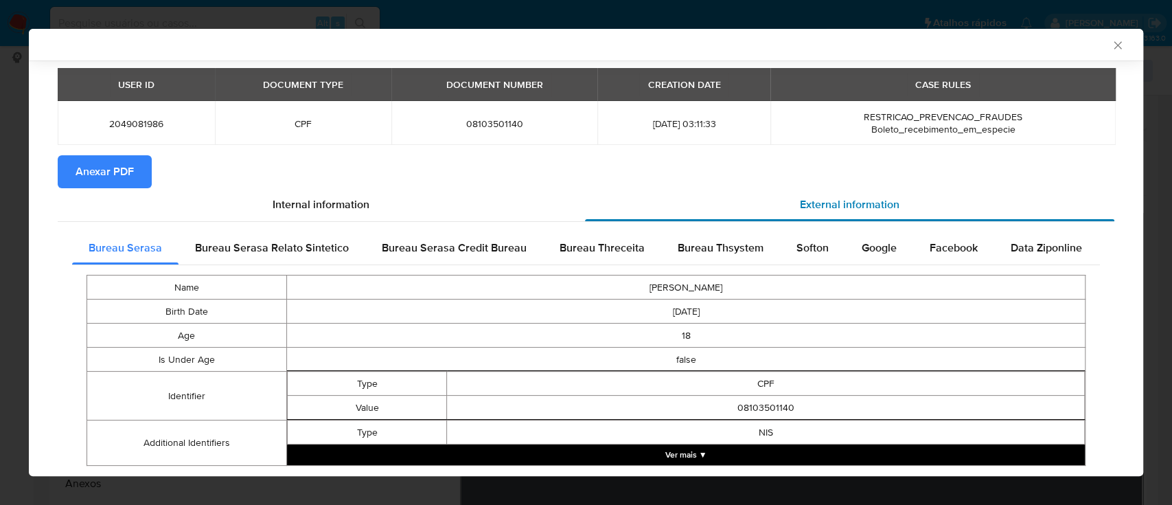
scroll to position [75, 0]
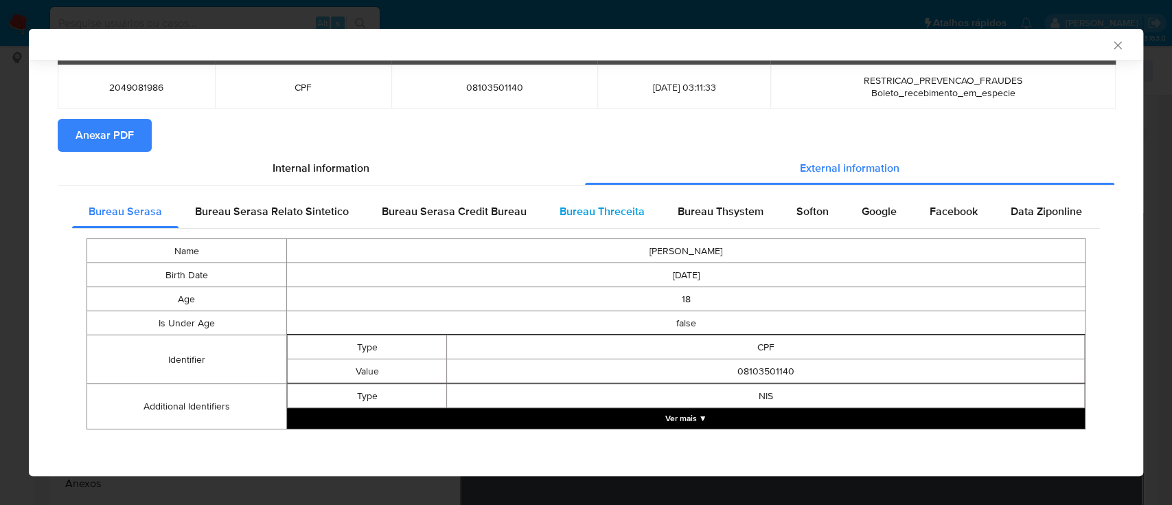
click at [600, 213] on span "Bureau Threceita" at bounding box center [601, 211] width 85 height 16
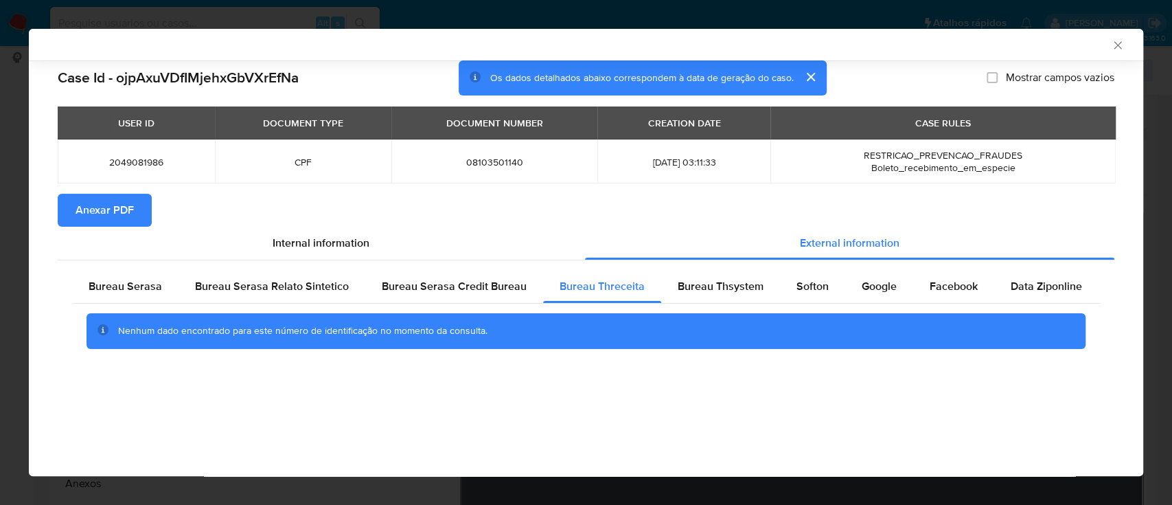
click at [1054, 51] on div "AML Data Collector" at bounding box center [586, 45] width 1114 height 32
click at [693, 294] on span "Bureau Thsystem" at bounding box center [721, 286] width 86 height 16
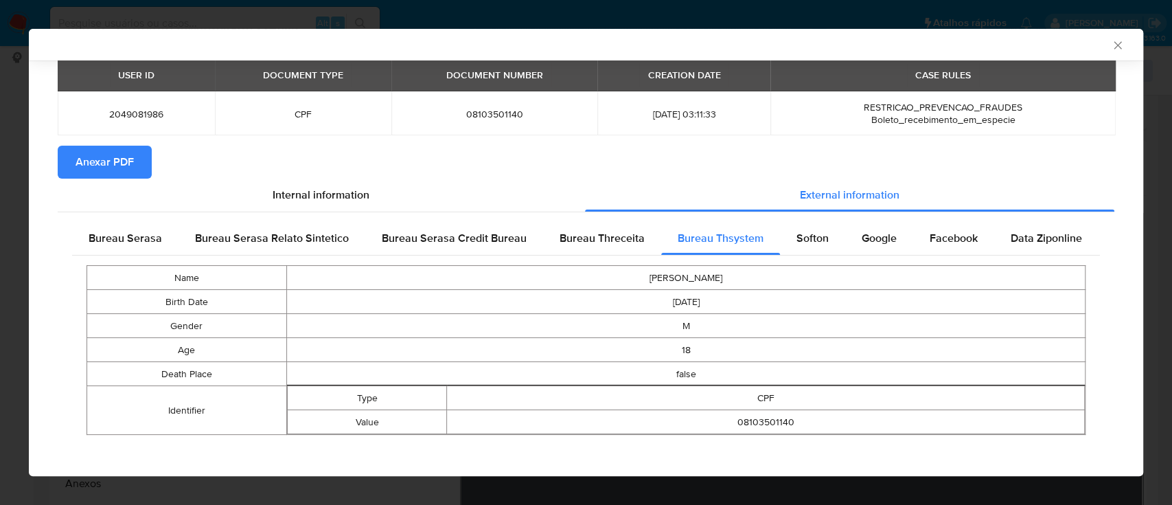
scroll to position [54, 0]
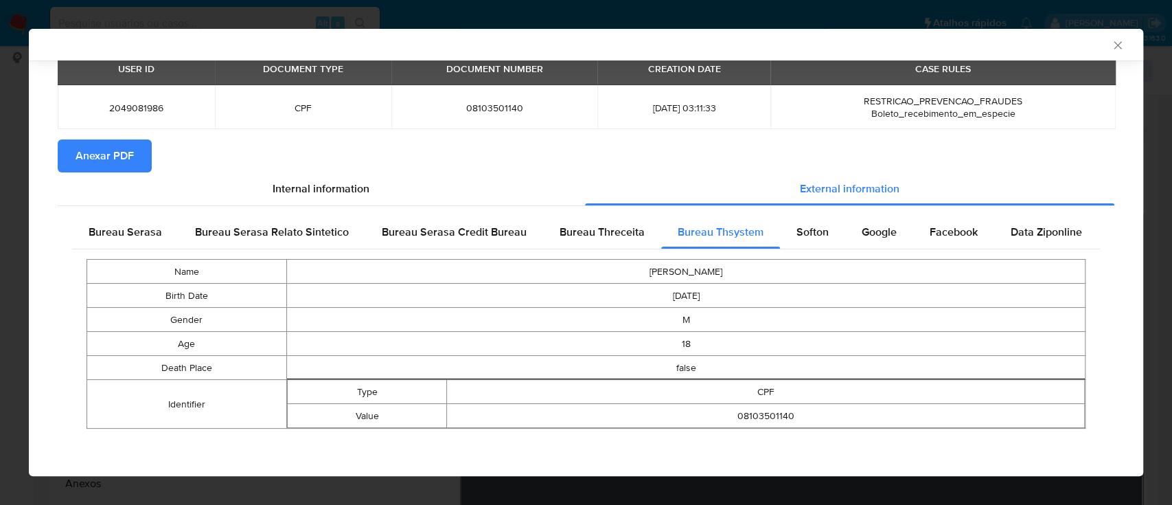
drag, startPoint x: 231, startPoint y: 118, endPoint x: 231, endPoint y: 129, distance: 11.0
click at [231, 118] on td "CPF" at bounding box center [303, 107] width 176 height 44
click at [798, 235] on span "Softon" at bounding box center [812, 232] width 32 height 16
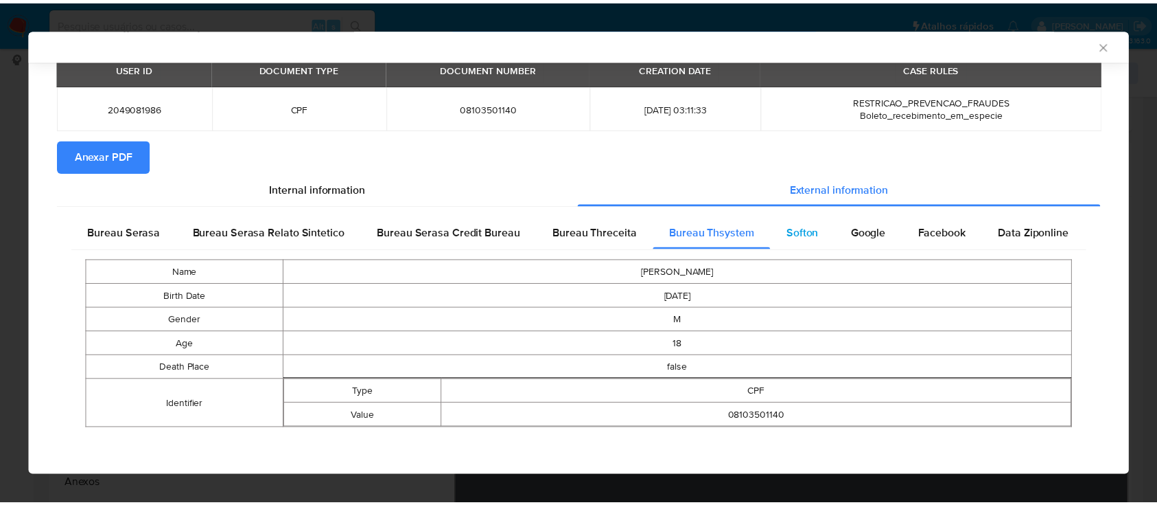
scroll to position [0, 0]
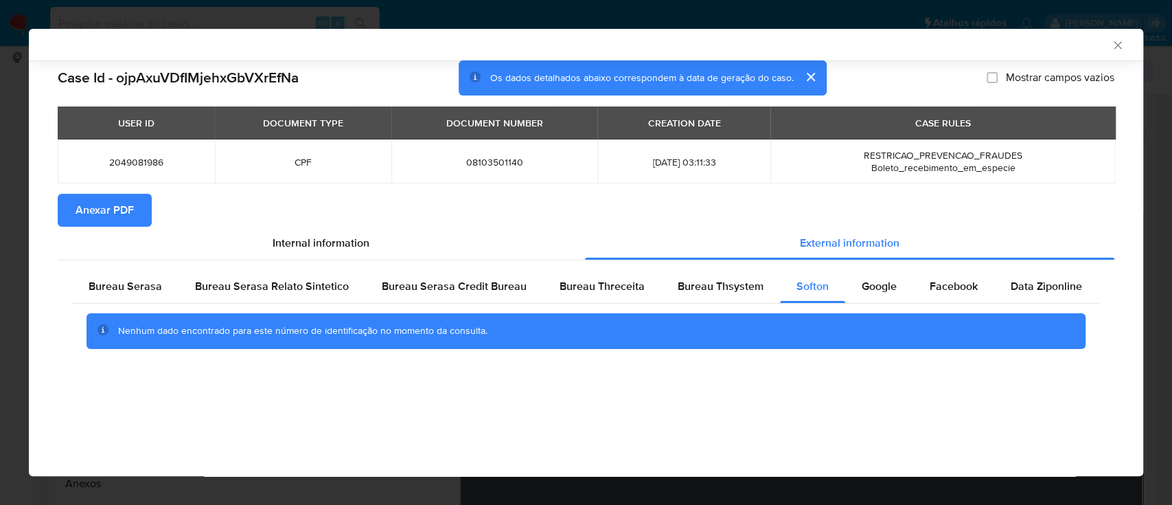
drag, startPoint x: 1039, startPoint y: 56, endPoint x: 945, endPoint y: 47, distance: 95.2
click at [1038, 56] on div "AML Data Collector" at bounding box center [586, 45] width 1114 height 32
click at [864, 301] on div "Google" at bounding box center [879, 286] width 68 height 33
click at [866, 288] on span "Google" at bounding box center [878, 286] width 35 height 16
click at [872, 275] on div "Google" at bounding box center [879, 286] width 68 height 33
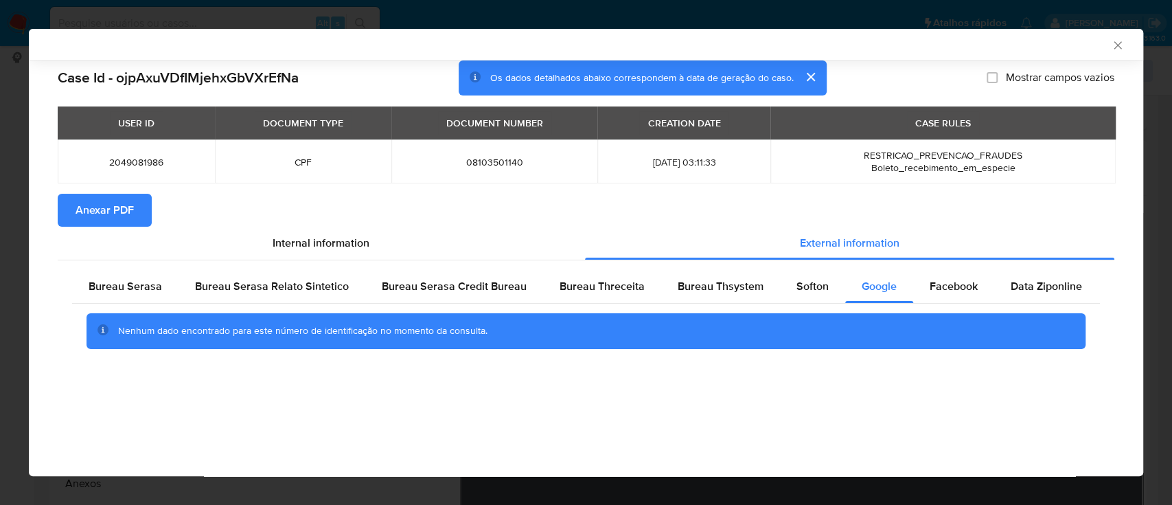
drag, startPoint x: 145, startPoint y: 416, endPoint x: 224, endPoint y: 331, distance: 116.6
click at [148, 414] on div "AML Data Collector Case Id - ojpAxuVDfIMjehxGbVXrEfNa Os dados detalhados abaix…" at bounding box center [586, 252] width 1114 height 447
click at [1118, 45] on icon "Fechar a janela" at bounding box center [1118, 45] width 14 height 14
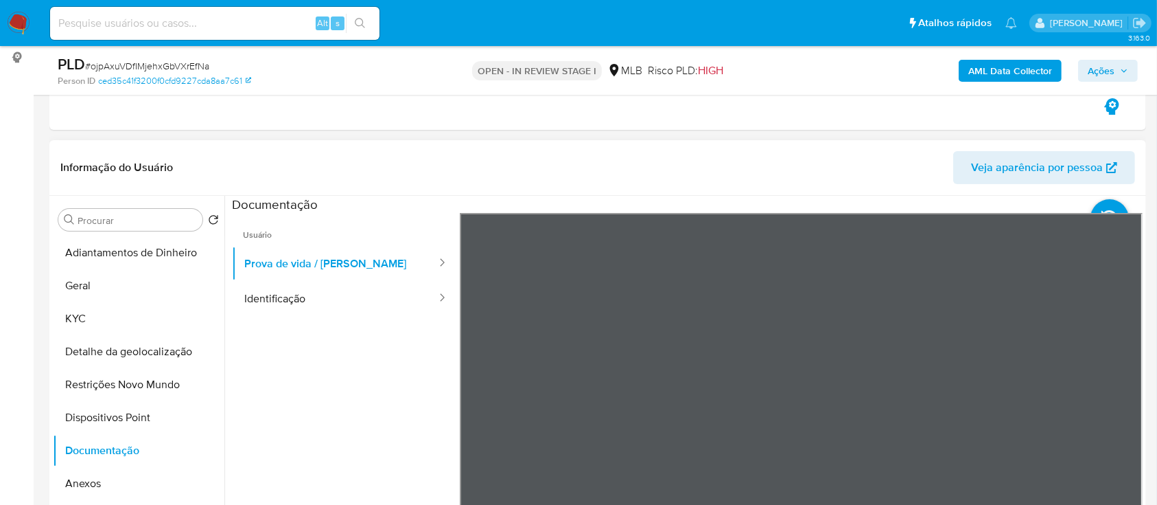
drag, startPoint x: 100, startPoint y: 322, endPoint x: 222, endPoint y: 309, distance: 123.6
click at [100, 322] on button "KYC" at bounding box center [139, 318] width 172 height 33
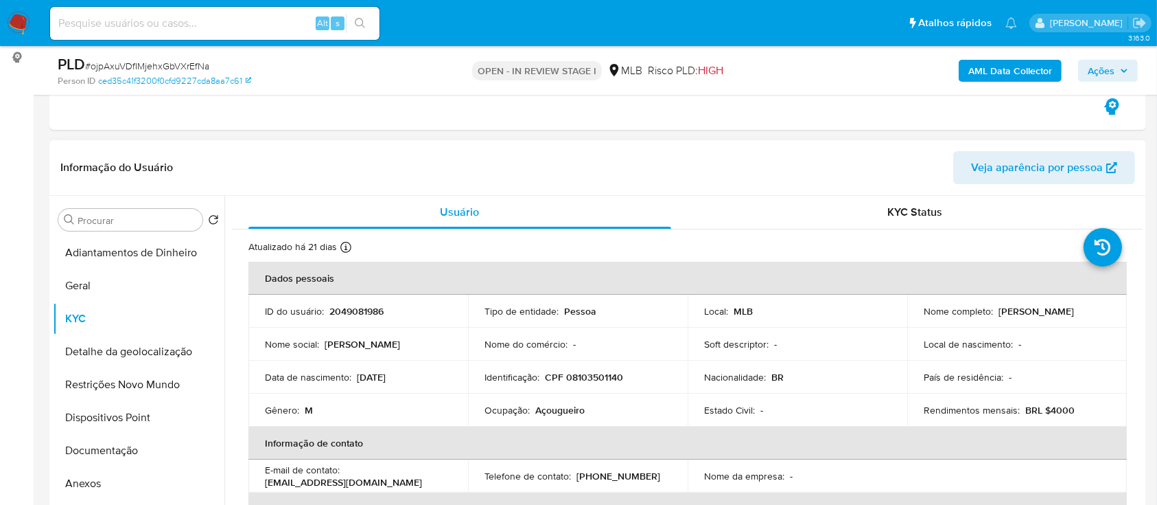
scroll to position [91, 0]
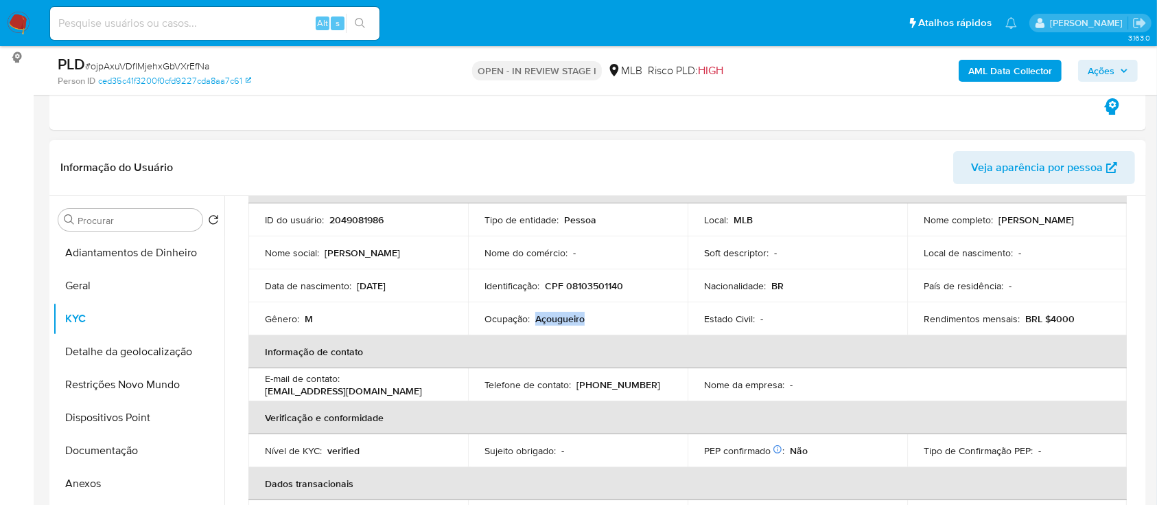
drag, startPoint x: 591, startPoint y: 320, endPoint x: 533, endPoint y: 319, distance: 58.4
click at [533, 317] on div "Ocupação : Açougueiro" at bounding box center [578, 318] width 187 height 12
copy p "Açougueiro"
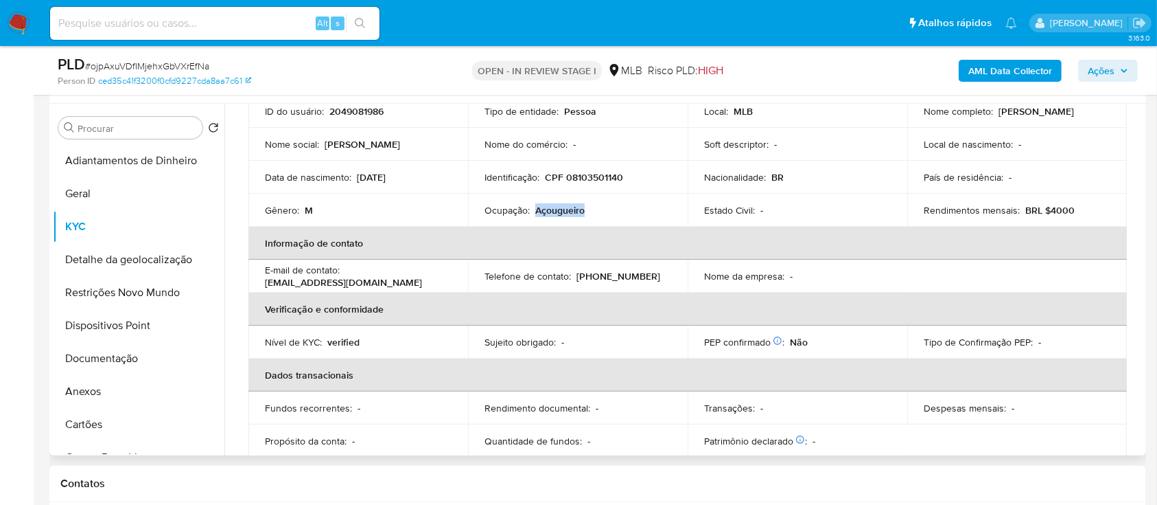
scroll to position [48, 0]
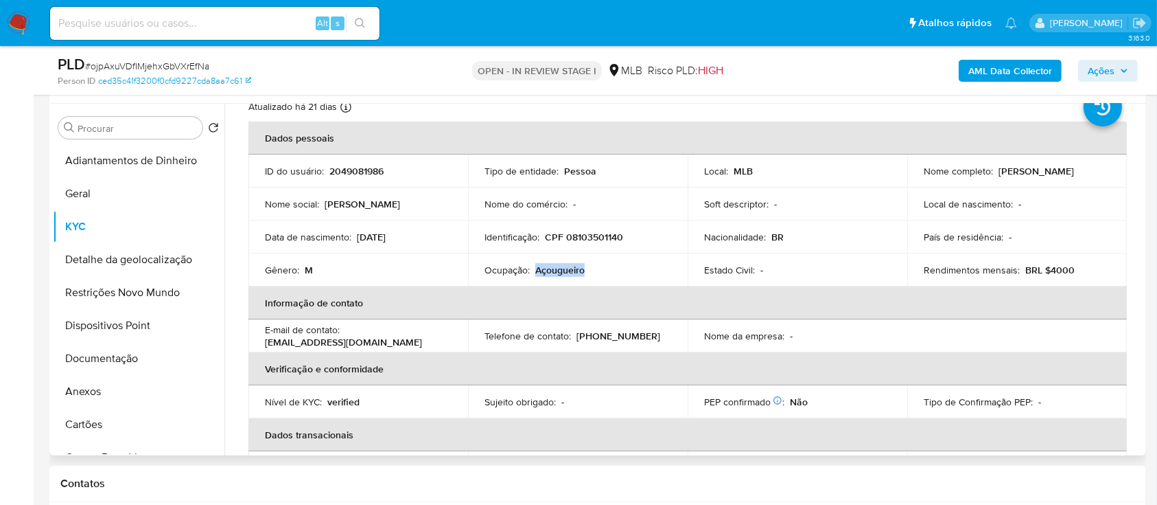
drag, startPoint x: 411, startPoint y: 240, endPoint x: 357, endPoint y: 235, distance: 54.5
click at [357, 234] on div "Data de nascimento : 03/07/2007" at bounding box center [358, 237] width 187 height 12
copy p "03/07/2007"
click at [121, 402] on button "Anexos" at bounding box center [133, 391] width 161 height 33
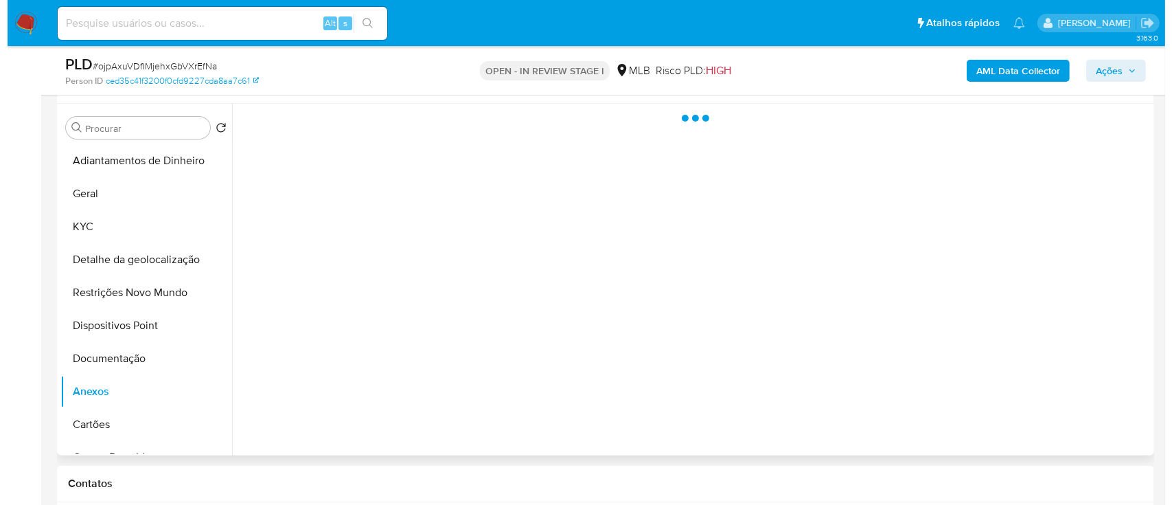
scroll to position [0, 0]
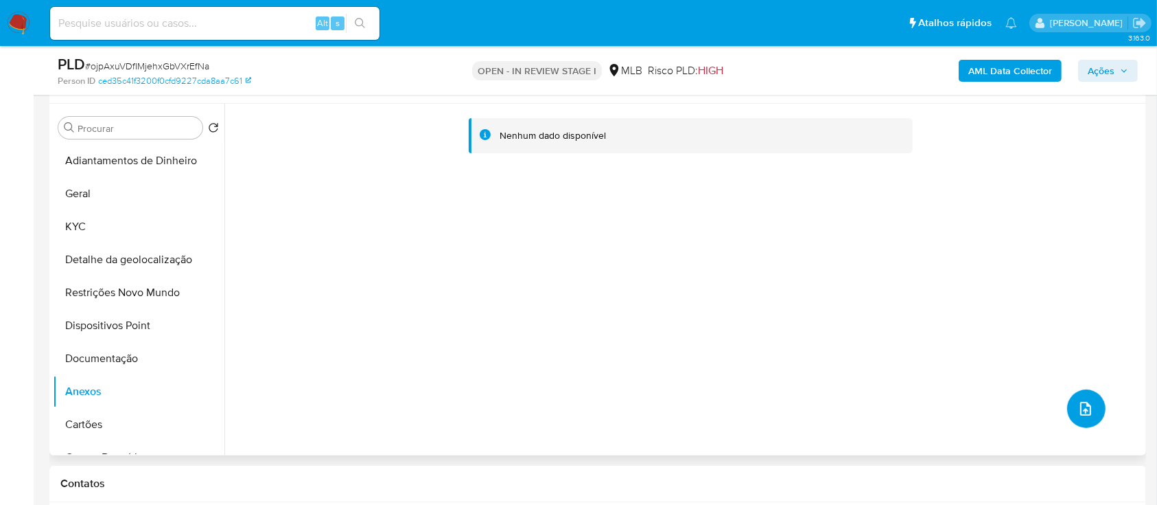
click at [1067, 415] on button "upload-file" at bounding box center [1086, 408] width 38 height 38
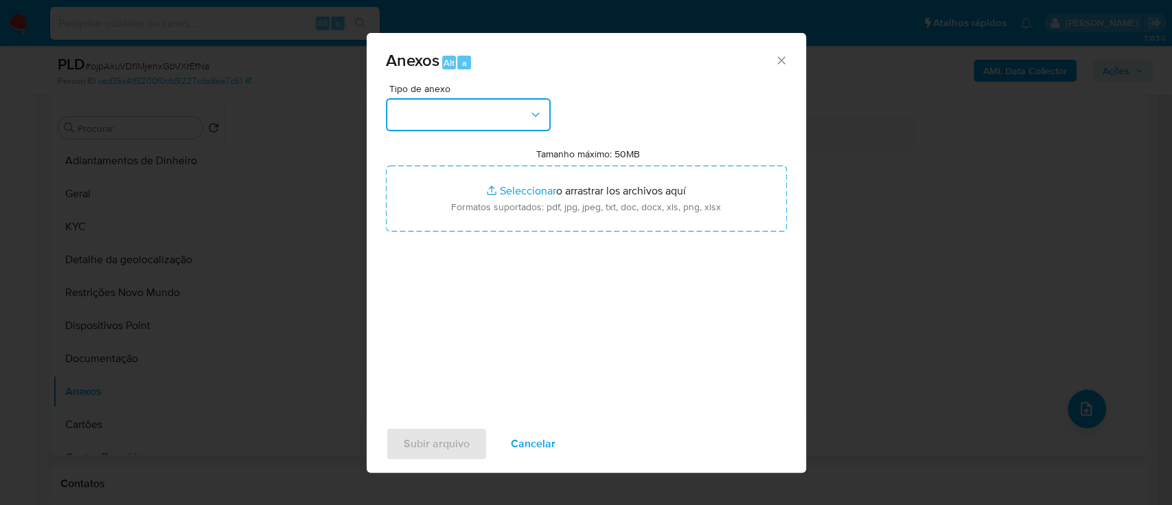
click at [452, 124] on button "button" at bounding box center [468, 114] width 165 height 33
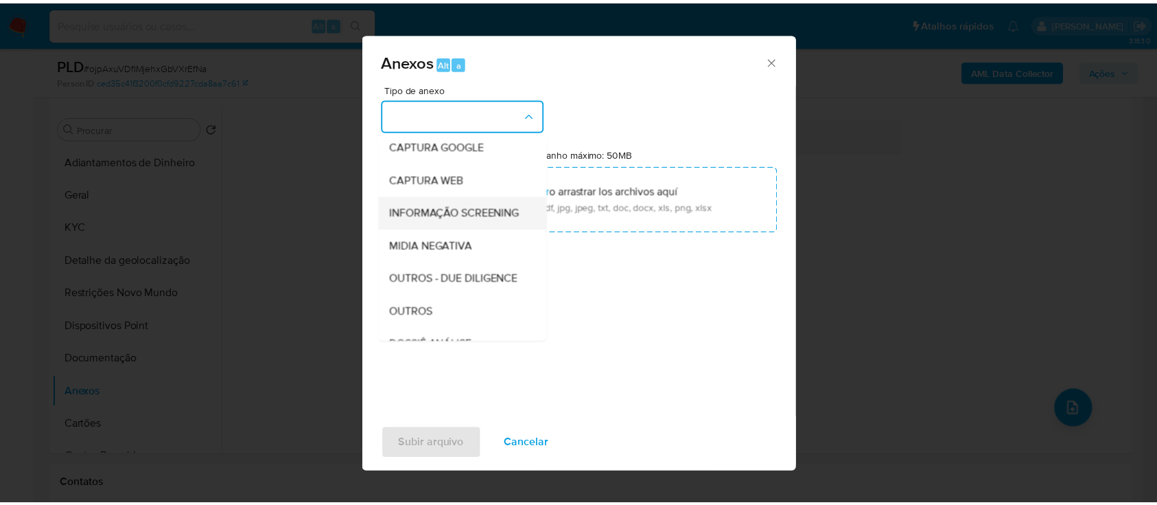
scroll to position [183, 0]
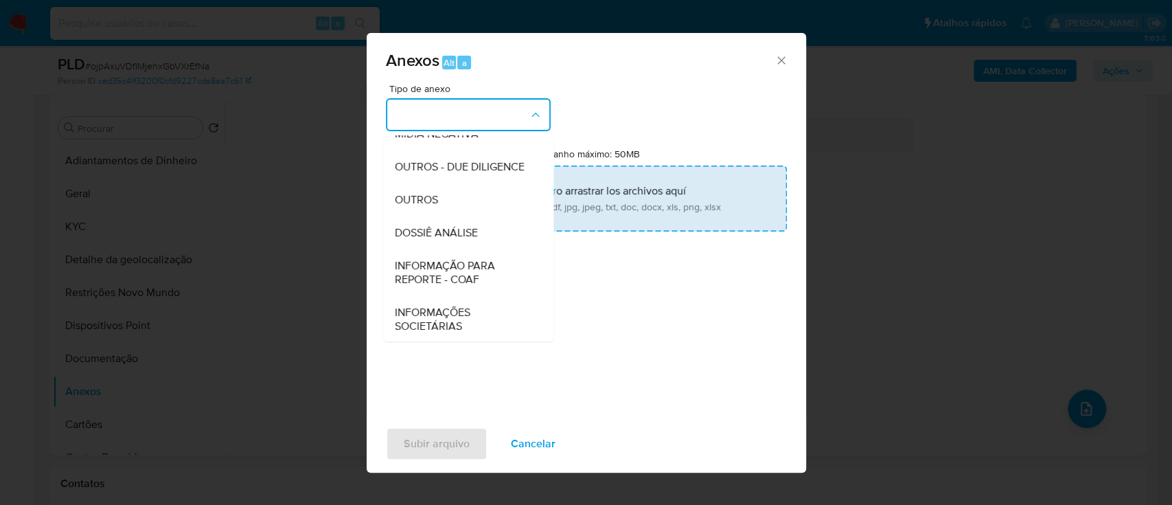
click at [430, 207] on span "OUTROS" at bounding box center [415, 200] width 43 height 14
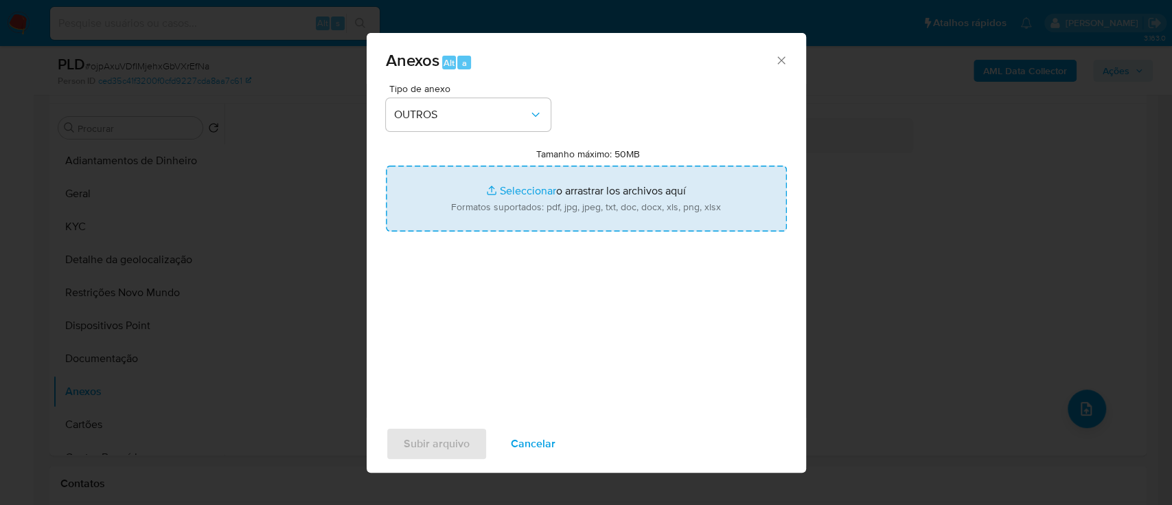
click at [515, 189] on input "Tamanho máximo: 50MB Seleccionar archivos" at bounding box center [586, 198] width 401 height 66
type input "C:\fakepath\SAR - xxx - CPF 08103501140 - GABRIEL FILIPE GUEDES RODRIGUES.pdf"
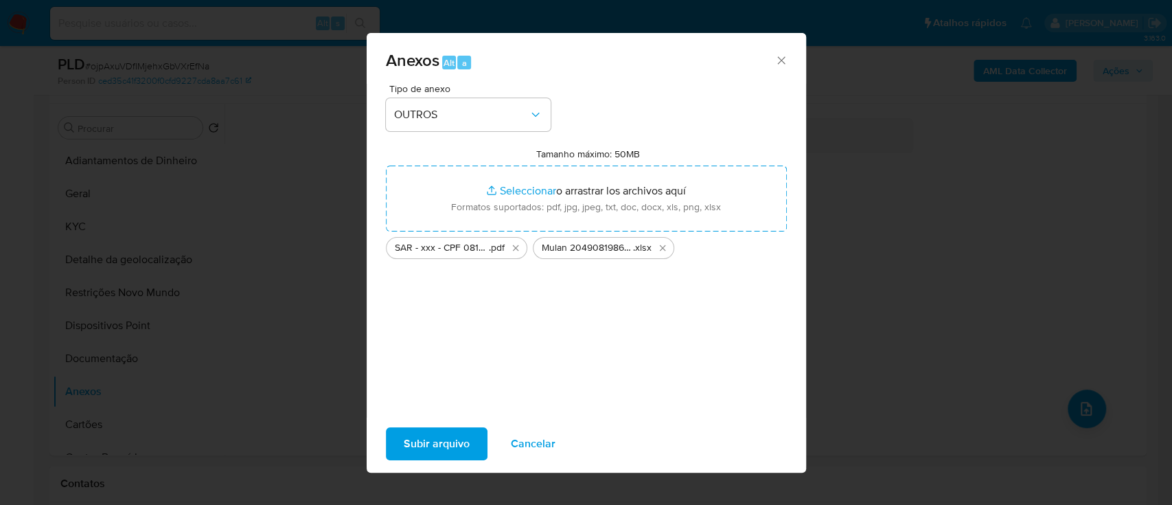
click at [405, 437] on span "Subir arquivo" at bounding box center [437, 443] width 66 height 30
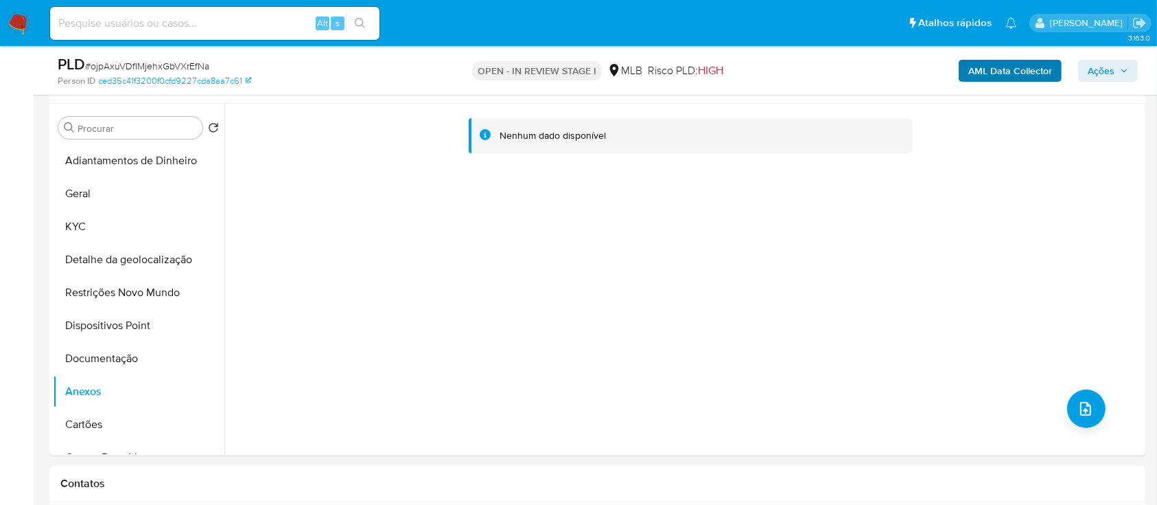
drag, startPoint x: 1018, startPoint y: 53, endPoint x: 1015, endPoint y: 65, distance: 12.0
click at [1018, 53] on div "PLD # ojpAxuVDfIMjehxGbVXrEfNa Person ID ced35c41f3200f0cfd9227cda8aa7c61 OPEN …" at bounding box center [597, 70] width 1097 height 49
click at [1015, 65] on b "AML Data Collector" at bounding box center [1011, 71] width 84 height 22
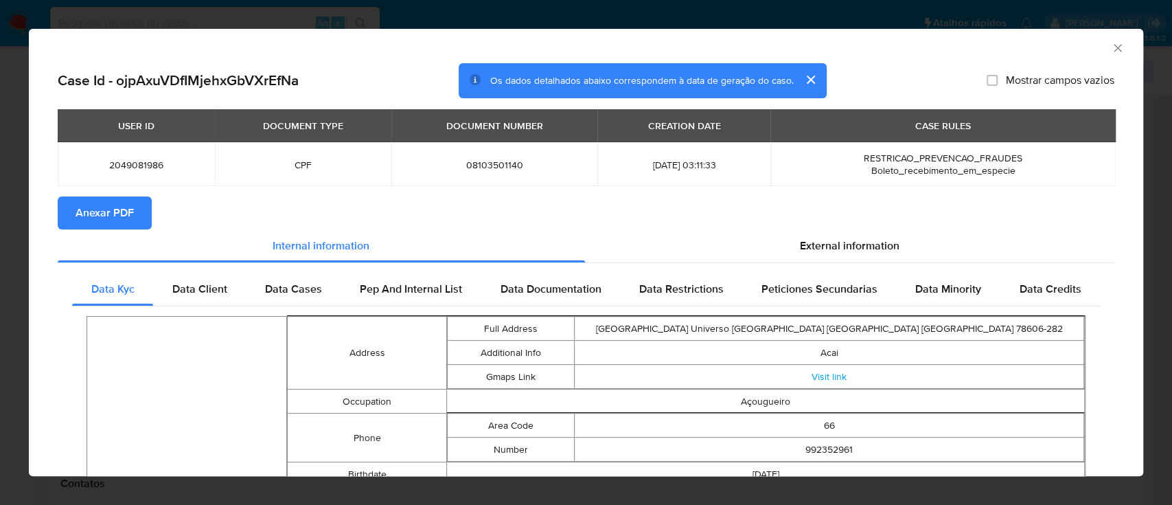
click at [116, 207] on span "Anexar PDF" at bounding box center [105, 213] width 58 height 30
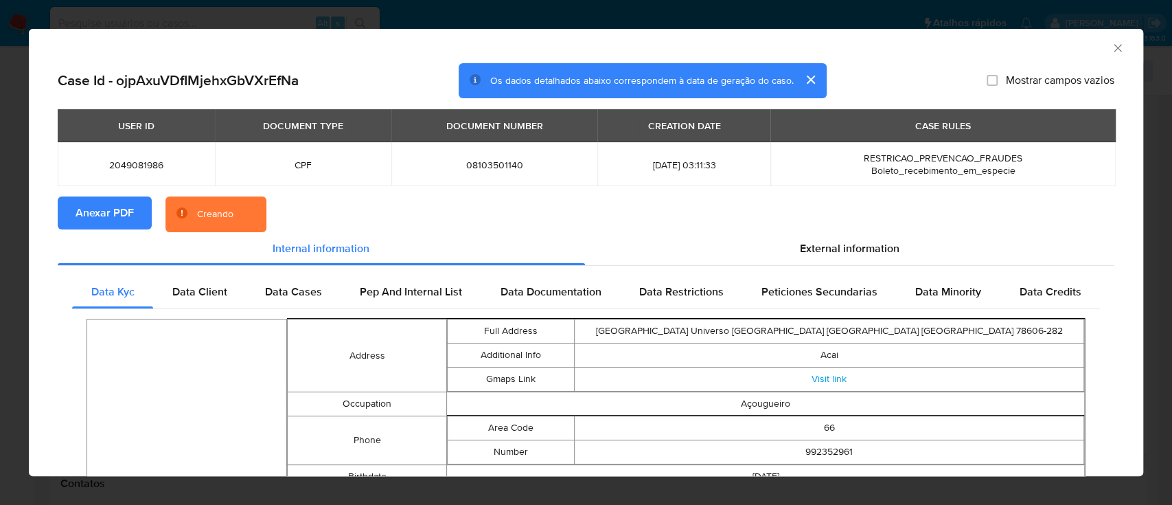
click at [1111, 46] on icon "Fechar a janela" at bounding box center [1118, 48] width 14 height 14
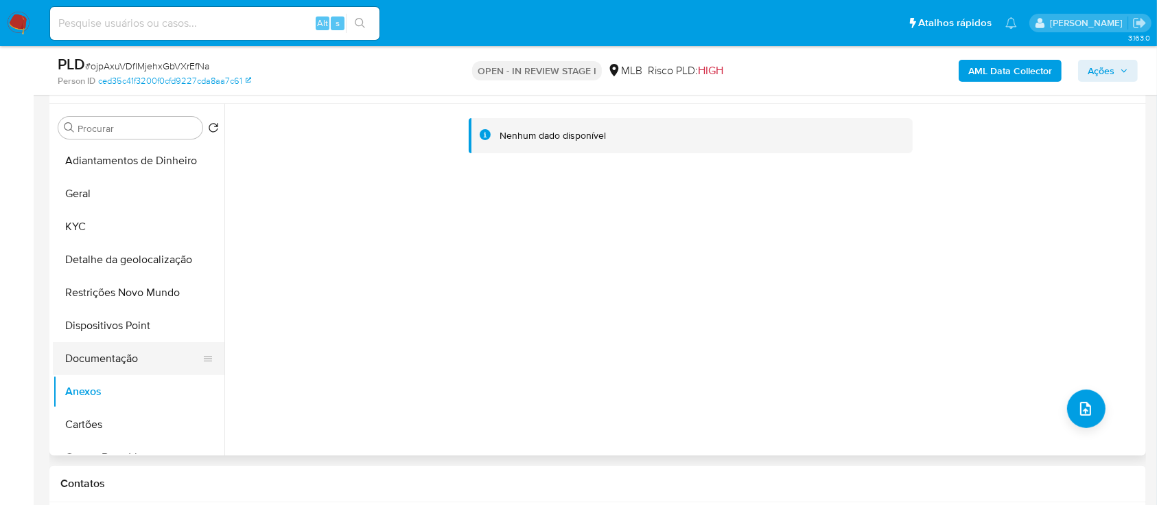
click at [107, 351] on button "Documentação" at bounding box center [133, 358] width 161 height 33
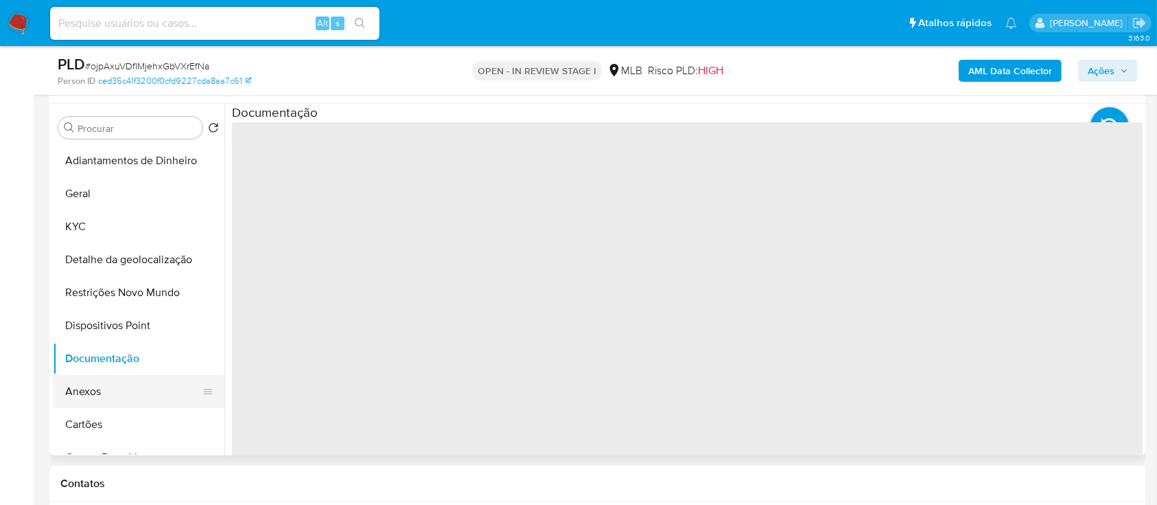
click at [103, 386] on button "Anexos" at bounding box center [133, 391] width 161 height 33
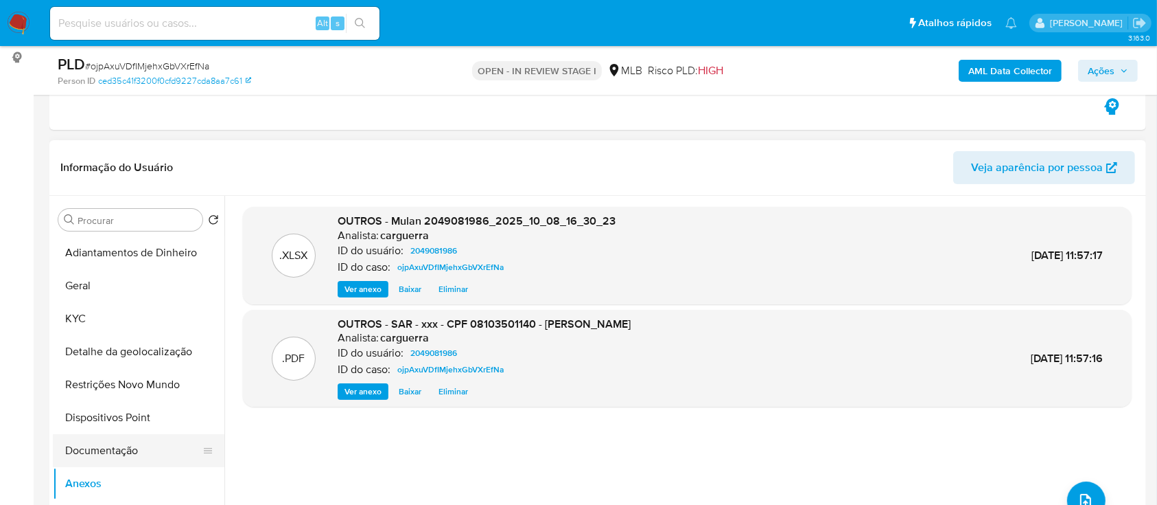
drag, startPoint x: 91, startPoint y: 443, endPoint x: 83, endPoint y: 465, distance: 22.6
click at [91, 444] on button "Documentação" at bounding box center [133, 450] width 161 height 33
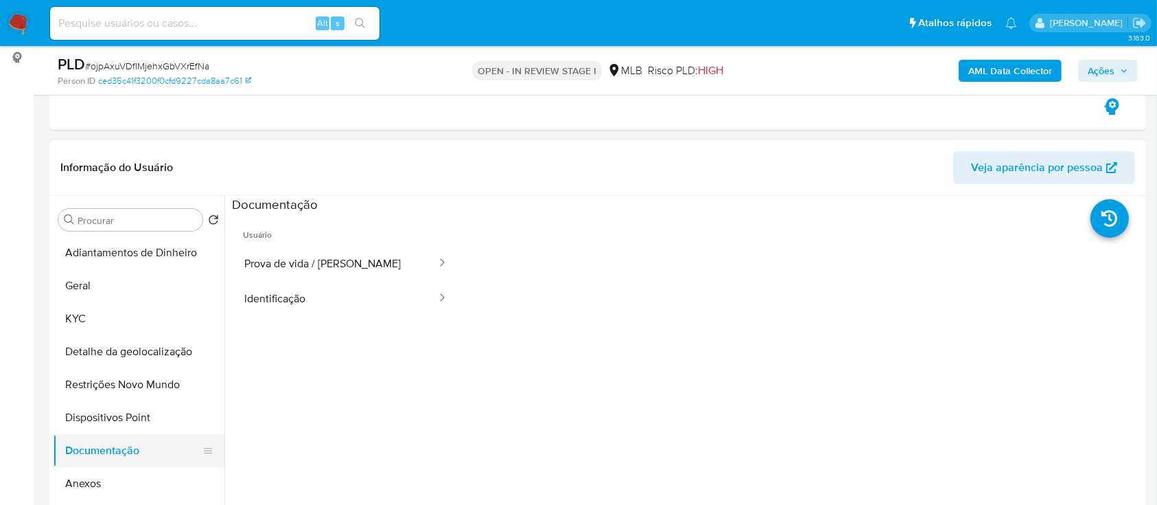
drag, startPoint x: 84, startPoint y: 480, endPoint x: 143, endPoint y: 446, distance: 67.9
click at [83, 481] on button "Anexos" at bounding box center [139, 483] width 172 height 33
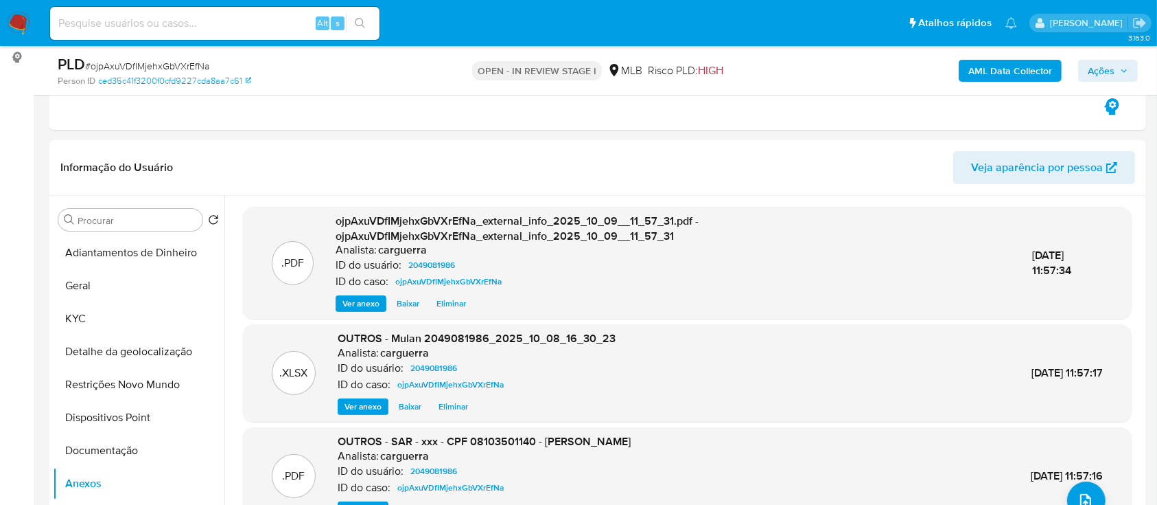
click at [1116, 76] on span "Ações" at bounding box center [1108, 70] width 40 height 19
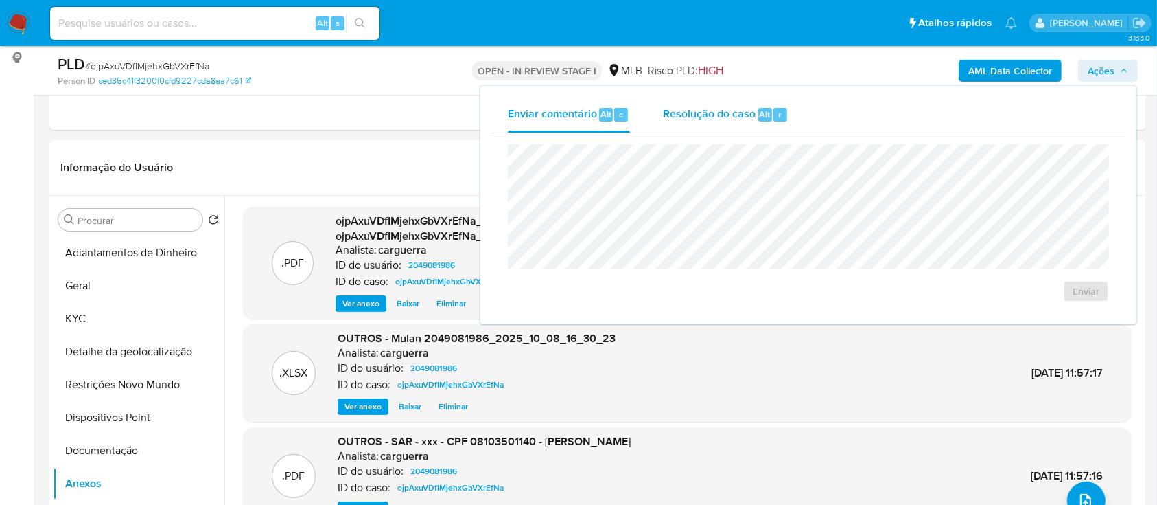
click at [751, 110] on span "Resolução do caso" at bounding box center [709, 114] width 93 height 16
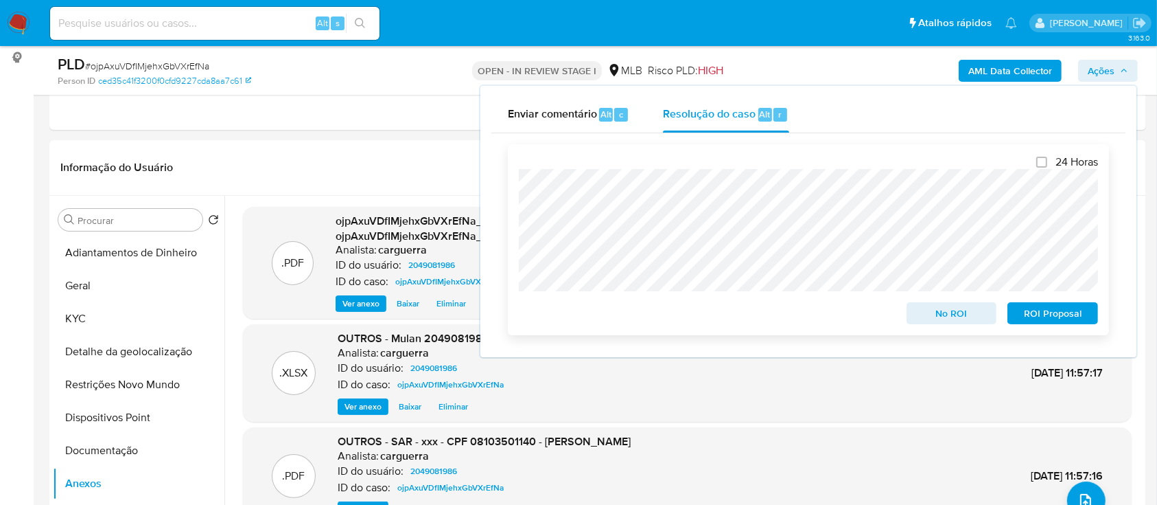
click at [1045, 312] on span "ROI Proposal" at bounding box center [1052, 312] width 71 height 19
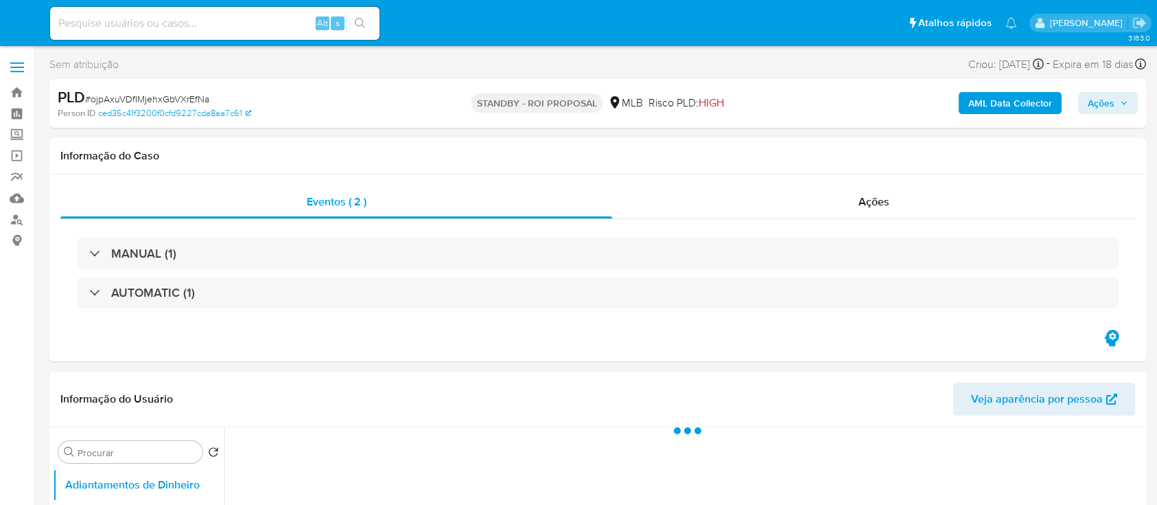
select select "10"
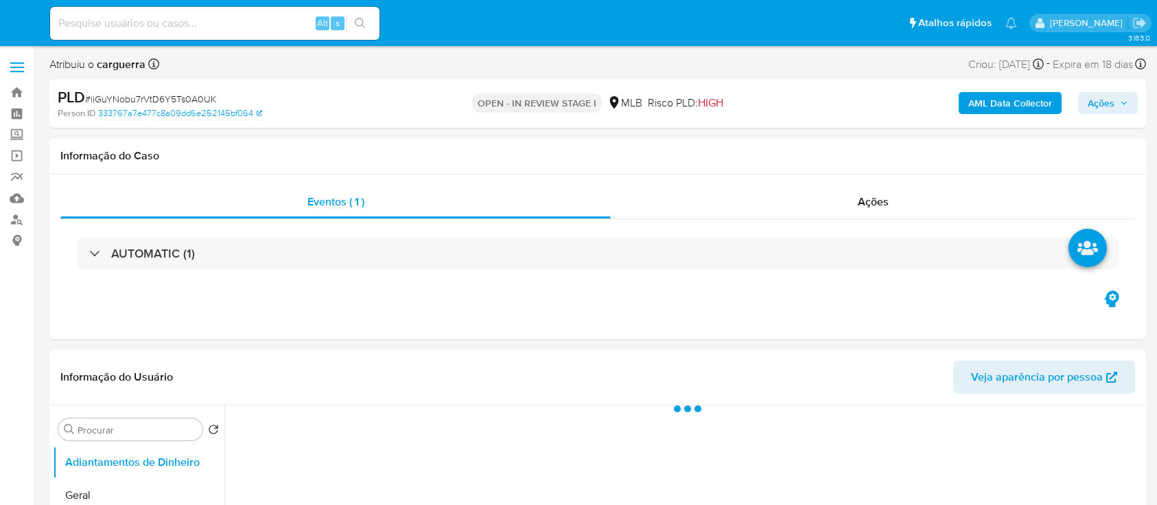
select select "10"
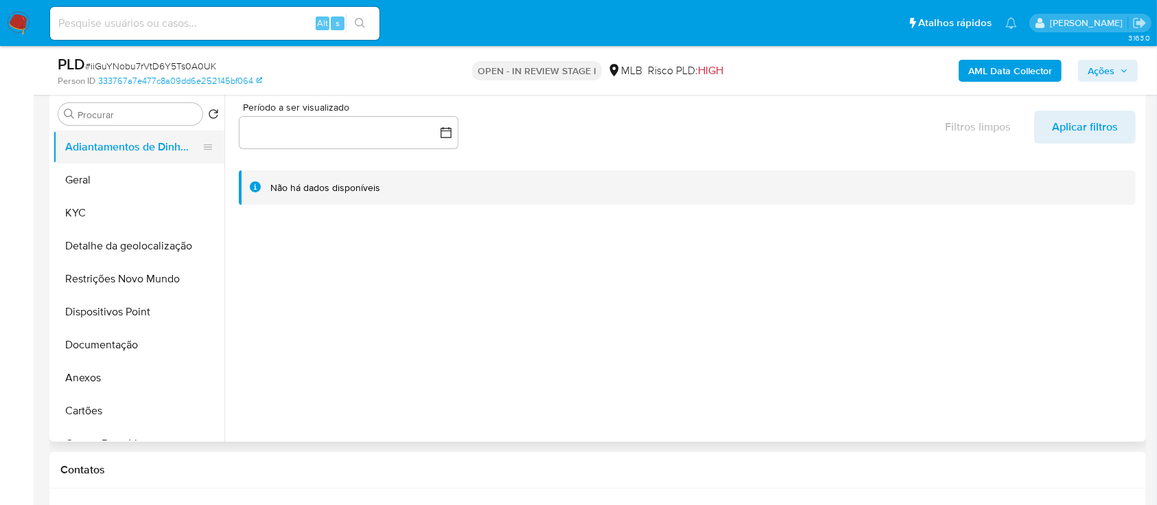
scroll to position [275, 0]
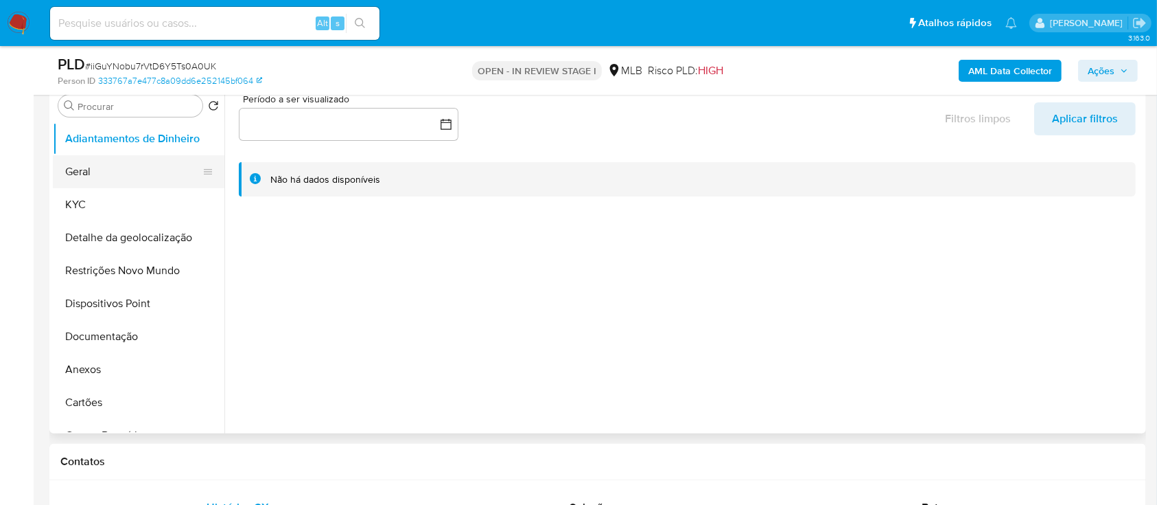
drag, startPoint x: 111, startPoint y: 167, endPoint x: 157, endPoint y: 175, distance: 46.0
click at [111, 167] on button "Geral" at bounding box center [133, 171] width 161 height 33
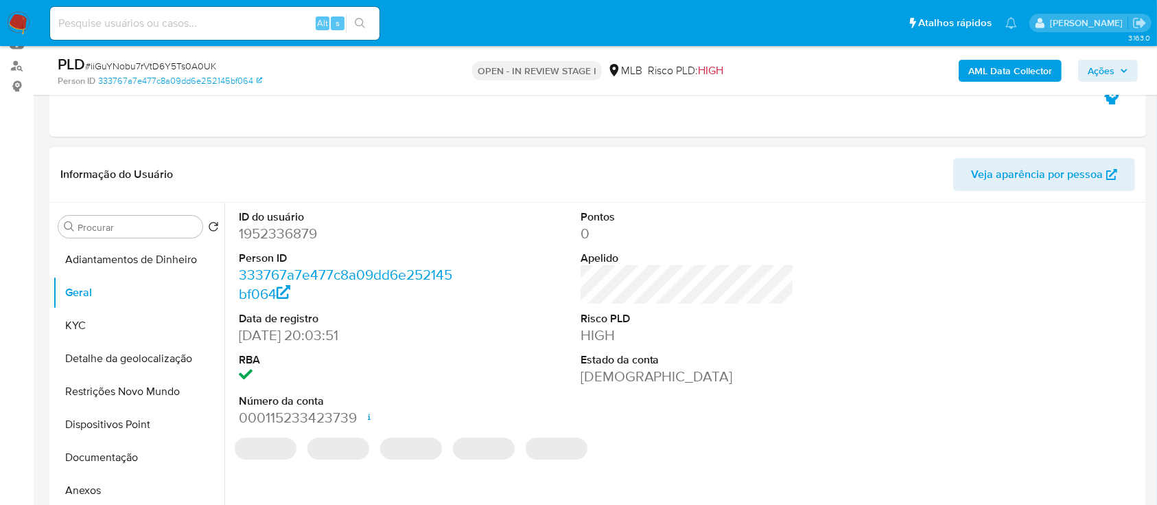
scroll to position [183, 0]
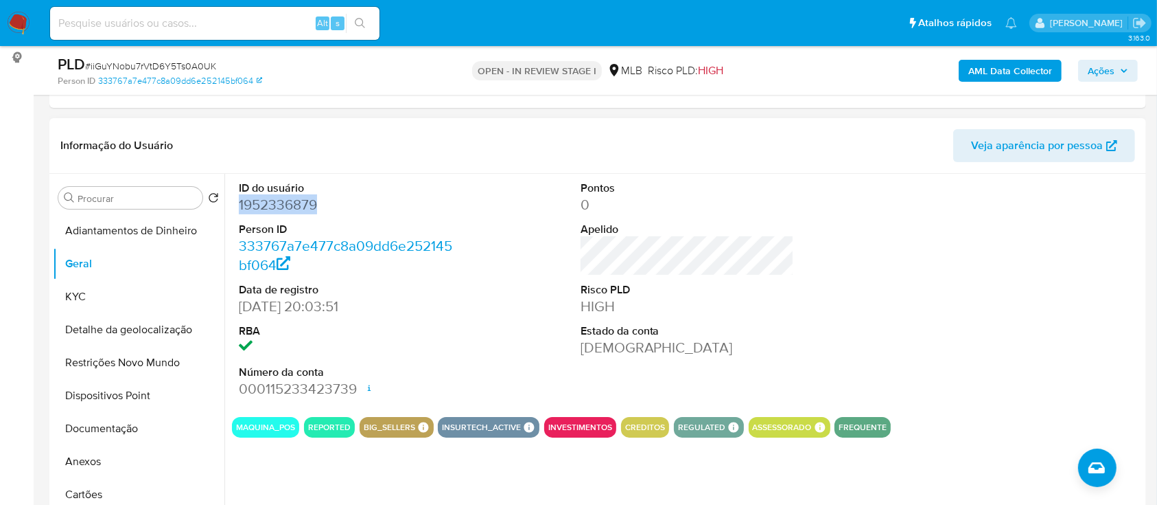
drag, startPoint x: 321, startPoint y: 209, endPoint x: 246, endPoint y: 214, distance: 75.0
click at [235, 214] on div "ID do usuário 1952336879 Person ID 333767a7e477c8a09dd6e252145bf064 Data de reg…" at bounding box center [346, 290] width 228 height 232
drag, startPoint x: 240, startPoint y: 206, endPoint x: 318, endPoint y: 205, distance: 77.6
click at [318, 204] on dd "1952336879" at bounding box center [346, 204] width 214 height 19
copy dd "1952336879"
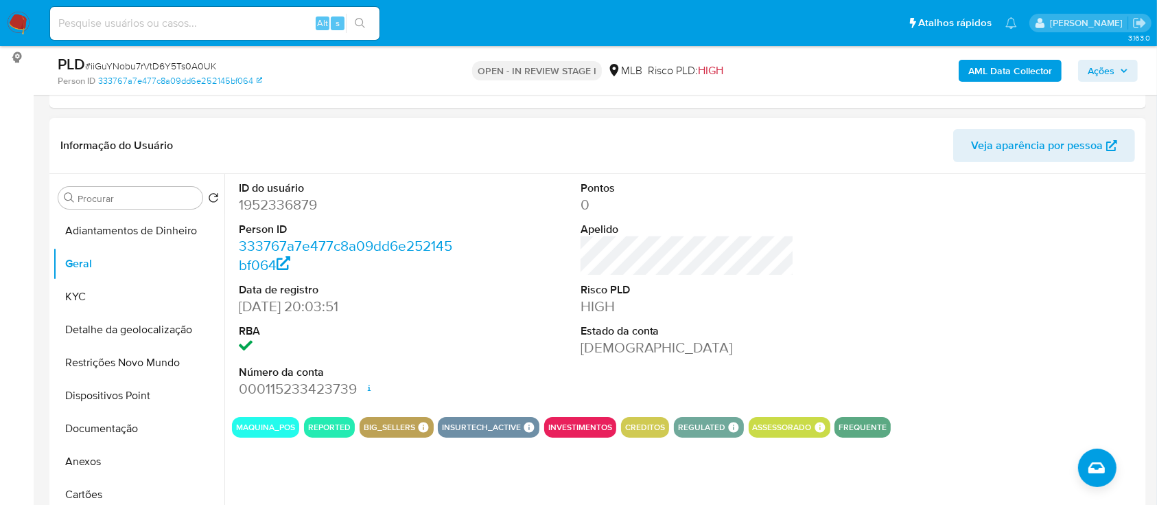
click at [953, 273] on div at bounding box center [1029, 290] width 228 height 232
click at [97, 305] on button "KYC" at bounding box center [133, 296] width 161 height 33
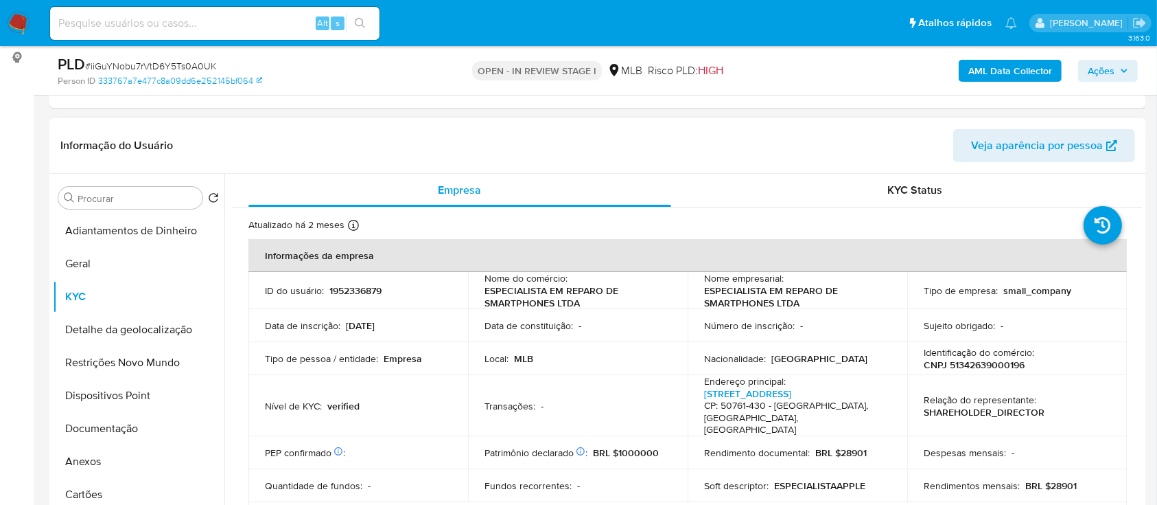
scroll to position [91, 0]
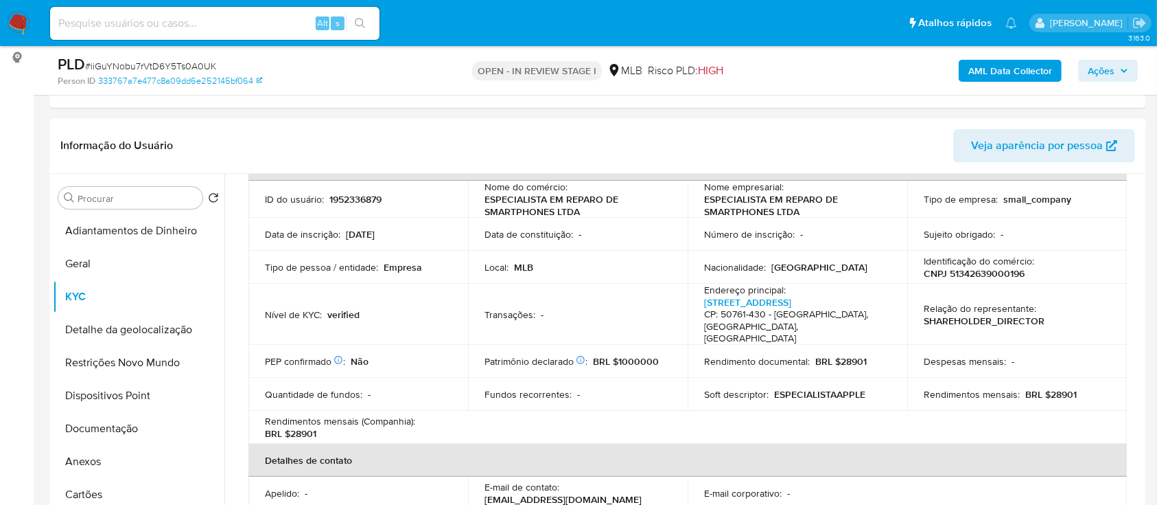
click at [201, 139] on header "Informação do Usuário Veja aparência por pessoa" at bounding box center [597, 145] width 1075 height 33
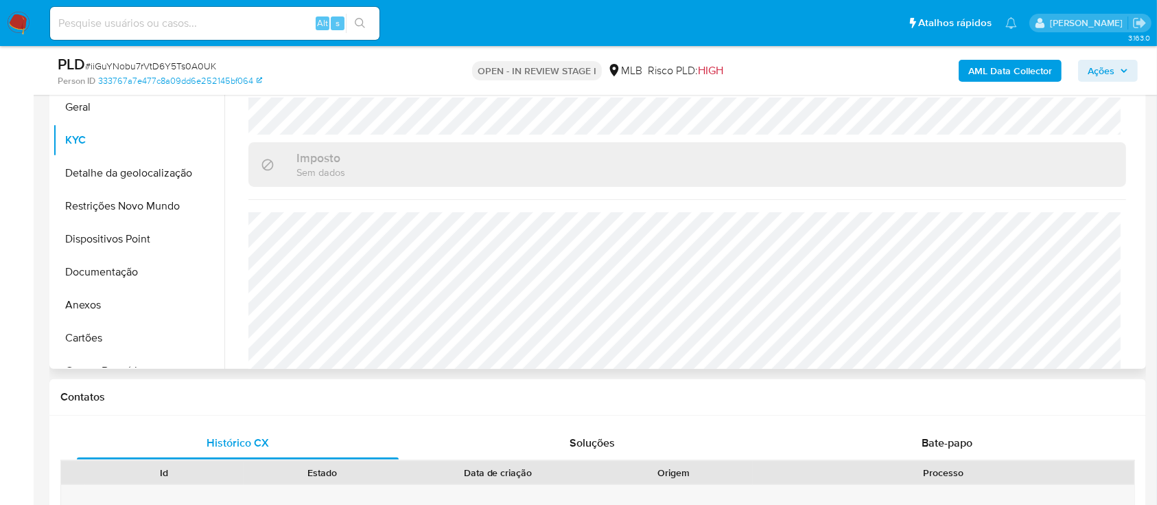
scroll to position [366, 0]
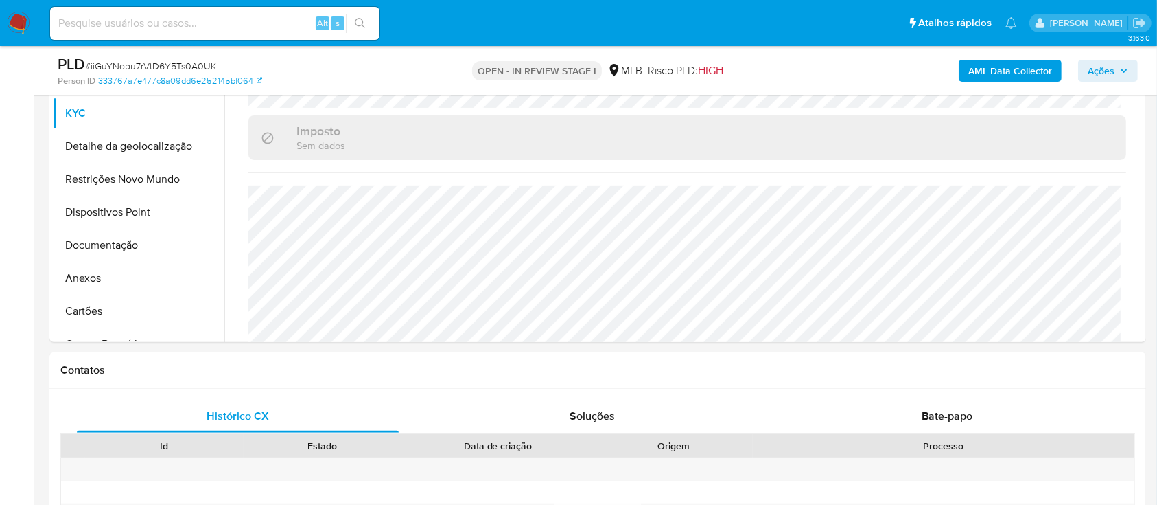
click at [137, 149] on button "Detalhe da geolocalização" at bounding box center [133, 146] width 161 height 33
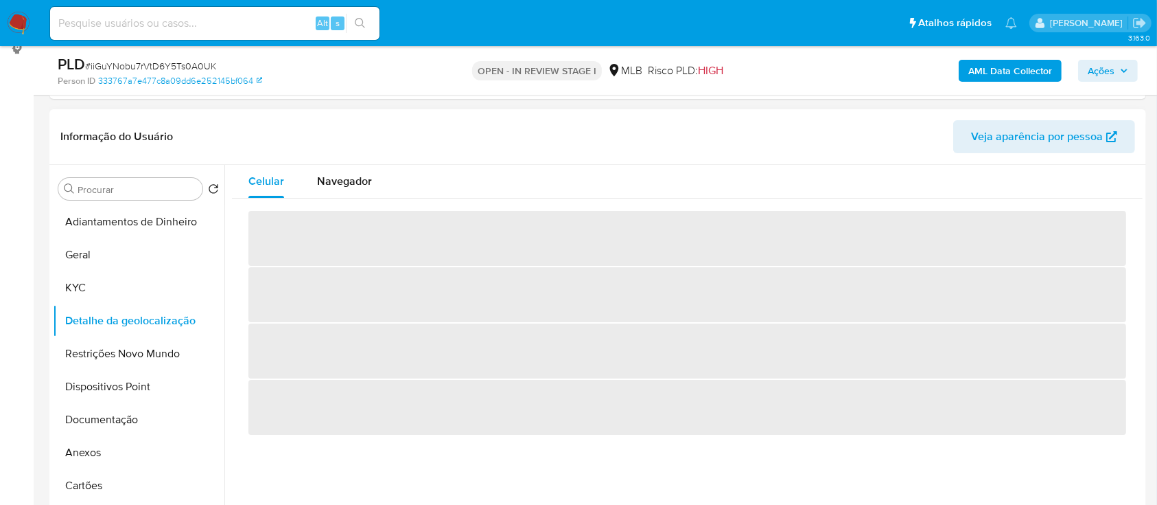
scroll to position [183, 0]
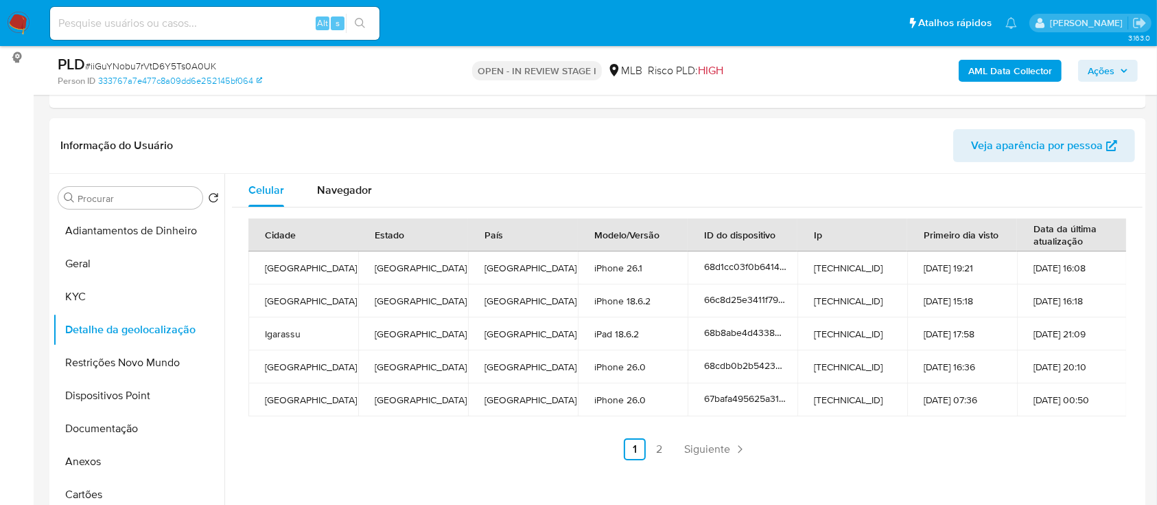
click at [653, 457] on link "2" at bounding box center [660, 449] width 22 height 22
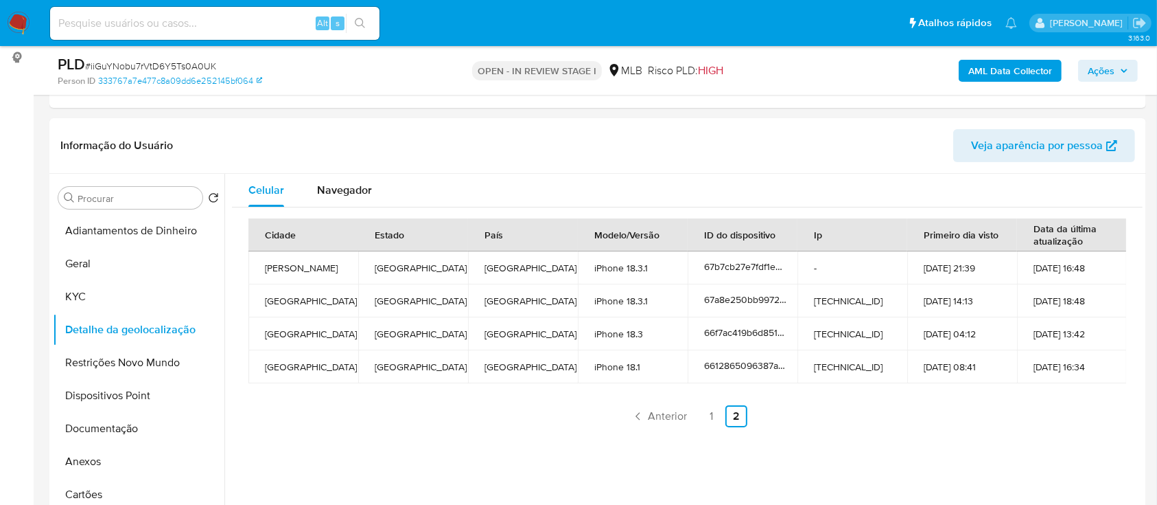
click at [122, 365] on button "Restrições Novo Mundo" at bounding box center [133, 362] width 161 height 33
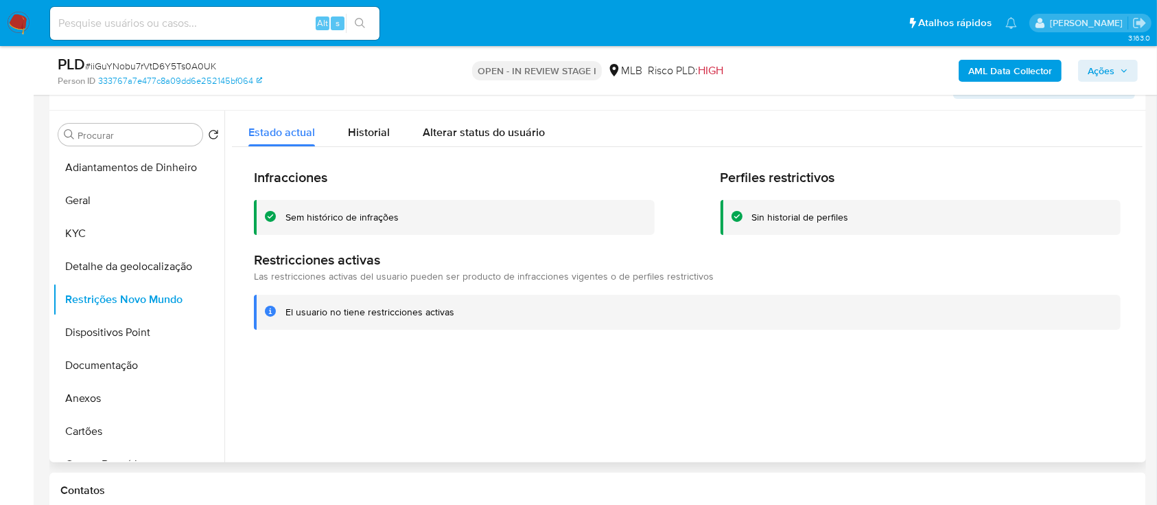
scroll to position [275, 0]
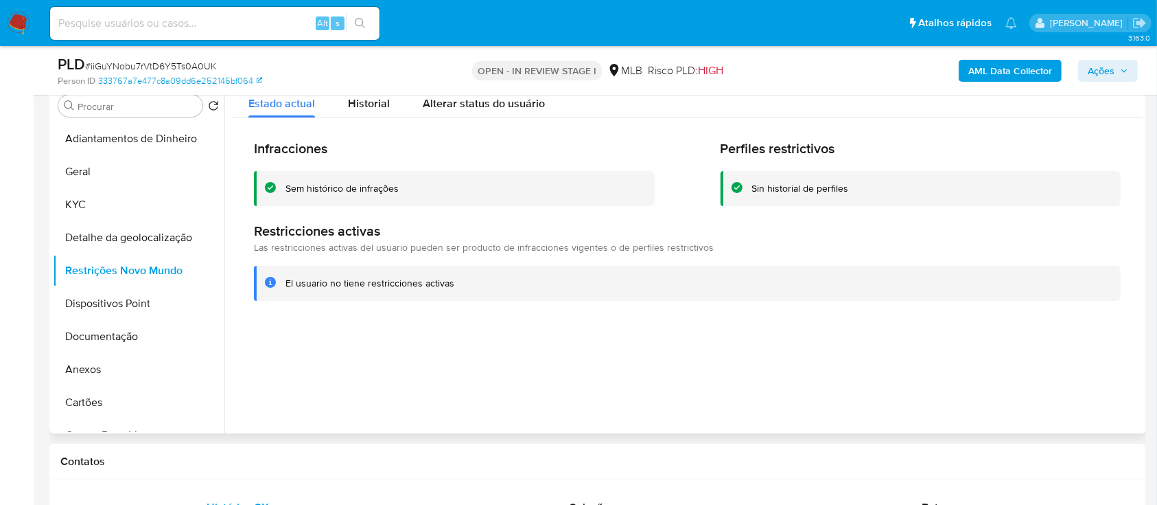
click at [410, 402] on div at bounding box center [683, 257] width 918 height 351
click at [160, 310] on button "Dispositivos Point" at bounding box center [133, 303] width 161 height 33
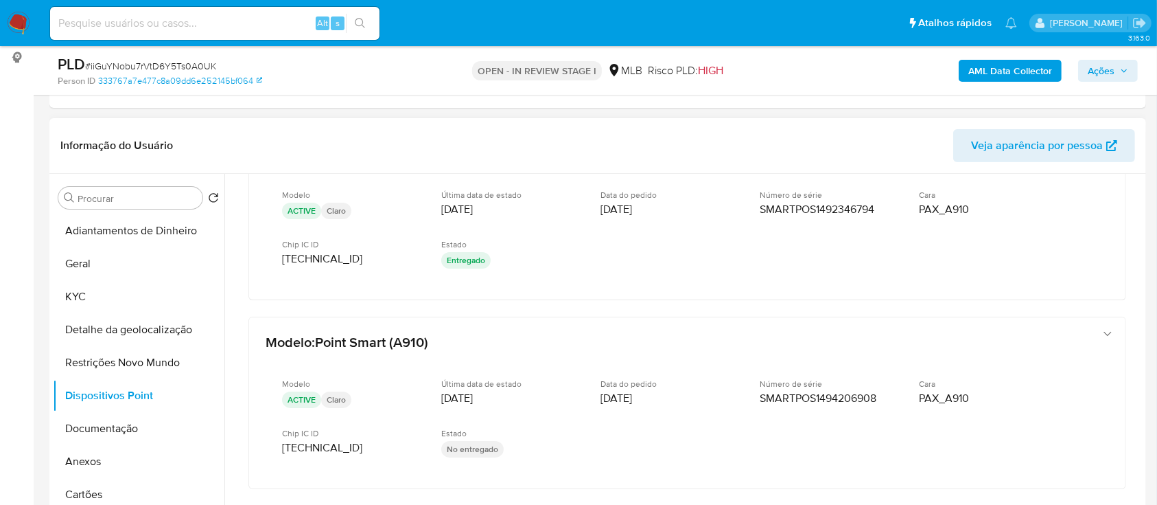
scroll to position [91, 0]
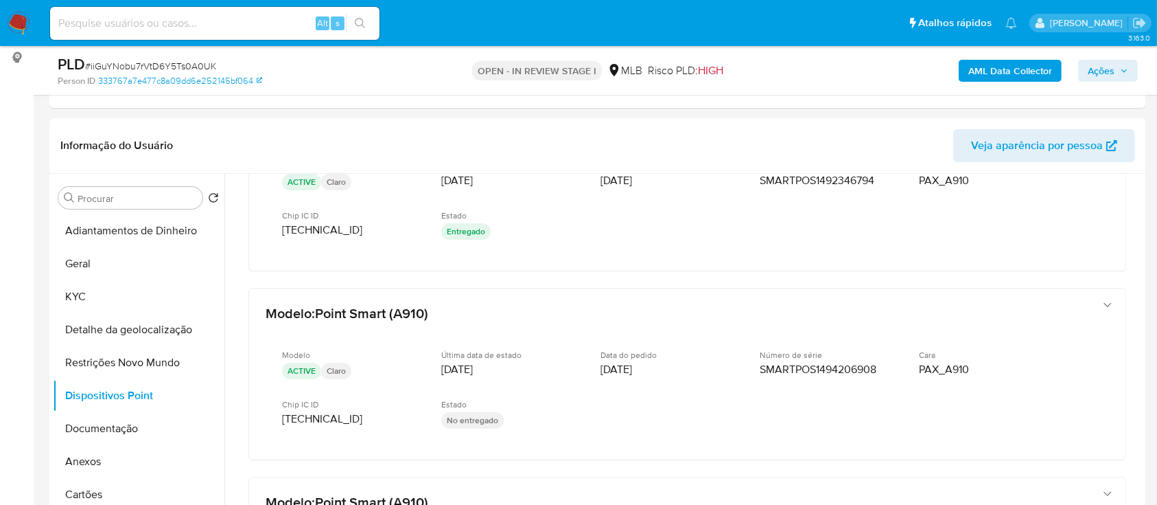
click at [126, 428] on button "Documentação" at bounding box center [133, 428] width 161 height 33
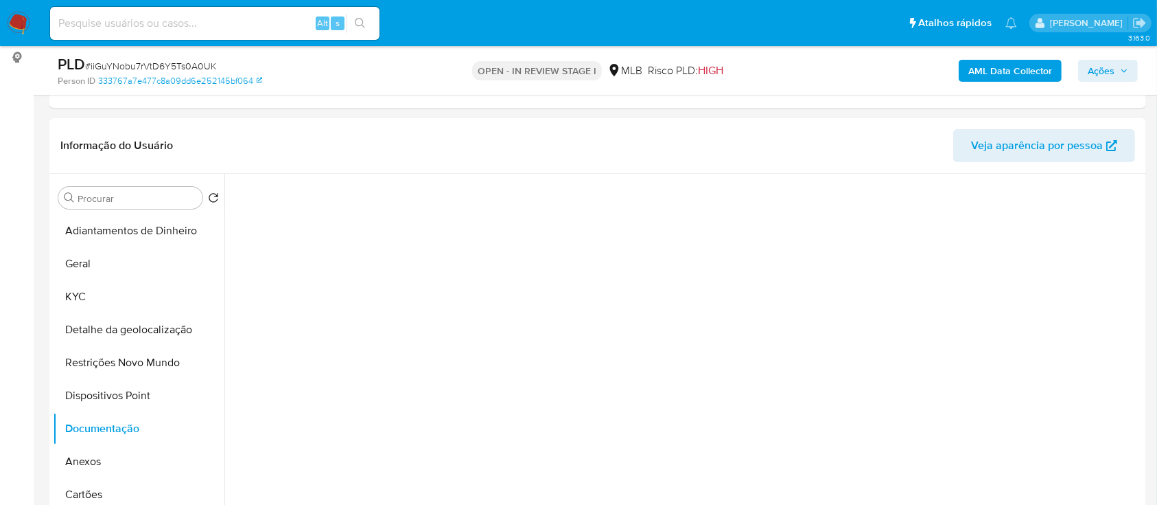
scroll to position [0, 0]
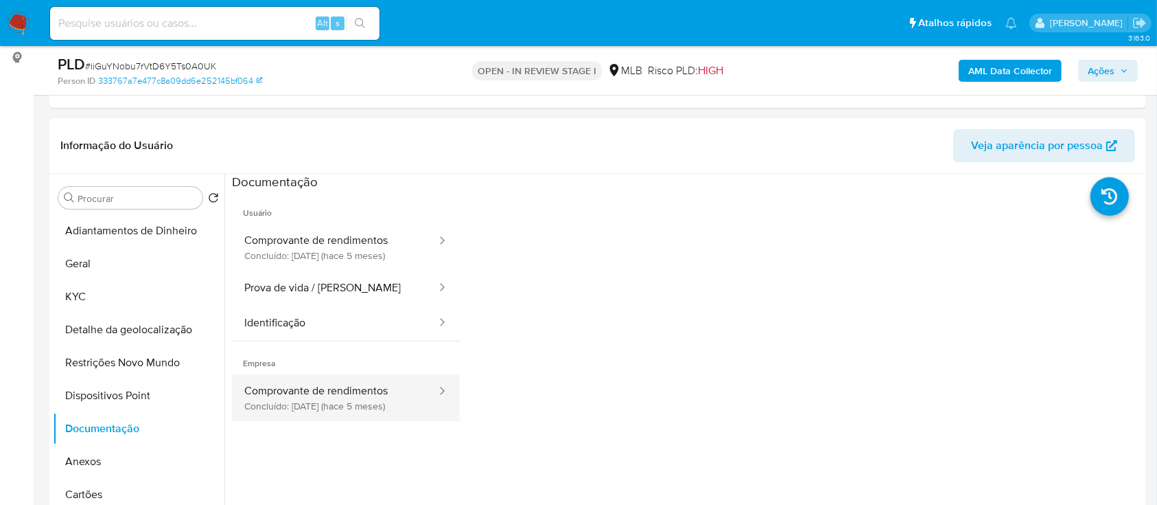
click at [356, 400] on button "Comprovante de rendimentos Concluído: 29/04/2025 (hace 5 meses)" at bounding box center [335, 397] width 206 height 47
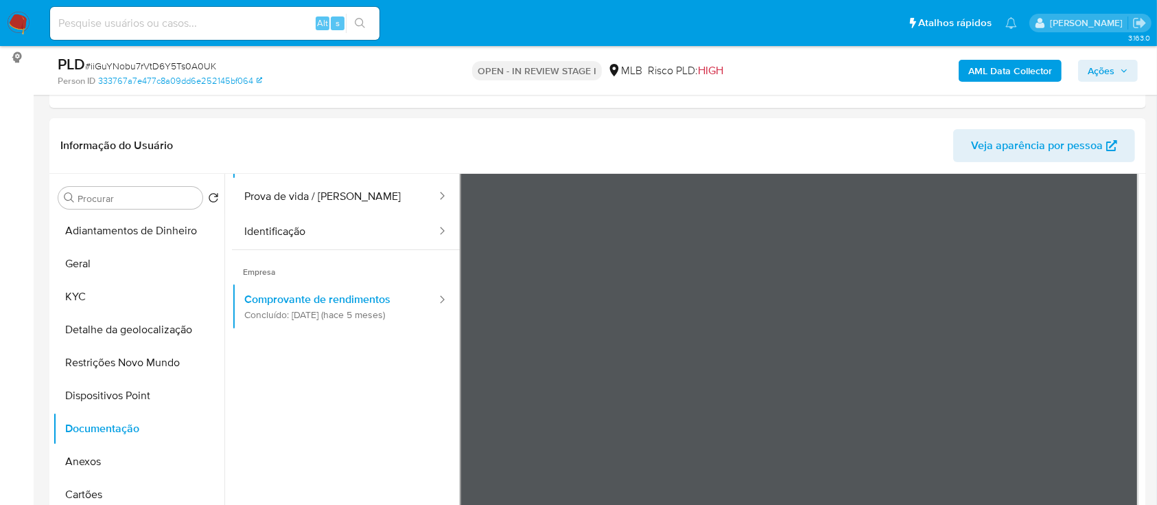
scroll to position [119, 0]
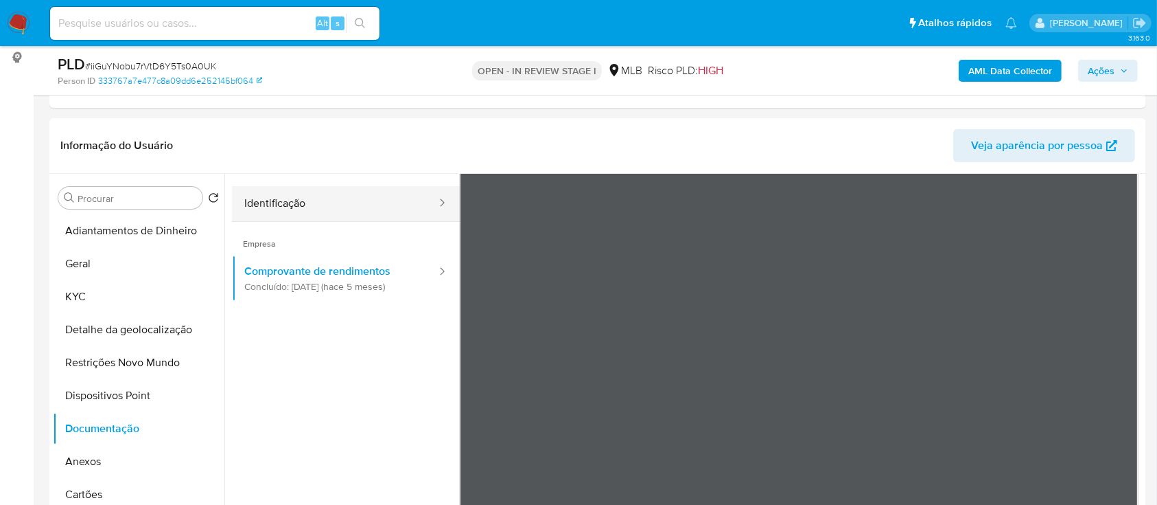
click at [305, 194] on button "Identificação" at bounding box center [335, 203] width 206 height 35
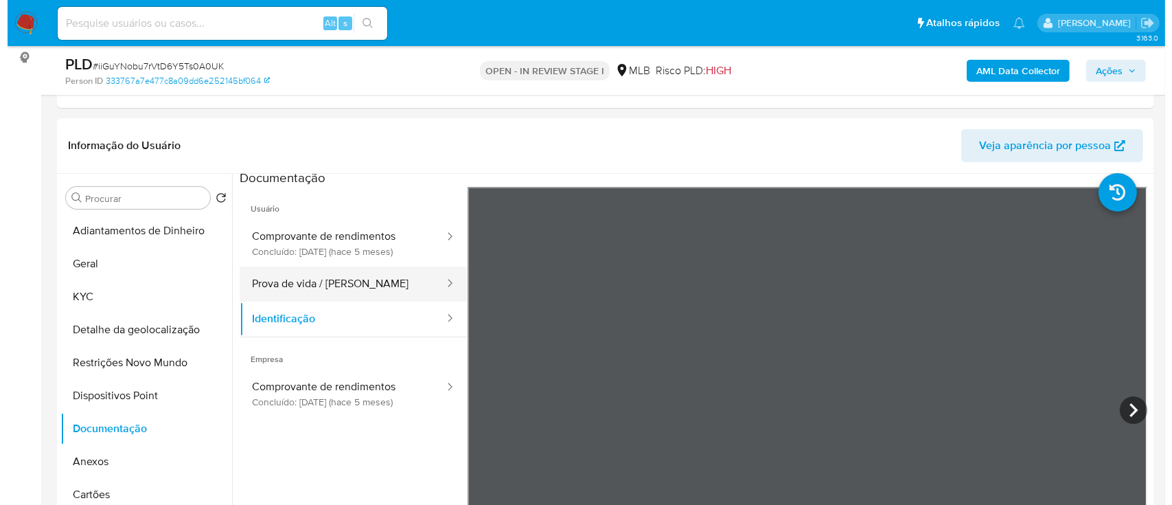
scroll to position [0, 0]
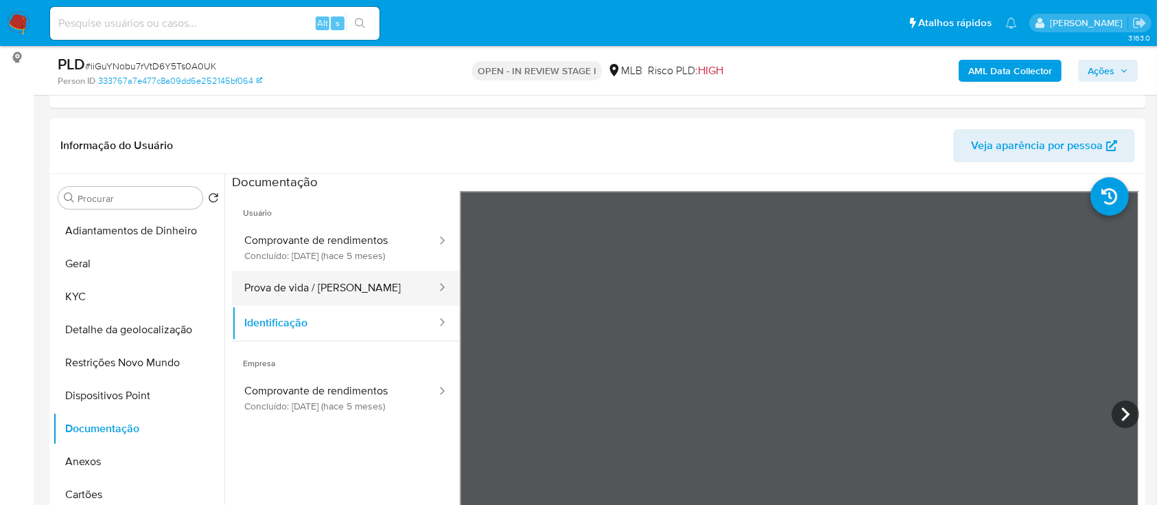
click at [343, 281] on button "Prova de vida / Selfie" at bounding box center [335, 287] width 206 height 35
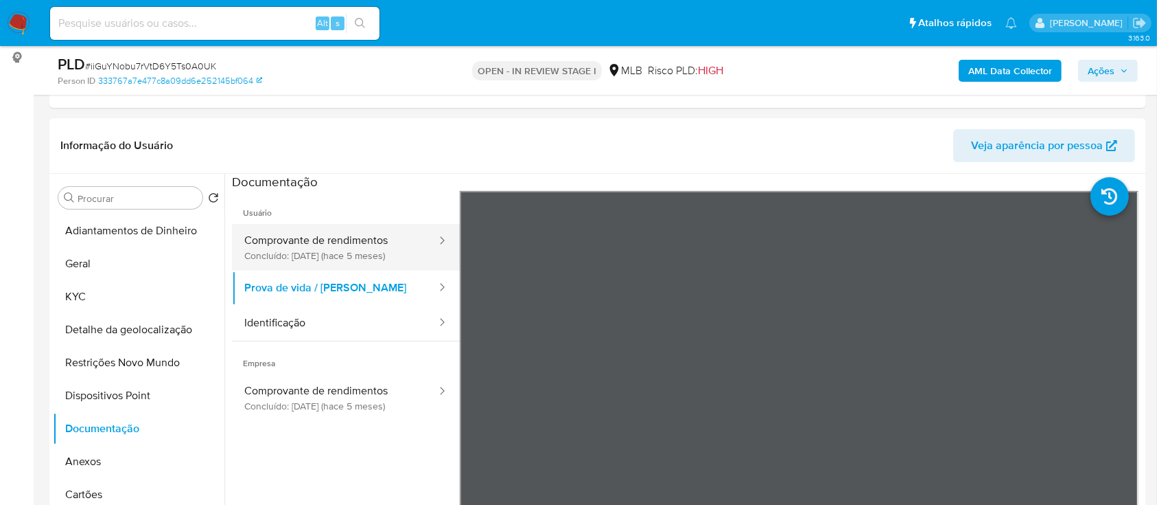
click at [324, 255] on button "Comprovante de rendimentos Concluído: 29/04/2025 (hace 5 meses)" at bounding box center [335, 247] width 206 height 47
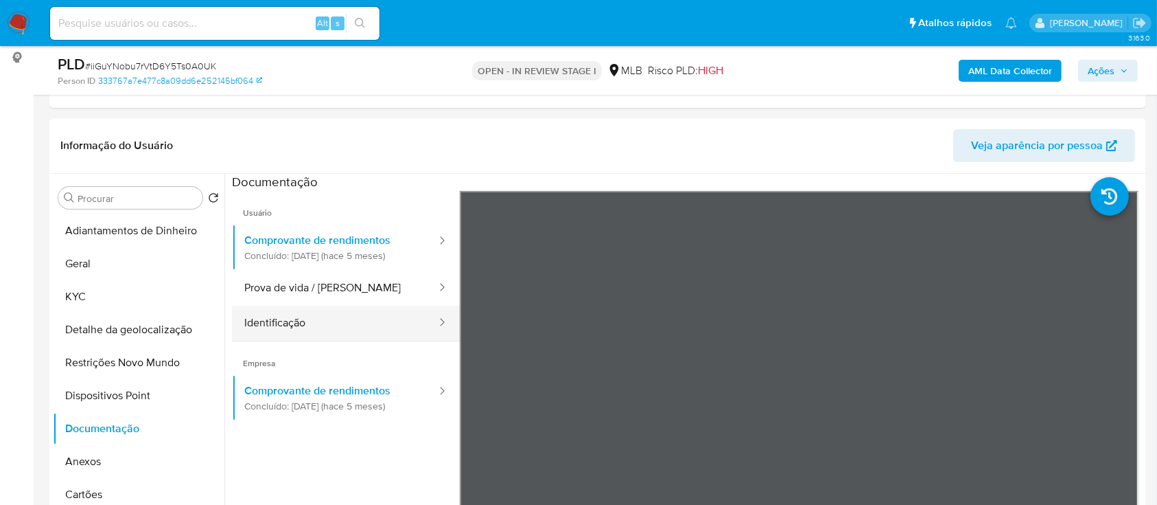
click at [303, 315] on button "Identificação" at bounding box center [335, 322] width 206 height 35
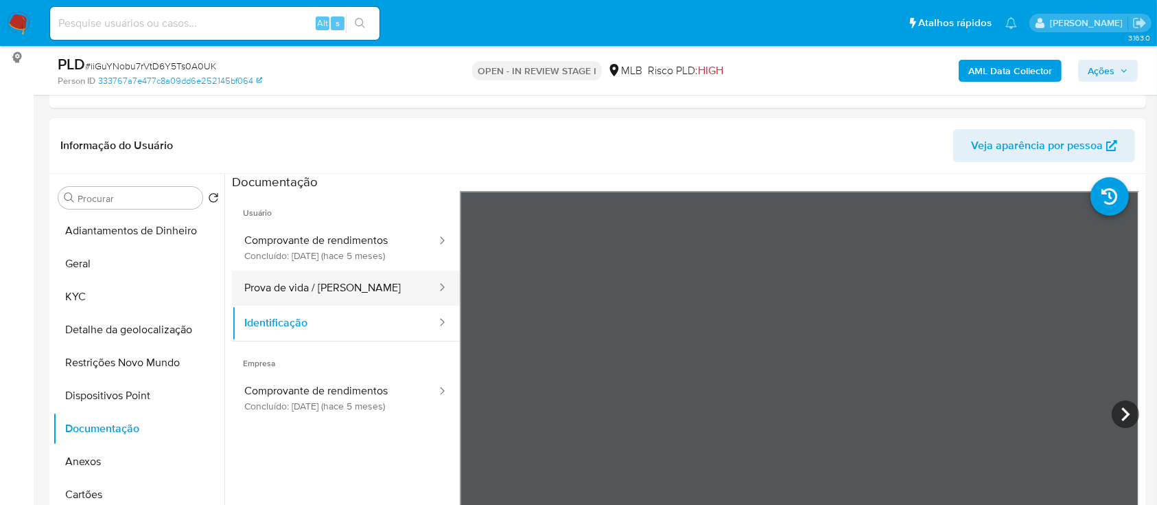
click at [373, 286] on button "Prova de vida / Selfie" at bounding box center [335, 287] width 206 height 35
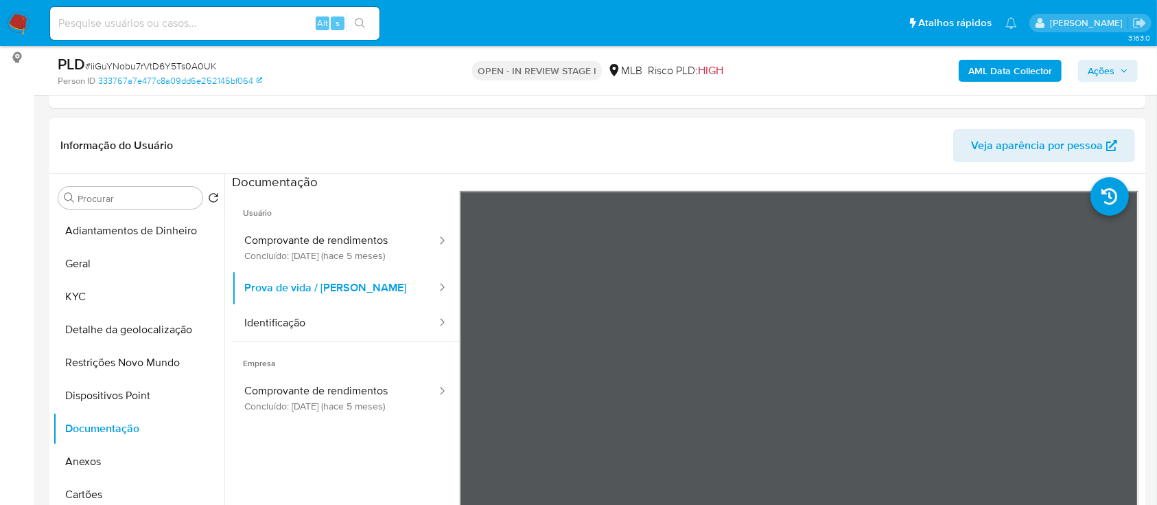
click at [996, 62] on b "AML Data Collector" at bounding box center [1011, 71] width 84 height 22
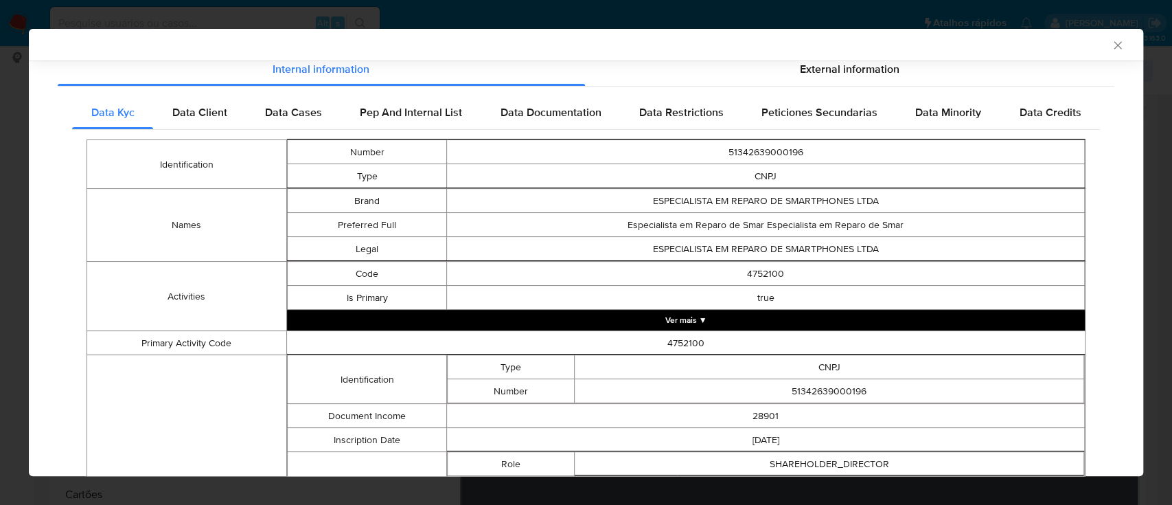
scroll to position [180, 0]
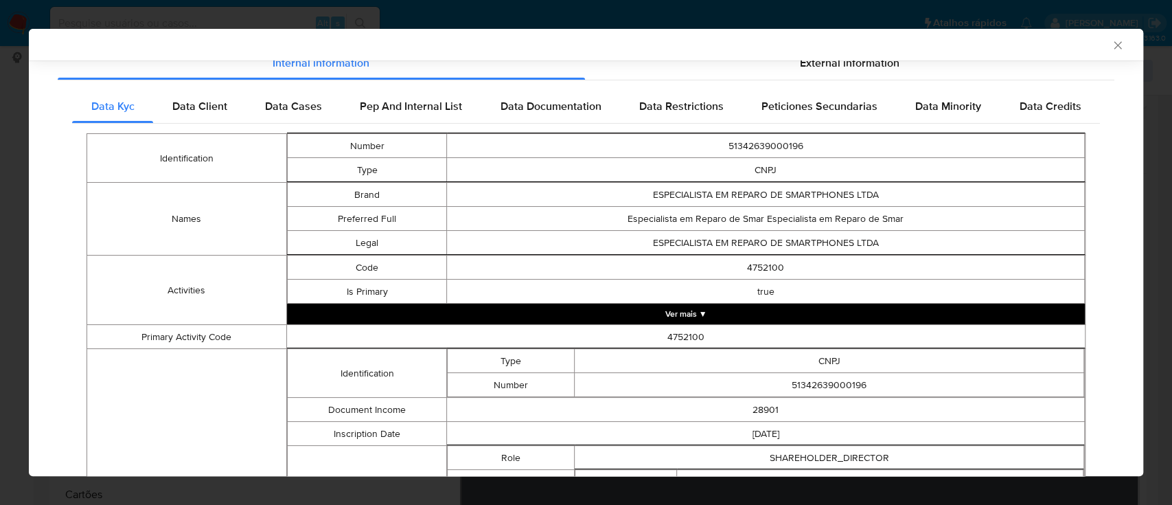
click at [830, 59] on div "AML Data Collector" at bounding box center [586, 45] width 1114 height 32
drag, startPoint x: 834, startPoint y: 65, endPoint x: 881, endPoint y: 80, distance: 49.1
click at [834, 66] on span "External information" at bounding box center [850, 63] width 100 height 16
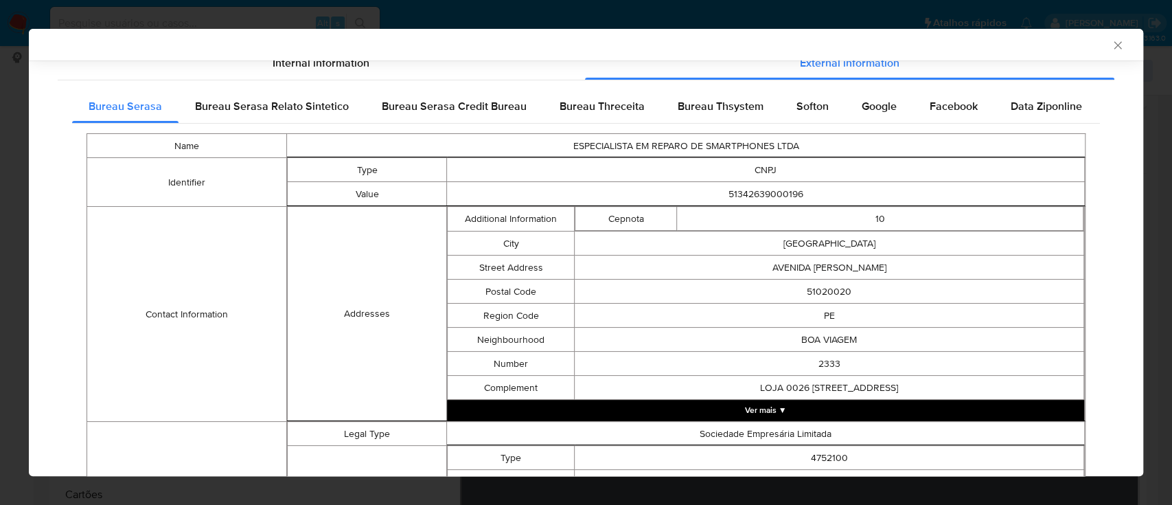
click at [594, 106] on span "Bureau Threceita" at bounding box center [601, 106] width 85 height 16
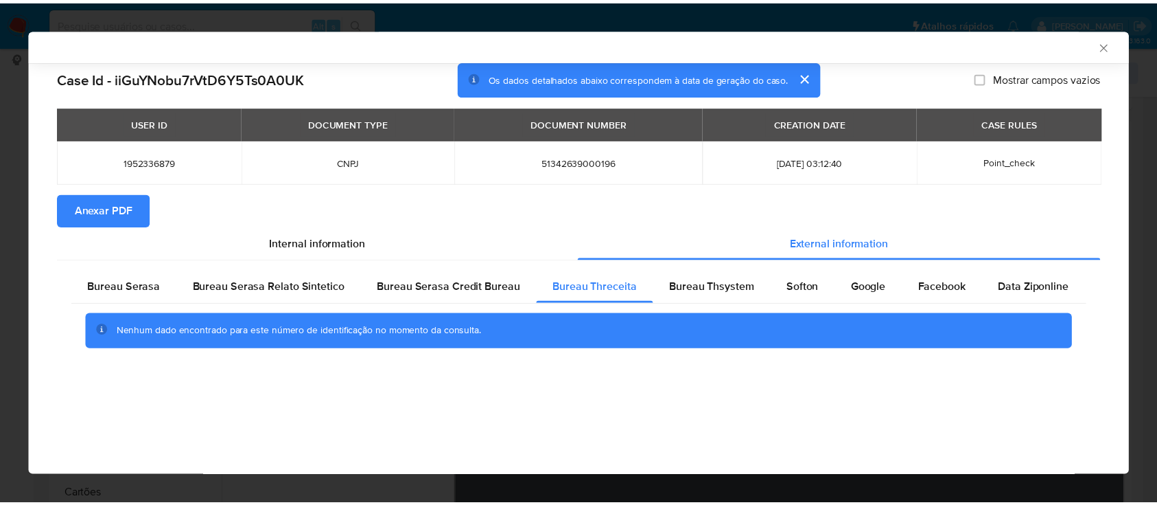
scroll to position [0, 0]
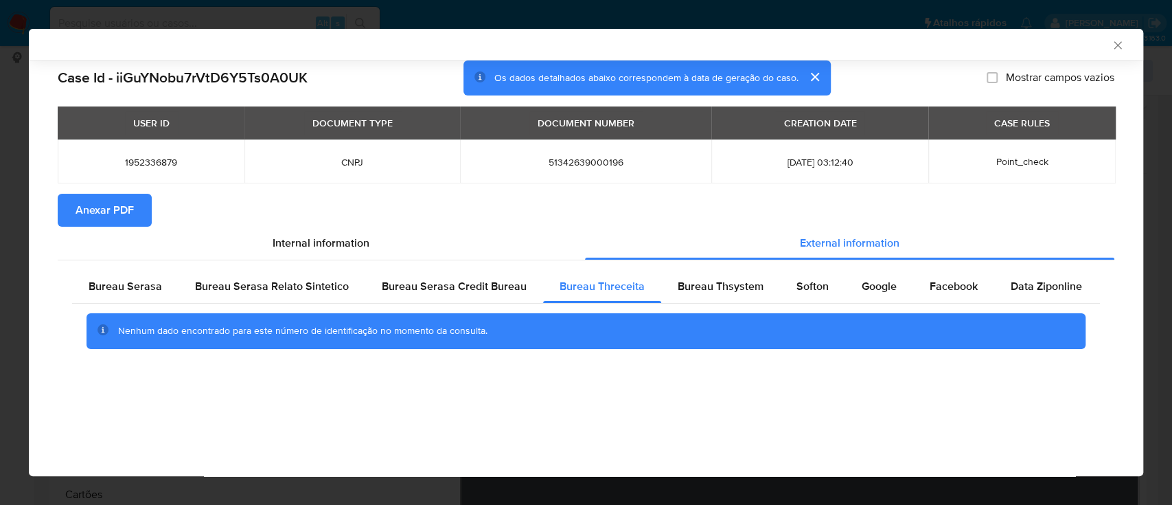
drag, startPoint x: 1012, startPoint y: 47, endPoint x: 693, endPoint y: 18, distance: 320.5
click at [1010, 49] on div "AML Data Collector" at bounding box center [574, 44] width 1072 height 12
click at [729, 288] on span "Bureau Thsystem" at bounding box center [721, 286] width 86 height 16
click at [1003, 42] on div "AML Data Collector" at bounding box center [574, 44] width 1072 height 12
click at [796, 280] on span "Softon" at bounding box center [812, 286] width 32 height 16
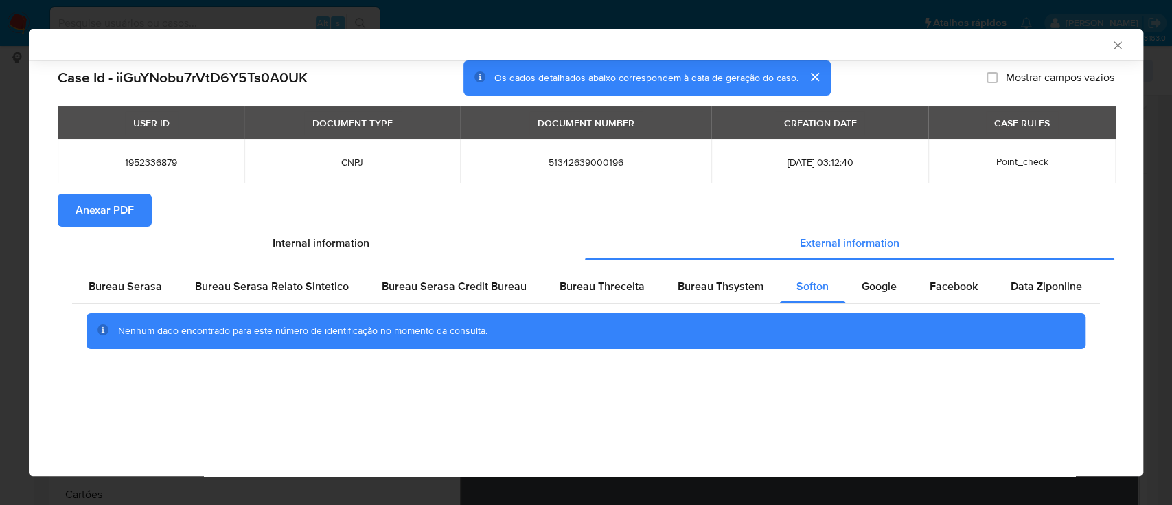
click at [938, 47] on div "AML Data Collector" at bounding box center [574, 44] width 1072 height 12
click at [873, 287] on span "Google" at bounding box center [878, 286] width 35 height 16
drag, startPoint x: 994, startPoint y: 48, endPoint x: 980, endPoint y: 53, distance: 14.5
click at [991, 48] on div "AML Data Collector" at bounding box center [574, 44] width 1072 height 12
click at [1113, 43] on icon "Fechar a janela" at bounding box center [1118, 45] width 14 height 14
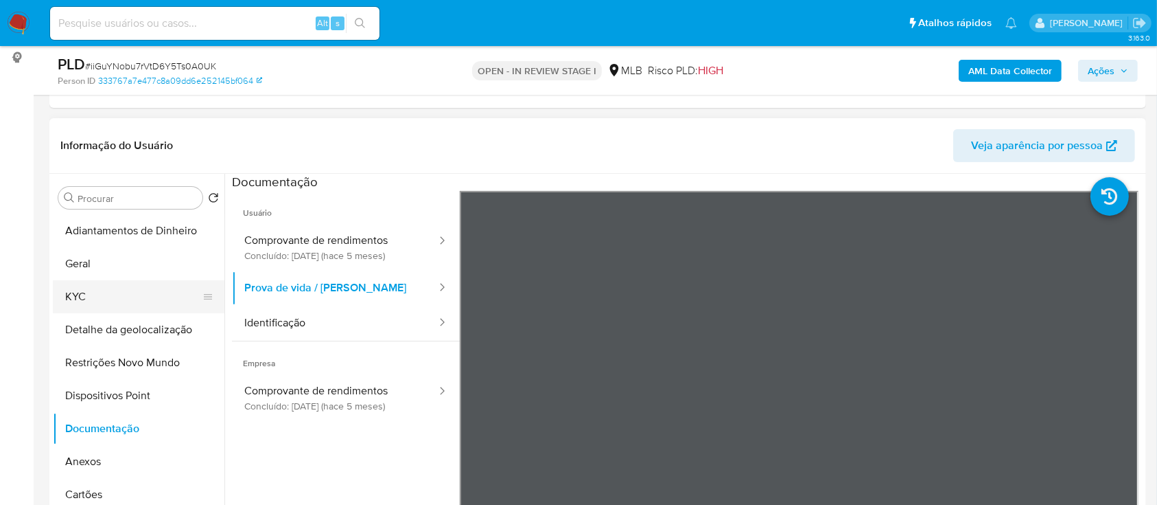
click at [84, 301] on button "KYC" at bounding box center [133, 296] width 161 height 33
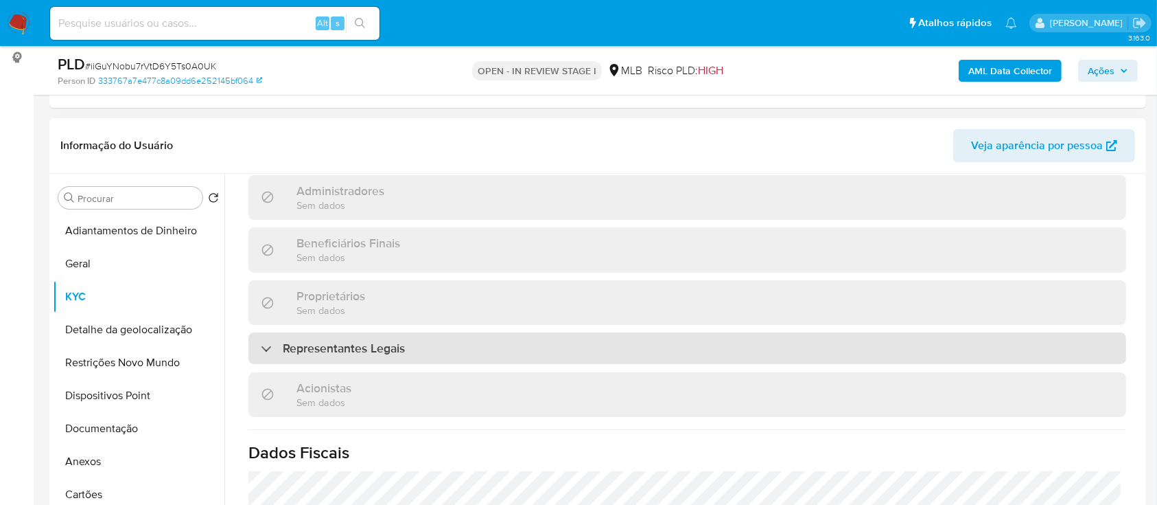
scroll to position [640, 0]
click at [375, 340] on h3 "Representantes Legais" at bounding box center [344, 347] width 122 height 15
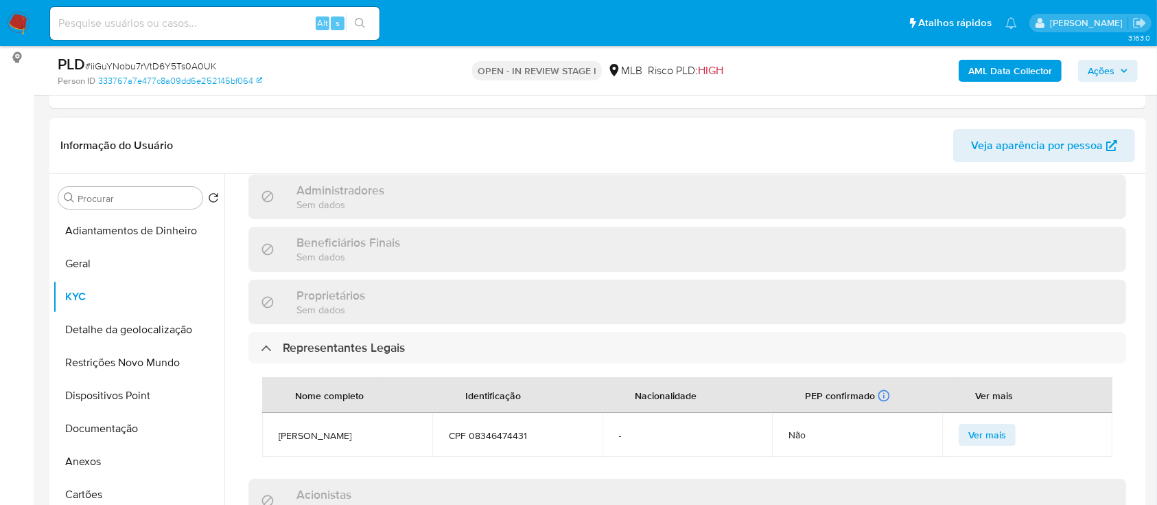
scroll to position [732, 0]
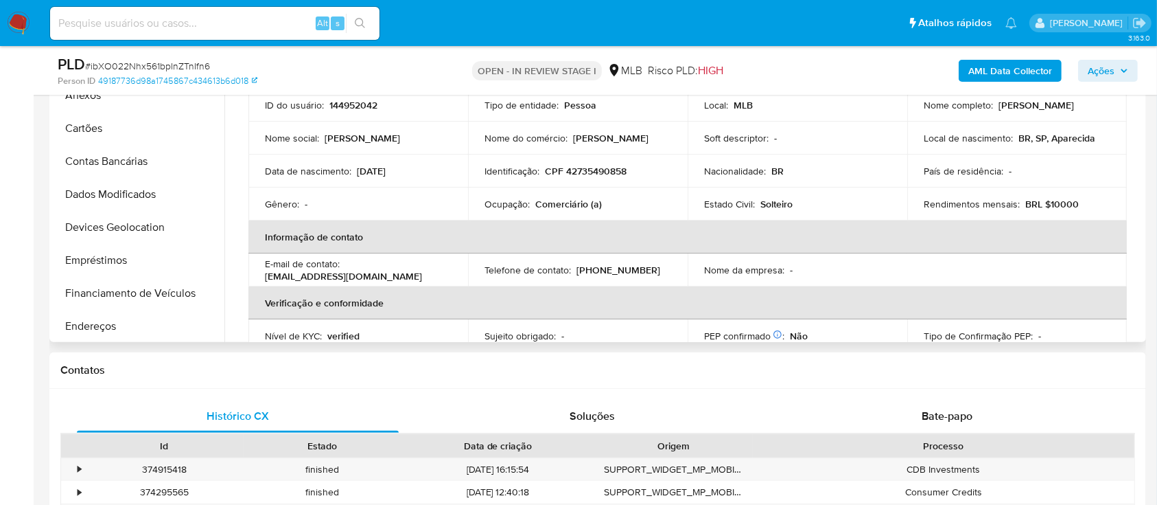
drag, startPoint x: 421, startPoint y: 167, endPoint x: 358, endPoint y: 173, distance: 63.4
click at [358, 172] on div "Data de nascimento : [DEMOGRAPHIC_DATA]" at bounding box center [358, 171] width 187 height 12
copy p "[DATE]"
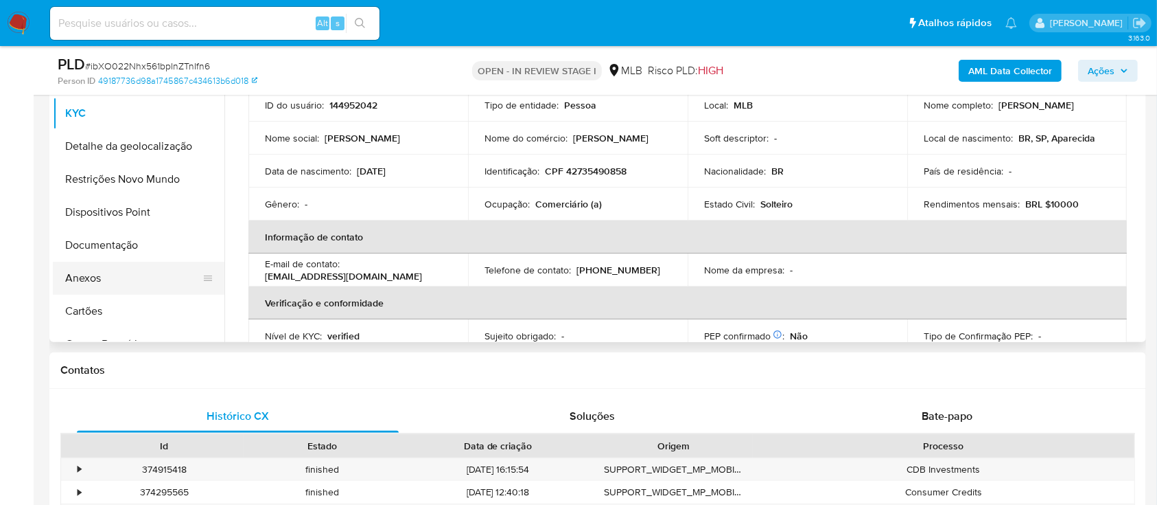
scroll to position [275, 0]
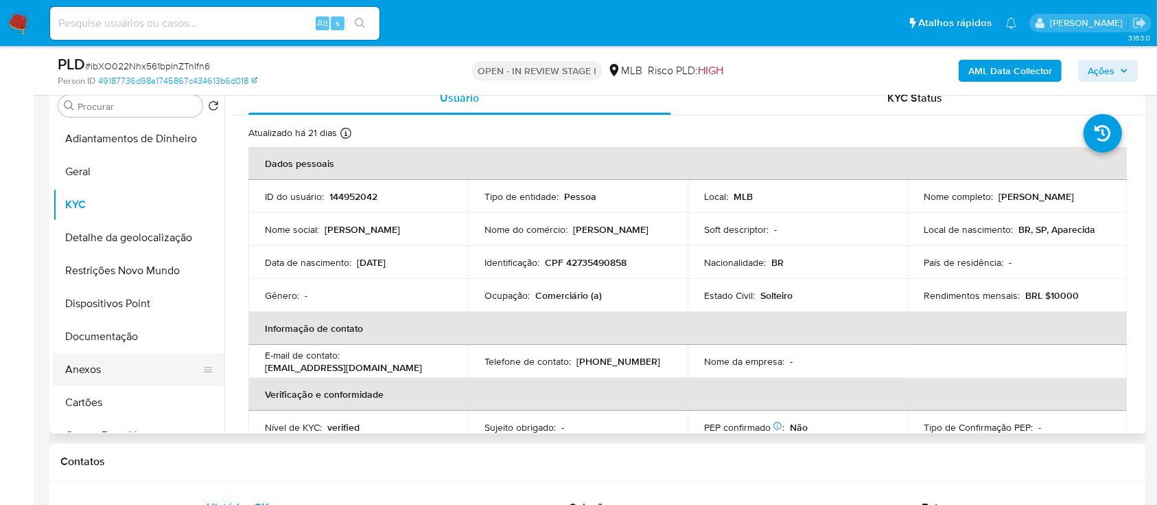
click at [118, 375] on button "Anexos" at bounding box center [133, 369] width 161 height 33
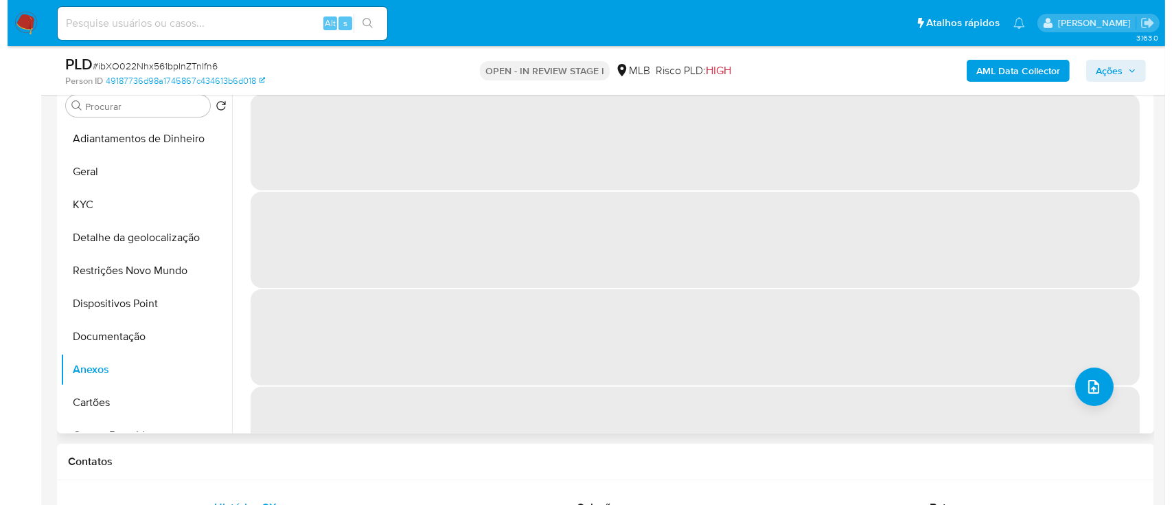
scroll to position [183, 0]
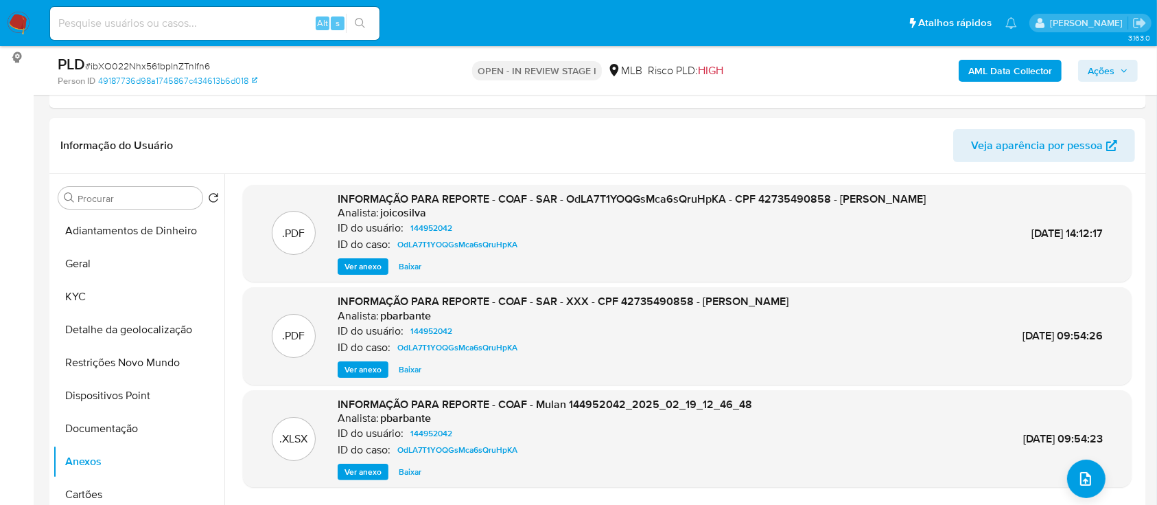
click at [1030, 67] on b "AML Data Collector" at bounding box center [1011, 71] width 84 height 22
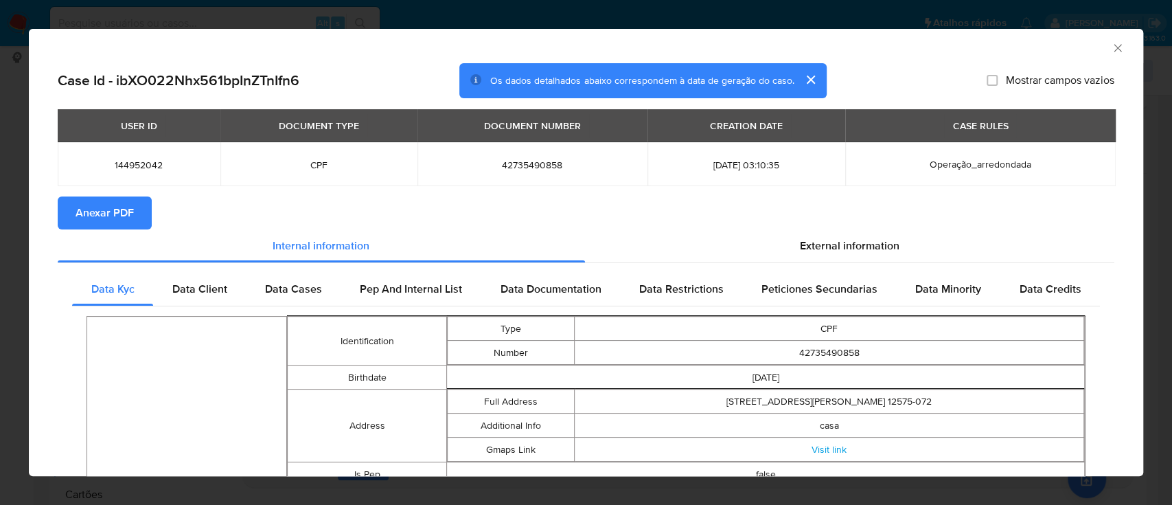
click at [115, 217] on span "Anexar PDF" at bounding box center [105, 213] width 58 height 30
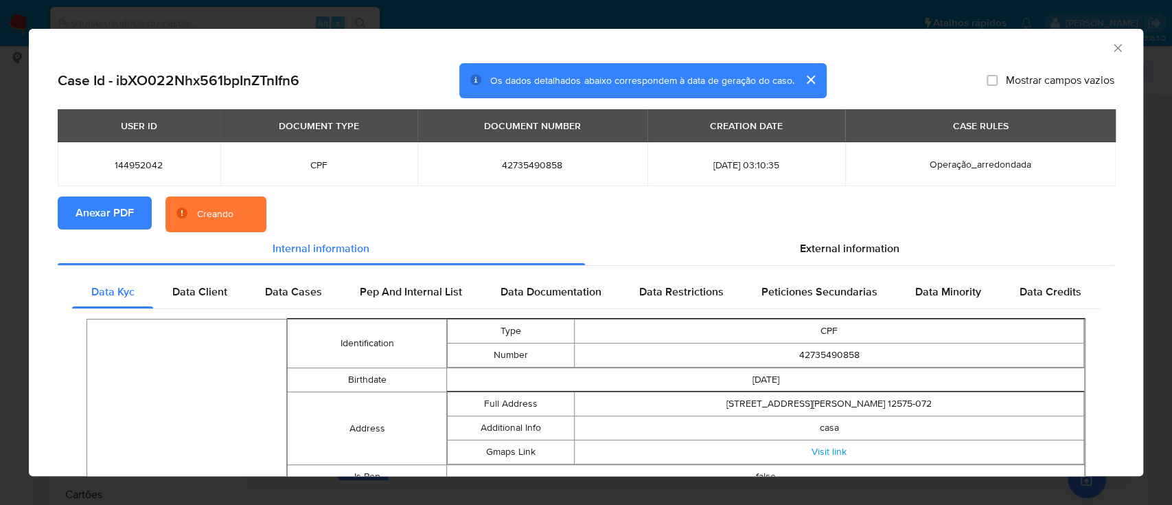
click at [1111, 43] on icon "Fechar a janela" at bounding box center [1118, 48] width 14 height 14
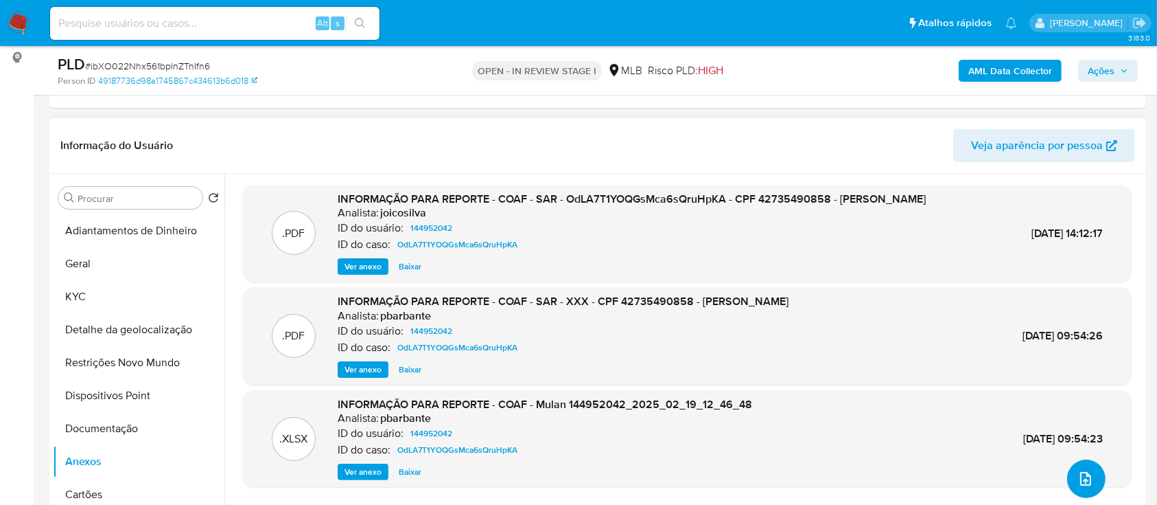
click at [1081, 475] on icon "upload-file" at bounding box center [1086, 478] width 16 height 16
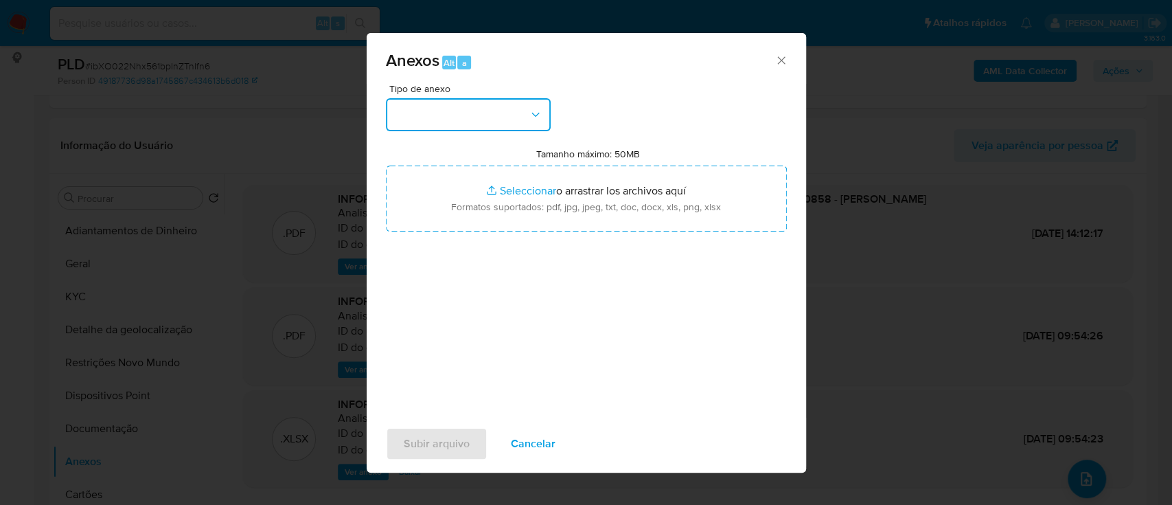
click at [502, 107] on button "button" at bounding box center [468, 114] width 165 height 33
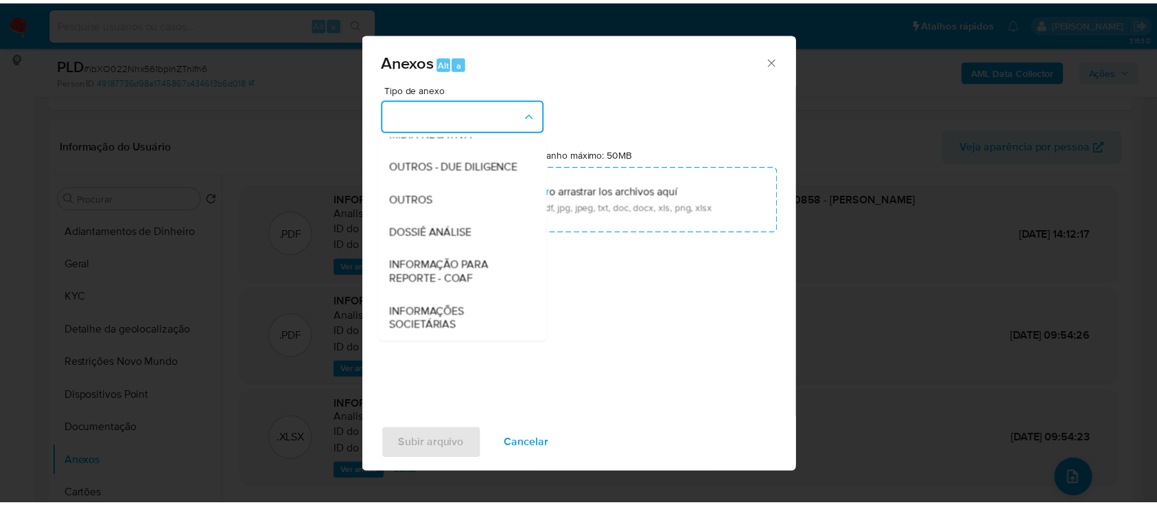
scroll to position [211, 0]
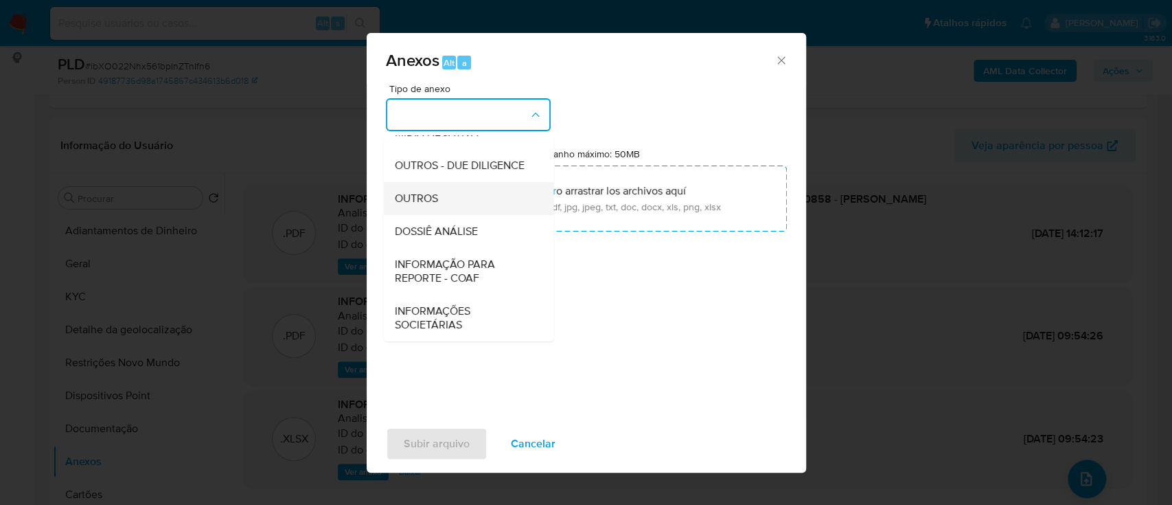
click at [487, 200] on div "OUTROS" at bounding box center [464, 198] width 140 height 33
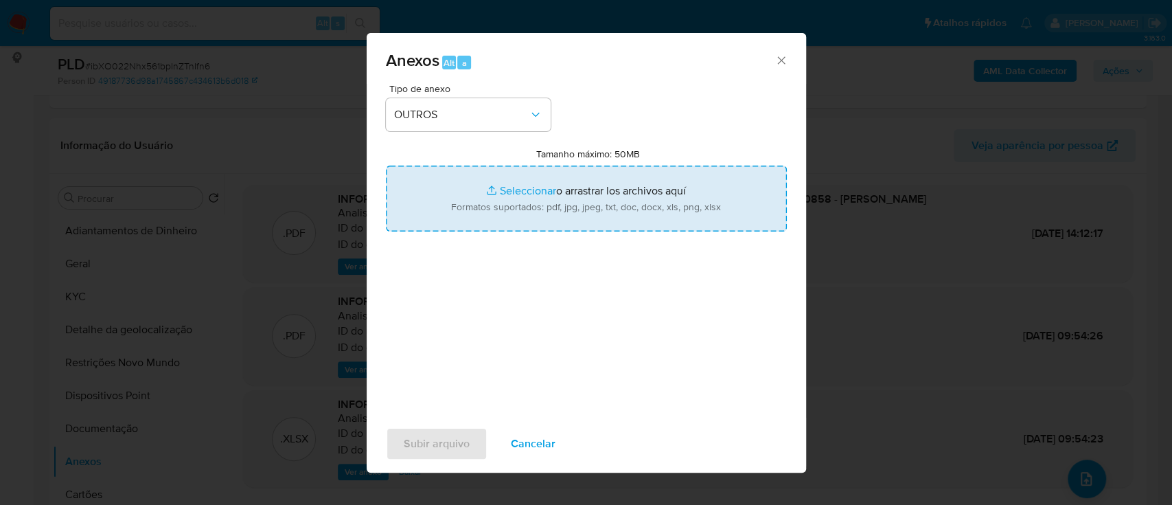
click at [522, 188] on input "Tamanho máximo: 50MB Seleccionar archivos" at bounding box center [586, 198] width 401 height 66
type input "C:\fakepath\Mulan 144952042_2025_10_09_10_54_41.xlsx"
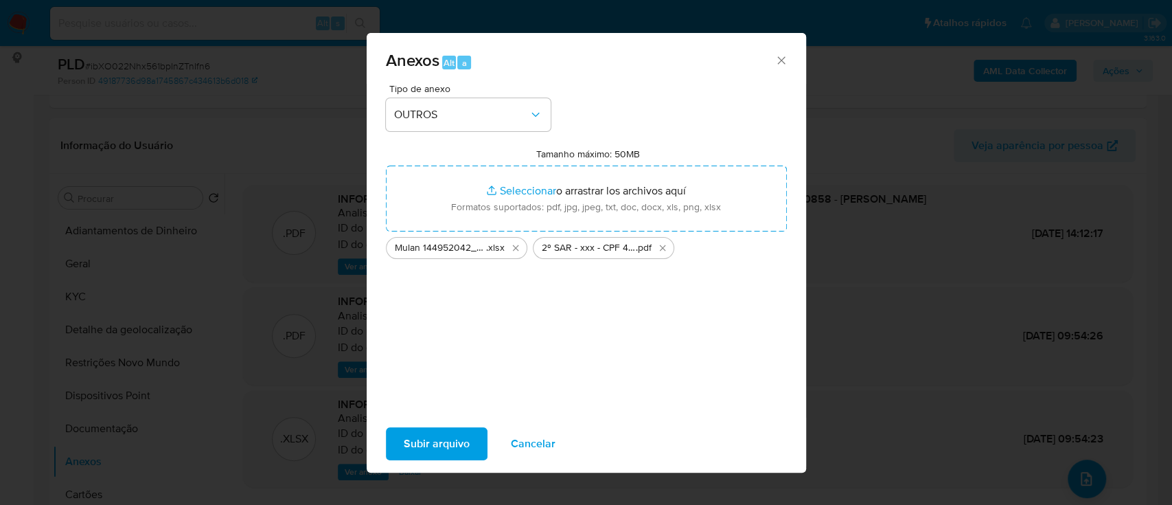
click at [432, 449] on span "Subir arquivo" at bounding box center [437, 443] width 66 height 30
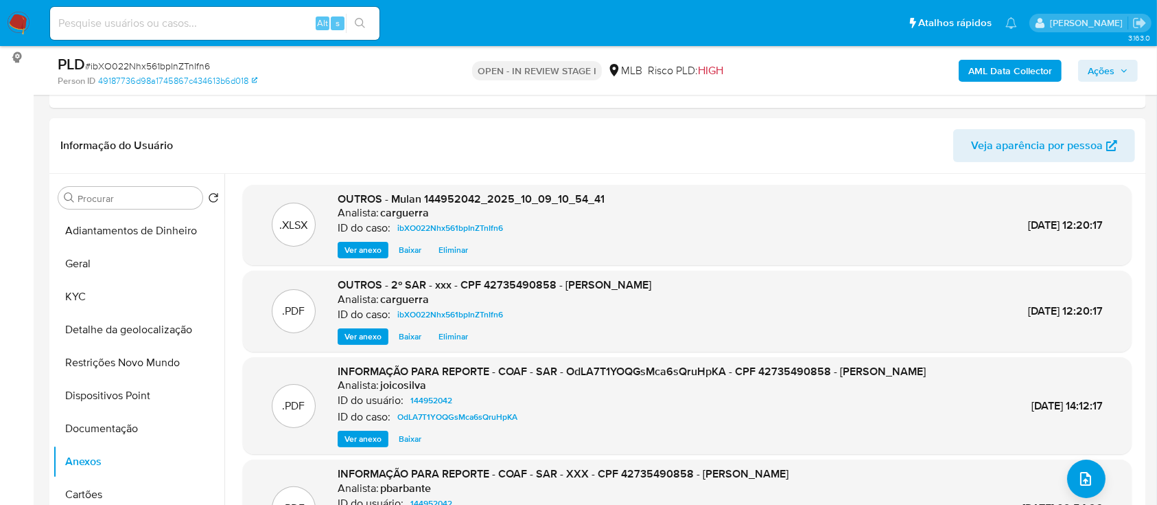
click at [1093, 72] on span "Ações" at bounding box center [1101, 71] width 27 height 22
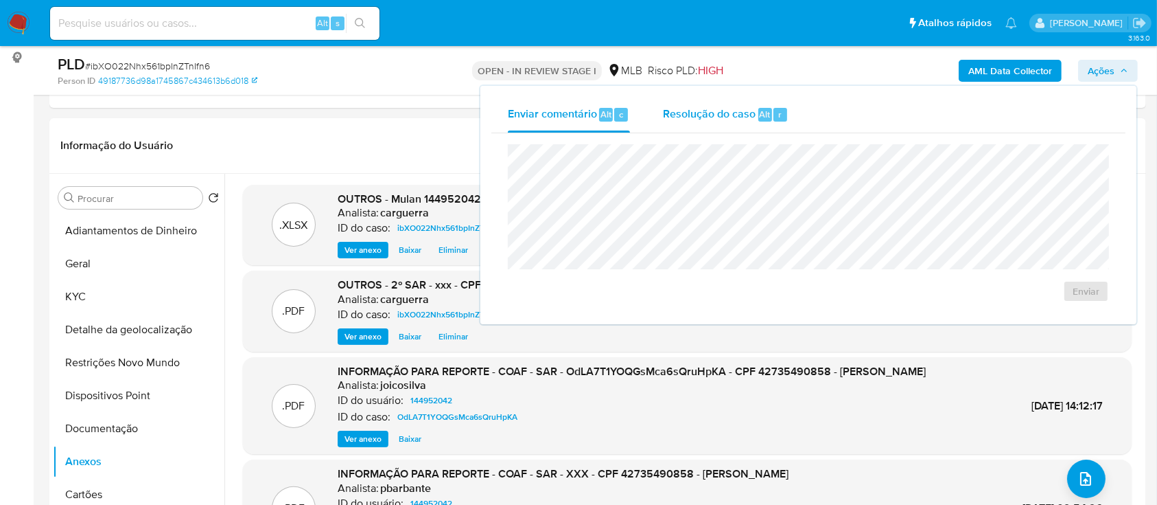
click at [673, 121] on div "Resolução do caso Alt r" at bounding box center [726, 115] width 126 height 36
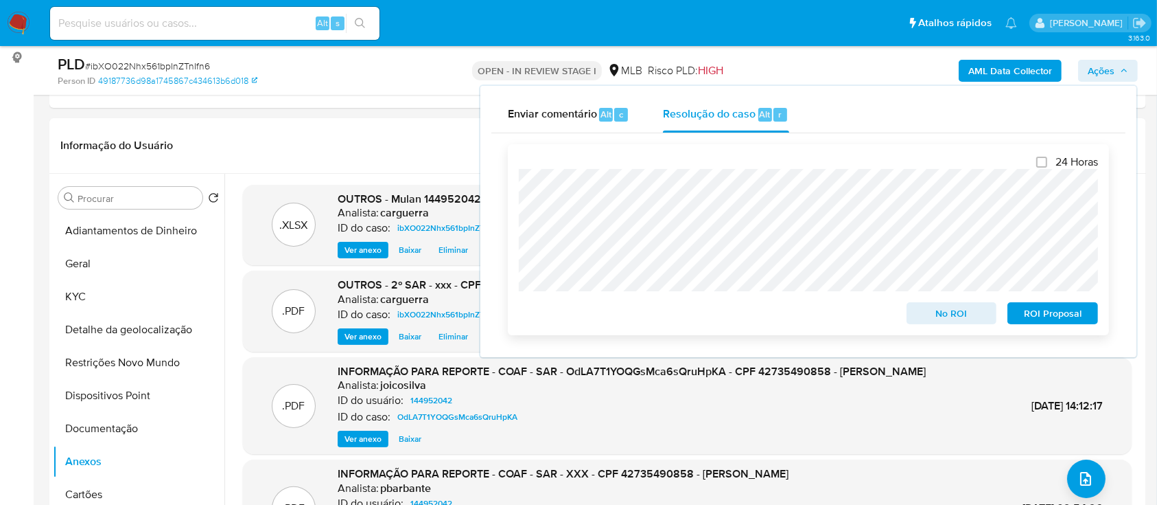
click at [1047, 313] on span "ROI Proposal" at bounding box center [1052, 312] width 71 height 19
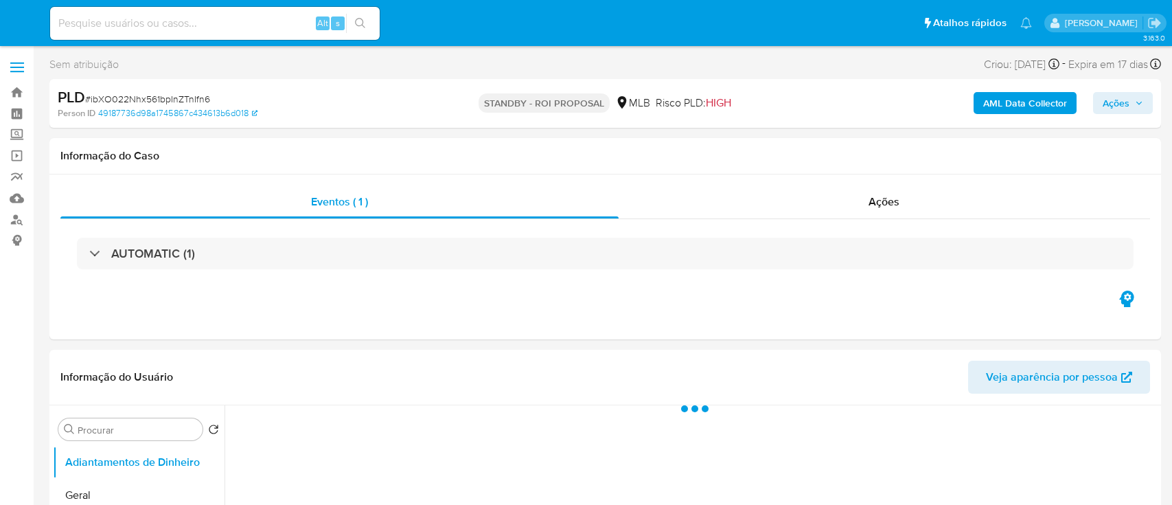
select select "10"
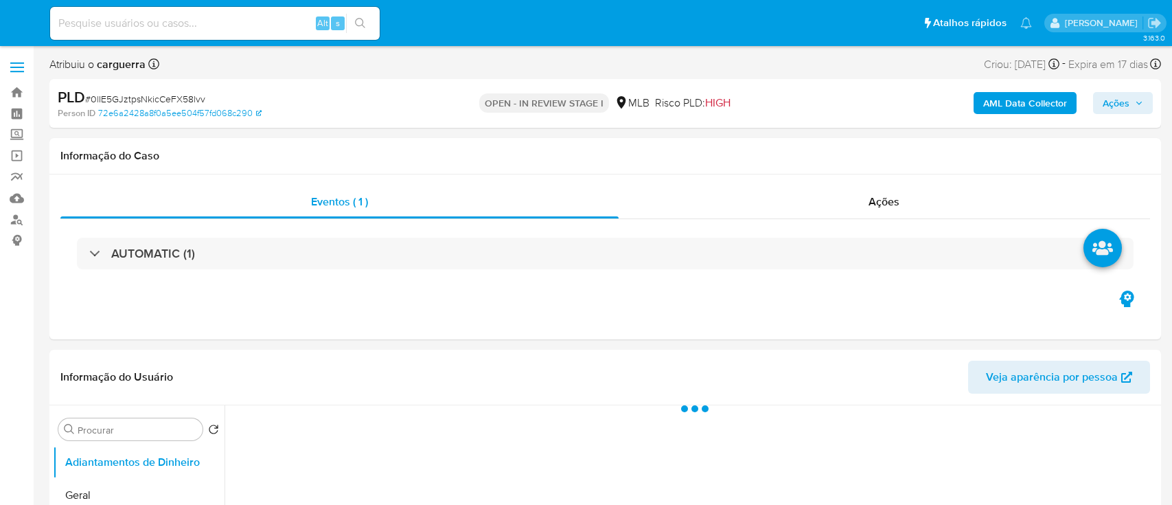
select select "10"
